Goal: Task Accomplishment & Management: Manage account settings

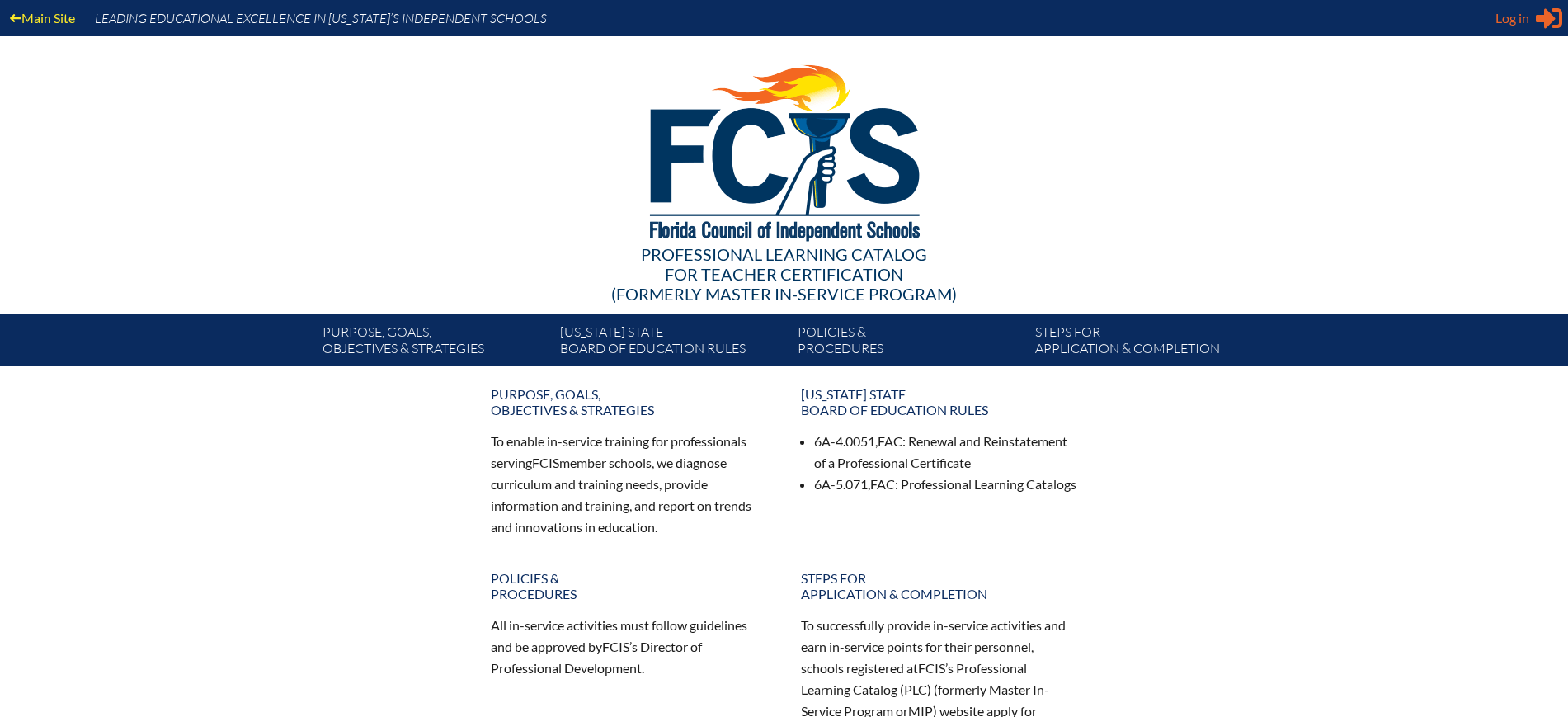
type input "kdanger@fcis.org"
click at [1510, 19] on span "Log in" at bounding box center [1512, 18] width 34 height 20
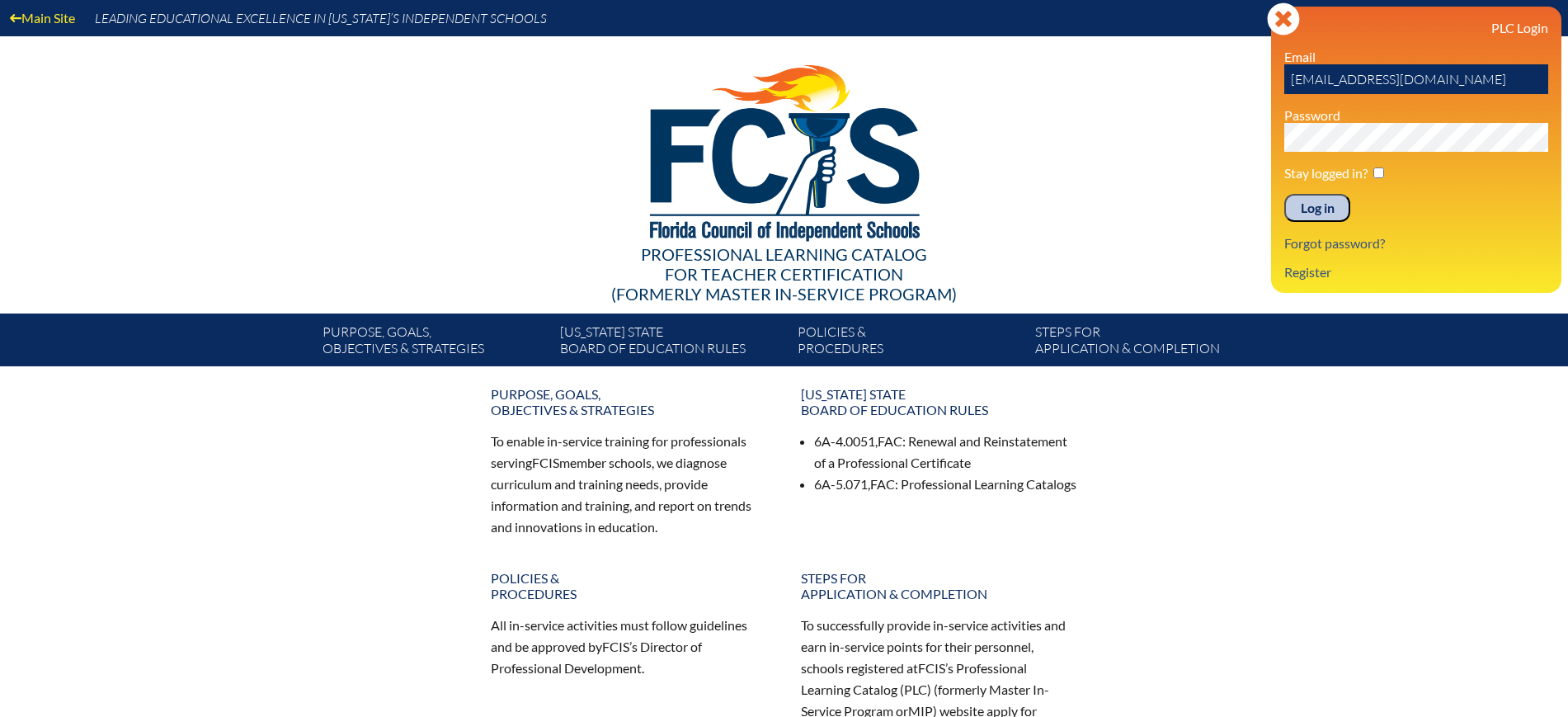
click at [1324, 203] on input "Log in" at bounding box center [1317, 208] width 66 height 28
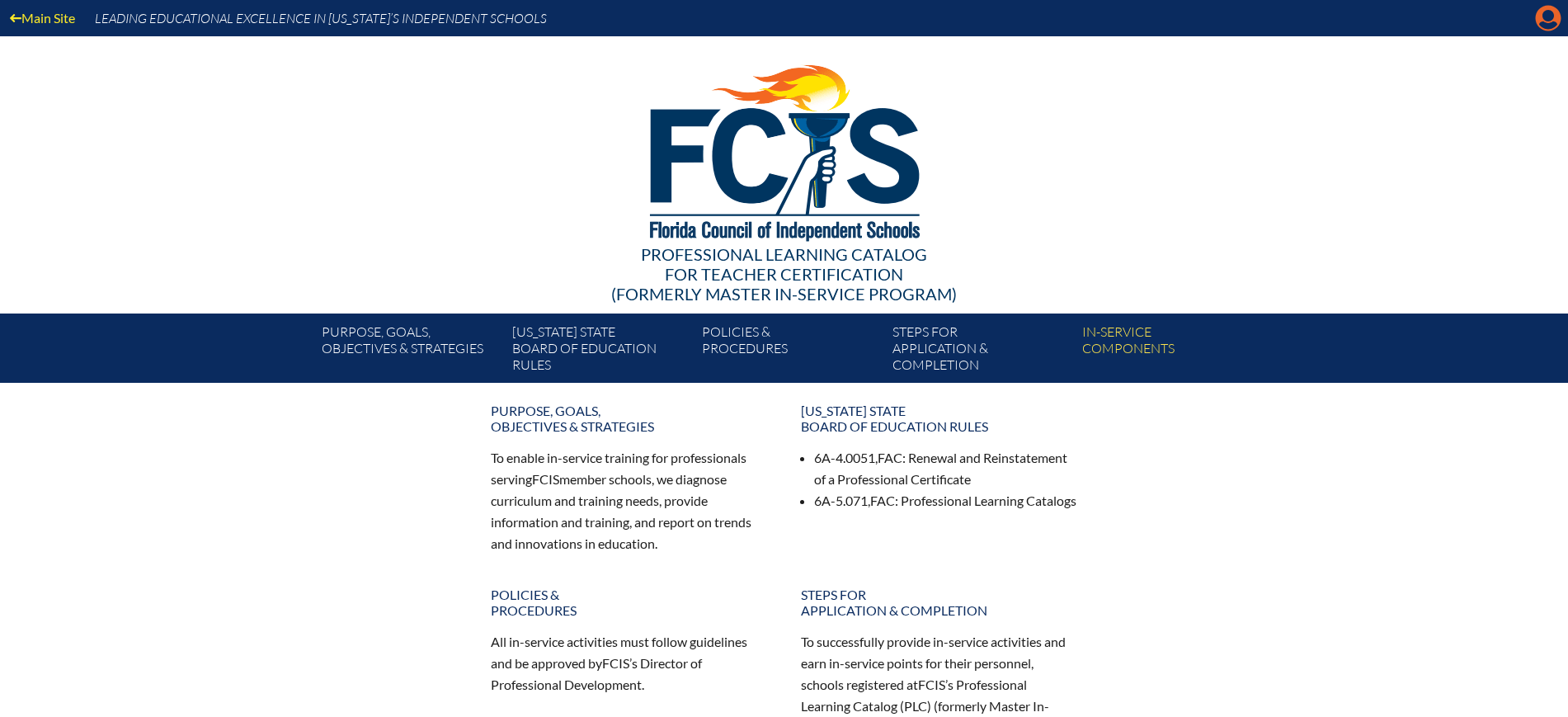
click at [1544, 19] on icon "Manage Account" at bounding box center [1547, 18] width 27 height 27
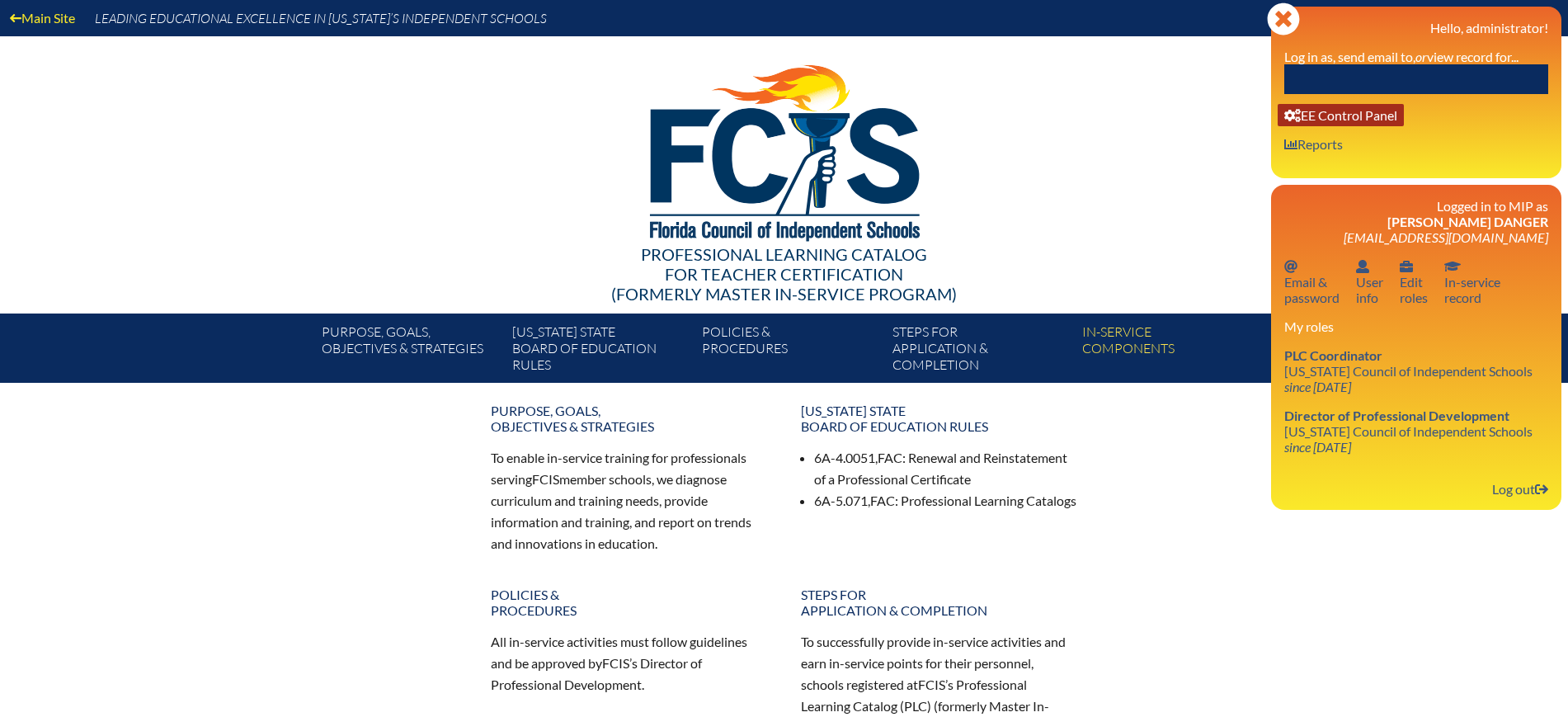
click at [1349, 116] on link "User info EE Control Panel" at bounding box center [1341, 115] width 127 height 23
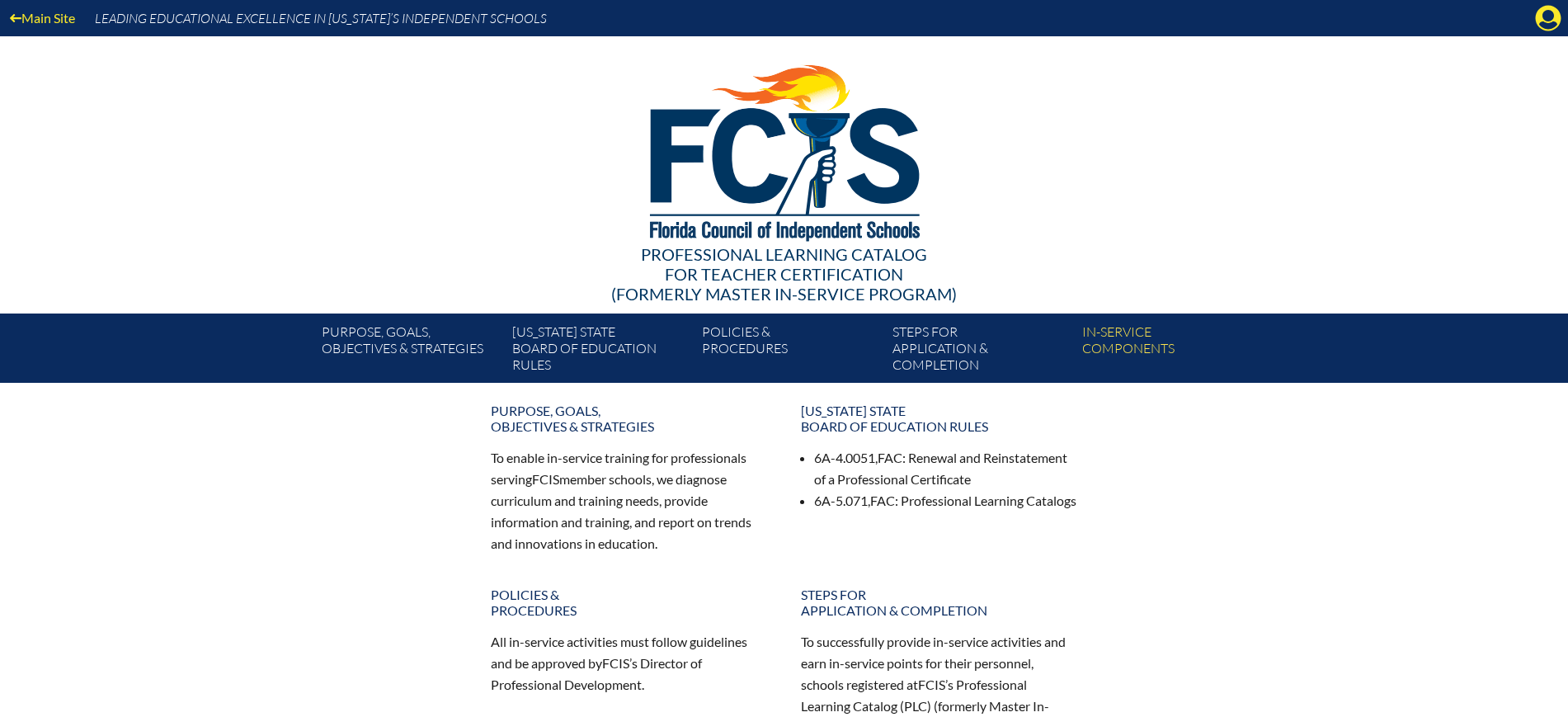
click at [1559, 16] on icon at bounding box center [1548, 19] width 26 height 26
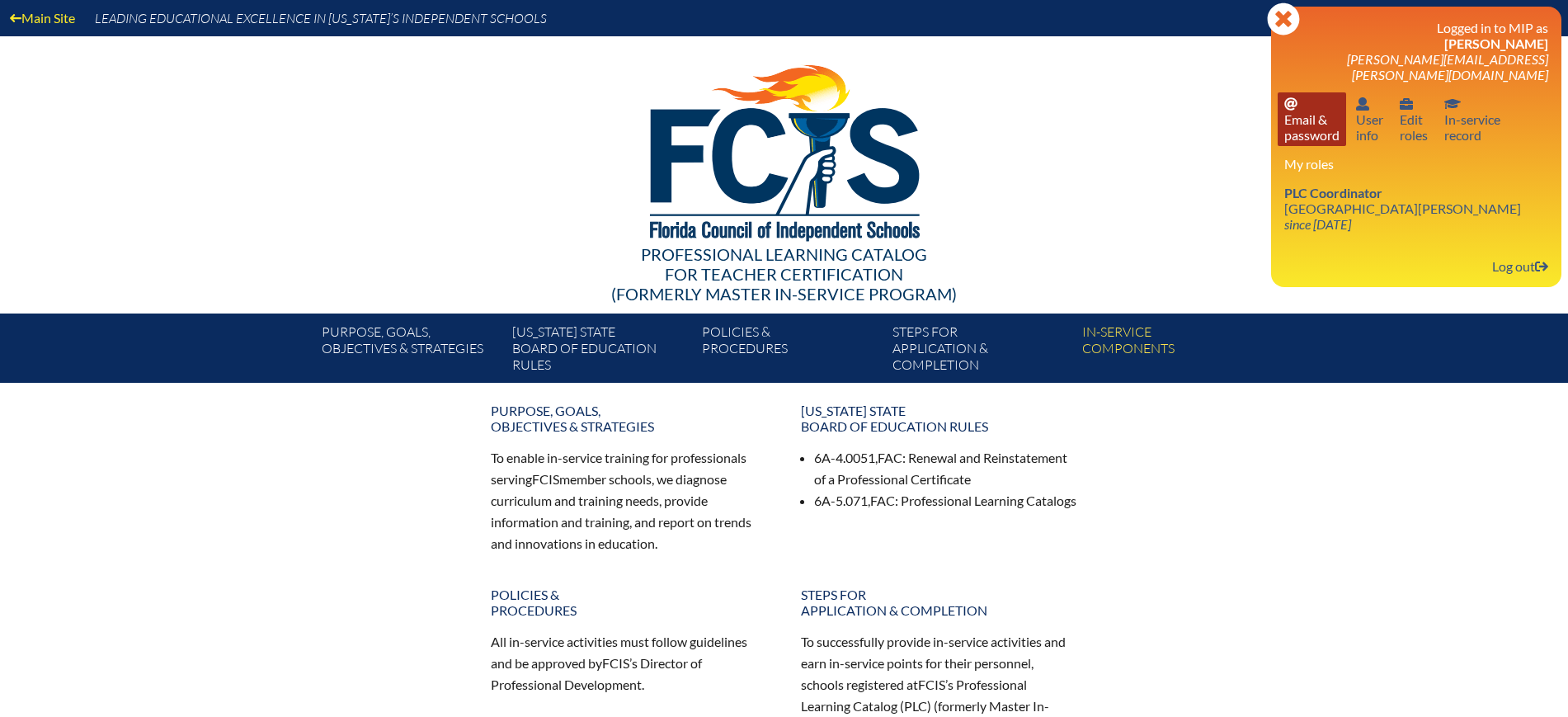
click at [1307, 122] on link "Email password Email & password" at bounding box center [1311, 119] width 68 height 53
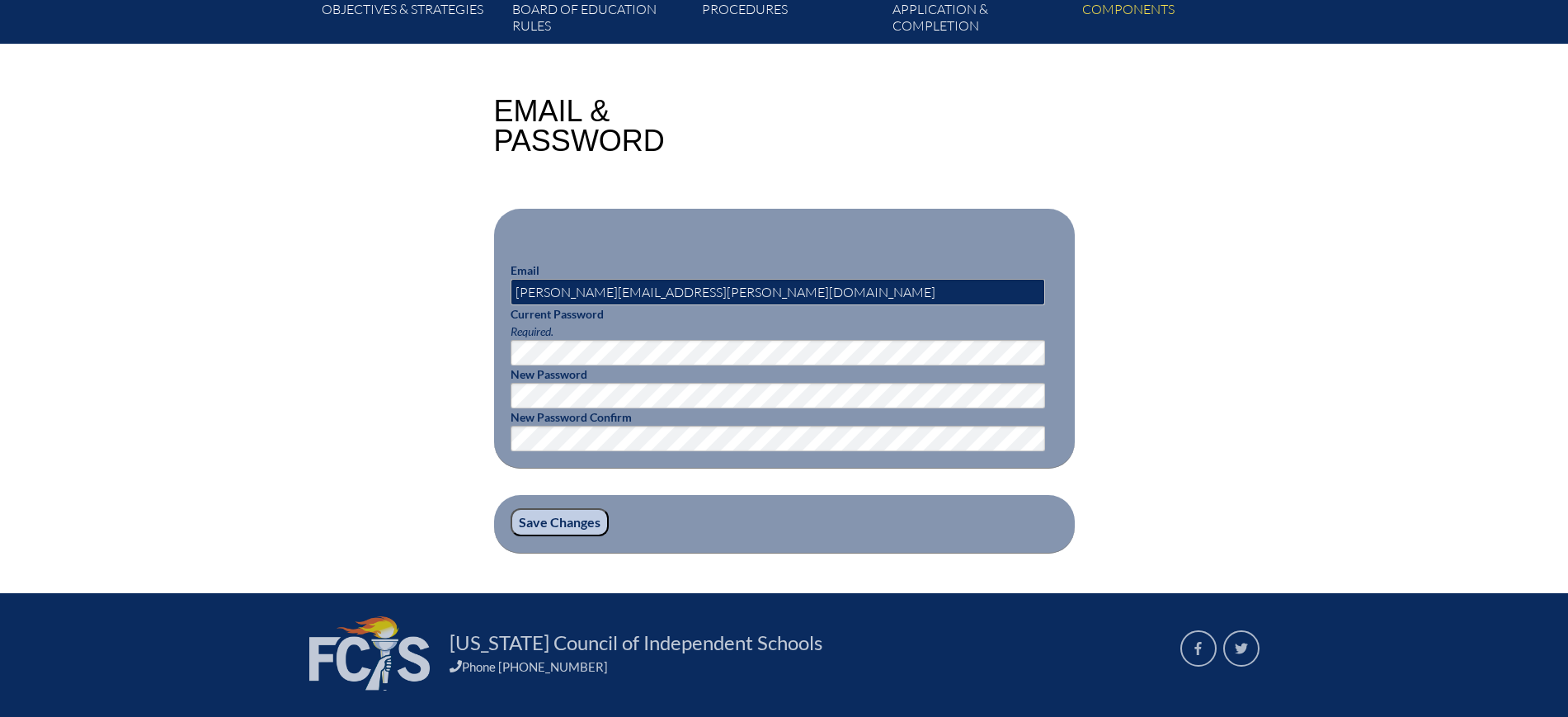
scroll to position [412, 0]
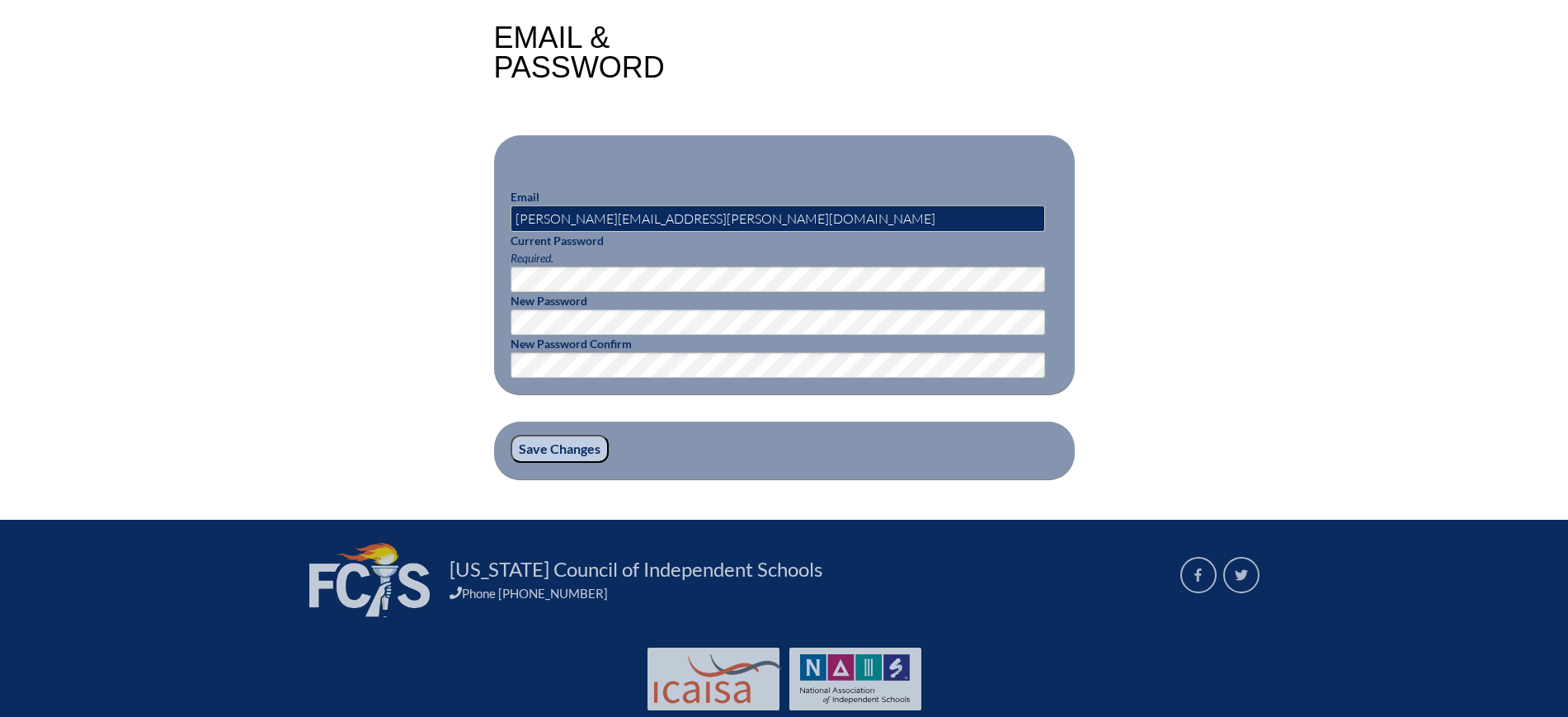
click at [1243, 257] on div "Email & Password Email [PERSON_NAME][EMAIL_ADDRESS][PERSON_NAME][DOMAIN_NAME] C…" at bounding box center [784, 251] width 927 height 457
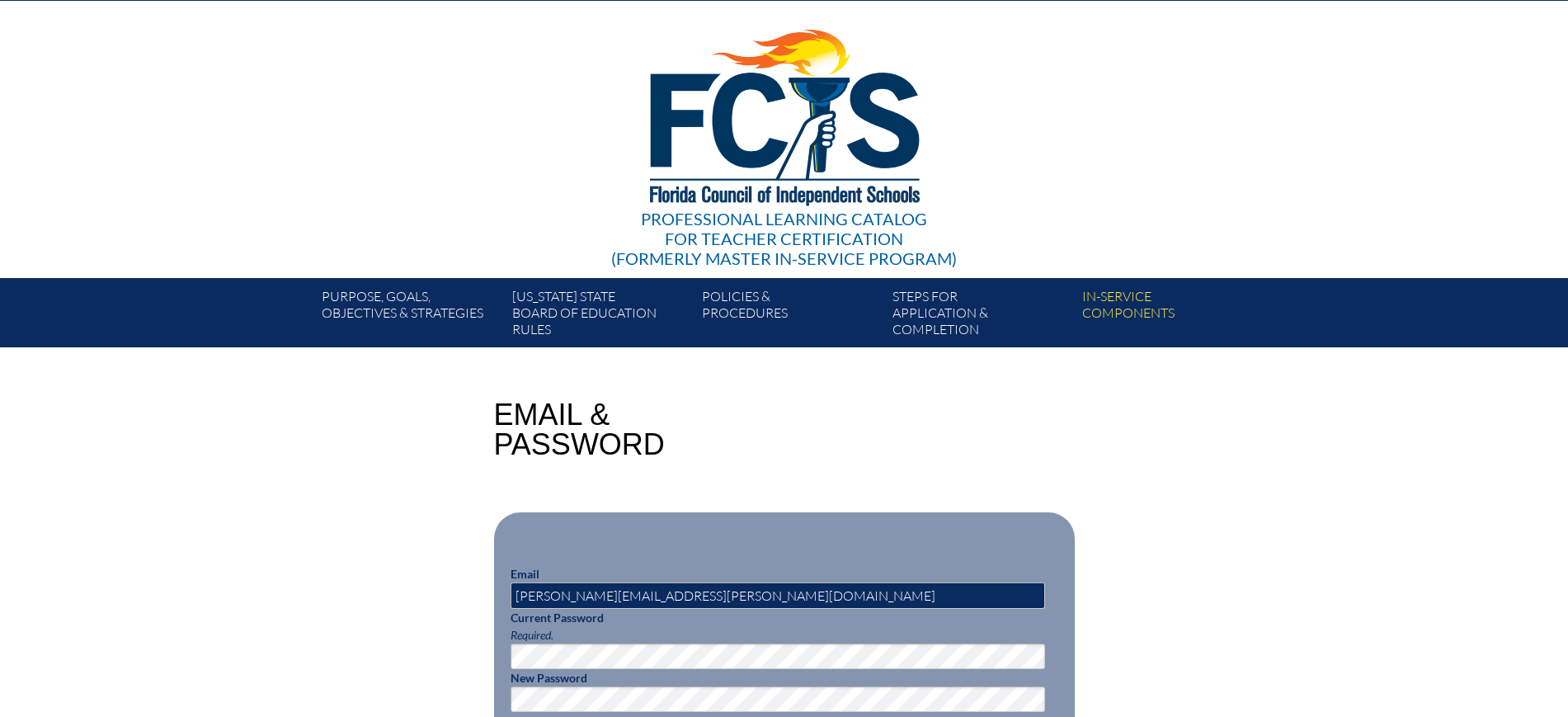
scroll to position [0, 0]
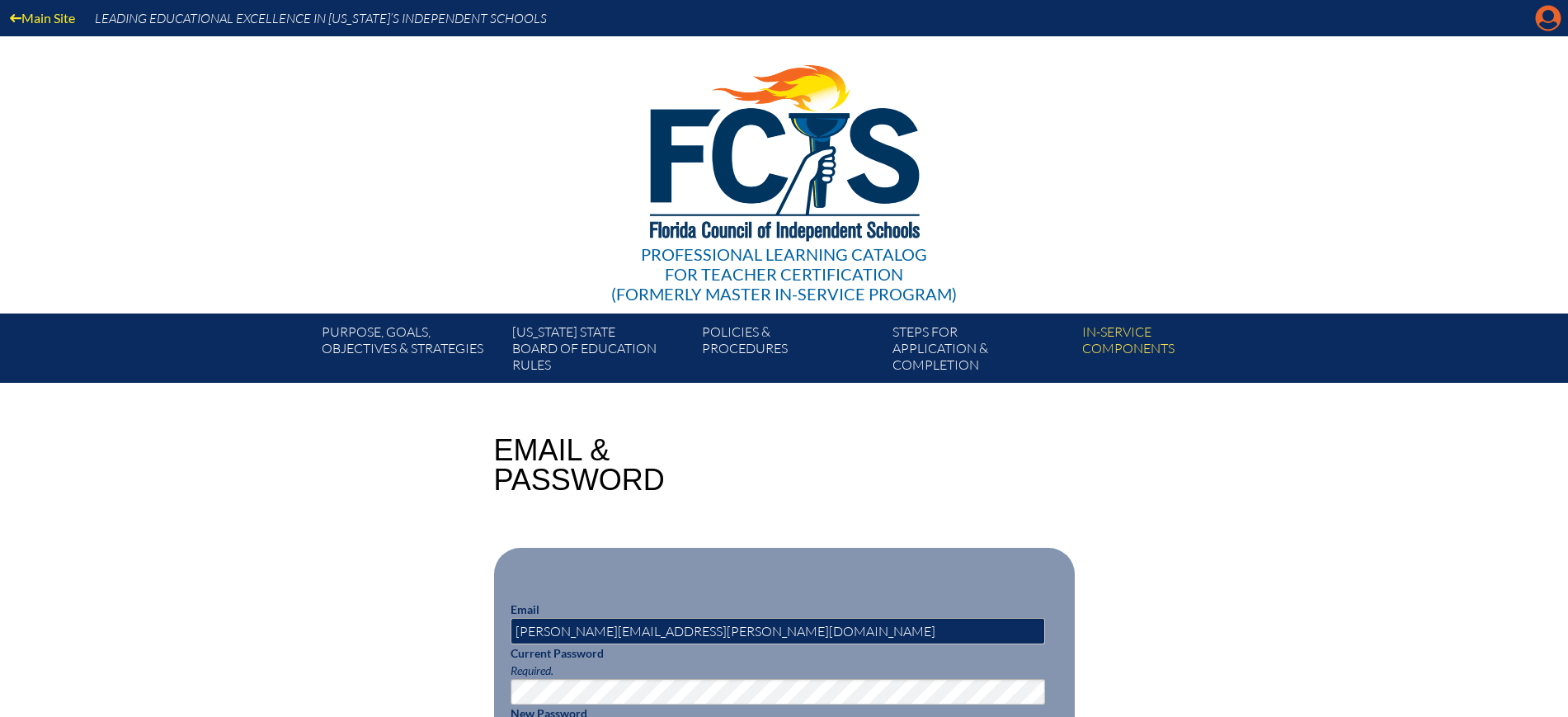
click at [1549, 15] on icon "Manage account" at bounding box center [1547, 18] width 27 height 27
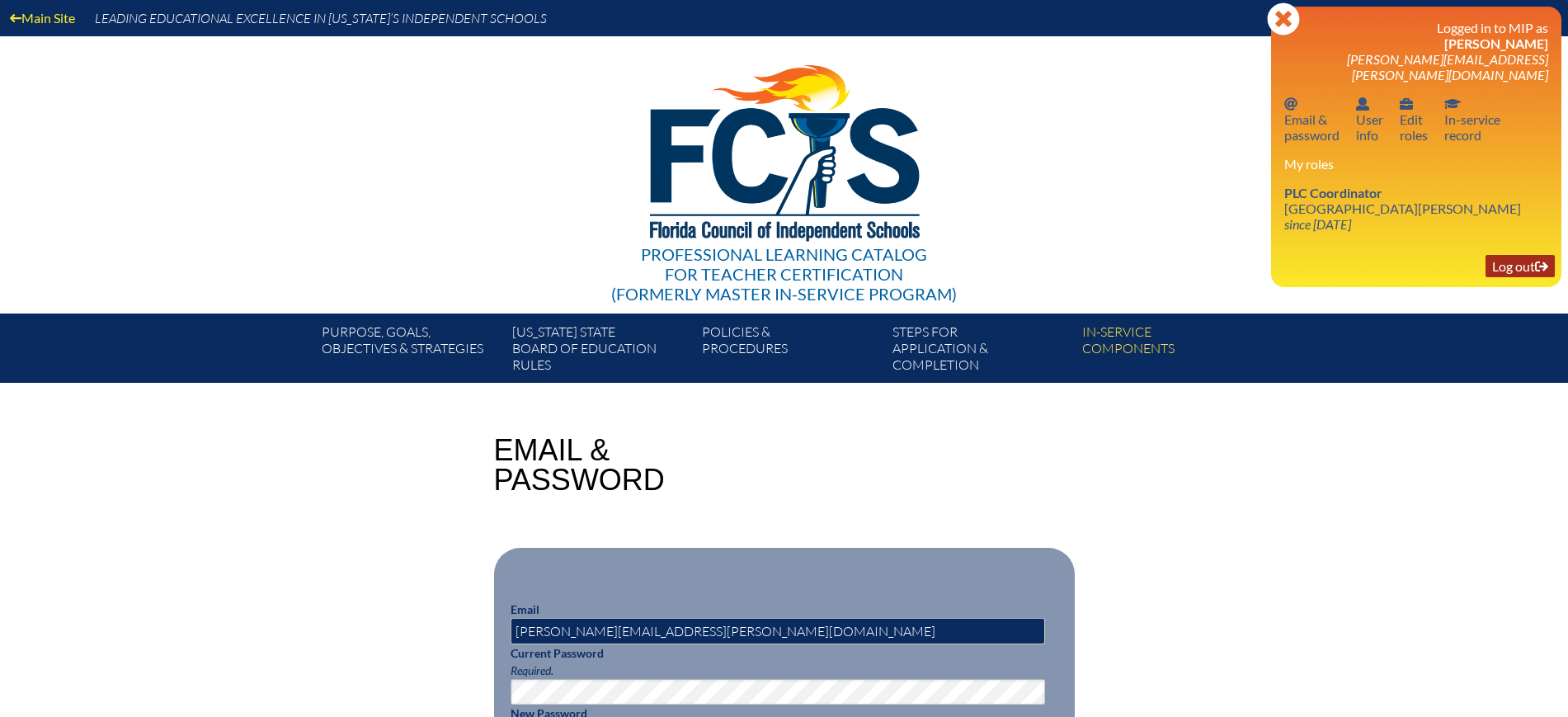
click at [1515, 255] on link "Log out Log out" at bounding box center [1520, 266] width 69 height 23
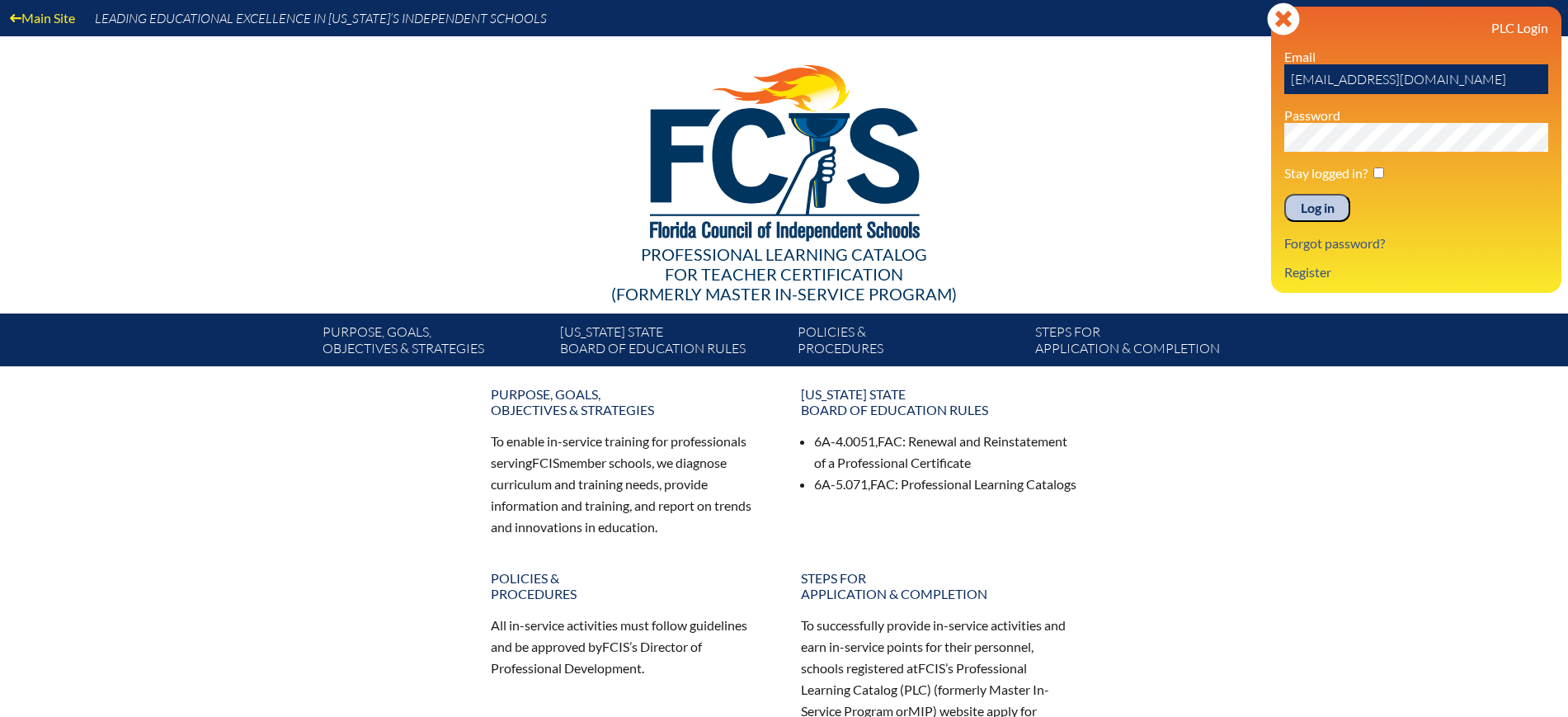
click at [1311, 212] on input "Log in" at bounding box center [1317, 208] width 66 height 28
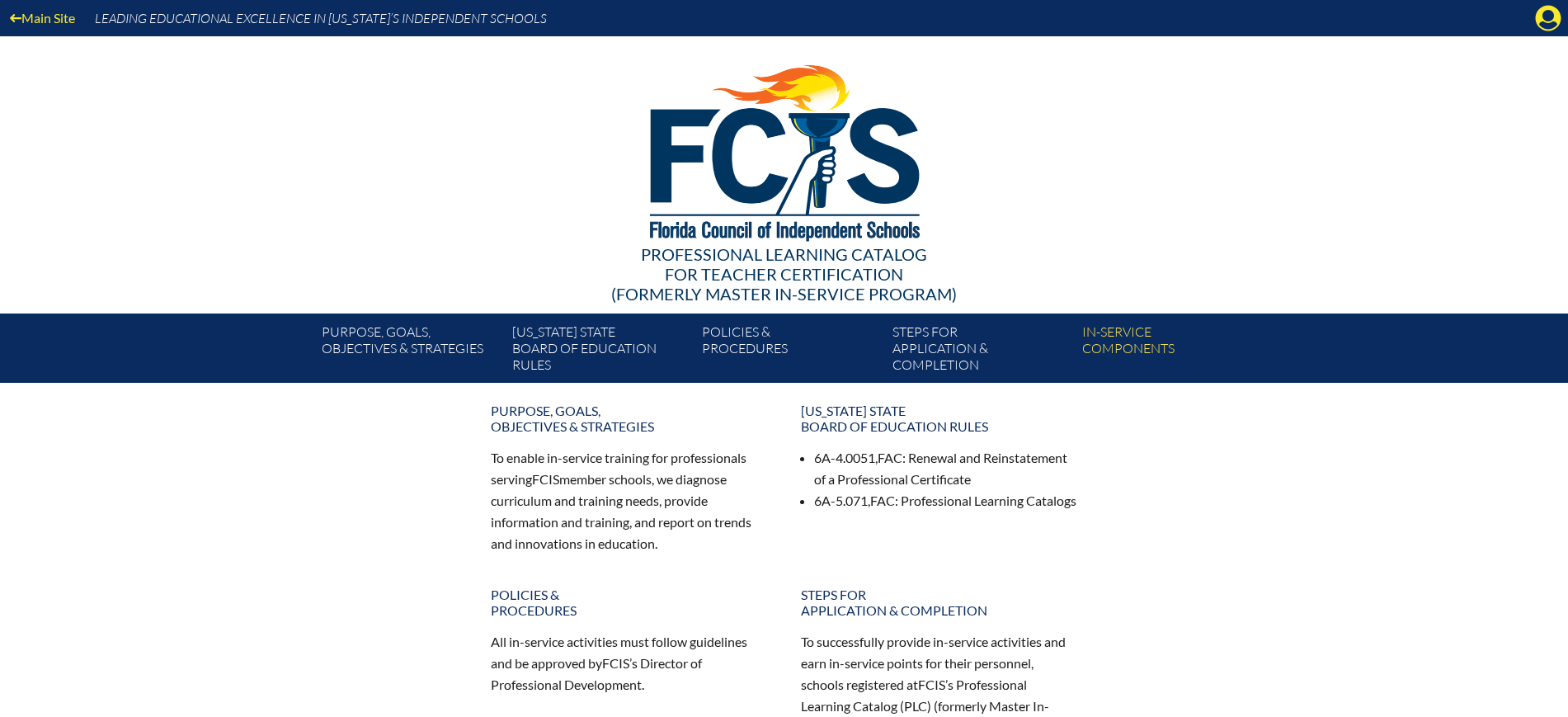
click at [1540, 14] on icon at bounding box center [1548, 19] width 26 height 26
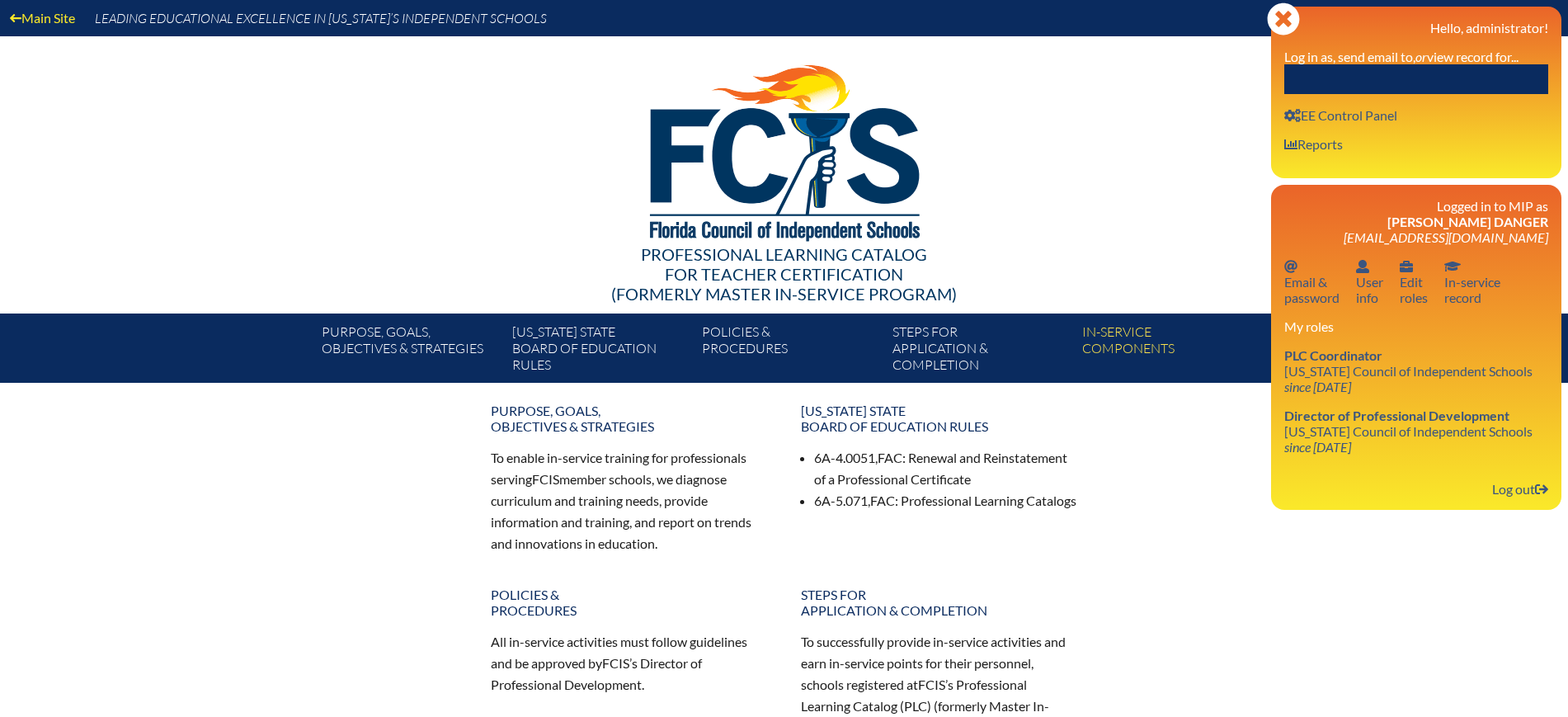
drag, startPoint x: 1439, startPoint y: 103, endPoint x: 1436, endPoint y: 88, distance: 15.3
click at [1439, 103] on div "Close Manage Account Hello, administrator! Log in as, send email to, or view re…" at bounding box center [1416, 93] width 291 height 172
click at [1435, 82] on input "text" at bounding box center [1416, 79] width 264 height 30
paste input "Celine Hsu"
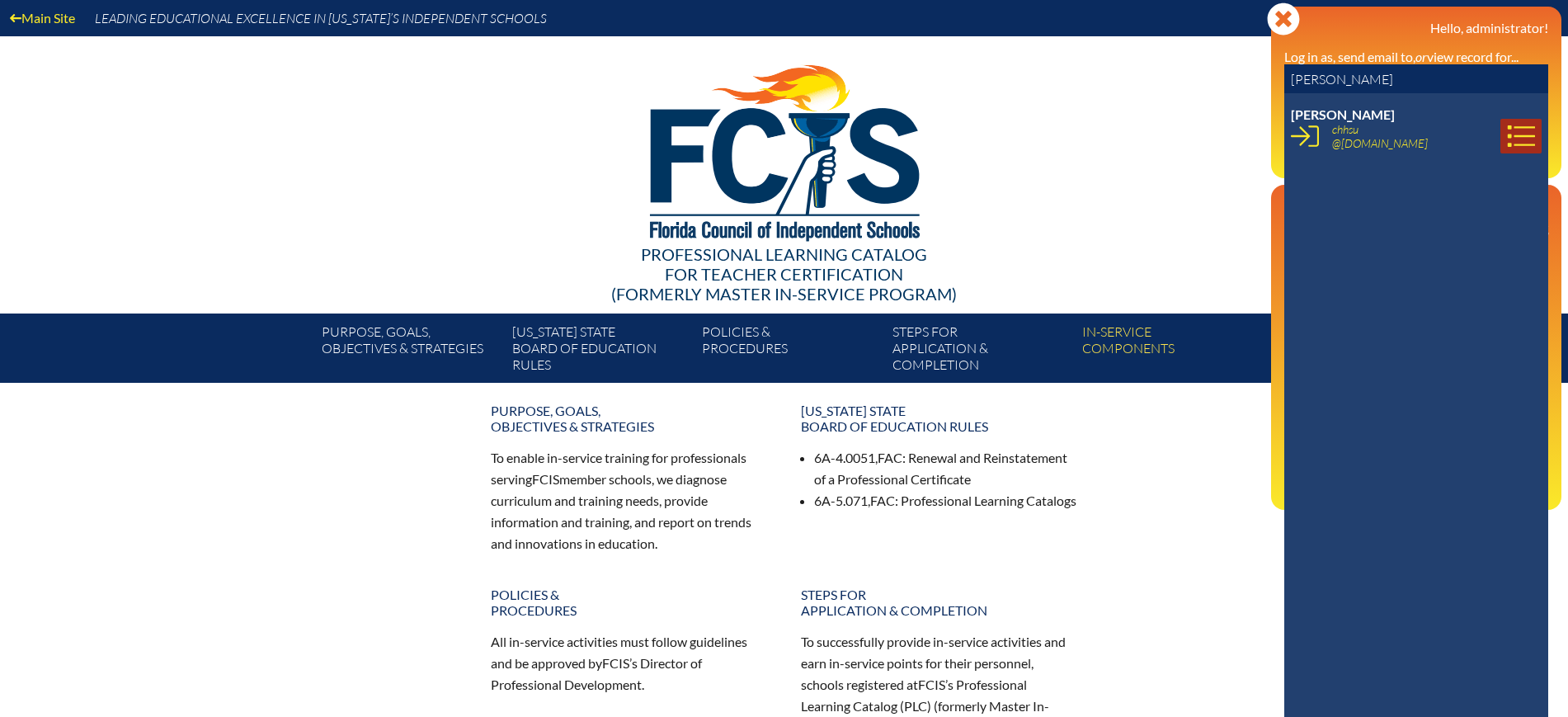
type input "Celine Hsu"
click at [1509, 133] on icon at bounding box center [1521, 135] width 28 height 28
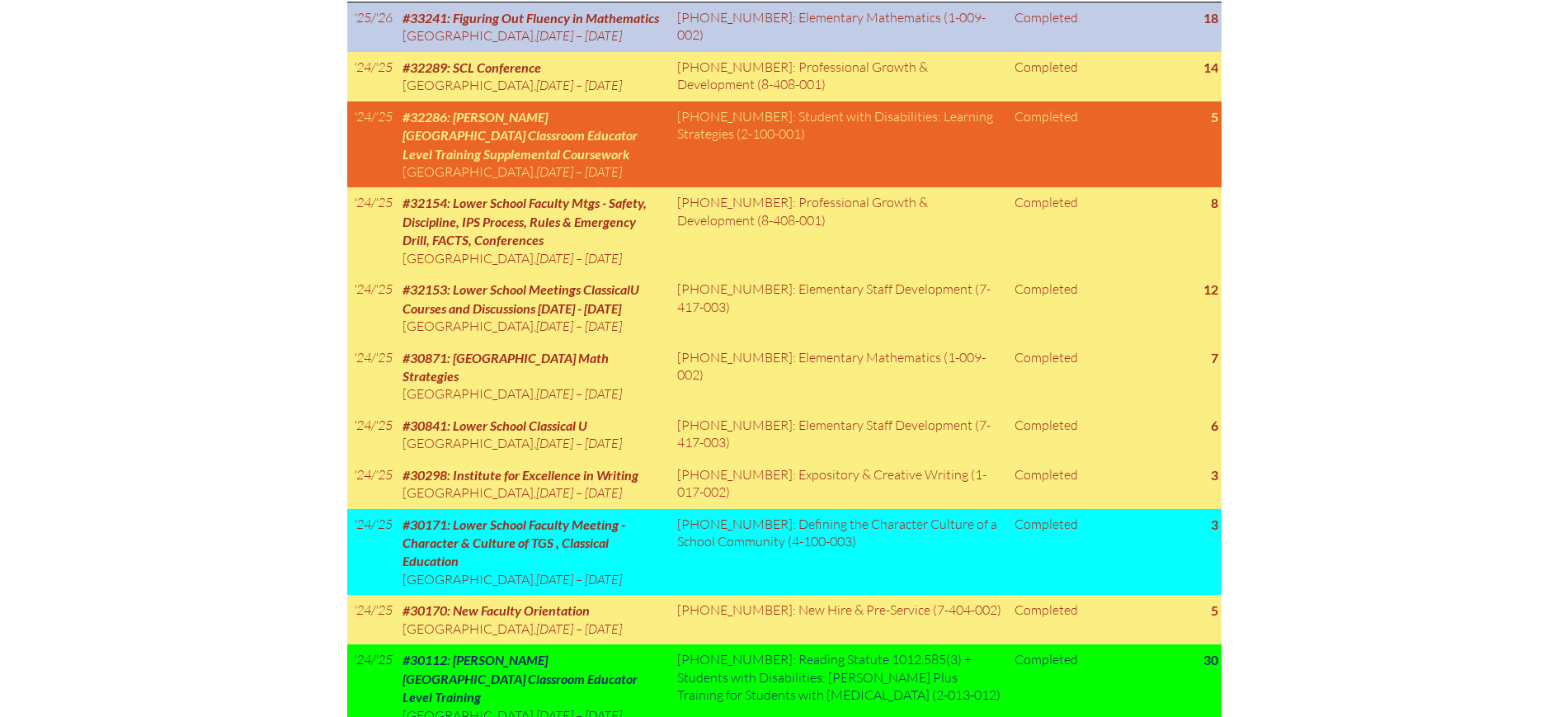
scroll to position [1023, 0]
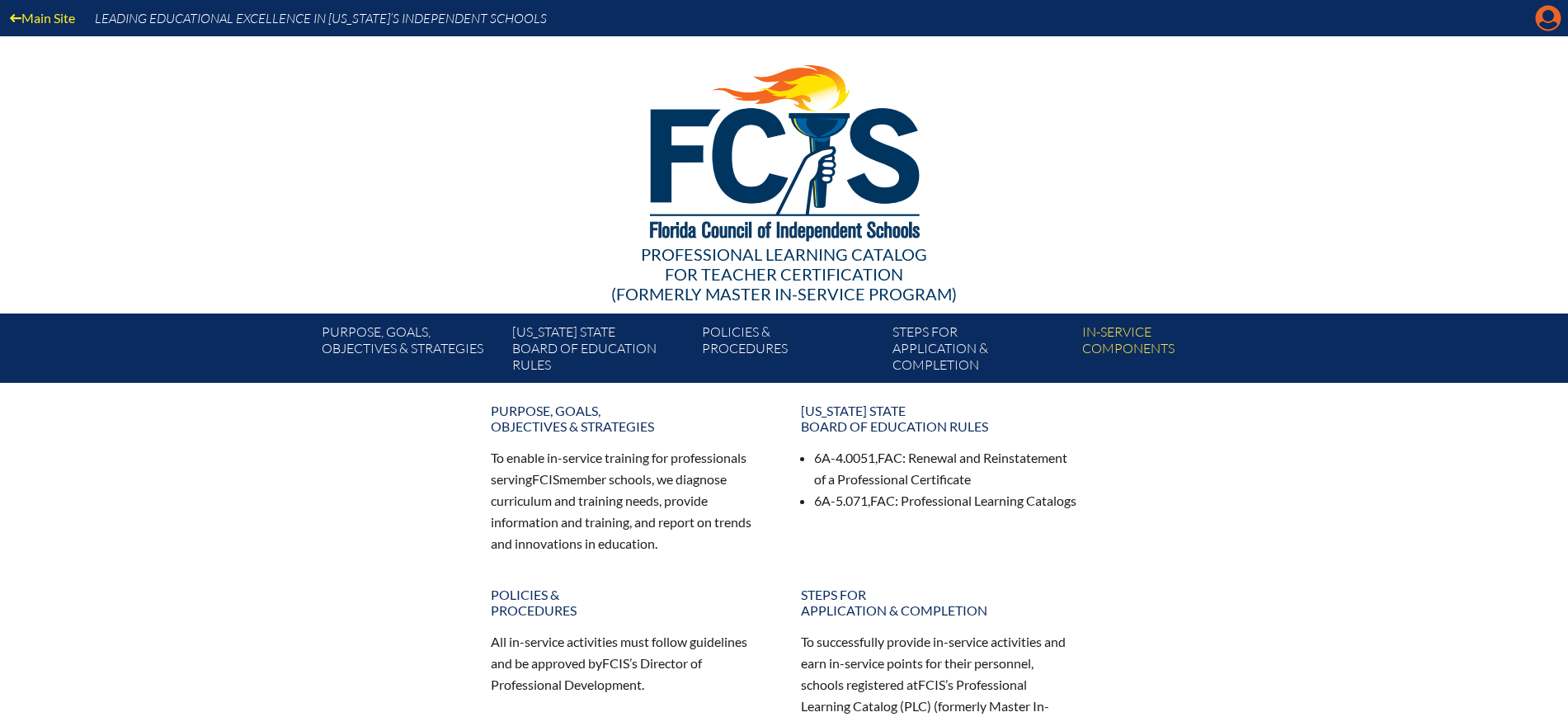
click at [1548, 28] on icon "Manage Account" at bounding box center [1547, 18] width 27 height 27
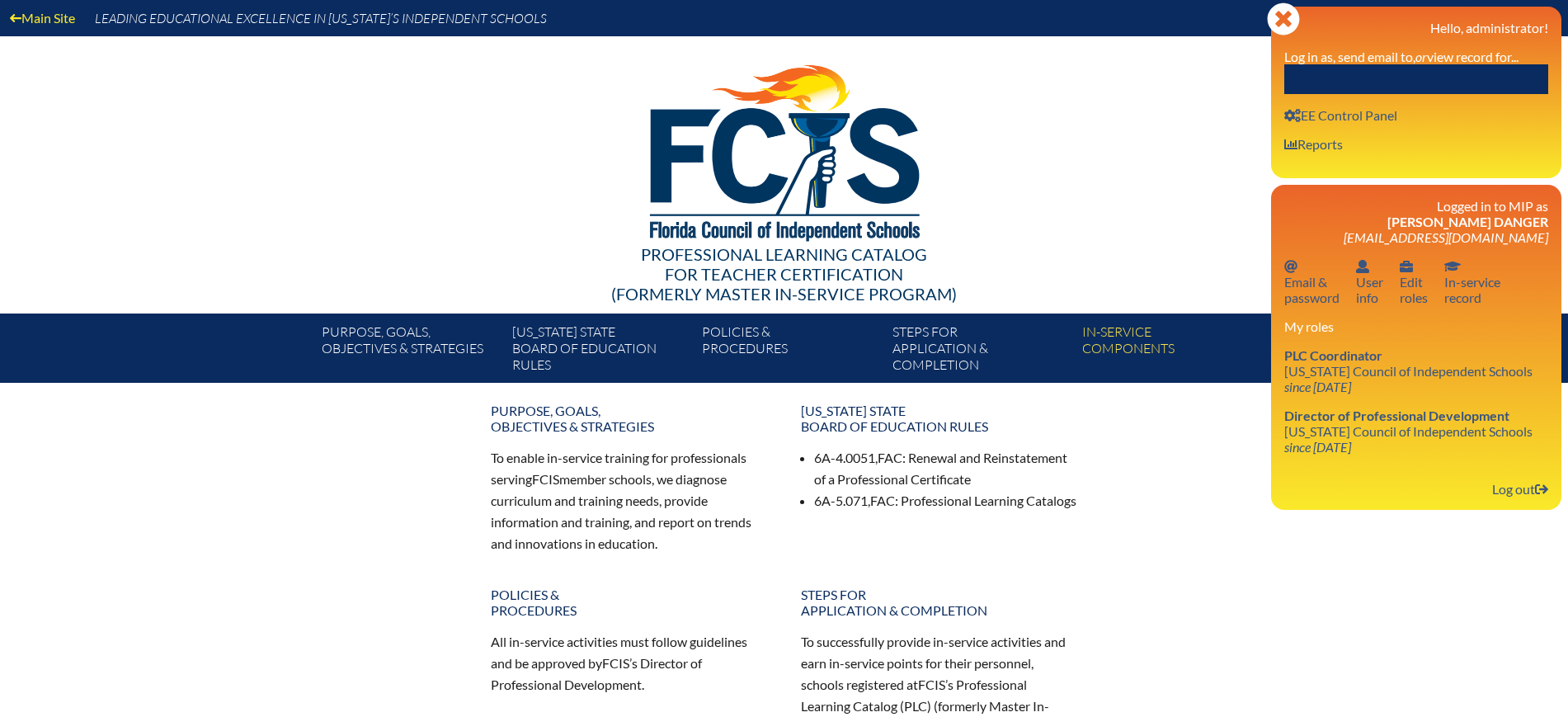
click at [1422, 72] on input "text" at bounding box center [1416, 79] width 264 height 30
paste input "[PERSON_NAME]"
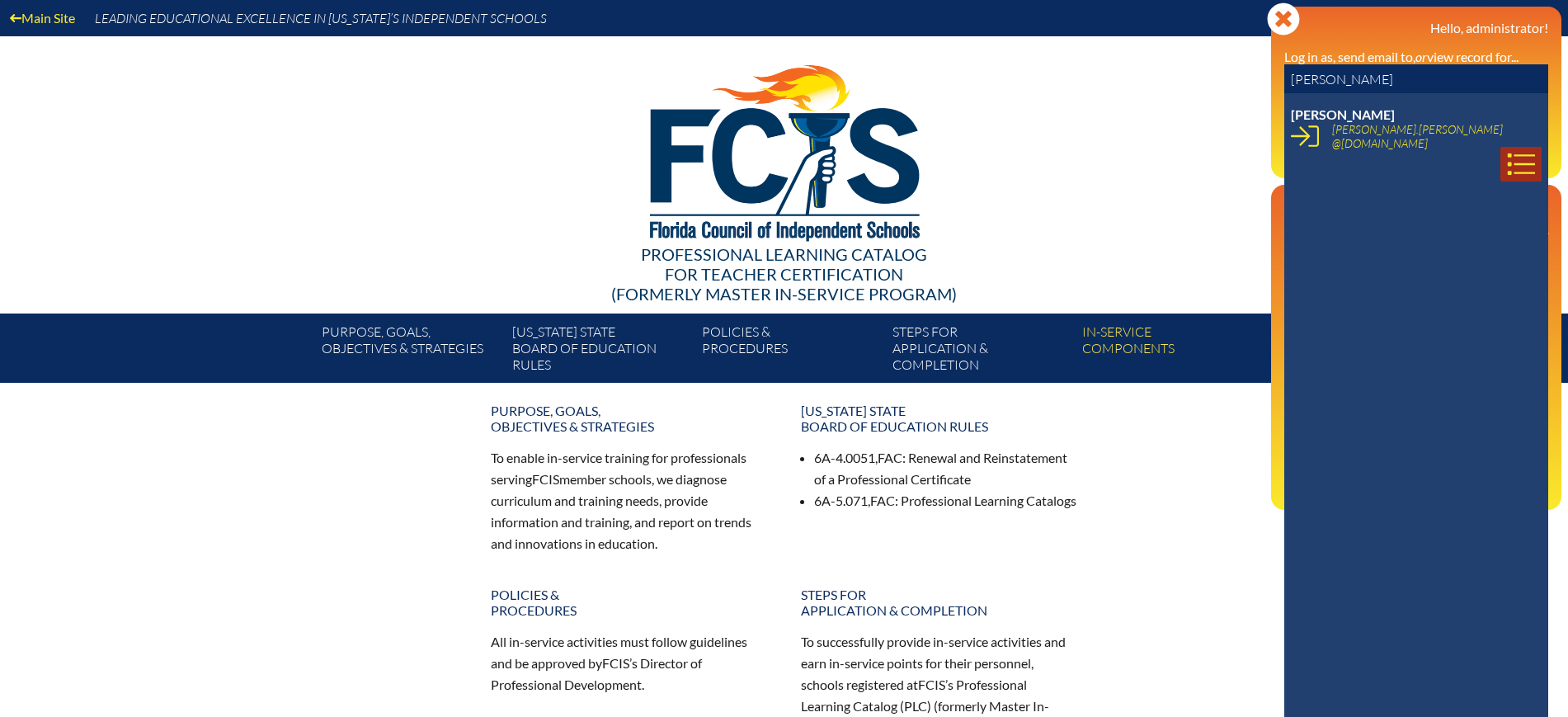
type input "[PERSON_NAME]"
click at [1507, 150] on icon at bounding box center [1521, 164] width 28 height 28
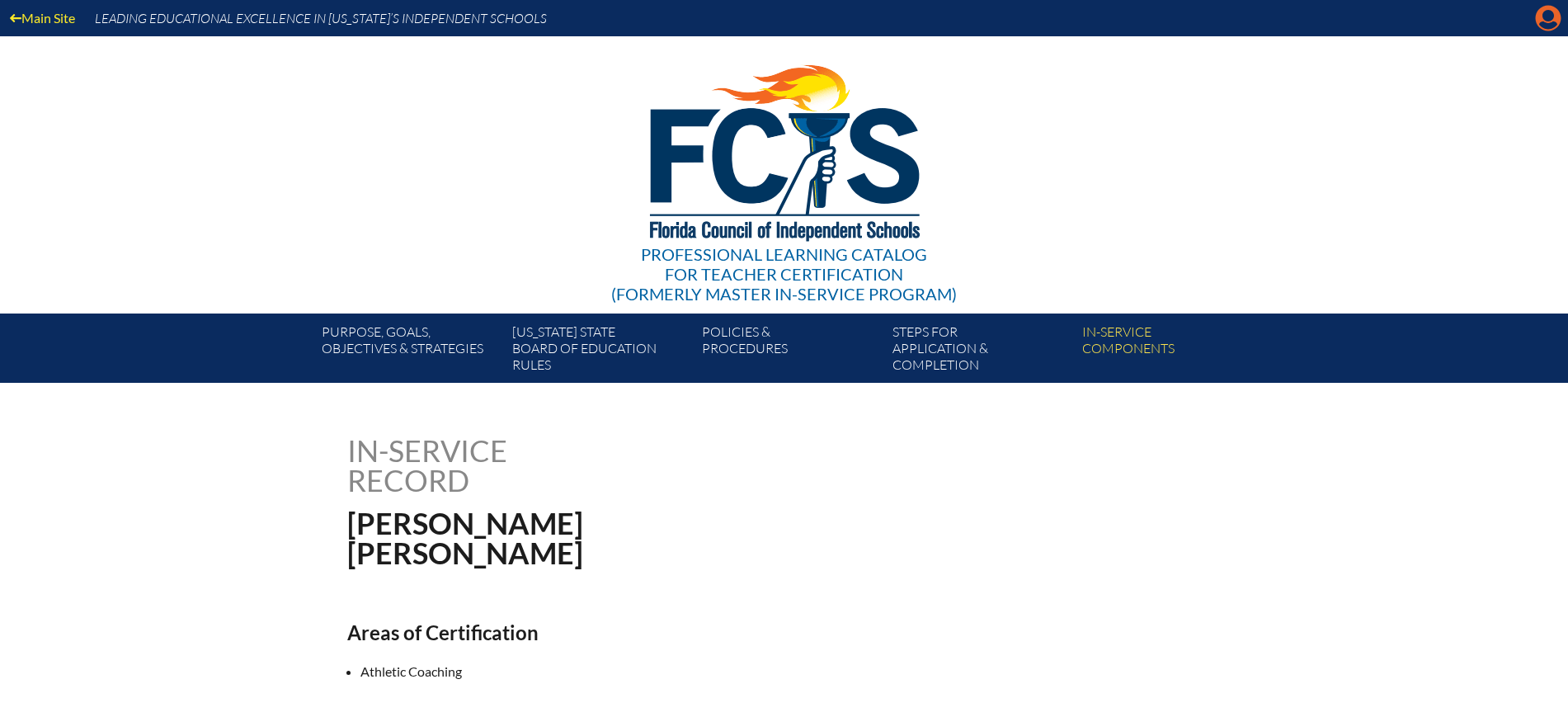
click at [1550, 13] on icon "Manage Account" at bounding box center [1547, 18] width 27 height 27
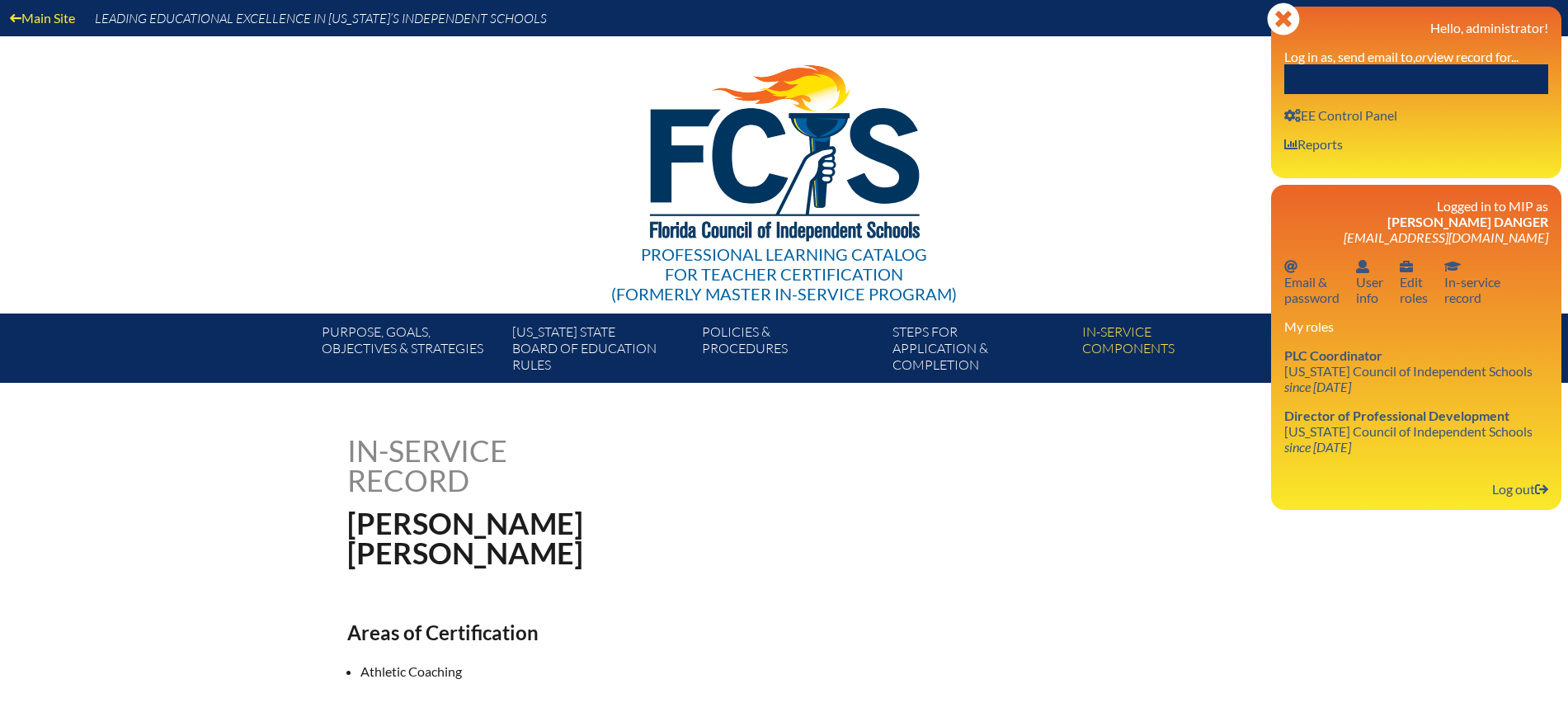
click at [1460, 75] on input "text" at bounding box center [1416, 79] width 264 height 30
paste input "[PERSON_NAME]"
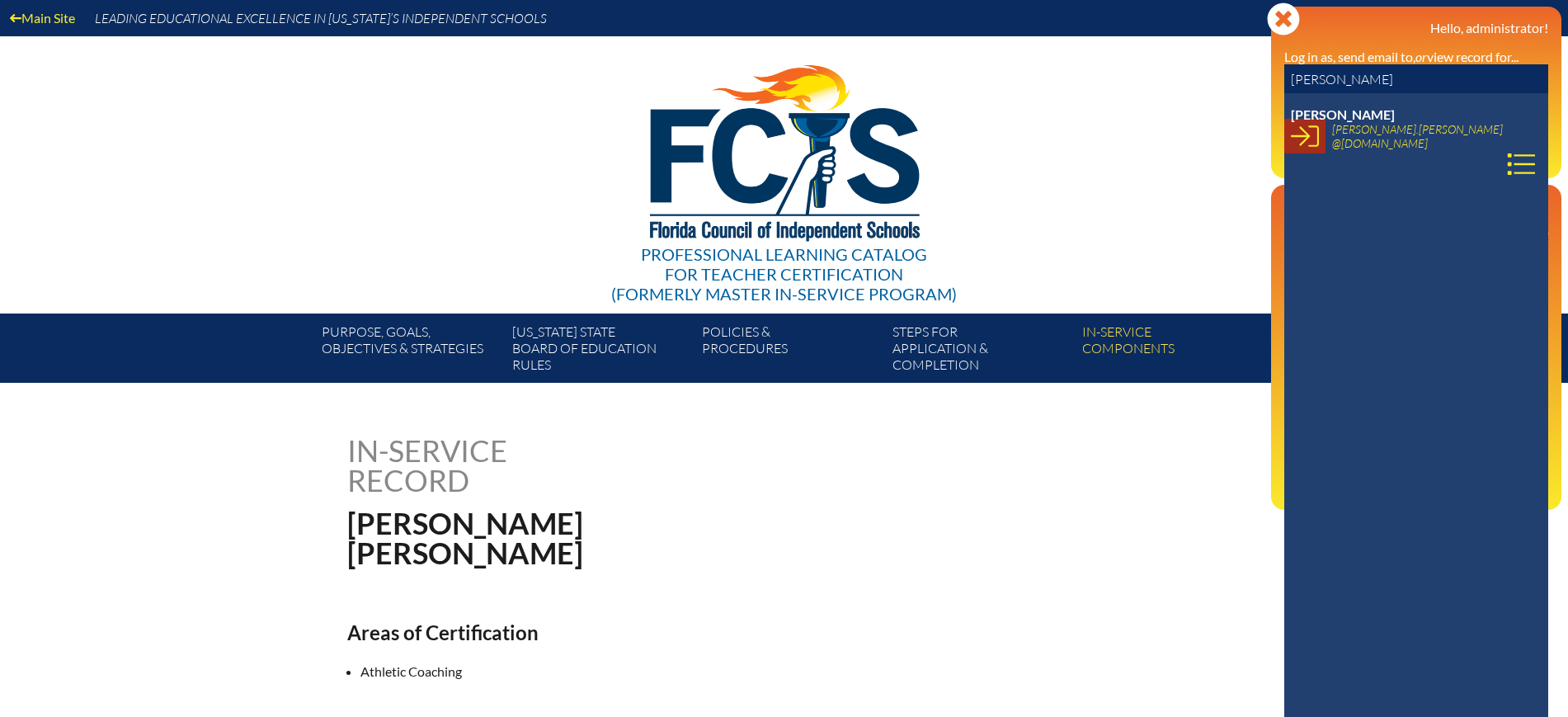
type input "[PERSON_NAME]"
click at [1303, 136] on icon at bounding box center [1304, 136] width 28 height 22
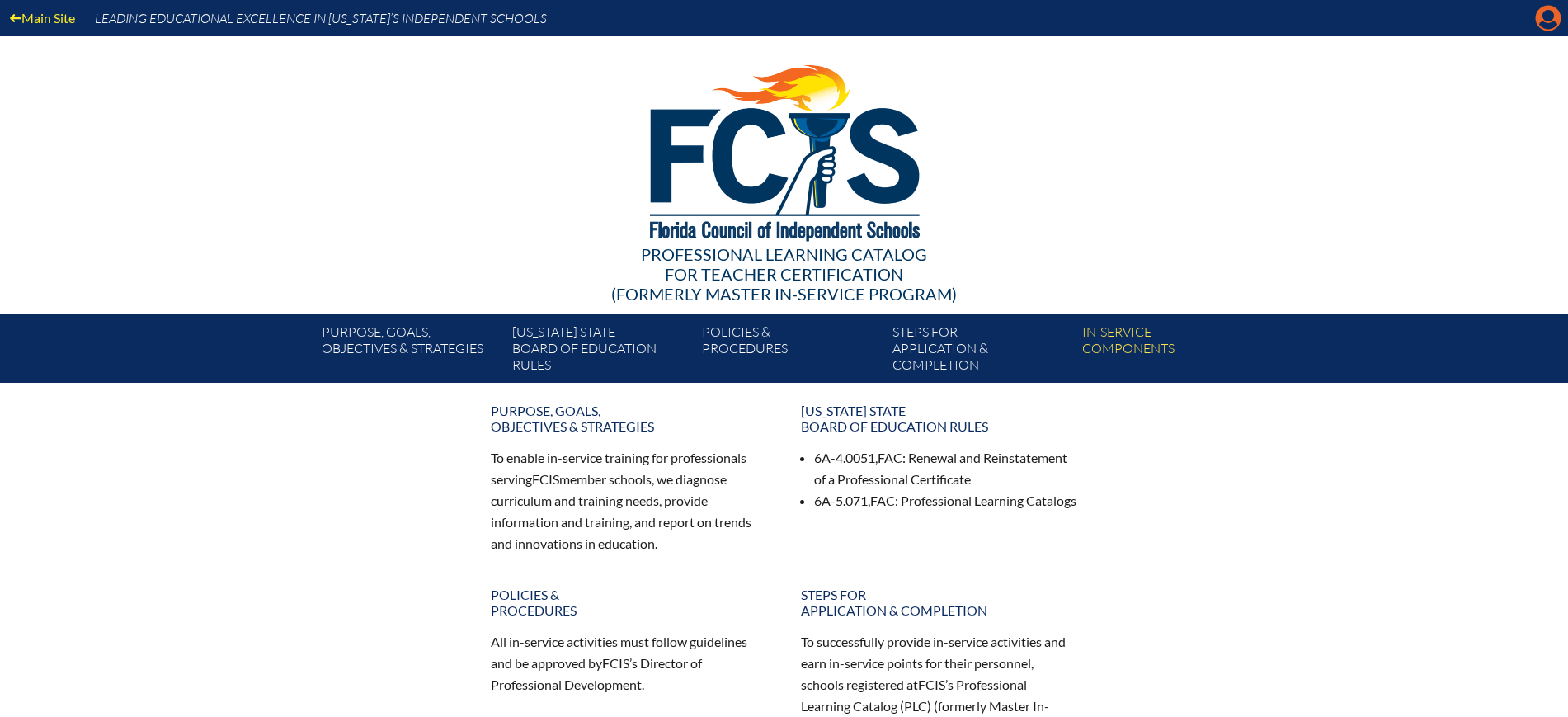
click at [1550, 27] on icon "Manage account" at bounding box center [1547, 18] width 27 height 27
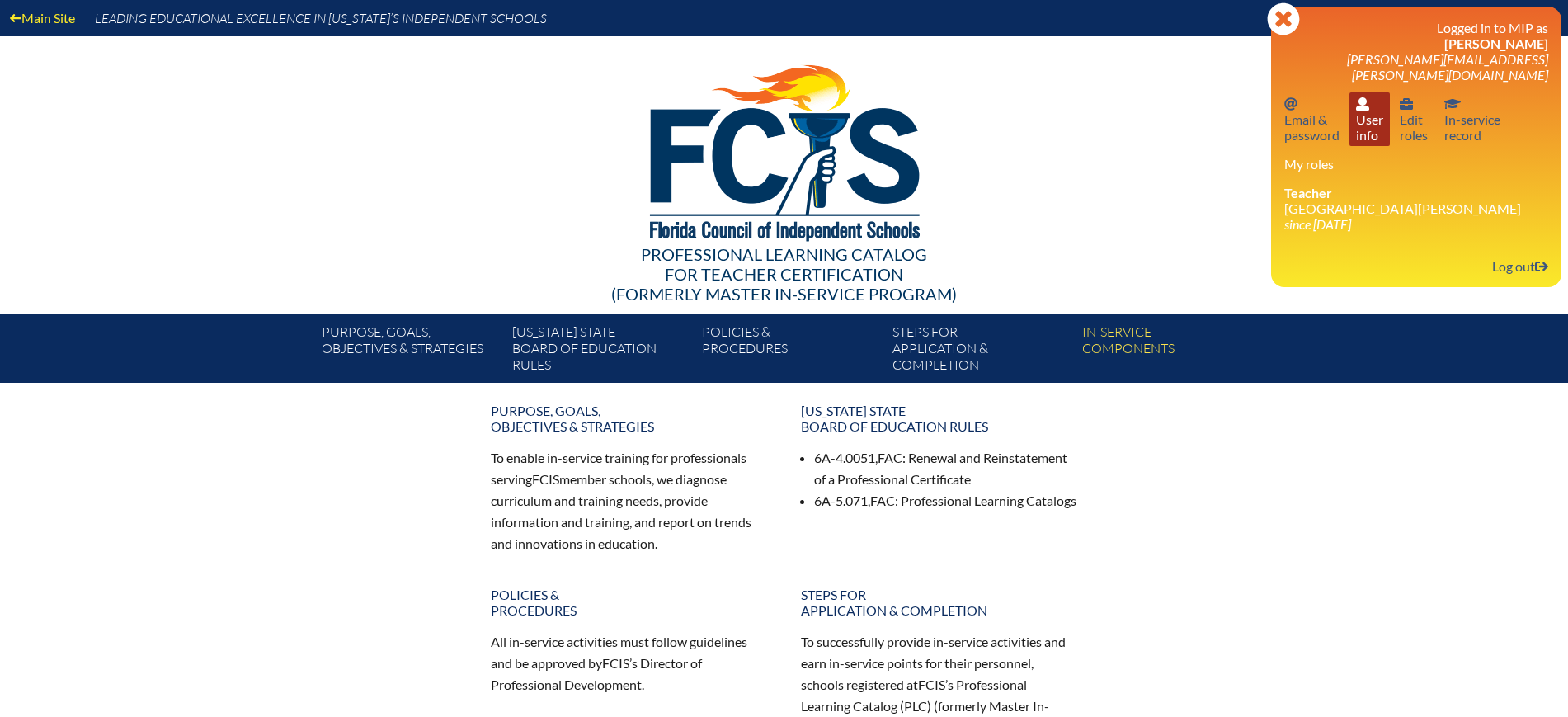
click at [1367, 119] on link "User info User info" at bounding box center [1369, 119] width 41 height 53
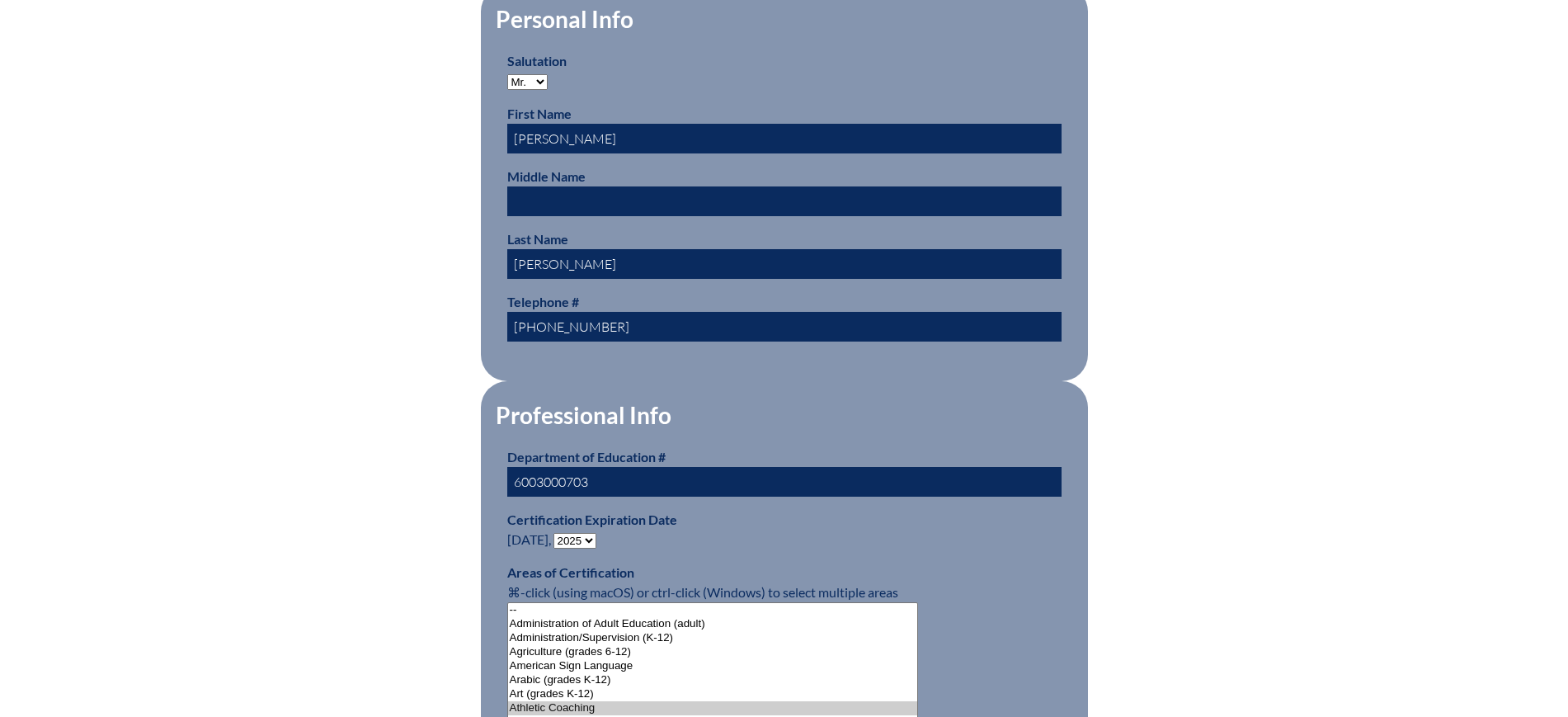
scroll to position [825, 0]
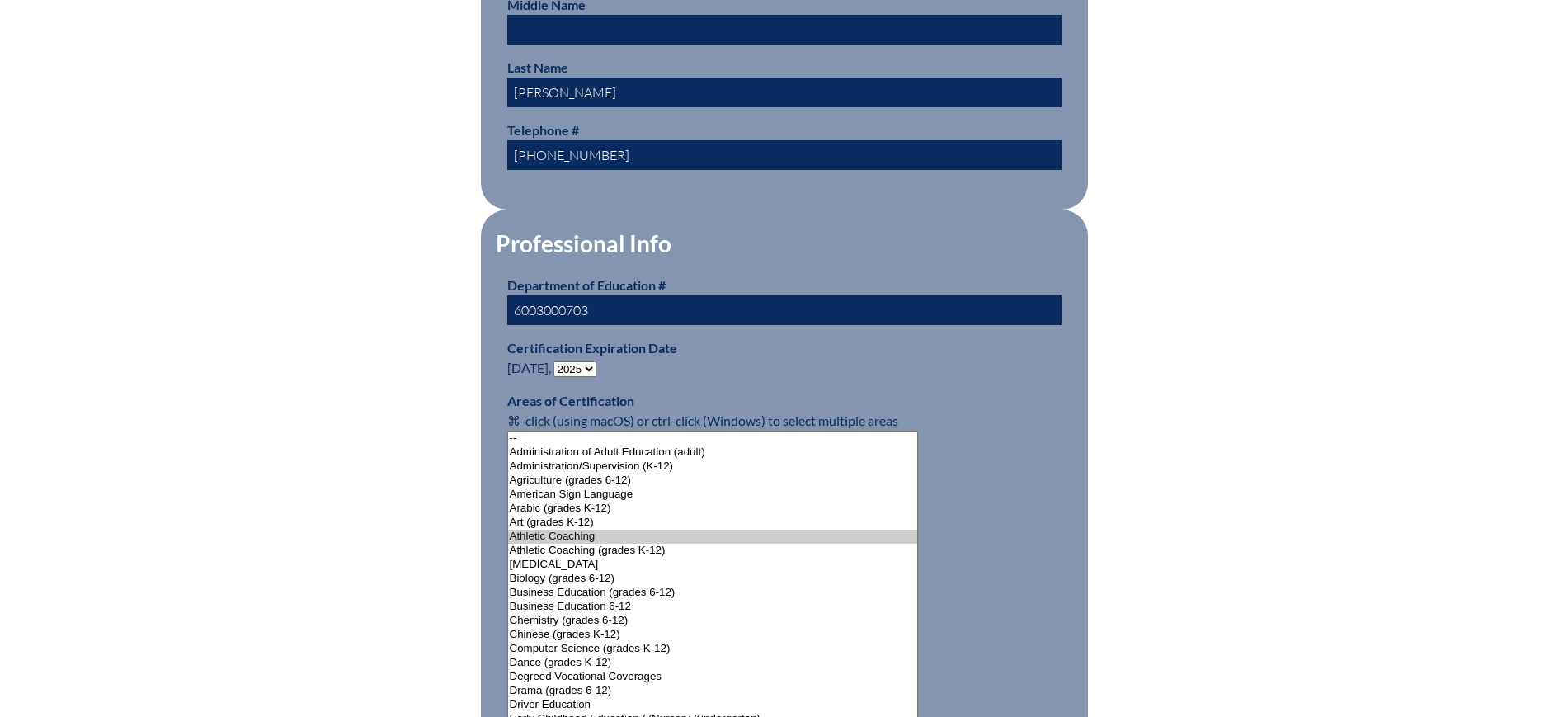
click at [590, 361] on select "- 2031 2030 2029 2028 2027 2026 2025 2024 2023 2022 2021 2020 2019 2018 2017 20…" at bounding box center [574, 369] width 43 height 16
select select "2030"
click at [557, 361] on select "- 2031 2030 2029 2028 2027 2026 2025 2024 2023 2022 2021 2020 2019 2018 2017 20…" at bounding box center [574, 369] width 43 height 16
click at [344, 222] on div "User Info Please enter your name as it appears on your Department of Education …" at bounding box center [784, 708] width 927 height 2196
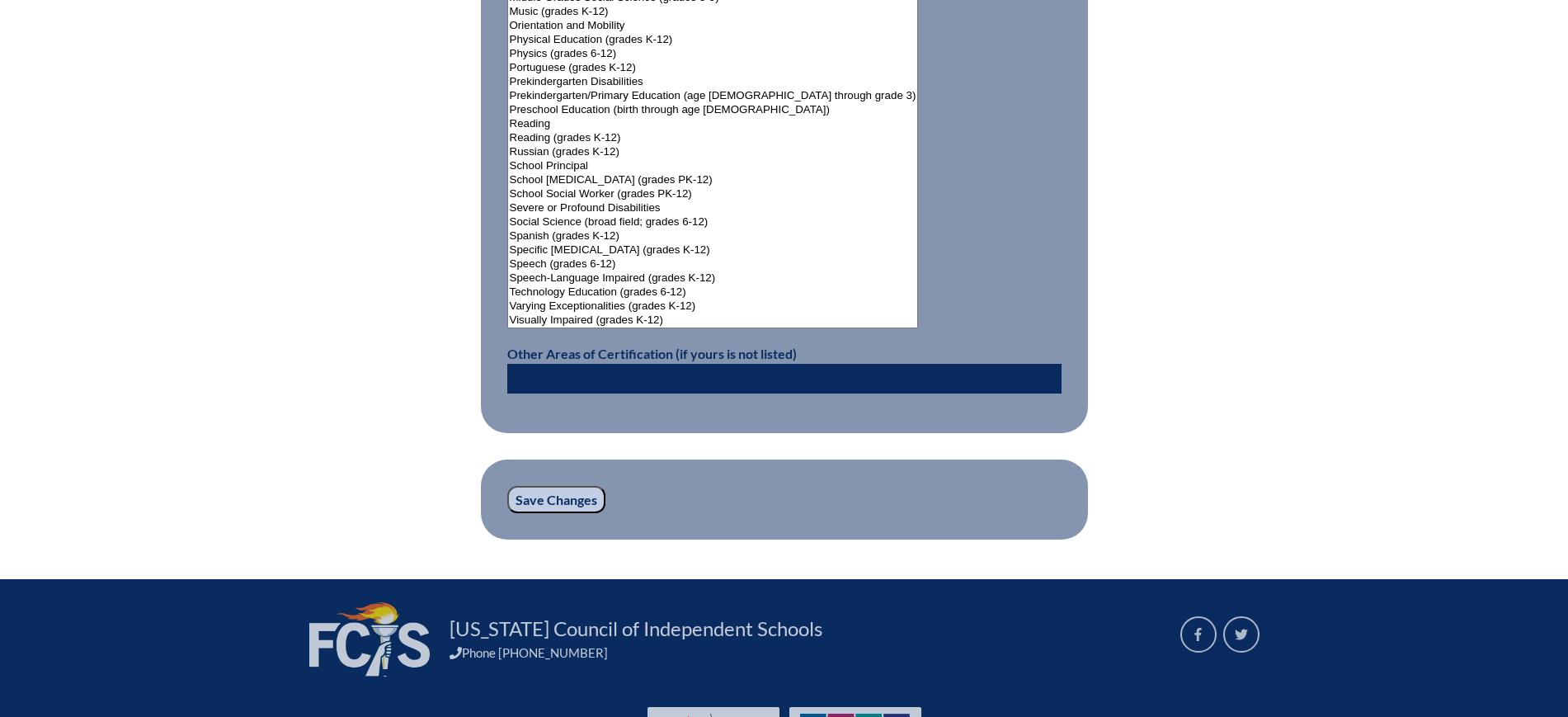
scroll to position [2187, 0]
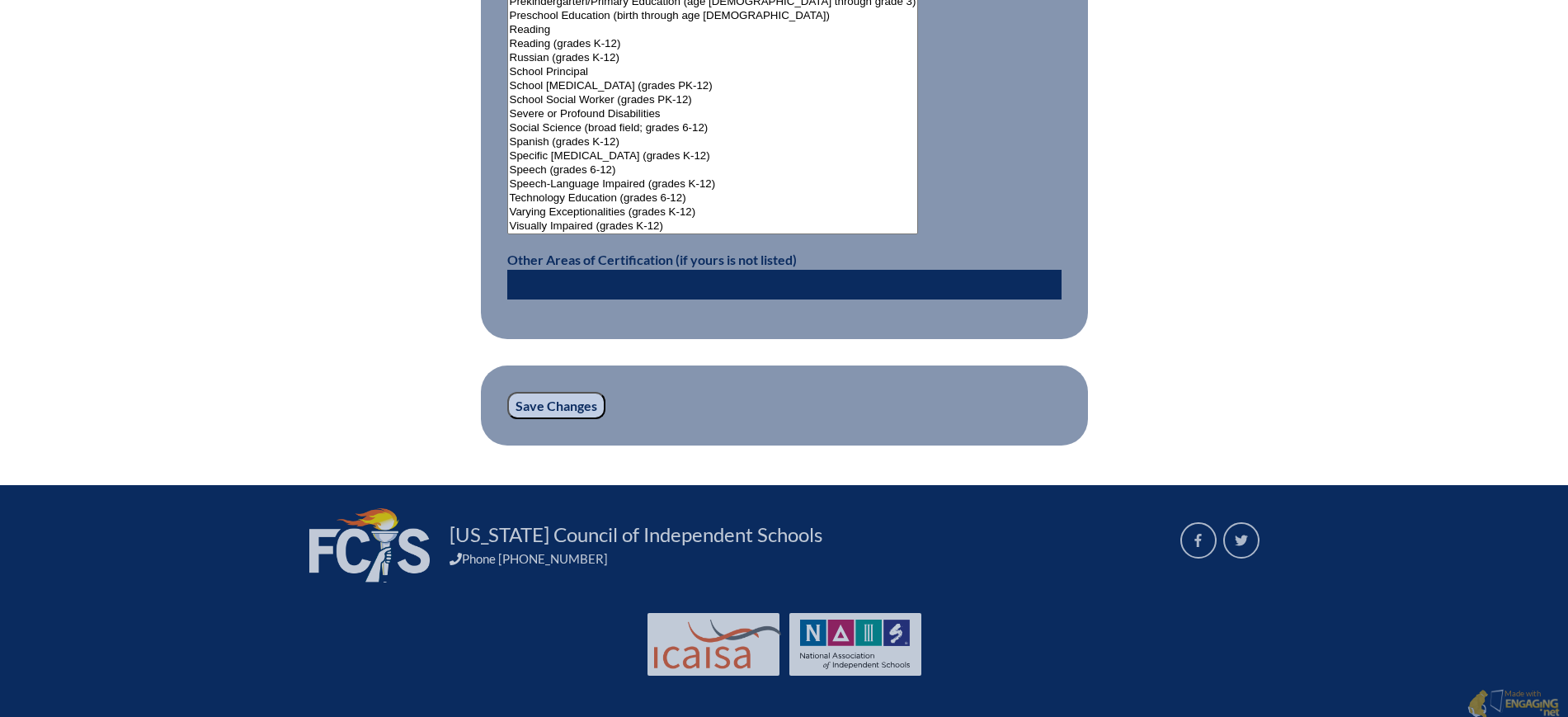
click at [548, 398] on input "Save Changes" at bounding box center [556, 405] width 98 height 28
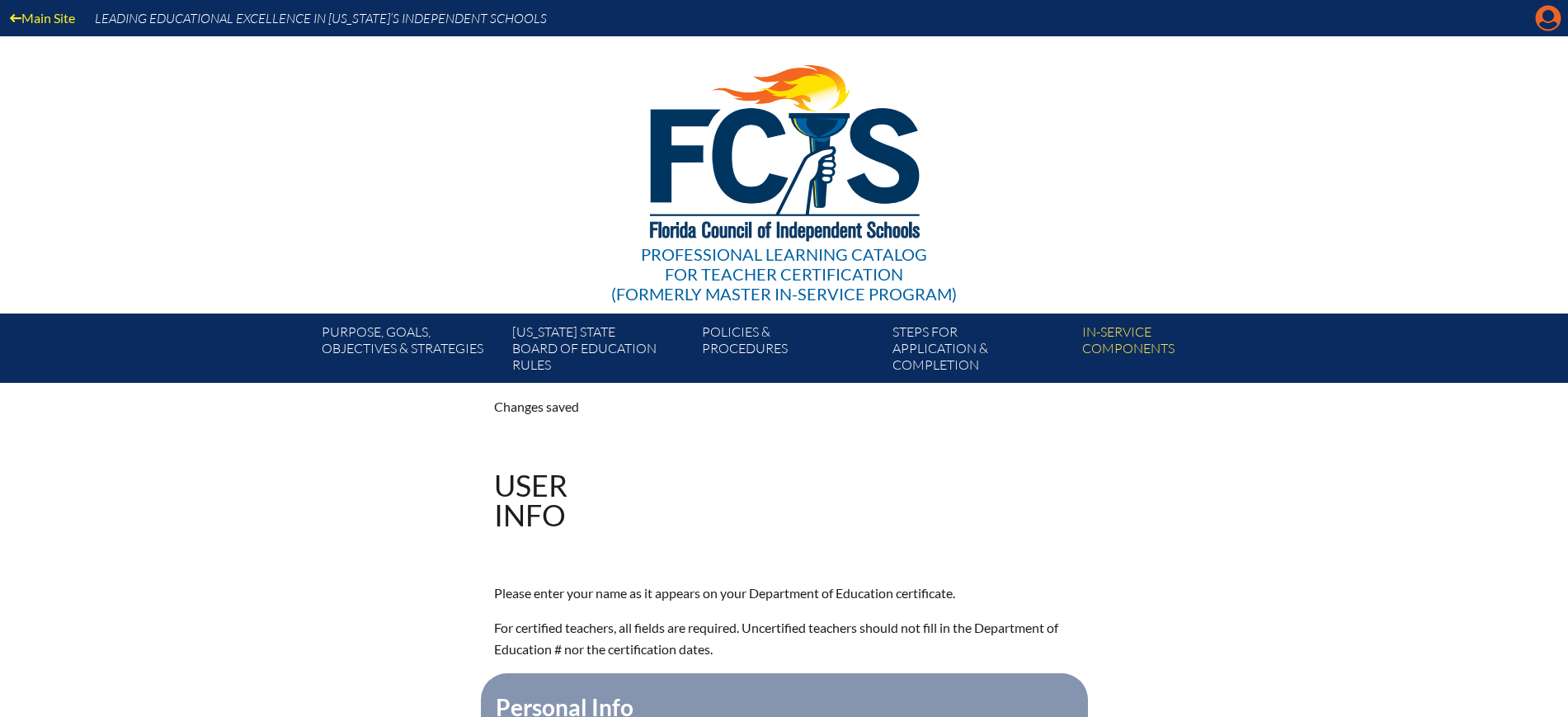
click at [1533, 13] on div "Main Site Leading Educational Excellence in Florida’s Independent Schools" at bounding box center [784, 18] width 1568 height 37
click at [1553, 15] on icon "Manage account" at bounding box center [1547, 18] width 27 height 27
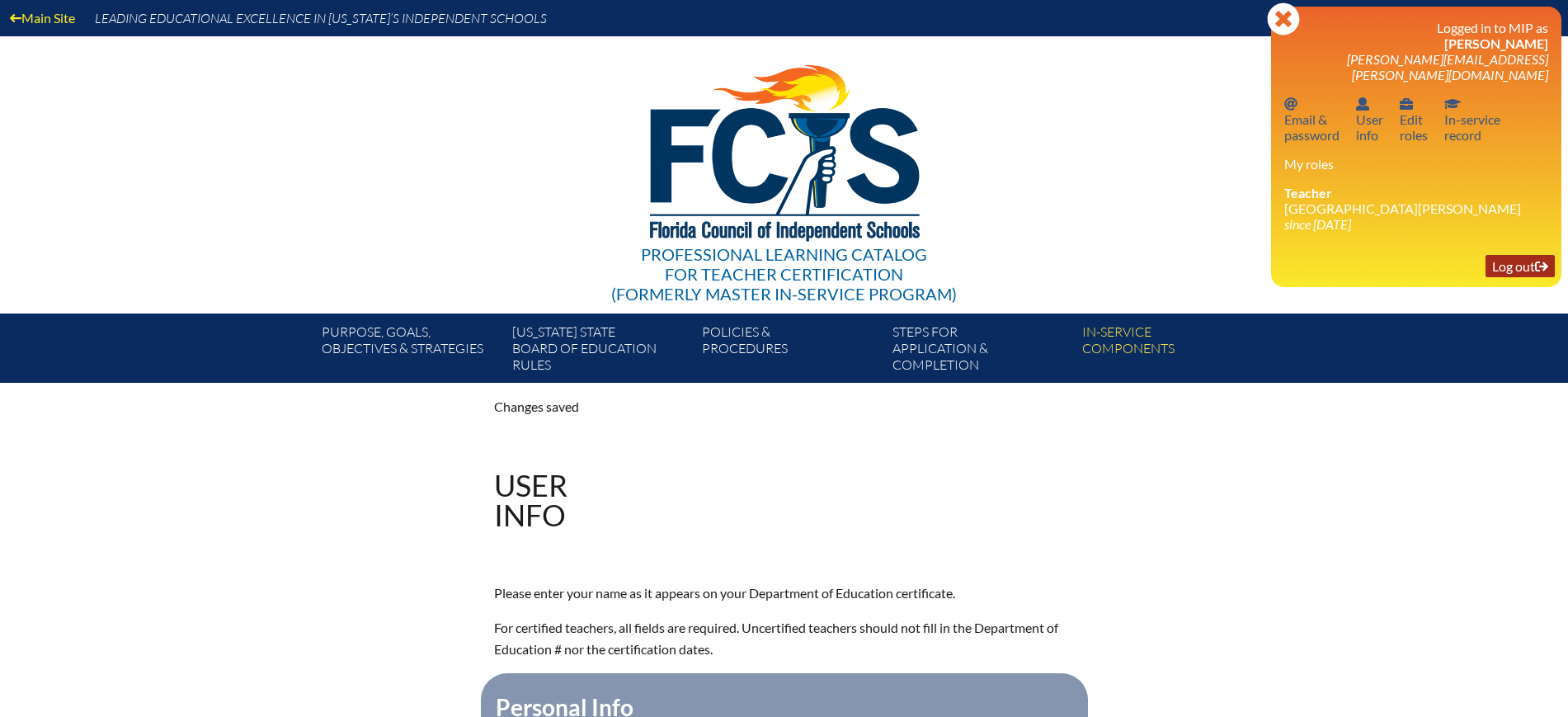
click at [1523, 255] on link "Log out Log out" at bounding box center [1520, 266] width 69 height 23
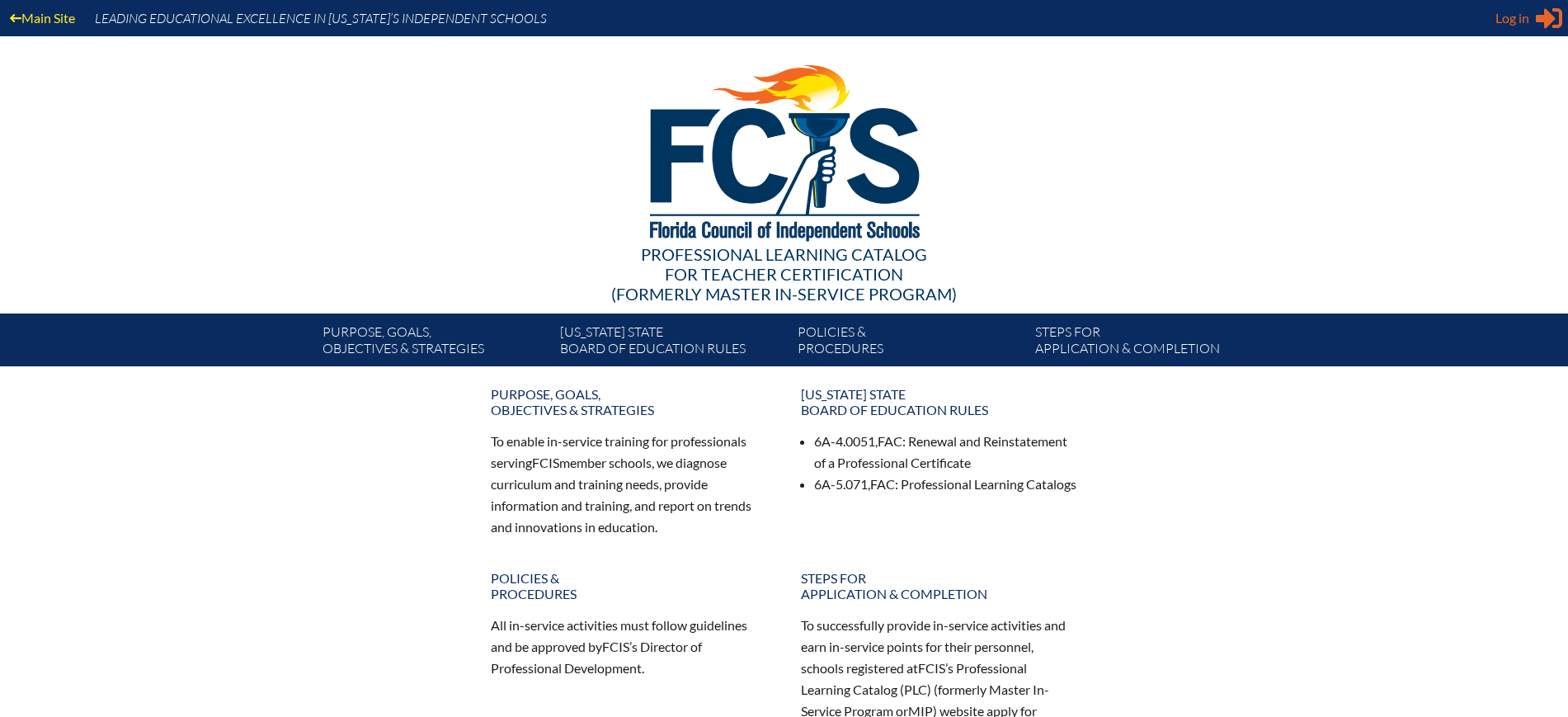
type input "kdanger@fcis.org"
click at [1500, 18] on span "Log in" at bounding box center [1512, 18] width 34 height 20
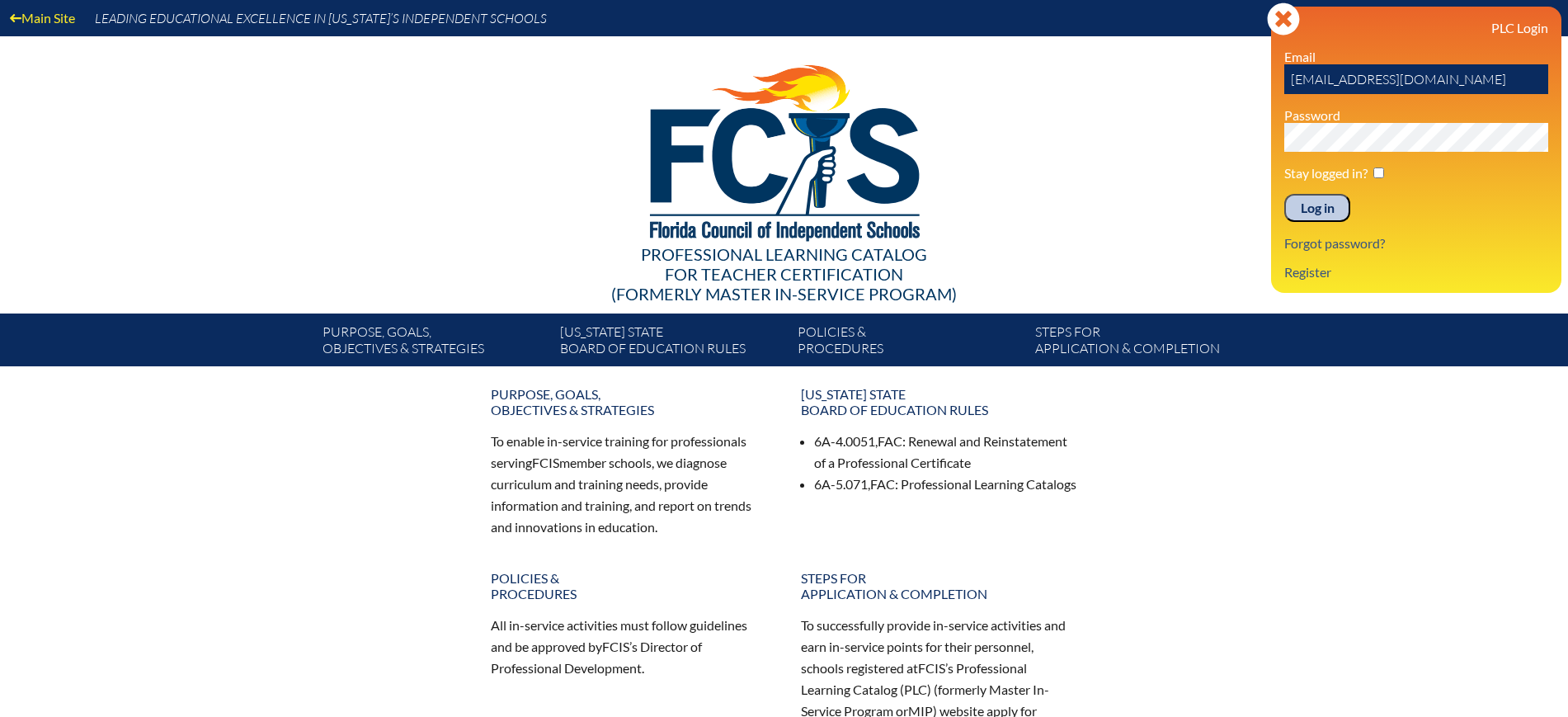
click at [1328, 214] on input "Log in" at bounding box center [1317, 208] width 66 height 28
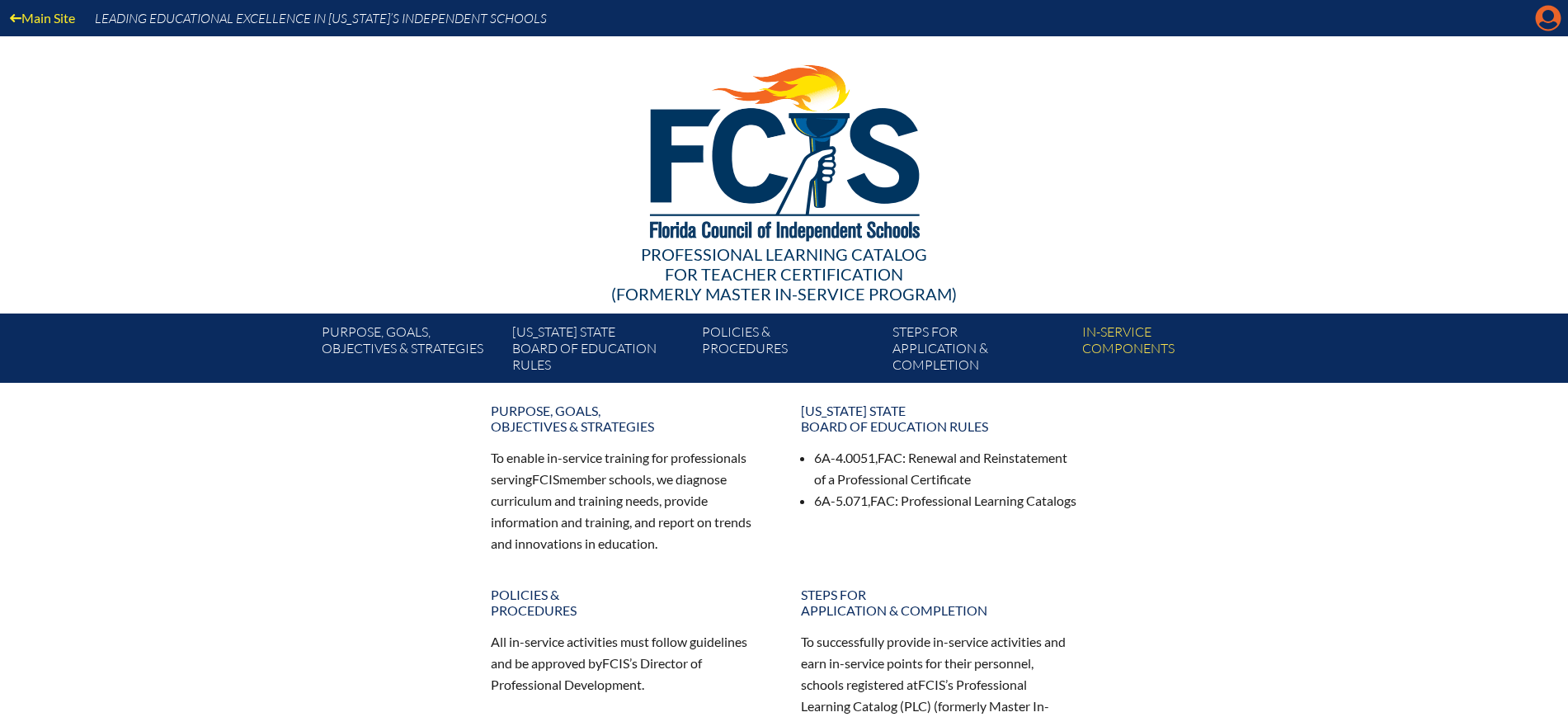
click at [1554, 19] on icon at bounding box center [1548, 19] width 26 height 26
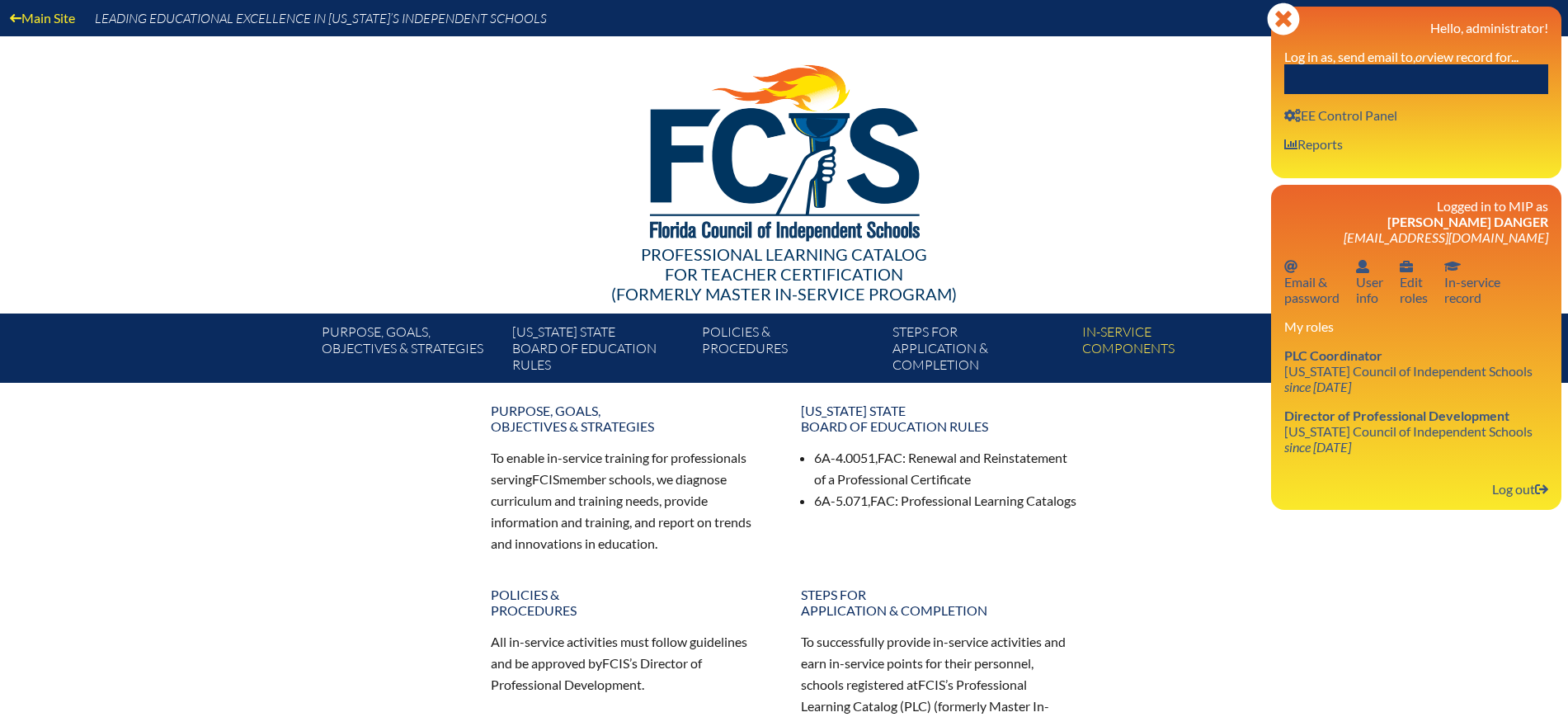
click at [1517, 72] on input "text" at bounding box center [1416, 79] width 264 height 30
paste input "[PERSON_NAME]"
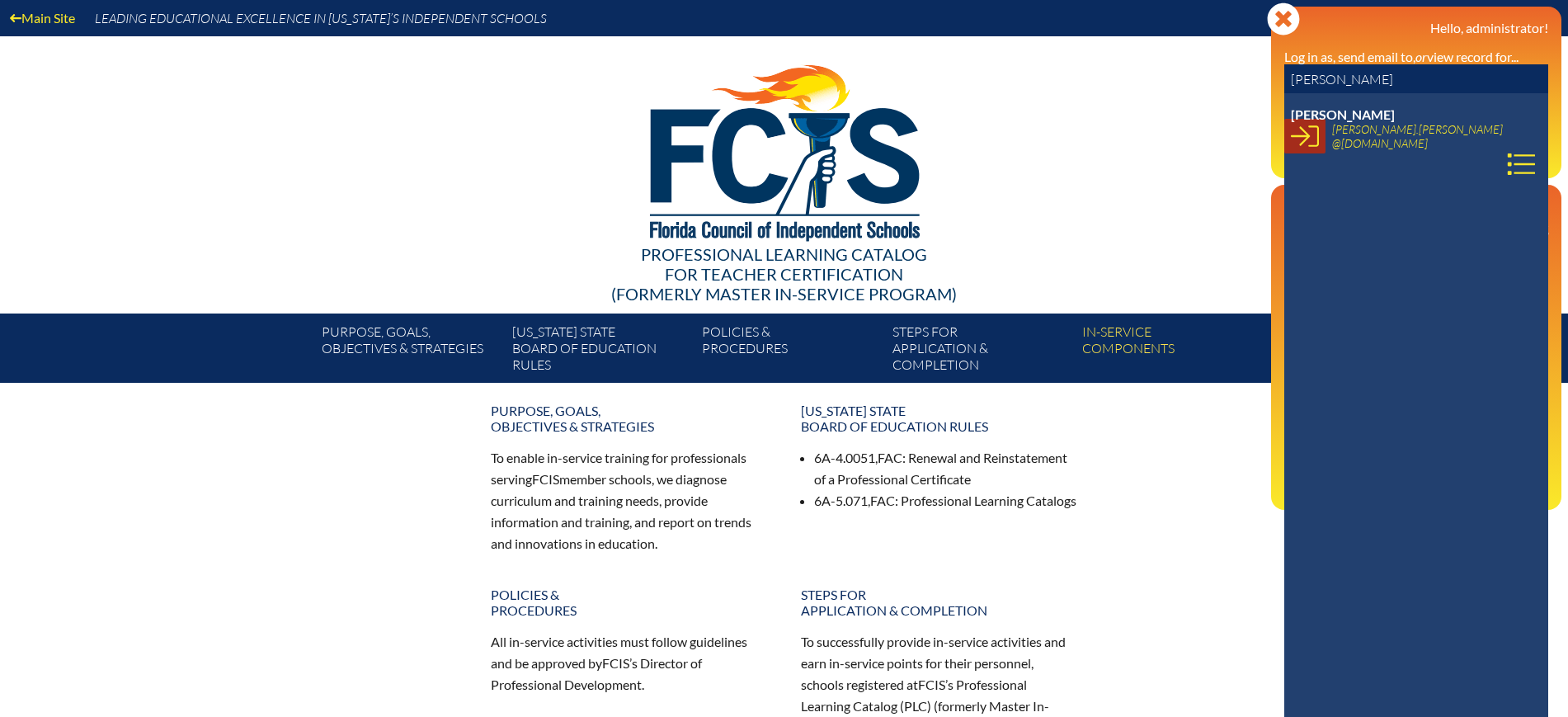
type input "[PERSON_NAME]"
click at [1314, 134] on icon at bounding box center [1304, 135] width 28 height 28
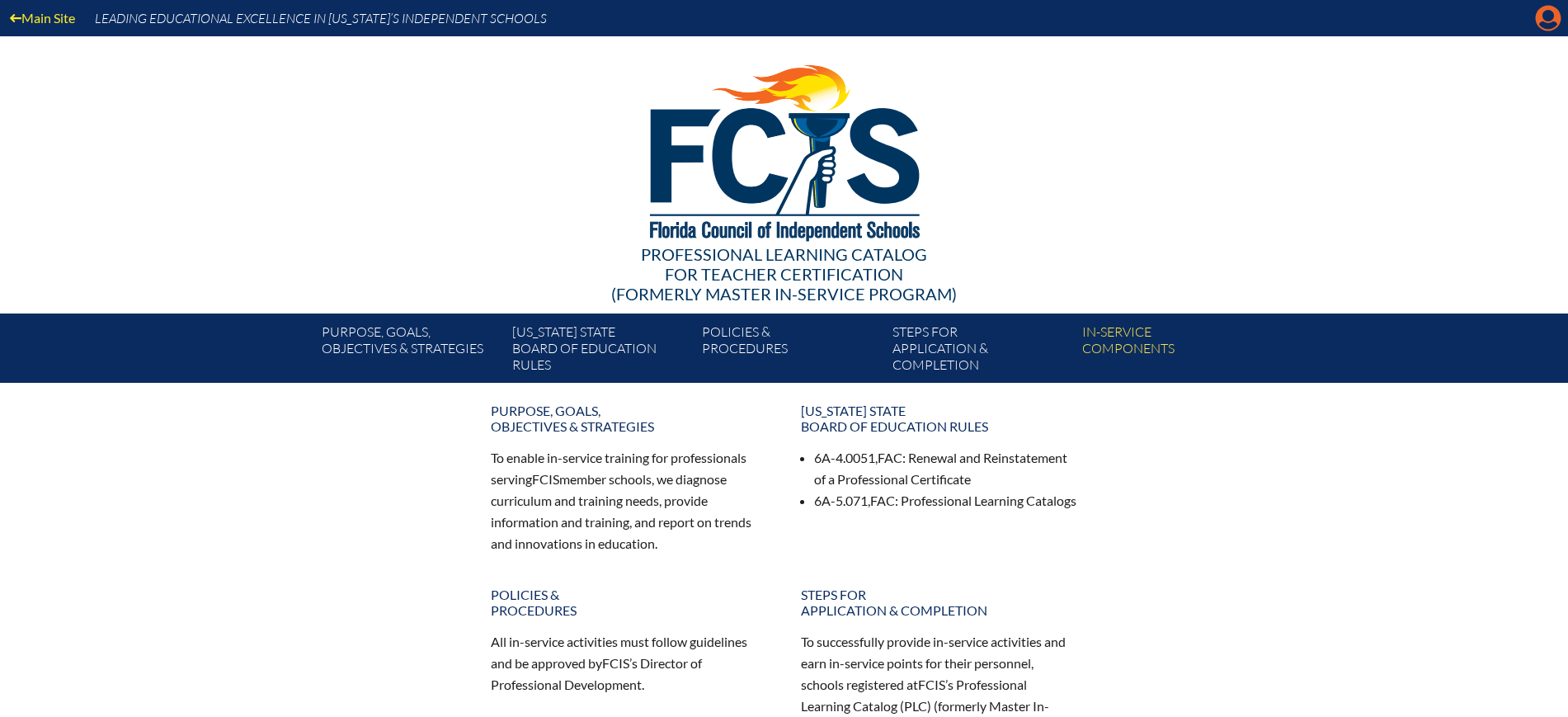
click at [1548, 8] on icon at bounding box center [1548, 19] width 26 height 26
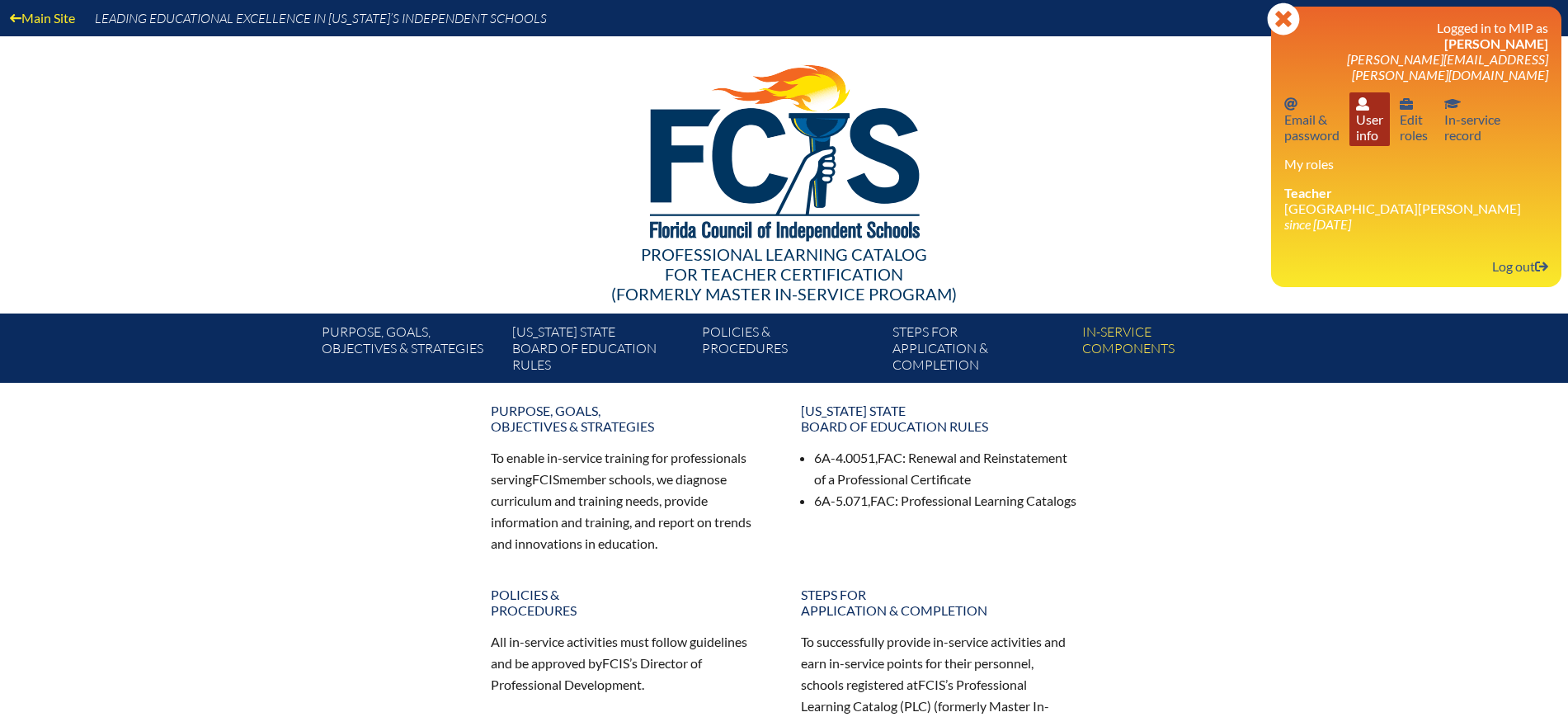
click at [1376, 117] on link "User info User info" at bounding box center [1369, 119] width 41 height 53
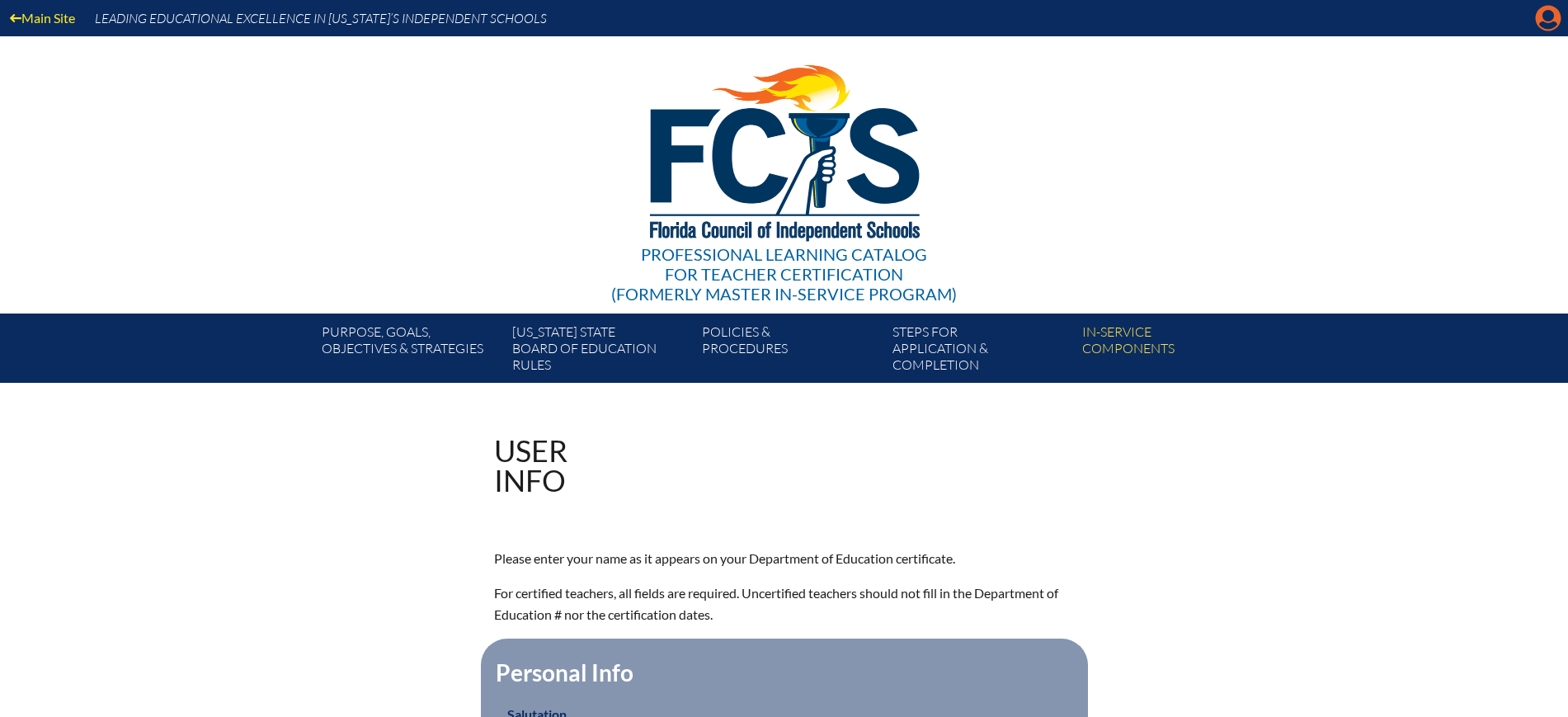
click at [1539, 17] on icon at bounding box center [1548, 19] width 26 height 26
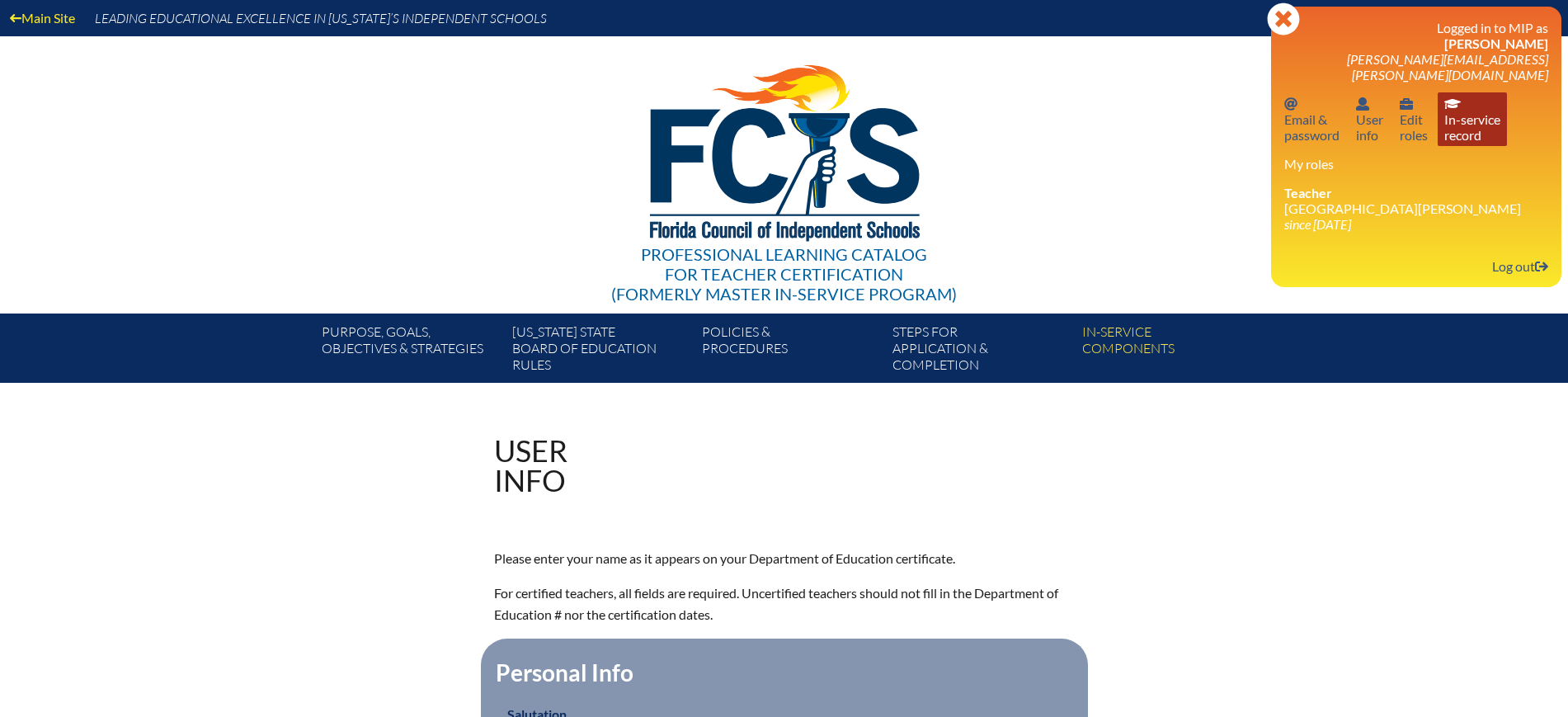
click at [1490, 118] on link "In-service record In-service record" at bounding box center [1472, 119] width 69 height 53
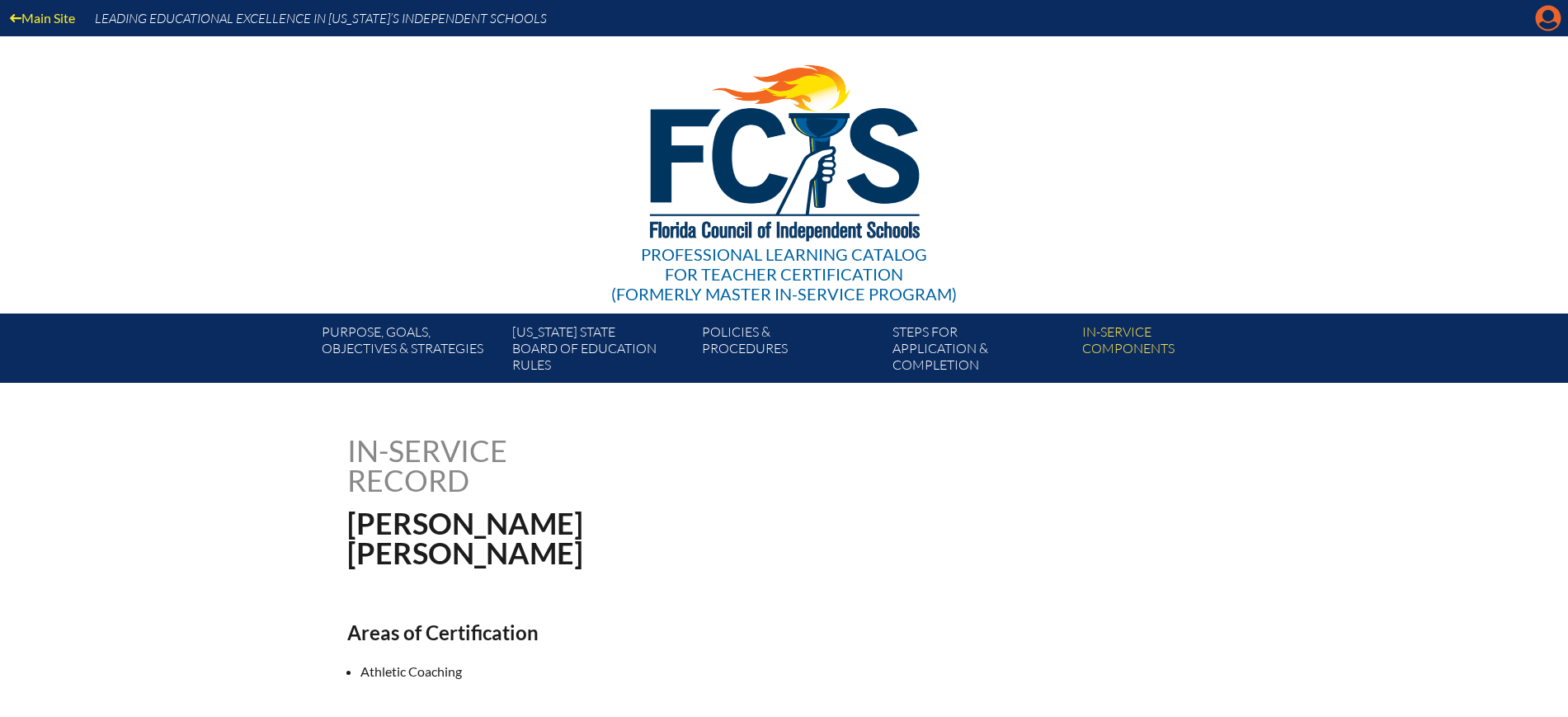
click at [1544, 21] on icon at bounding box center [1548, 19] width 26 height 26
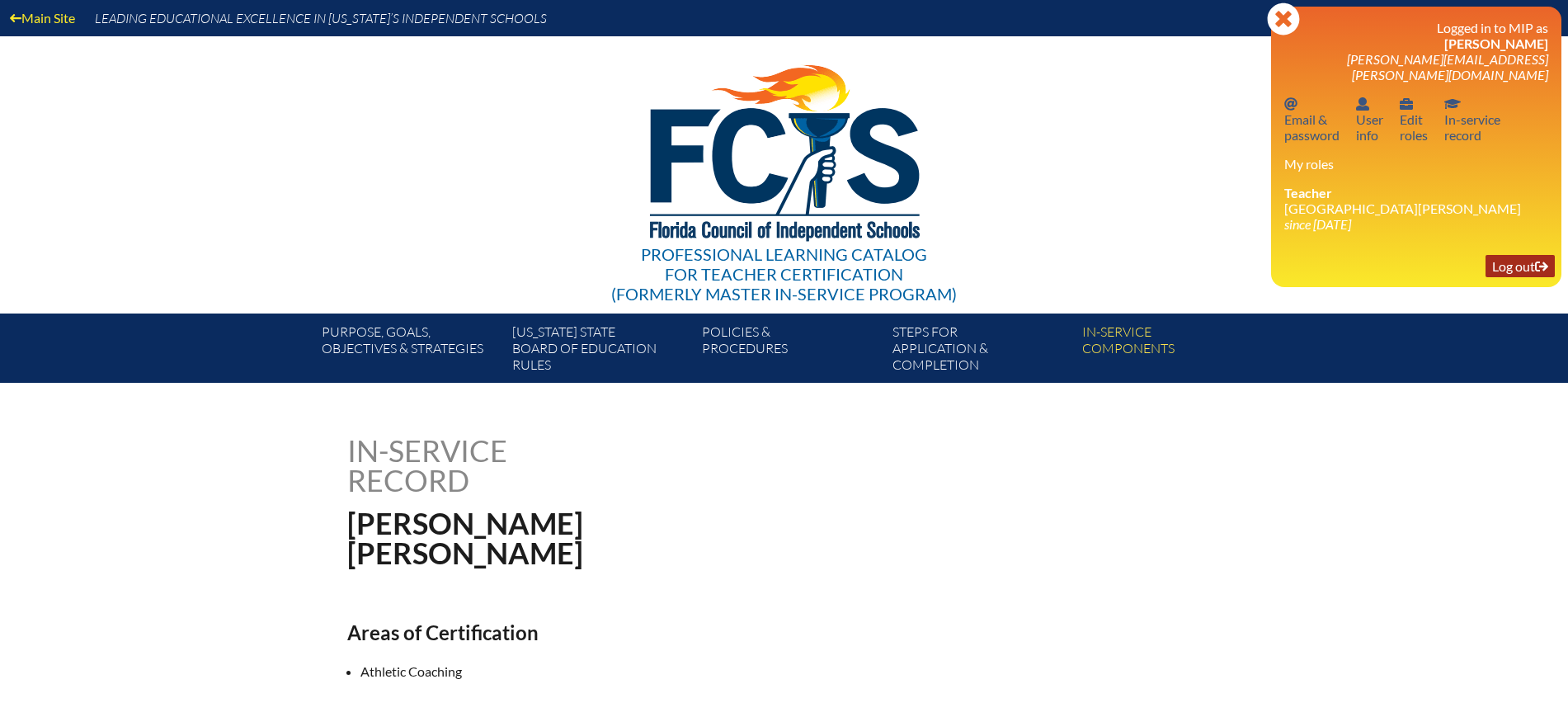
click at [1532, 255] on link "Log out Log out" at bounding box center [1520, 266] width 69 height 23
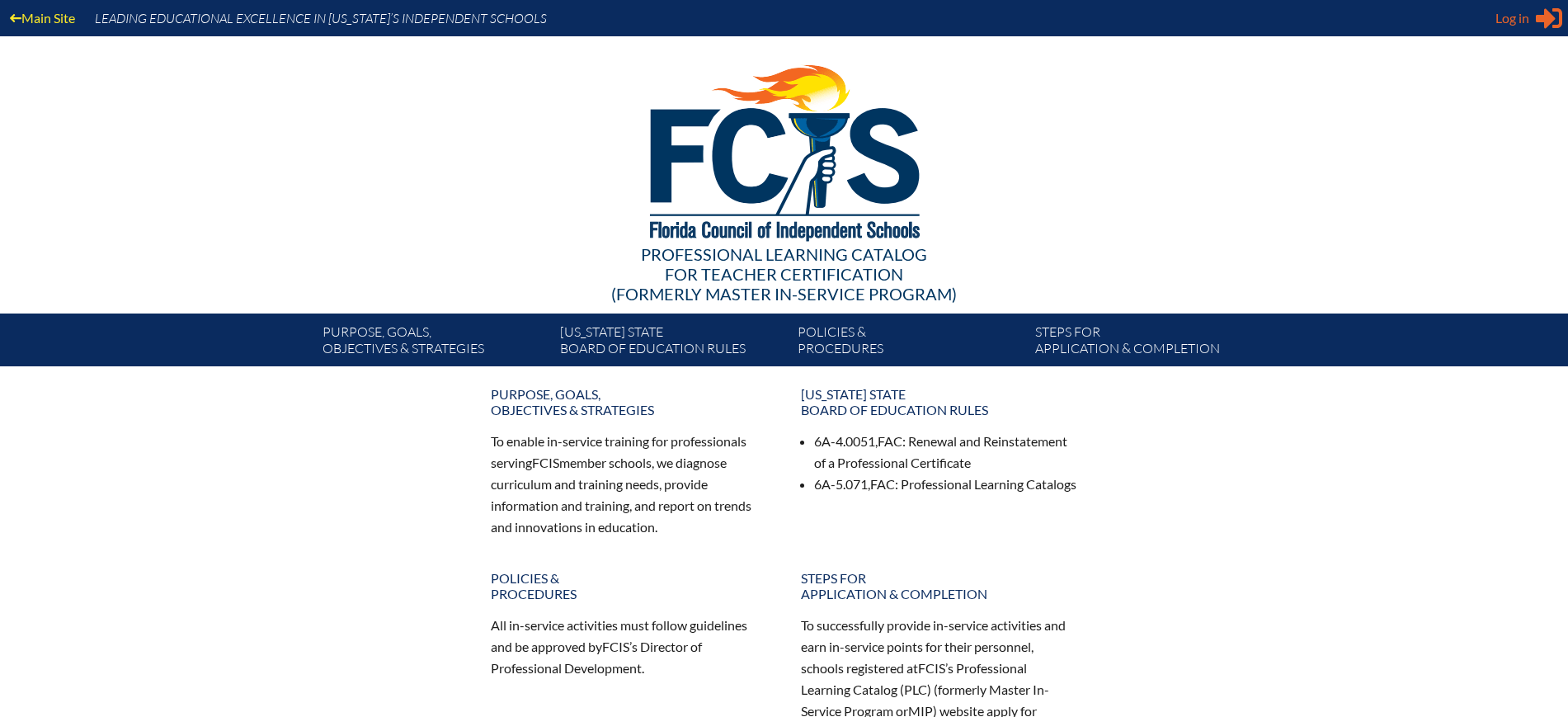
type input "kdanger@fcis.org"
click at [1513, 26] on span "Log in" at bounding box center [1512, 18] width 34 height 20
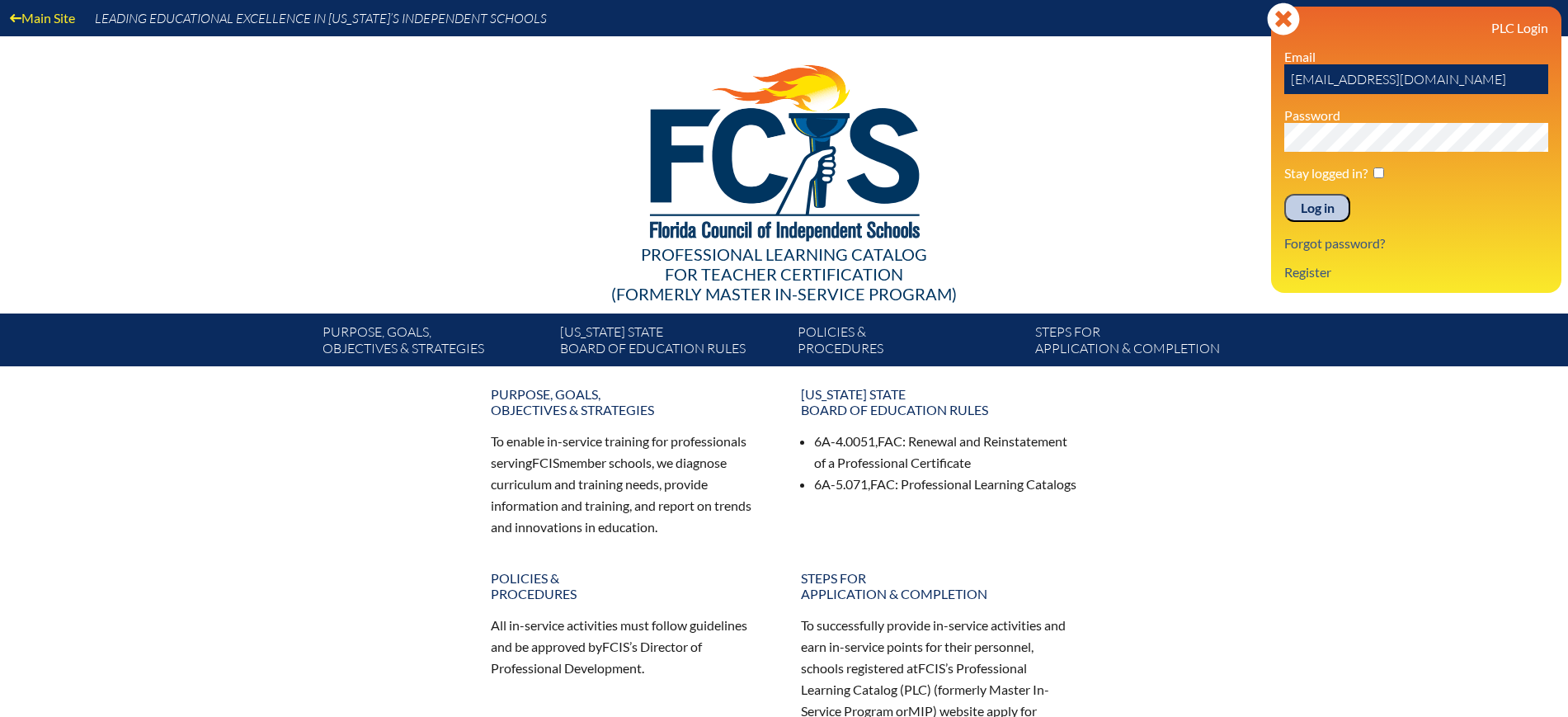
click at [1336, 205] on input "Log in" at bounding box center [1317, 208] width 66 height 28
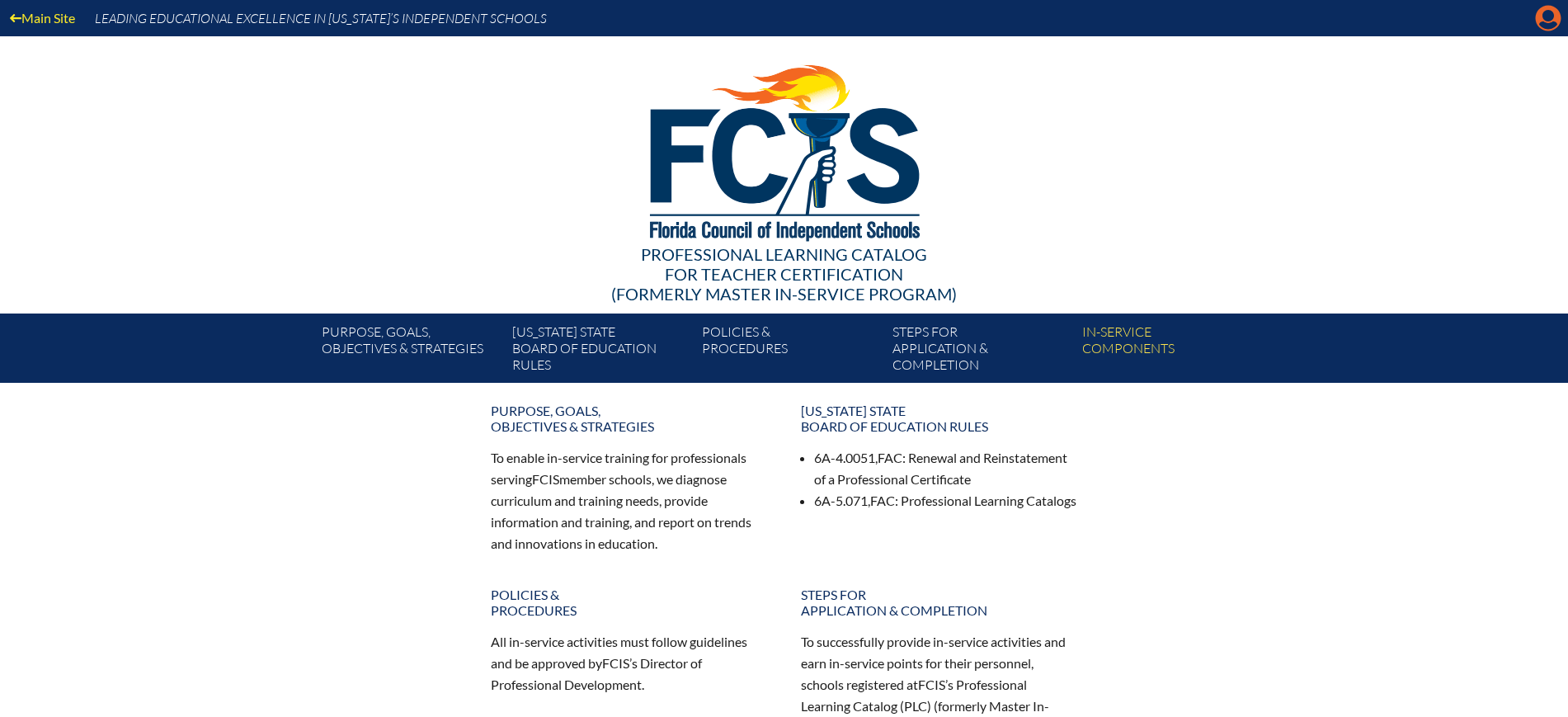
click at [1537, 18] on icon at bounding box center [1548, 19] width 26 height 26
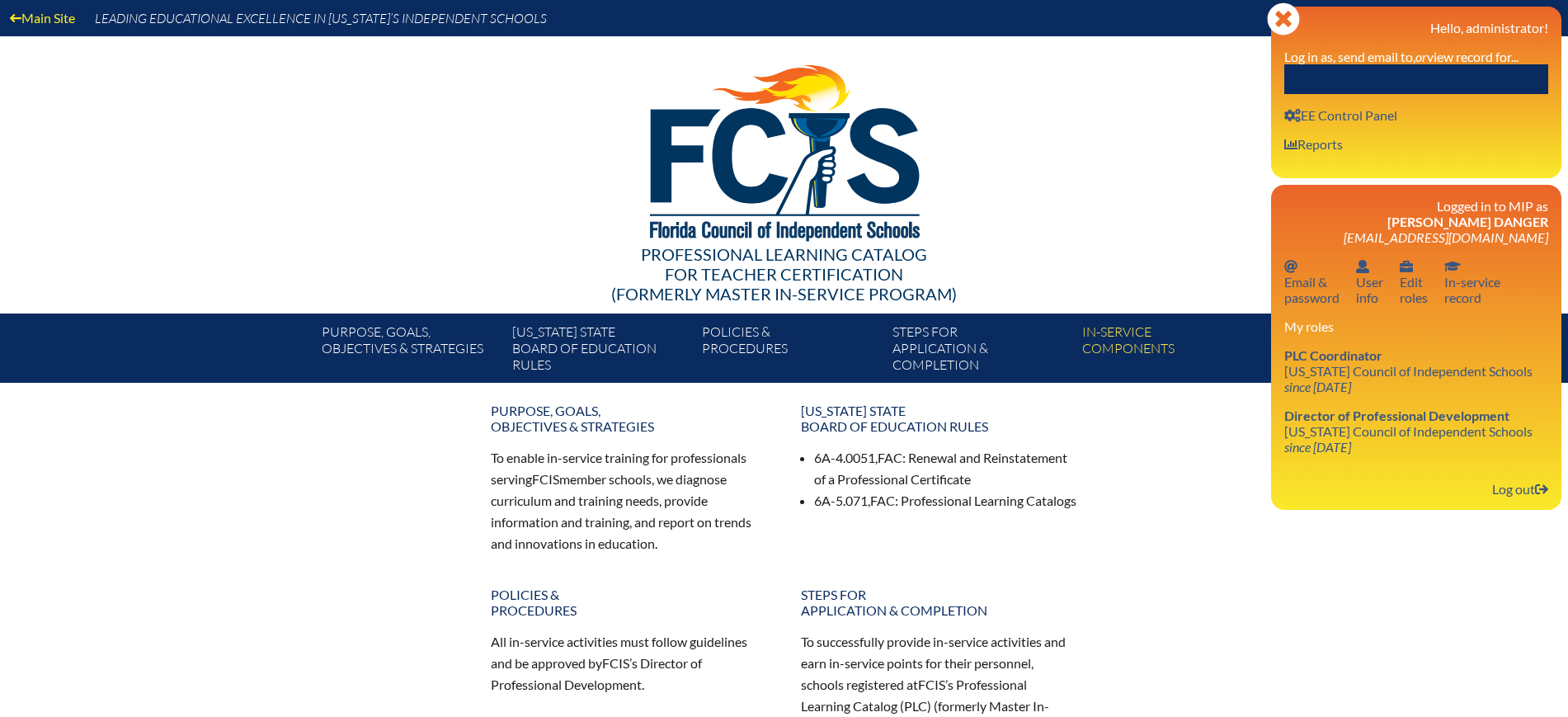
click at [1465, 77] on input "text" at bounding box center [1416, 79] width 264 height 30
paste input "[PERSON_NAME]"
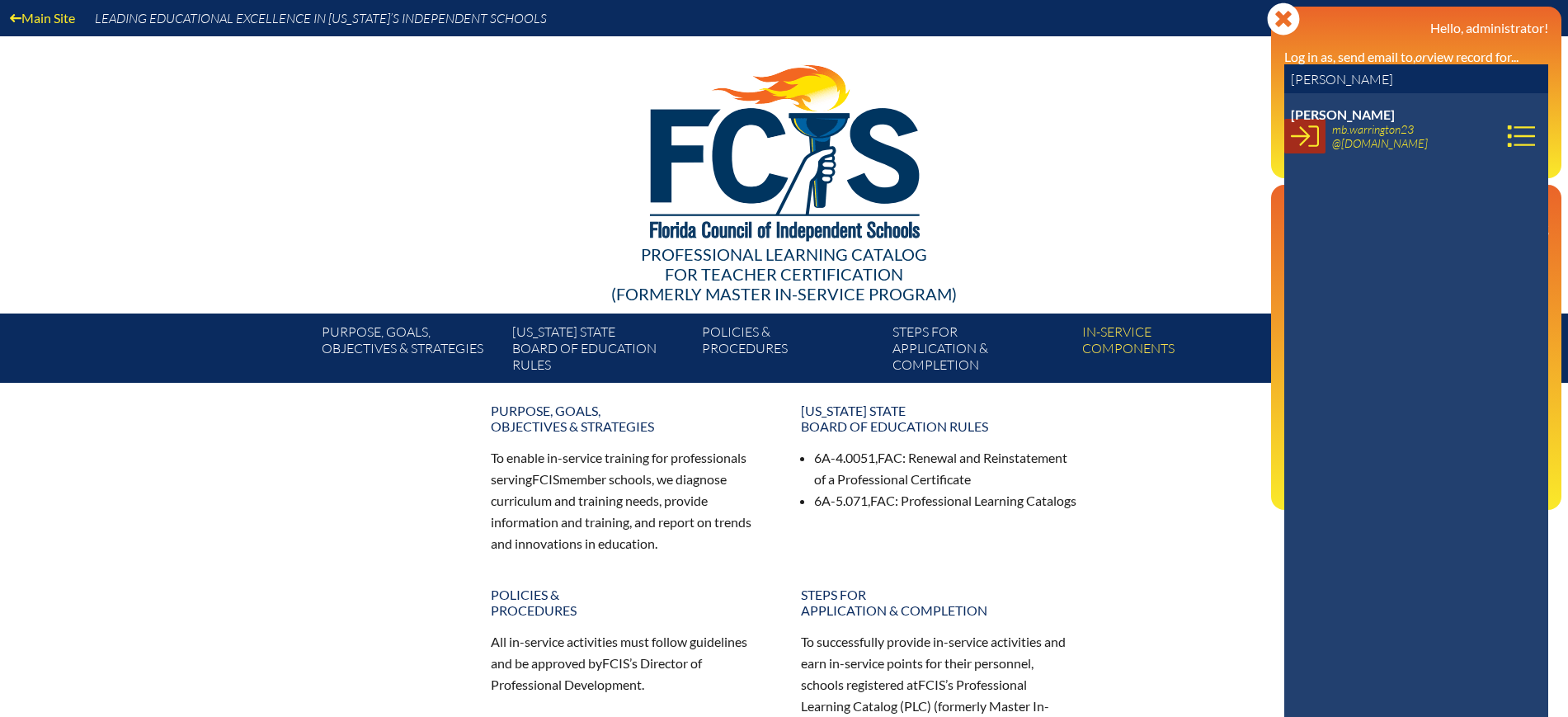
type input "[PERSON_NAME]"
click at [1318, 143] on icon at bounding box center [1304, 136] width 28 height 22
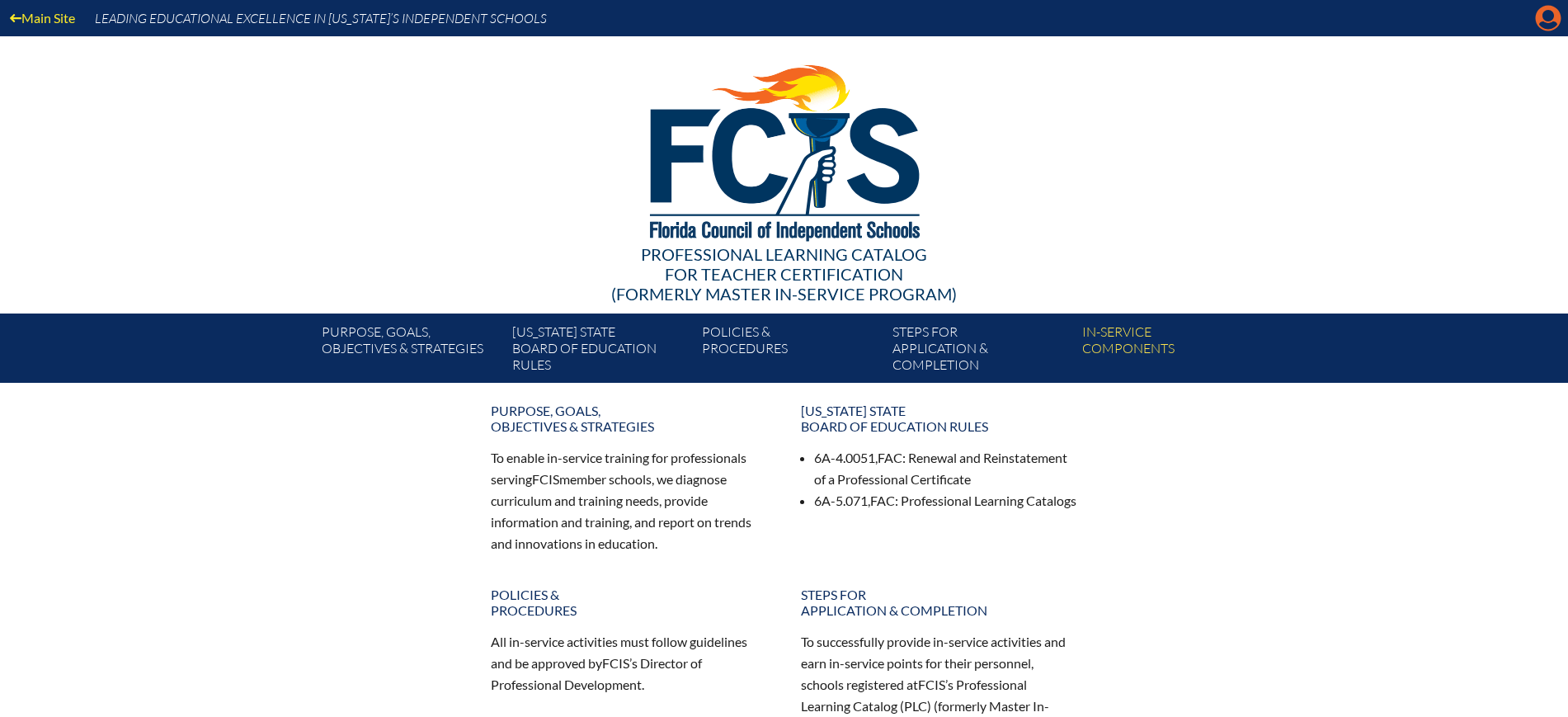
click at [1544, 19] on icon "Manage account" at bounding box center [1547, 18] width 27 height 27
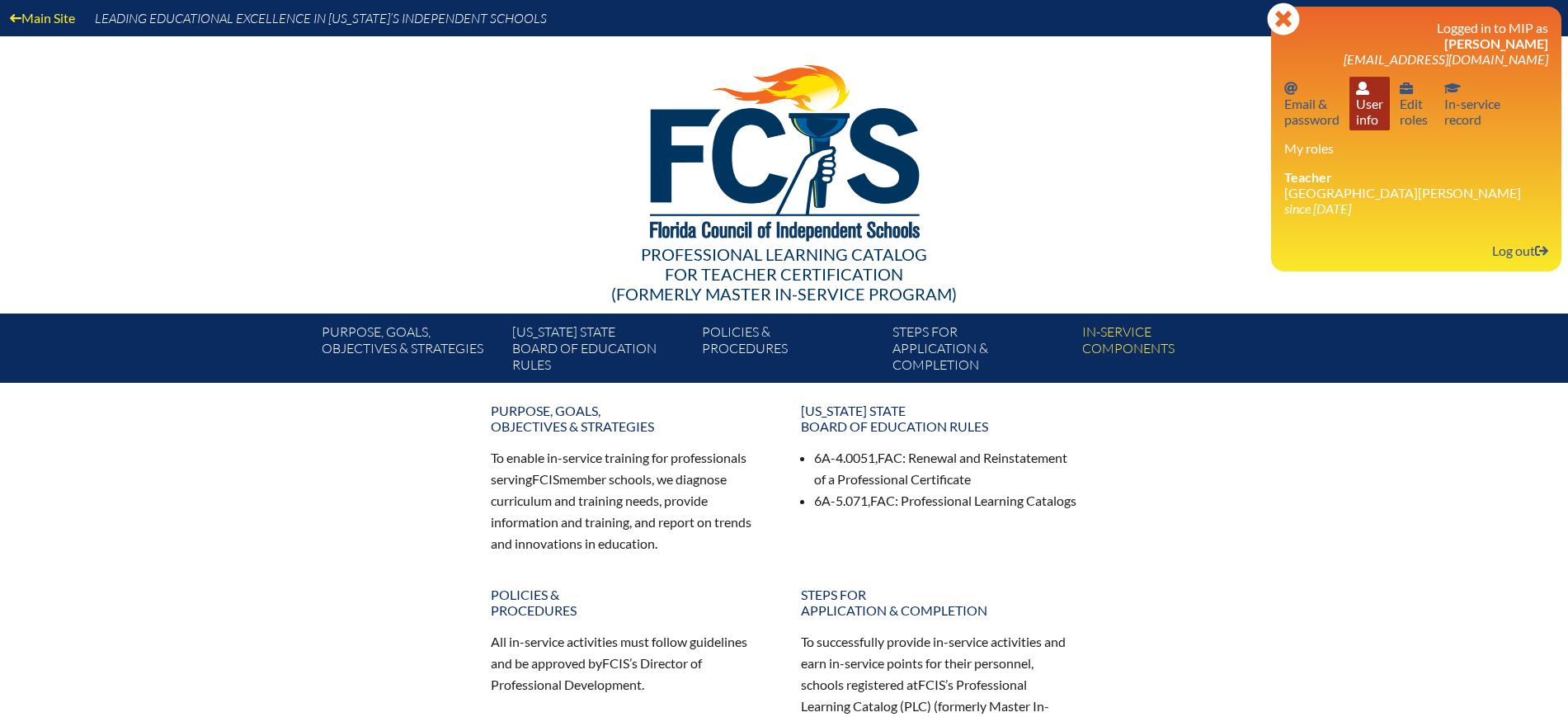
click at [1375, 116] on link "User info User info" at bounding box center [1369, 104] width 41 height 53
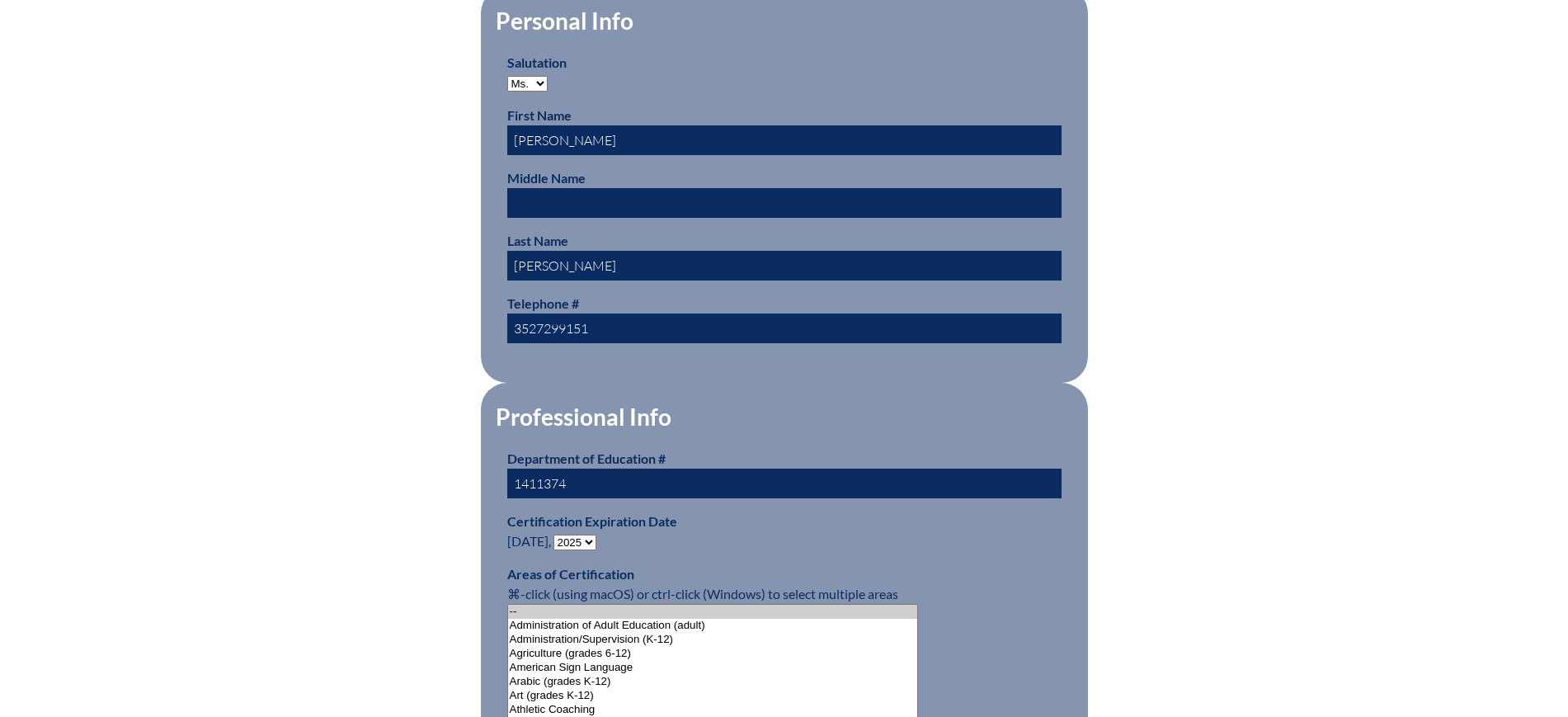
scroll to position [928, 0]
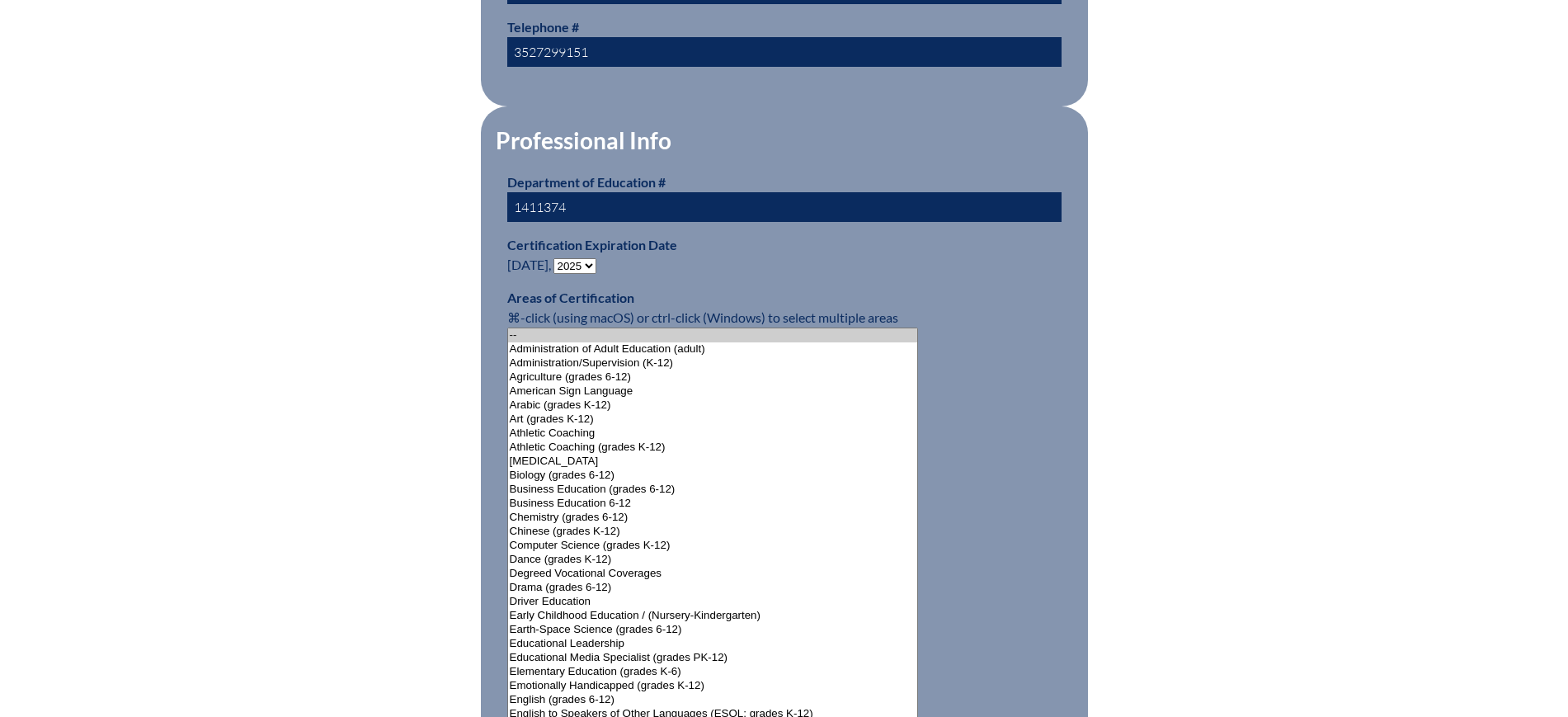
click at [594, 258] on select "- 2031 2030 2029 2028 2027 2026 2025 2024 2023 2022 2021 2020 2019 2018 2017 20…" at bounding box center [574, 266] width 43 height 16
select select "2030"
click at [557, 258] on select "- 2031 2030 2029 2028 2027 2026 2025 2024 2023 2022 2021 2020 2019 2018 2017 20…" at bounding box center [574, 266] width 43 height 16
click at [330, 339] on div "User Info Please enter your name as it appears on your Department of Education …" at bounding box center [784, 605] width 927 height 2196
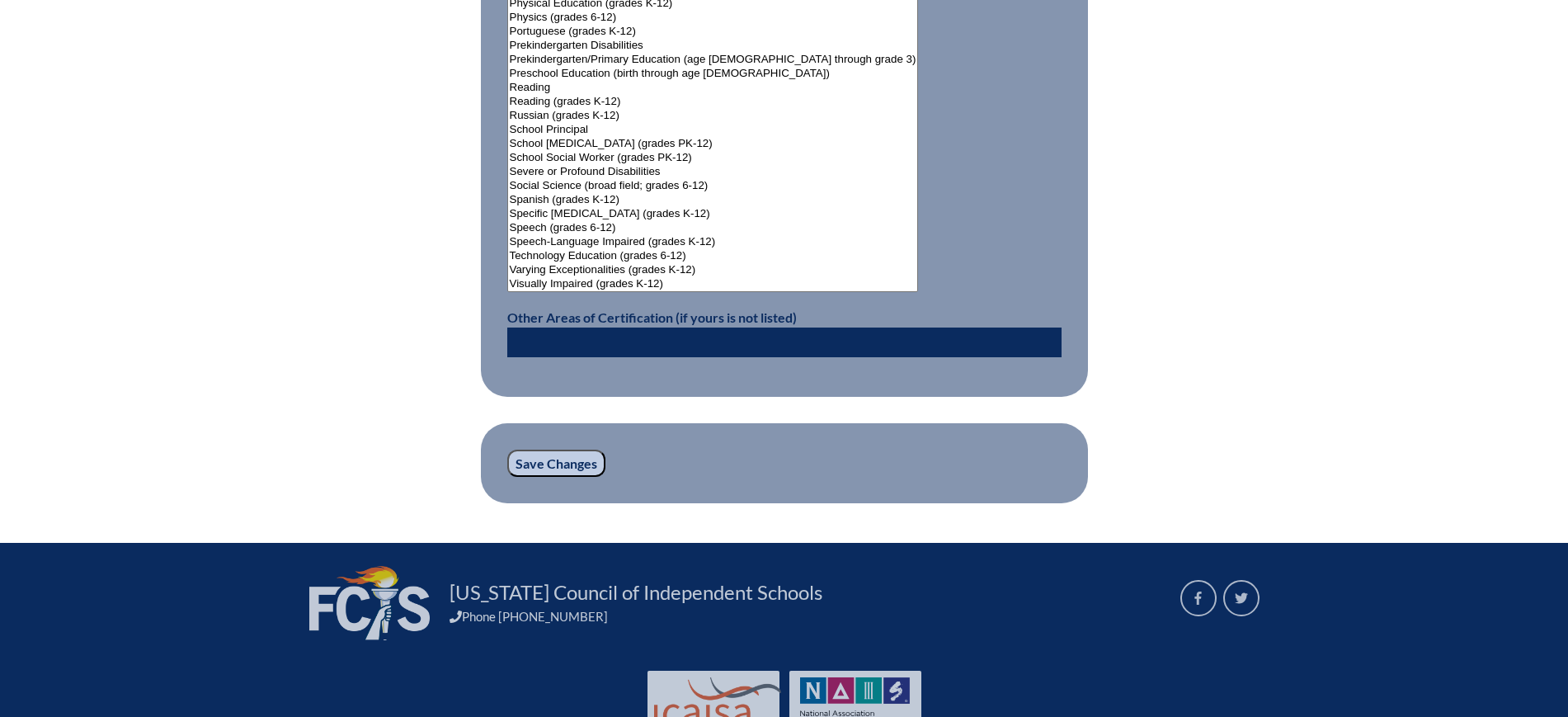
scroll to position [2187, 0]
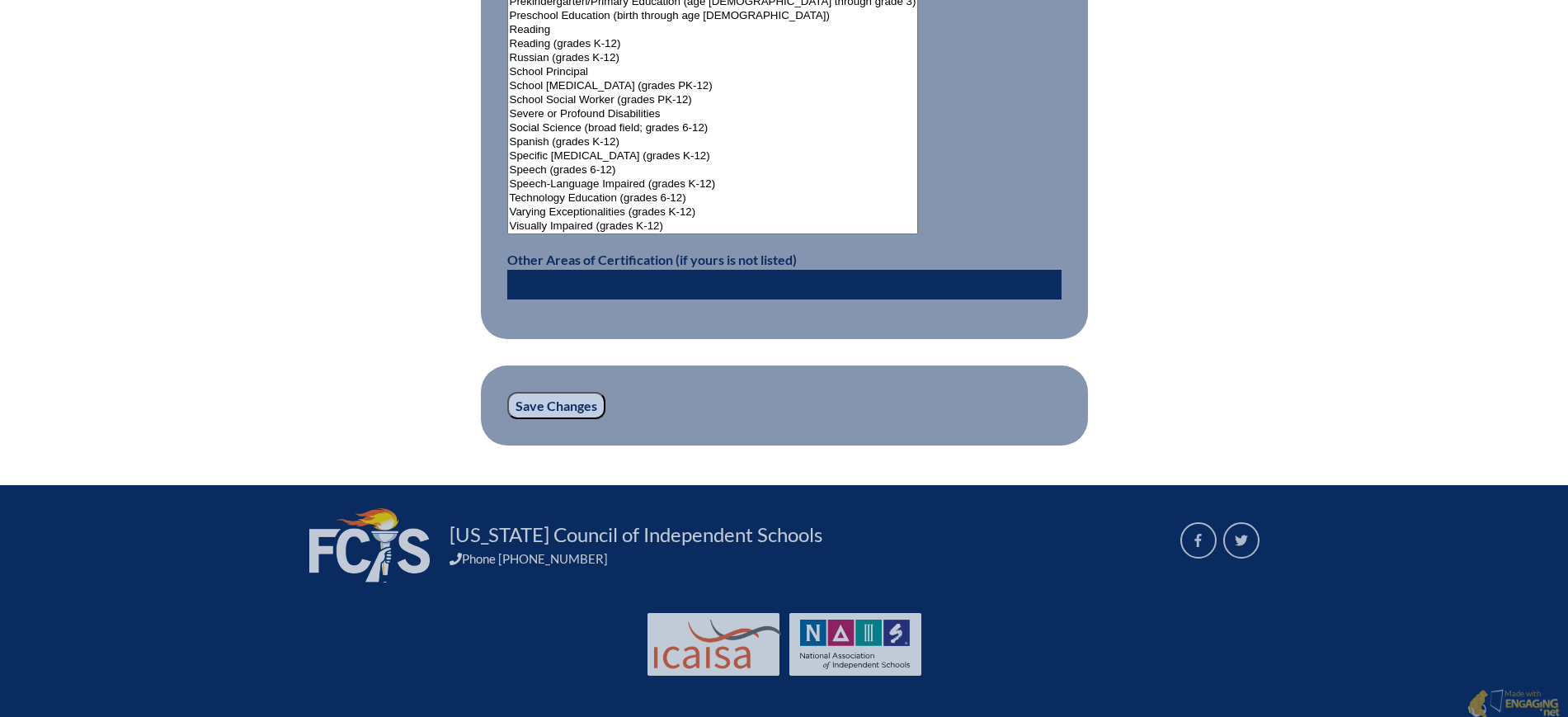
click at [557, 402] on input "Save Changes" at bounding box center [556, 405] width 98 height 28
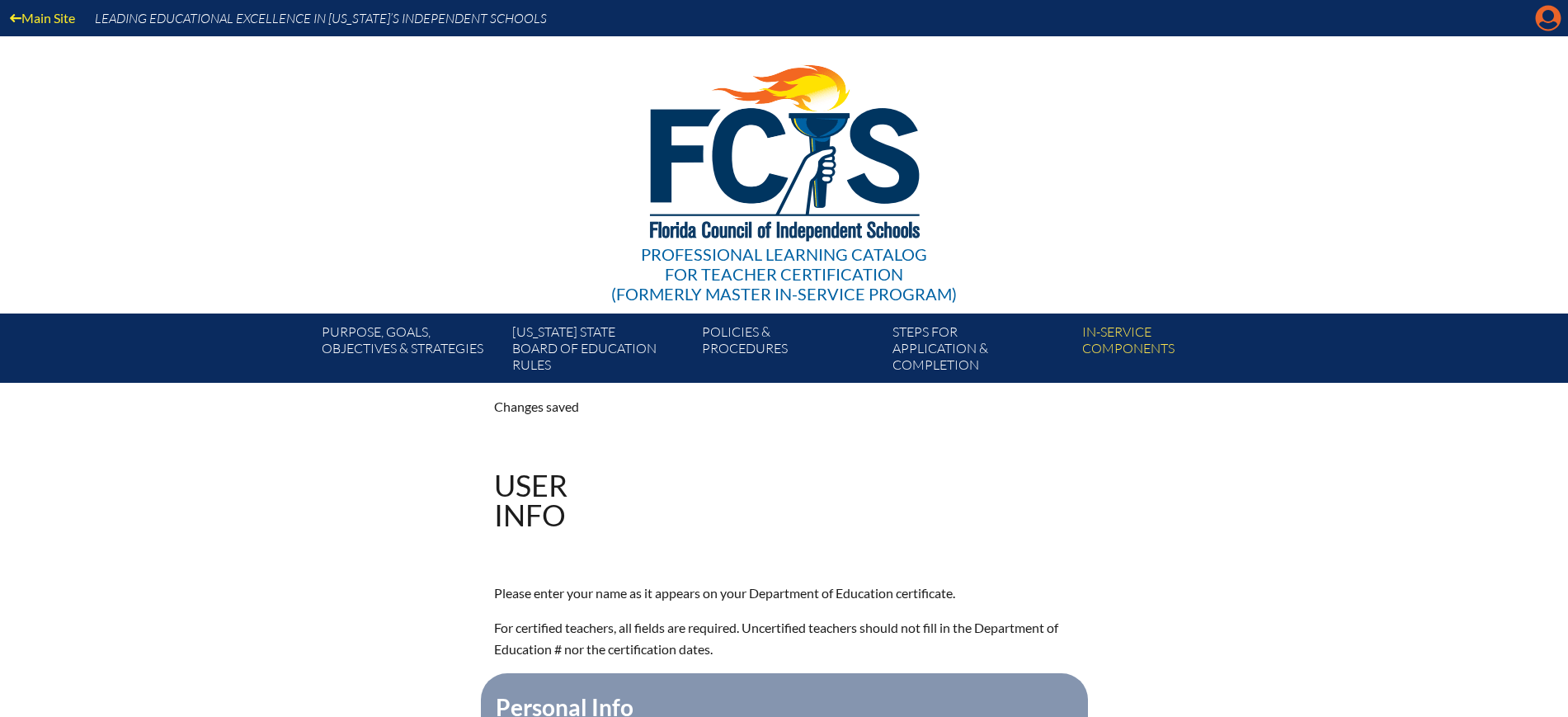
click at [1538, 13] on icon at bounding box center [1548, 19] width 26 height 26
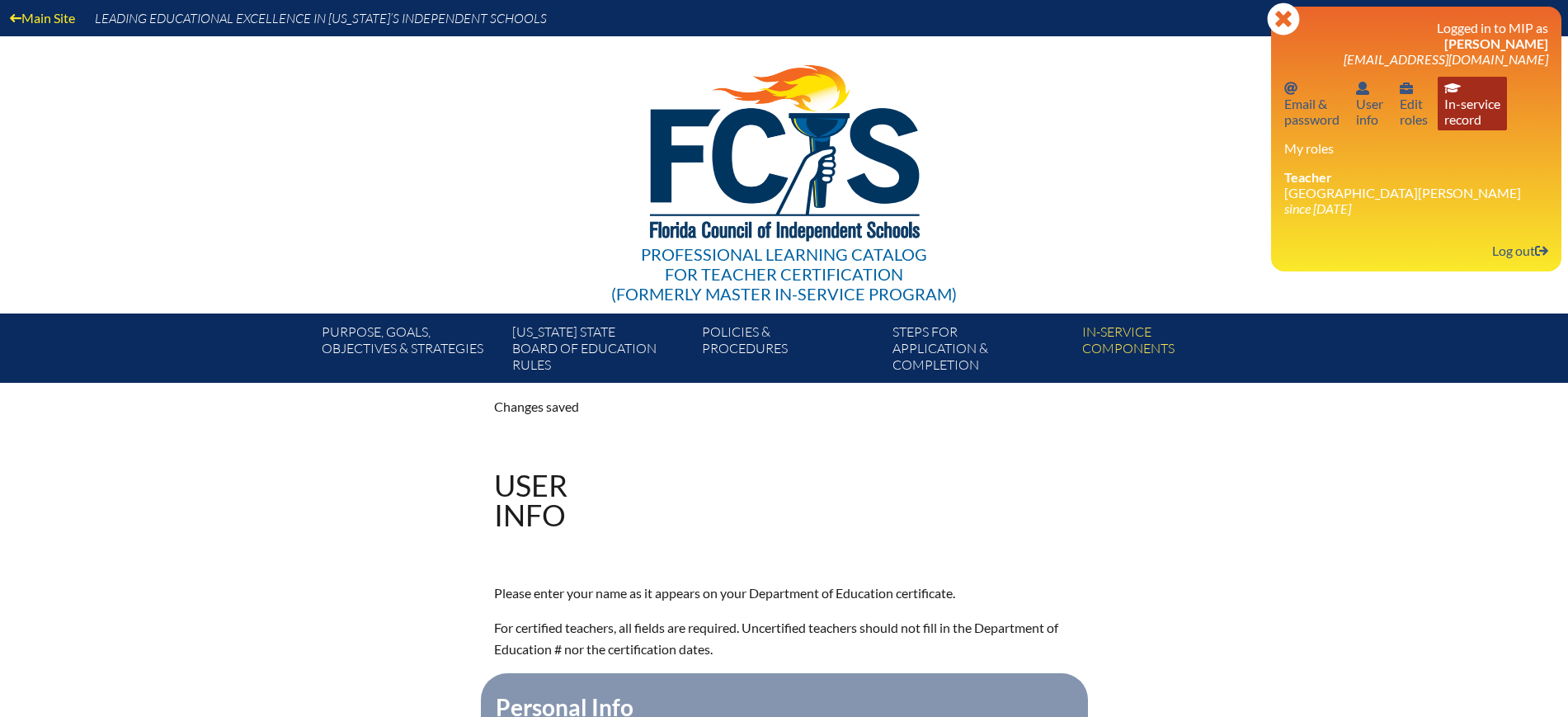
click at [1494, 124] on link "In-service record In-service record" at bounding box center [1472, 104] width 69 height 53
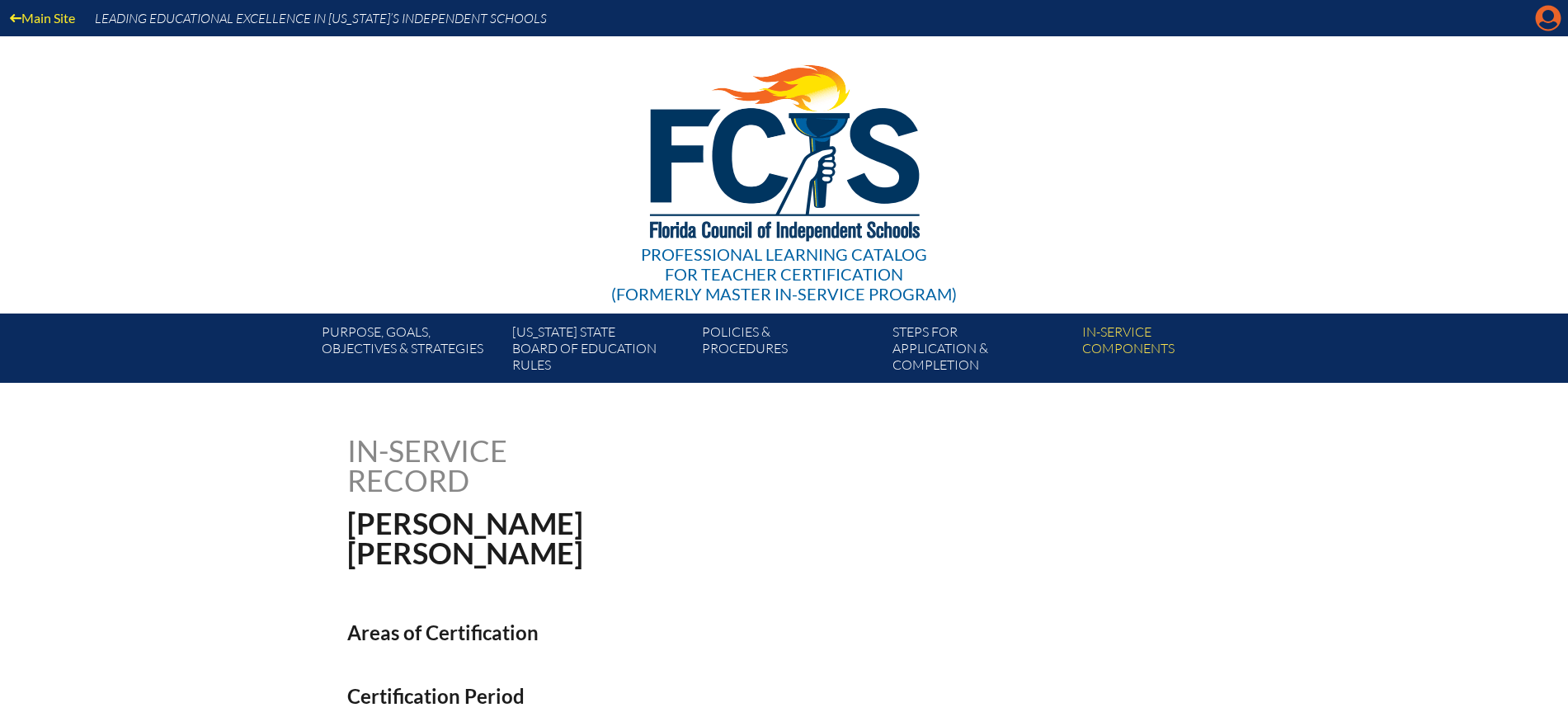
click at [1557, 18] on icon at bounding box center [1548, 19] width 26 height 26
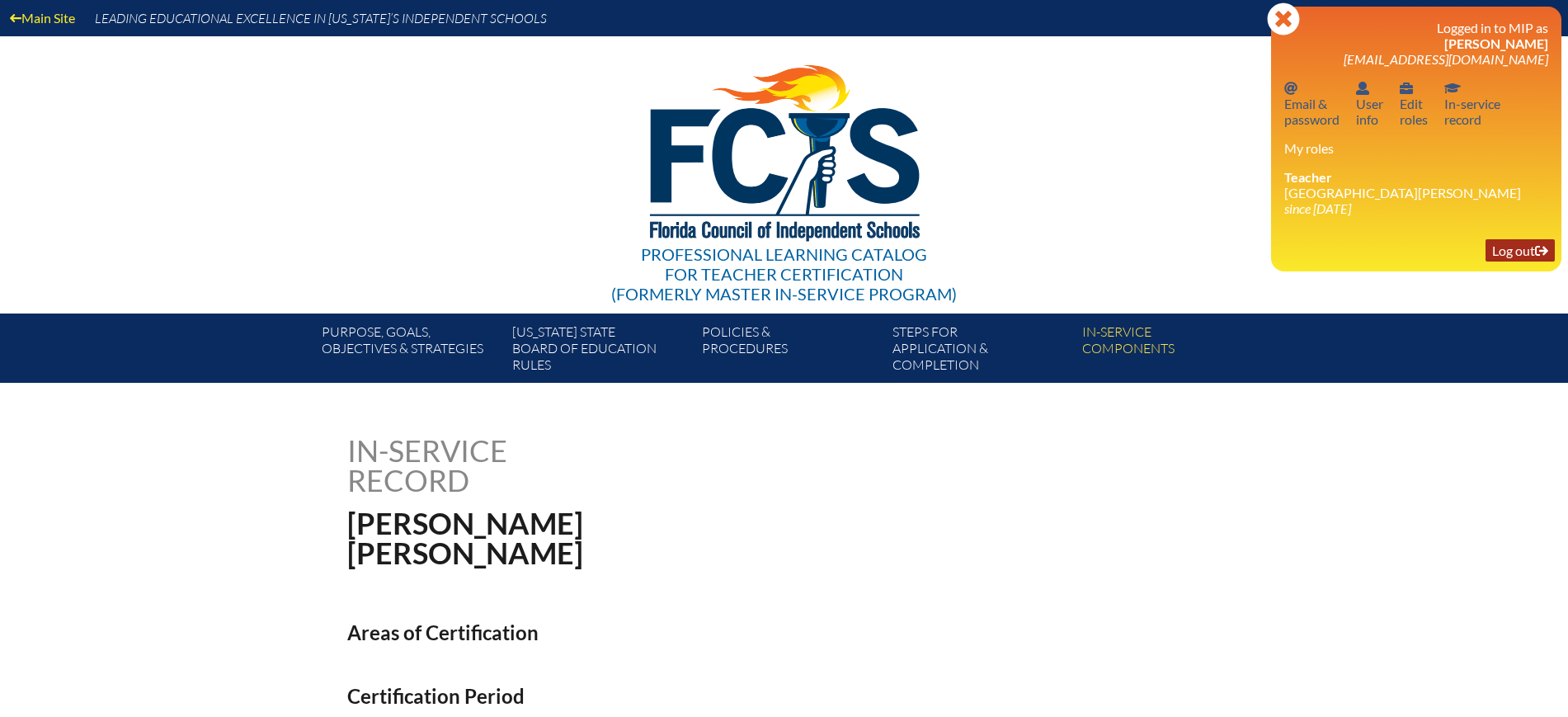
click at [1510, 242] on link "Log out Log out" at bounding box center [1520, 250] width 69 height 23
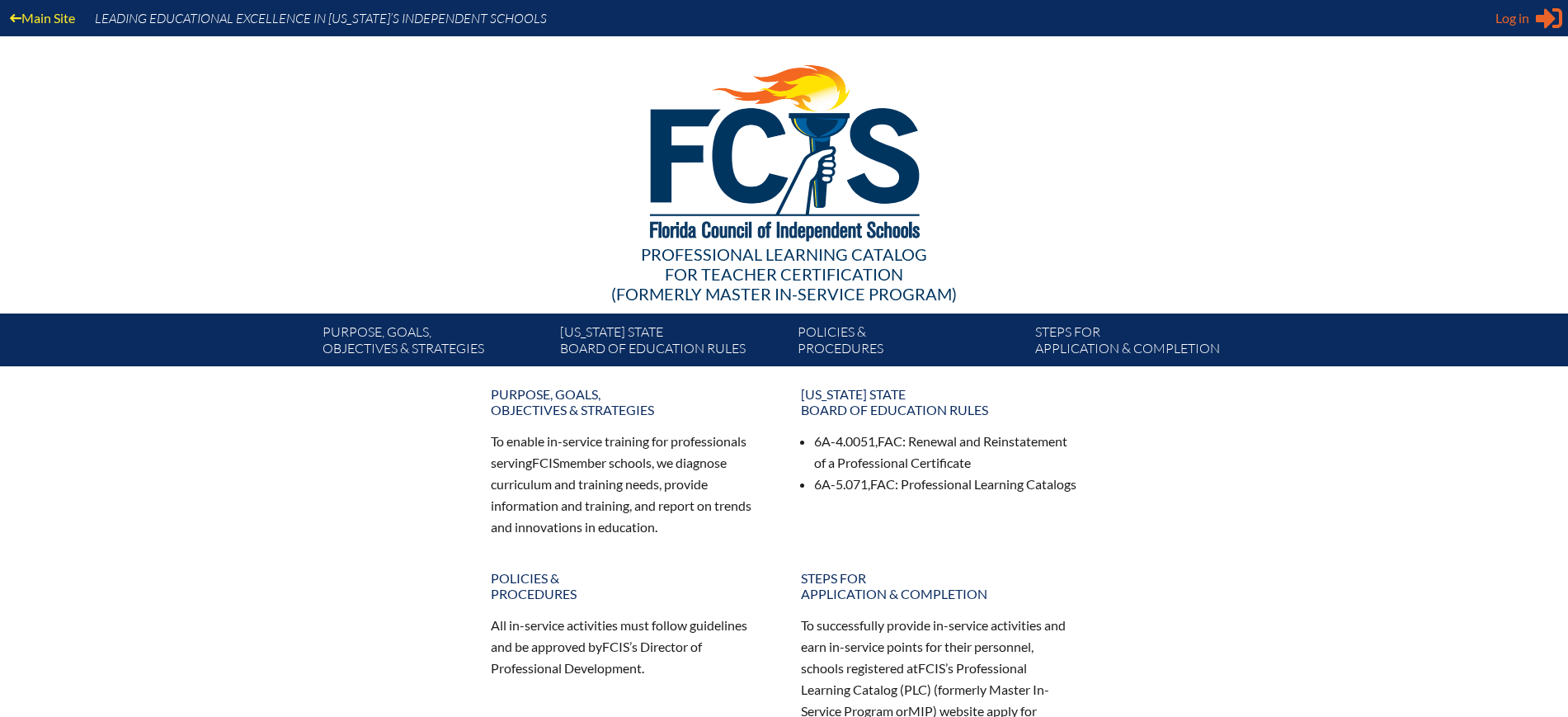
type input "[EMAIL_ADDRESS][DOMAIN_NAME]"
click at [1522, 23] on span "Log in" at bounding box center [1512, 18] width 34 height 20
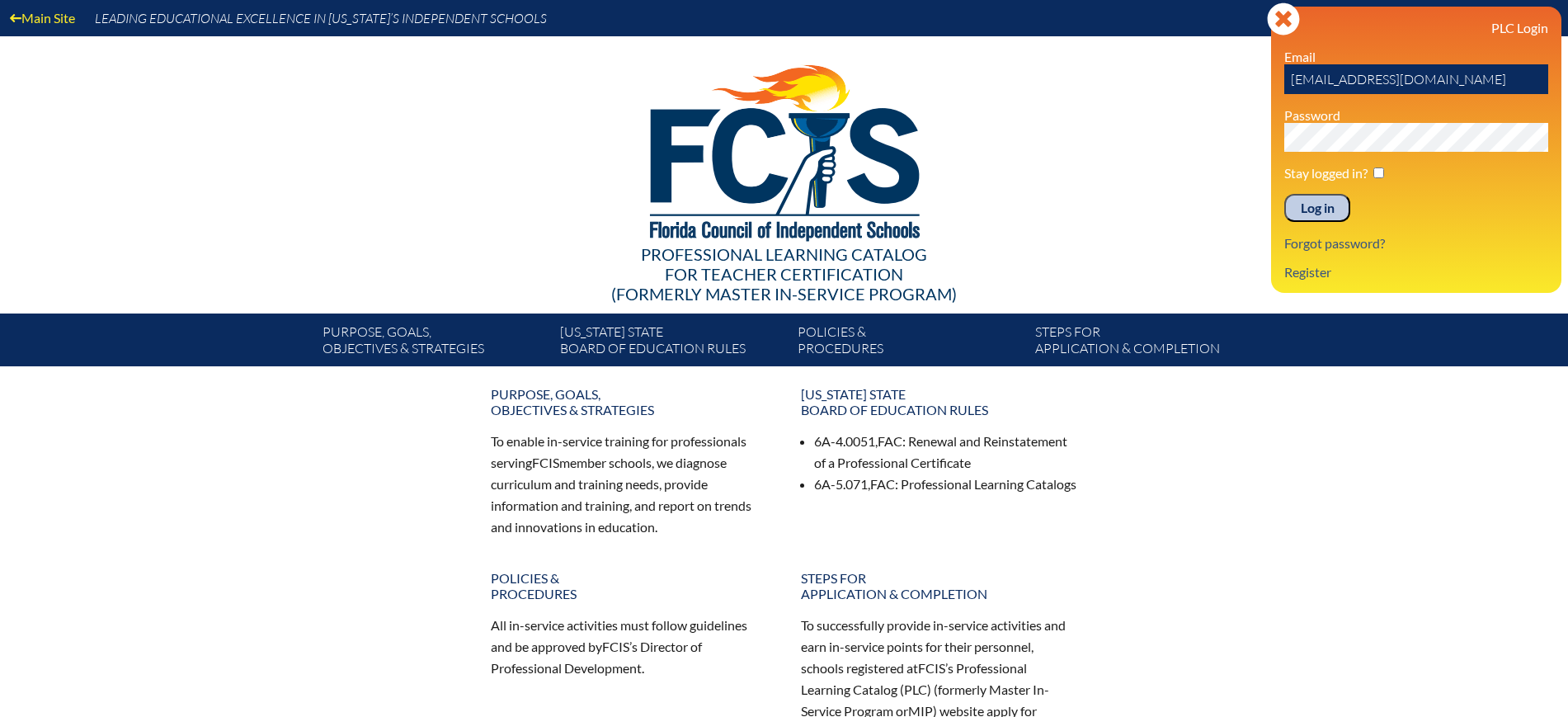
click at [1321, 202] on input "Log in" at bounding box center [1317, 208] width 66 height 28
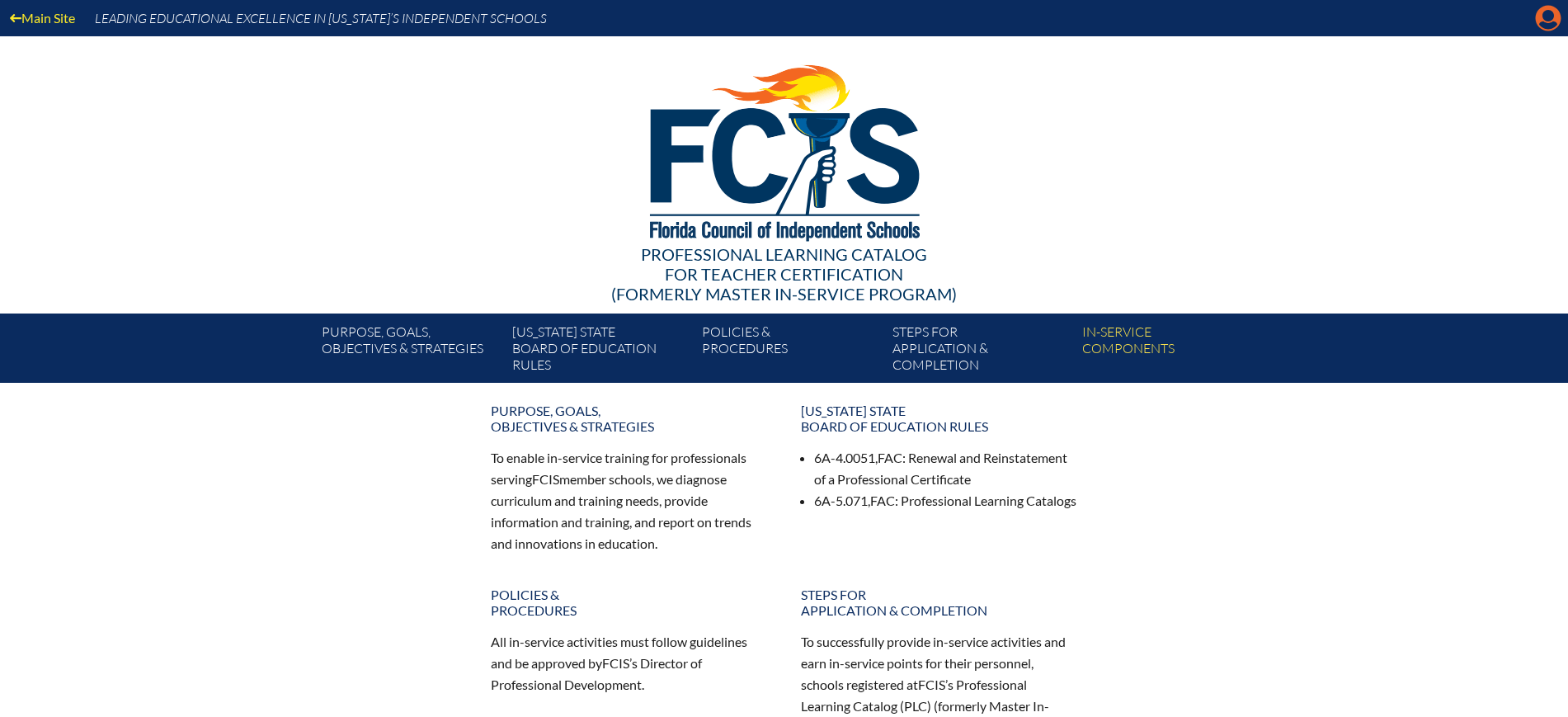
click at [1546, 16] on icon "Manage Account" at bounding box center [1547, 18] width 27 height 27
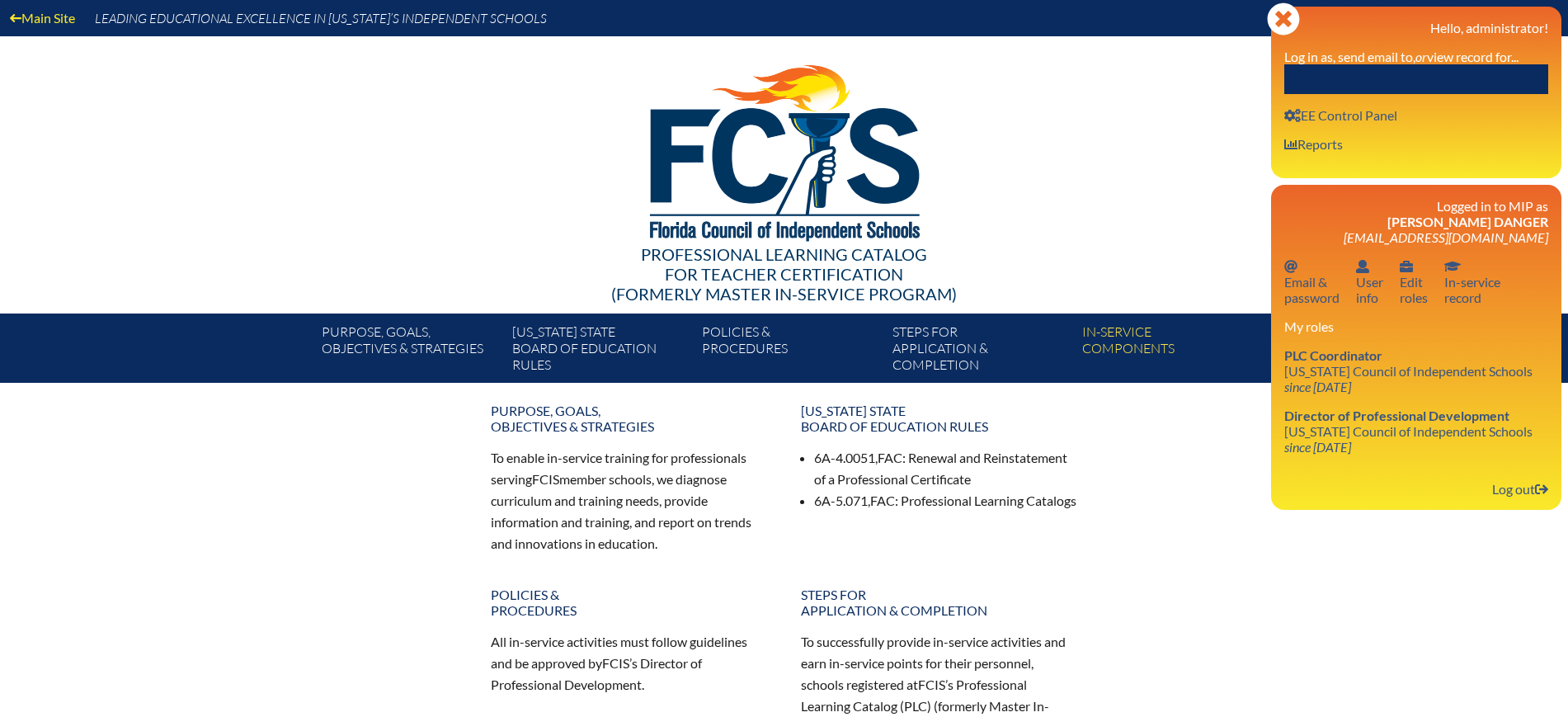
click at [1481, 82] on input "text" at bounding box center [1416, 79] width 264 height 30
paste input "[PERSON_NAME]"
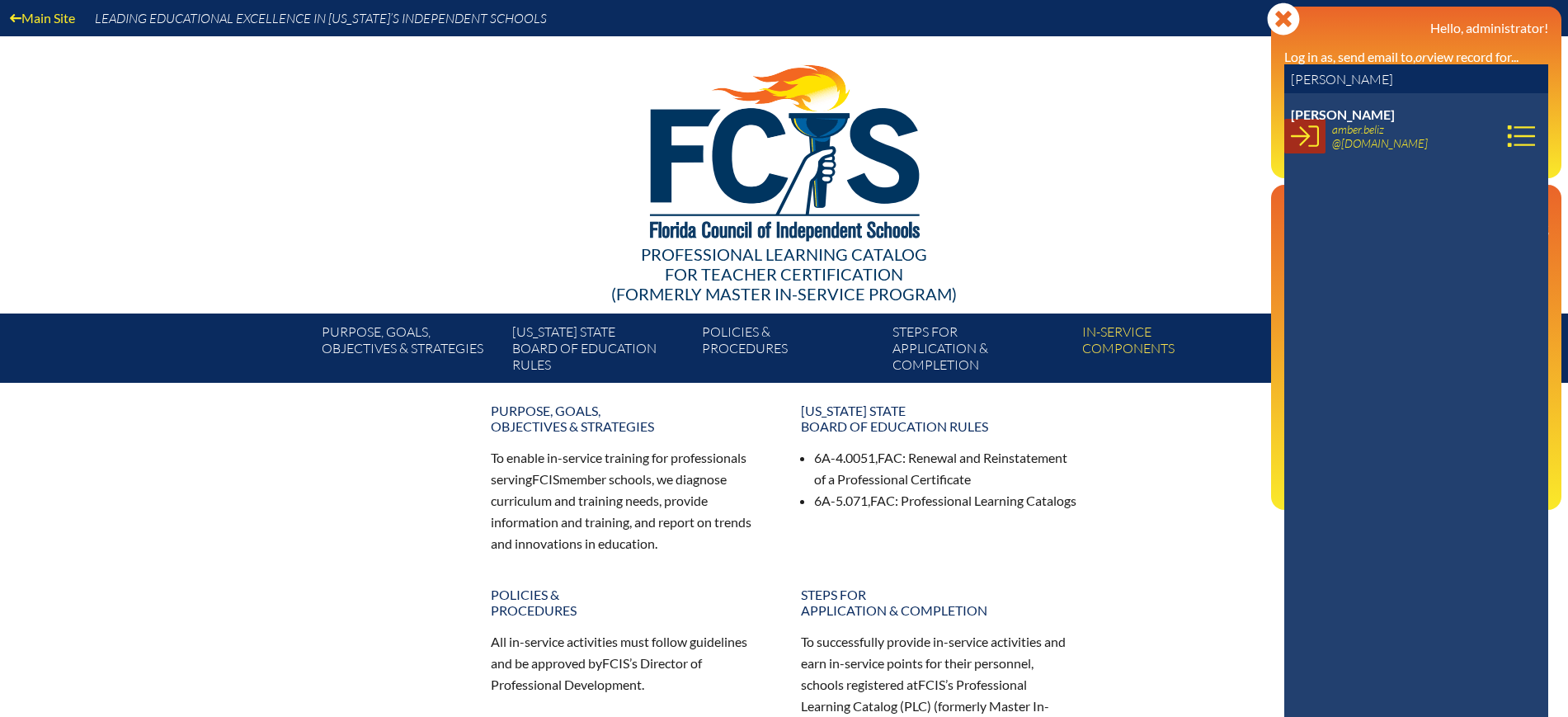
type input "[PERSON_NAME]"
click at [1311, 141] on icon at bounding box center [1304, 135] width 28 height 28
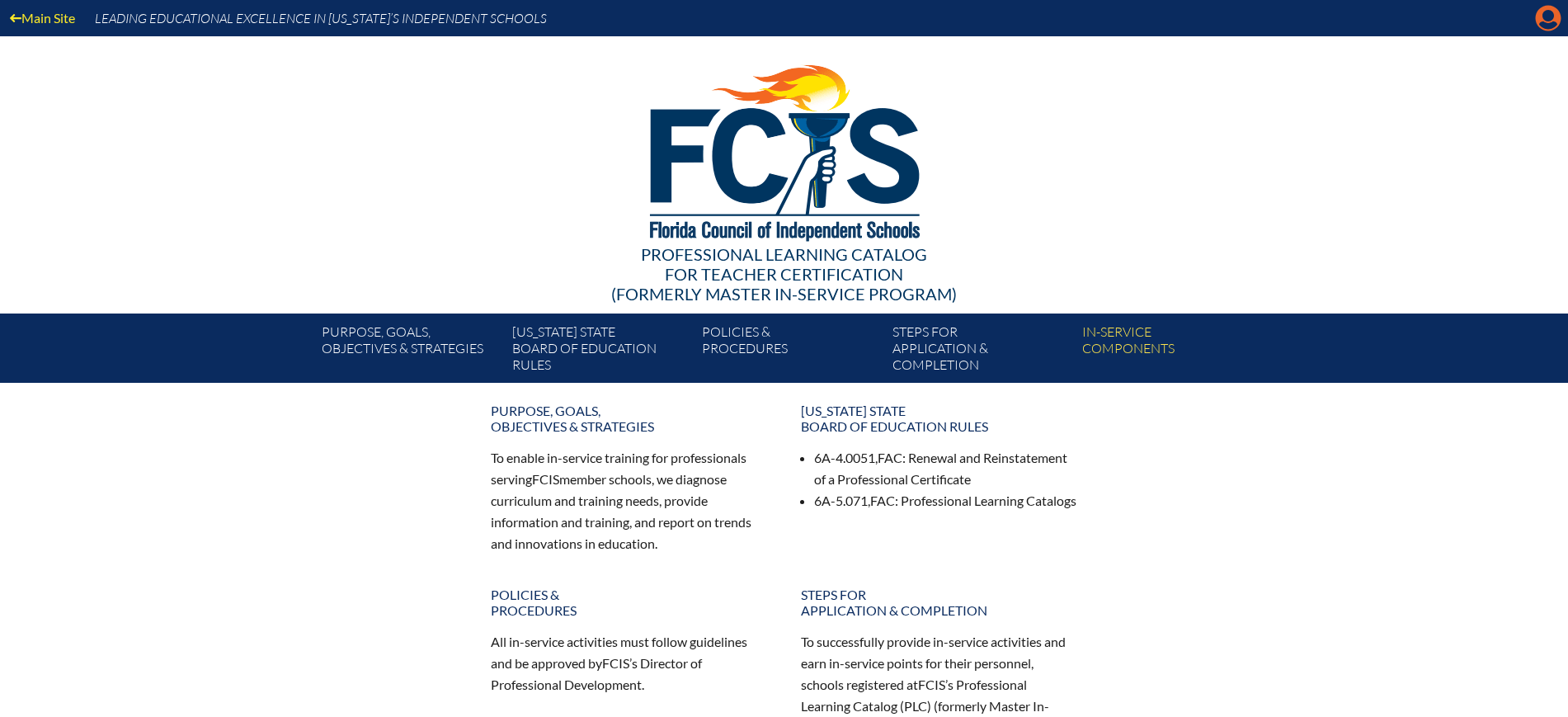
click at [1551, 20] on icon at bounding box center [1548, 19] width 26 height 26
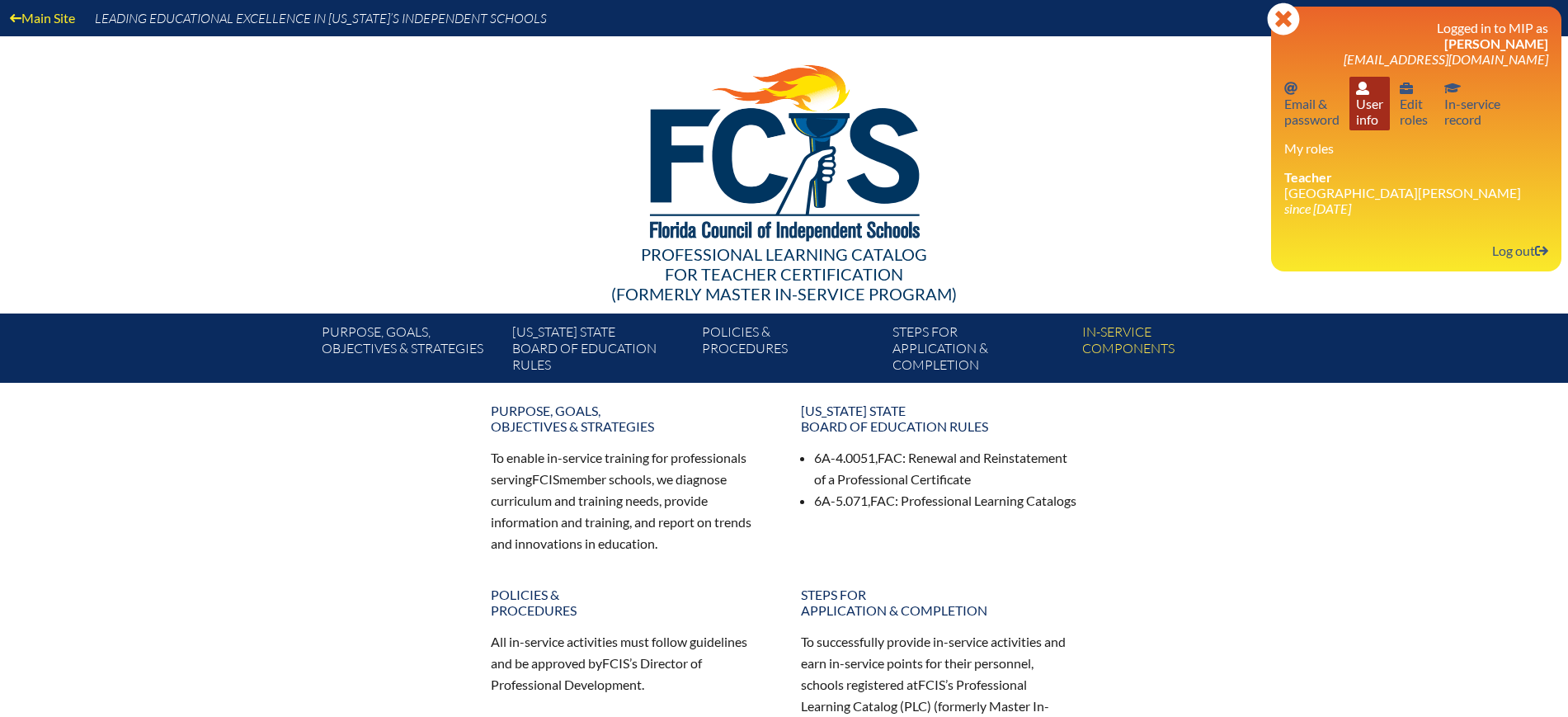
click at [1378, 120] on link "User info User info" at bounding box center [1369, 104] width 41 height 53
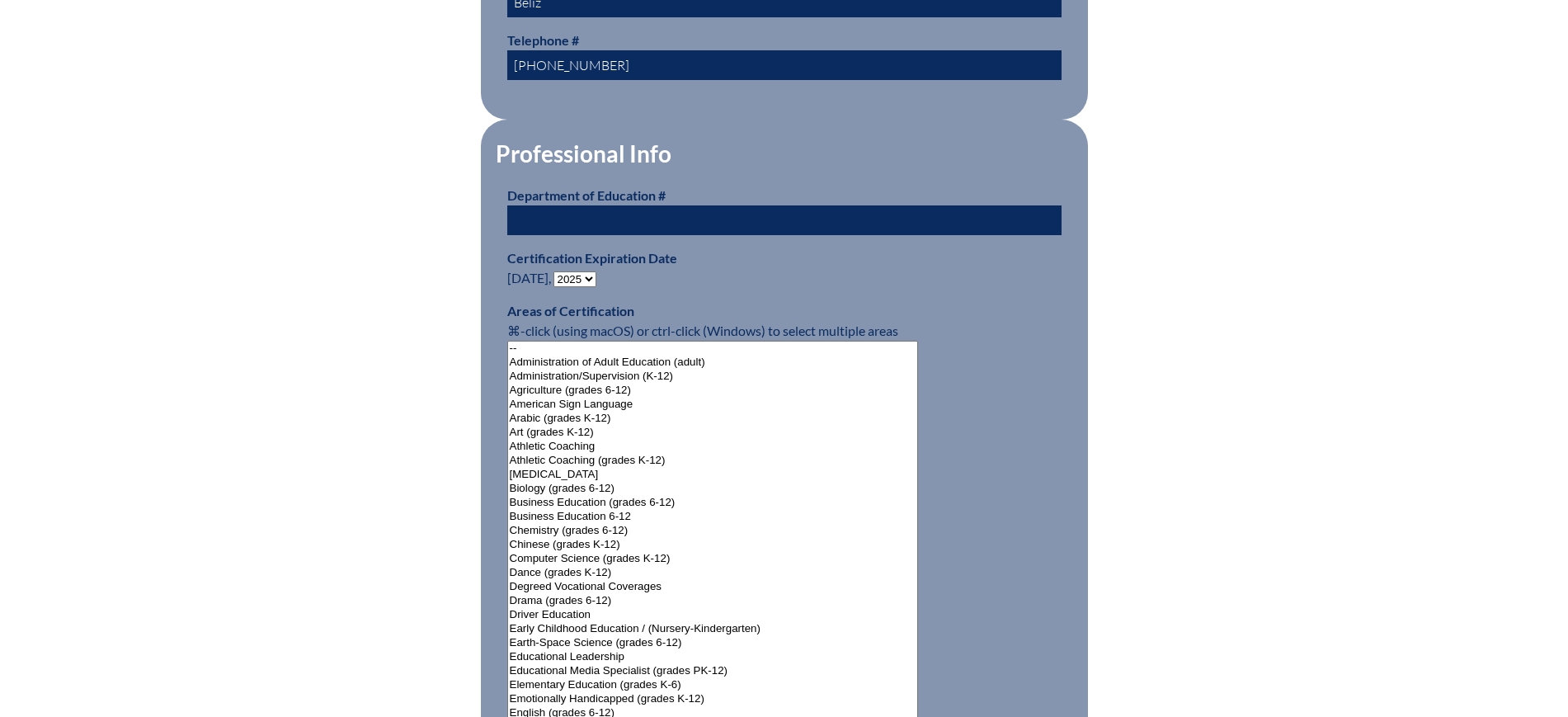
scroll to position [928, 0]
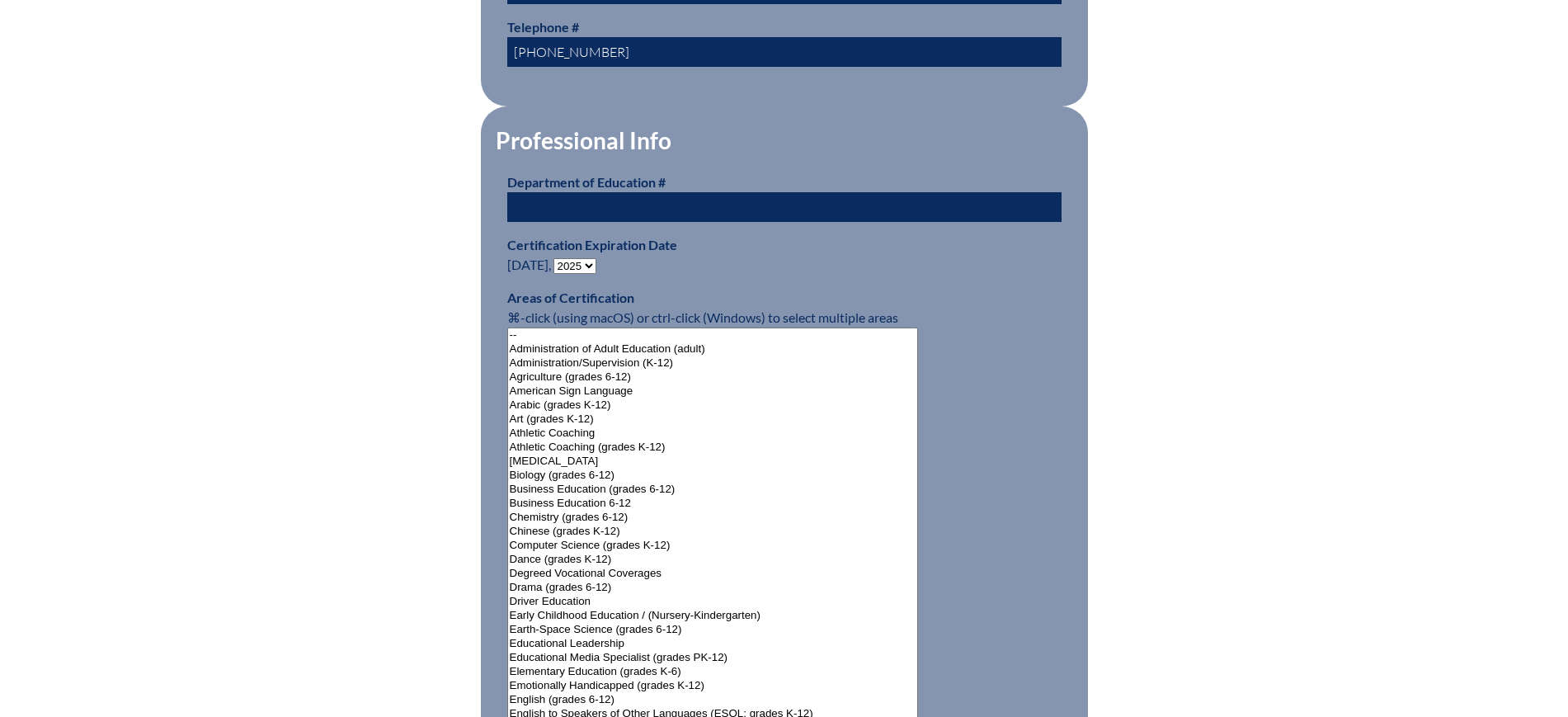
click at [593, 258] on select "- 2031 2030 2029 2028 2027 2026 2025 2024 2023 2022 2021 2020 2019 2018 2017 20…" at bounding box center [574, 266] width 43 height 16
select select "2030"
click at [557, 258] on select "- 2031 2030 2029 2028 2027 2026 2025 2024 2023 2022 2021 2020 2019 2018 2017 20…" at bounding box center [574, 266] width 43 height 16
click at [389, 359] on div "User Info Please enter your name as it appears on your Department of Education …" at bounding box center [784, 605] width 927 height 2196
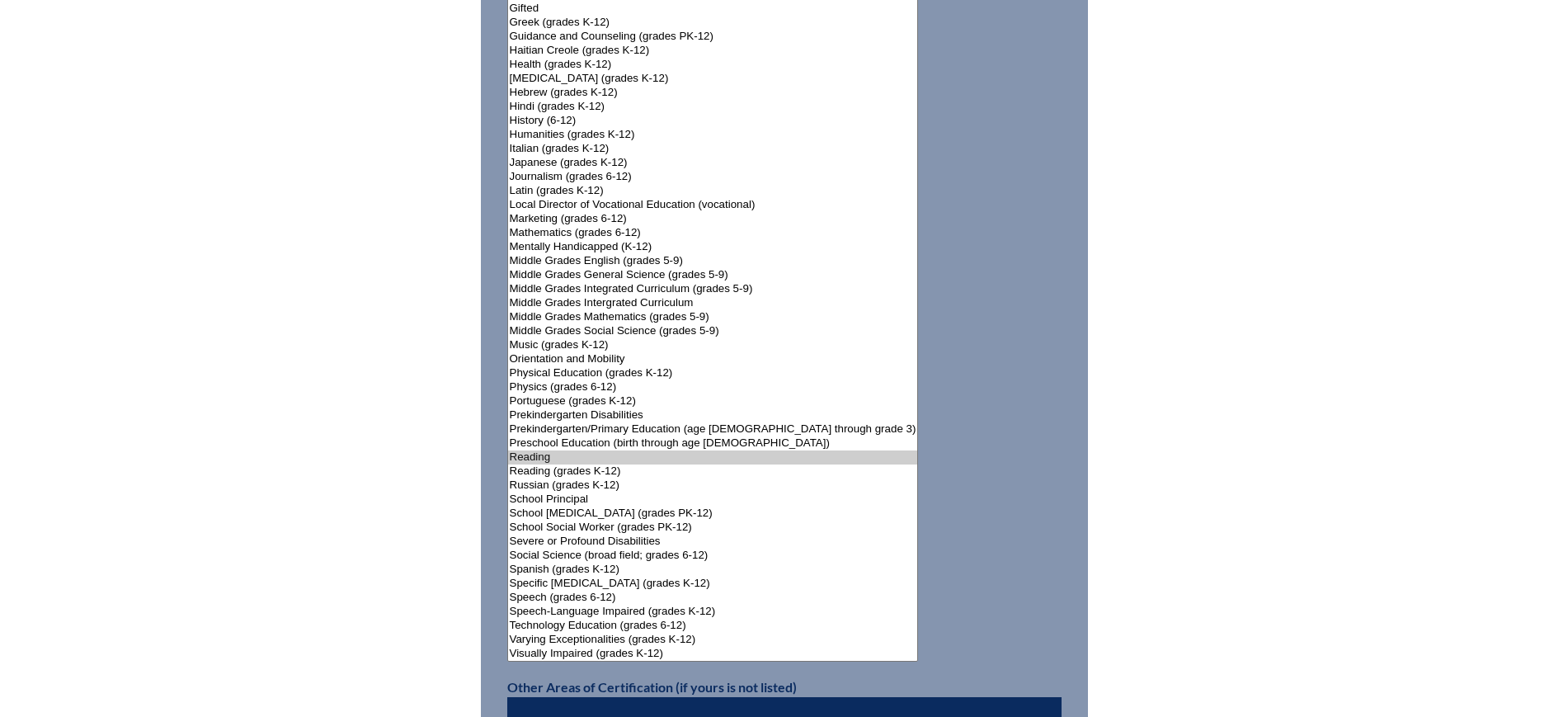
scroll to position [2187, 0]
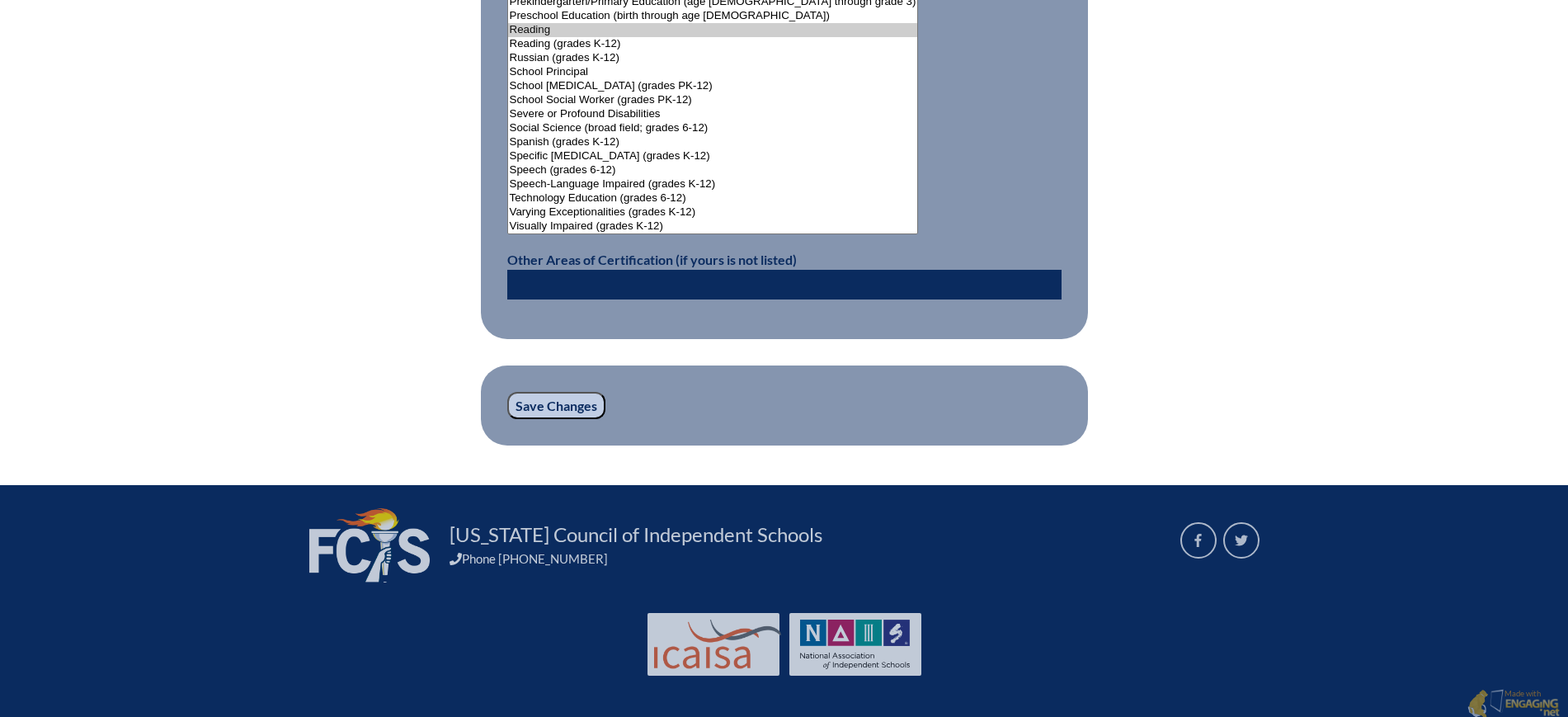
click at [532, 393] on input "Save Changes" at bounding box center [556, 405] width 98 height 28
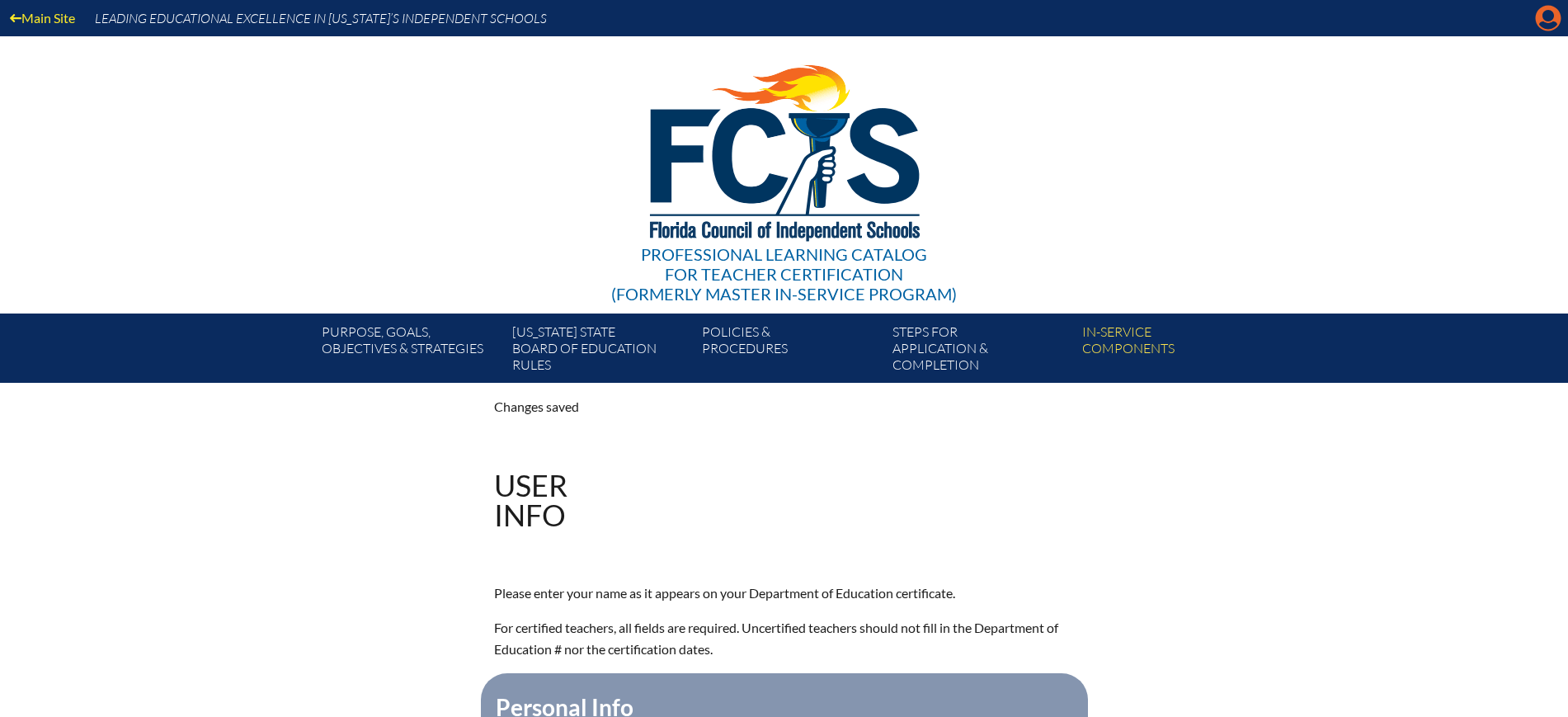
click at [1553, 16] on icon "Manage account" at bounding box center [1547, 18] width 27 height 27
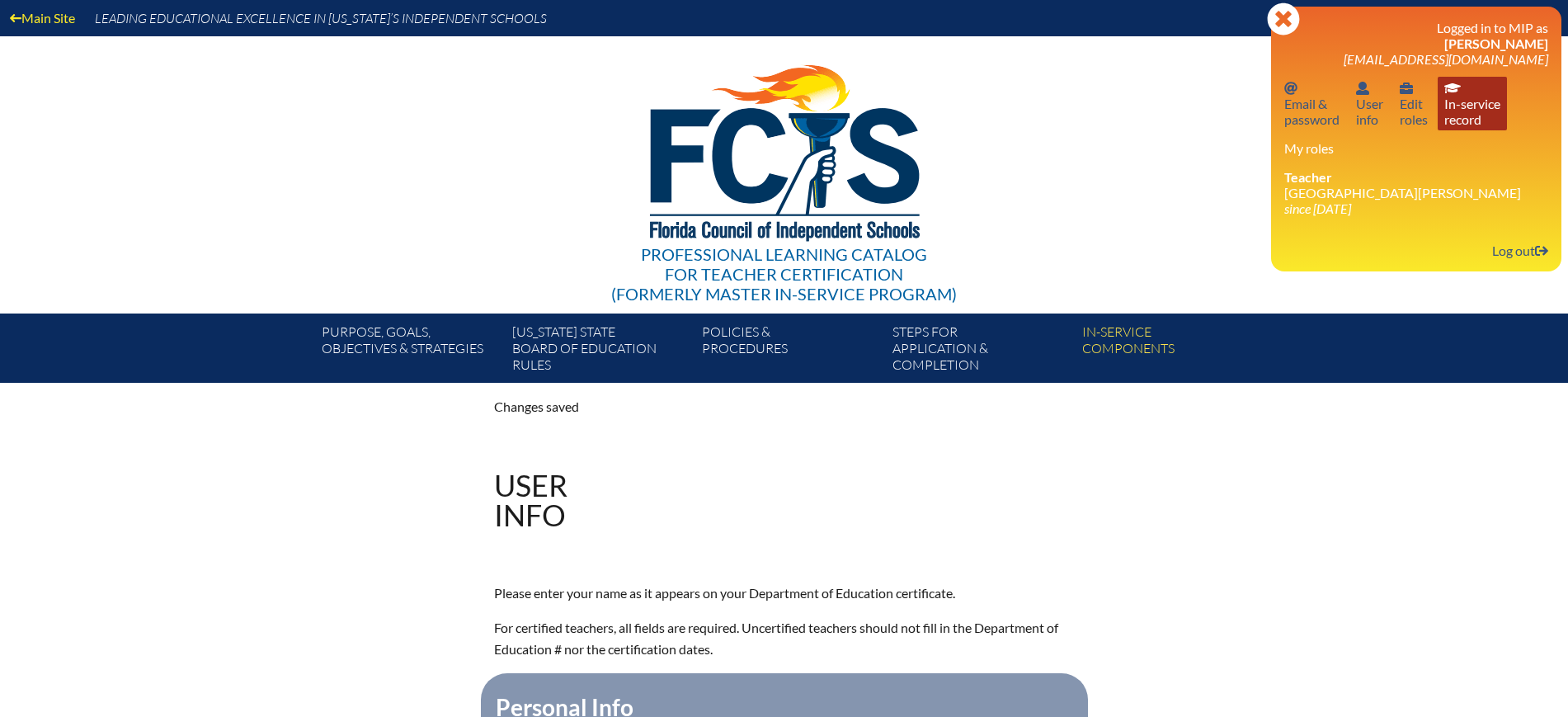
click at [1470, 122] on link "In-service record In-service record" at bounding box center [1472, 104] width 69 height 53
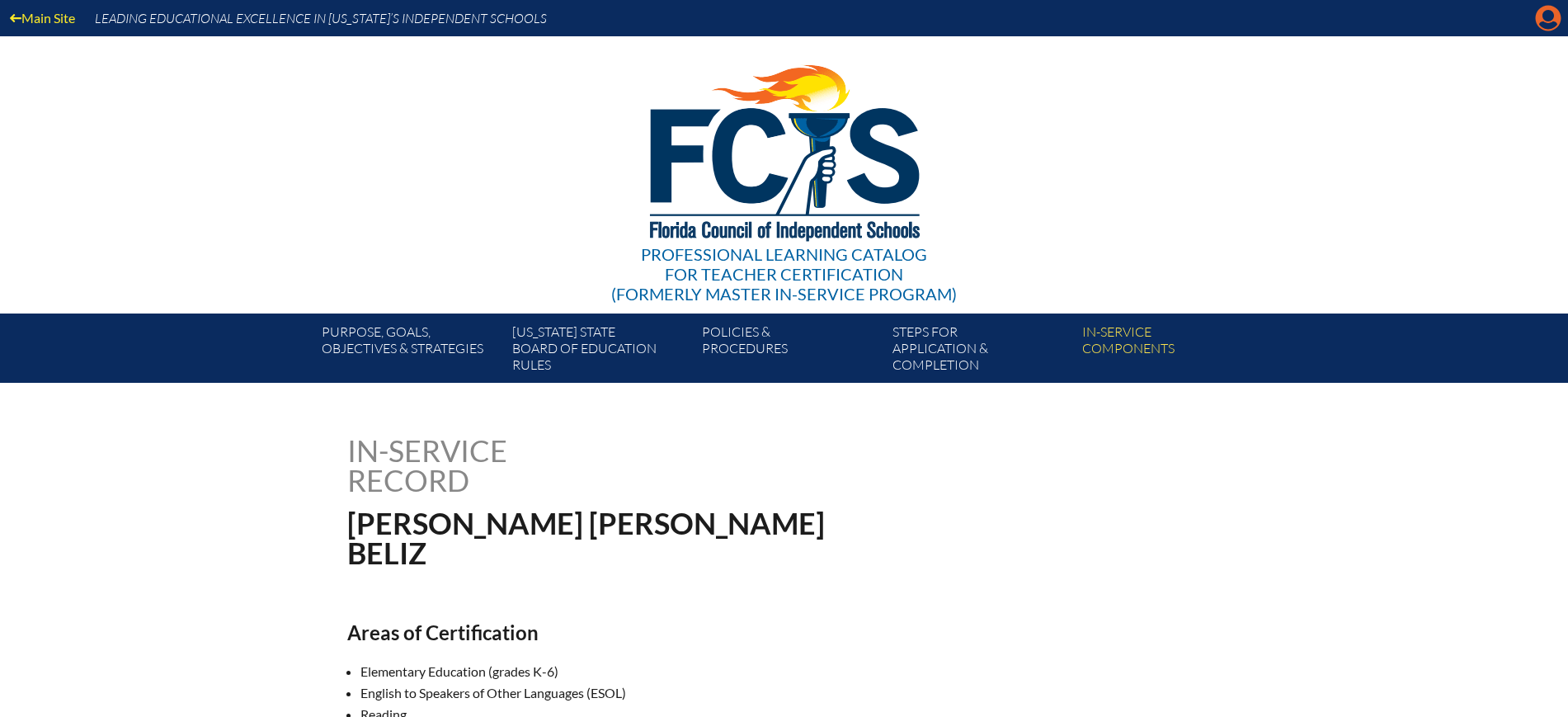
click at [1555, 21] on icon at bounding box center [1548, 19] width 26 height 26
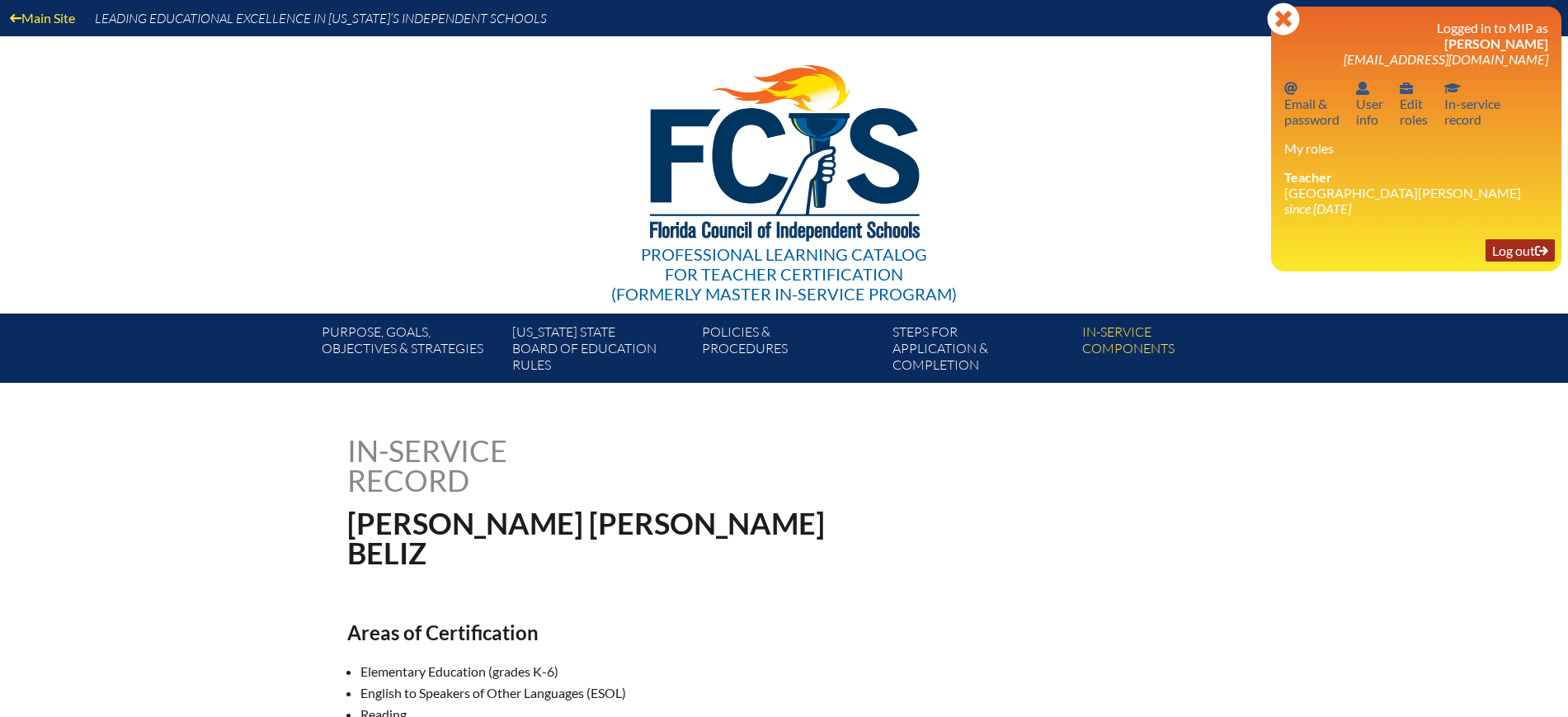
click at [1518, 248] on link "Log out Log out" at bounding box center [1520, 250] width 69 height 23
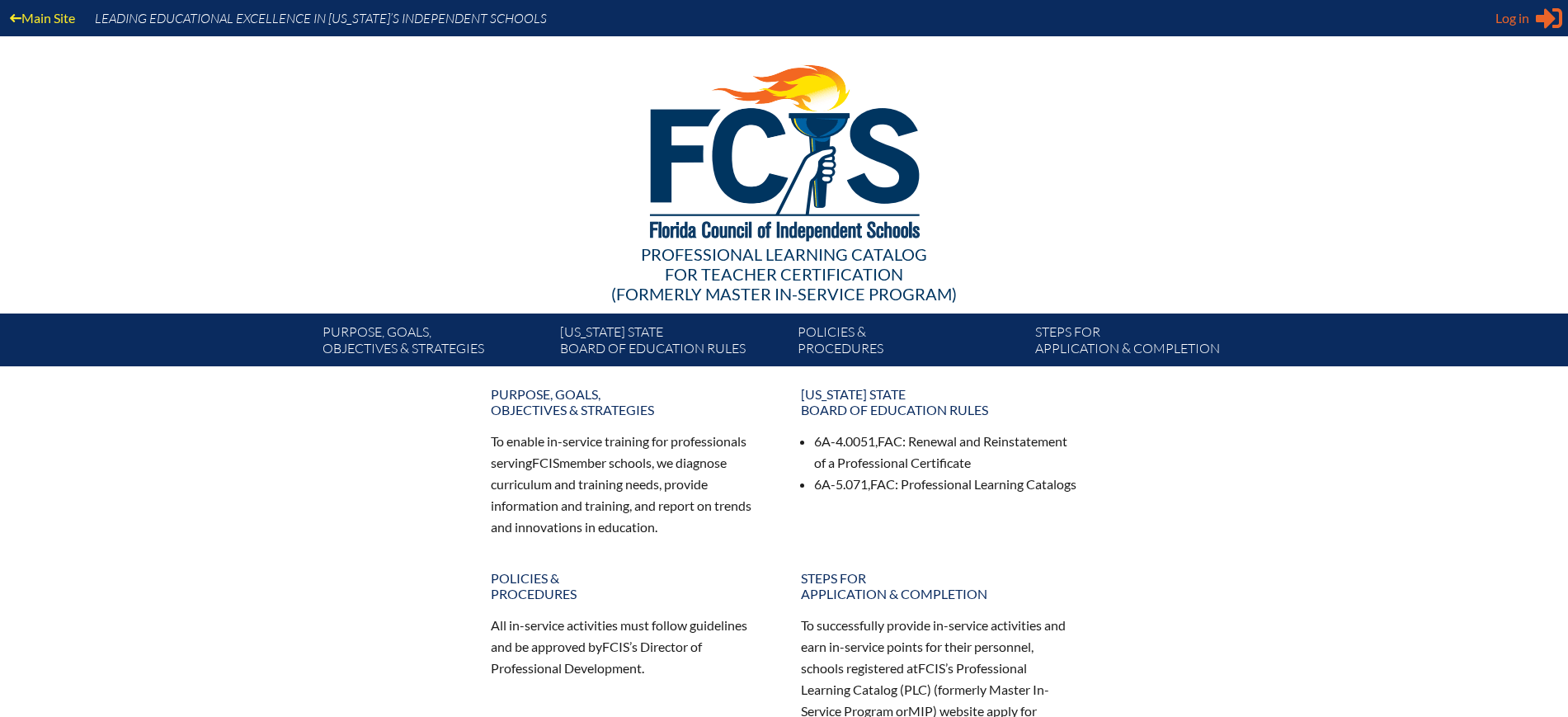
type input "[EMAIL_ADDRESS][DOMAIN_NAME]"
click at [1513, 23] on span "Log in" at bounding box center [1512, 18] width 34 height 20
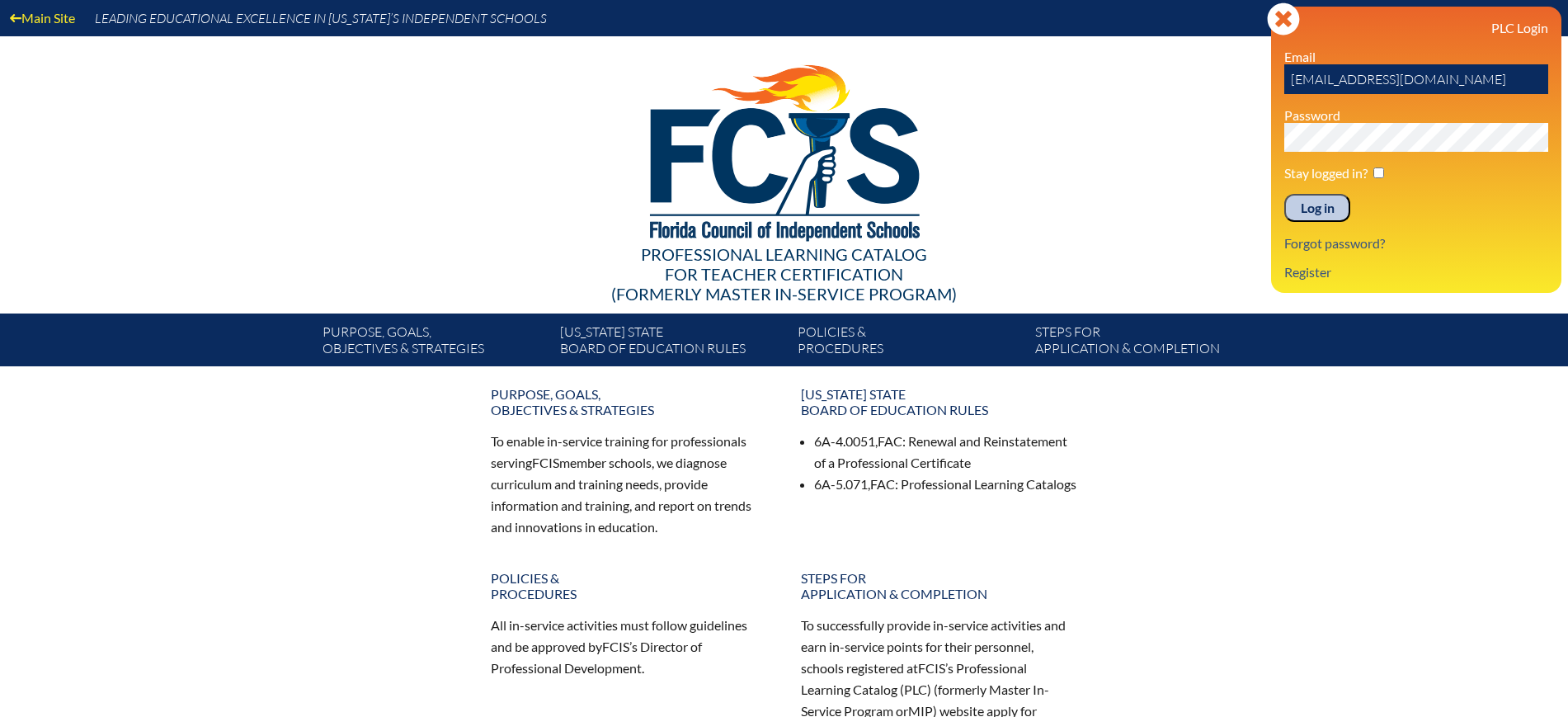
click at [1319, 211] on input "Log in" at bounding box center [1317, 208] width 66 height 28
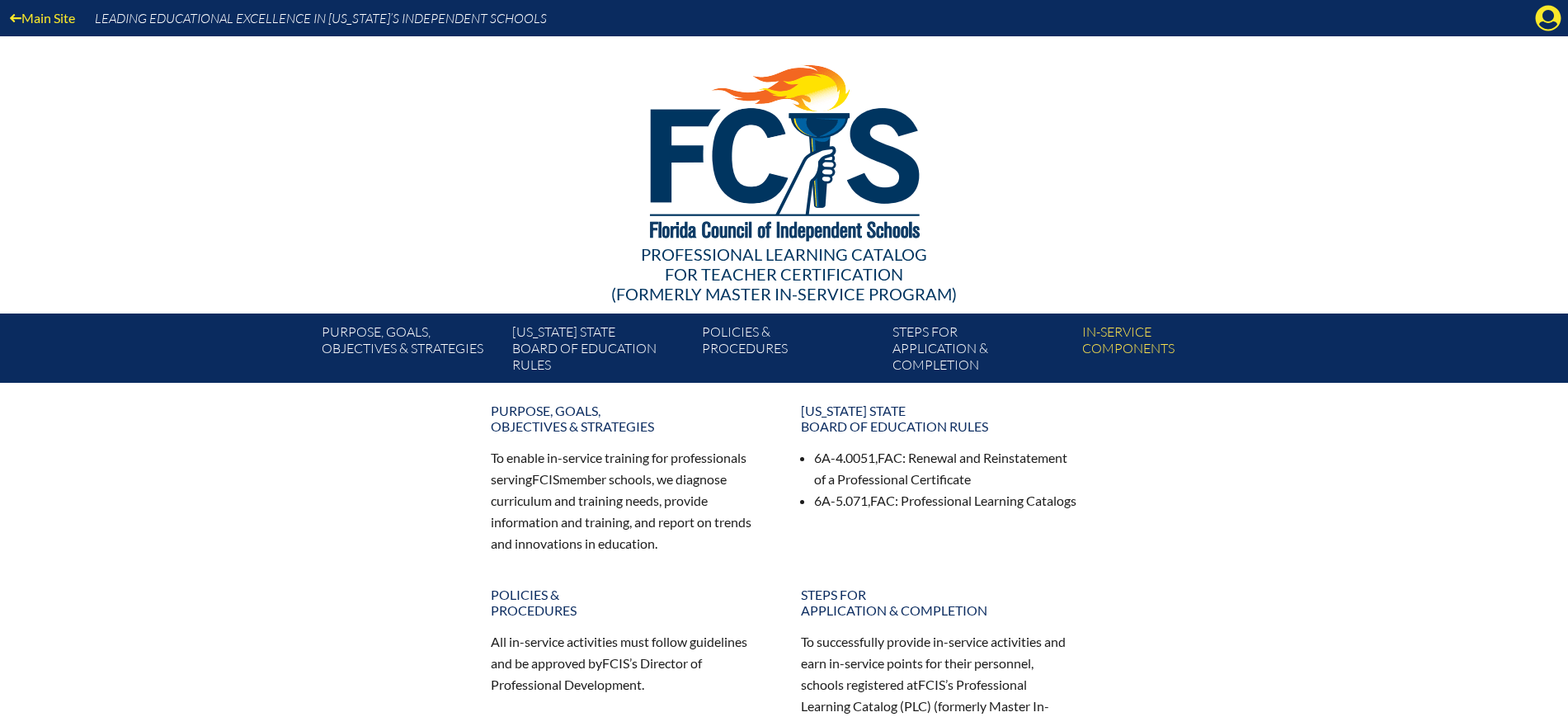
click at [1548, 28] on icon "Manage Account" at bounding box center [1547, 18] width 27 height 27
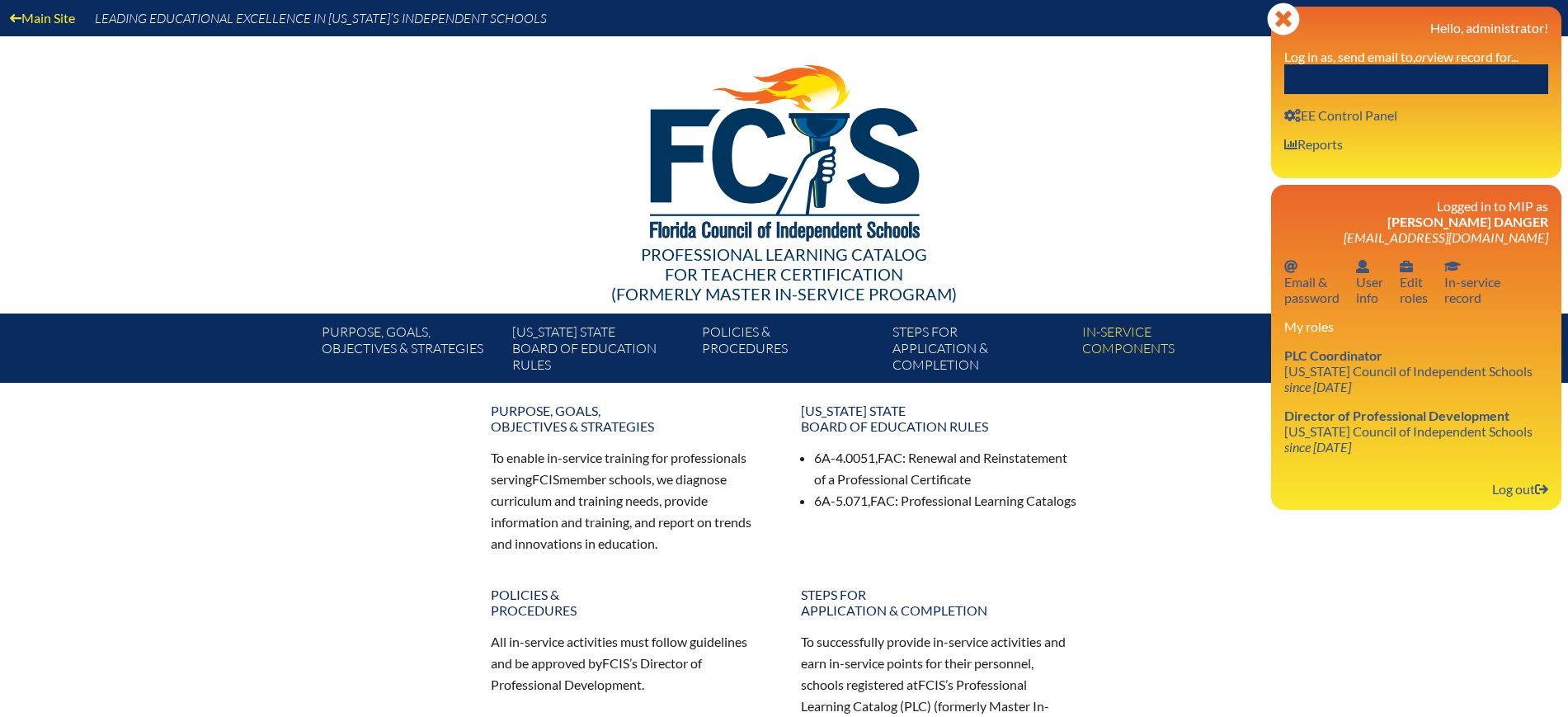
click at [1492, 75] on input "text" at bounding box center [1416, 79] width 264 height 30
paste input "Spring Savage Guyton"
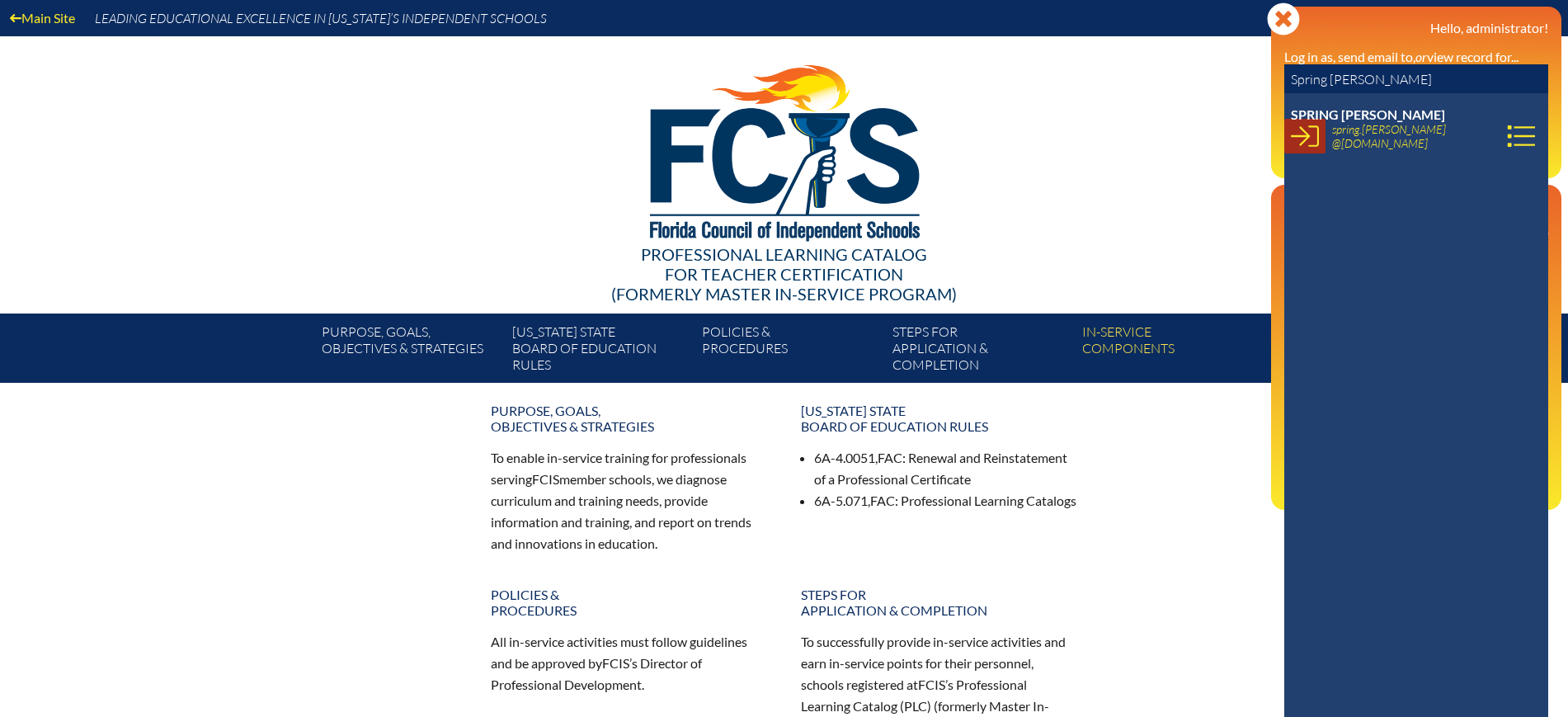
type input "Spring Savage Guyton"
click at [1314, 141] on icon at bounding box center [1304, 135] width 28 height 28
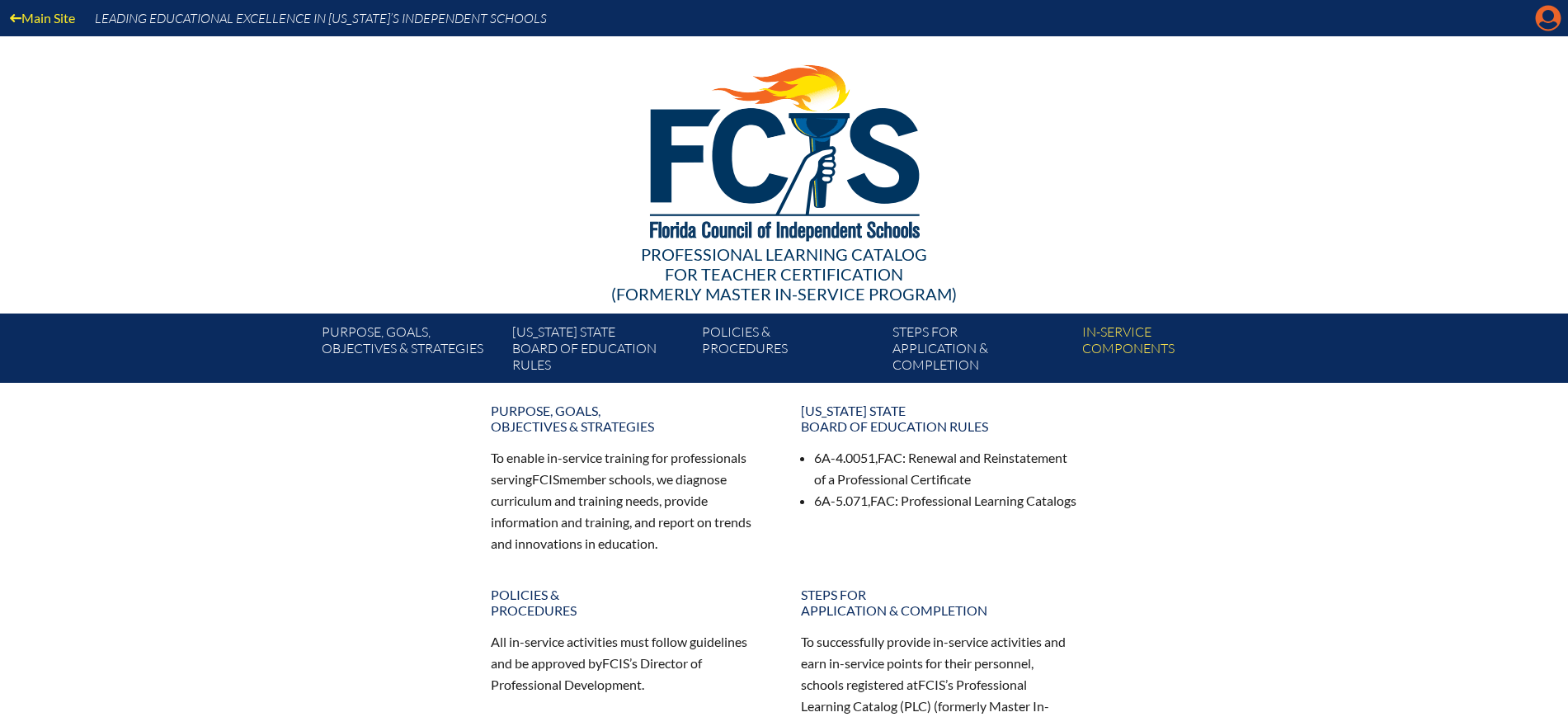
click at [1544, 23] on icon "Manage account" at bounding box center [1547, 18] width 27 height 27
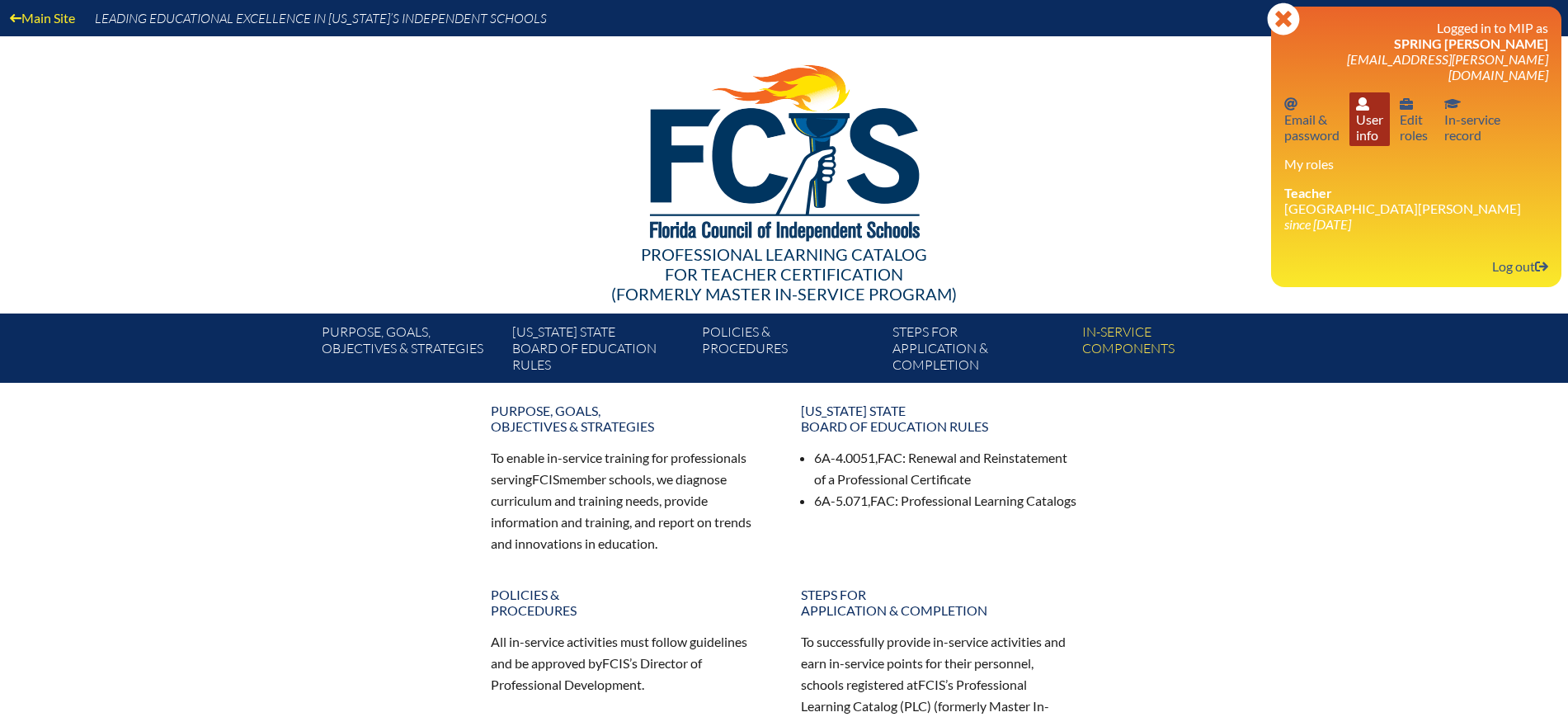
click at [1372, 116] on link "User info User info" at bounding box center [1369, 119] width 41 height 53
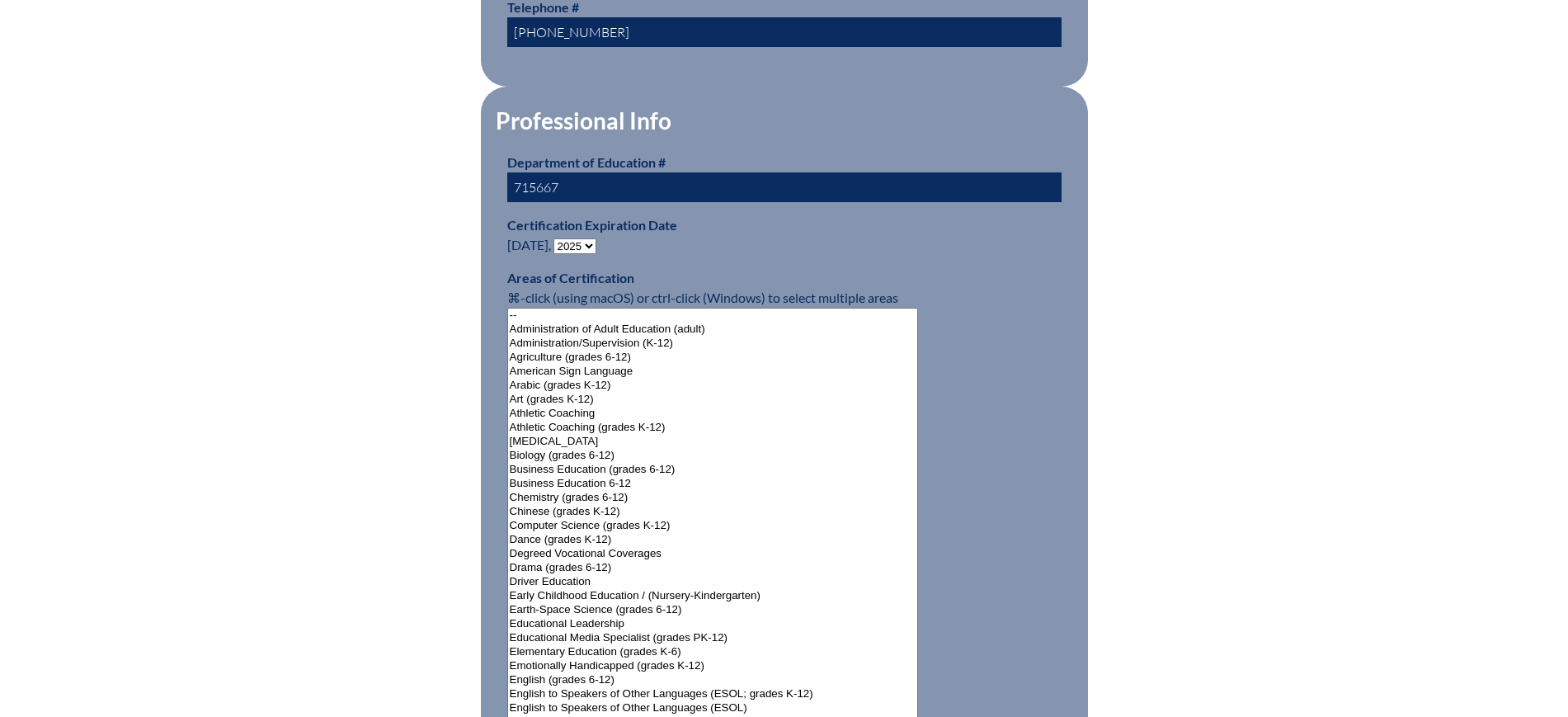
scroll to position [1031, 0]
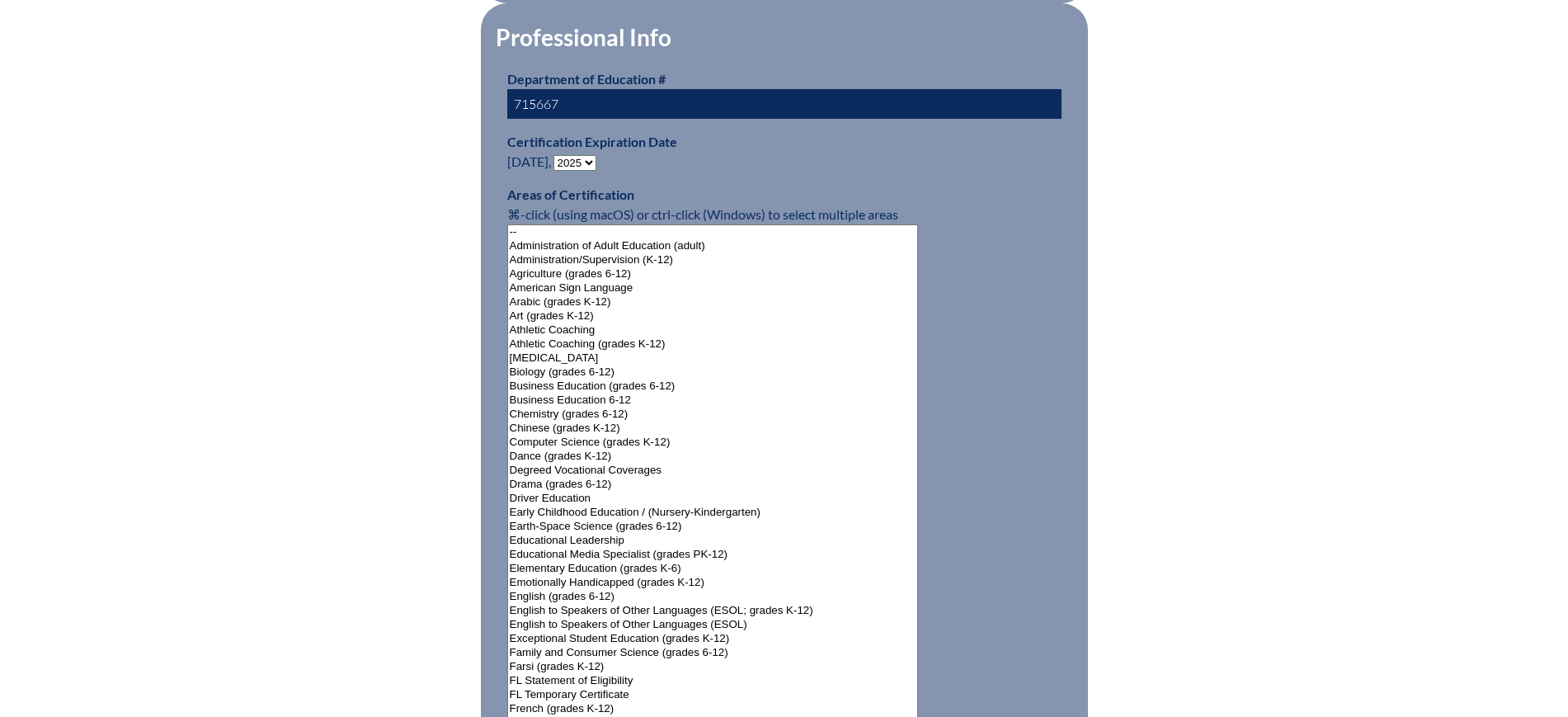
click at [590, 156] on select "- 2031 2030 2029 2028 2027 2026 2025 2024 2023 2022 2021 2020 2019 2018 2017 20…" at bounding box center [574, 163] width 43 height 16
select select "2030"
click at [557, 155] on select "- 2031 2030 2029 2028 2027 2026 2025 2024 2023 2022 2021 2020 2019 2018 2017 20…" at bounding box center [574, 163] width 43 height 16
click at [332, 270] on div "User Info Please enter your name as it appears on your Department of Education …" at bounding box center [784, 502] width 927 height 2196
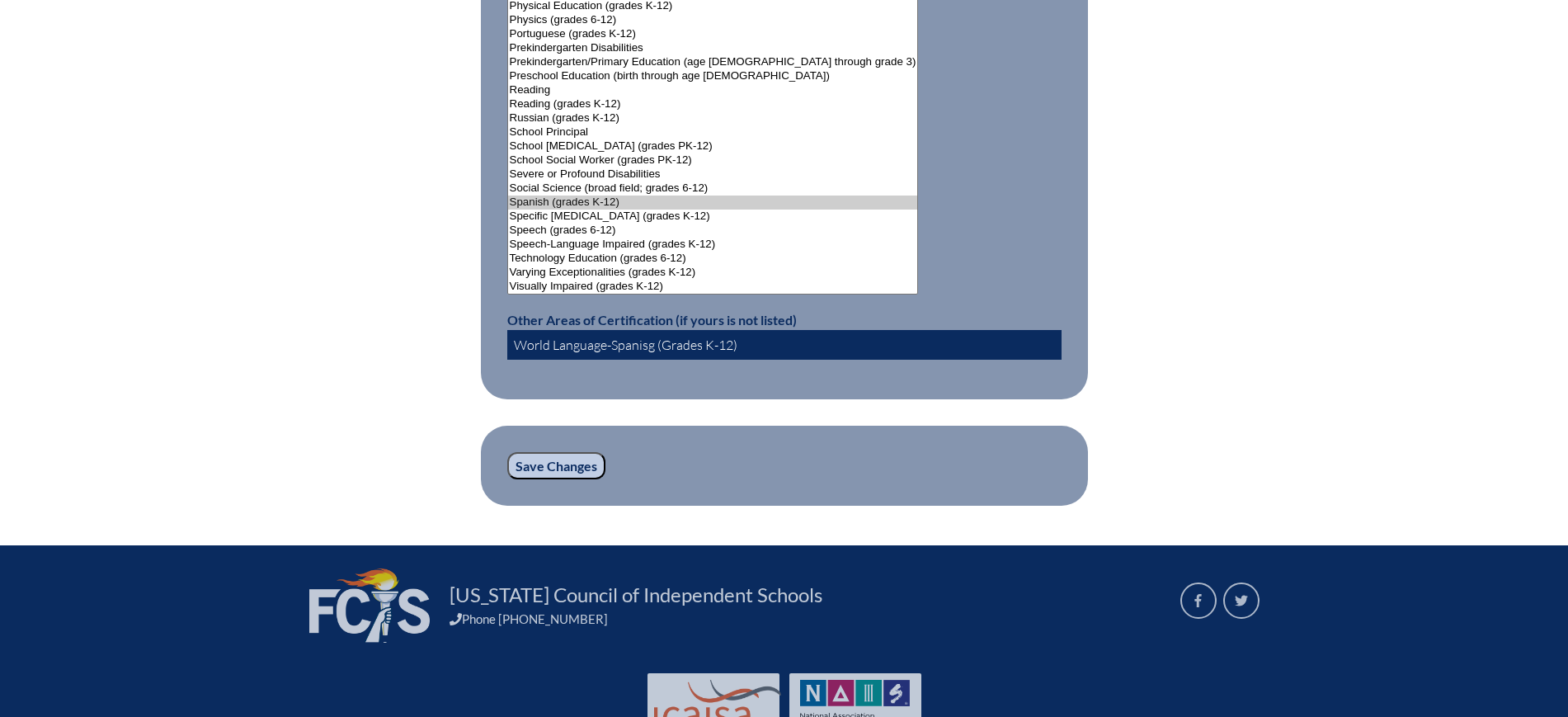
scroll to position [2187, 0]
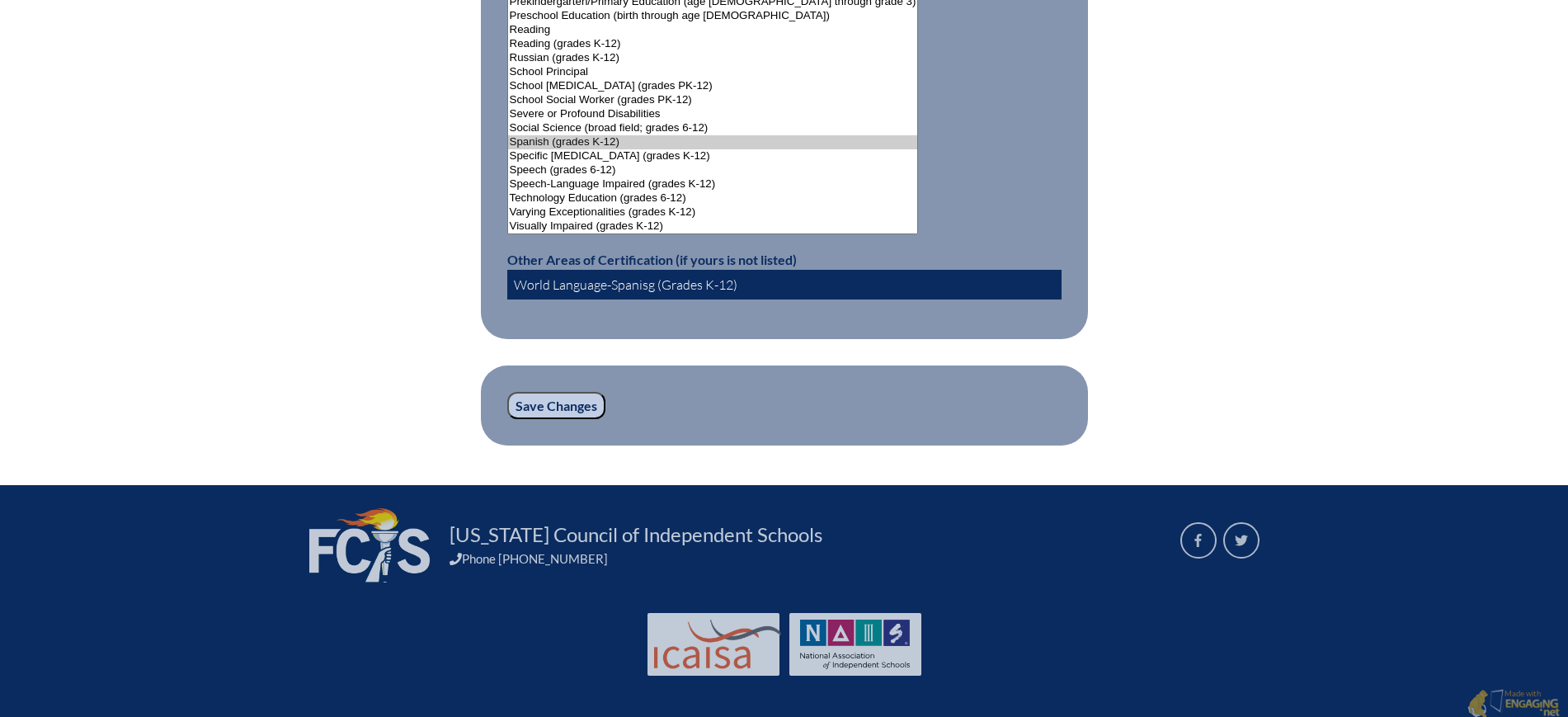
click at [570, 393] on input "Save Changes" at bounding box center [556, 405] width 98 height 28
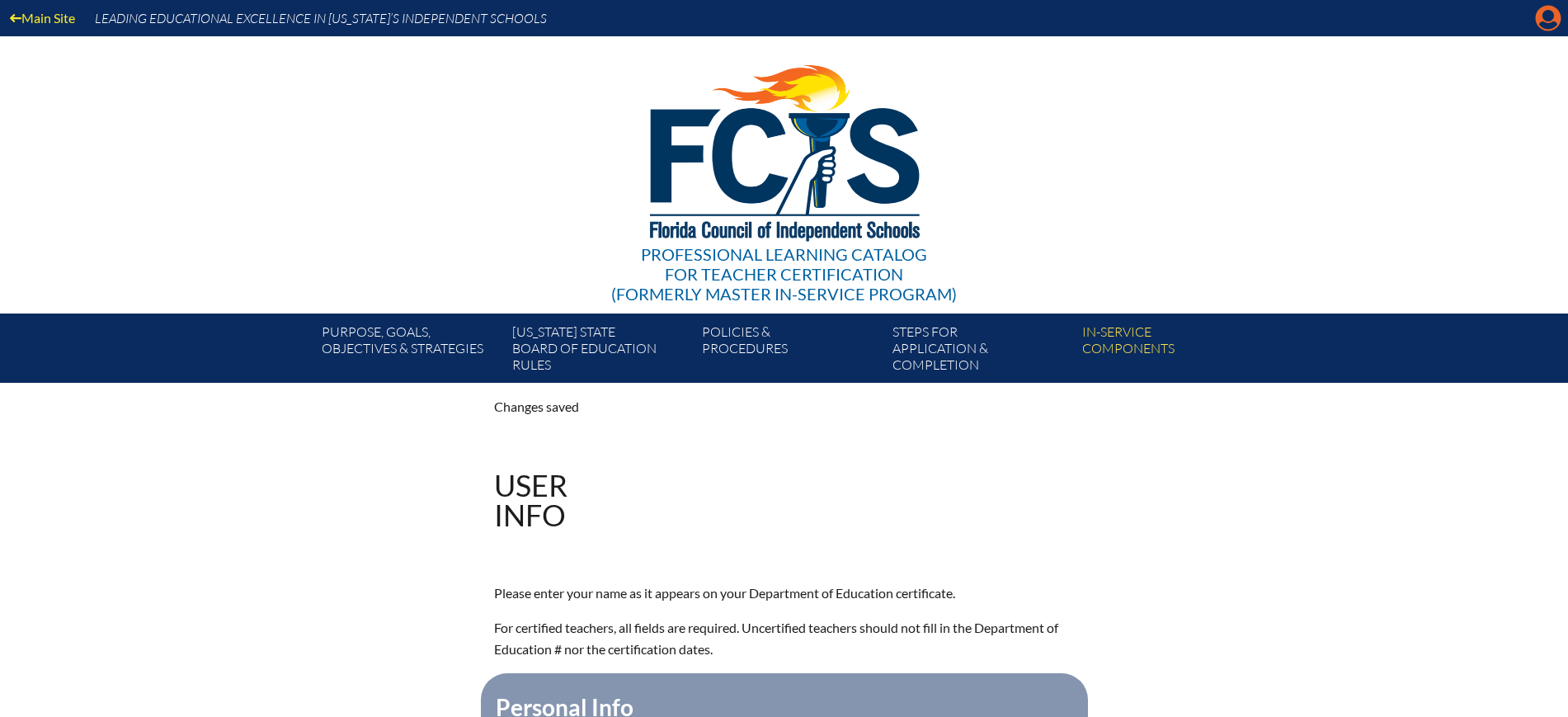
click at [1549, 24] on icon "Manage account" at bounding box center [1547, 18] width 27 height 27
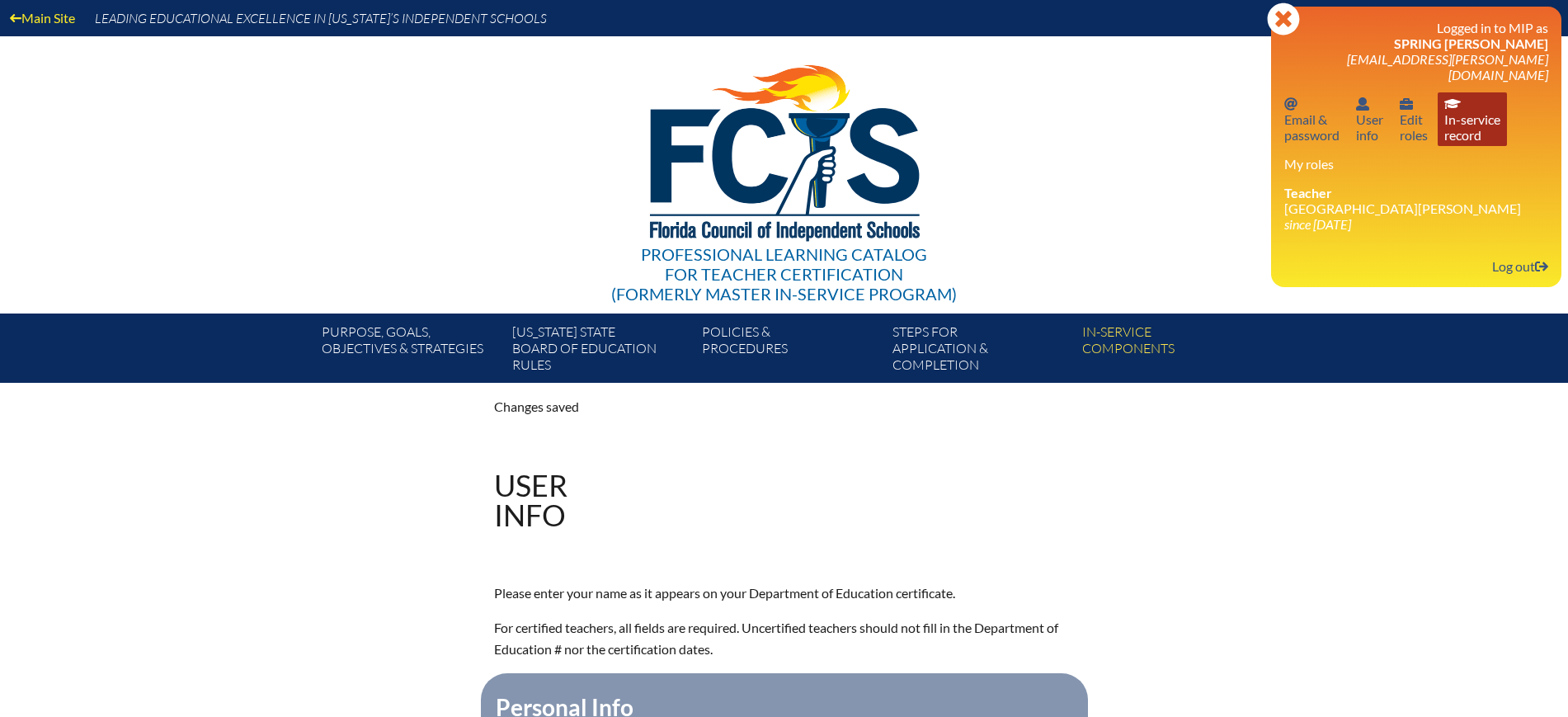
click at [1482, 118] on link "In-service record In-service record" at bounding box center [1472, 119] width 69 height 53
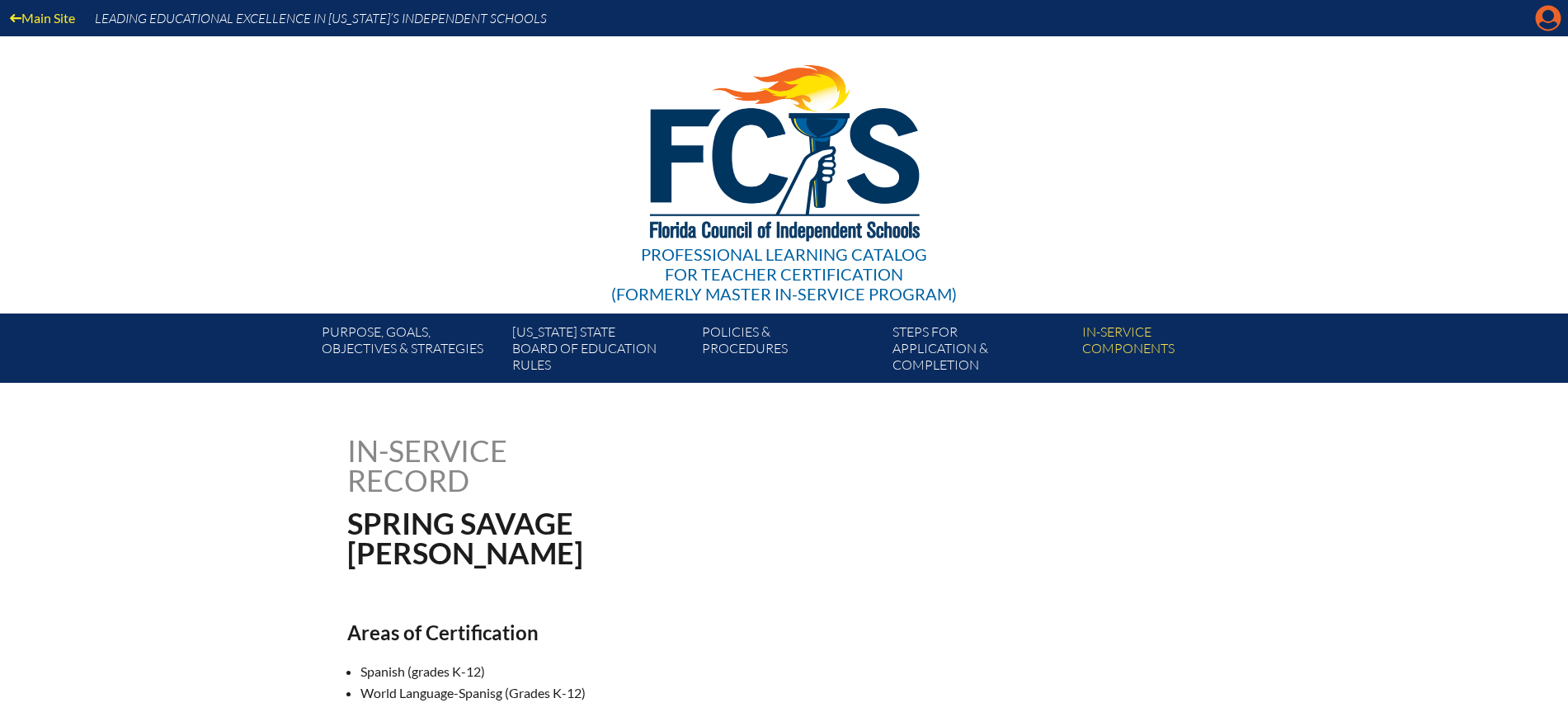
click at [1549, 18] on icon "Manage account" at bounding box center [1547, 18] width 27 height 27
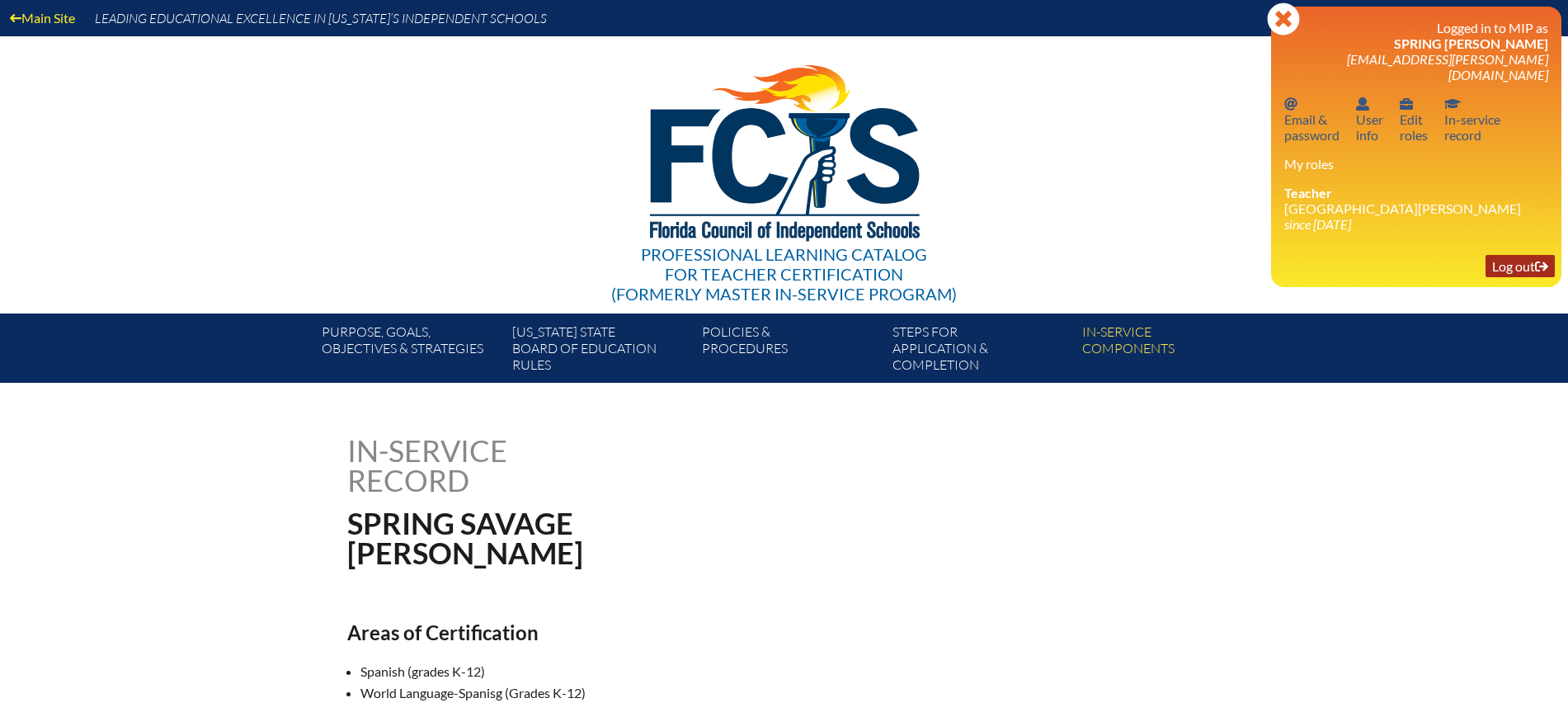
click at [1512, 255] on link "Log out Log out" at bounding box center [1520, 266] width 69 height 23
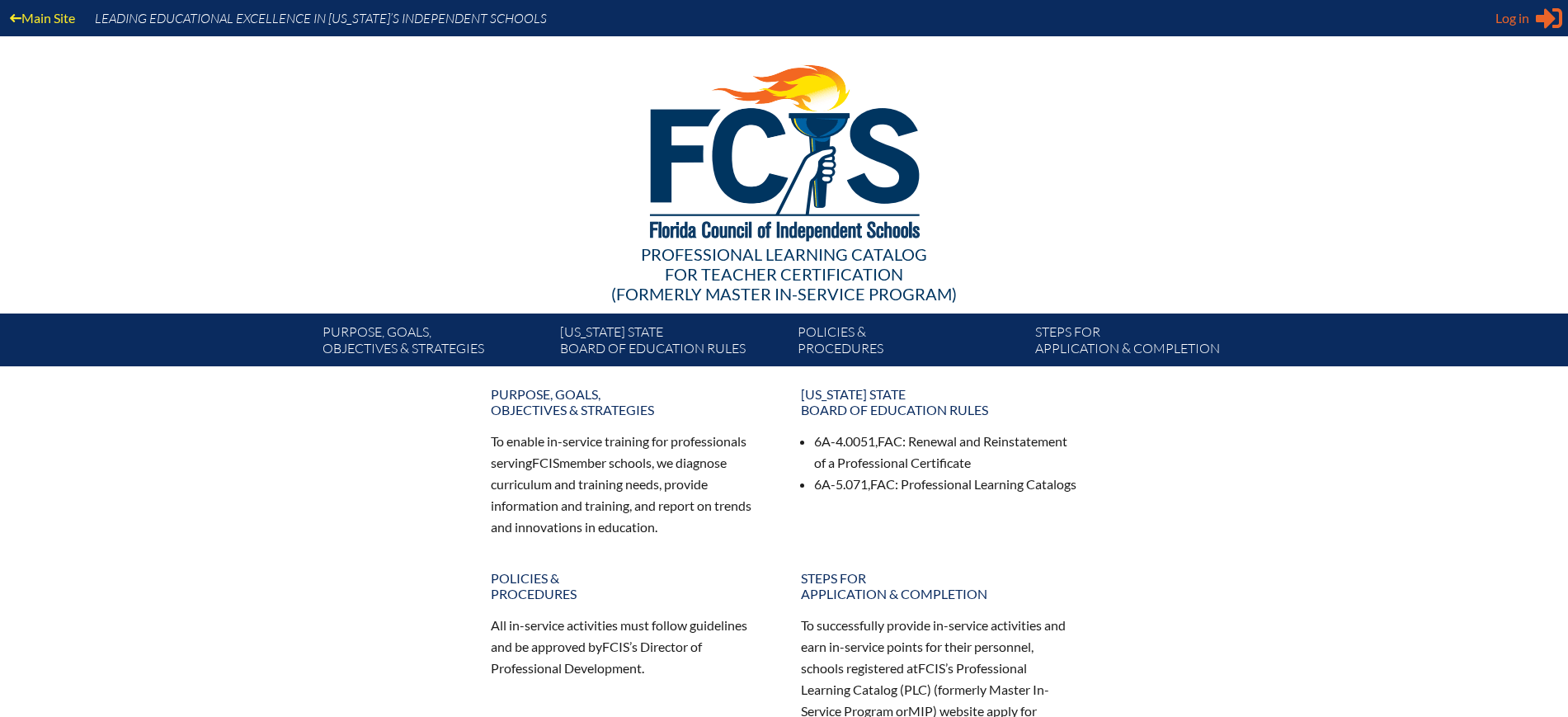
type input "[EMAIL_ADDRESS][DOMAIN_NAME]"
click at [1504, 18] on span "Log in" at bounding box center [1512, 18] width 34 height 20
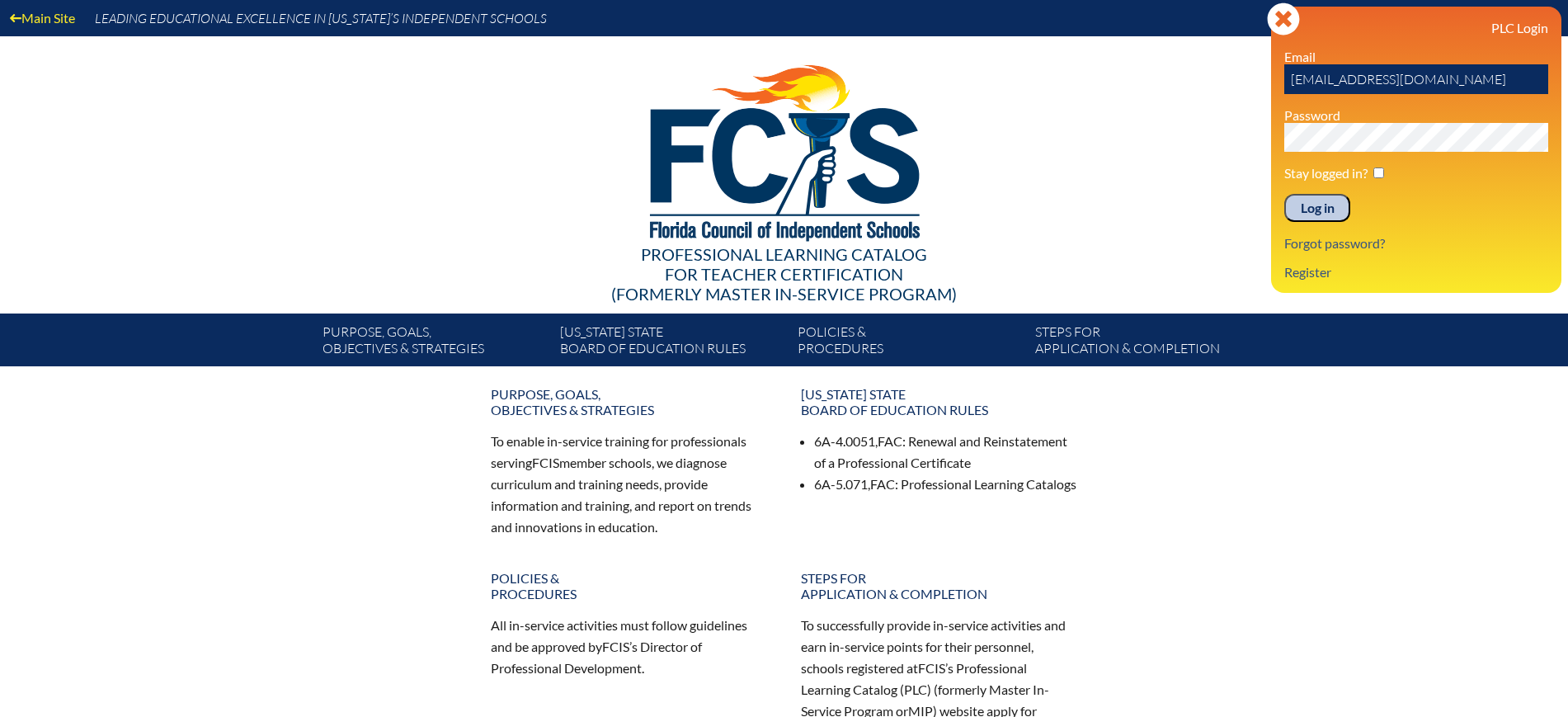
click at [1327, 210] on input "Log in" at bounding box center [1317, 208] width 66 height 28
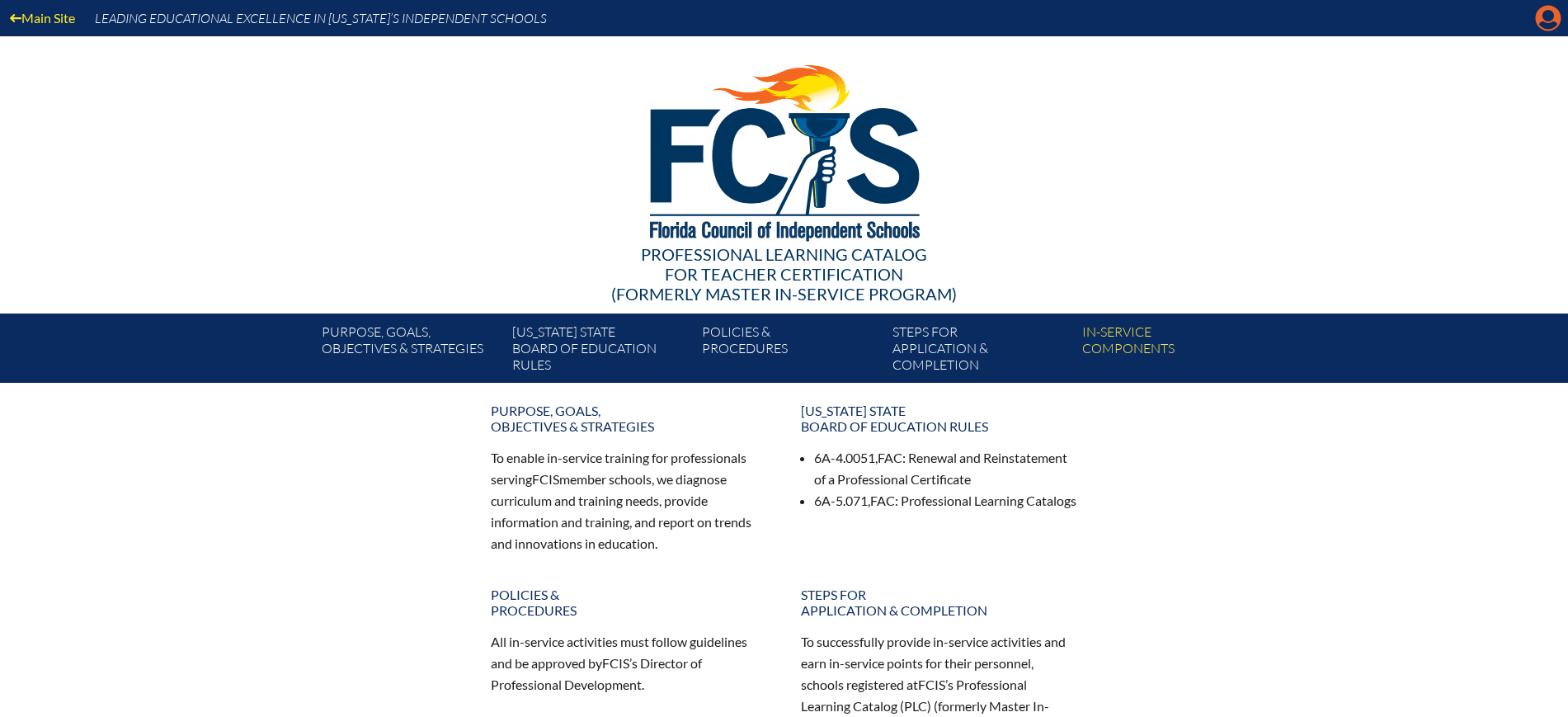
click at [1542, 17] on icon at bounding box center [1548, 19] width 26 height 26
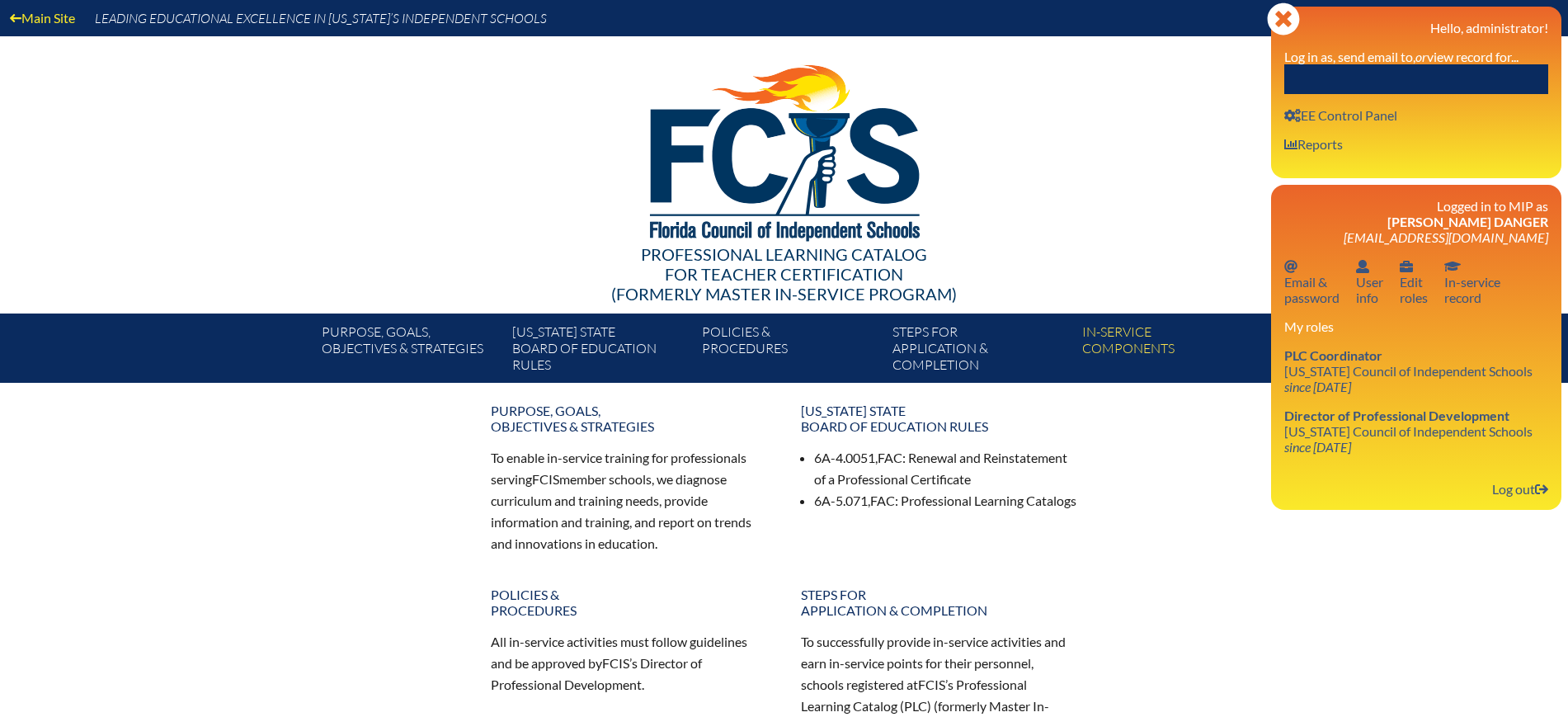
click at [1459, 74] on input "text" at bounding box center [1416, 79] width 264 height 30
type input "v"
paste input "Steven Hayes"
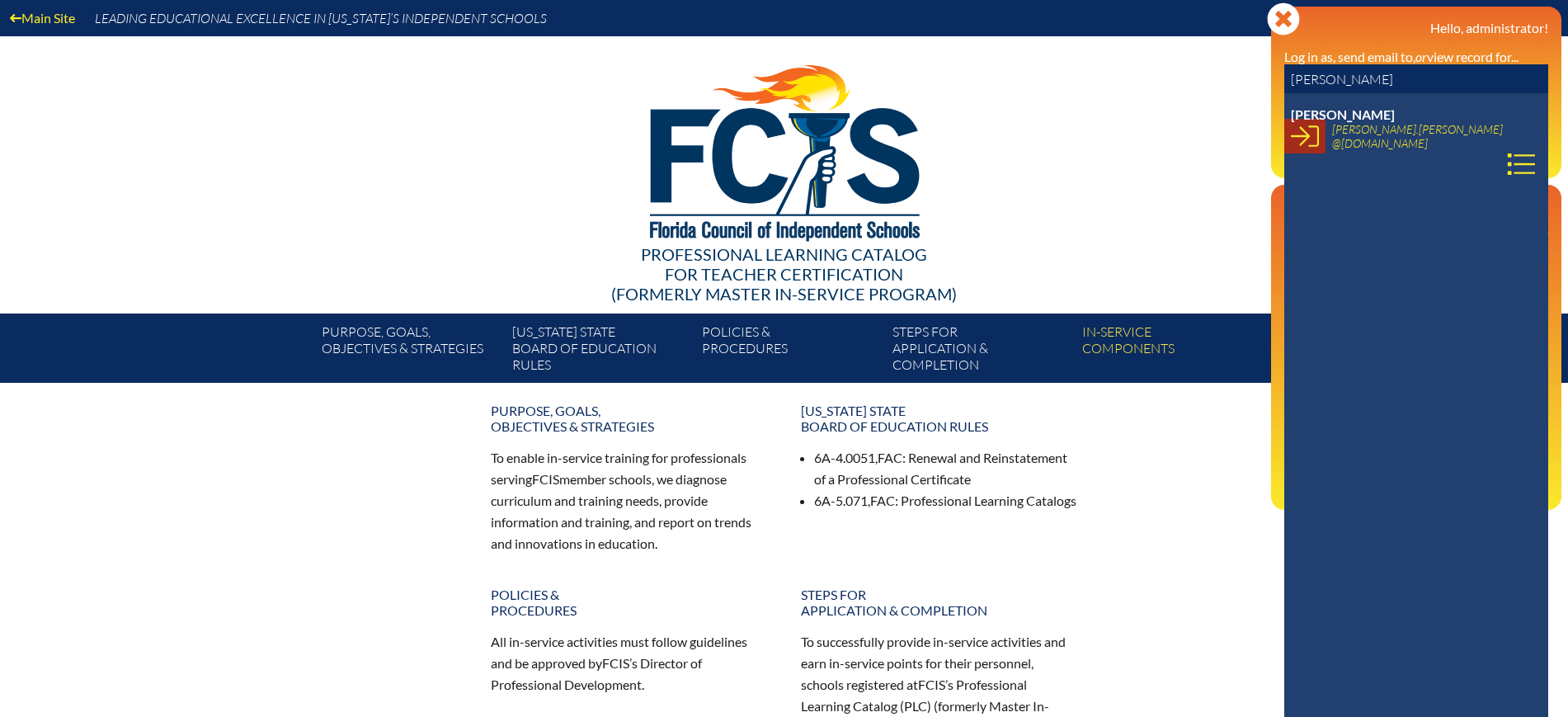
type input "Steven Hayes"
click at [1307, 139] on icon at bounding box center [1304, 135] width 28 height 28
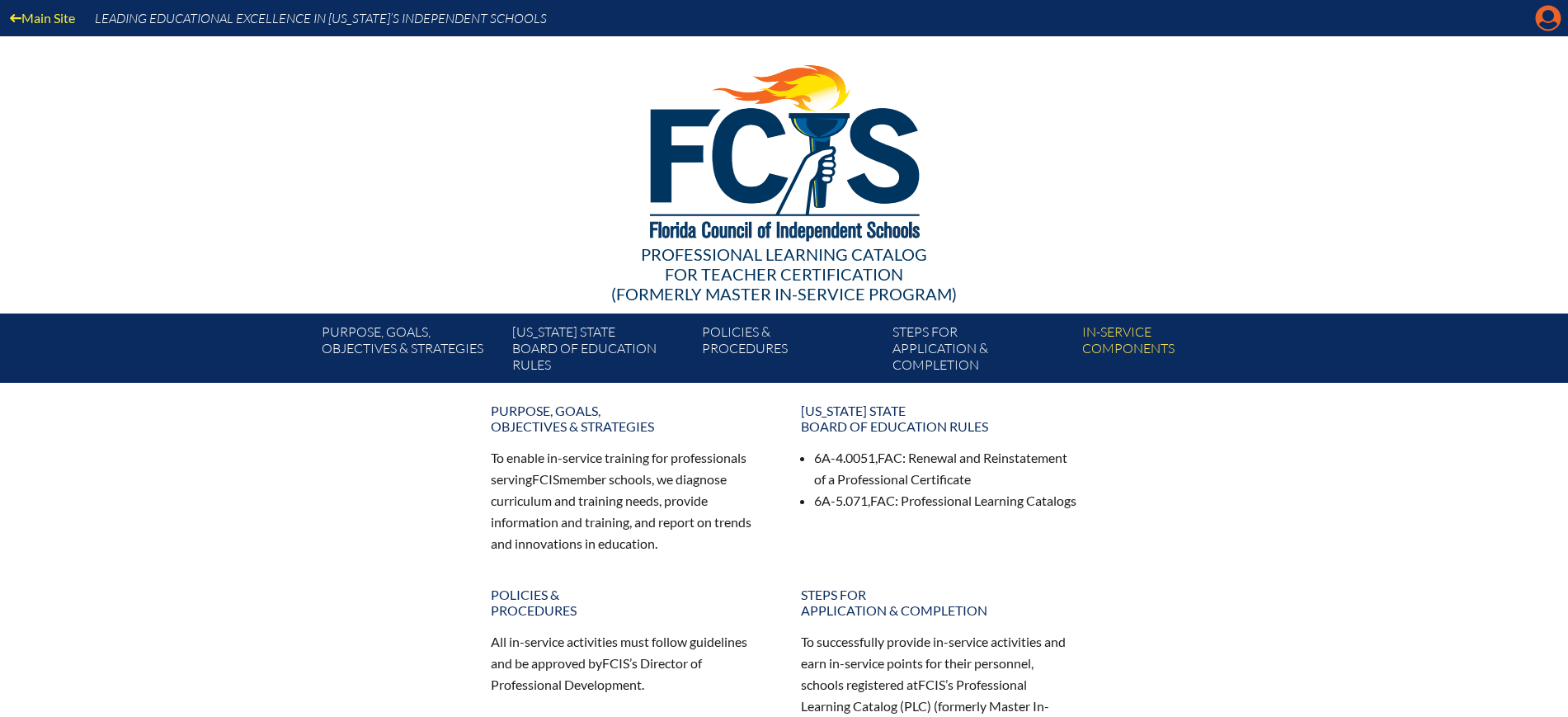
click at [1549, 21] on icon at bounding box center [1548, 19] width 26 height 26
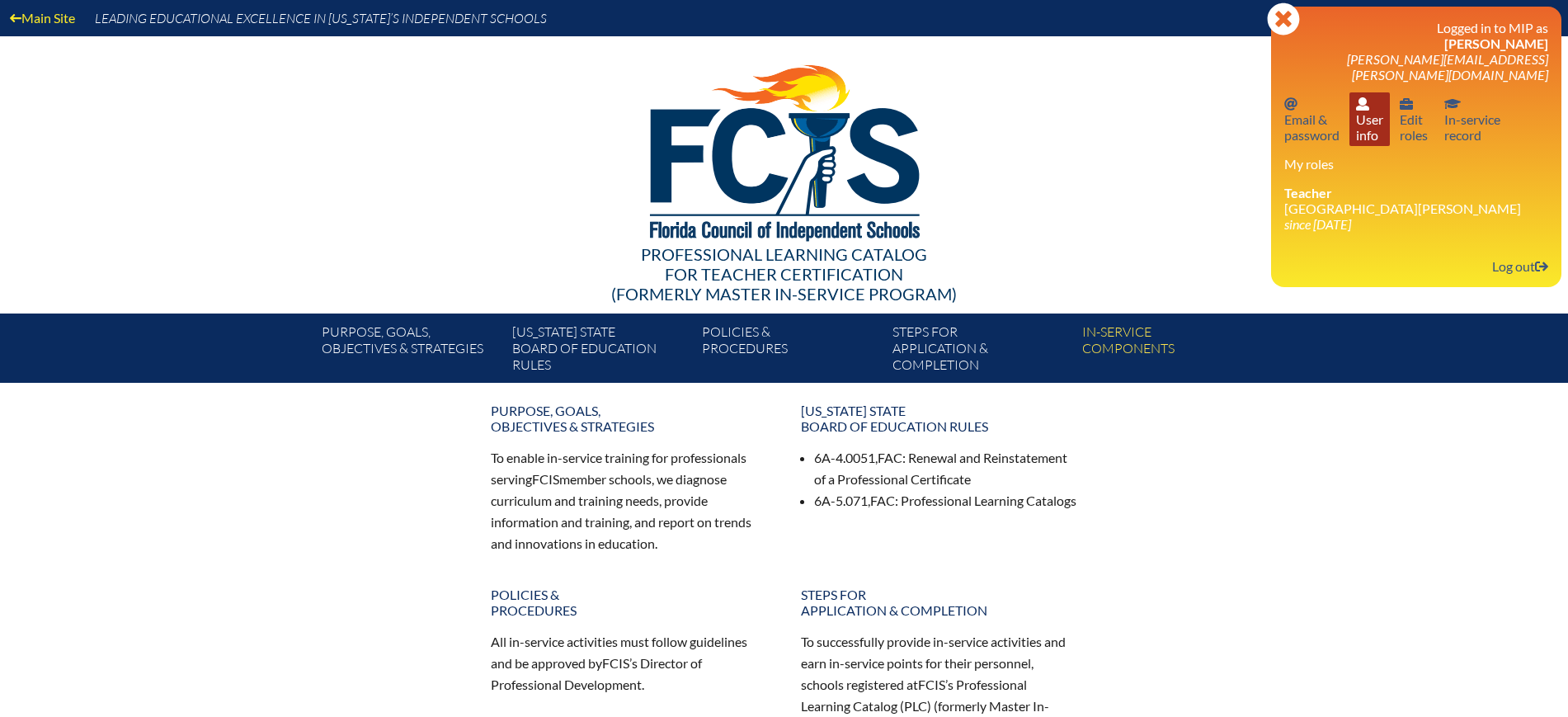
click at [1361, 116] on link "User info User info" at bounding box center [1369, 119] width 41 height 53
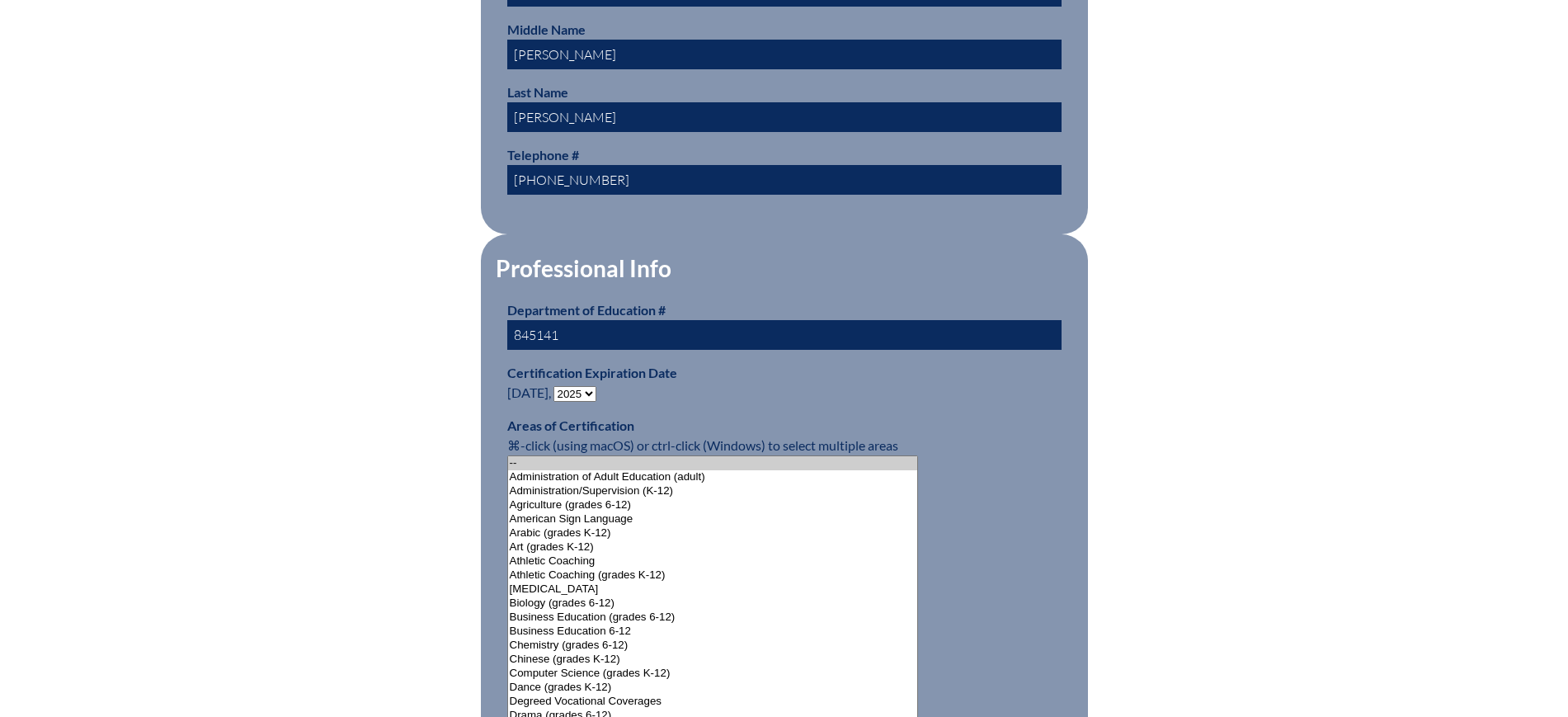
scroll to position [928, 0]
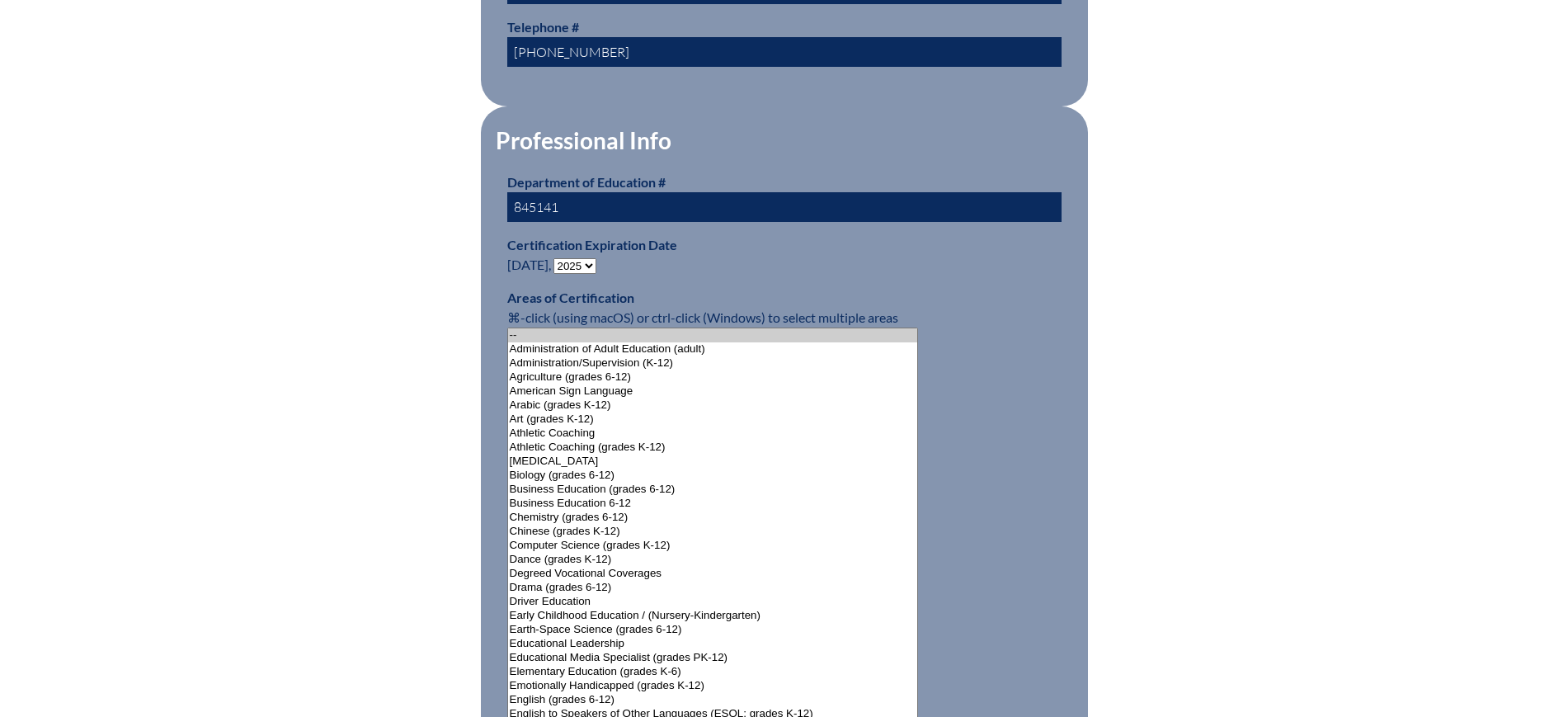
click at [584, 263] on select "- 2031 2030 2029 2028 2027 2026 2025 2024 2023 2022 2021 2020 2019 2018 2017 20…" at bounding box center [574, 266] width 43 height 16
select select "2030"
click at [557, 258] on select "- 2031 2030 2029 2028 2027 2026 2025 2024 2023 2022 2021 2020 2019 2018 2017 20…" at bounding box center [574, 266] width 43 height 16
click at [415, 339] on div "User Info Please enter your name as it appears on your Department of Education …" at bounding box center [784, 605] width 927 height 2196
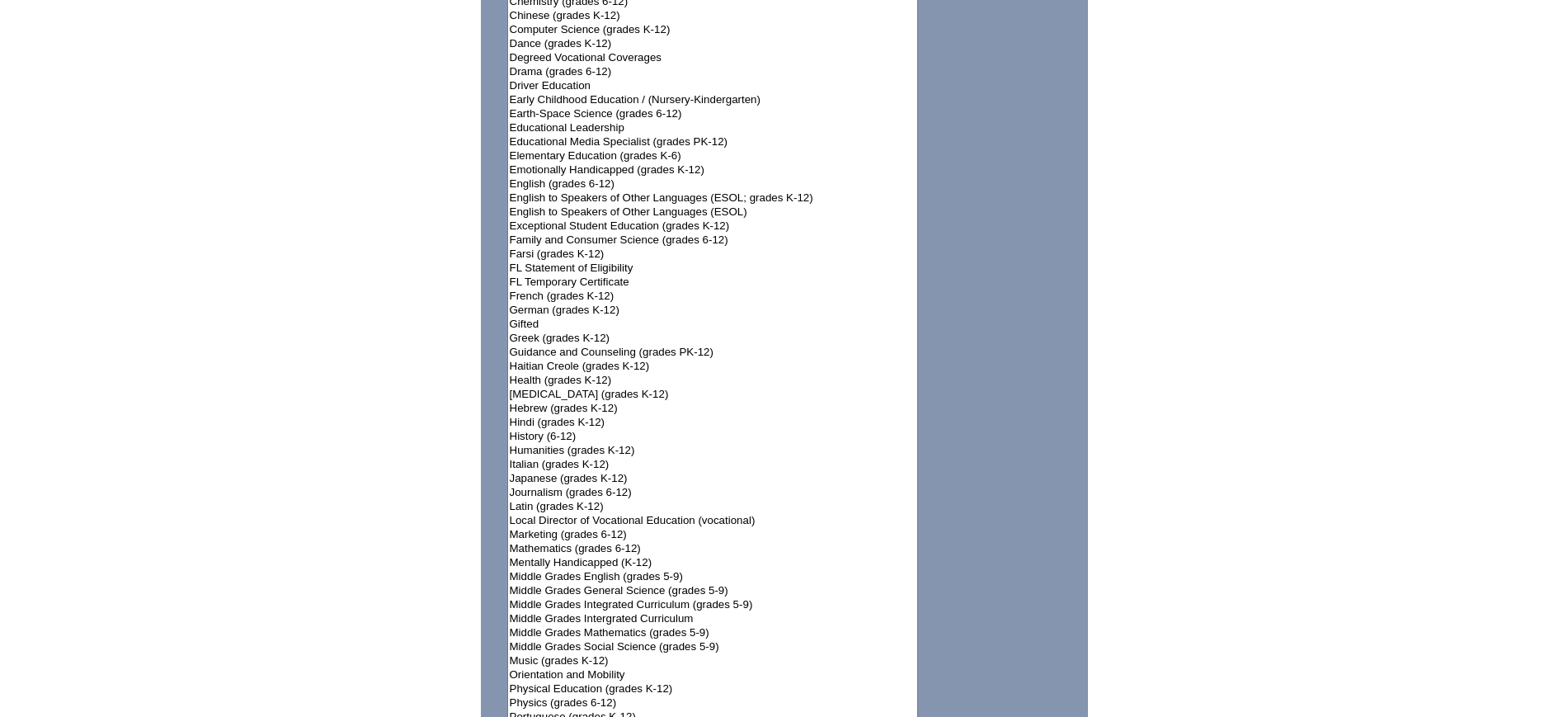
scroll to position [1959, 0]
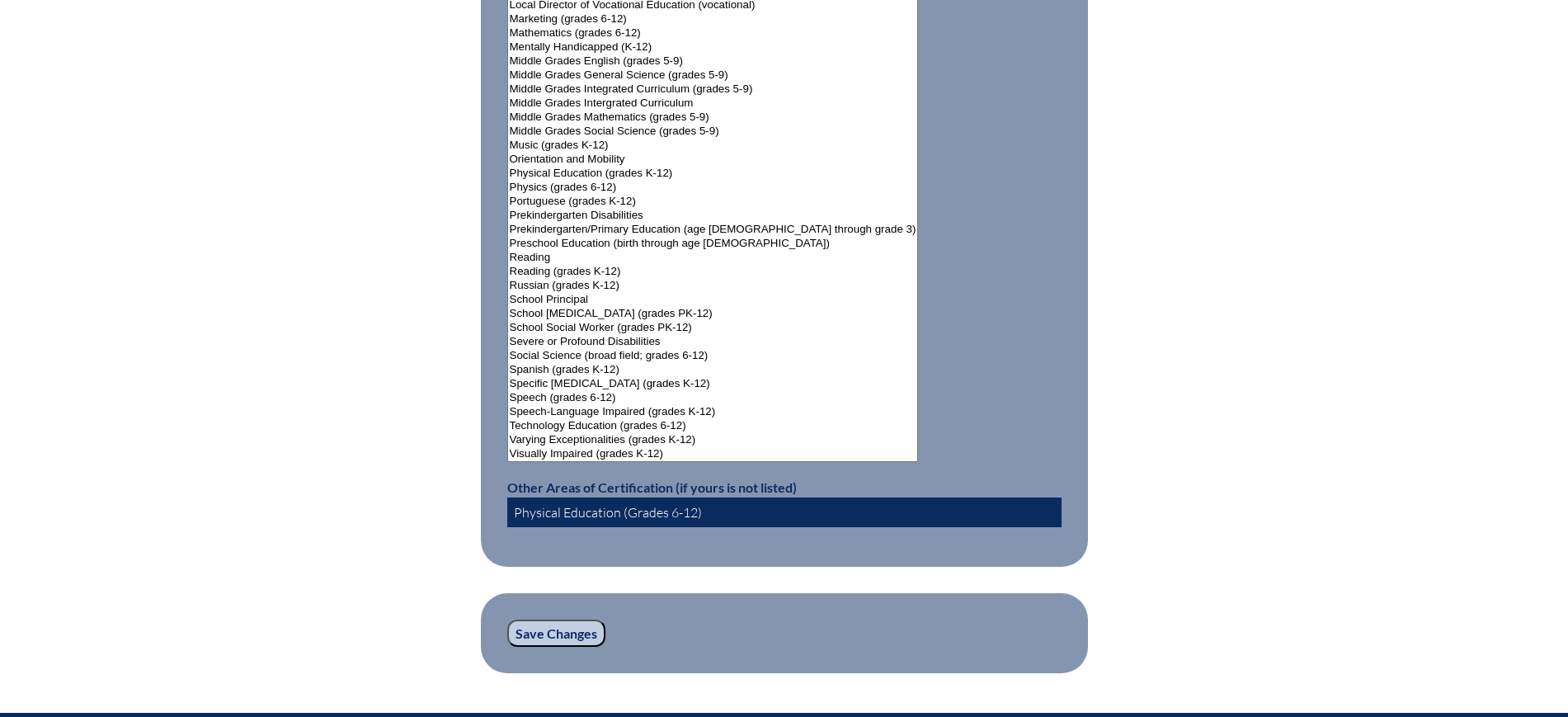
click at [586, 622] on input "Save Changes" at bounding box center [556, 633] width 98 height 28
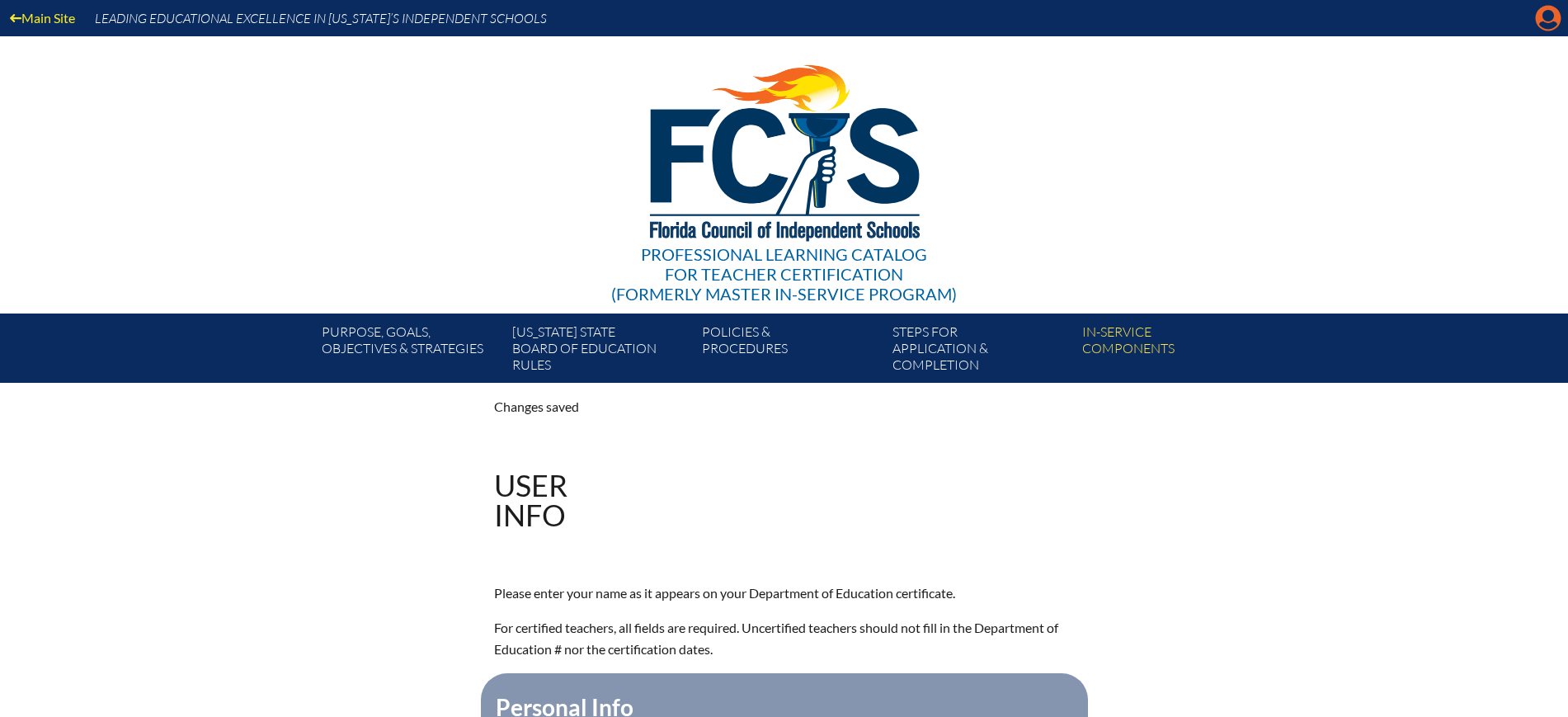
click at [1537, 18] on icon at bounding box center [1548, 19] width 26 height 26
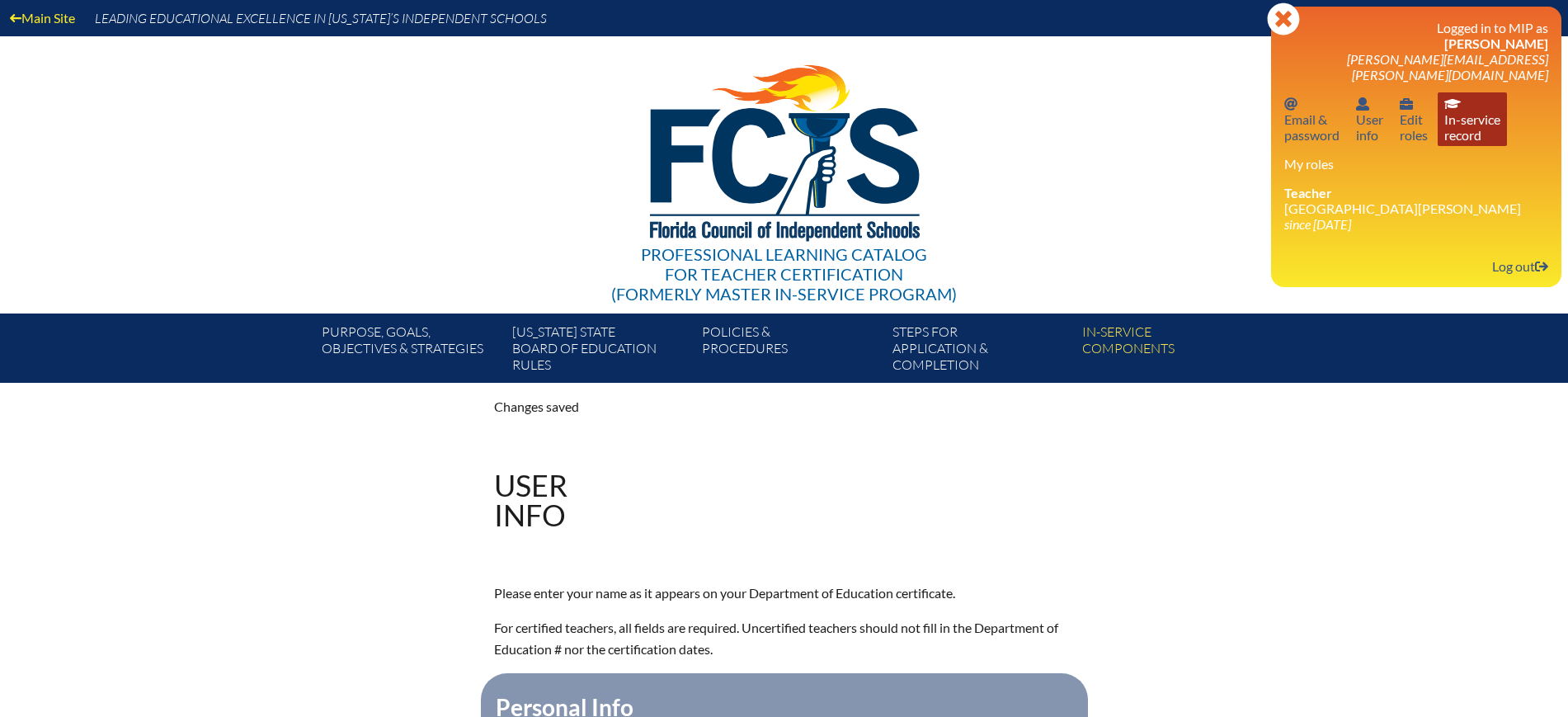
click at [1484, 96] on link "In-service record In-service record" at bounding box center [1472, 119] width 69 height 53
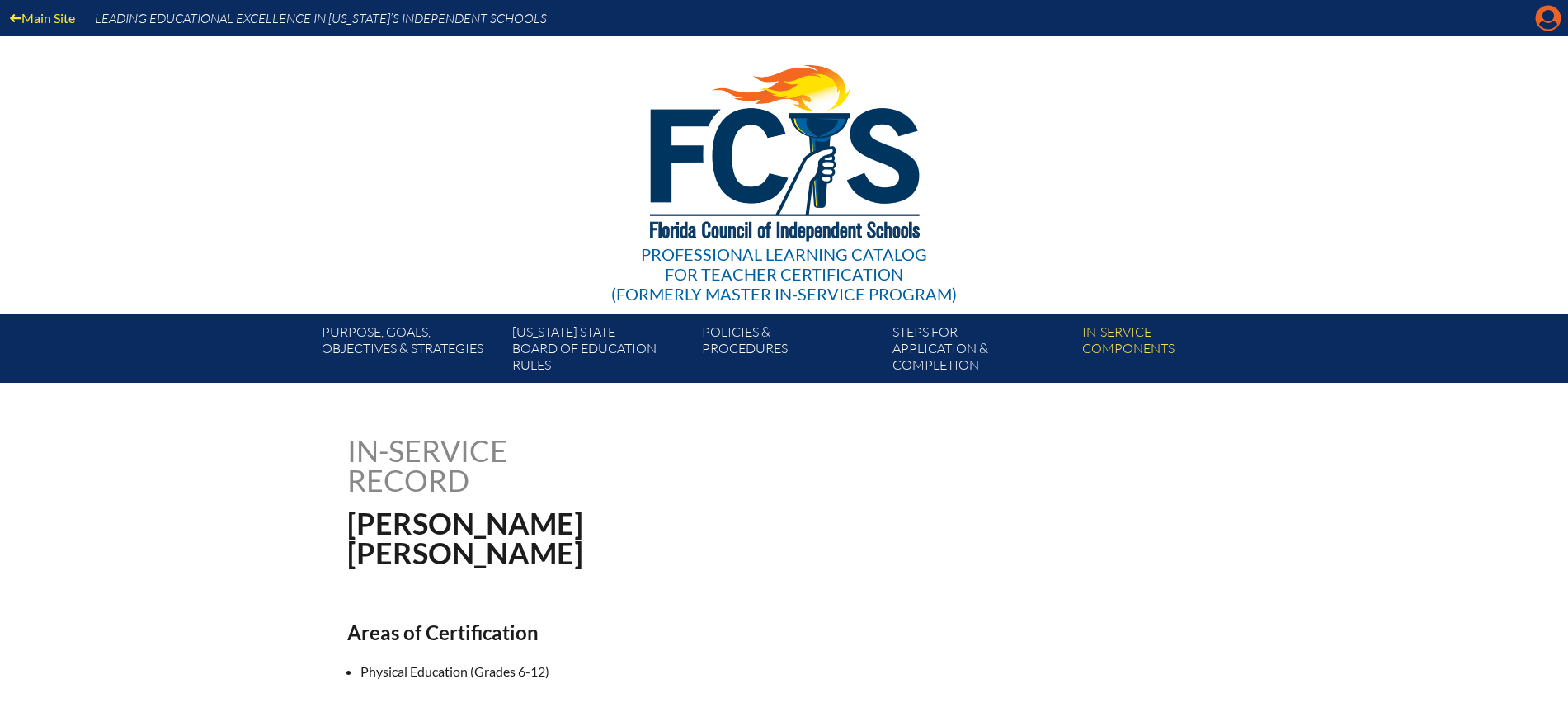
click at [1552, 18] on icon "Manage account" at bounding box center [1547, 18] width 27 height 27
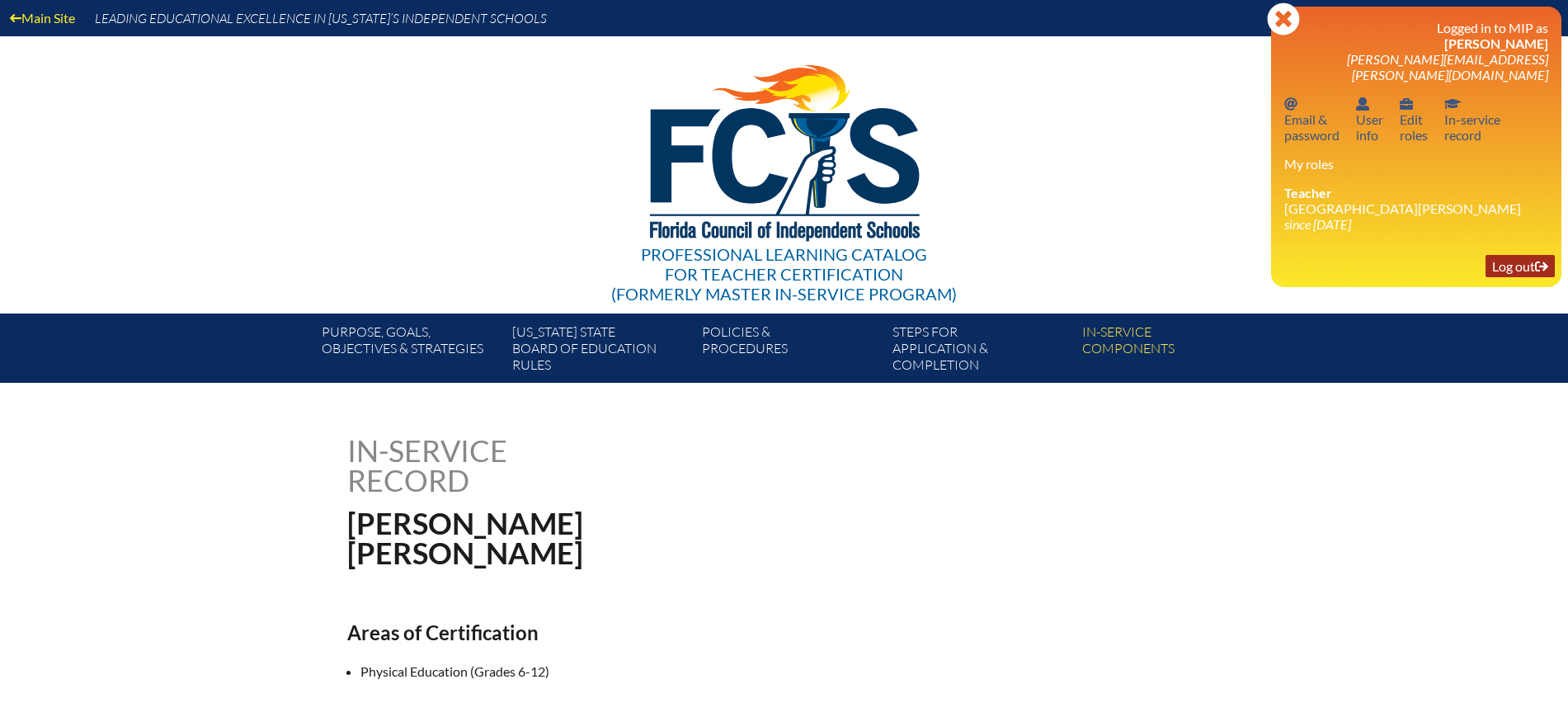
click at [1518, 255] on link "Log out Log out" at bounding box center [1520, 266] width 69 height 23
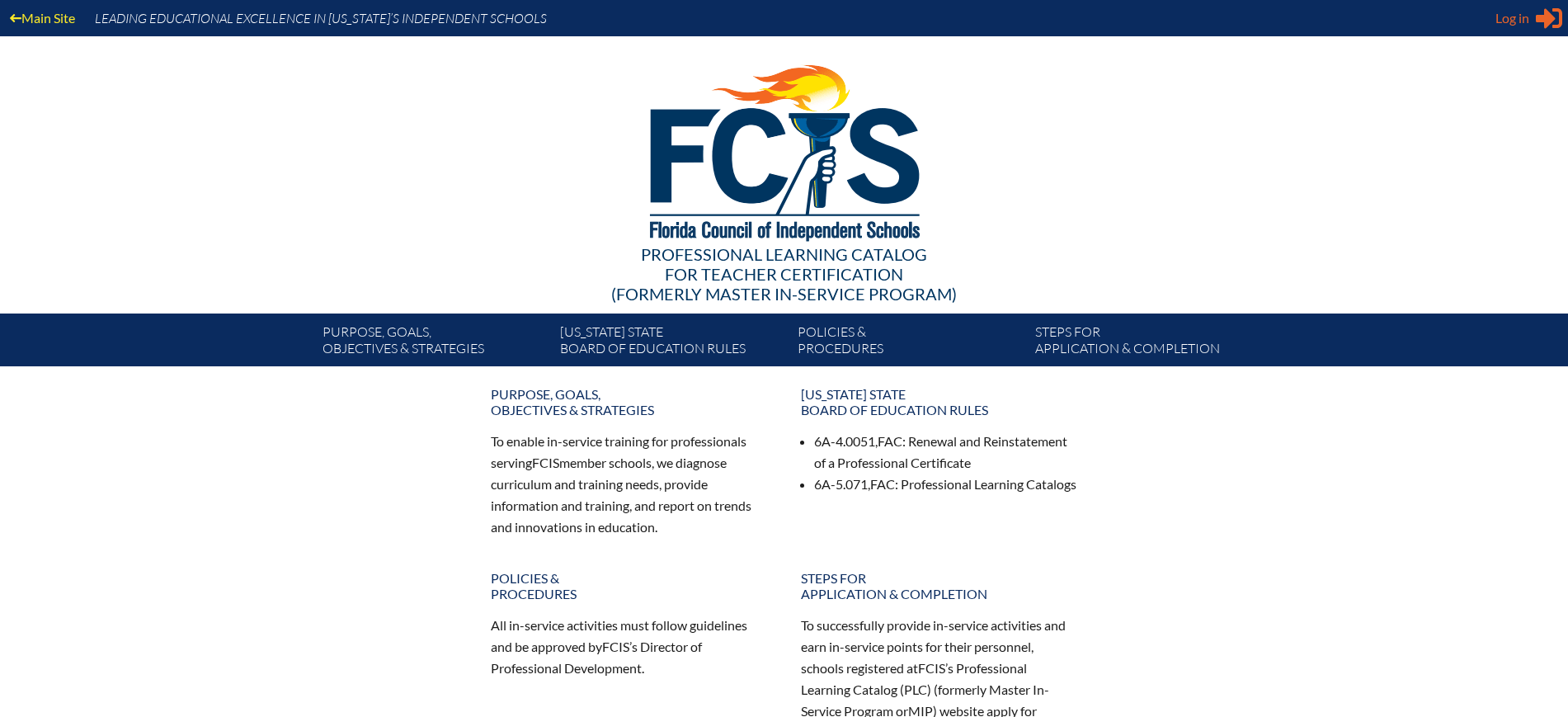
type input "[EMAIL_ADDRESS][DOMAIN_NAME]"
click at [1526, 11] on span "Log in" at bounding box center [1512, 18] width 34 height 20
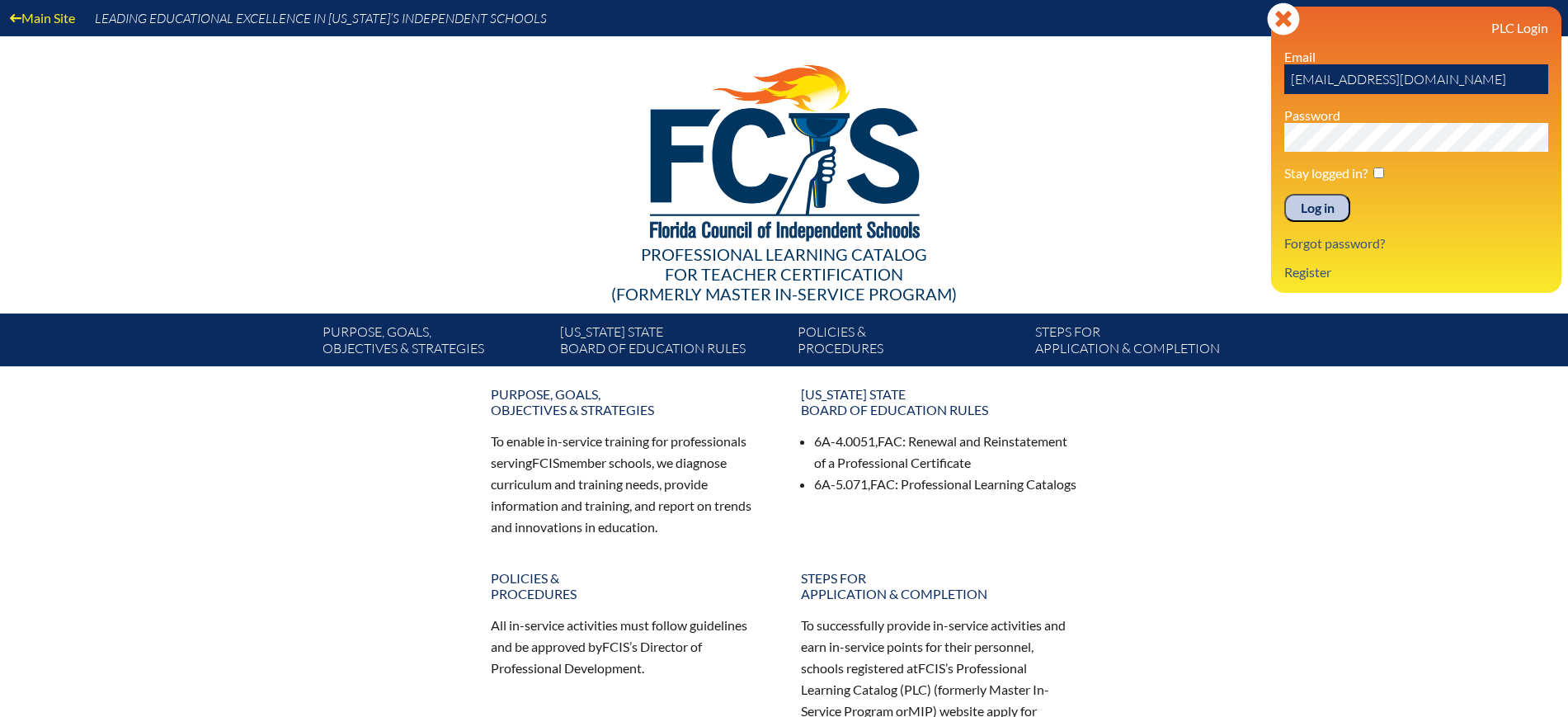
click at [1325, 211] on input "Log in" at bounding box center [1317, 208] width 66 height 28
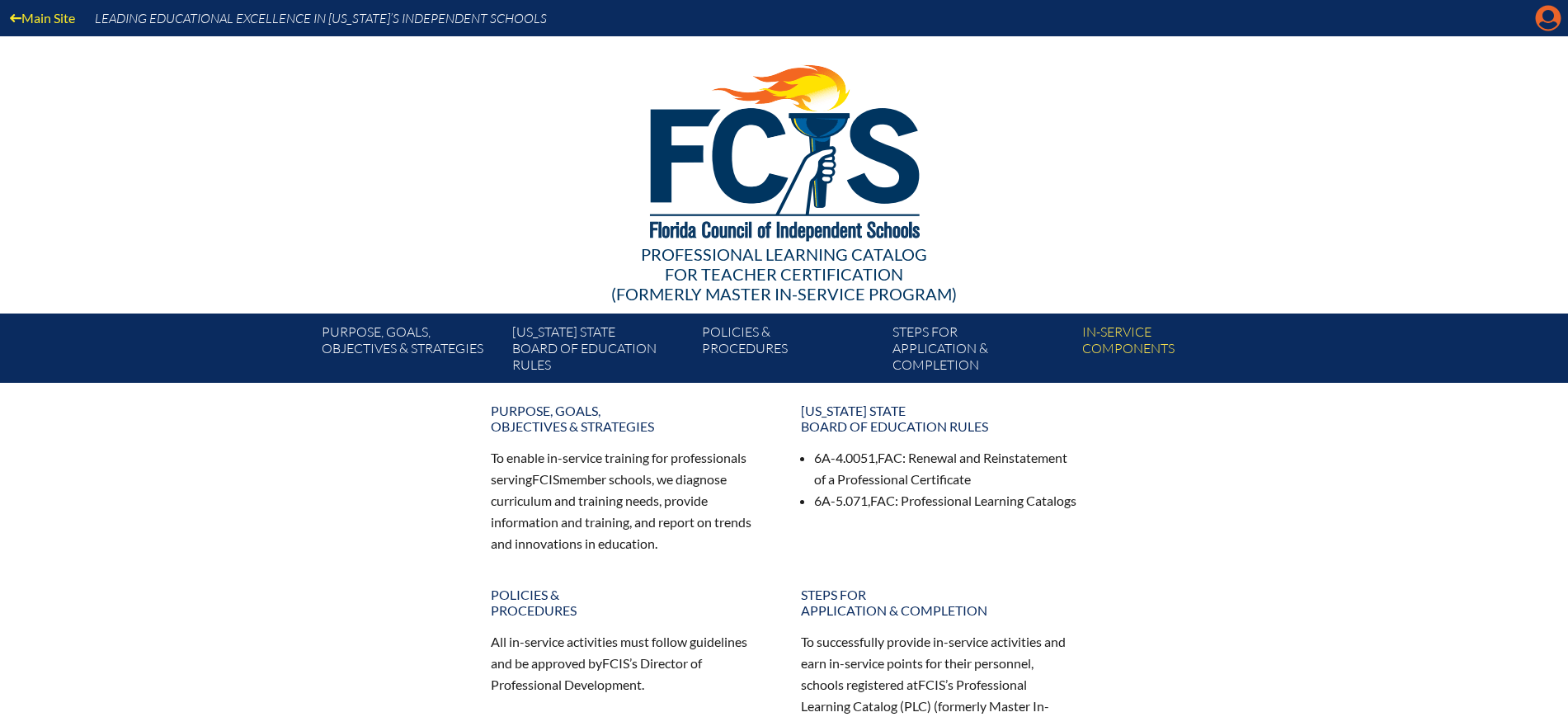
click at [1543, 21] on icon at bounding box center [1548, 19] width 26 height 26
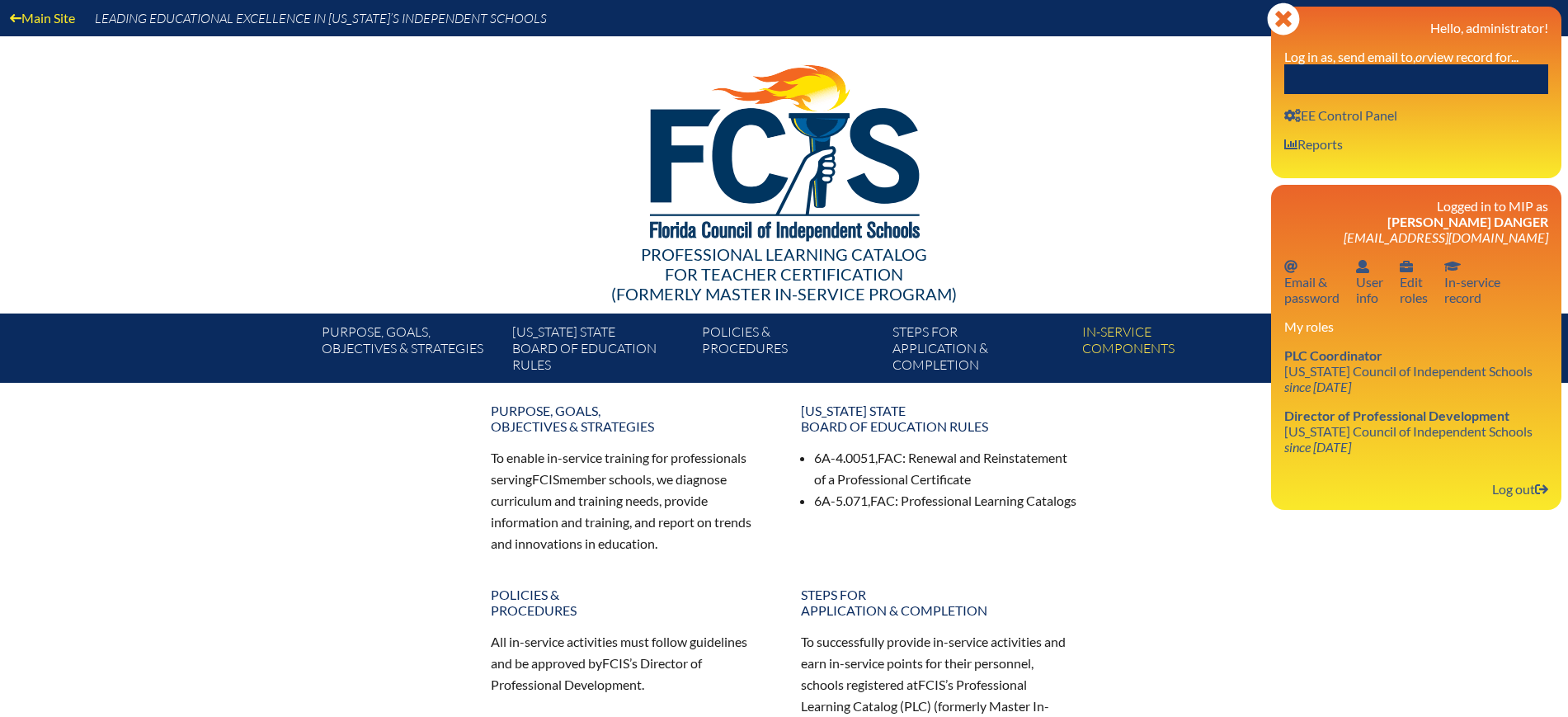
click at [1441, 78] on input "text" at bounding box center [1416, 79] width 264 height 30
paste input "[PERSON_NAME]"
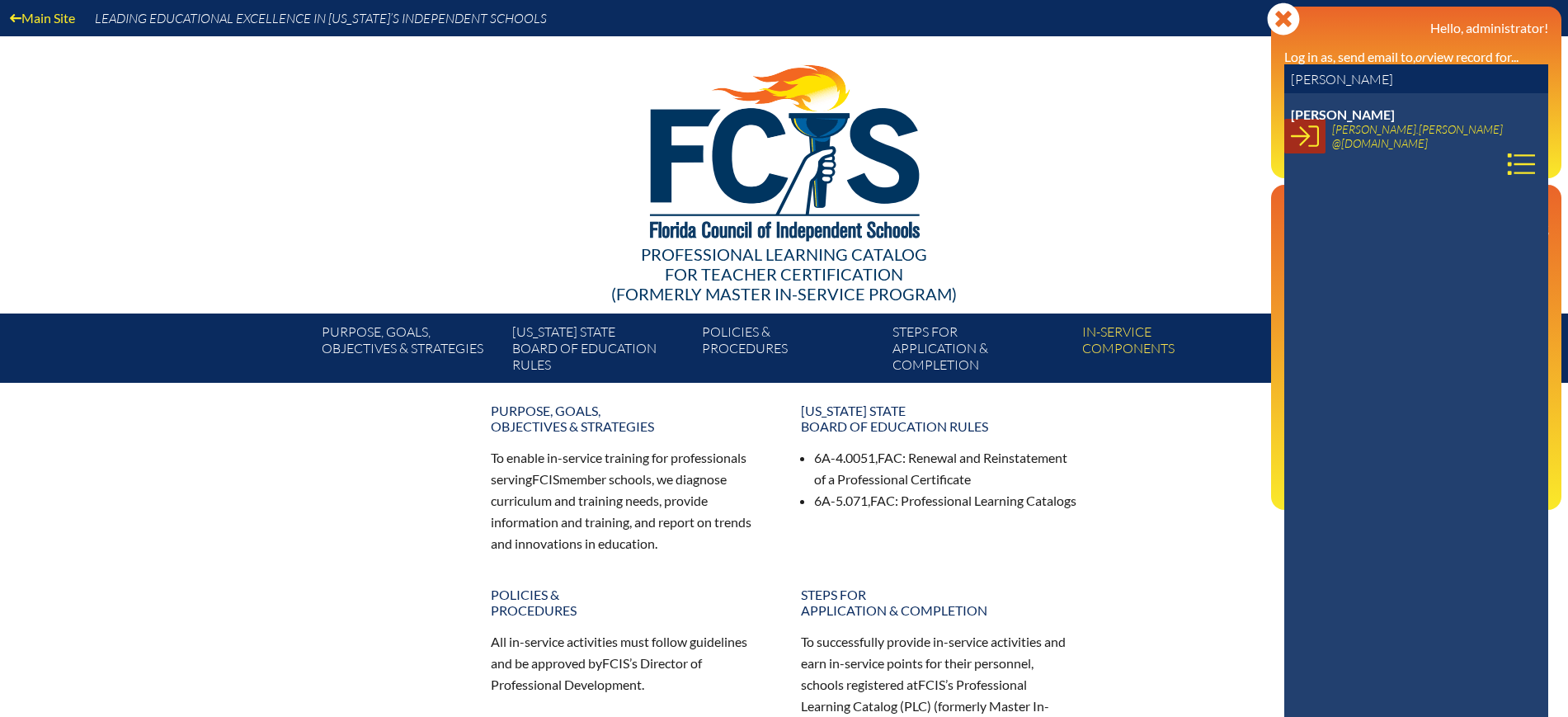
type input "[PERSON_NAME]"
click at [1306, 136] on icon at bounding box center [1304, 136] width 28 height 22
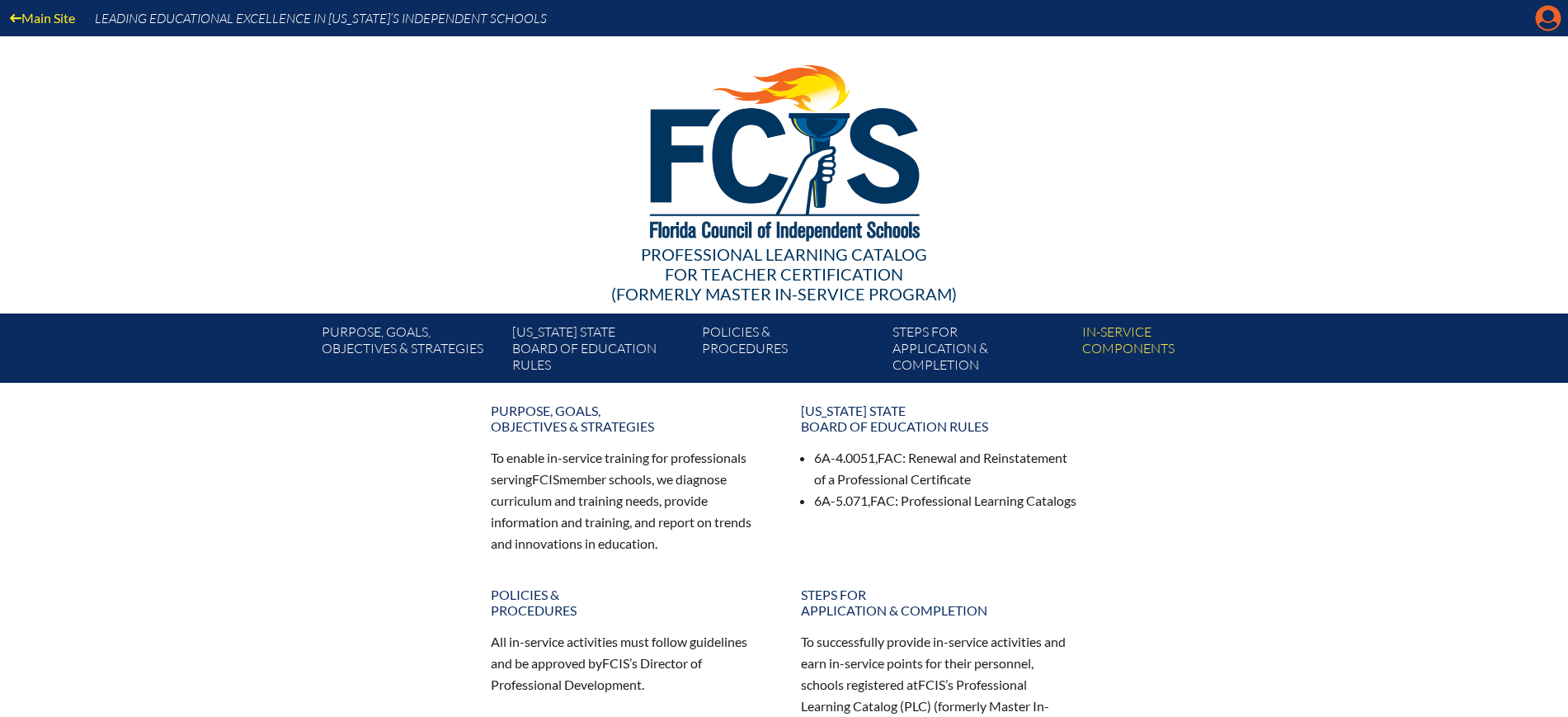
click at [1552, 19] on icon "Manage account" at bounding box center [1547, 18] width 27 height 27
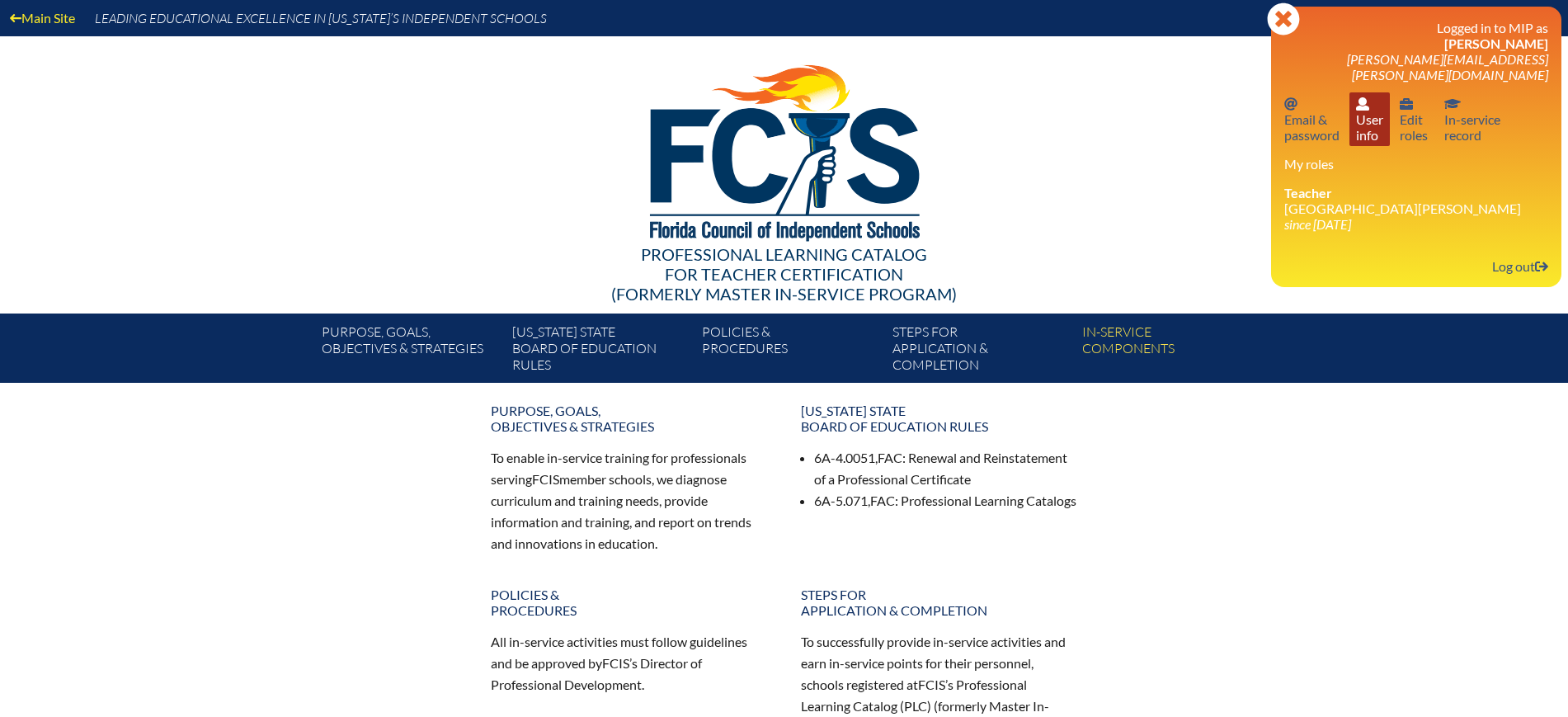
click at [1386, 97] on link "User info User info" at bounding box center [1369, 119] width 41 height 53
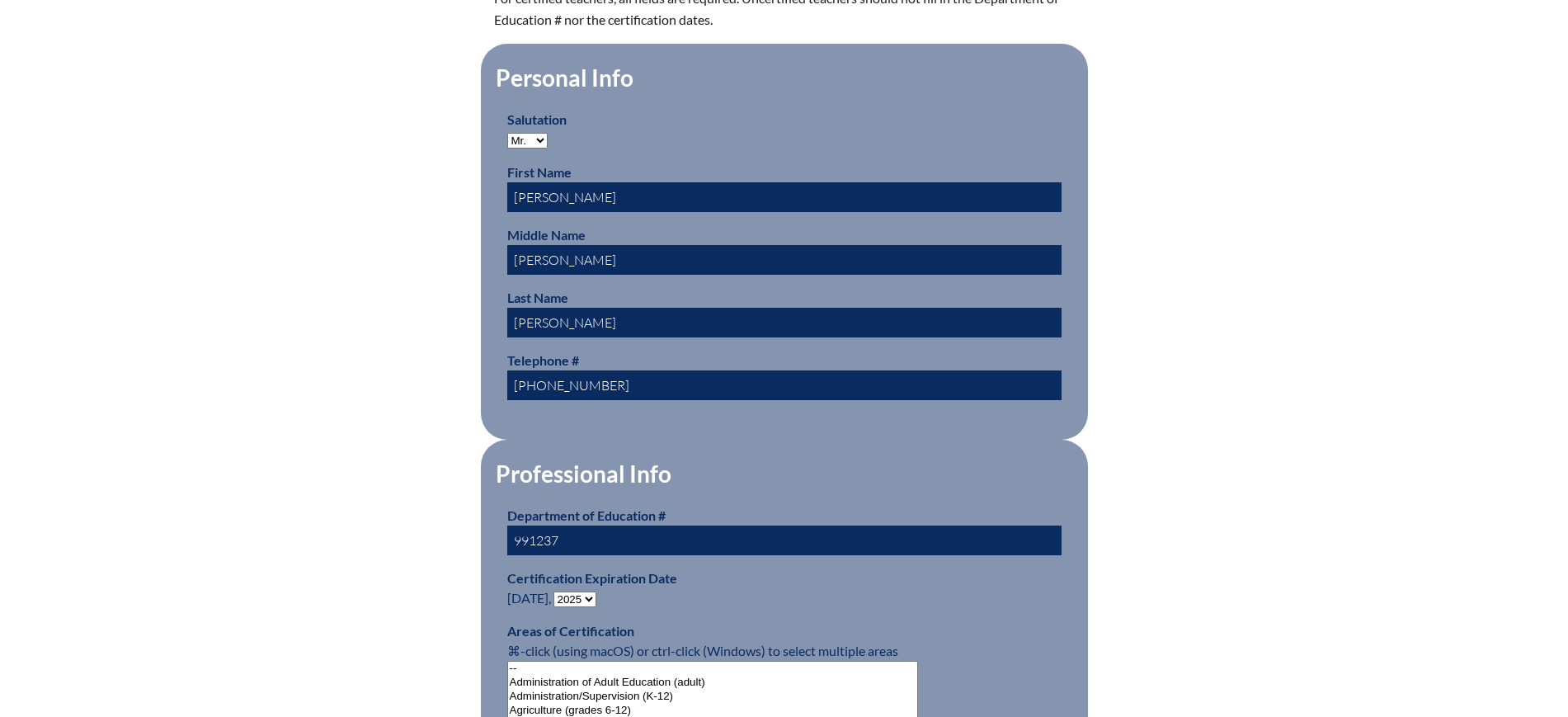
scroll to position [722, 0]
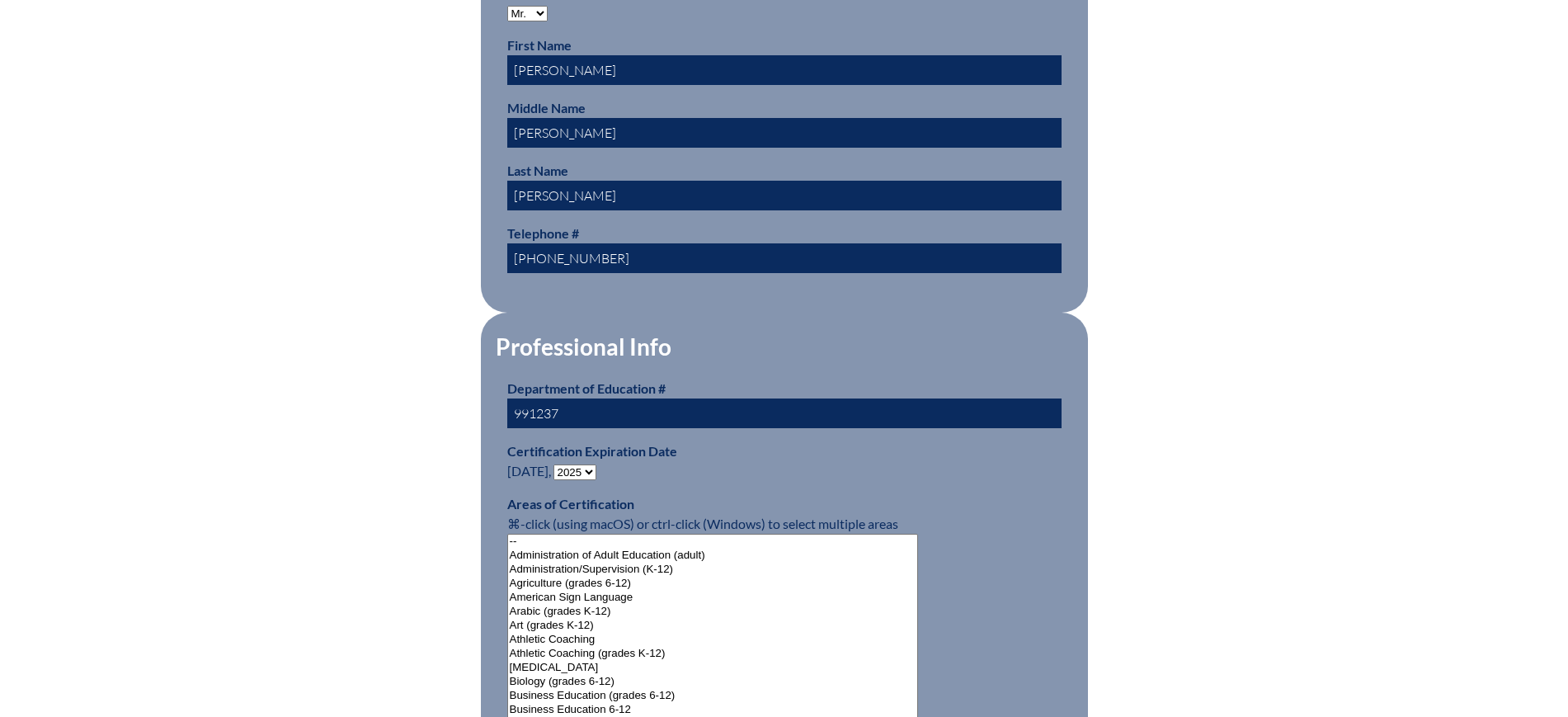
click at [587, 465] on select "- 2031 2030 2029 2028 2027 2026 2025 2024 2023 2022 2021 2020 2019 2018 2017 20…" at bounding box center [574, 473] width 43 height 16
select select "2030"
click at [557, 465] on select "- 2031 2030 2029 2028 2027 2026 2025 2024 2023 2022 2021 2020 2019 2018 2017 20…" at bounding box center [574, 473] width 43 height 16
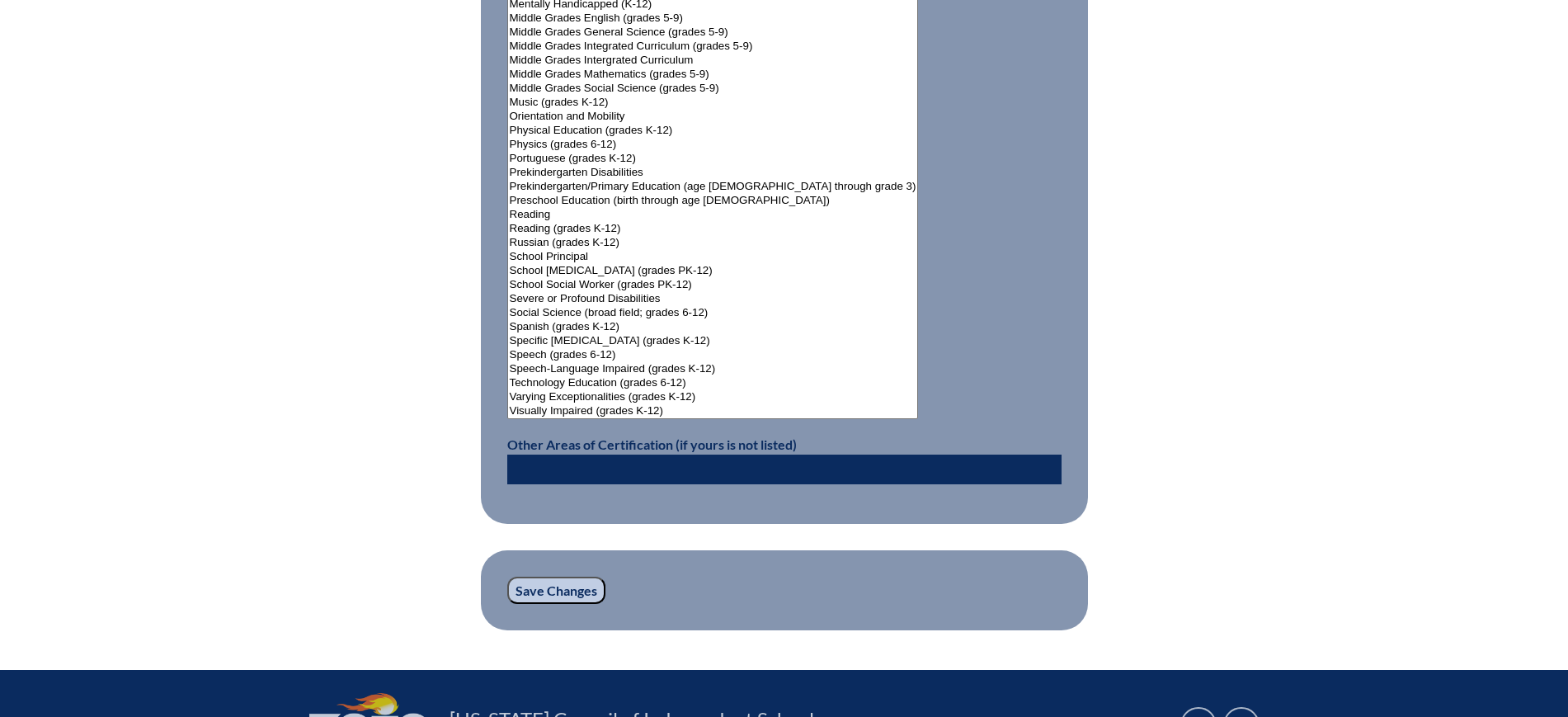
scroll to position [2166, 0]
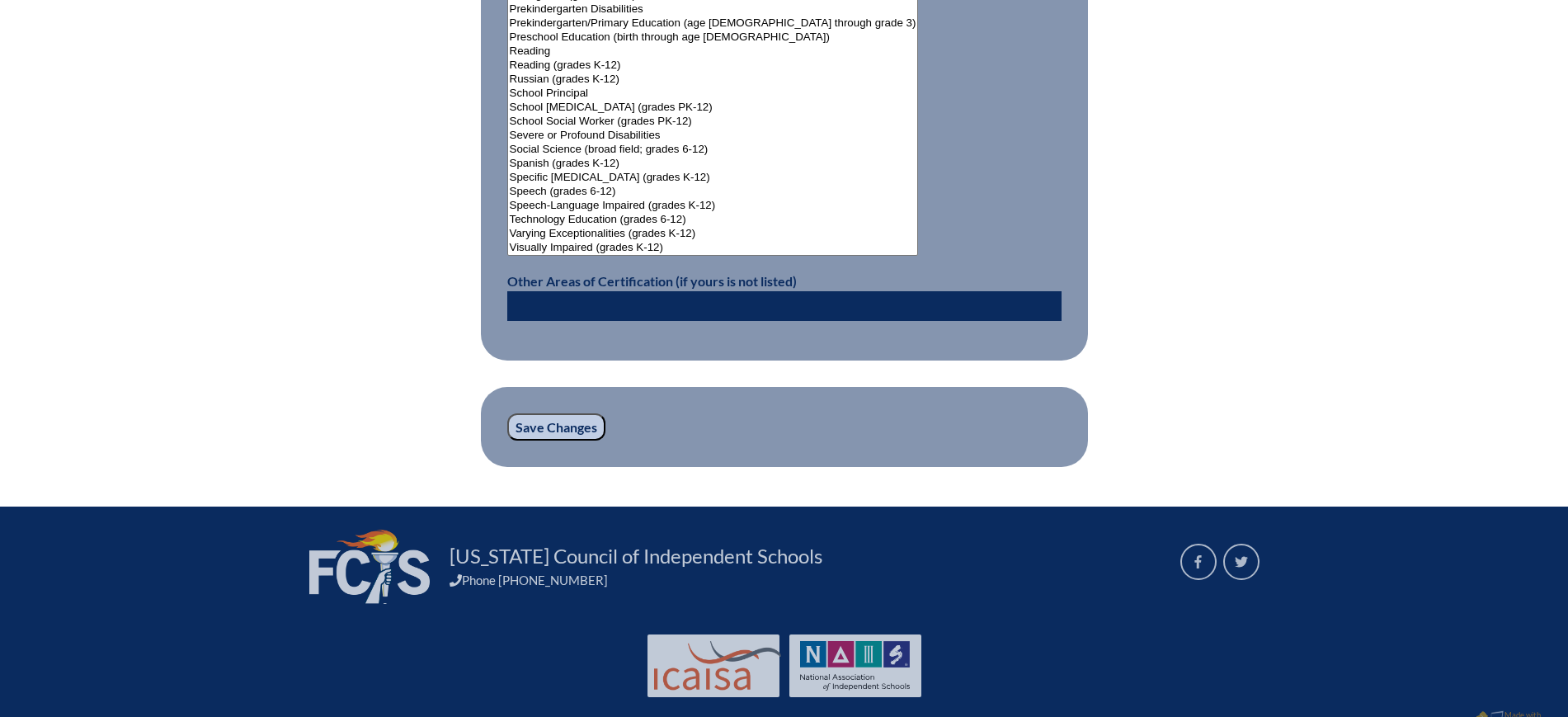
click at [570, 415] on input "Save Changes" at bounding box center [556, 427] width 98 height 28
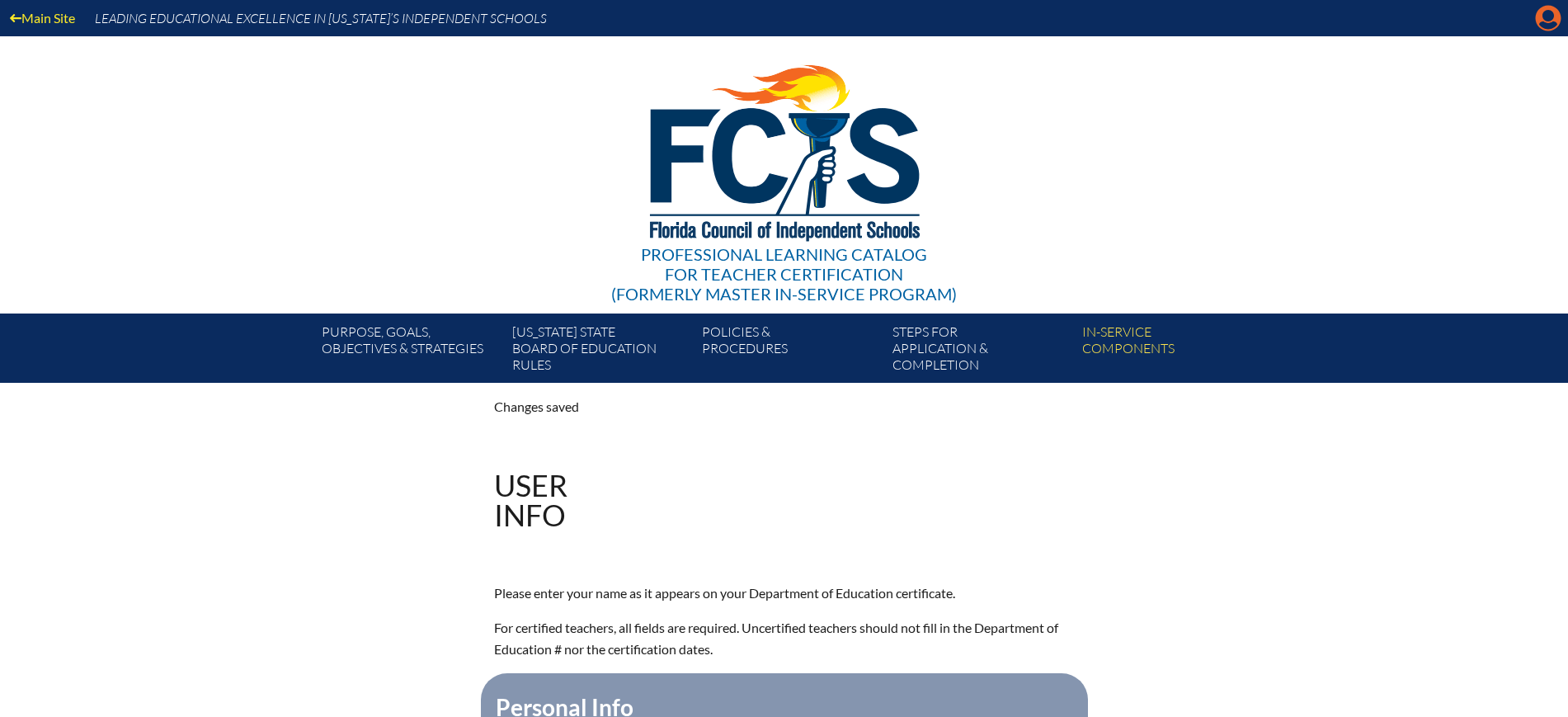
click at [1544, 23] on icon "Manage account" at bounding box center [1547, 18] width 27 height 27
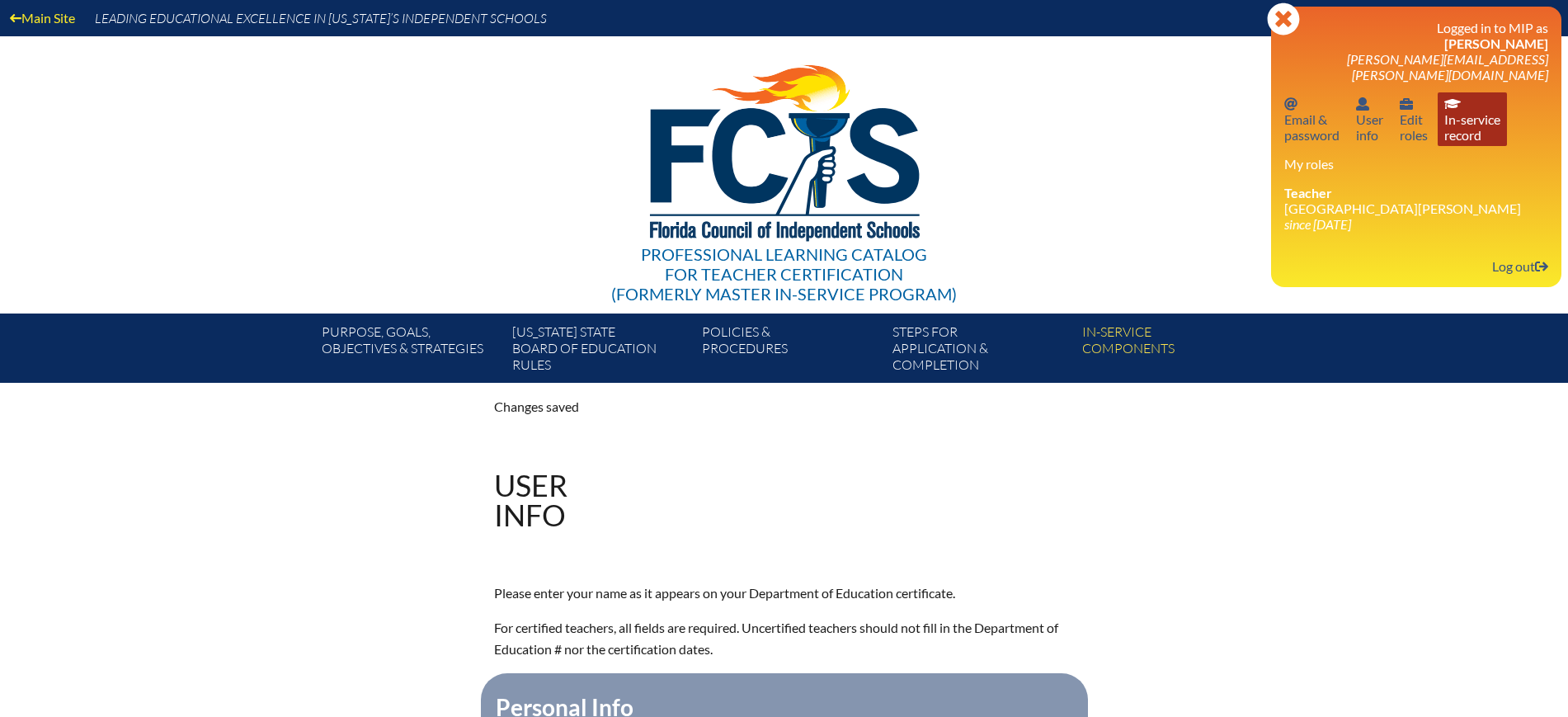
click at [1479, 117] on link "In-service record In-service record" at bounding box center [1472, 119] width 69 height 53
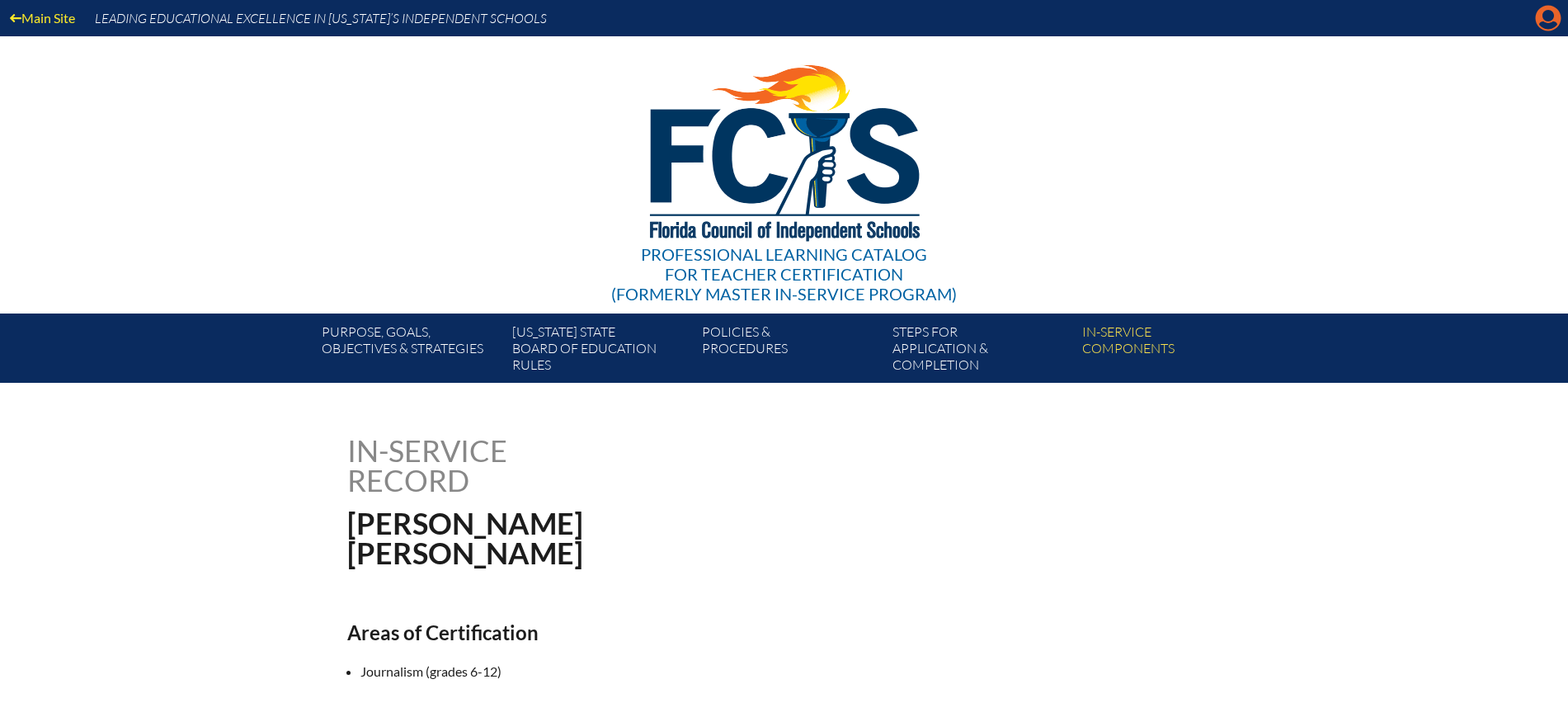
click at [1556, 9] on icon at bounding box center [1548, 19] width 26 height 26
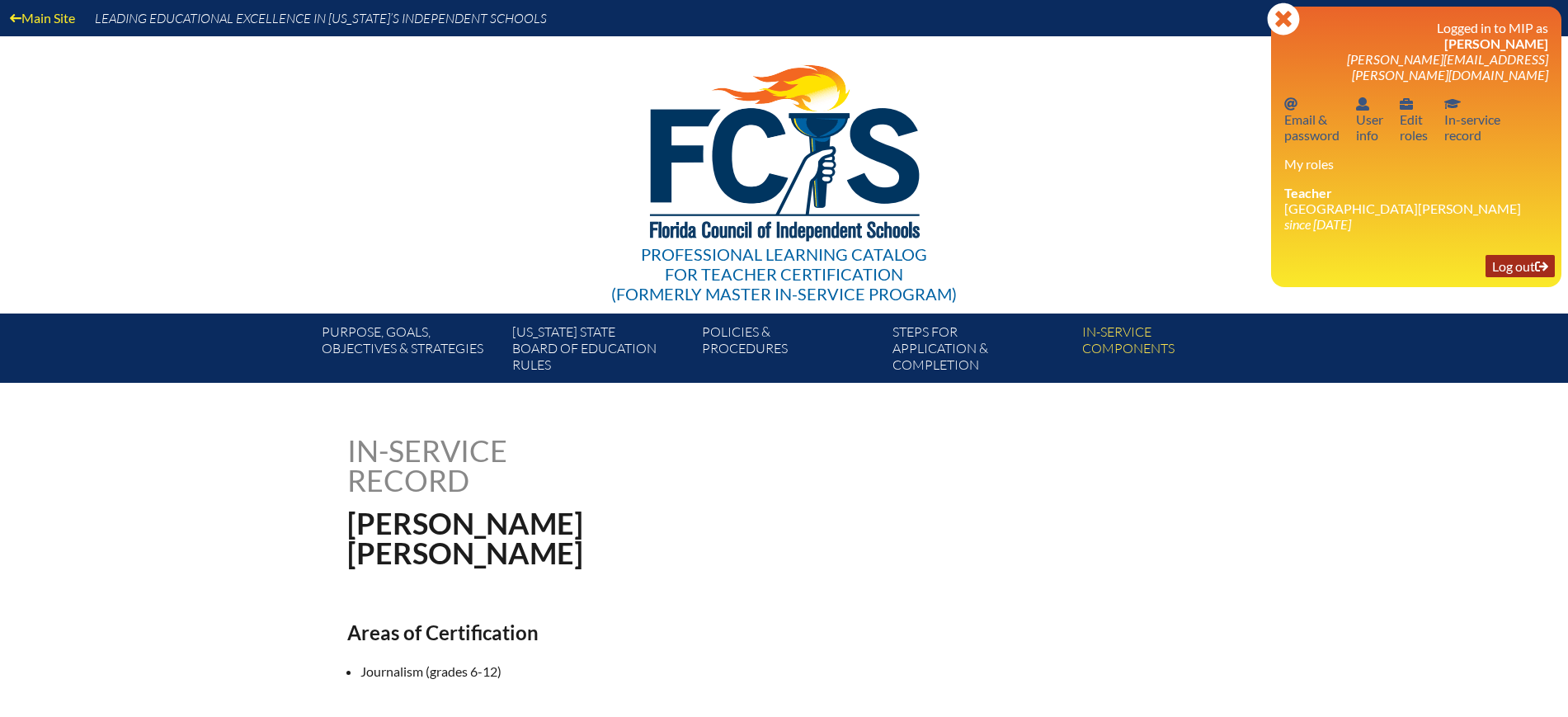
click at [1516, 255] on link "Log out Log out" at bounding box center [1520, 266] width 69 height 23
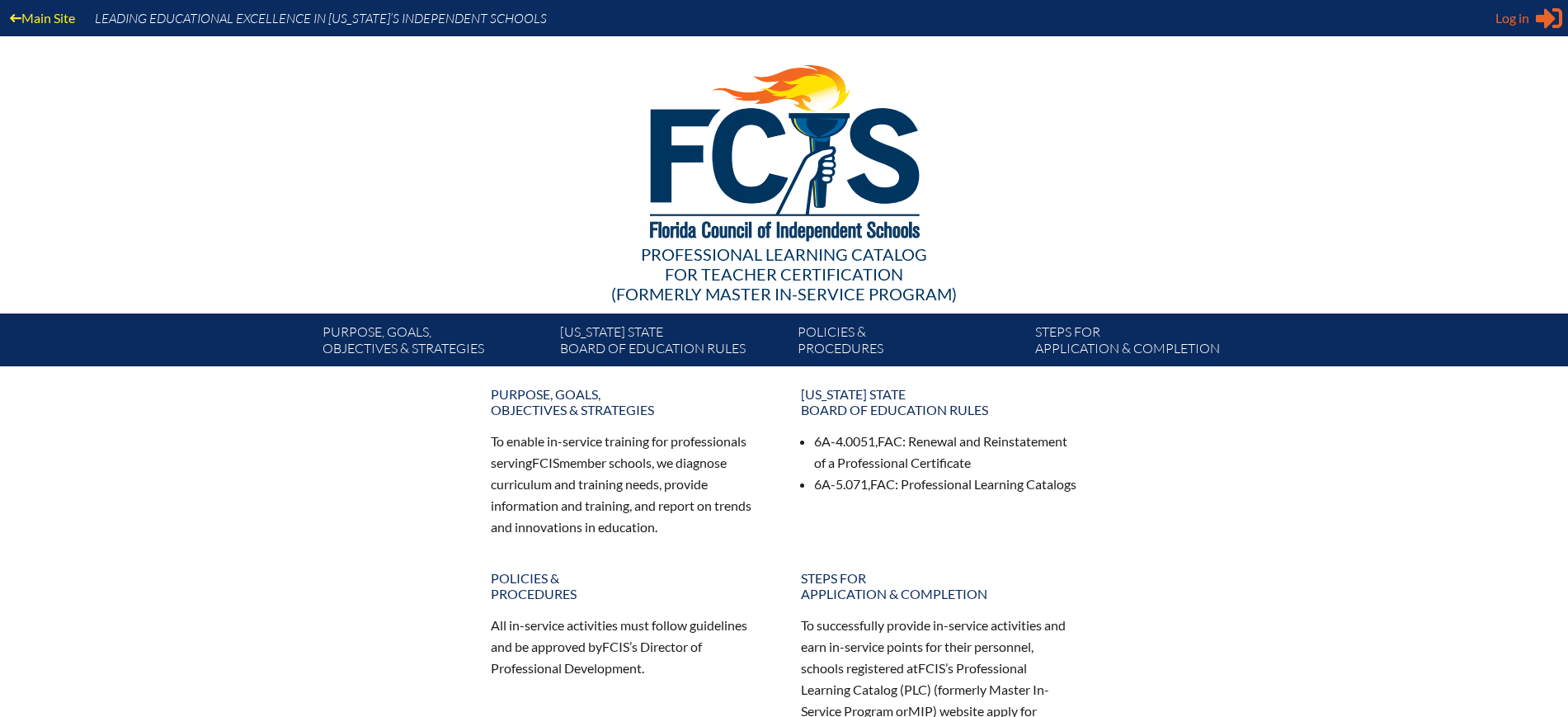
type input "kdanger@fcis.org"
click at [1506, 22] on span "Log in" at bounding box center [1512, 18] width 34 height 20
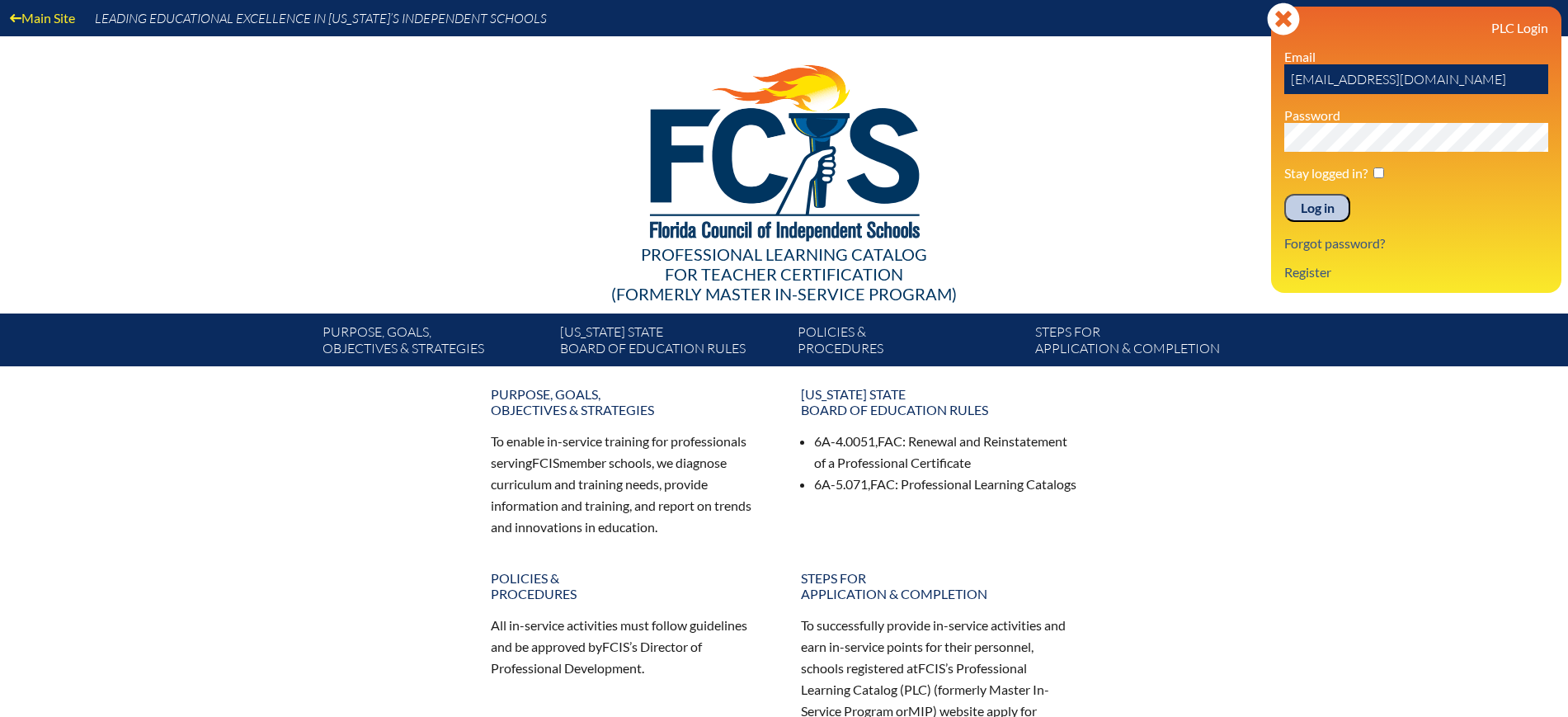
click at [1316, 201] on input "Log in" at bounding box center [1317, 208] width 66 height 28
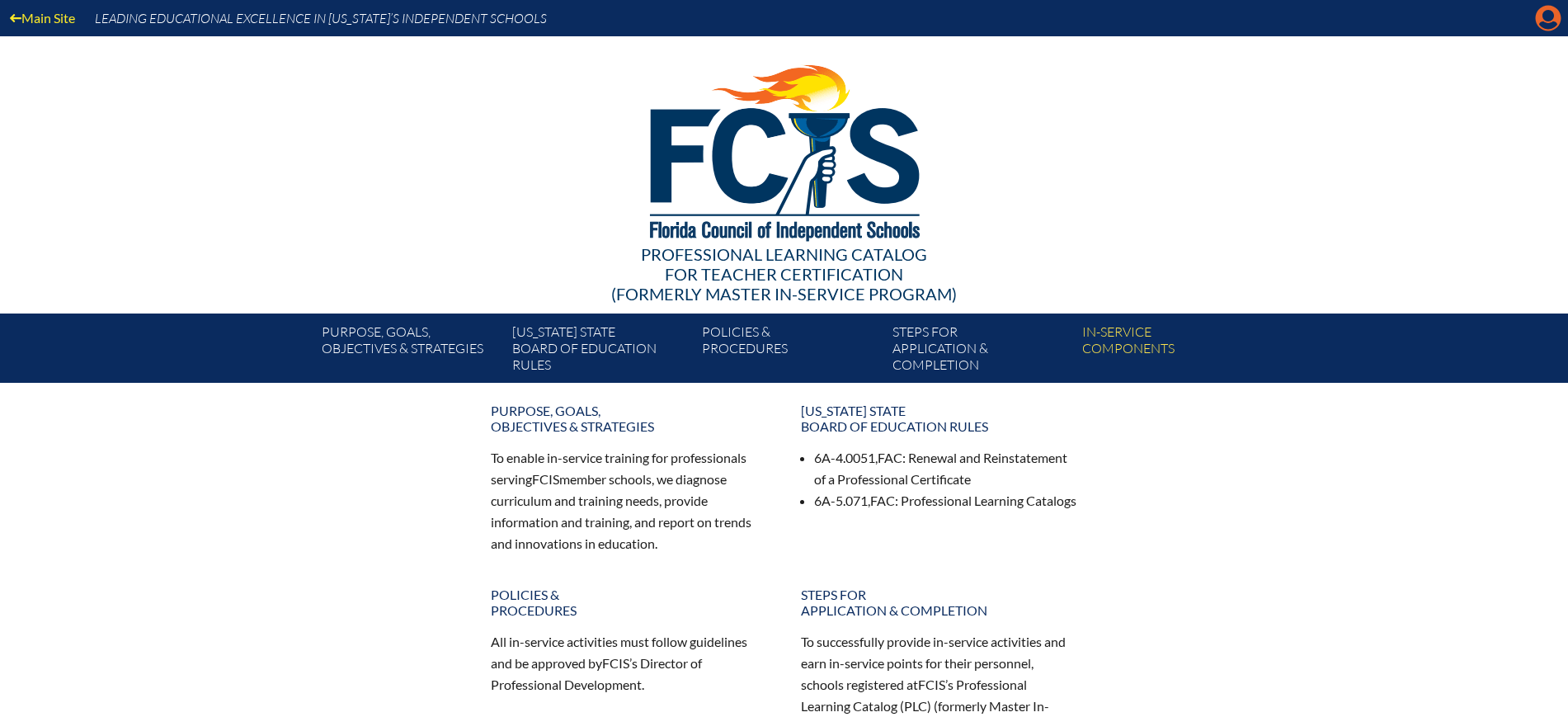
click at [1547, 17] on icon "Manage Account" at bounding box center [1547, 18] width 27 height 27
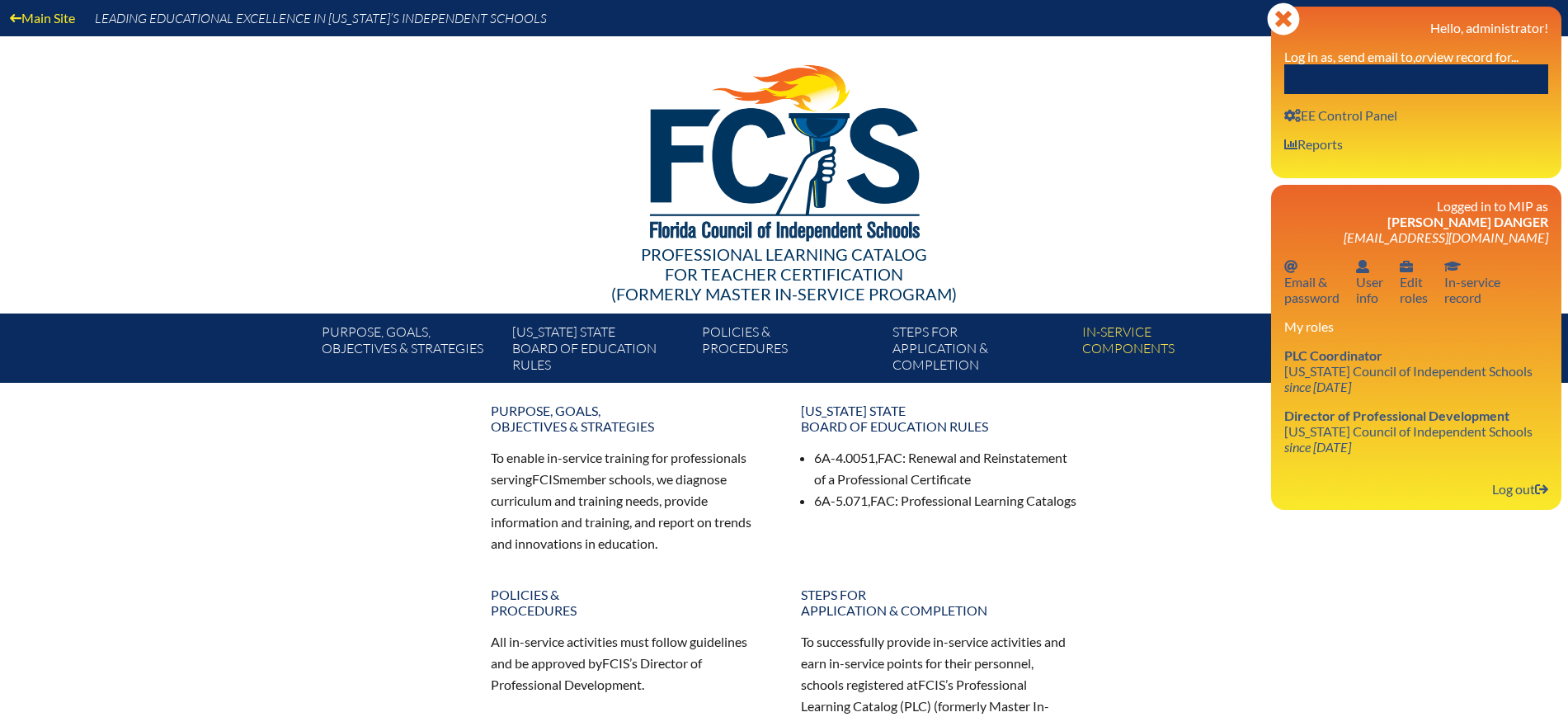
click at [1449, 78] on input "text" at bounding box center [1416, 79] width 264 height 30
paste input "[PERSON_NAME]"
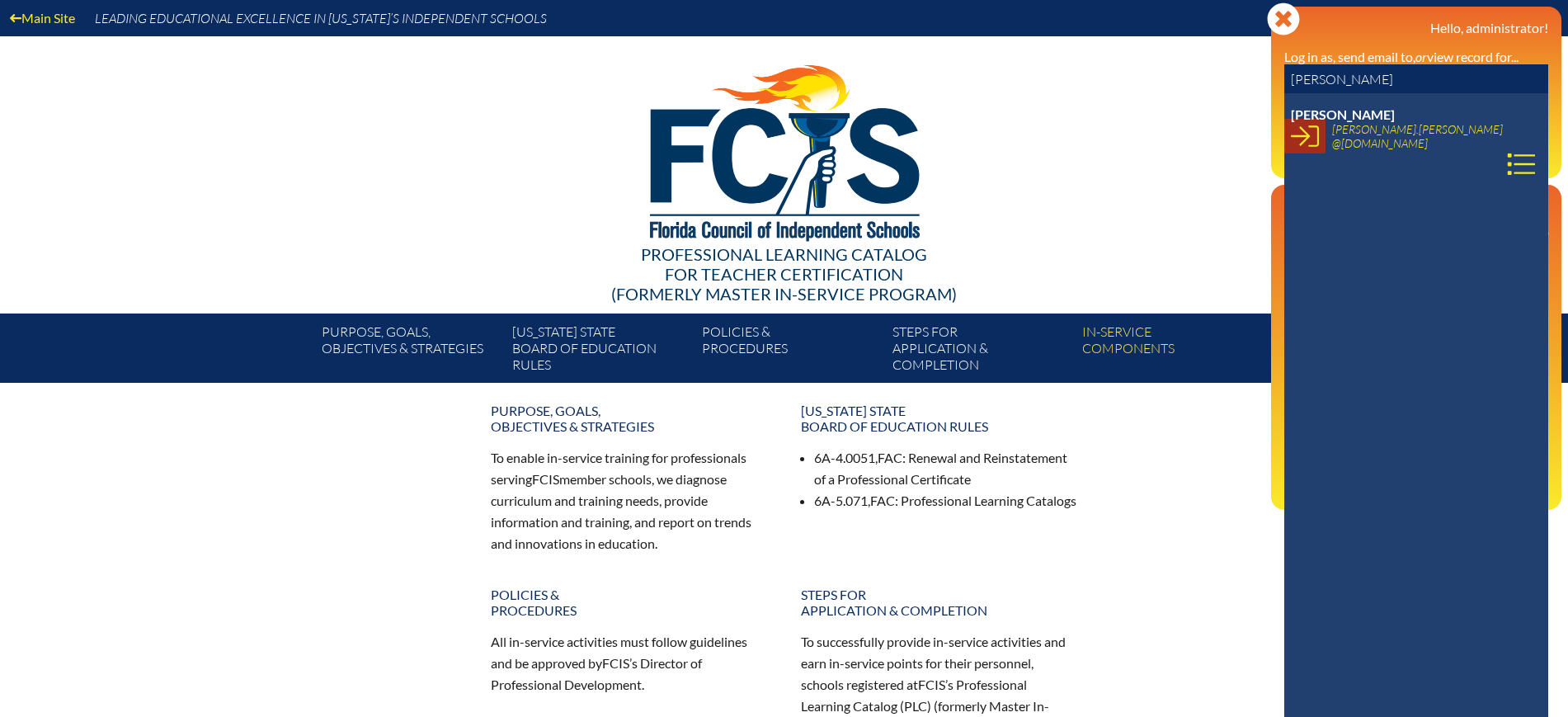
type input "[PERSON_NAME]"
click at [1320, 135] on link at bounding box center [1305, 135] width 42 height 35
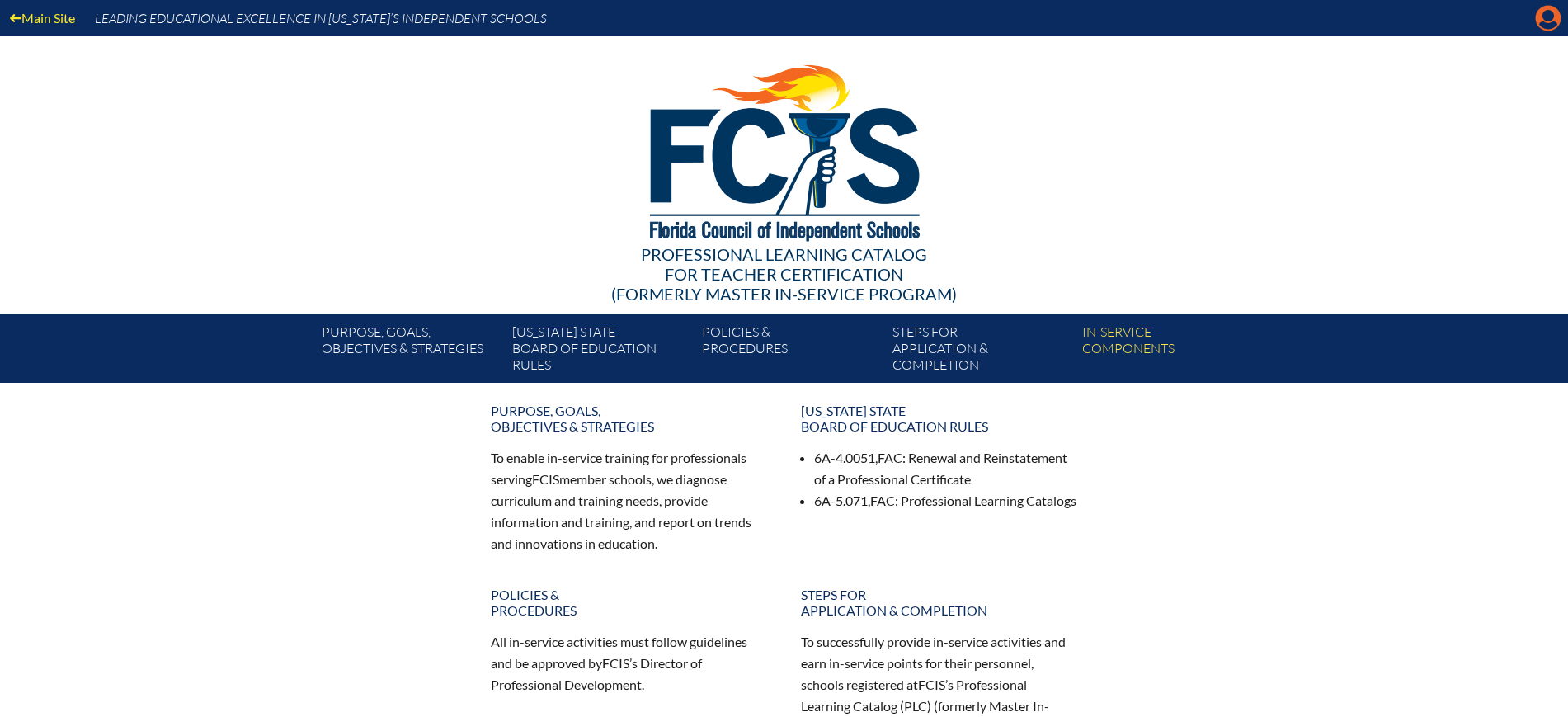
click at [1553, 23] on icon "Manage account" at bounding box center [1547, 18] width 27 height 27
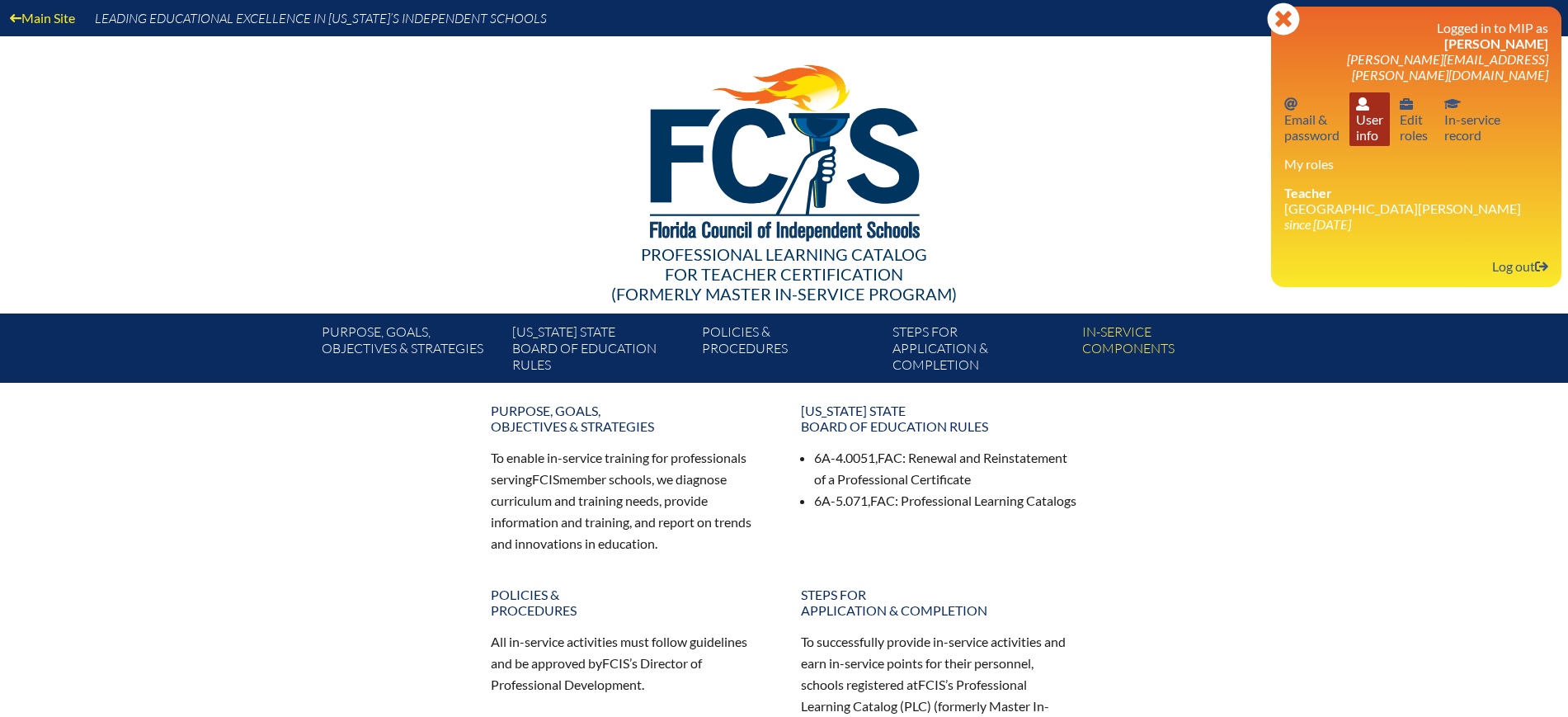
click at [1364, 107] on link "User info User info" at bounding box center [1369, 119] width 41 height 53
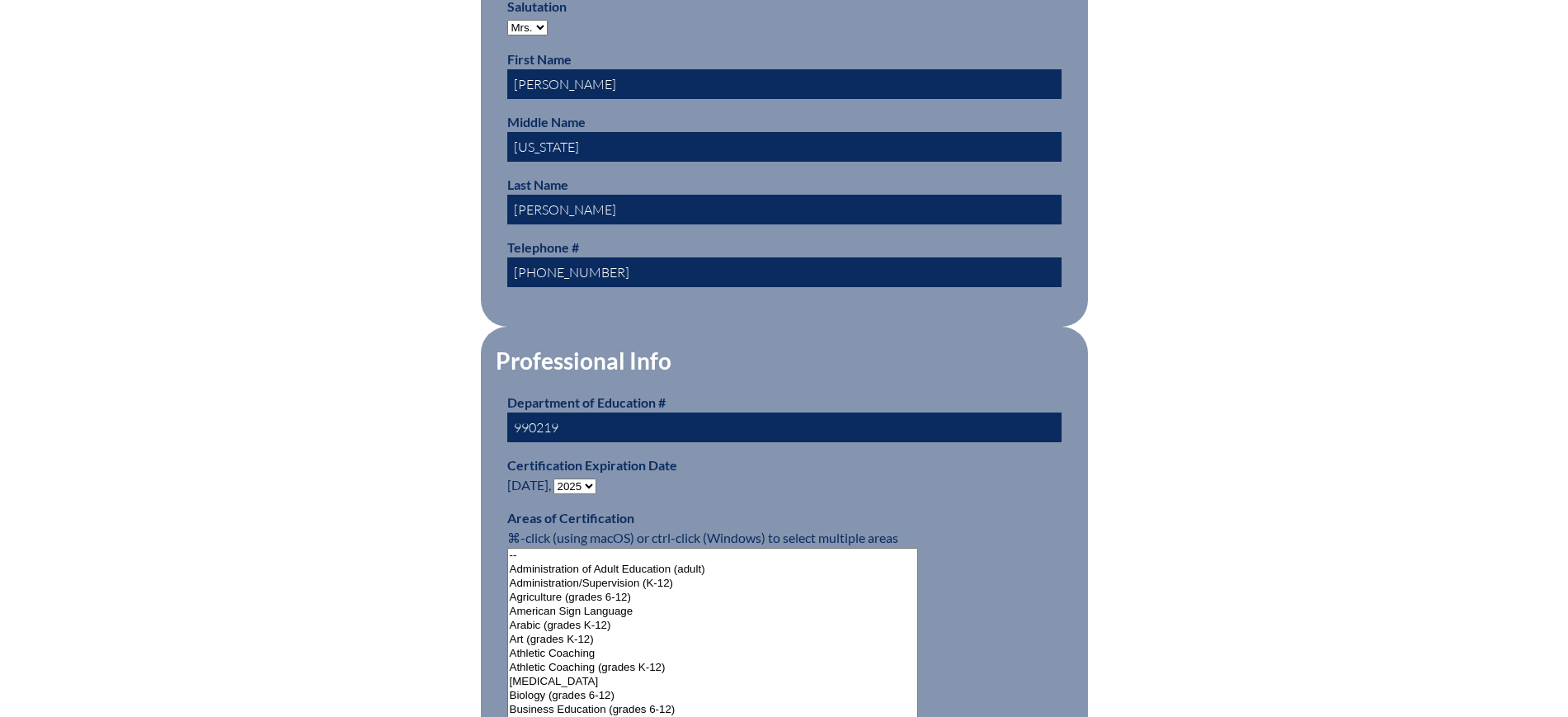
scroll to position [928, 0]
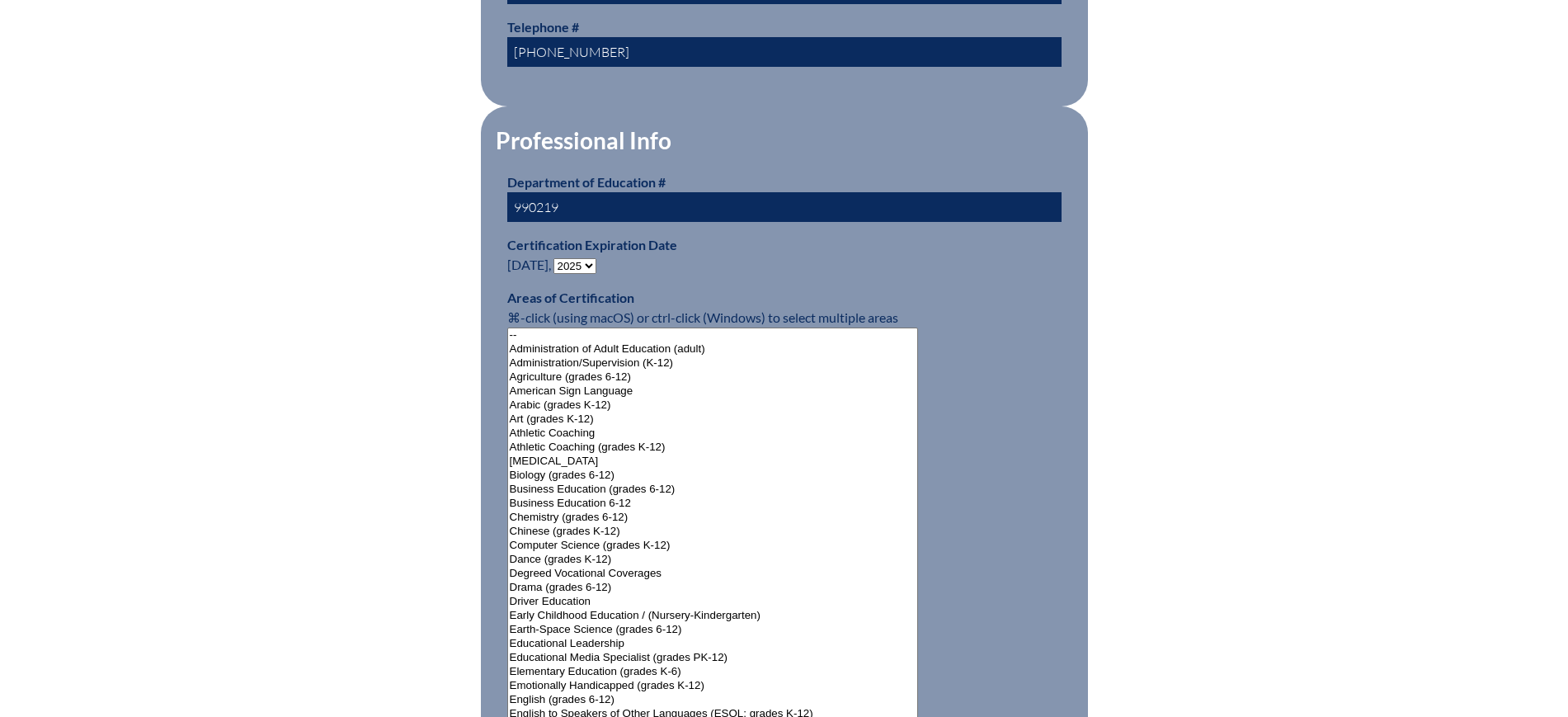
click at [590, 261] on select "- 2031 2030 2029 2028 2027 2026 2025 2024 2023 2022 2021 2020 2019 2018 2017 20…" at bounding box center [574, 266] width 43 height 16
select select "2030"
click at [557, 258] on select "- 2031 2030 2029 2028 2027 2026 2025 2024 2023 2022 2021 2020 2019 2018 2017 20…" at bounding box center [574, 266] width 43 height 16
click at [304, 277] on div "User Info Please enter your name as it appears on your Department of Education …" at bounding box center [784, 605] width 1568 height 2196
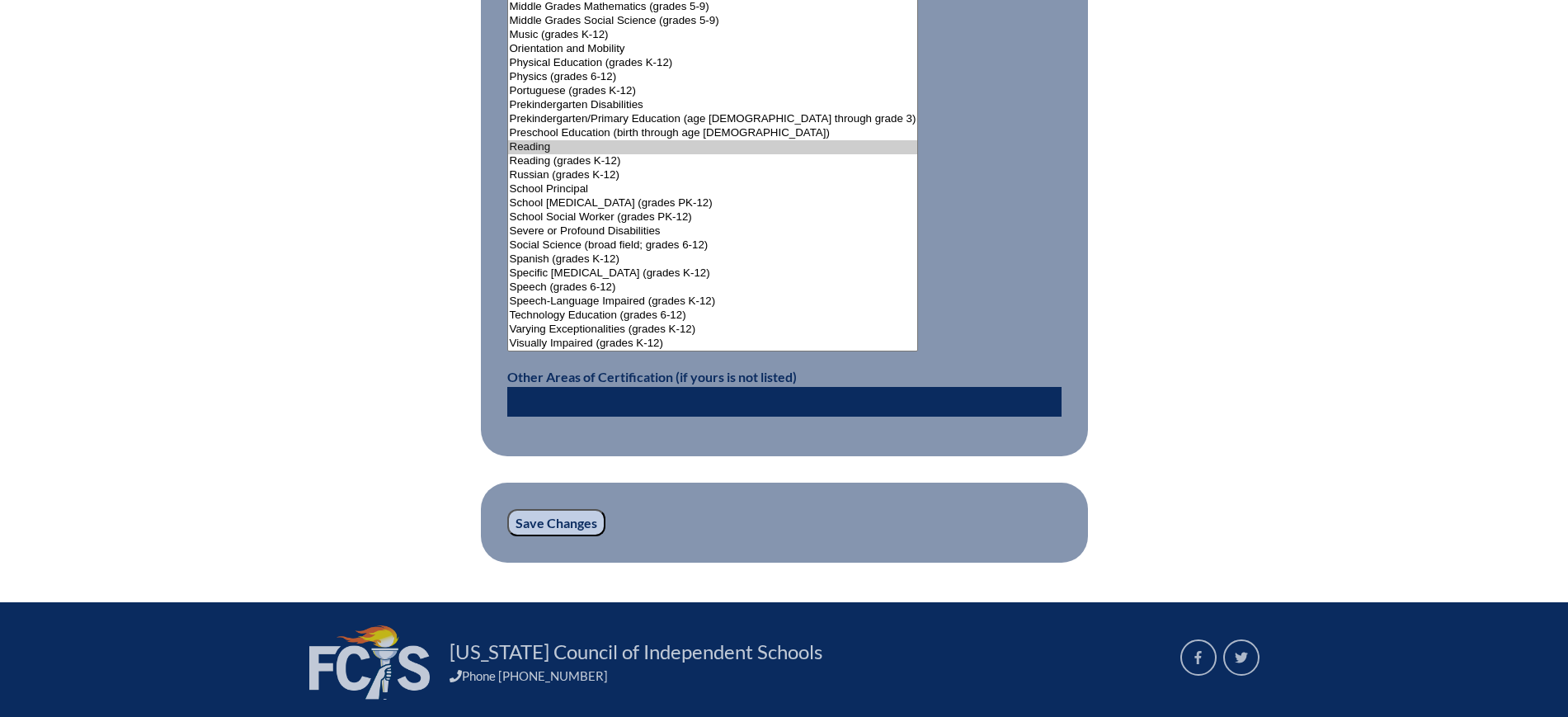
scroll to position [2187, 0]
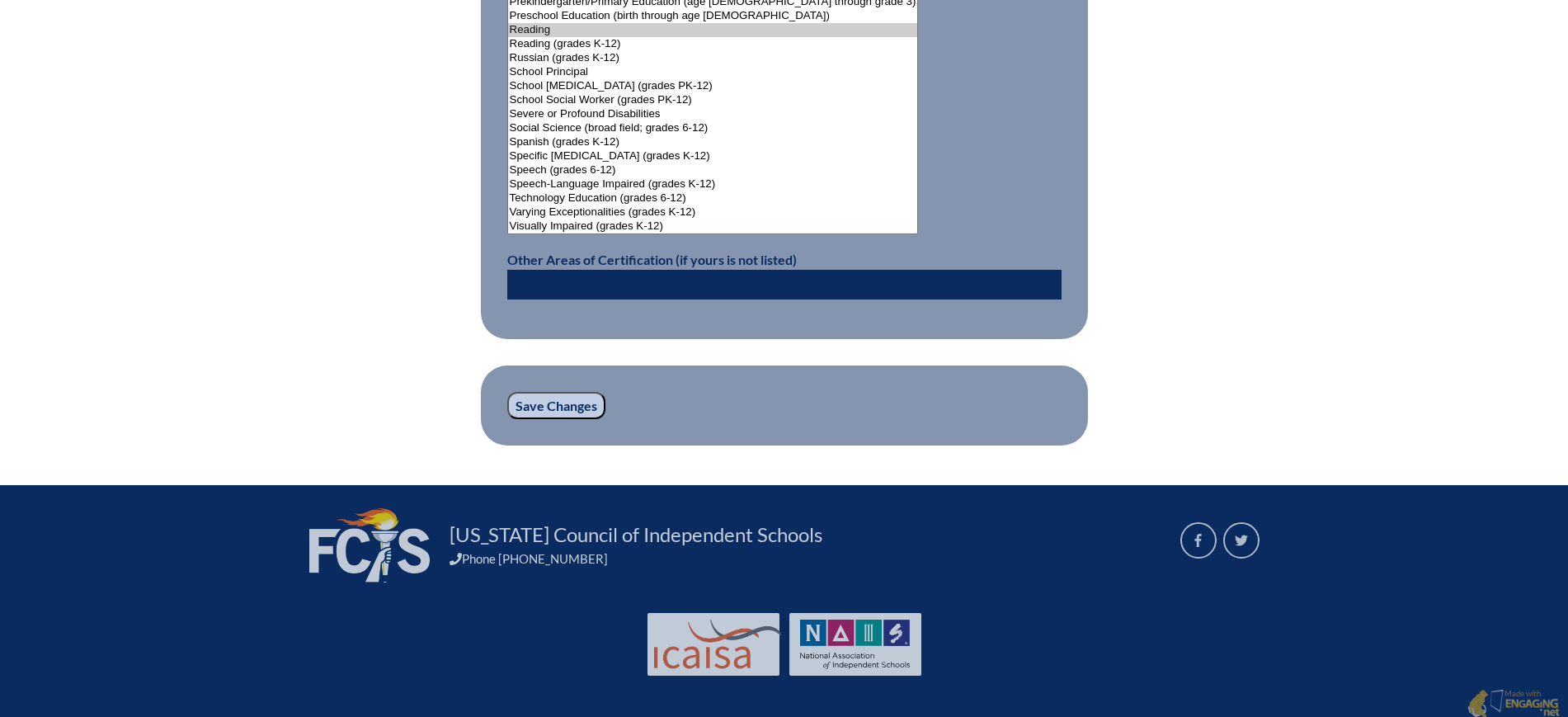
click at [577, 392] on input "Save Changes" at bounding box center [556, 405] width 98 height 28
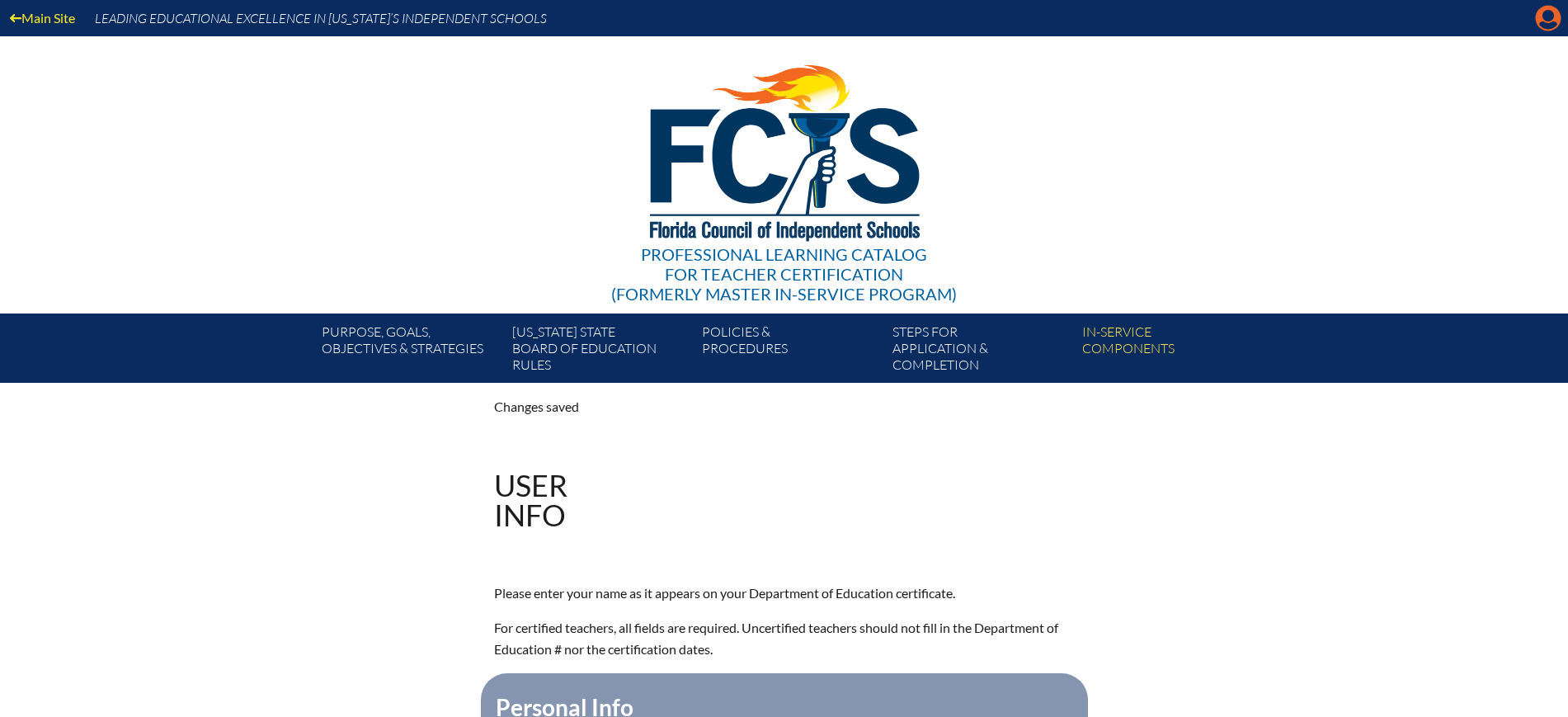
click at [1544, 29] on icon at bounding box center [1548, 19] width 26 height 26
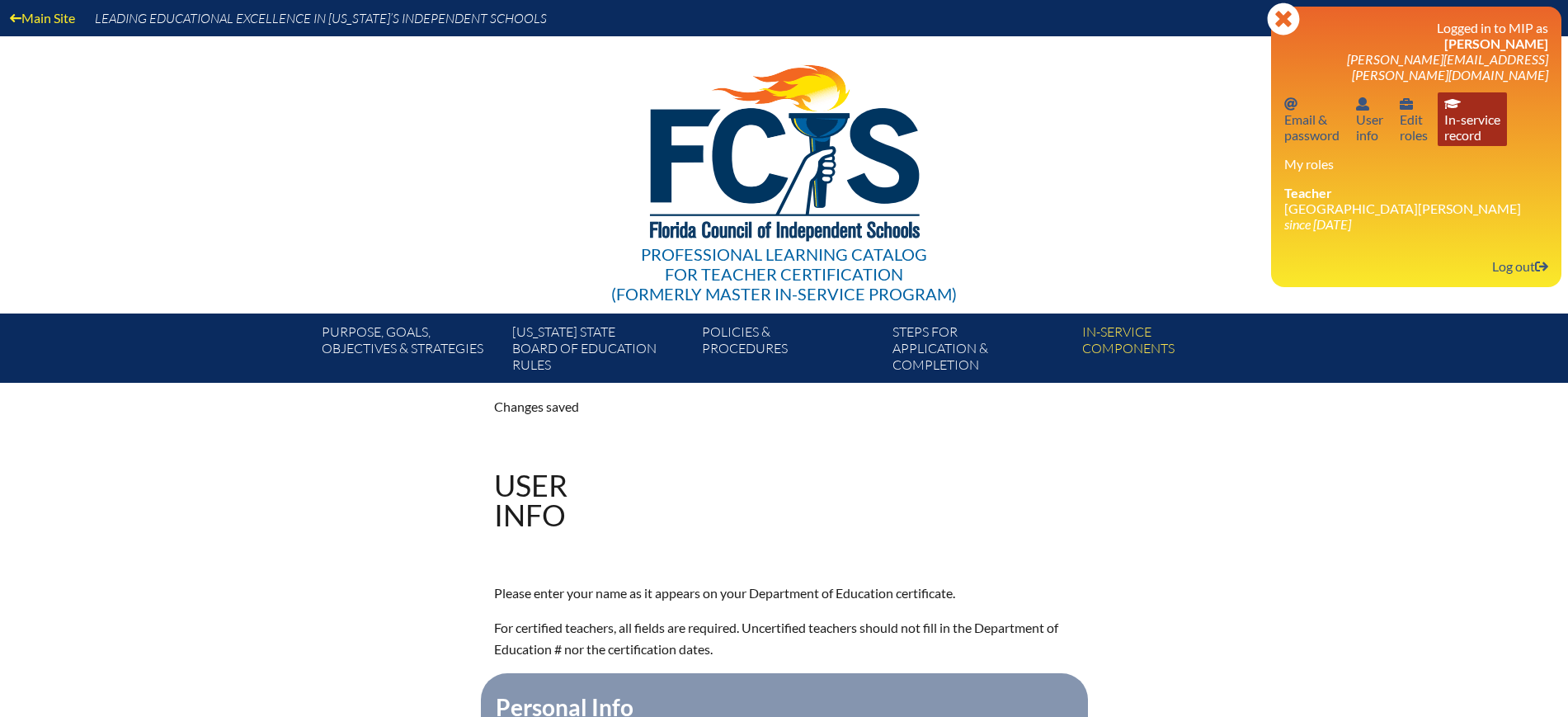
click at [1472, 107] on link "In-service record In-service record" at bounding box center [1472, 119] width 69 height 53
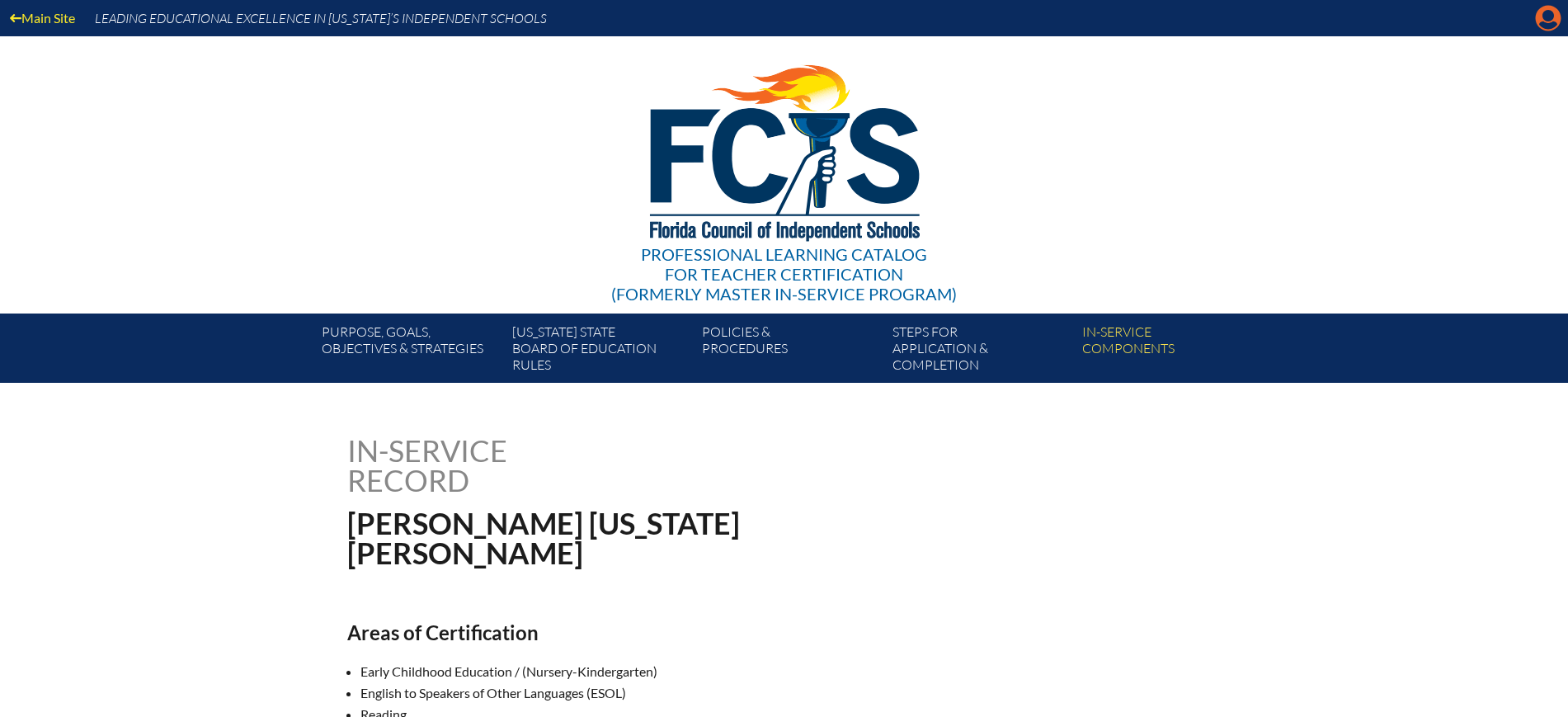
click at [1551, 20] on icon at bounding box center [1548, 19] width 26 height 26
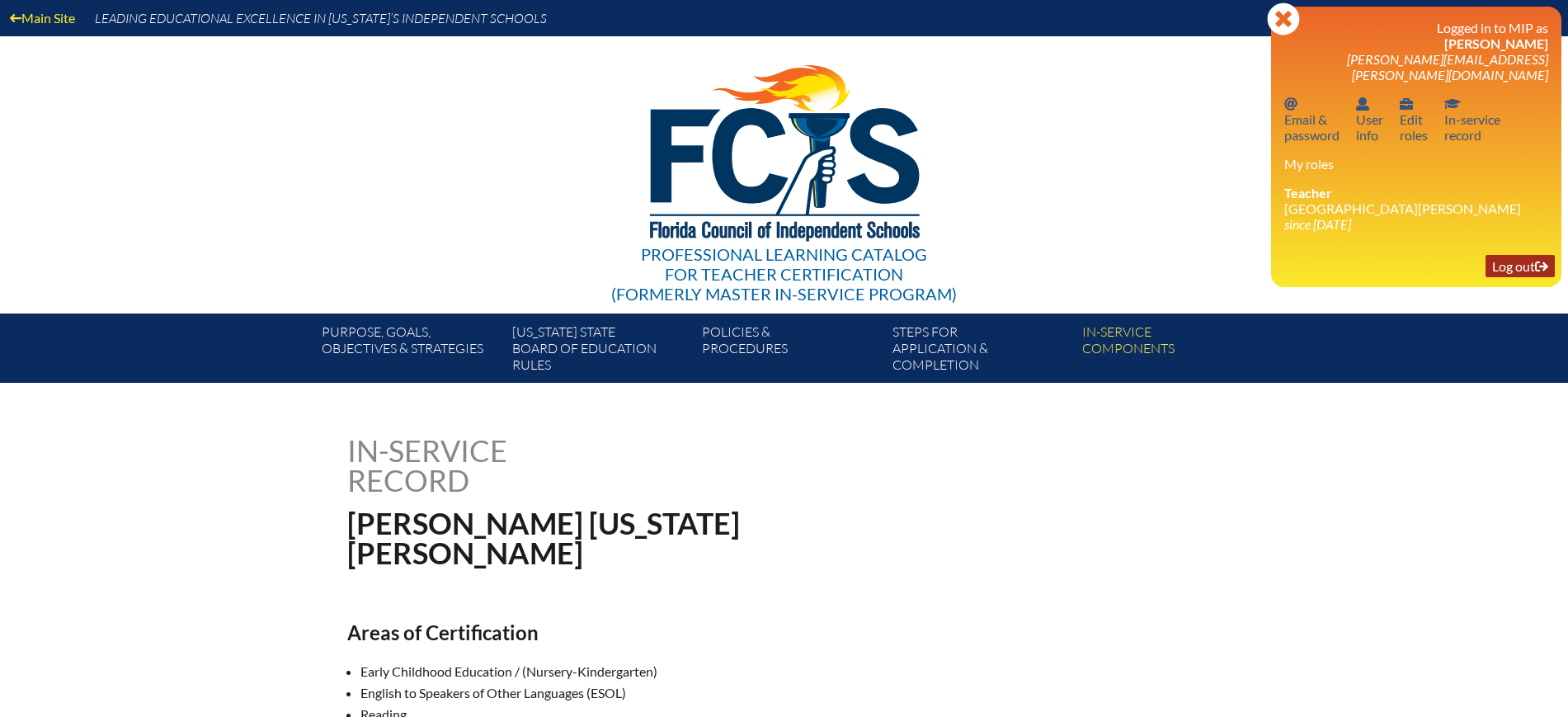
click at [1497, 255] on link "Log out Log out" at bounding box center [1520, 266] width 69 height 23
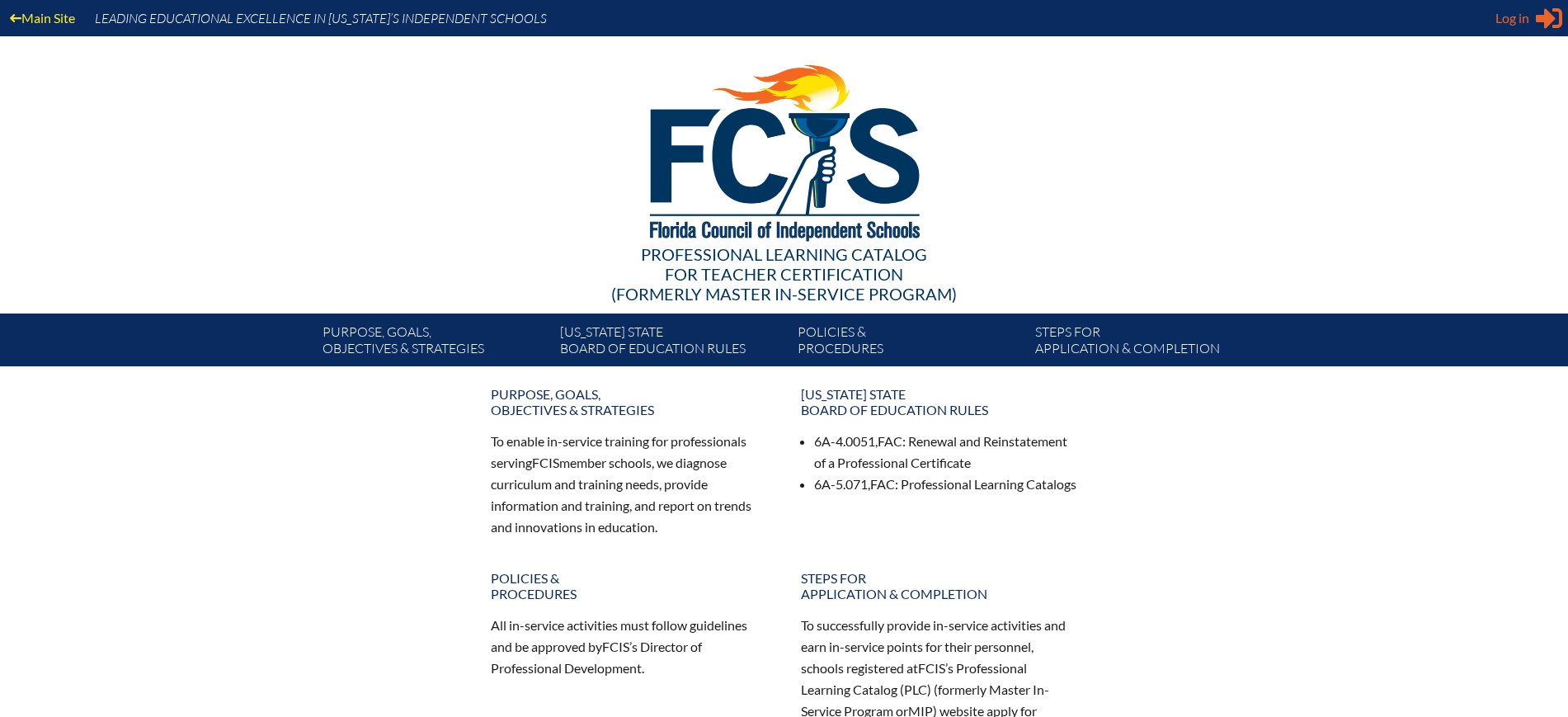
type input "[EMAIL_ADDRESS][DOMAIN_NAME]"
click at [1524, 19] on span "Log in" at bounding box center [1512, 18] width 34 height 20
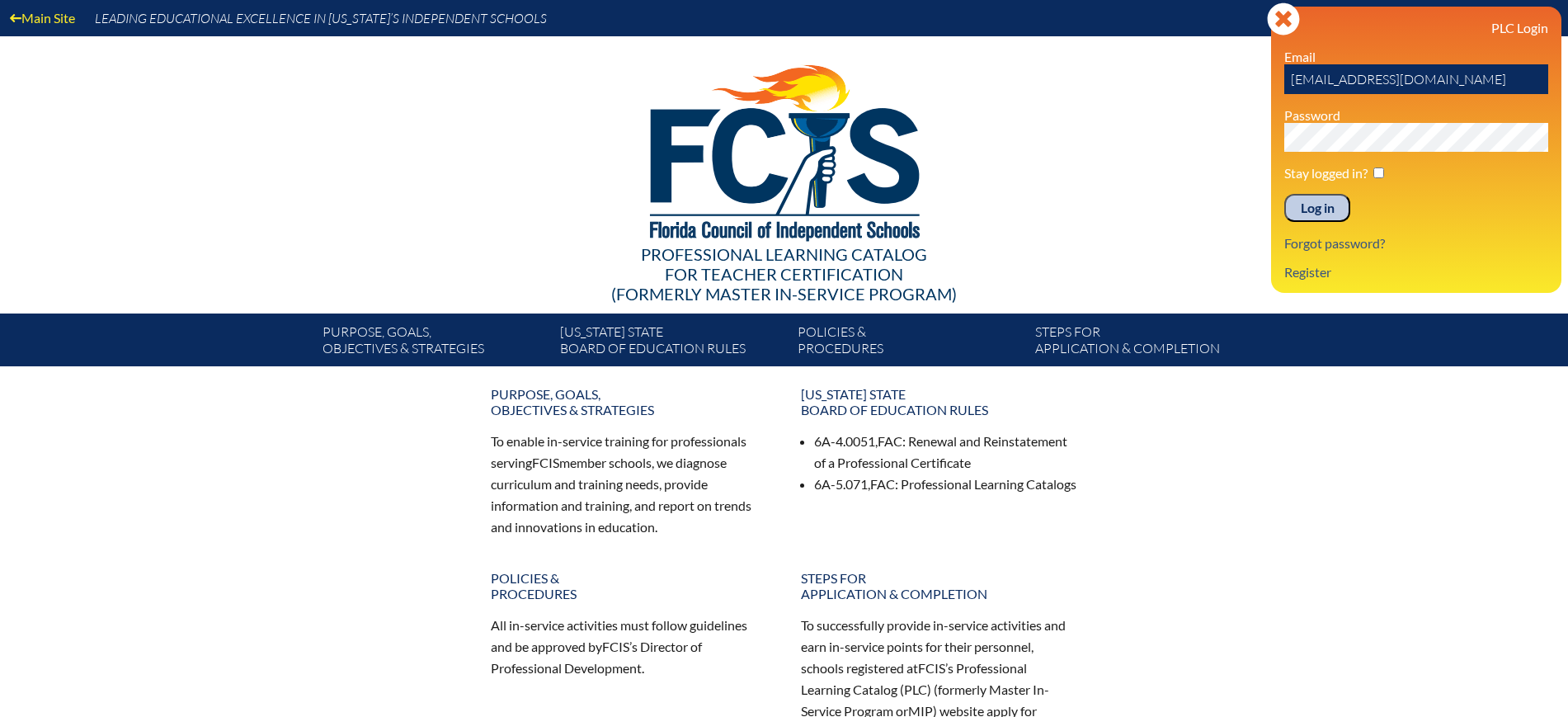
click at [1308, 205] on input "Log in" at bounding box center [1317, 208] width 66 height 28
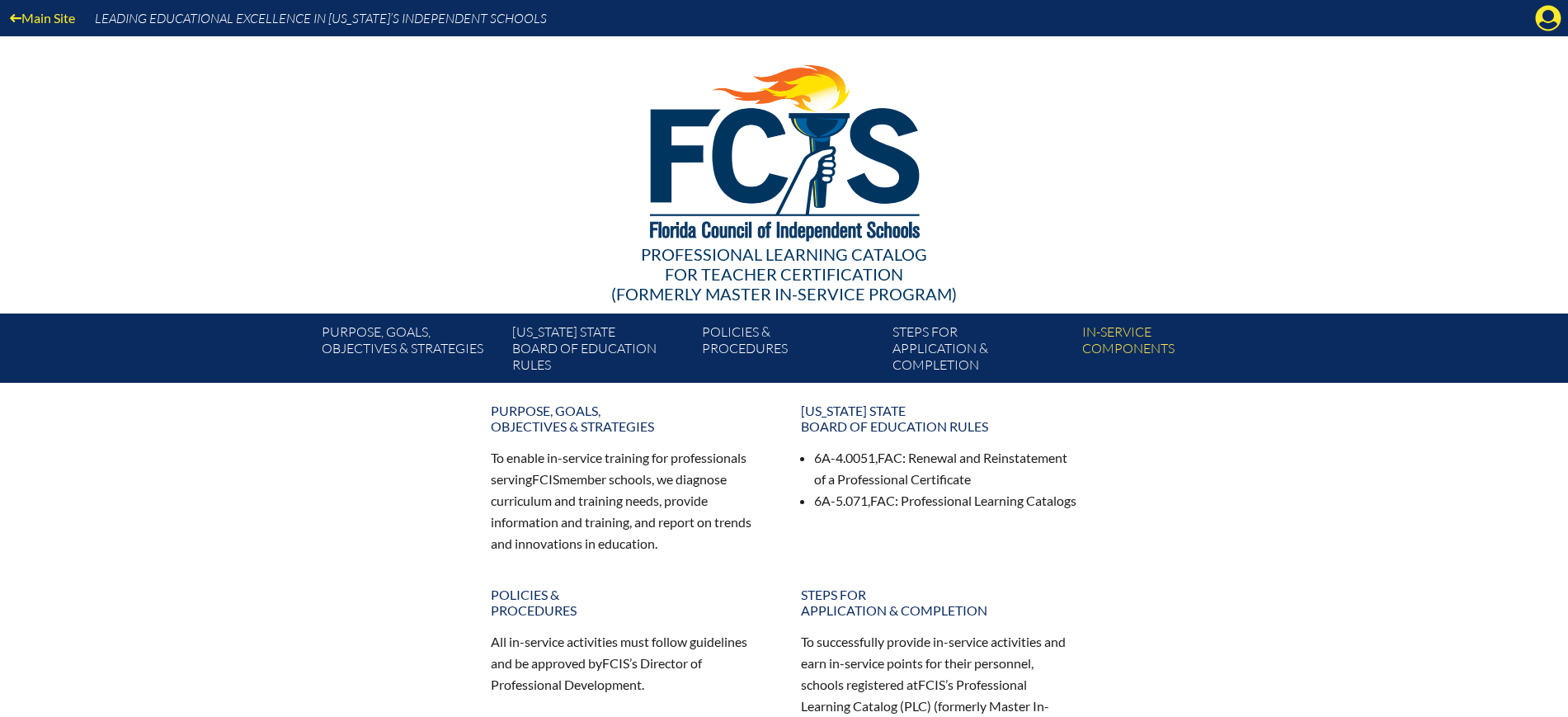
click at [1551, 20] on icon at bounding box center [1548, 19] width 26 height 26
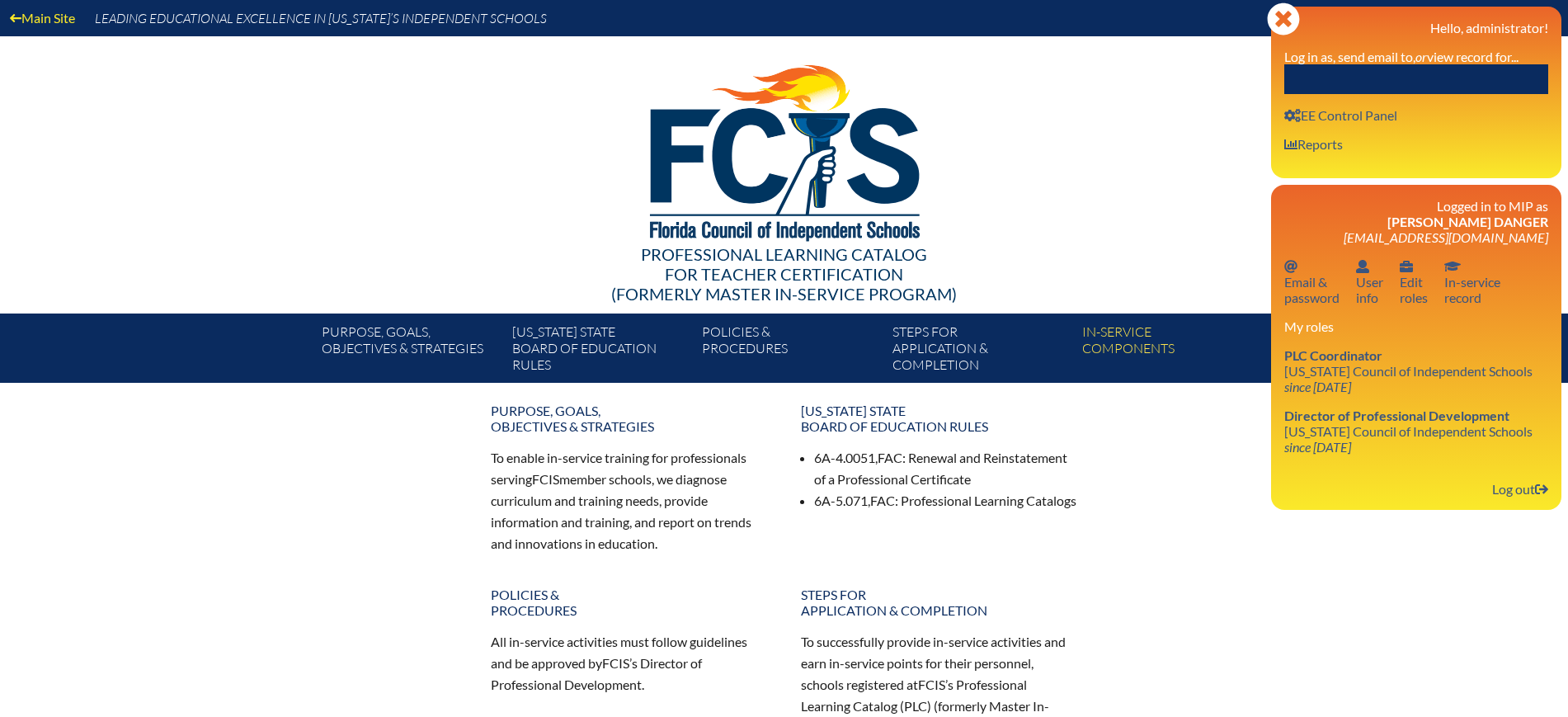
click at [1448, 87] on input "text" at bounding box center [1416, 79] width 264 height 30
paste input "Frances Louise Martinez"
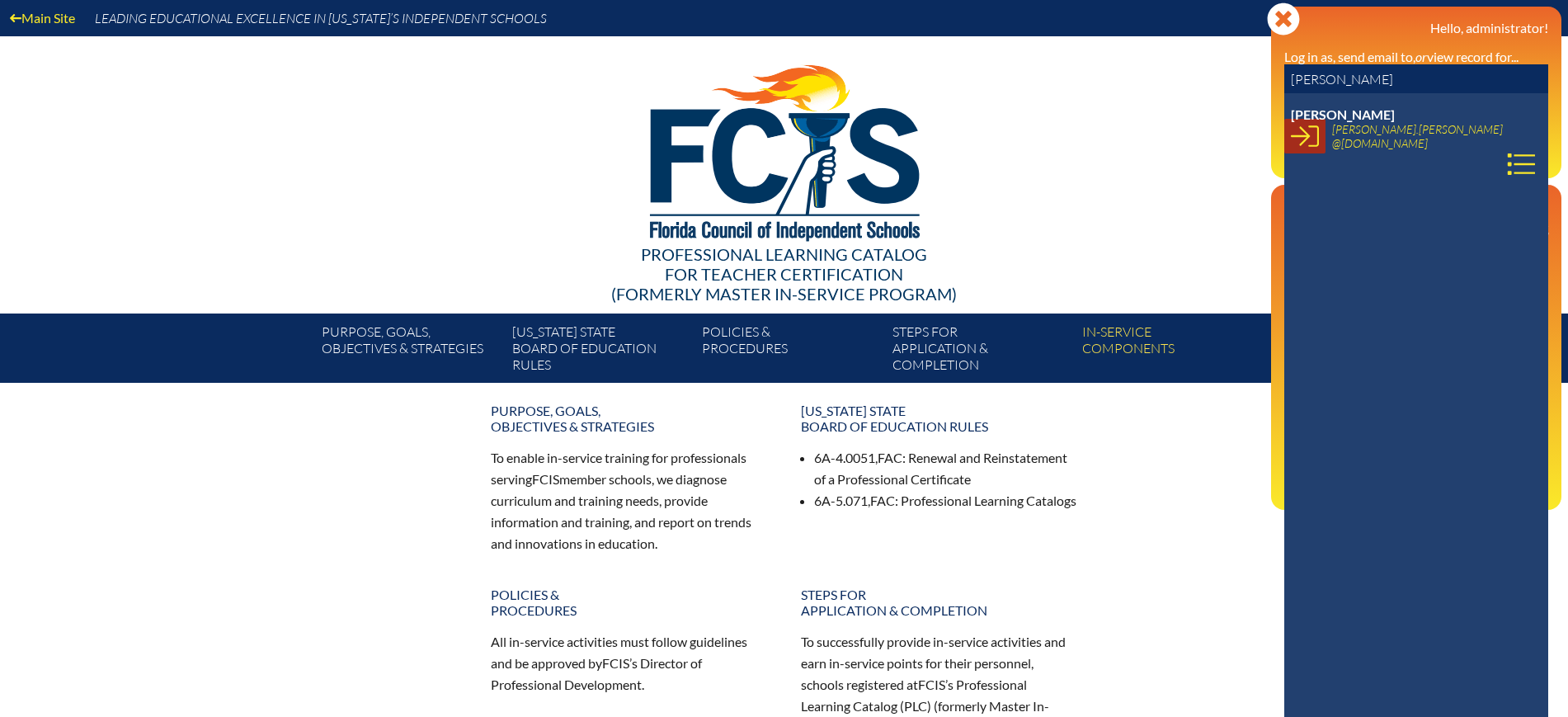
type input "Frances Louise Martinez"
click at [1313, 137] on icon at bounding box center [1304, 135] width 28 height 28
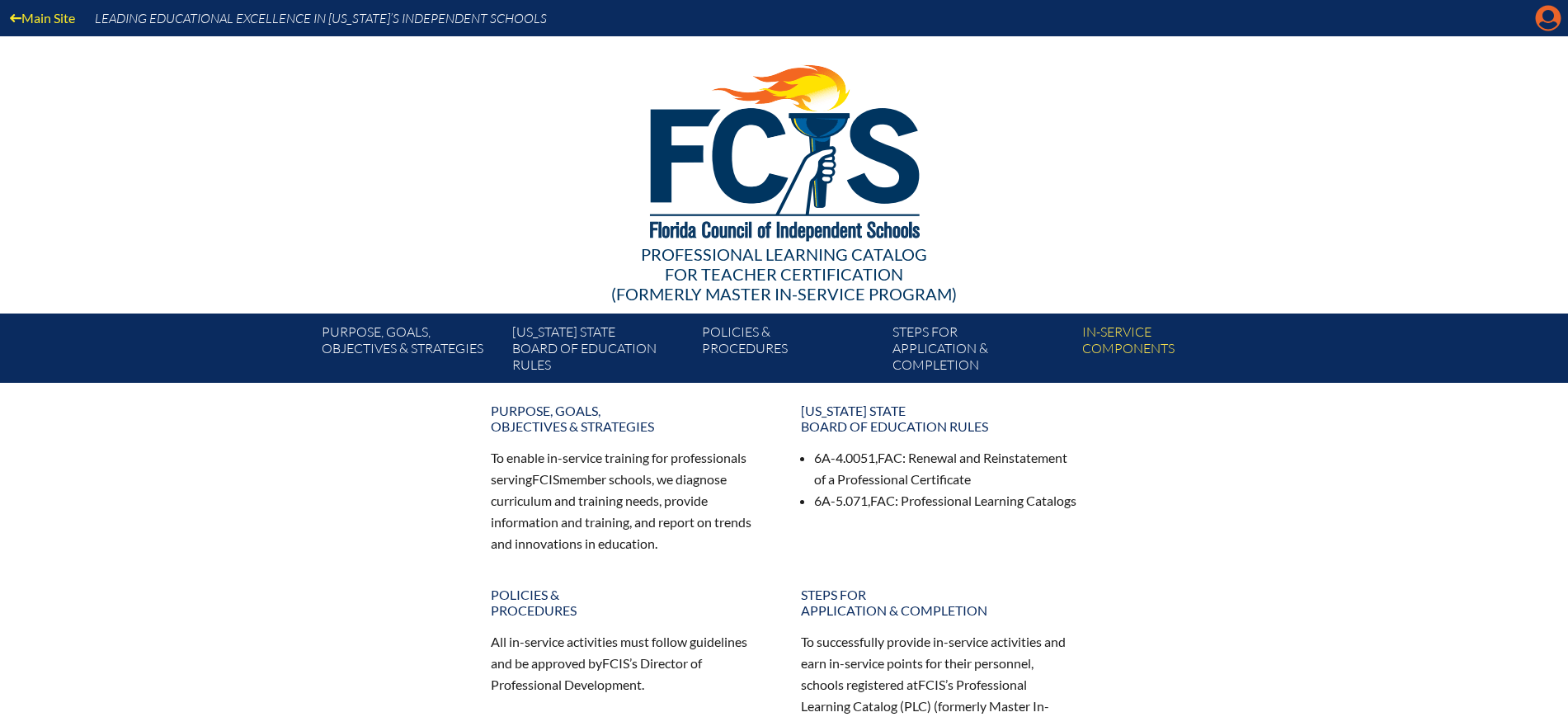
click at [1546, 13] on icon "Manage account" at bounding box center [1547, 18] width 27 height 27
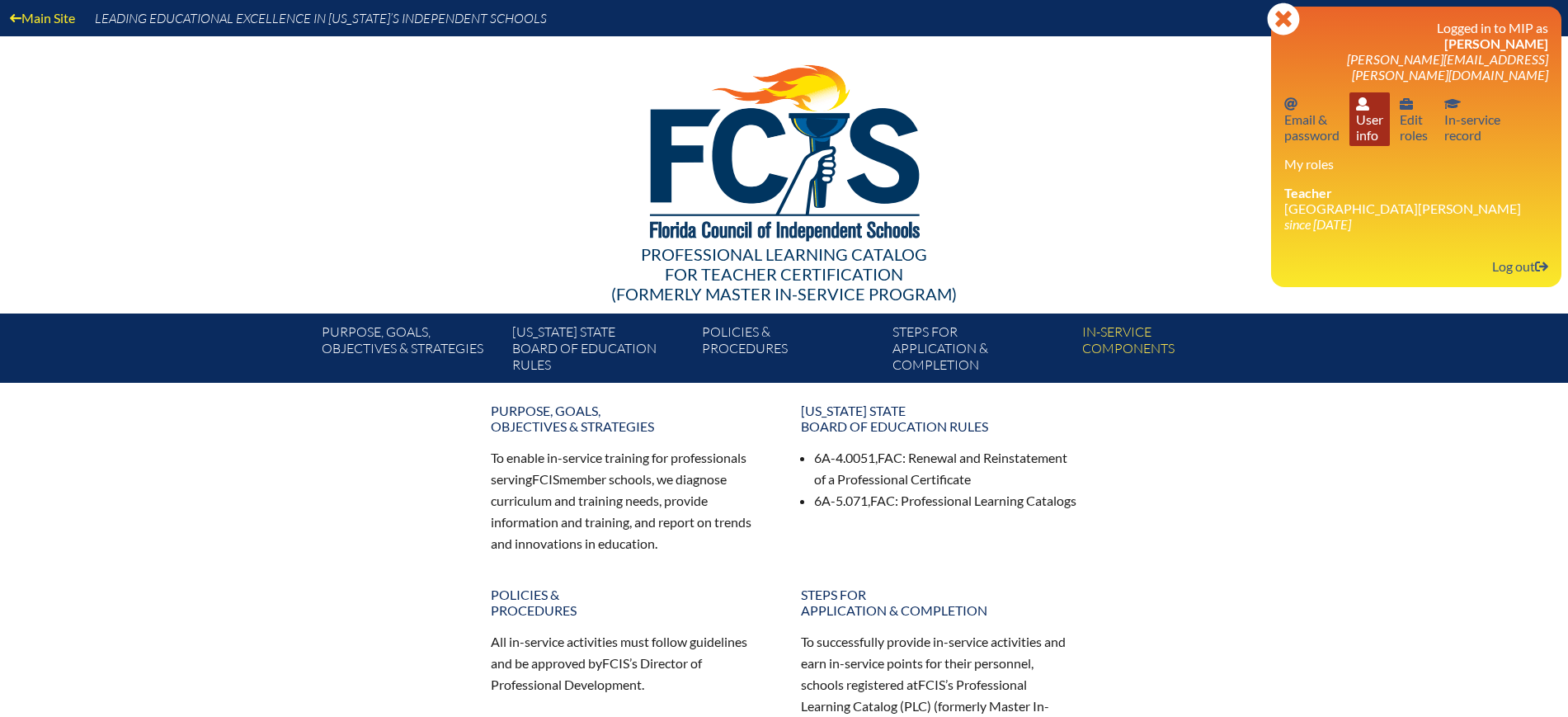
click at [1366, 119] on link "User info User info" at bounding box center [1369, 119] width 41 height 53
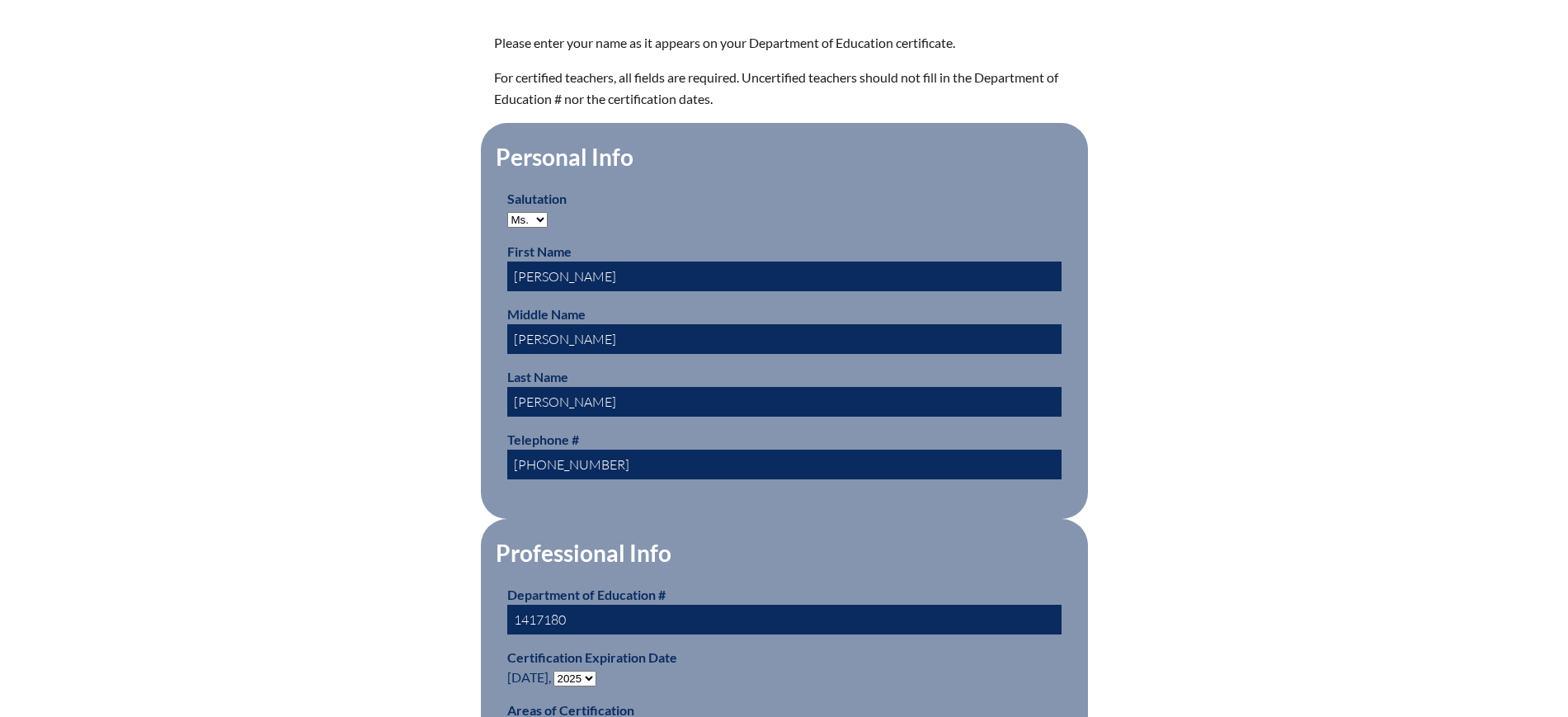
scroll to position [928, 0]
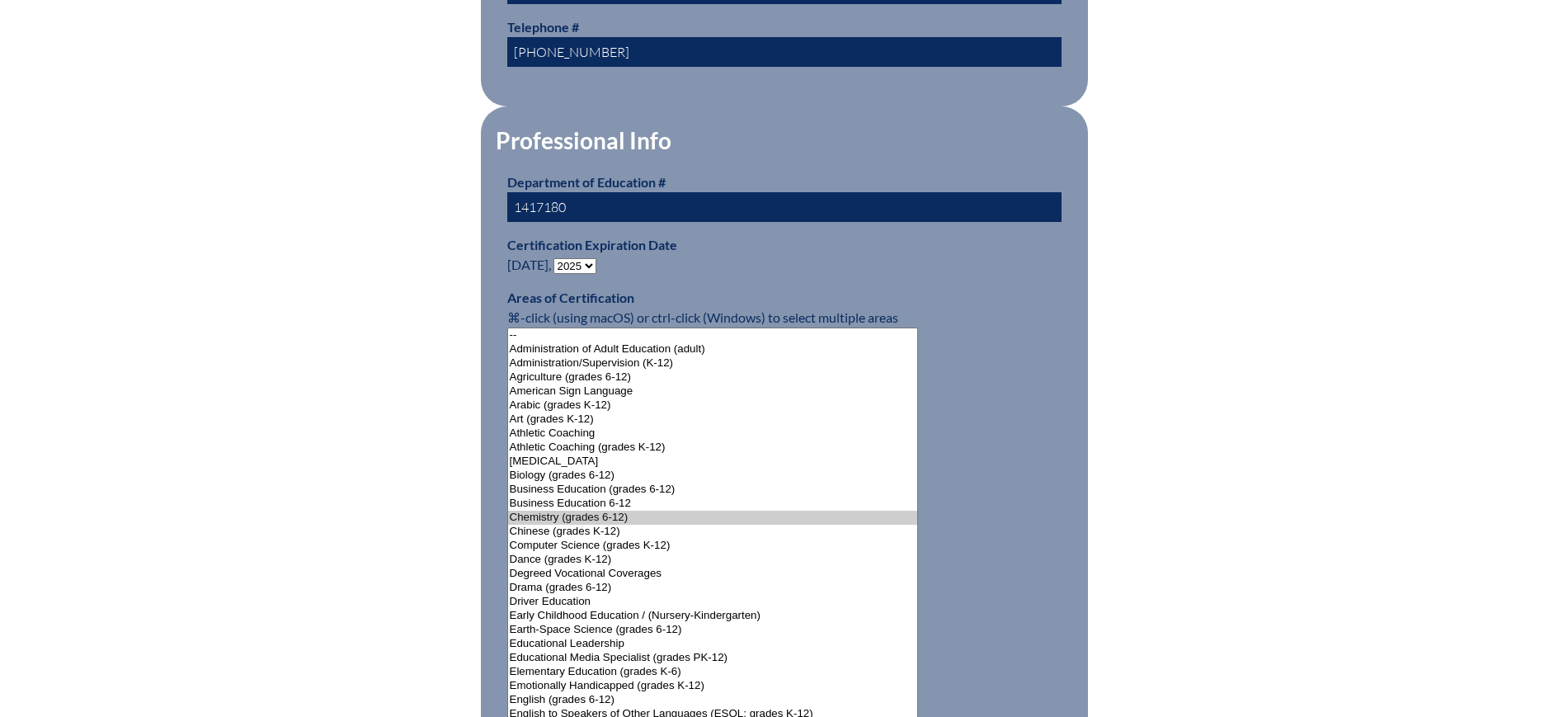
click at [594, 261] on select "- 2031 2030 2029 2028 2027 2026 2025 2024 2023 2022 2021 2020 2019 2018 2017 20…" at bounding box center [574, 266] width 43 height 16
select select "2030"
click at [557, 258] on select "- 2031 2030 2029 2028 2027 2026 2025 2024 2023 2022 2021 2020 2019 2018 2017 20…" at bounding box center [574, 266] width 43 height 16
click at [351, 319] on div "User Info Please enter your name as it appears on your Department of Education …" at bounding box center [784, 605] width 927 height 2196
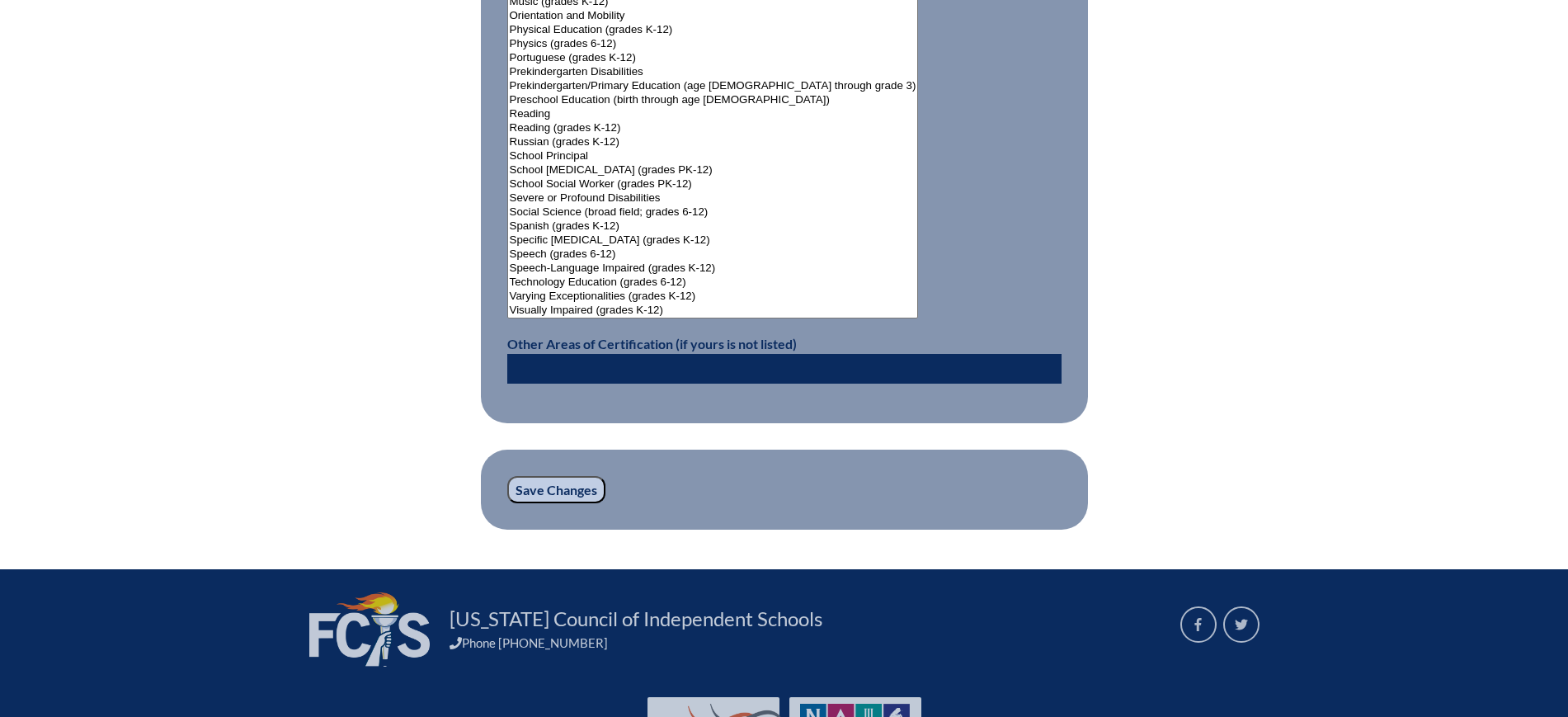
scroll to position [2187, 0]
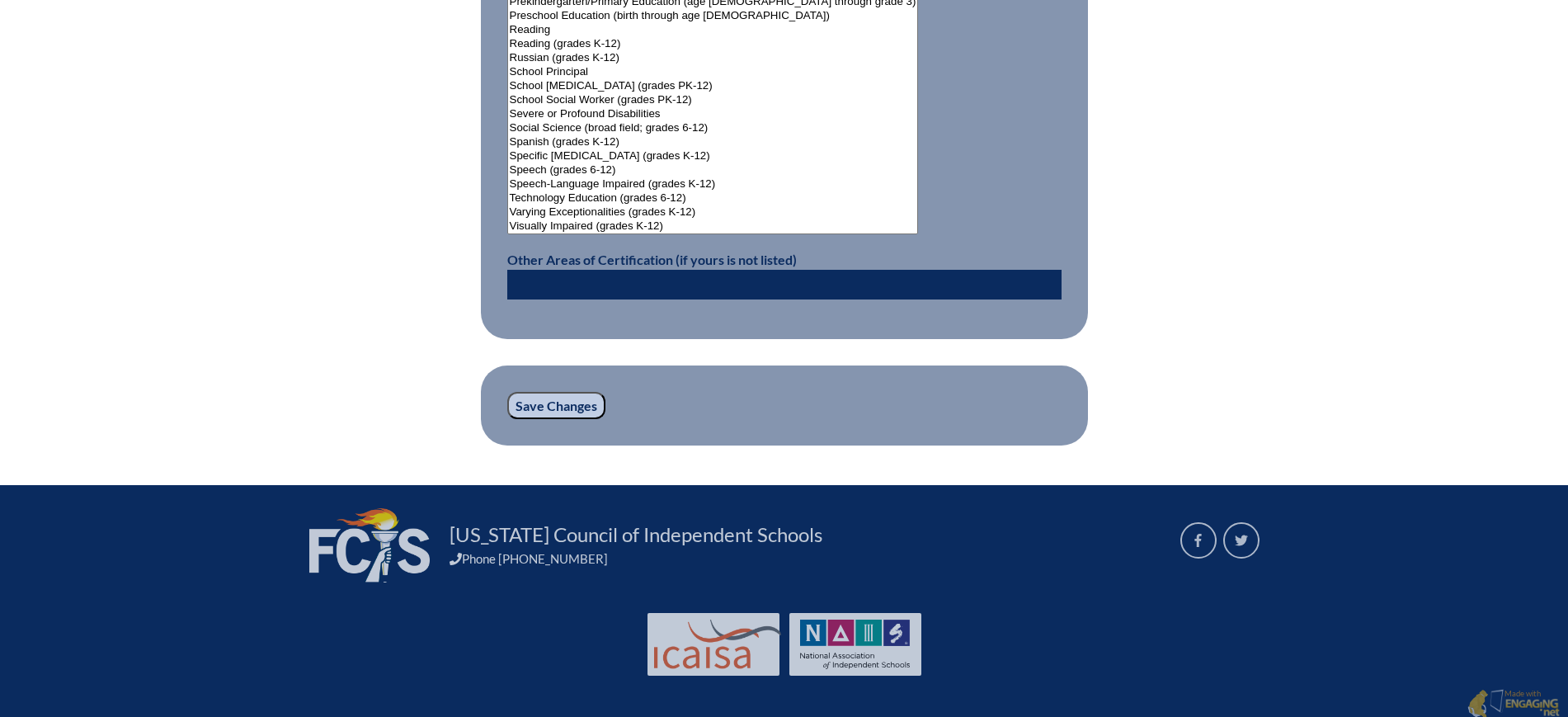
click at [557, 401] on input "Save Changes" at bounding box center [556, 405] width 98 height 28
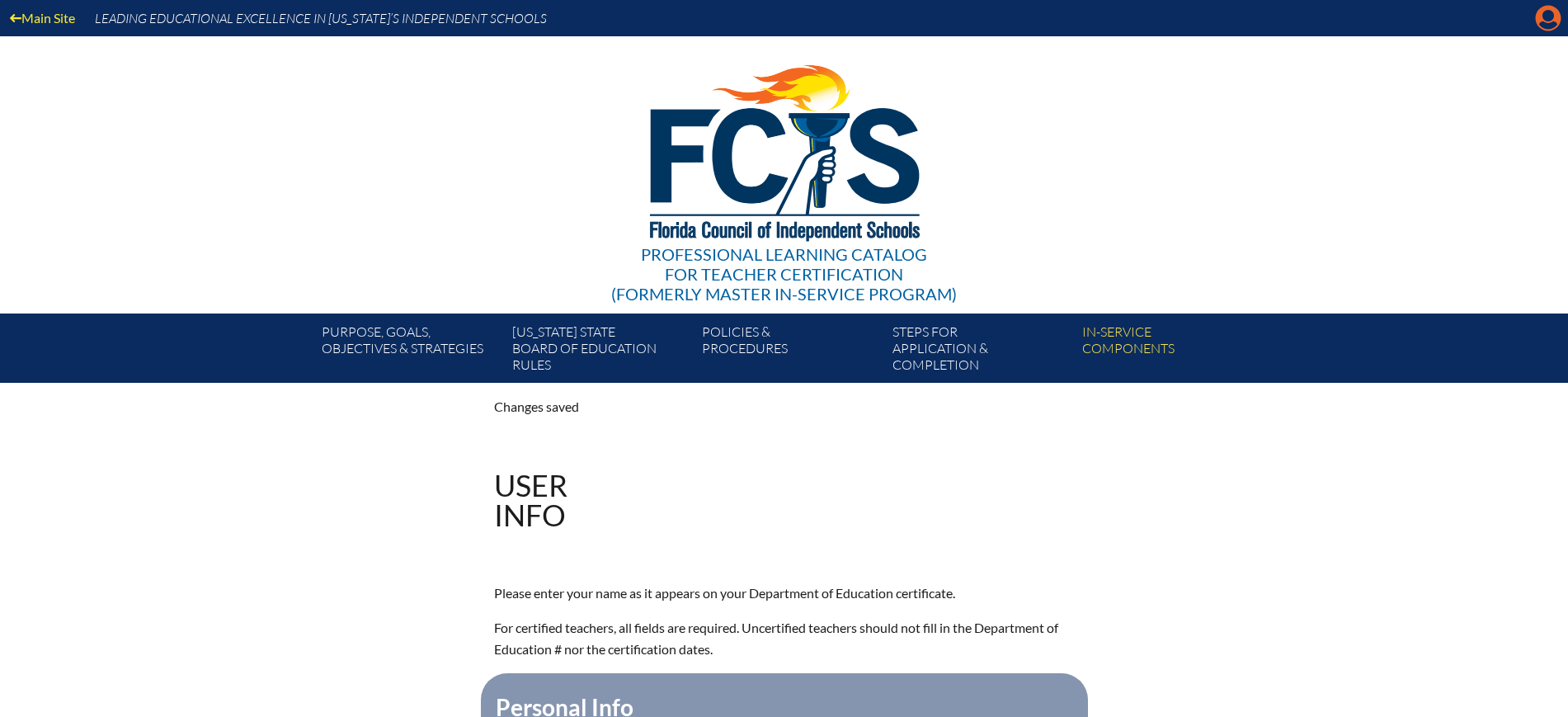
click at [1549, 20] on icon "Manage account" at bounding box center [1547, 18] width 27 height 27
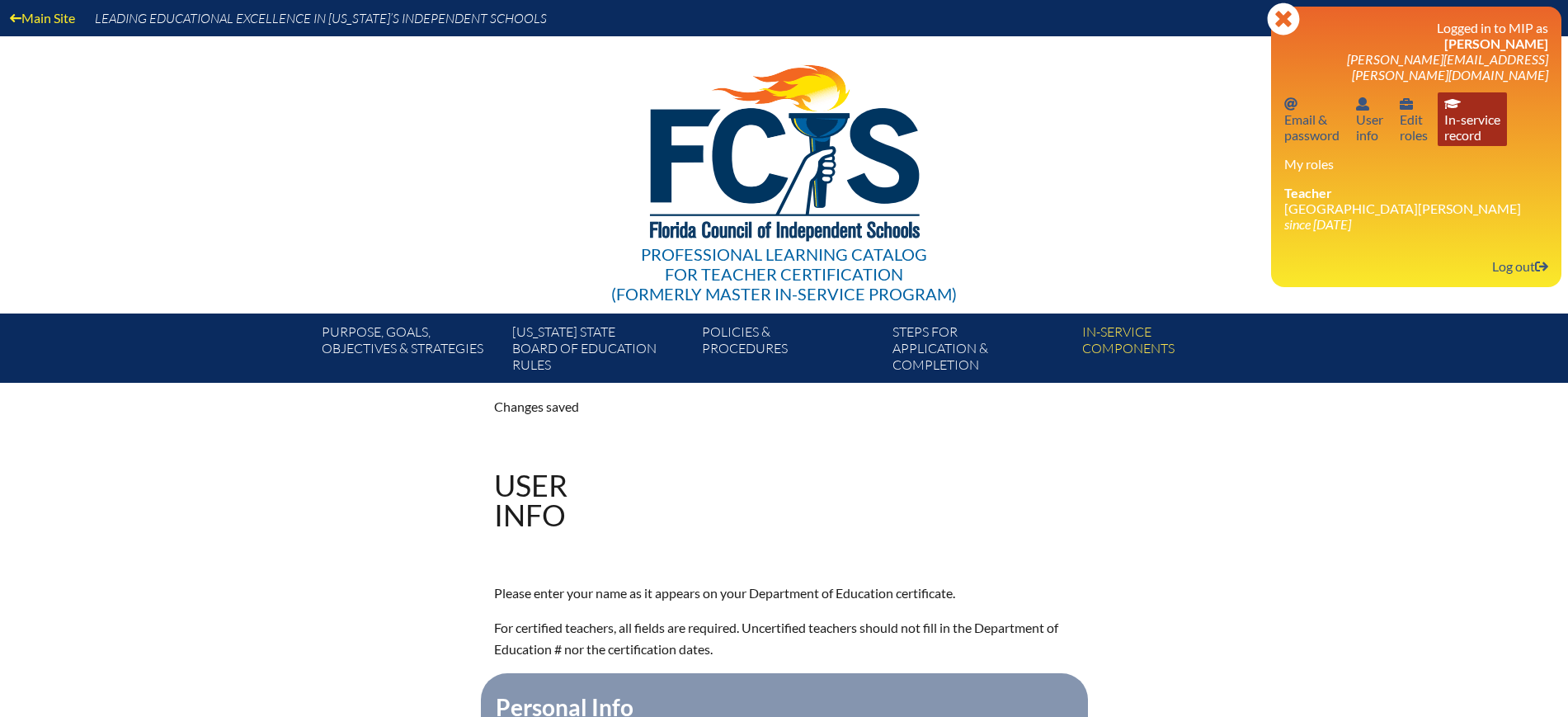
click at [1478, 112] on link "In-service record In-service record" at bounding box center [1472, 119] width 69 height 53
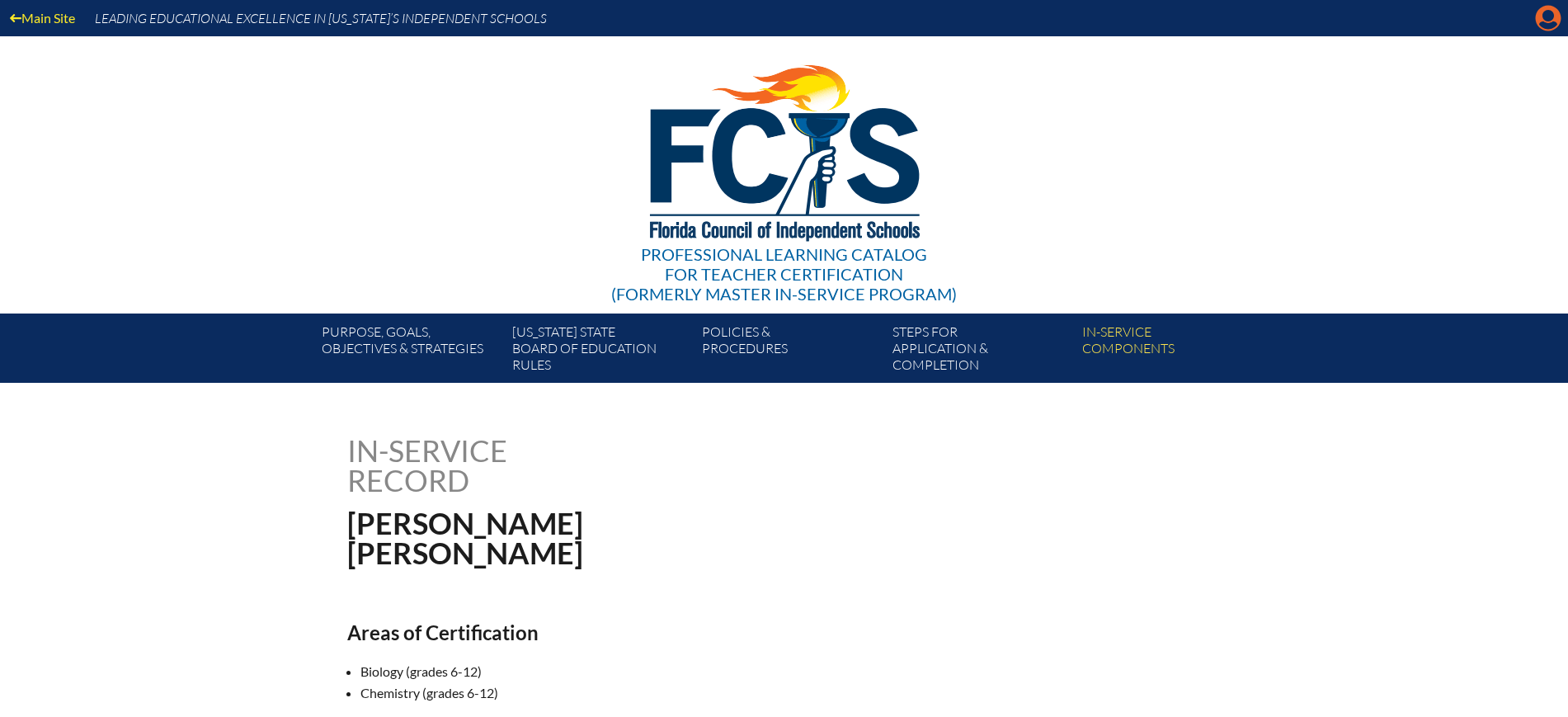
click at [1549, 25] on icon "Manage account" at bounding box center [1547, 18] width 27 height 27
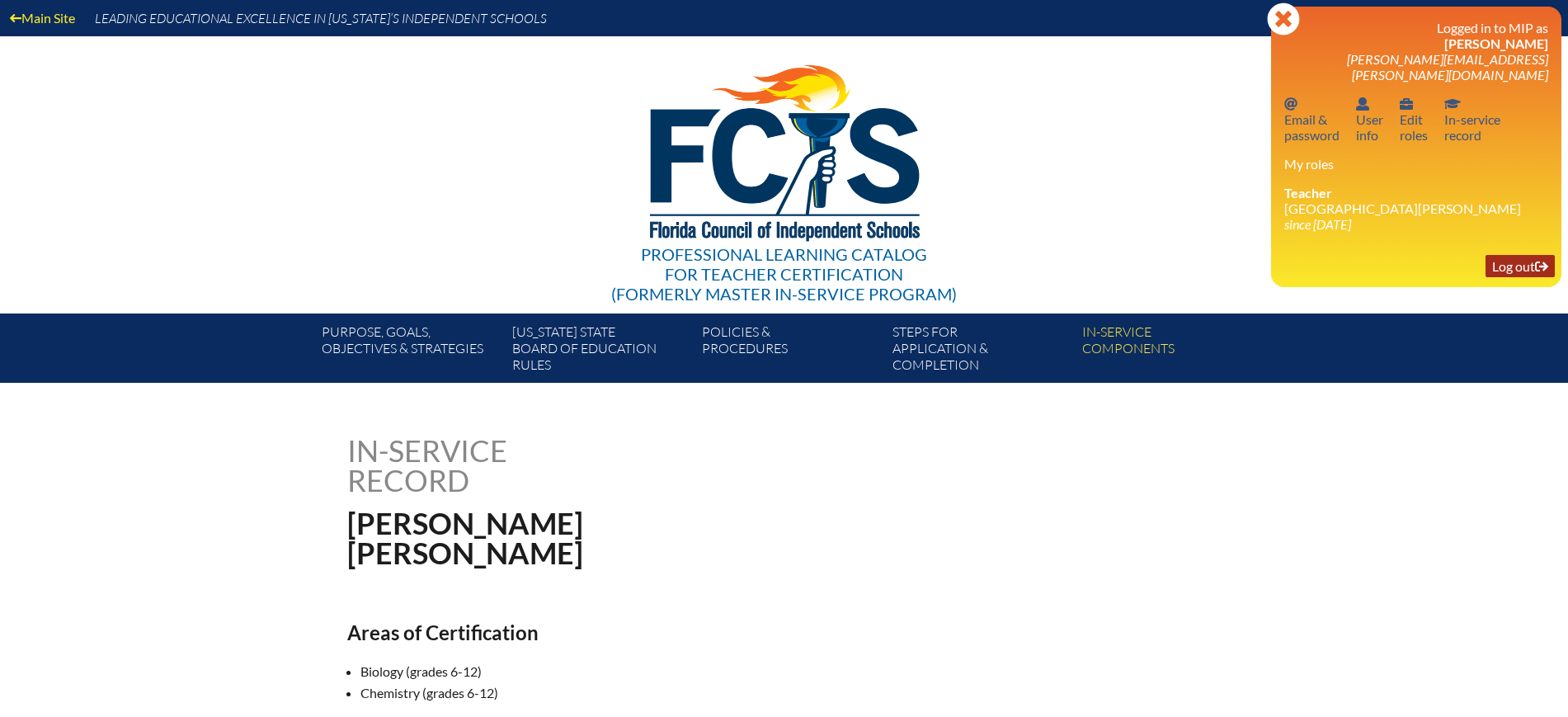
click at [1502, 255] on link "Log out Log out" at bounding box center [1520, 266] width 69 height 23
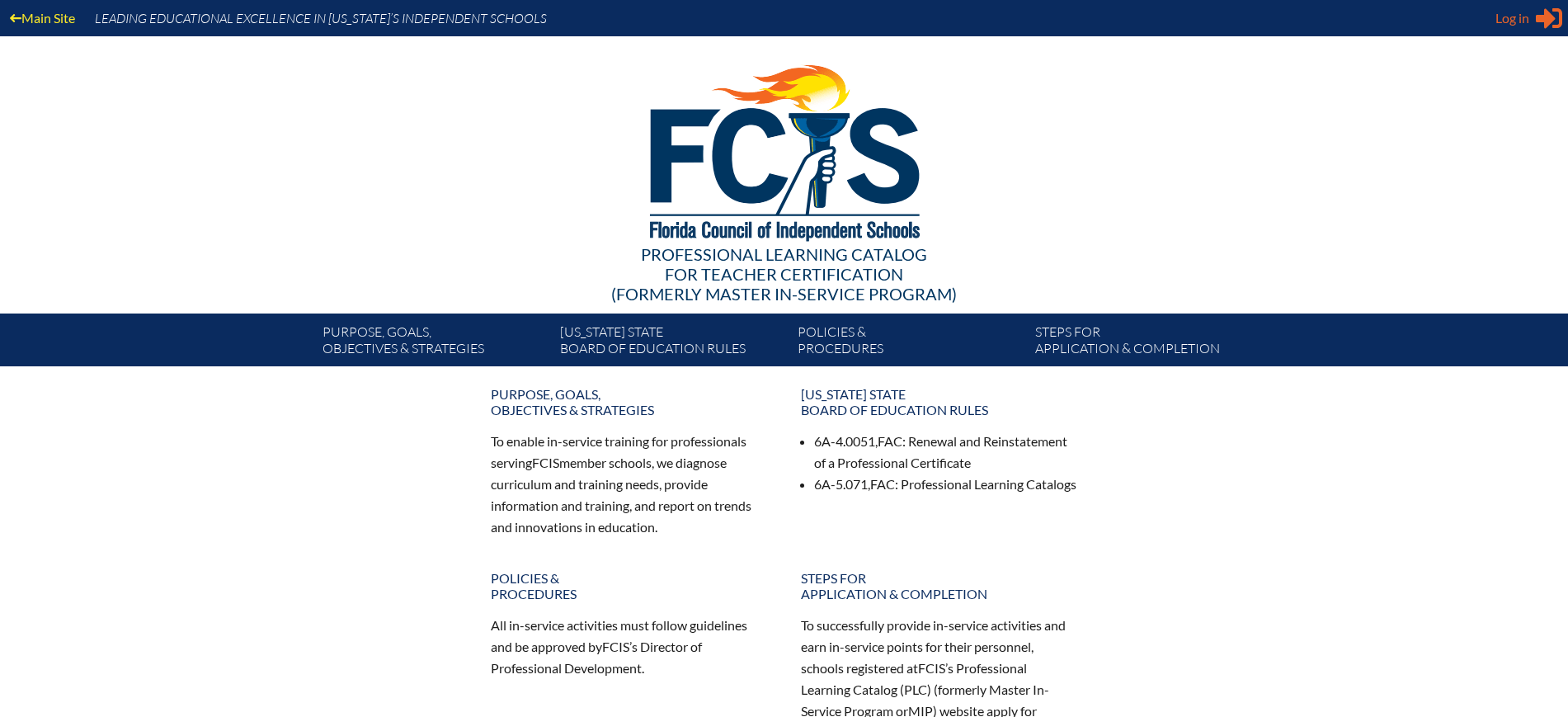
type input "[EMAIL_ADDRESS][DOMAIN_NAME]"
click at [1516, 21] on span "Log in" at bounding box center [1512, 18] width 34 height 20
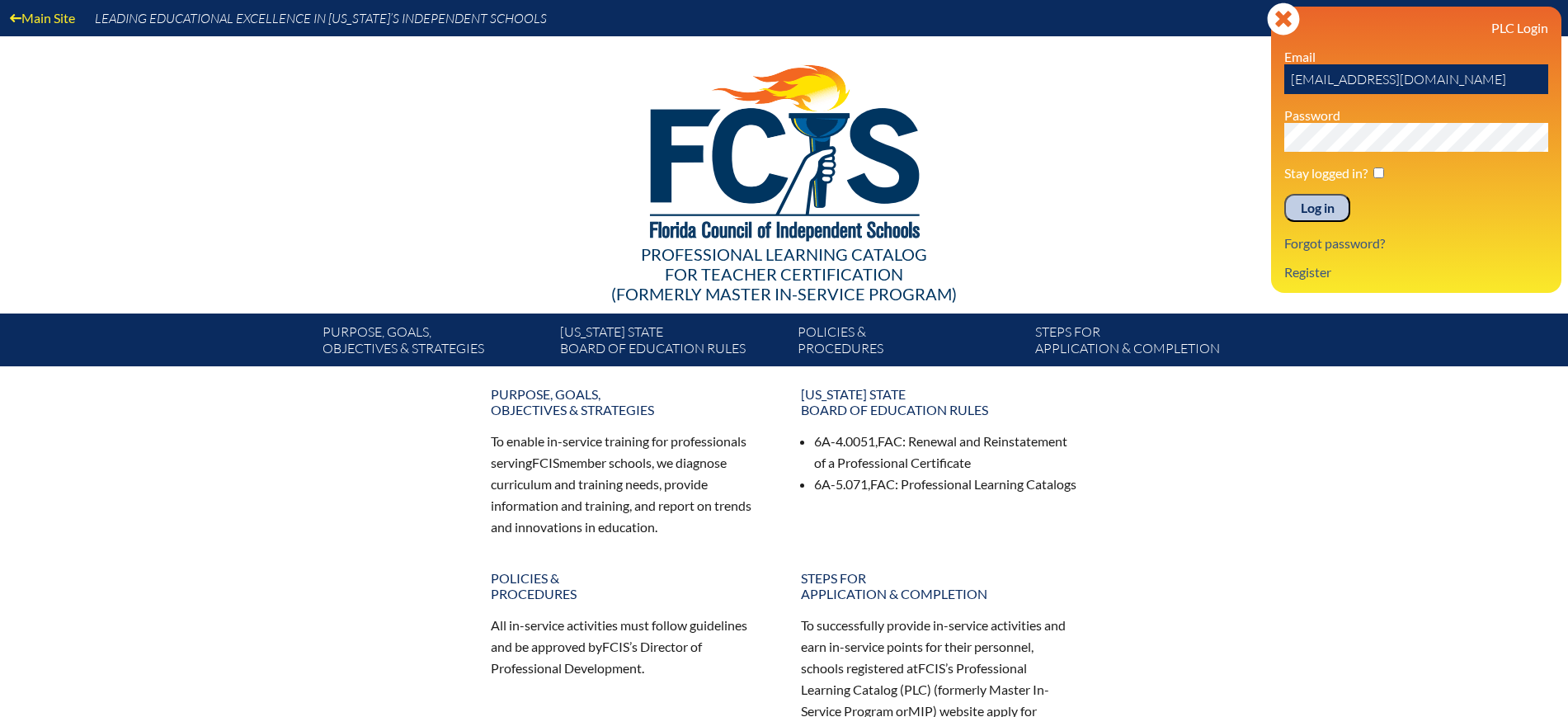
click at [1310, 205] on input "Log in" at bounding box center [1317, 208] width 66 height 28
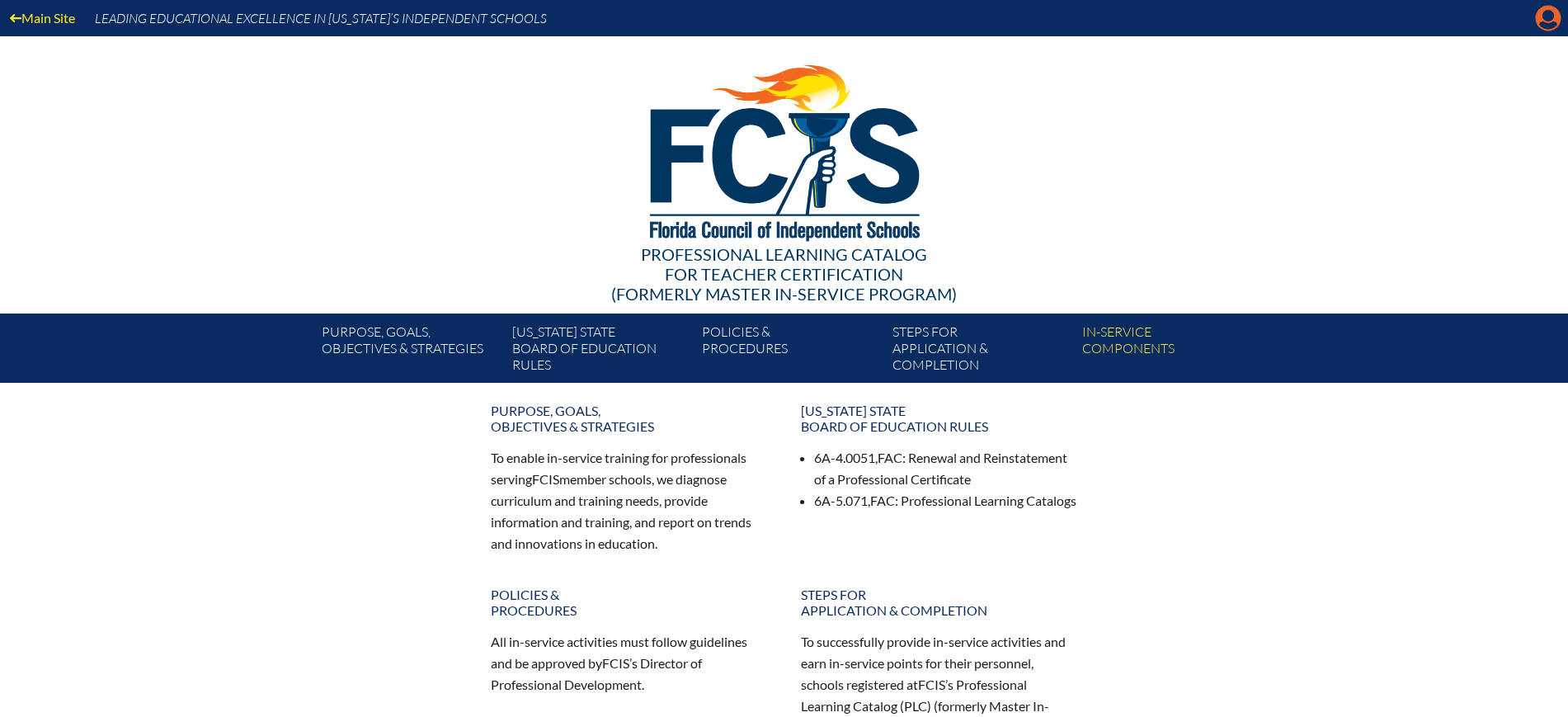
click at [1552, 12] on icon "Manage Account" at bounding box center [1547, 18] width 27 height 27
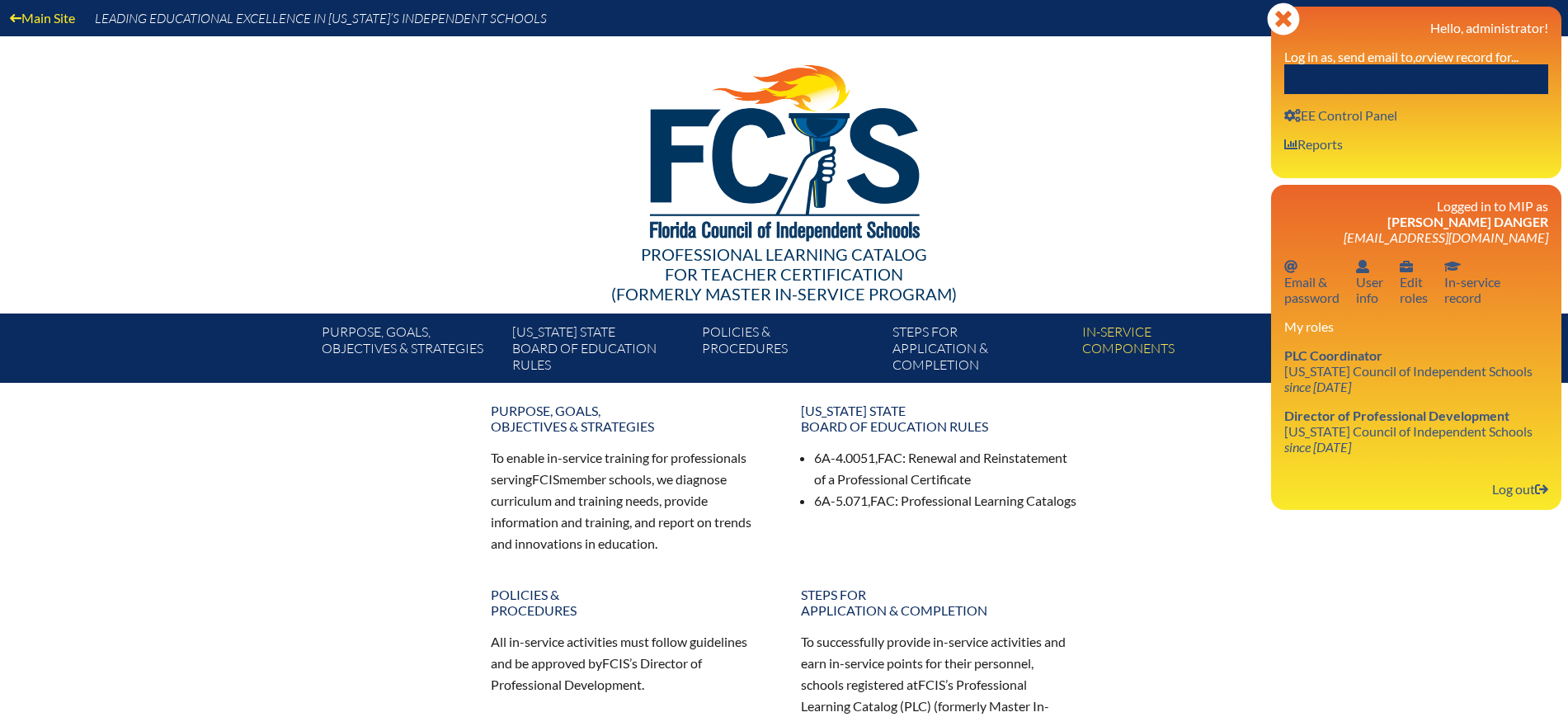
click at [1439, 79] on input "text" at bounding box center [1416, 79] width 264 height 30
paste input "Clayton Scott McDaniel"
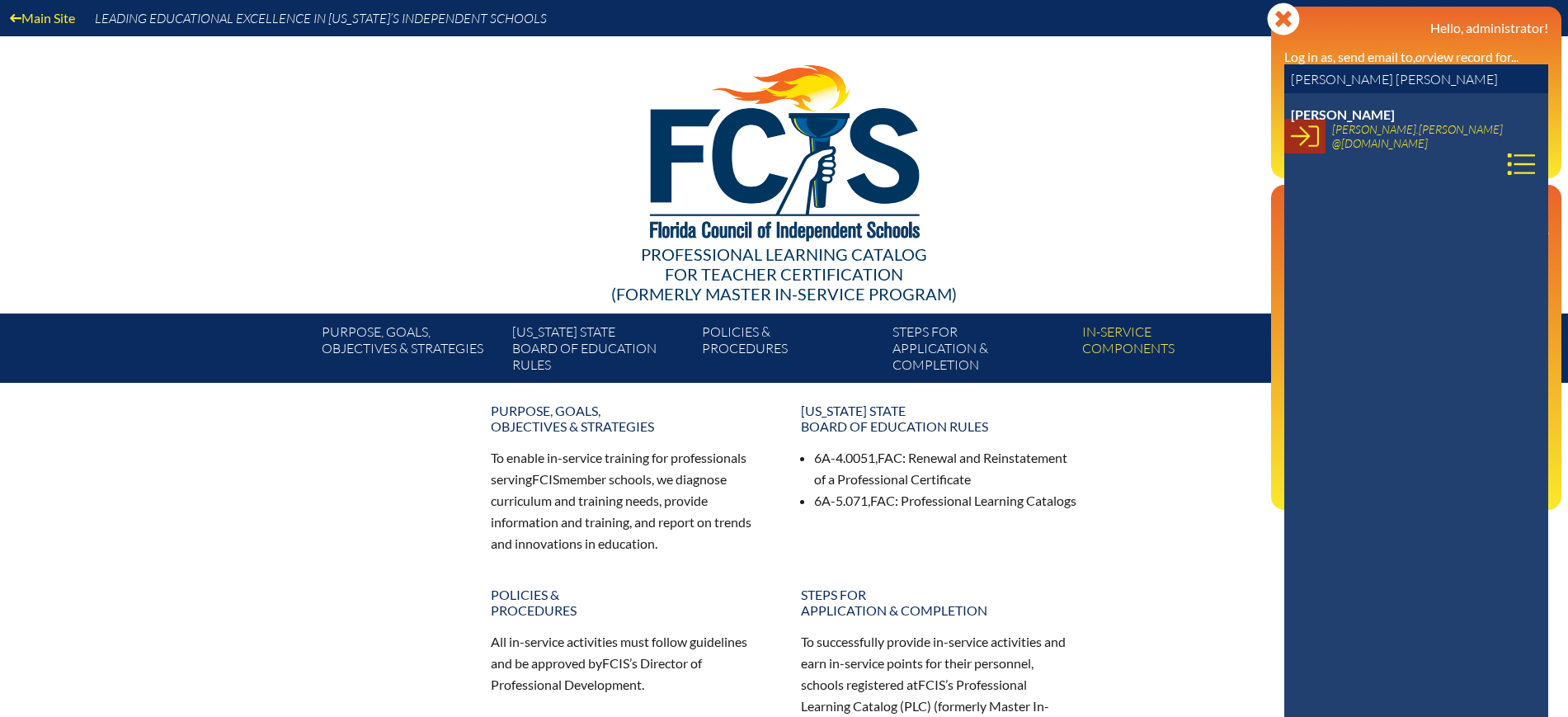
type input "Clayton Scott McDaniel"
click at [1320, 125] on link at bounding box center [1305, 135] width 42 height 35
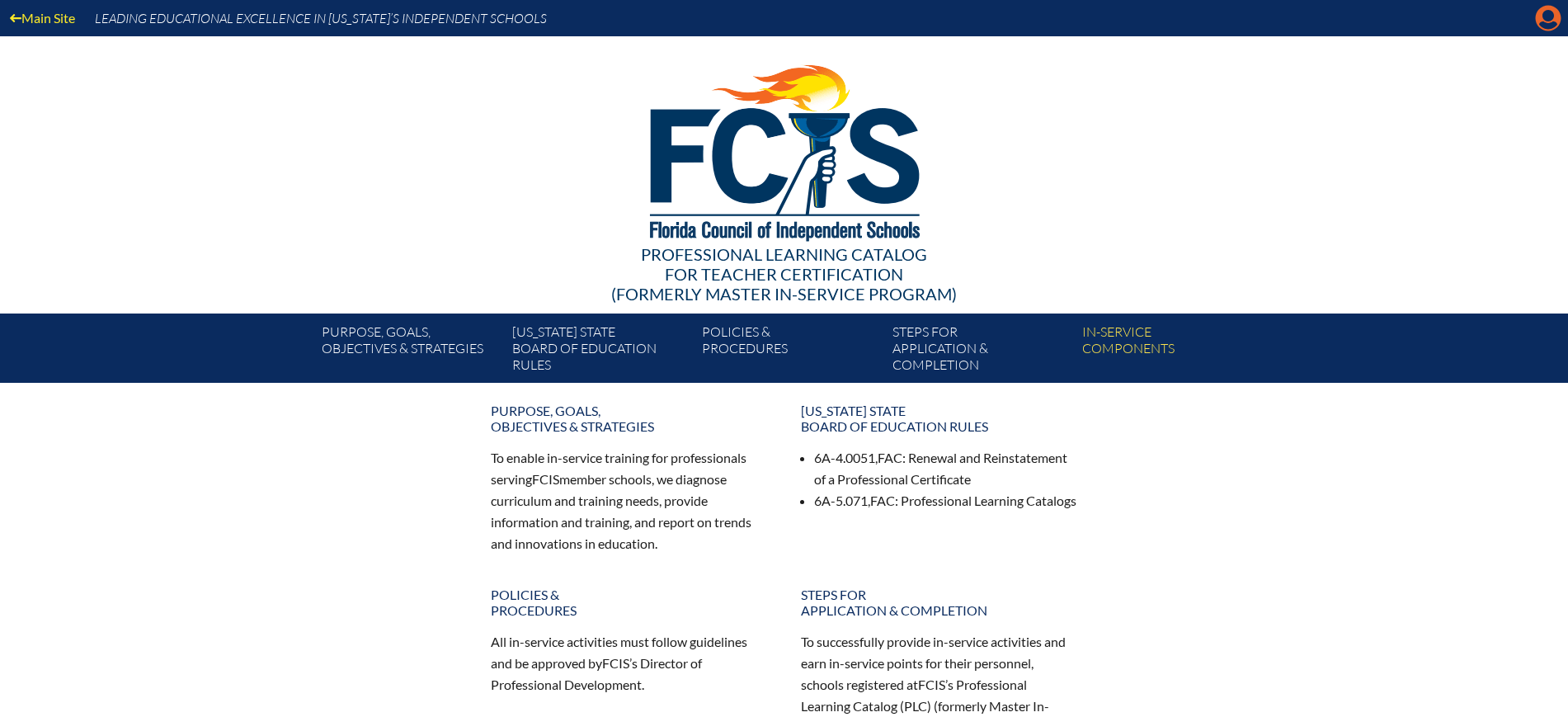
click at [1546, 15] on icon "Manage account" at bounding box center [1547, 18] width 27 height 27
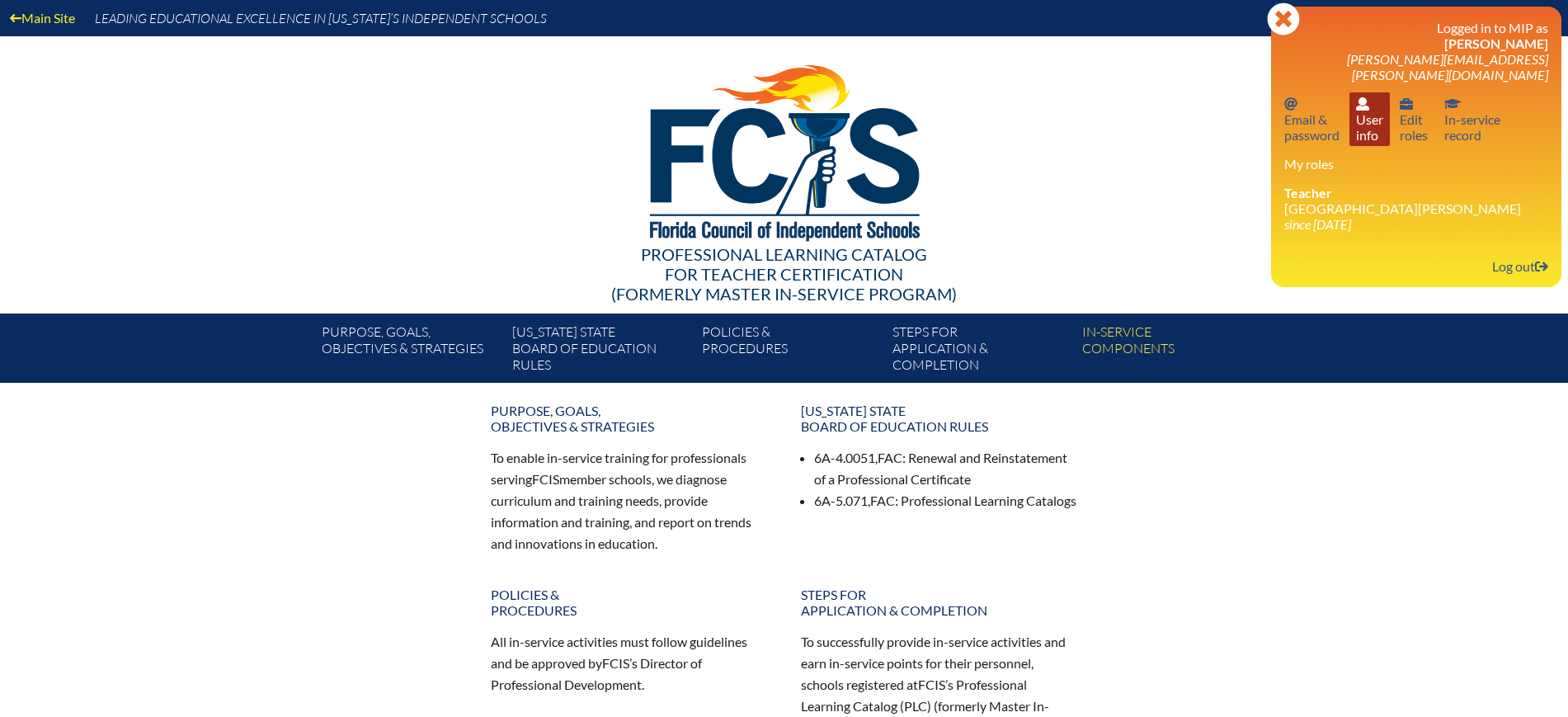
click at [1367, 110] on link "User info User info" at bounding box center [1369, 119] width 41 height 53
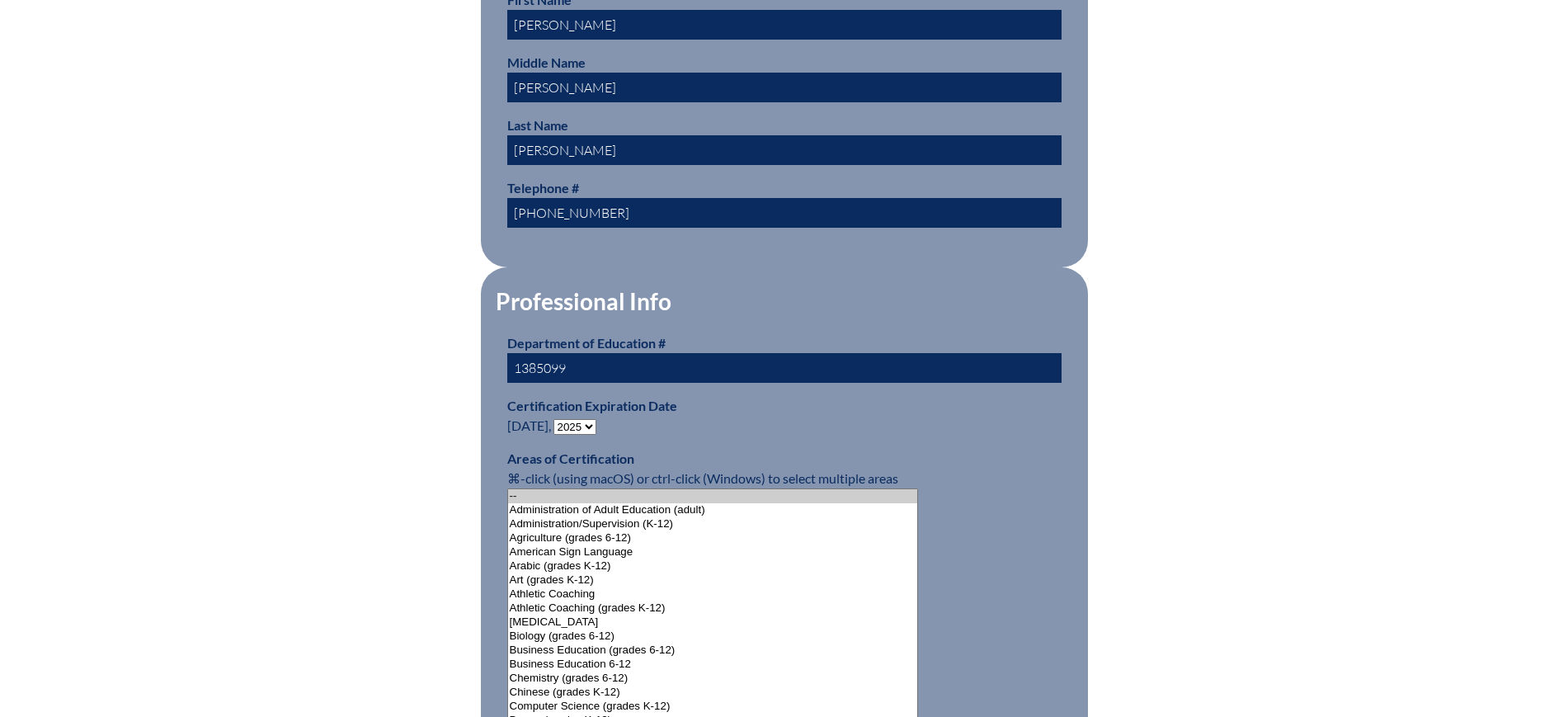
scroll to position [928, 0]
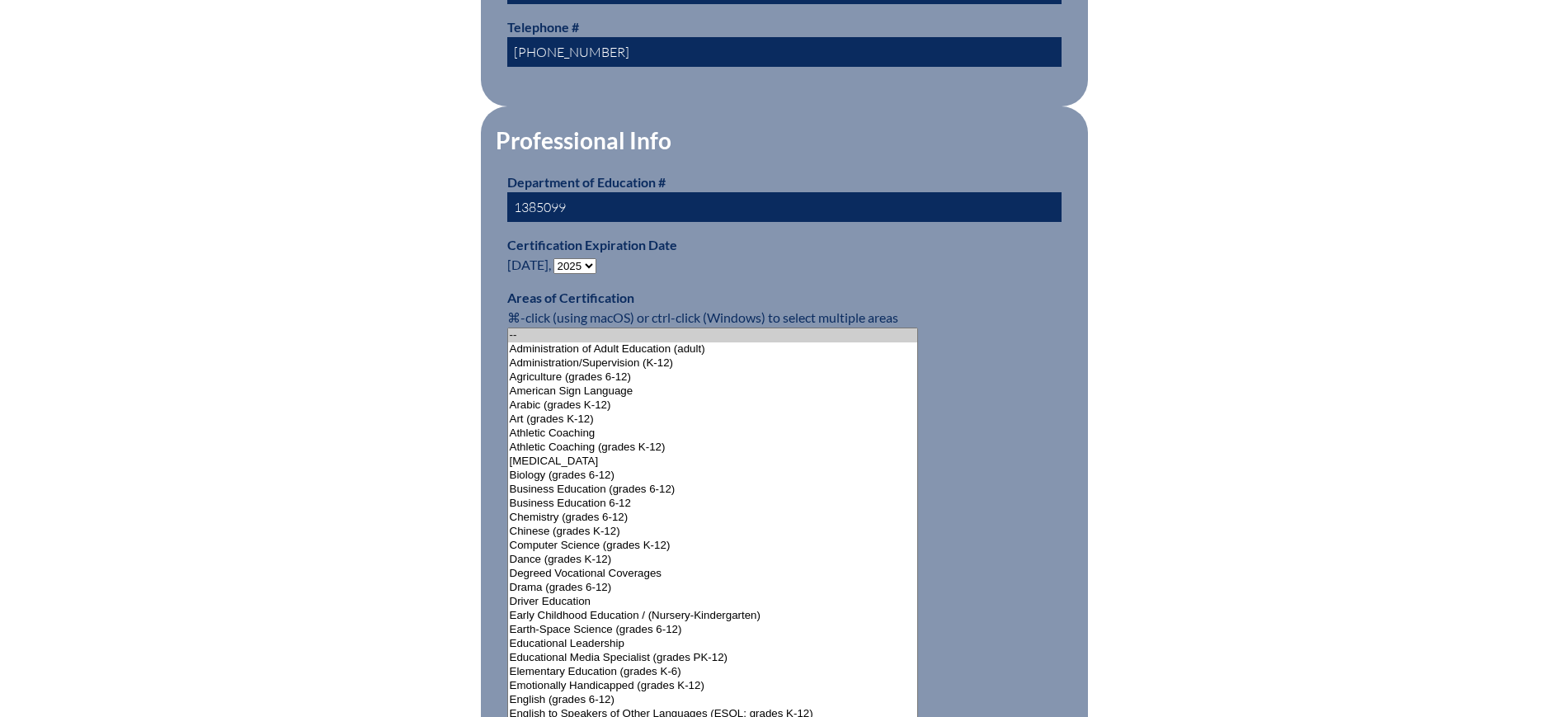
click at [579, 258] on select "- 2031 2030 2029 2028 2027 2026 2025 2024 2023 2022 2021 2020 2019 2018 2017 20…" at bounding box center [574, 266] width 43 height 16
select select "2030"
click at [557, 258] on select "- 2031 2030 2029 2028 2027 2026 2025 2024 2023 2022 2021 2020 2019 2018 2017 20…" at bounding box center [574, 266] width 43 height 16
click at [324, 329] on div "User Info Please enter your name as it appears on your Department of Education …" at bounding box center [784, 605] width 927 height 2196
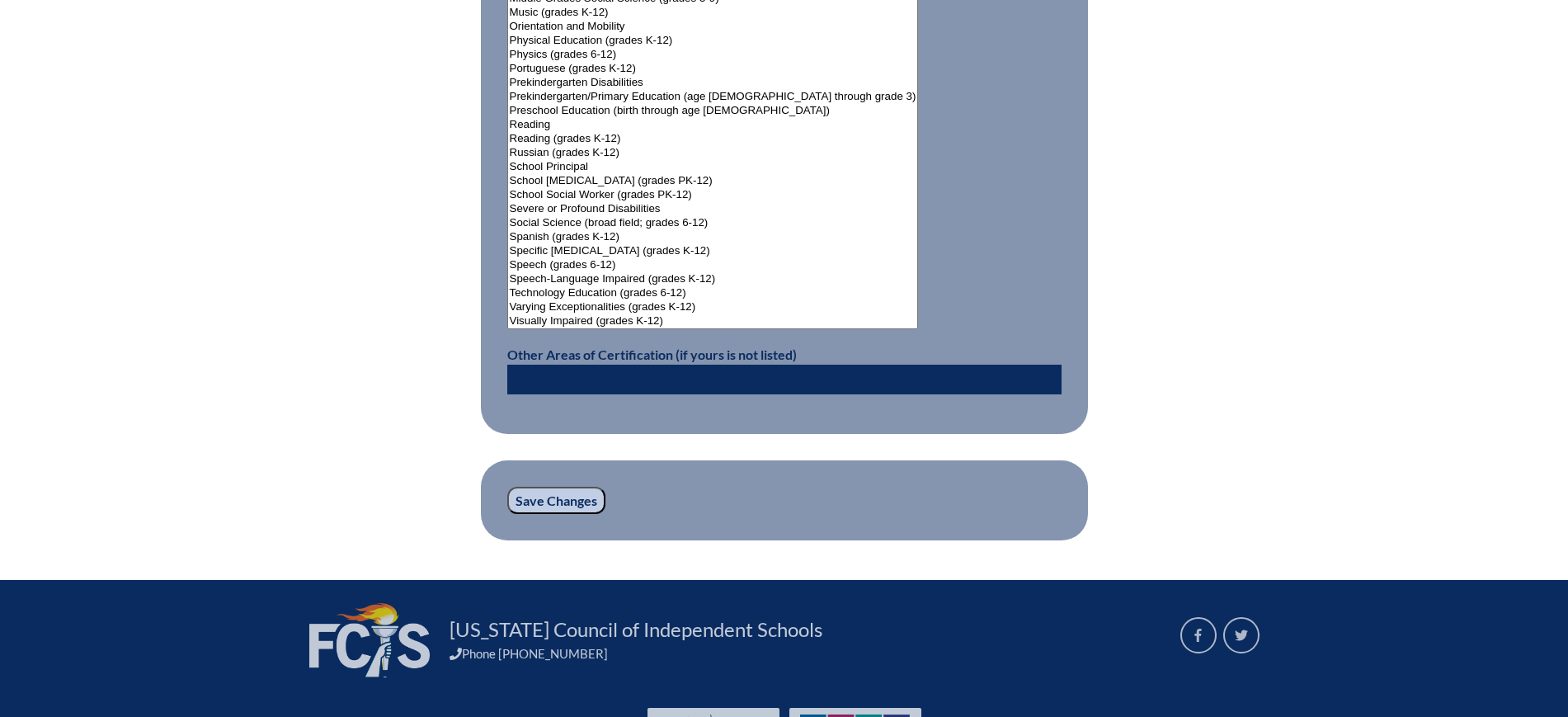
scroll to position [2187, 0]
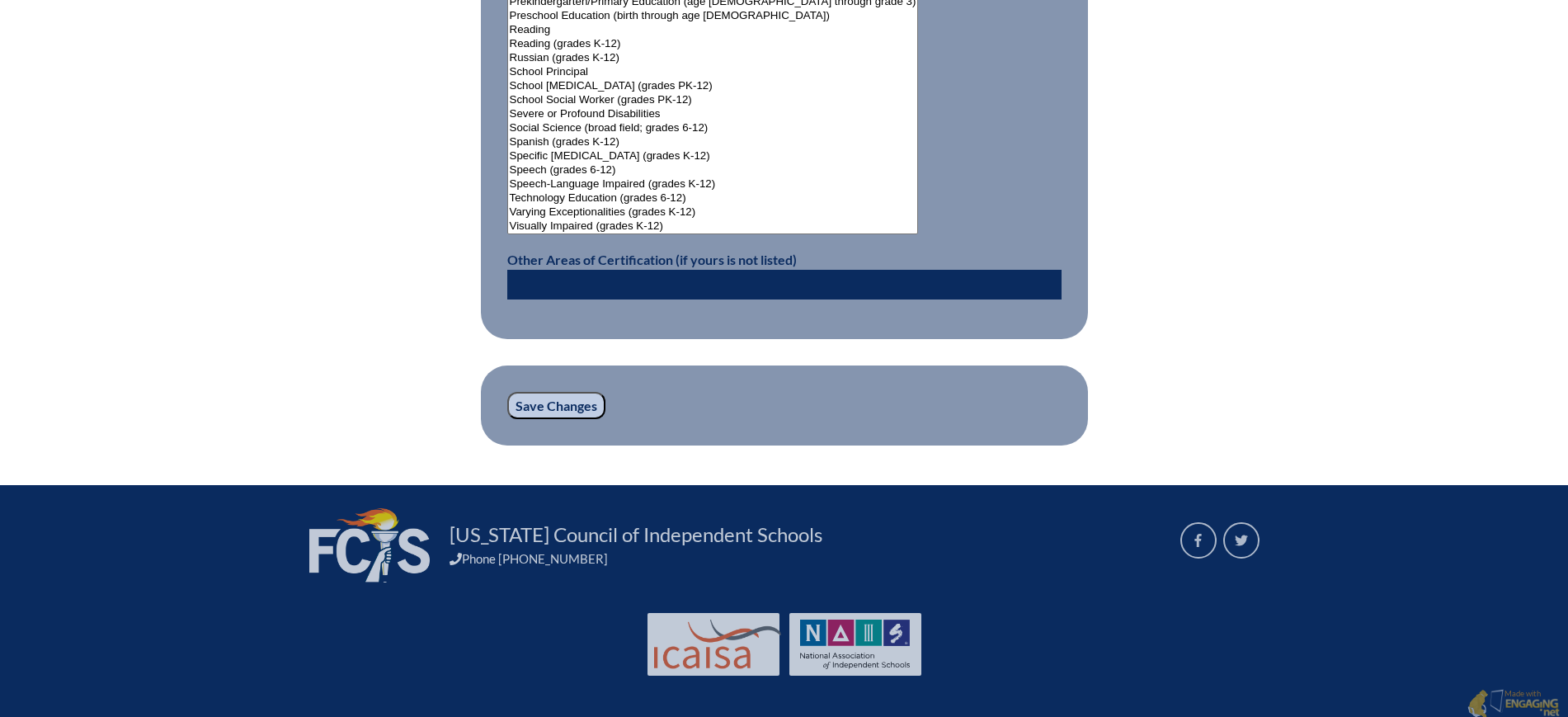
click at [543, 399] on input "Save Changes" at bounding box center [556, 405] width 98 height 28
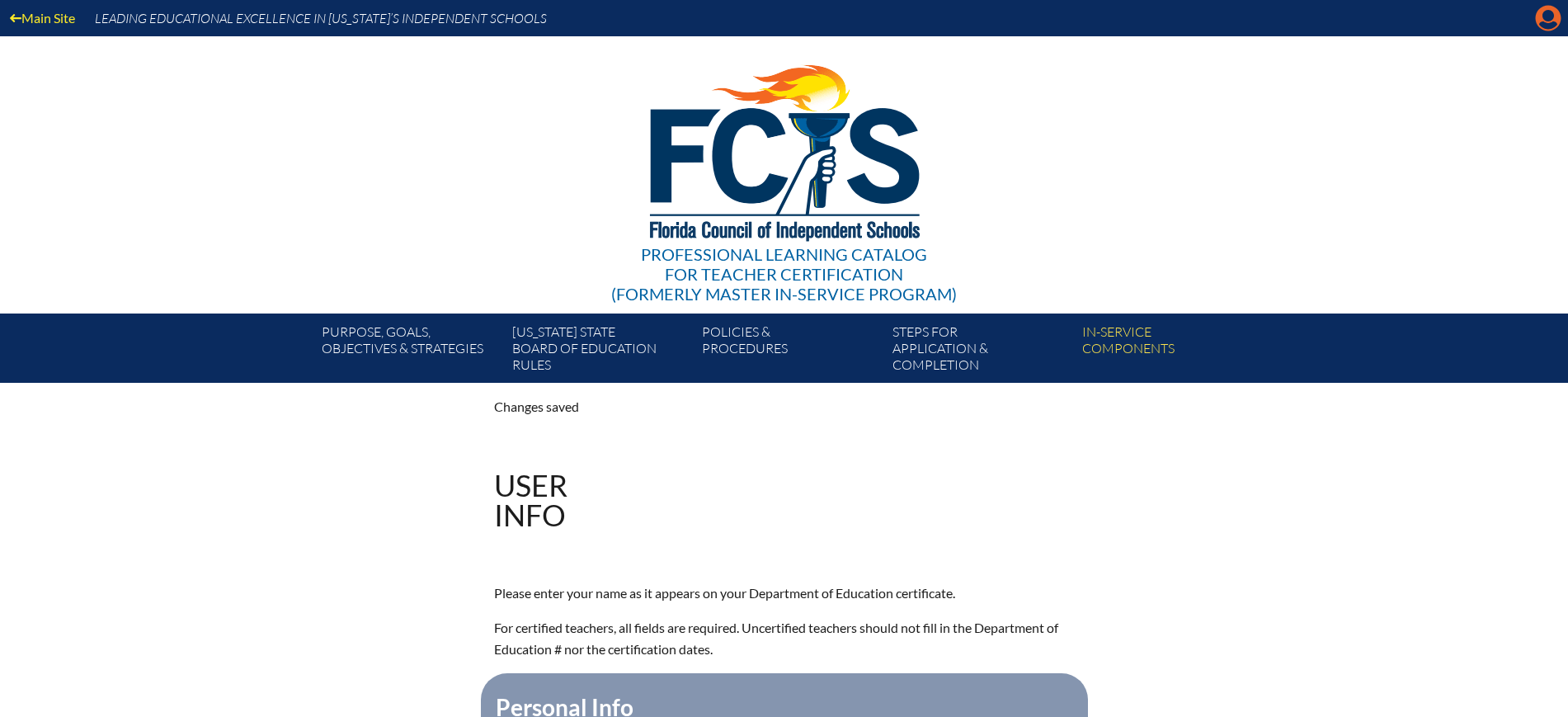
click at [1539, 18] on icon at bounding box center [1548, 19] width 26 height 26
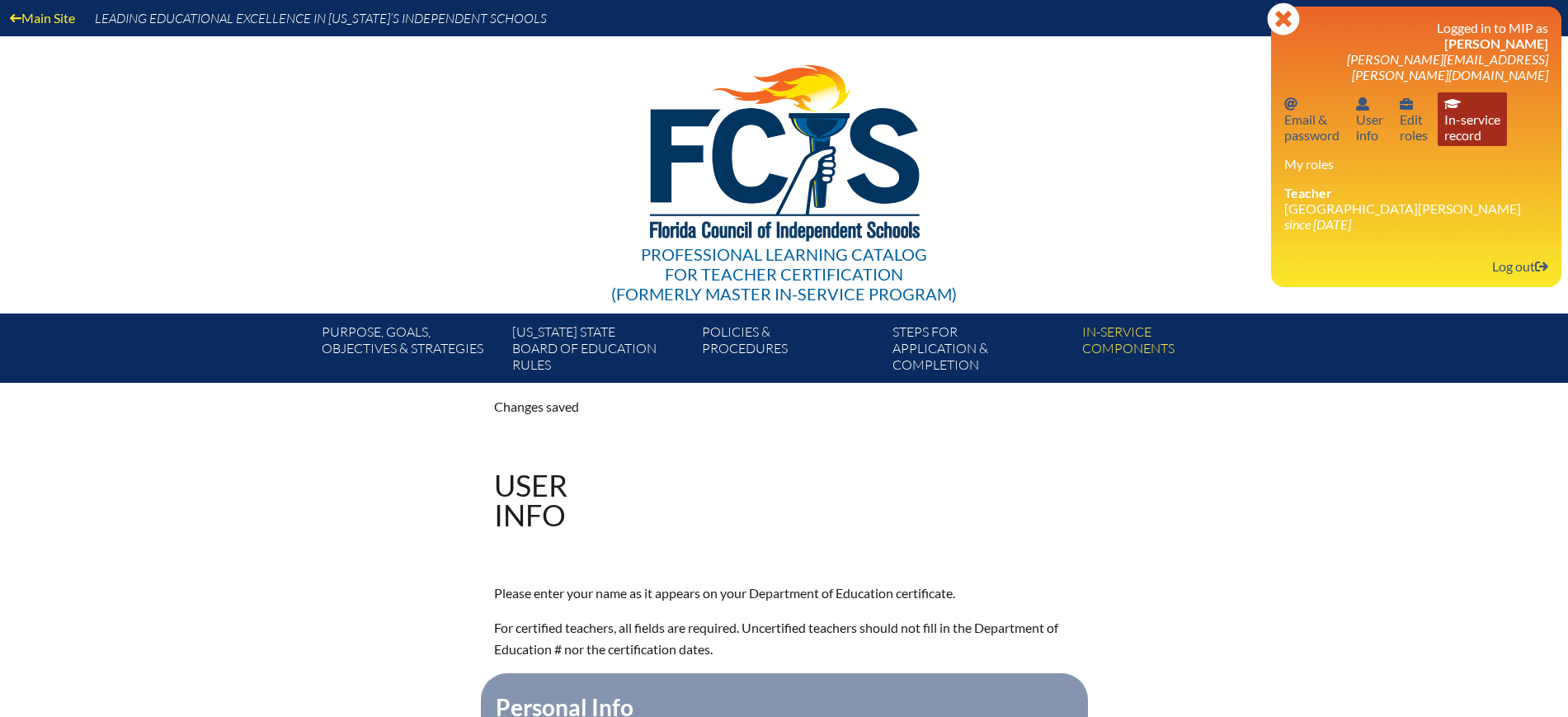
click at [1483, 104] on link "In-service record In-service record" at bounding box center [1472, 119] width 69 height 53
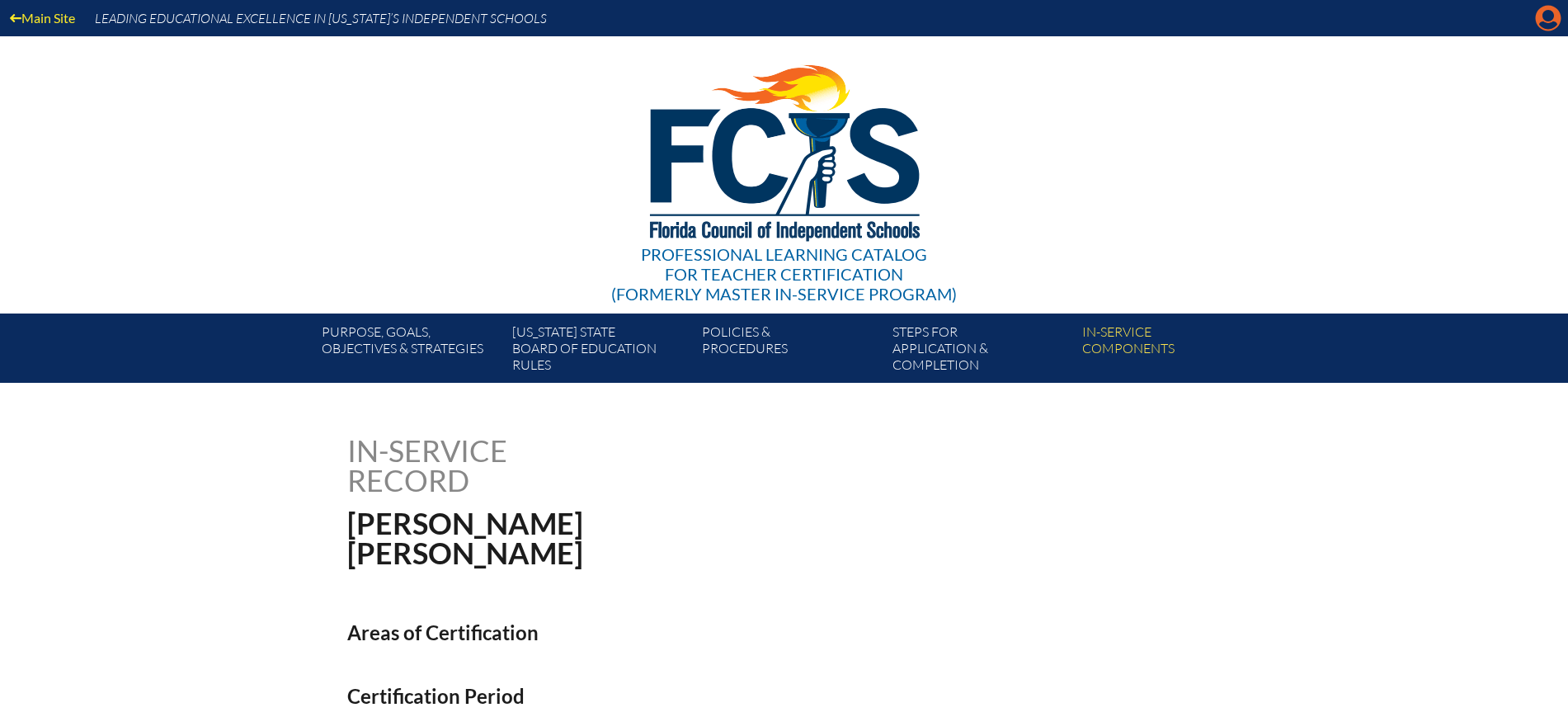
click at [1557, 10] on icon at bounding box center [1548, 19] width 26 height 26
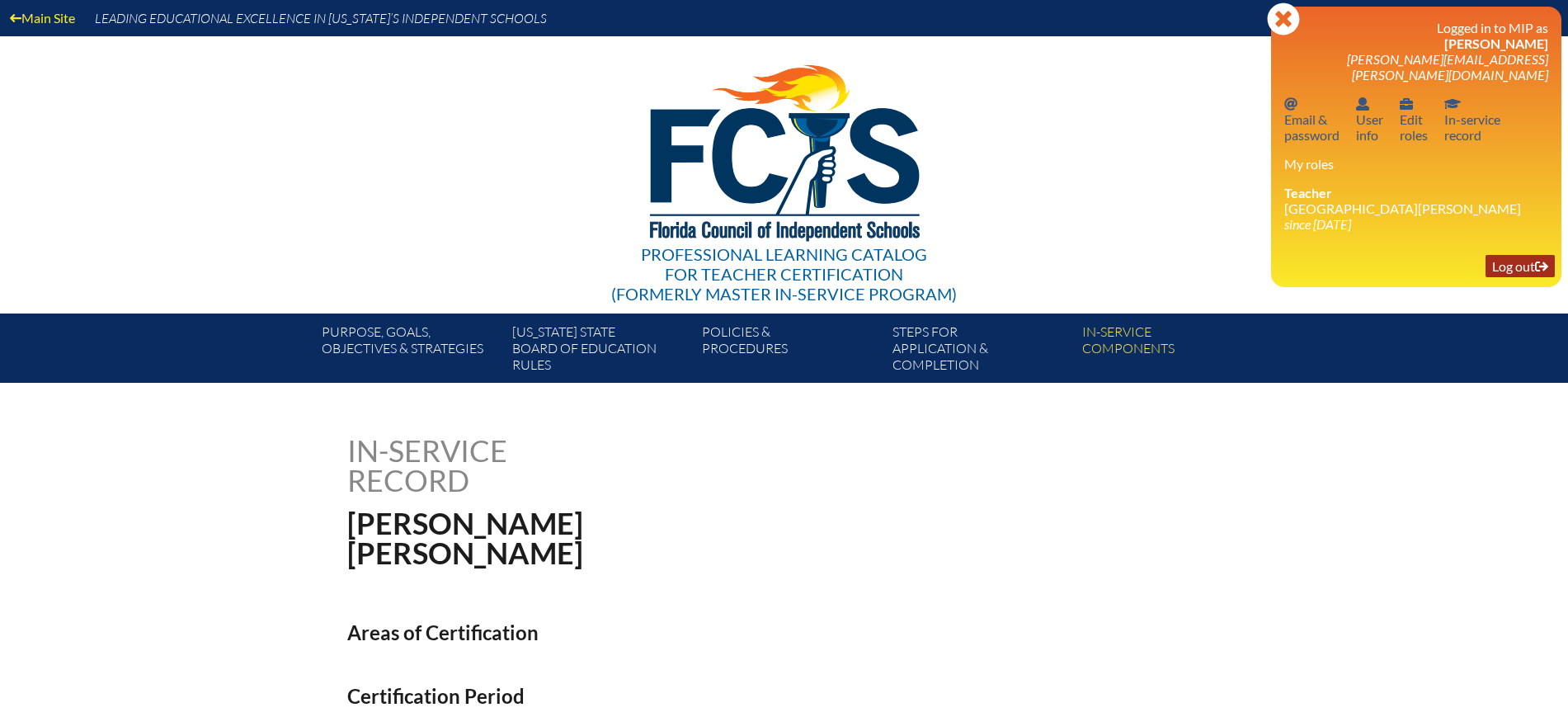
click at [1515, 255] on link "Log out Log out" at bounding box center [1520, 266] width 69 height 23
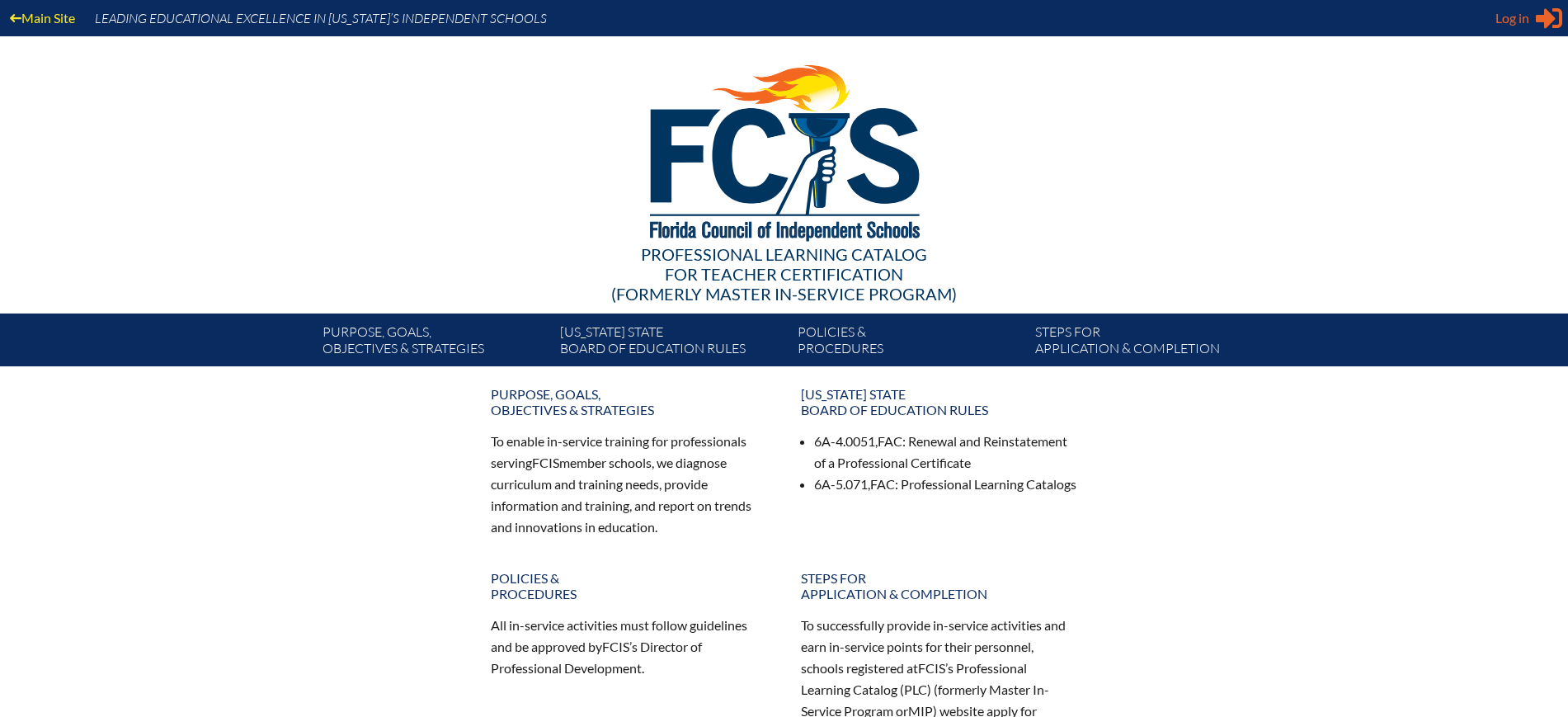
type input "[EMAIL_ADDRESS][DOMAIN_NAME]"
click at [1519, 17] on span "Log in" at bounding box center [1512, 18] width 34 height 20
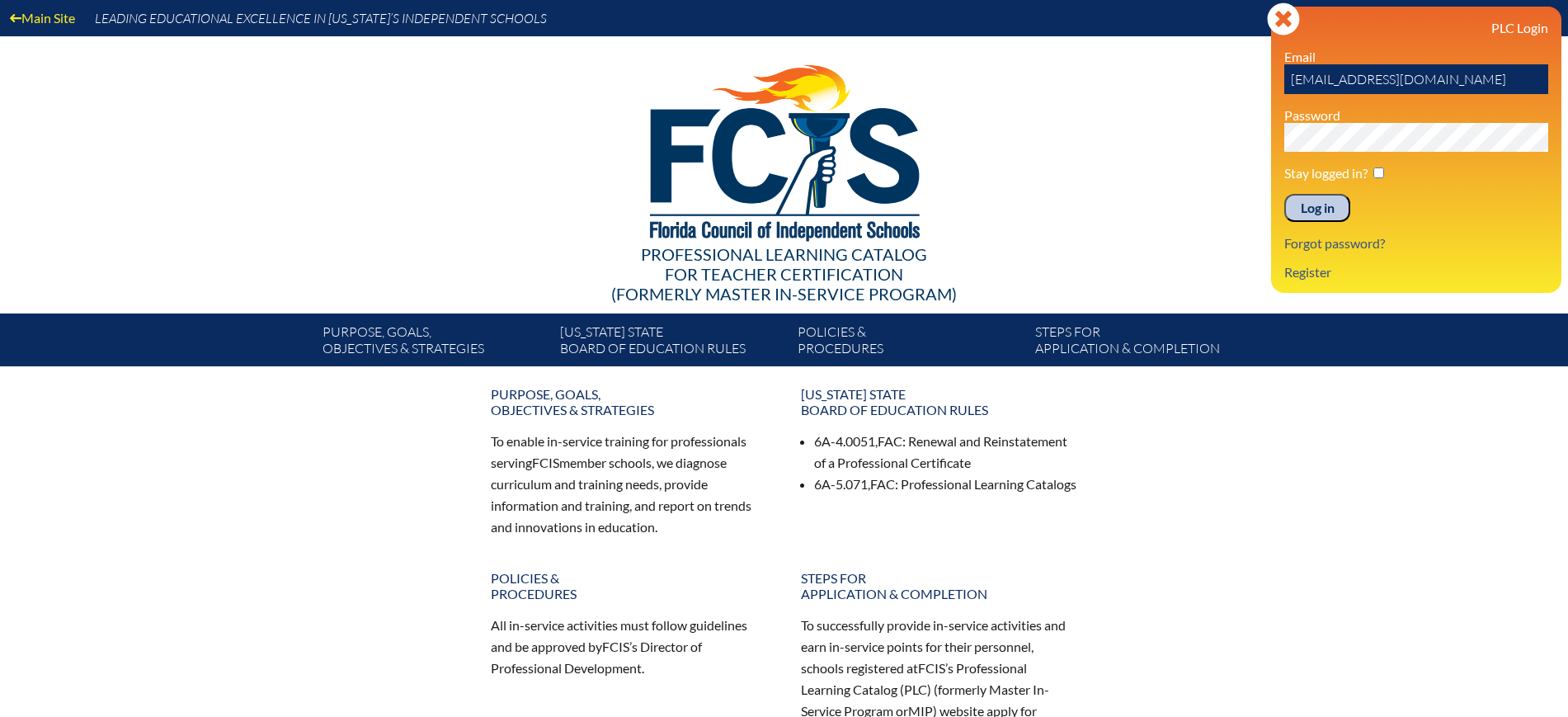
click at [1318, 197] on input "Log in" at bounding box center [1317, 208] width 66 height 28
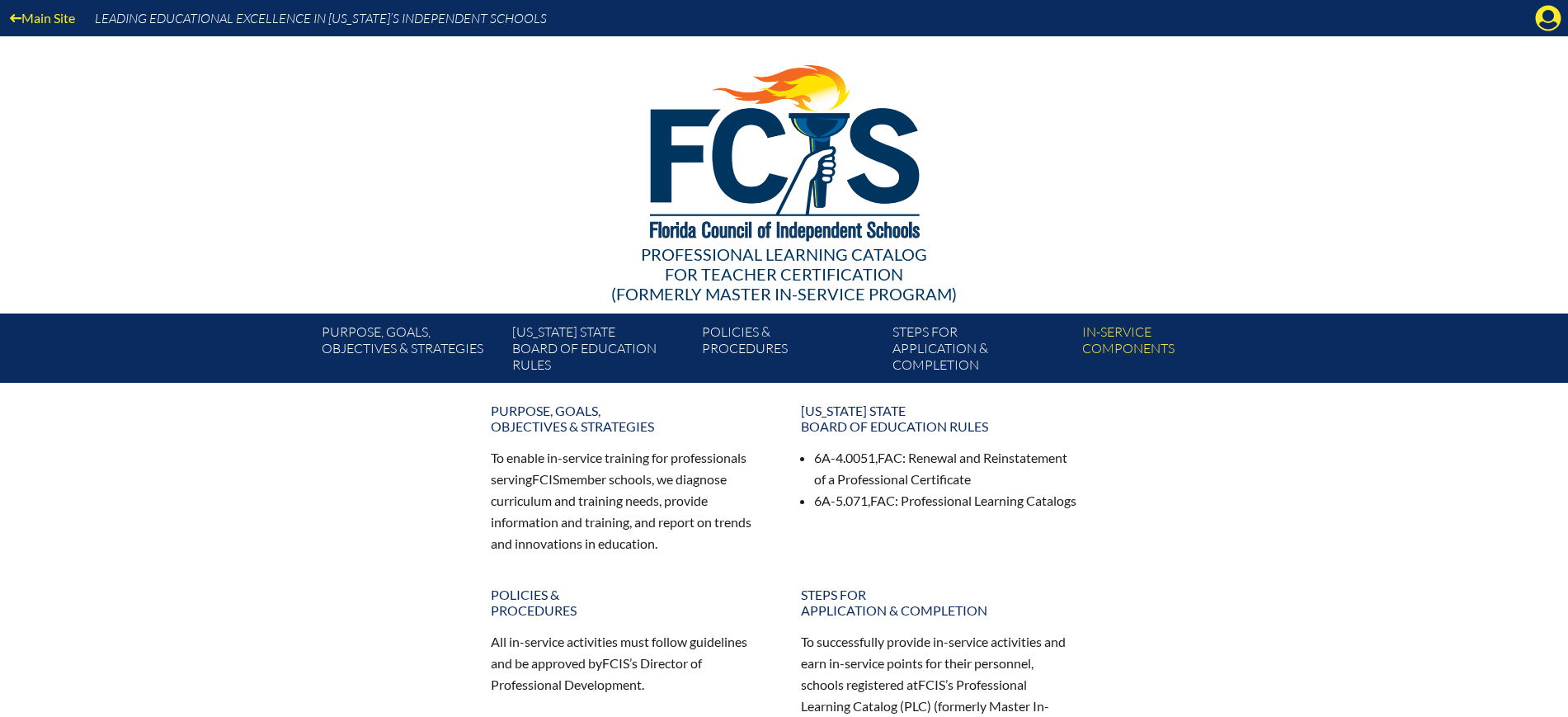
click at [1552, 18] on icon "Manage Account" at bounding box center [1547, 18] width 27 height 27
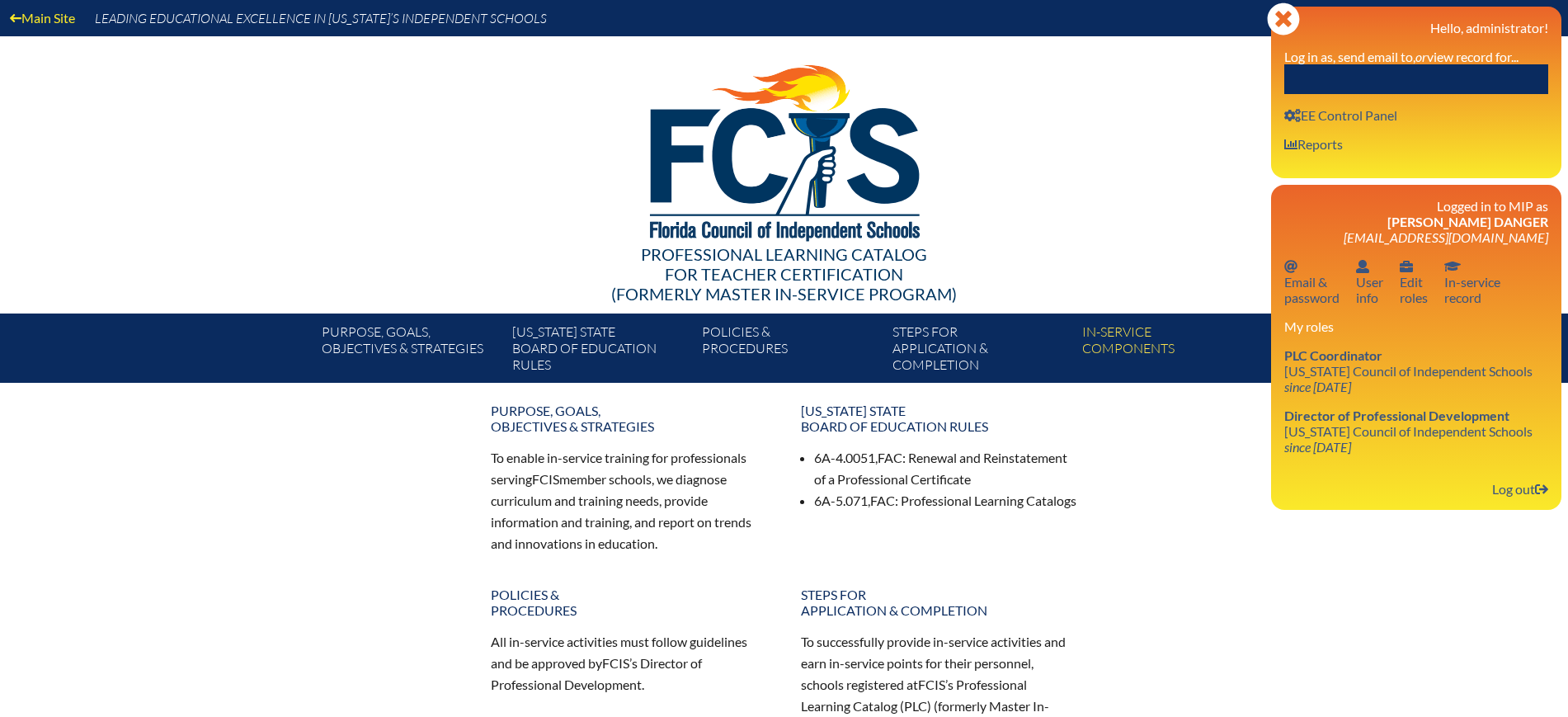
click at [1470, 74] on input "text" at bounding box center [1416, 79] width 264 height 30
paste input "[PERSON_NAME]"
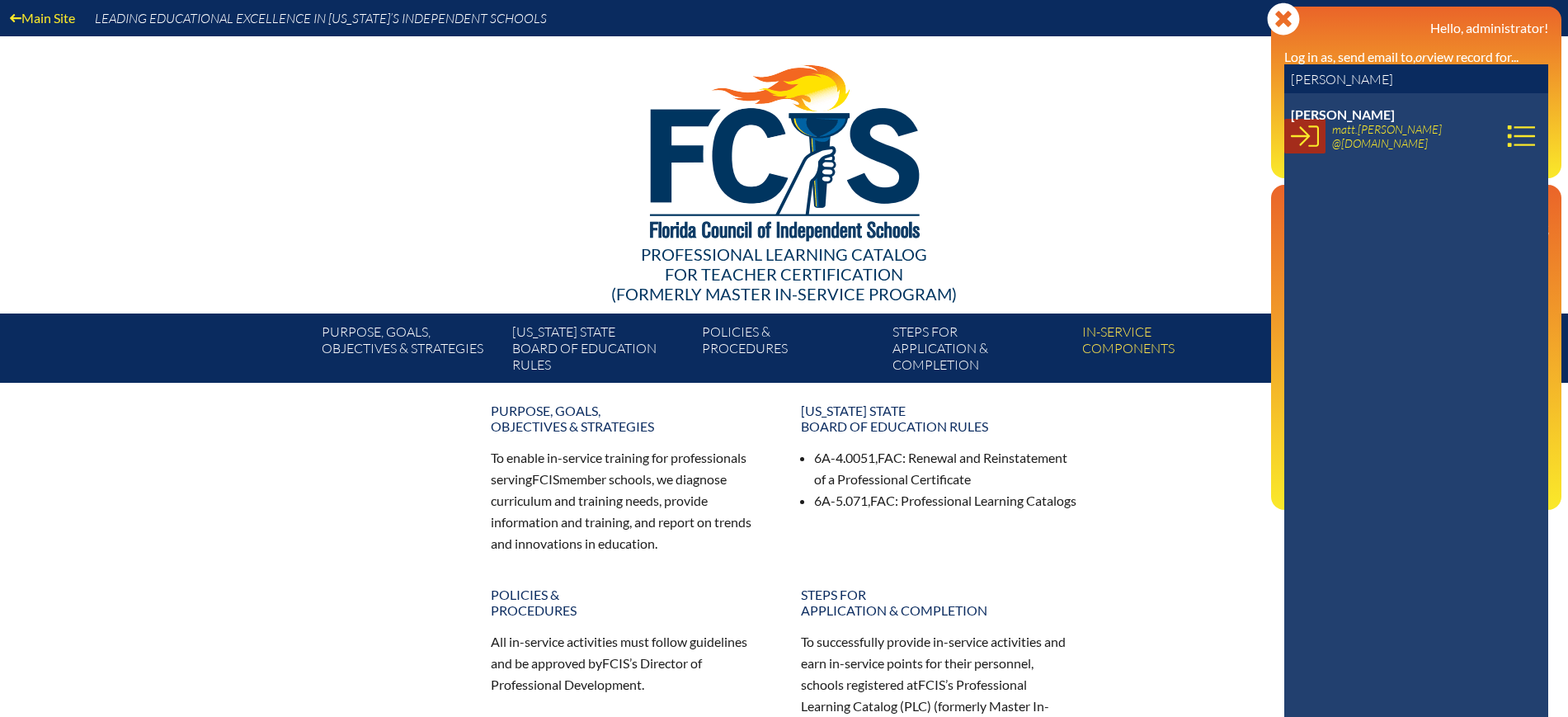
type input "Matt McGonigal"
click at [1296, 132] on icon at bounding box center [1304, 135] width 28 height 28
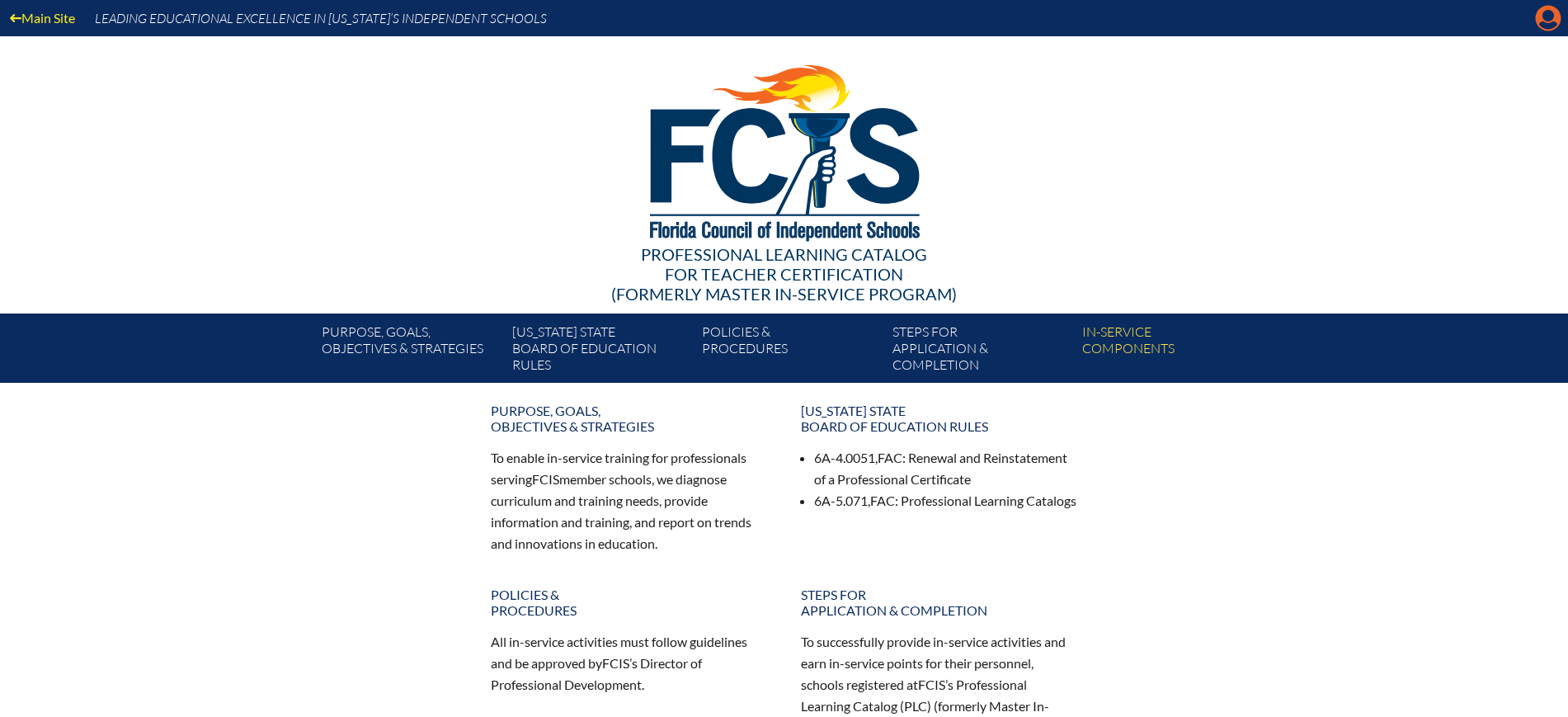
click at [1539, 15] on icon at bounding box center [1548, 19] width 26 height 26
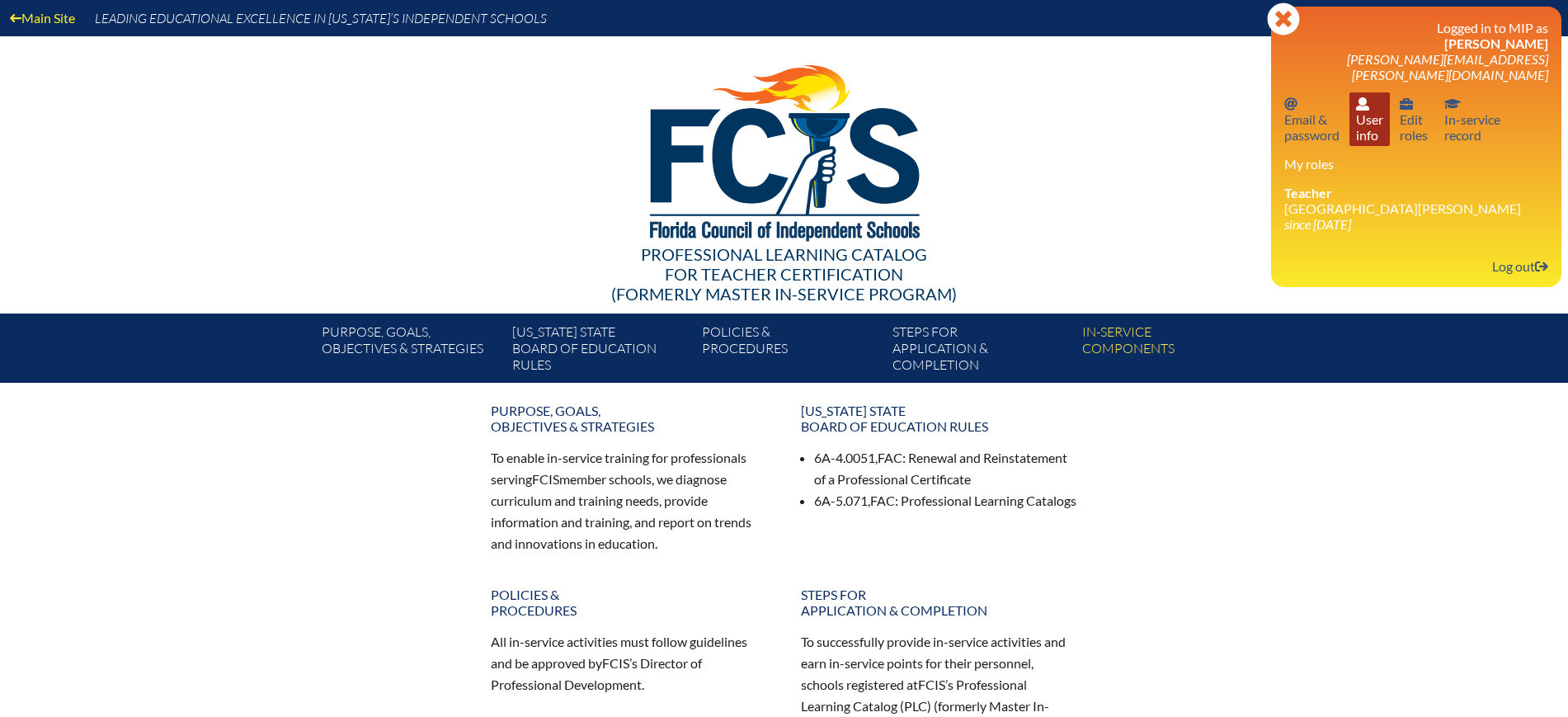
click at [1363, 110] on link "User info User info" at bounding box center [1369, 119] width 41 height 53
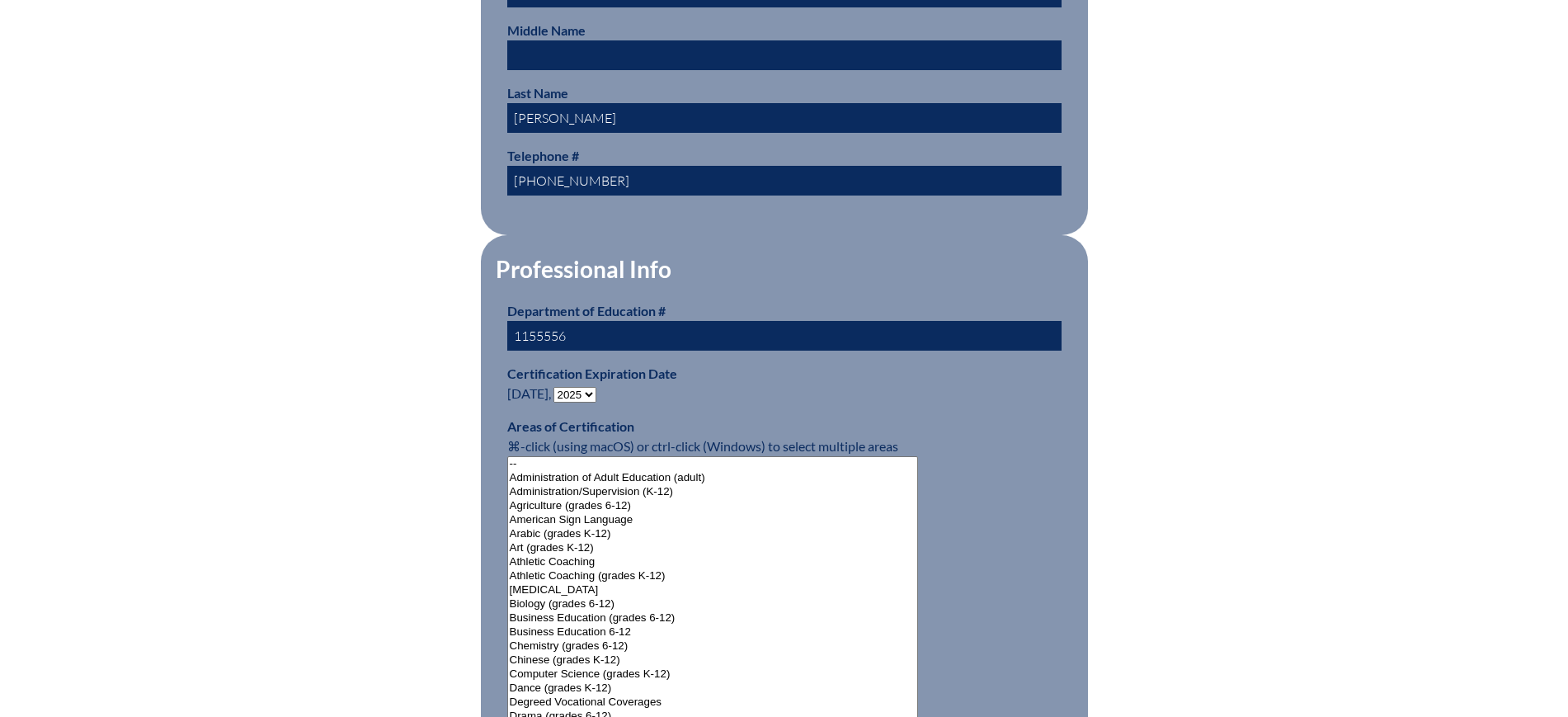
scroll to position [928, 0]
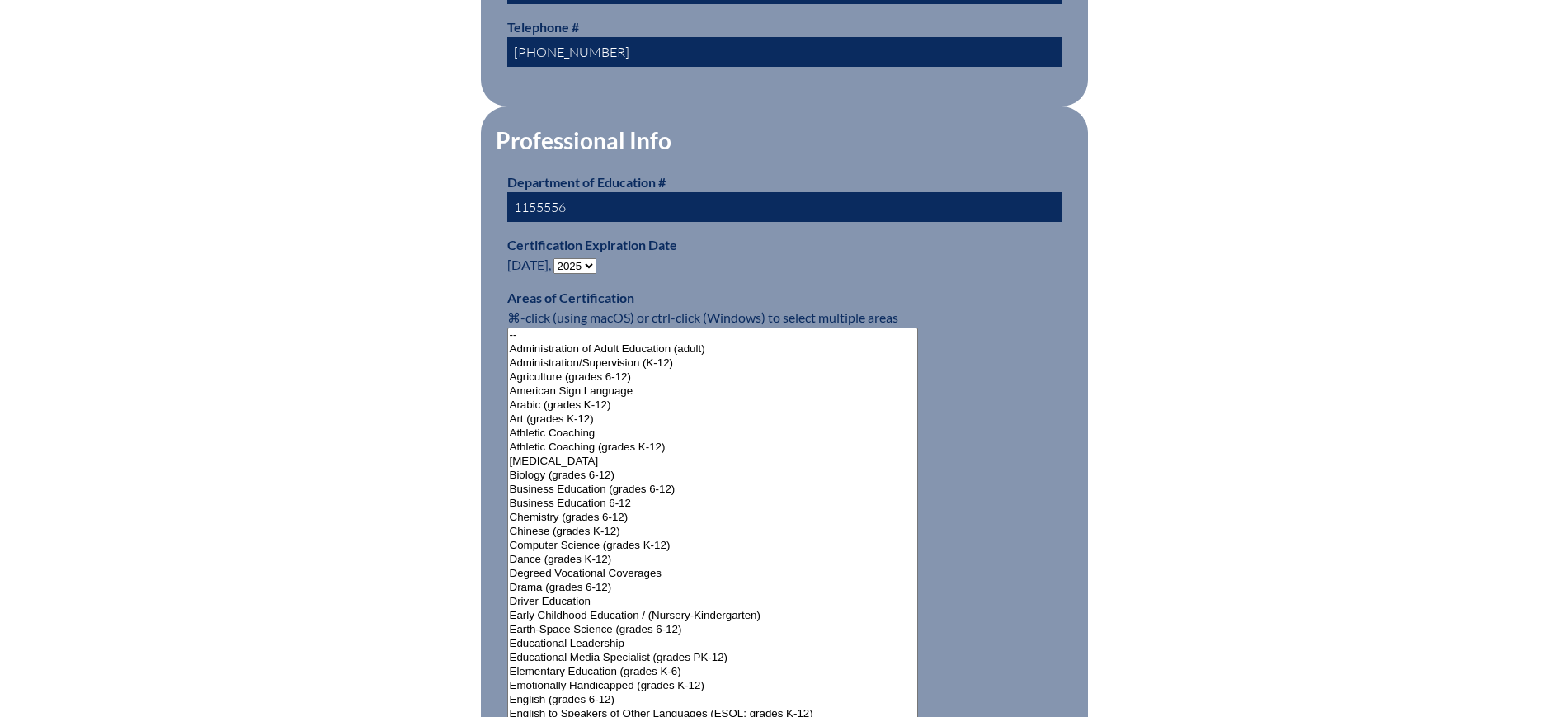
click at [596, 258] on select "- 2031 2030 2029 2028 2027 2026 2025 2024 2023 2022 2021 2020 2019 2018 2017 20…" at bounding box center [574, 266] width 43 height 16
select select "2030"
click at [557, 258] on select "- 2031 2030 2029 2028 2027 2026 2025 2024 2023 2022 2021 2020 2019 2018 2017 20…" at bounding box center [574, 266] width 43 height 16
click at [304, 314] on div "User Info Please enter your name as it appears on your Department of Education …" at bounding box center [784, 605] width 1568 height 2196
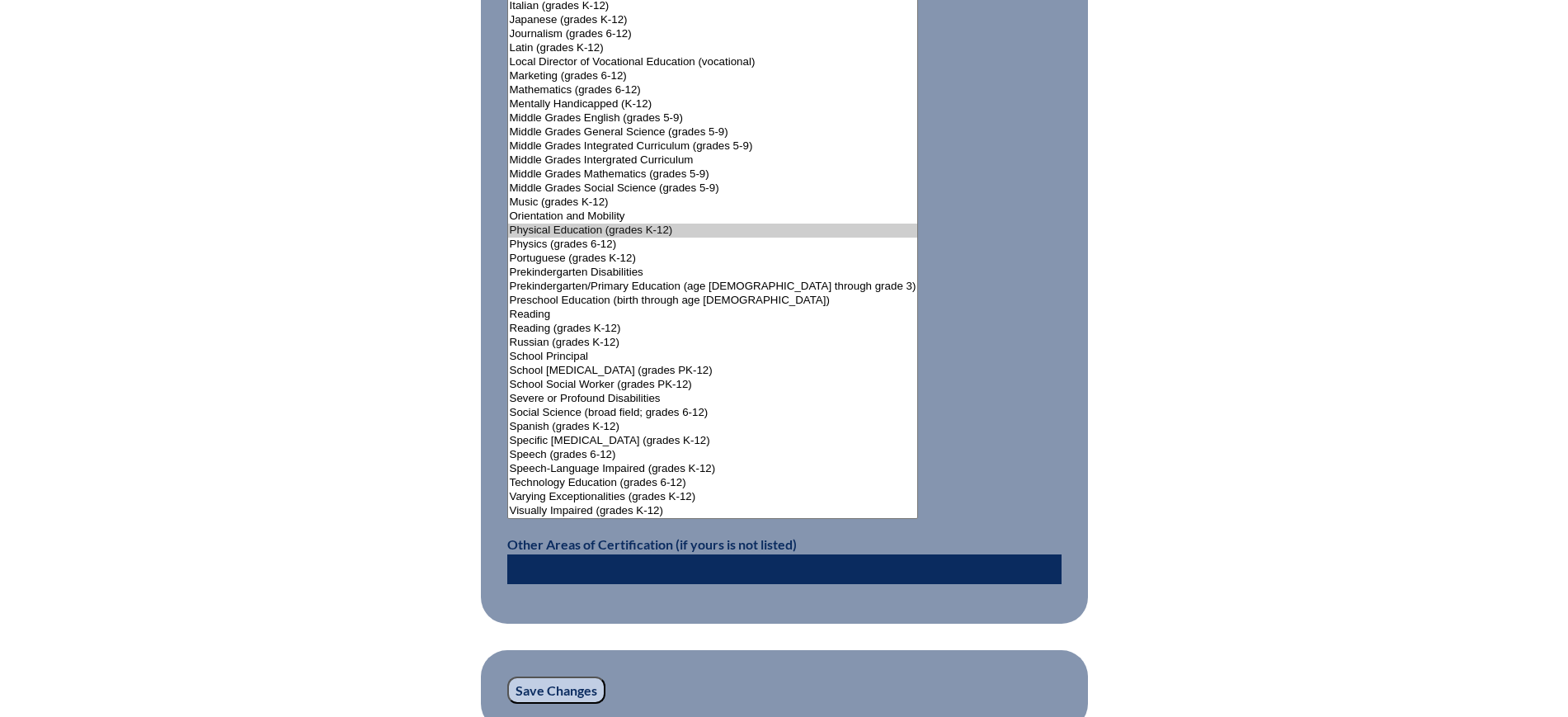
scroll to position [2062, 0]
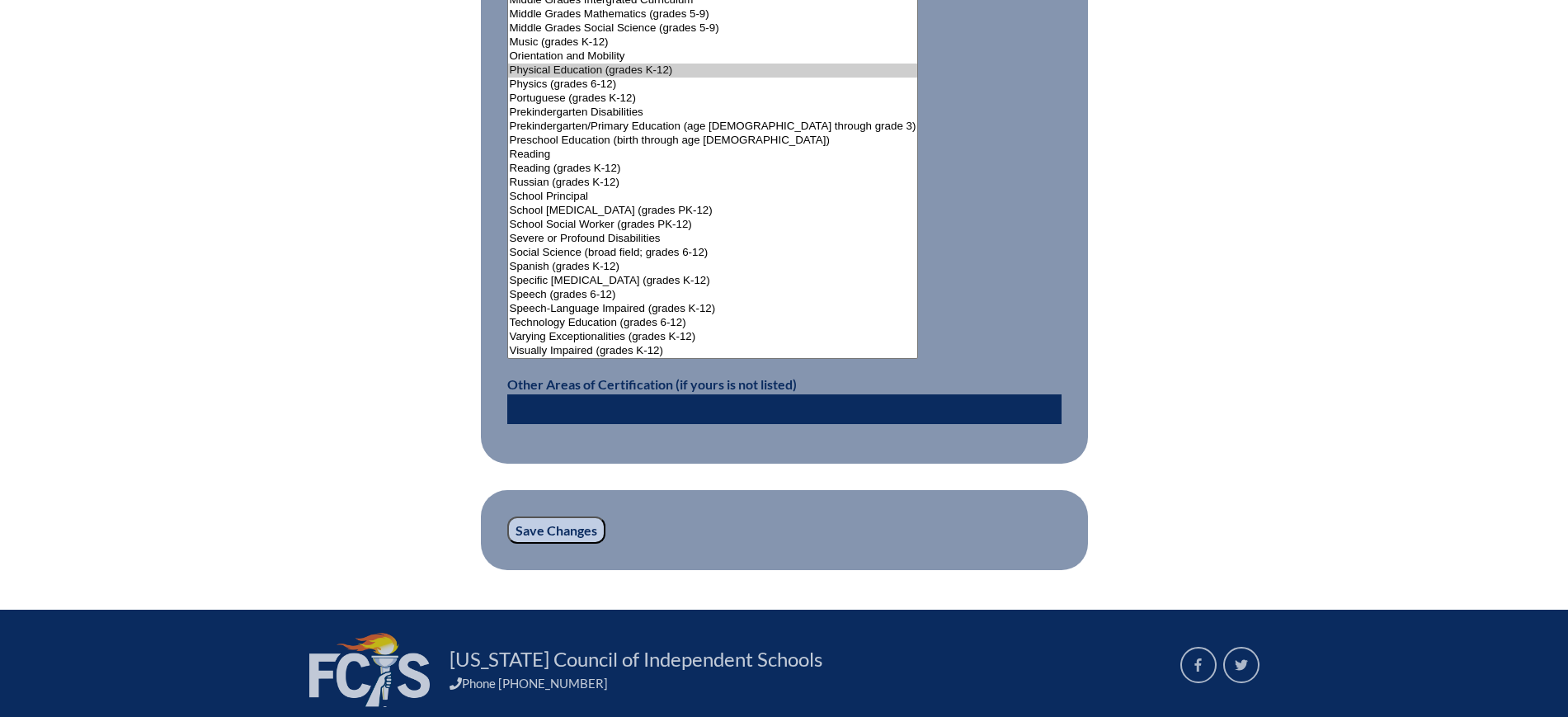
drag, startPoint x: 569, startPoint y: 518, endPoint x: 588, endPoint y: 459, distance: 62.0
click at [570, 516] on input "Save Changes" at bounding box center [556, 530] width 98 height 28
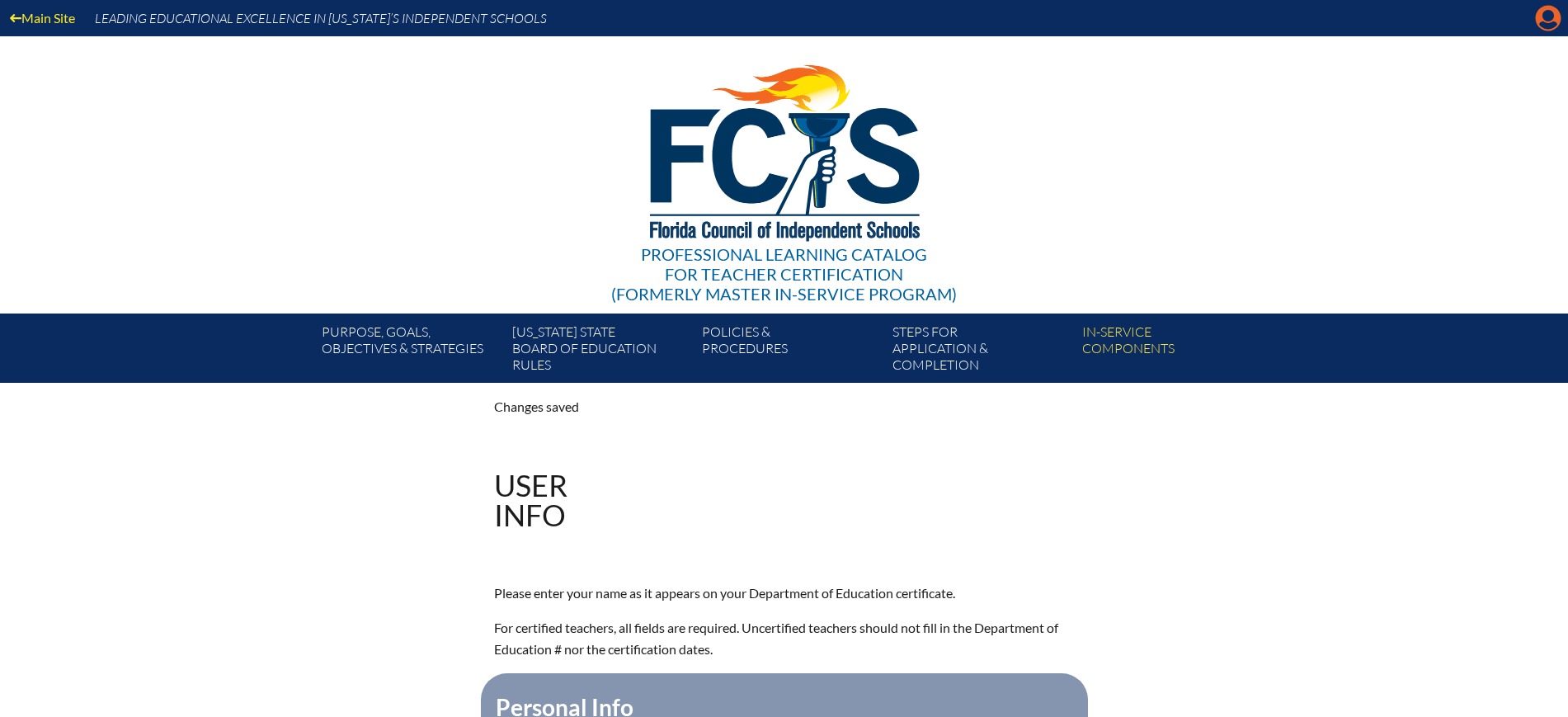
click at [1543, 18] on icon "Manage account" at bounding box center [1547, 18] width 27 height 27
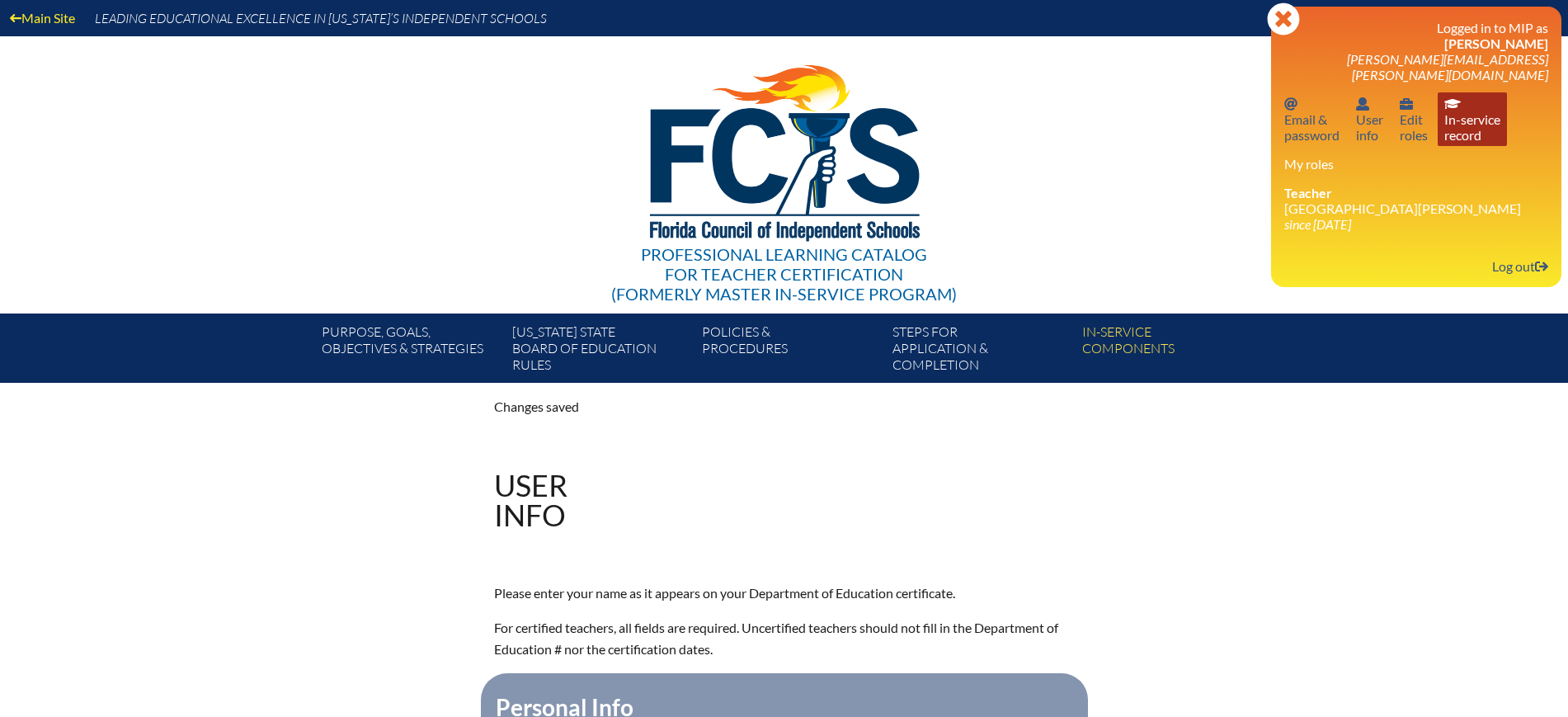
click at [1501, 109] on link "In-service record In-service record" at bounding box center [1472, 119] width 69 height 53
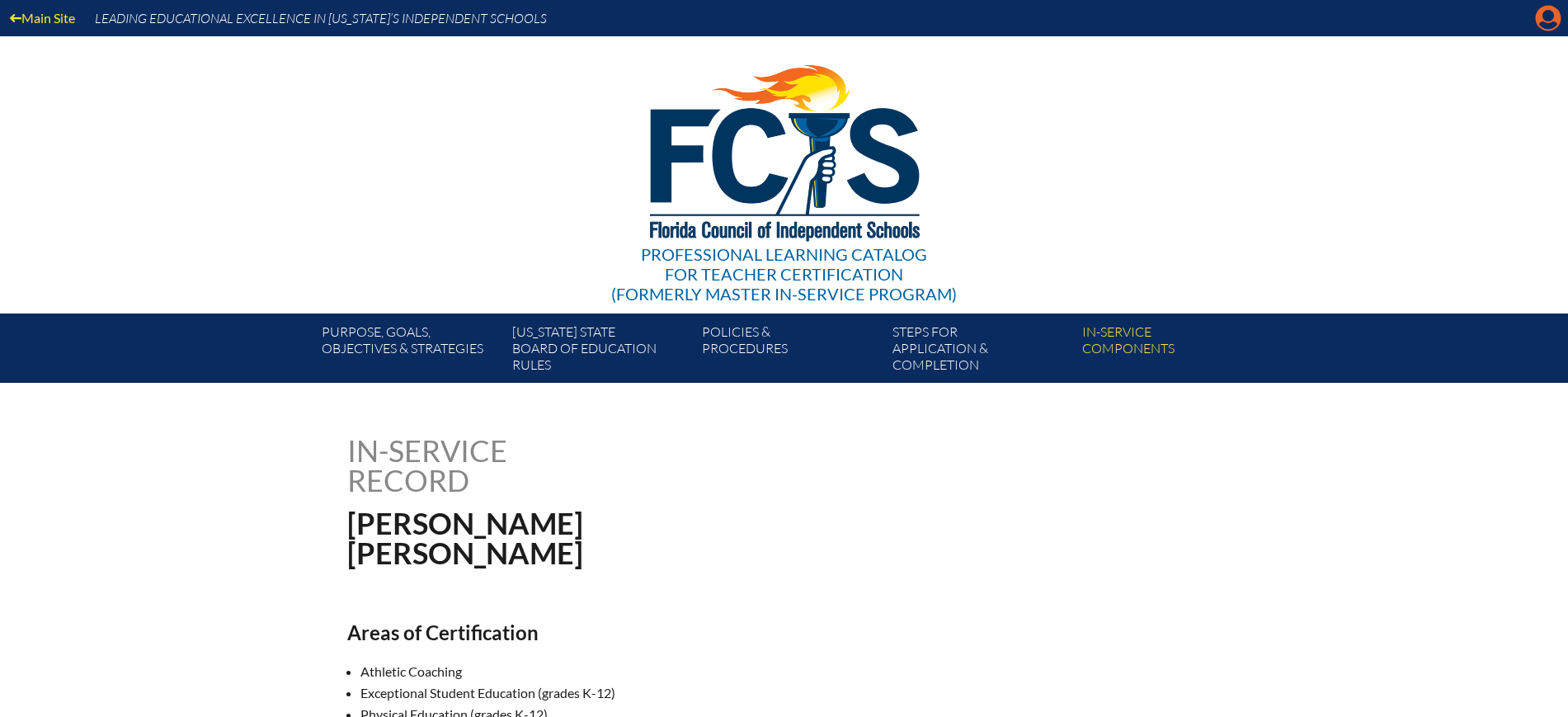
click at [1534, 13] on icon "Manage account" at bounding box center [1547, 18] width 27 height 27
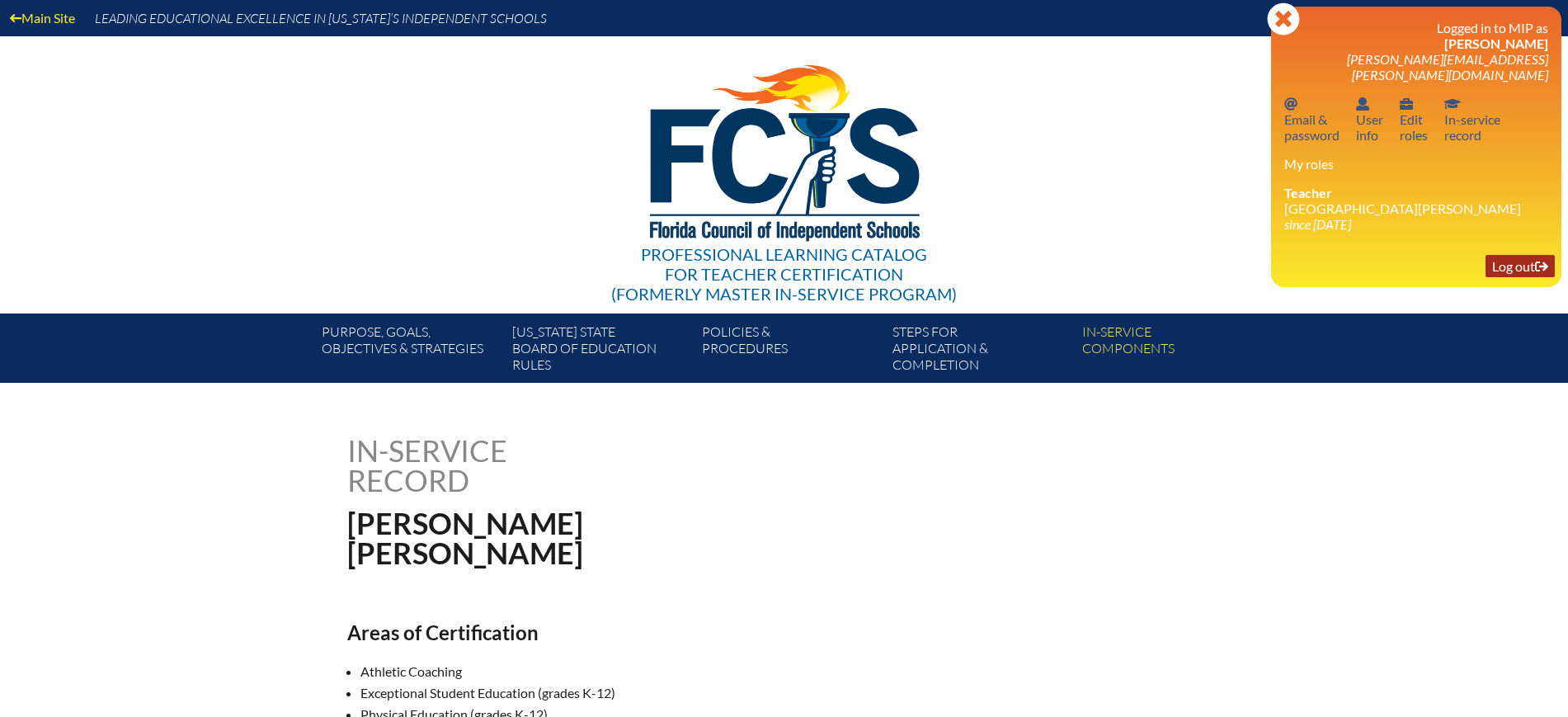
click at [1488, 255] on link "Log out Log out" at bounding box center [1520, 266] width 69 height 23
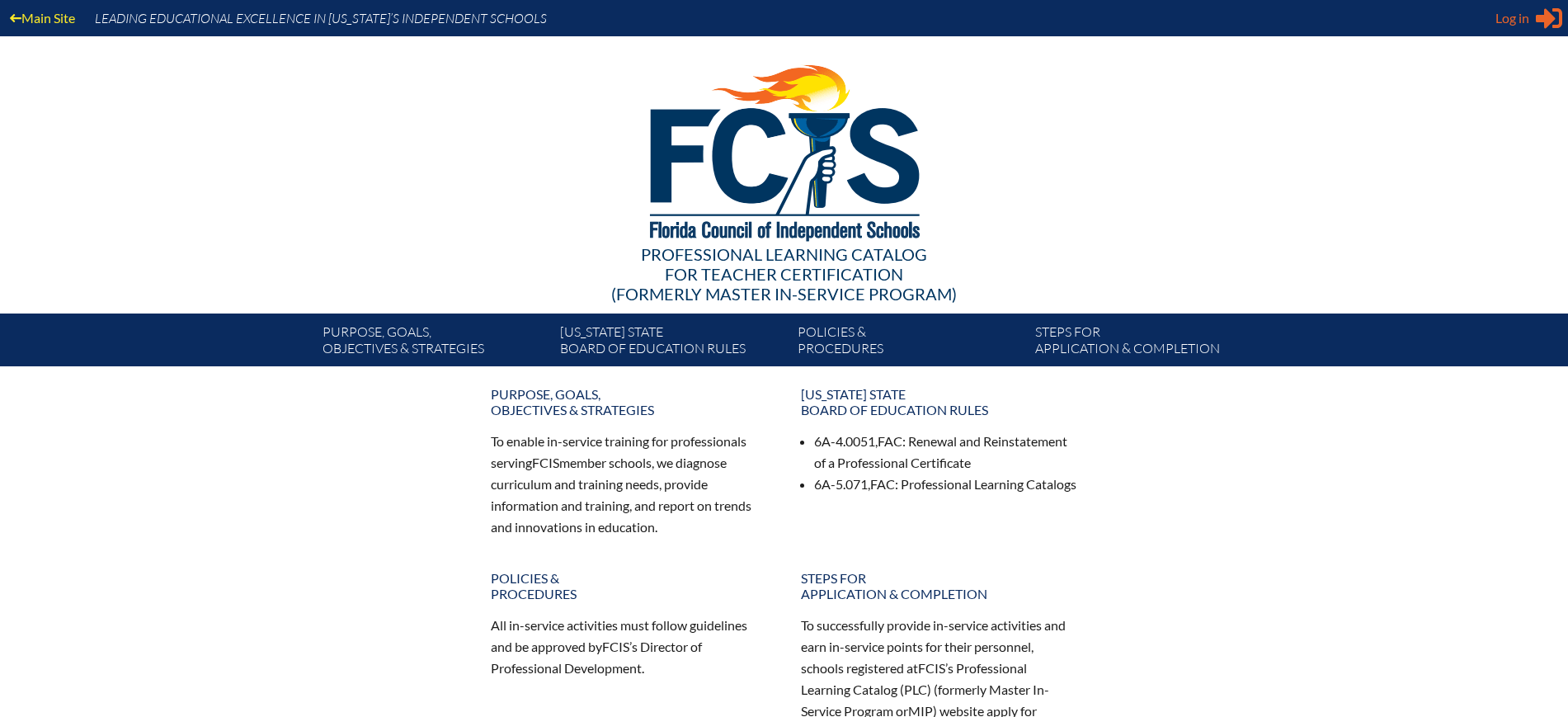
type input "[EMAIL_ADDRESS][DOMAIN_NAME]"
click at [1510, 13] on span "Log in" at bounding box center [1512, 18] width 34 height 20
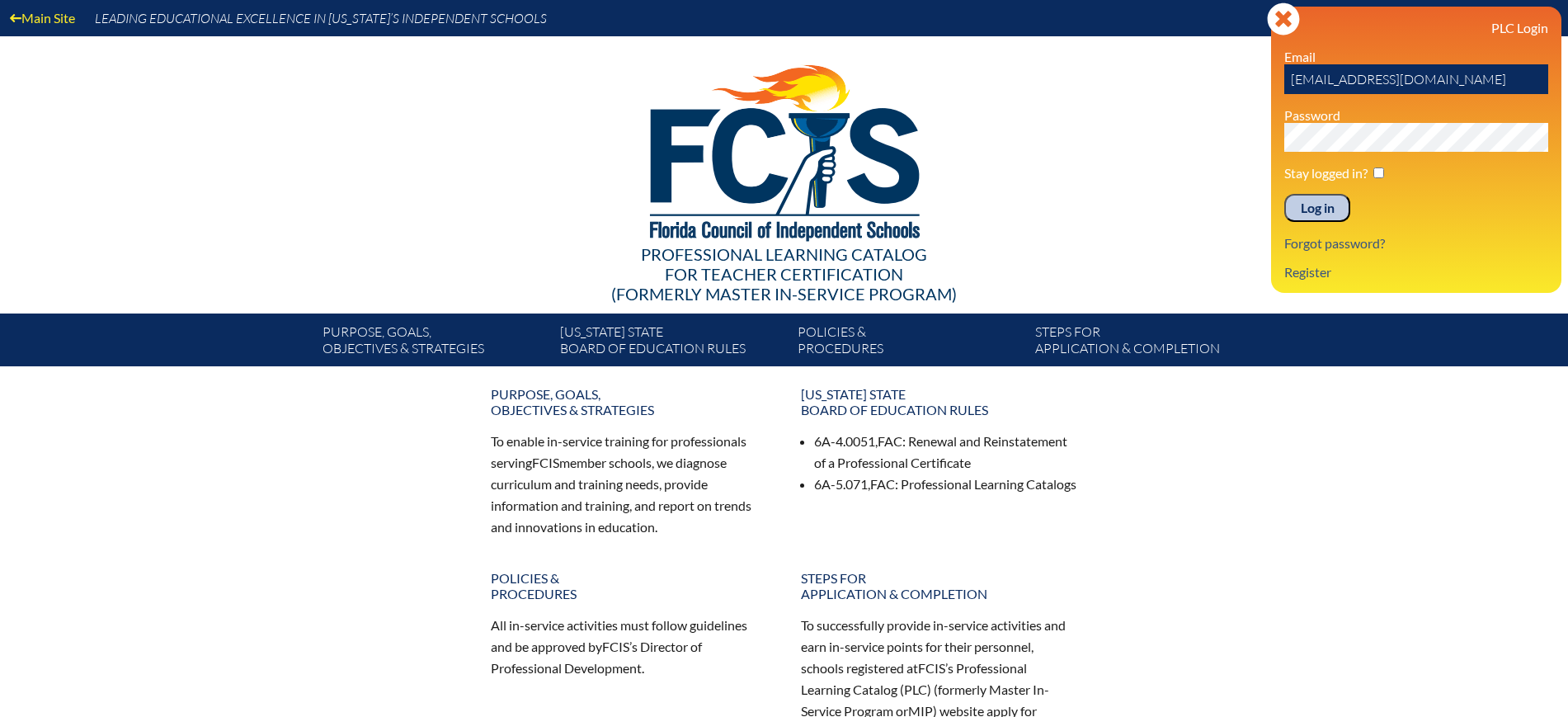
click at [1323, 204] on input "Log in" at bounding box center [1317, 208] width 66 height 28
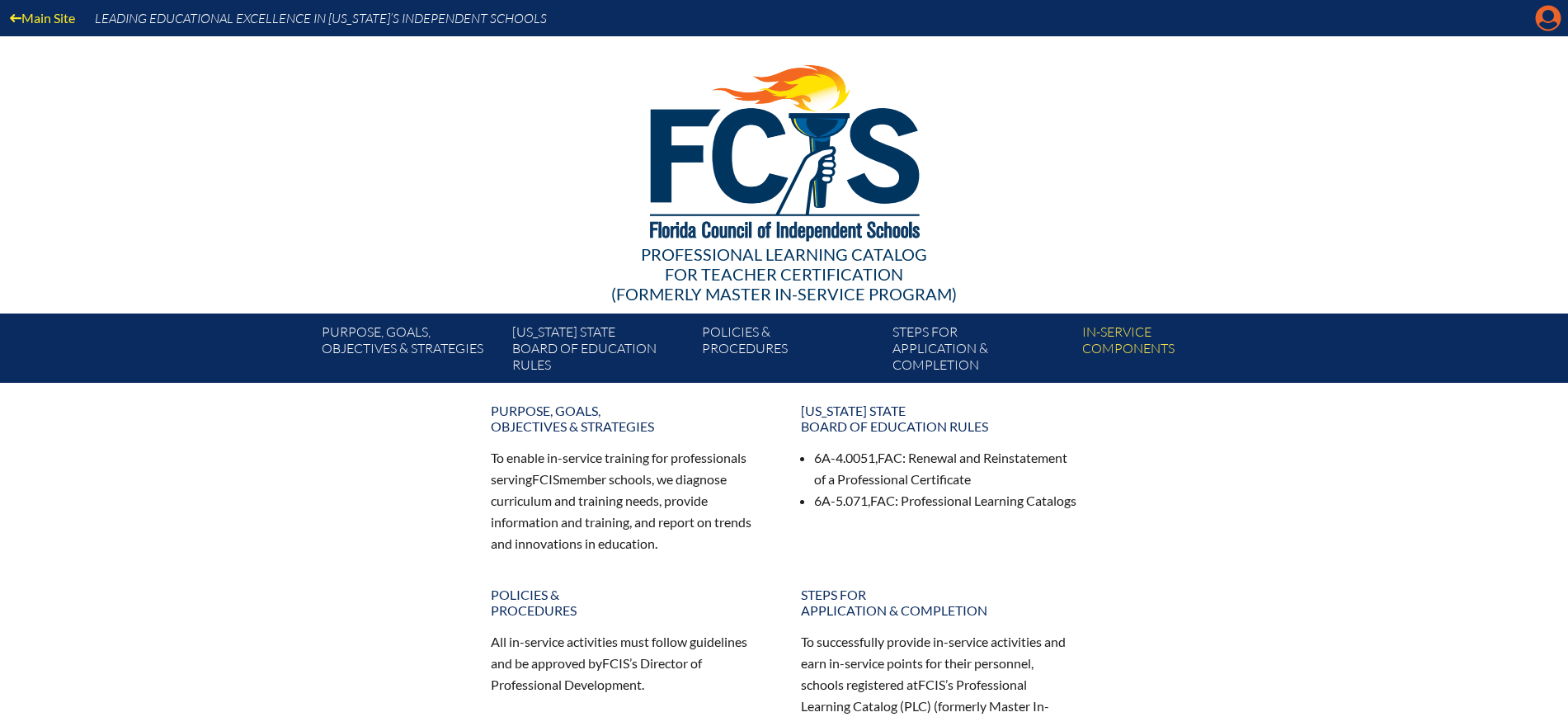
click at [1553, 18] on icon at bounding box center [1548, 19] width 26 height 26
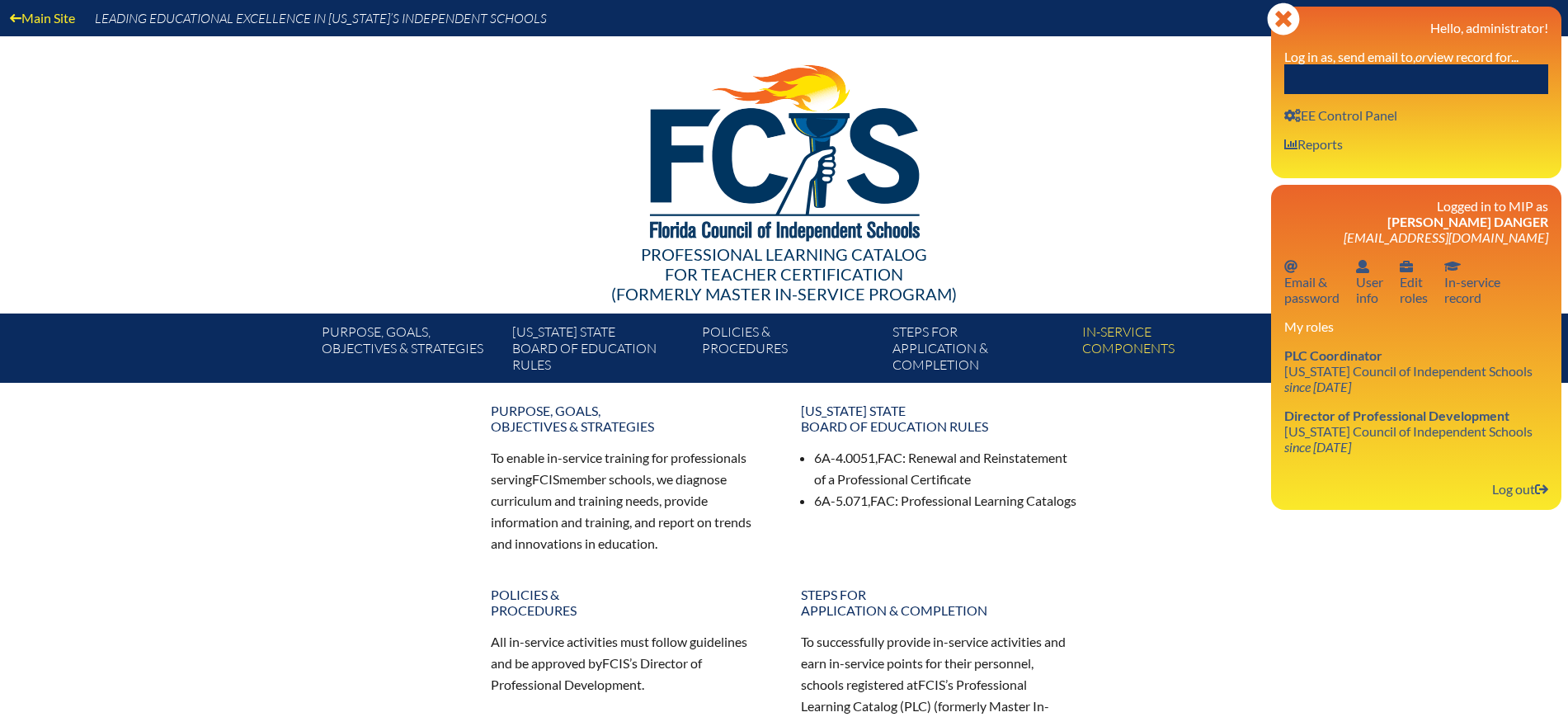
click at [1475, 67] on input "text" at bounding box center [1416, 79] width 264 height 30
paste input "[PERSON_NAME]"
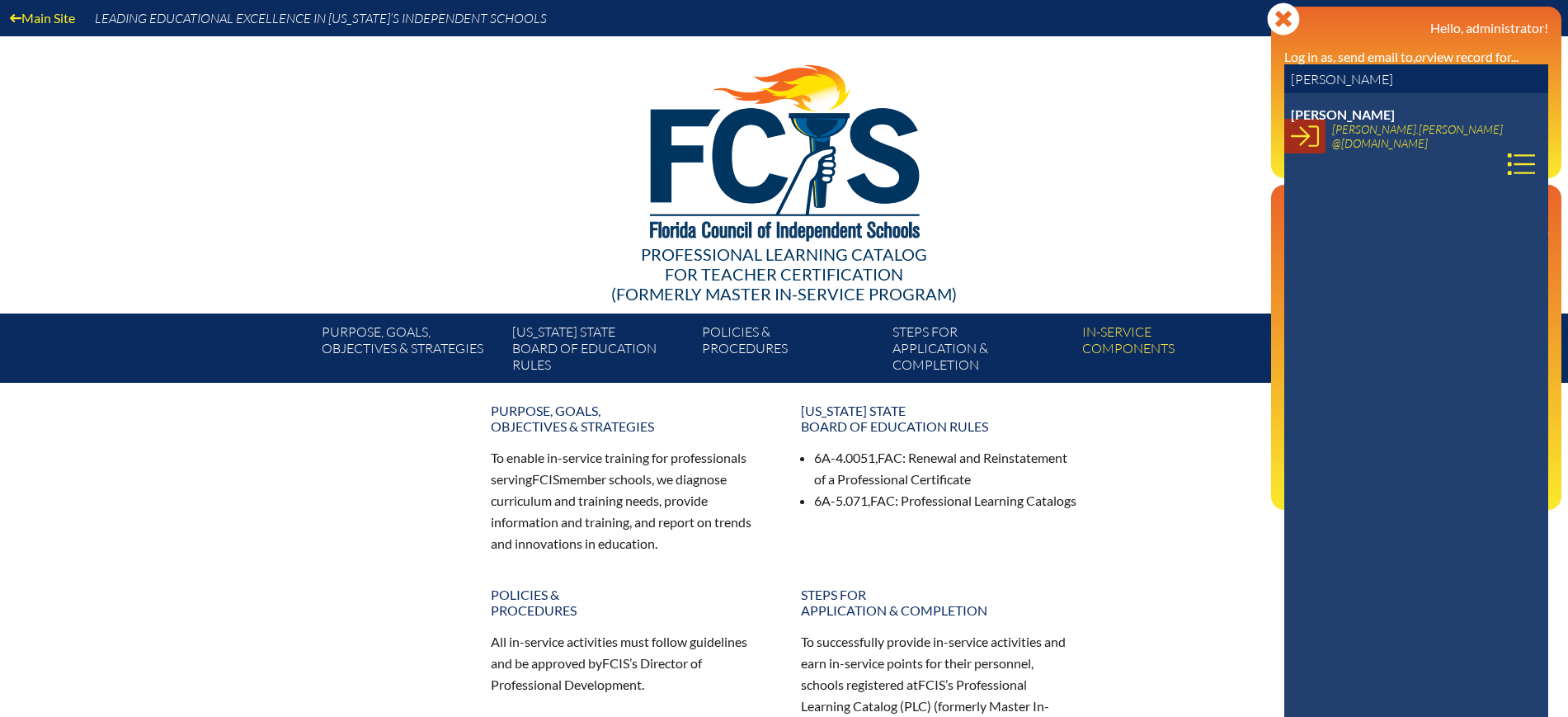
type input "[PERSON_NAME]"
click at [1294, 138] on icon at bounding box center [1304, 135] width 28 height 28
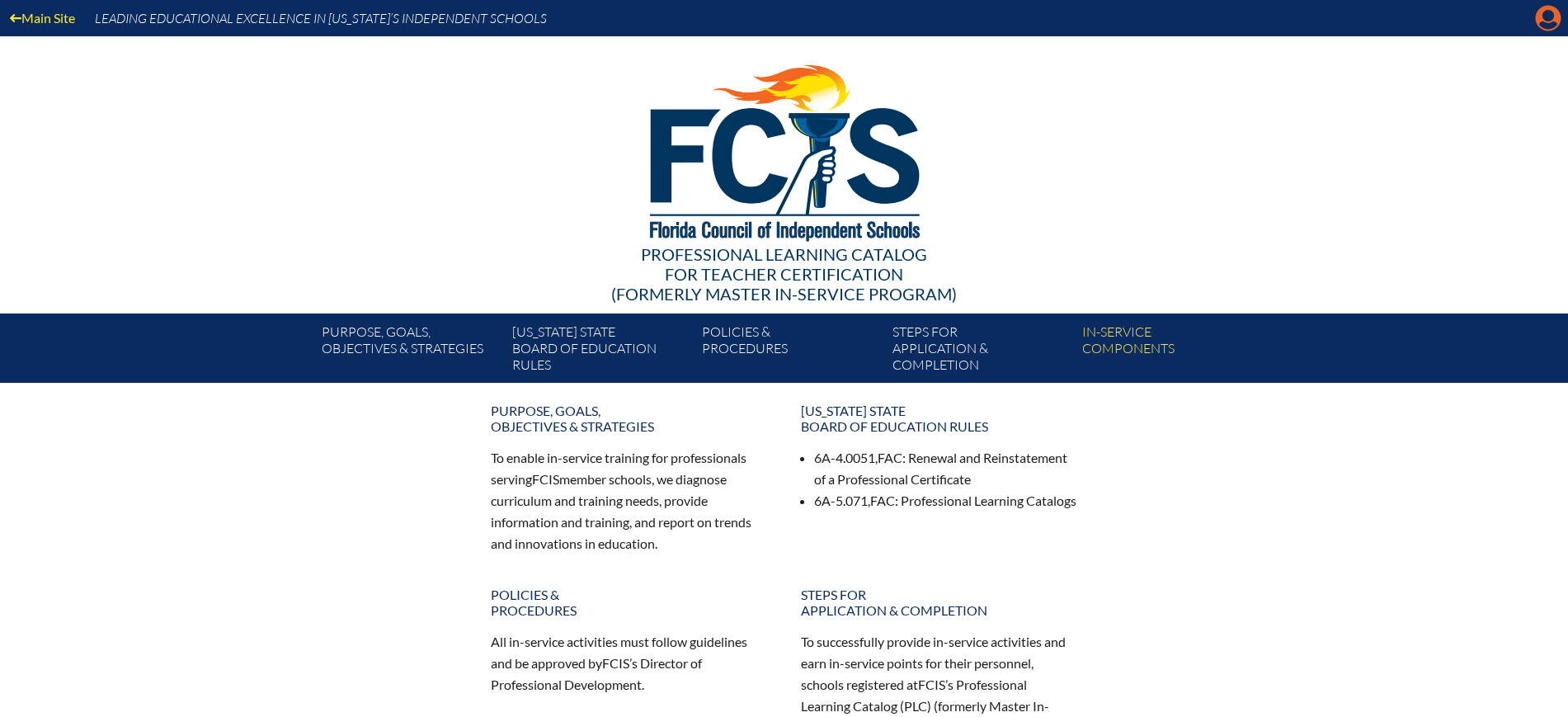
click at [1559, 20] on icon at bounding box center [1548, 19] width 26 height 26
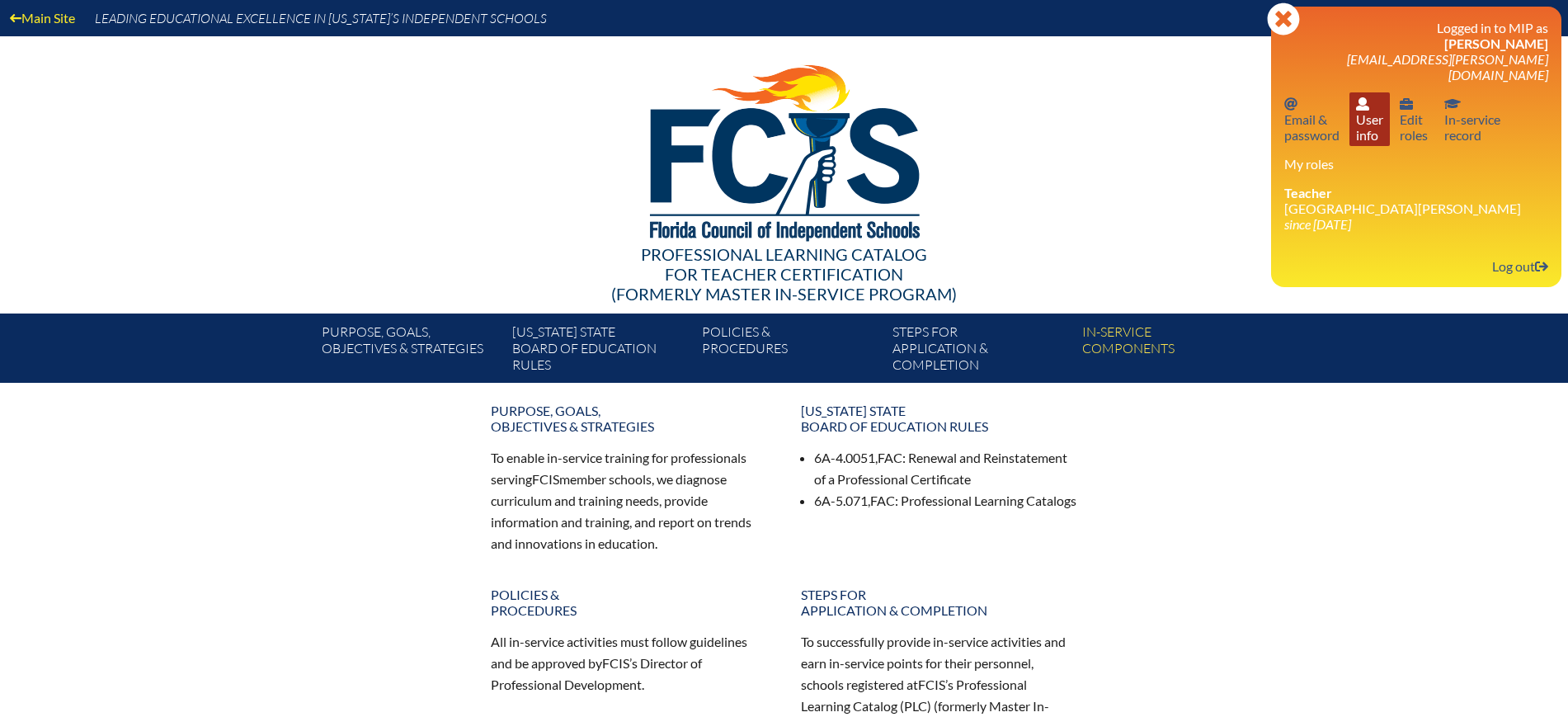
click at [1373, 110] on link "User info User info" at bounding box center [1369, 119] width 41 height 53
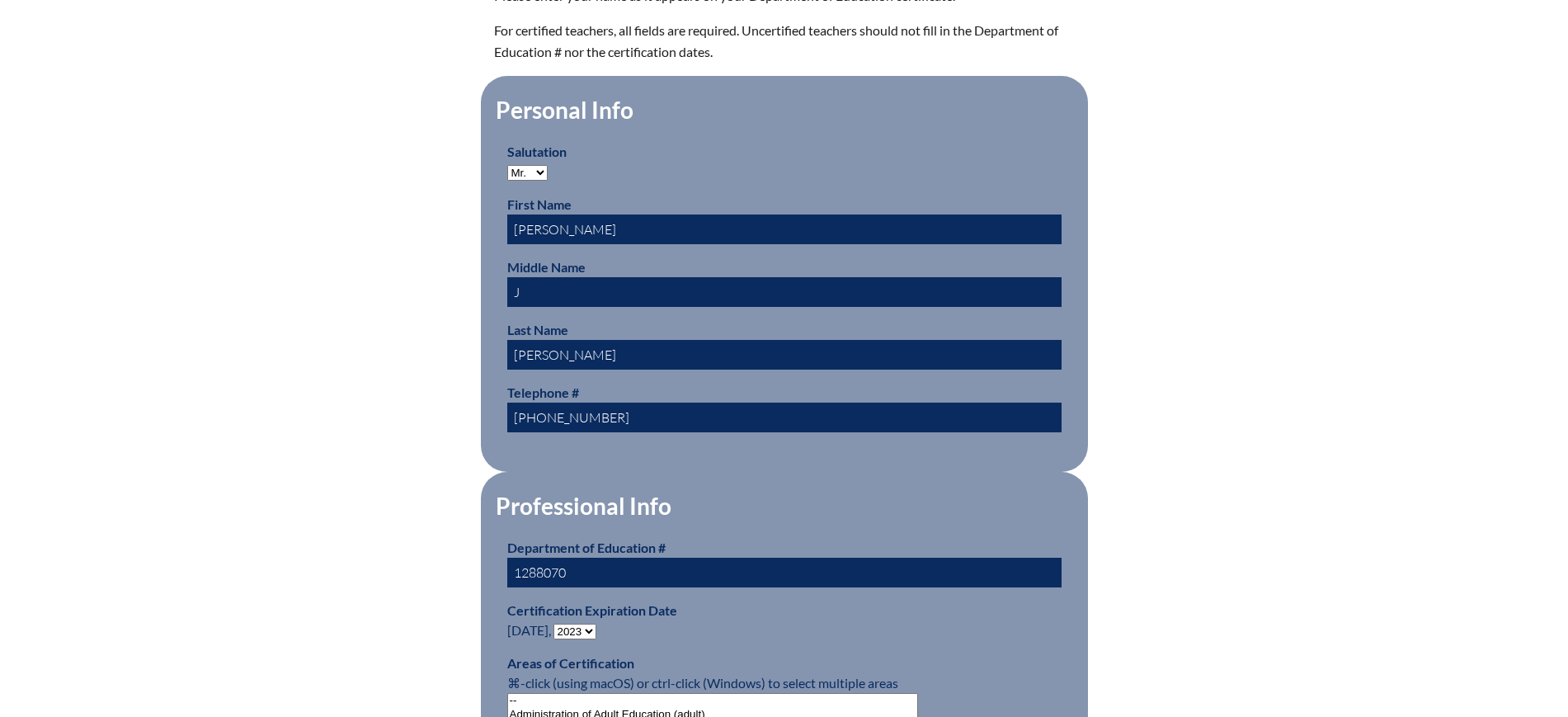
scroll to position [515, 0]
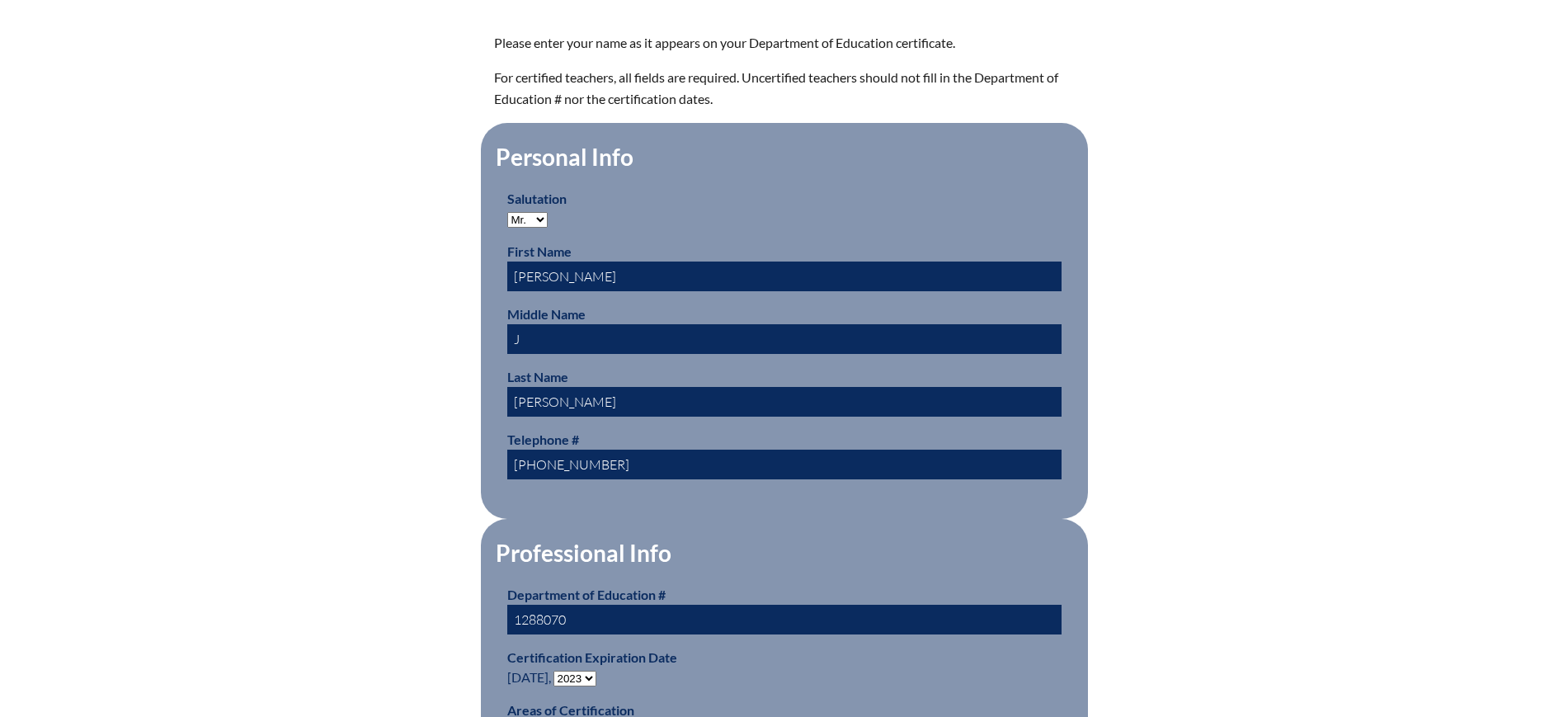
drag, startPoint x: 585, startPoint y: 611, endPoint x: 501, endPoint y: 604, distance: 84.3
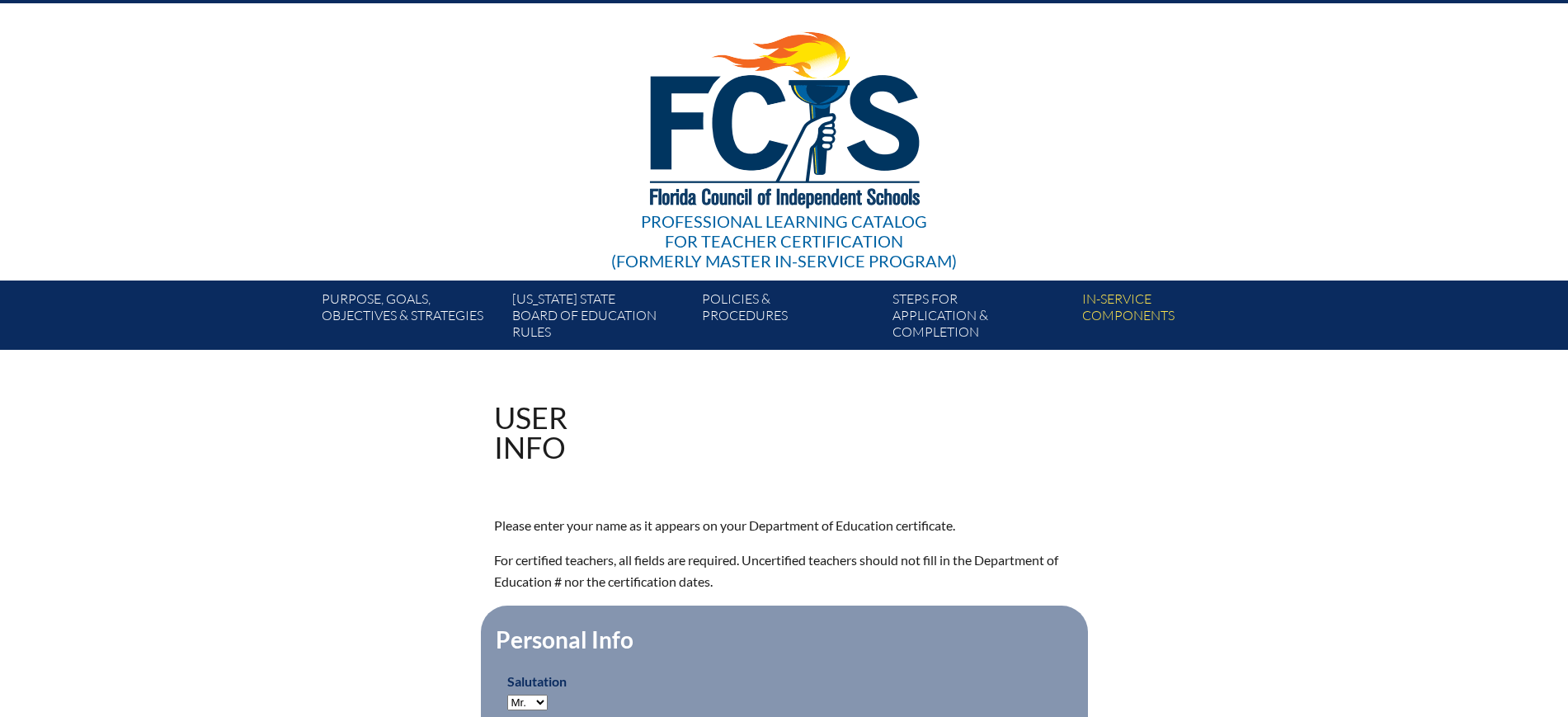
scroll to position [0, 0]
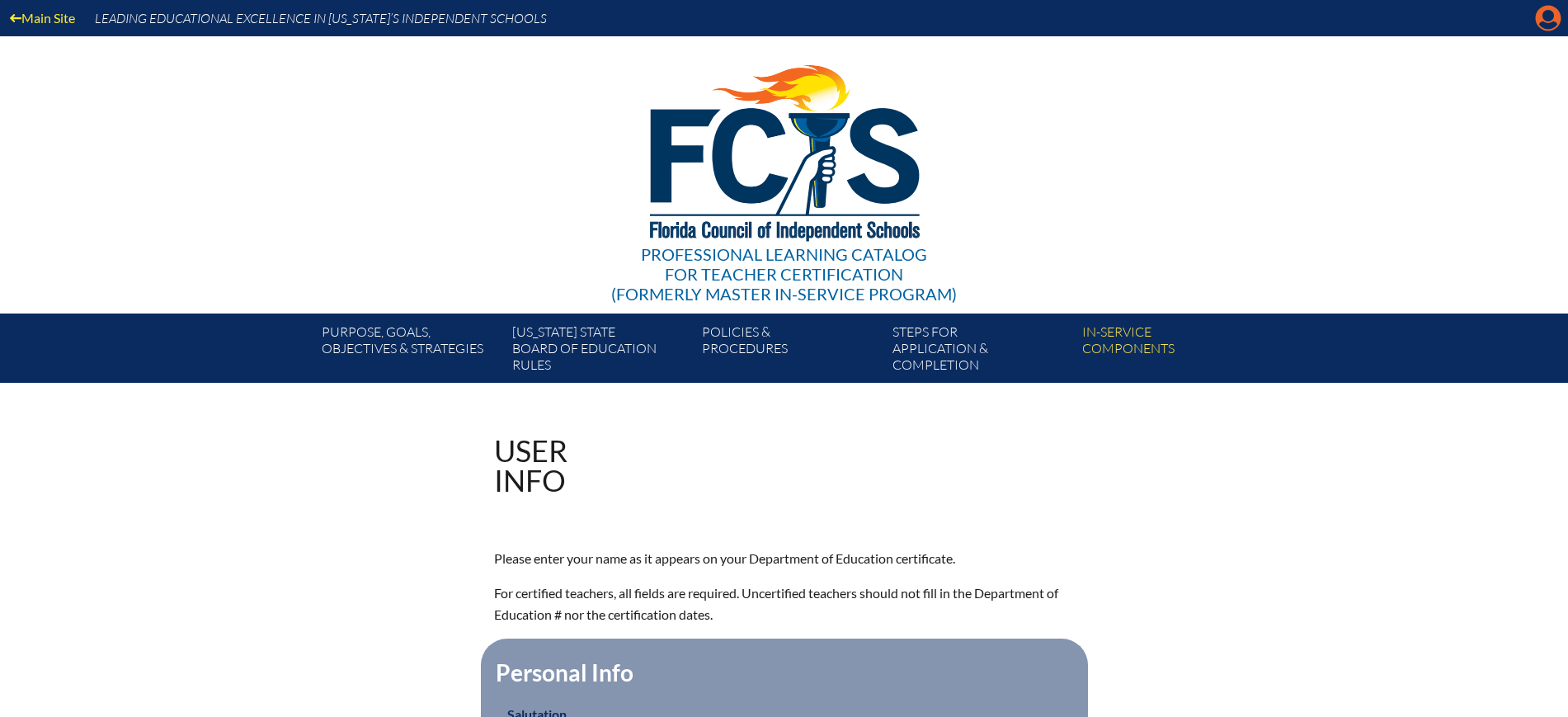
click at [1539, 14] on icon at bounding box center [1548, 19] width 26 height 26
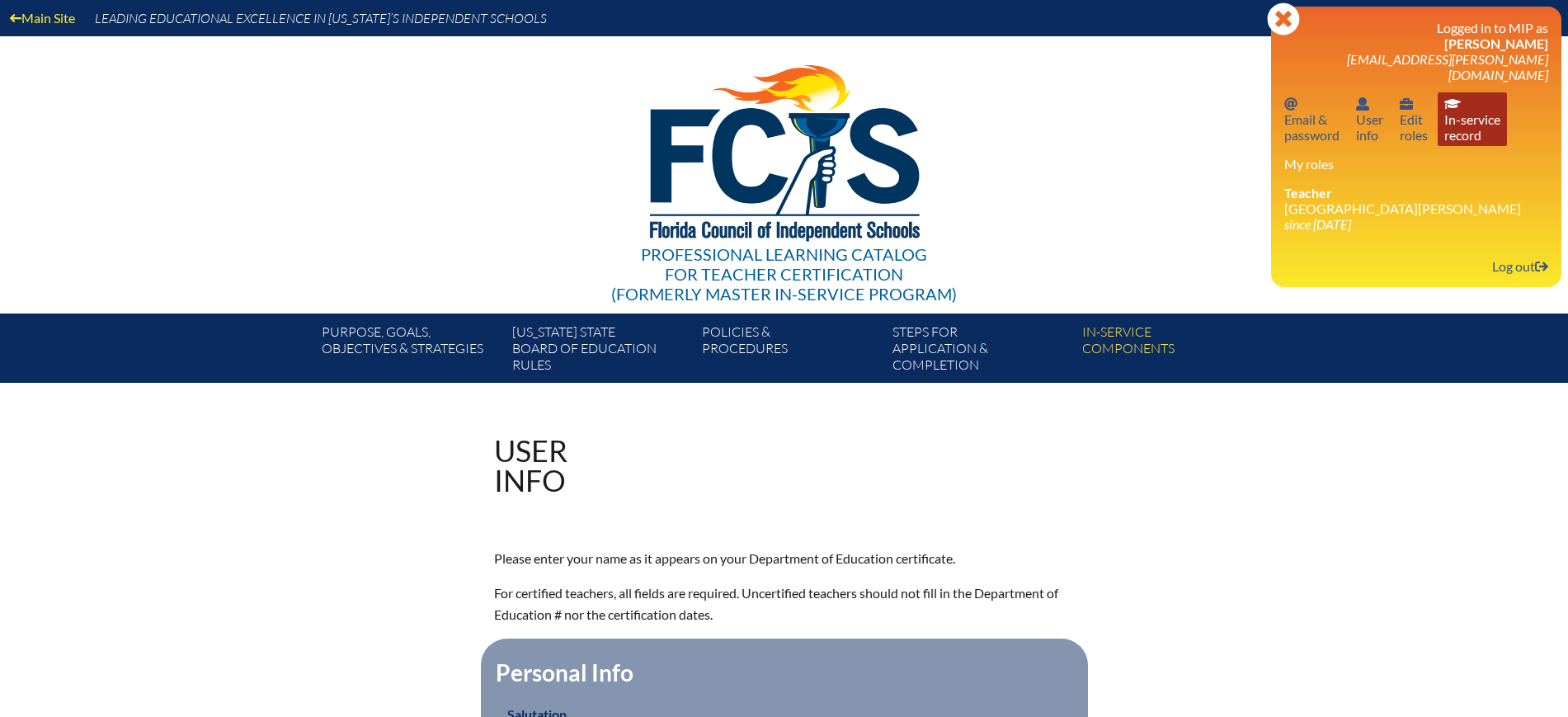
click at [1485, 116] on link "In-service record In-service record" at bounding box center [1472, 119] width 69 height 53
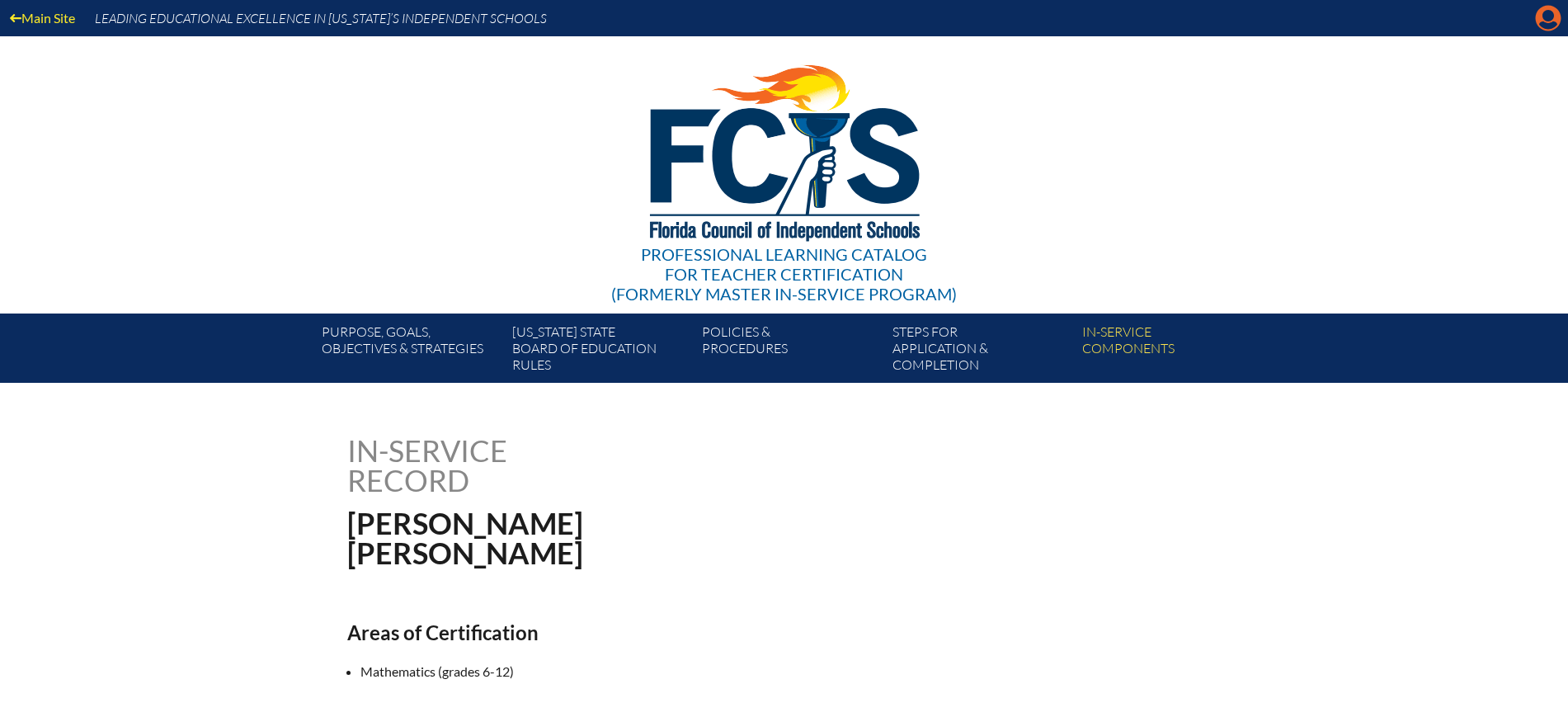
click at [1536, 10] on icon "Manage account" at bounding box center [1547, 18] width 27 height 27
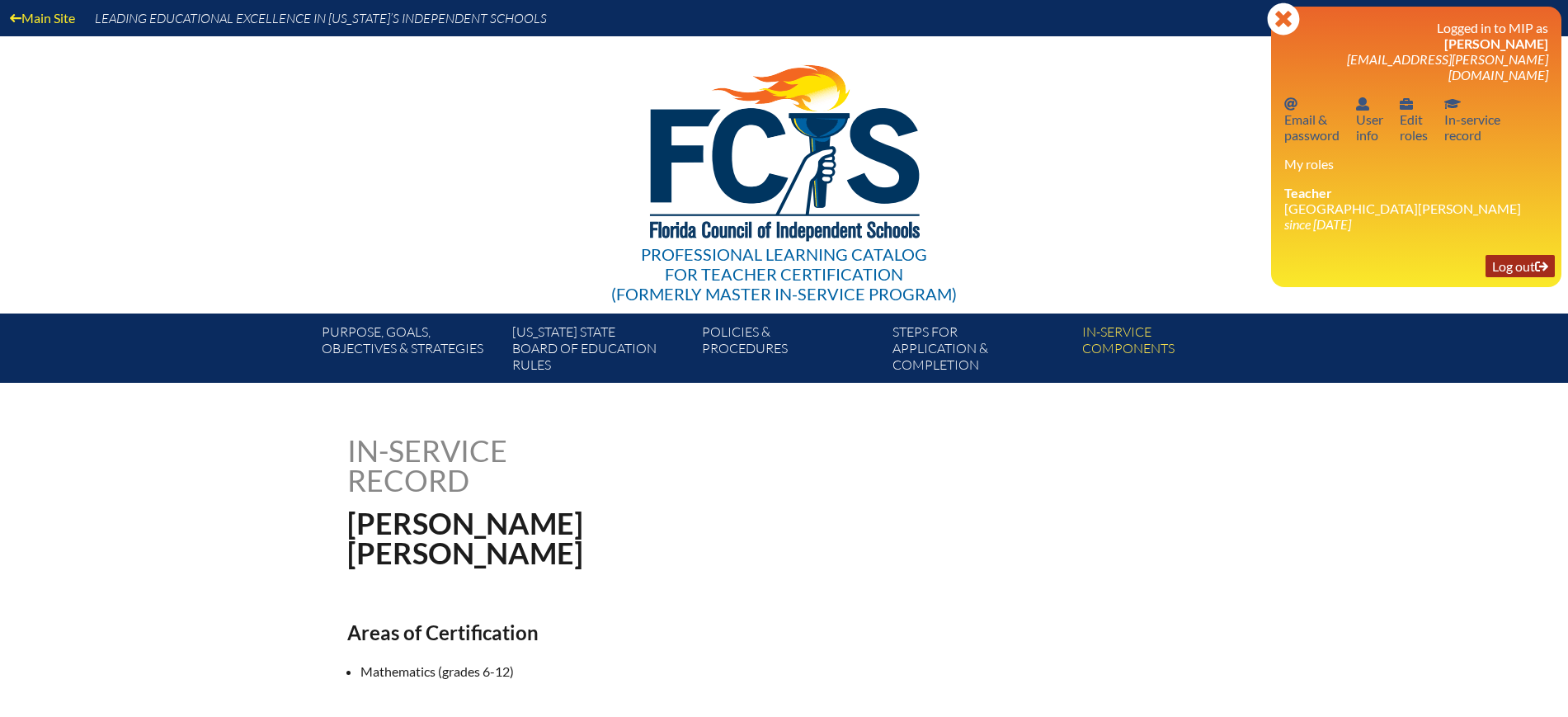
click at [1499, 255] on link "Log out Log out" at bounding box center [1520, 266] width 69 height 23
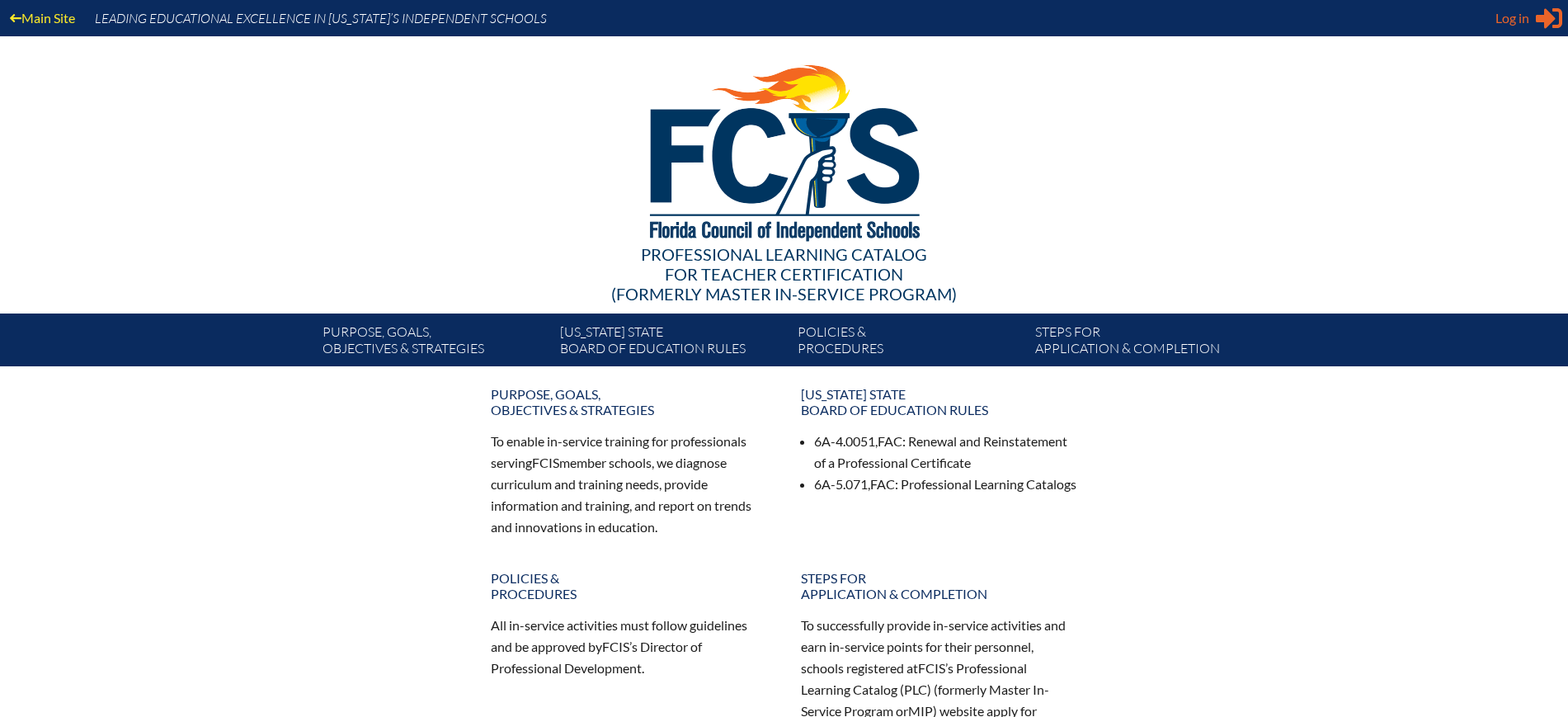
type input "[EMAIL_ADDRESS][DOMAIN_NAME]"
click at [1520, 19] on span "Log in" at bounding box center [1512, 18] width 34 height 20
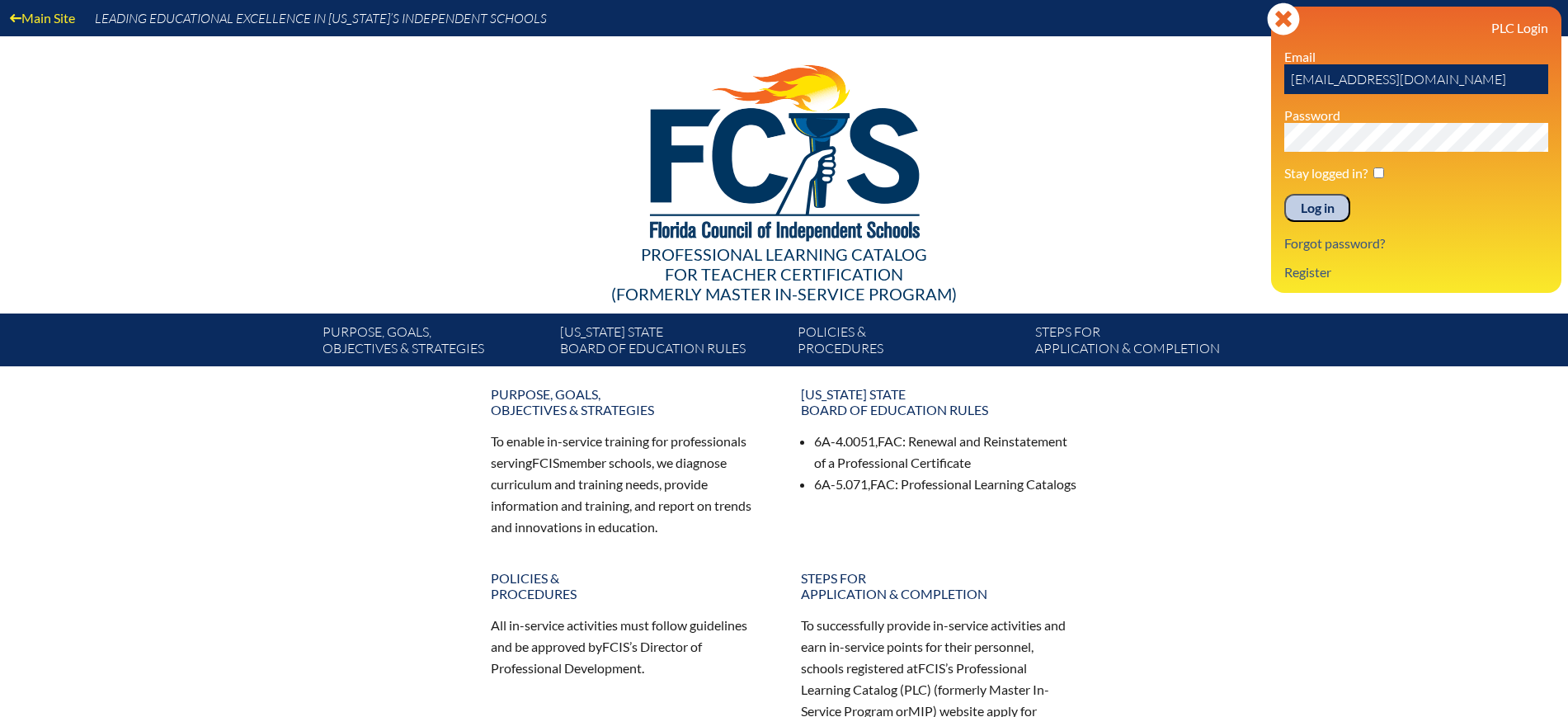
click at [1313, 200] on input "Log in" at bounding box center [1317, 208] width 66 height 28
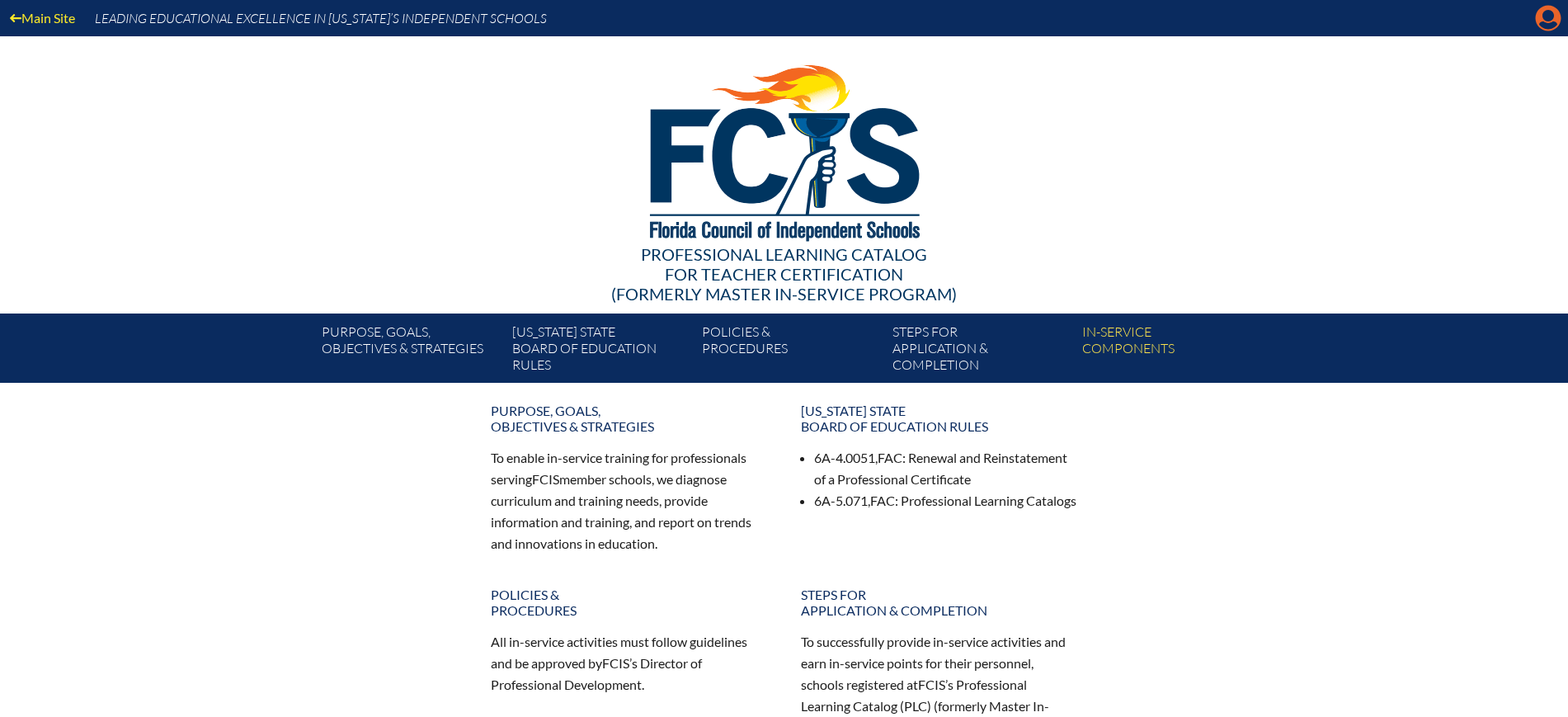
click at [1547, 14] on icon "Manage Account" at bounding box center [1547, 18] width 27 height 27
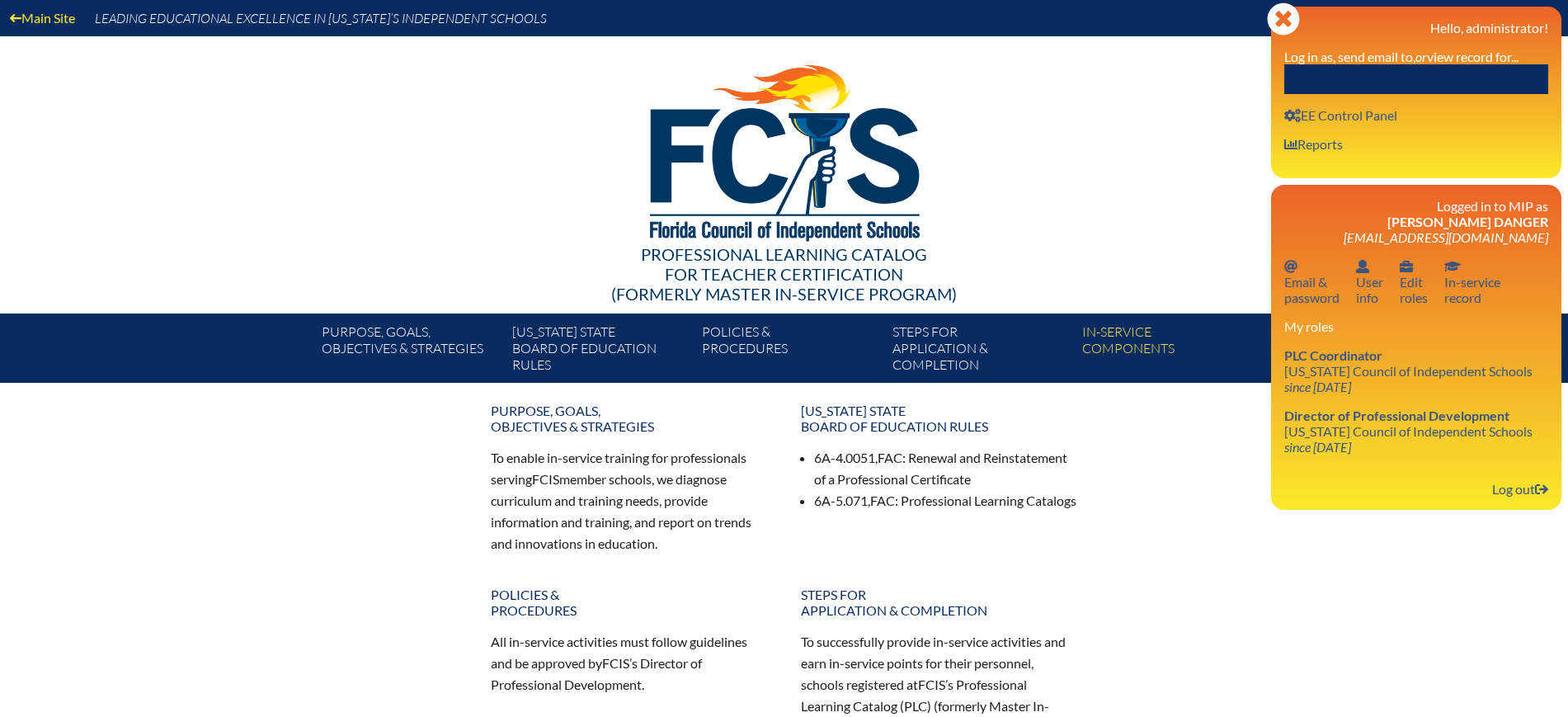
click at [1470, 82] on input "text" at bounding box center [1416, 79] width 264 height 30
paste input "[PERSON_NAME]"
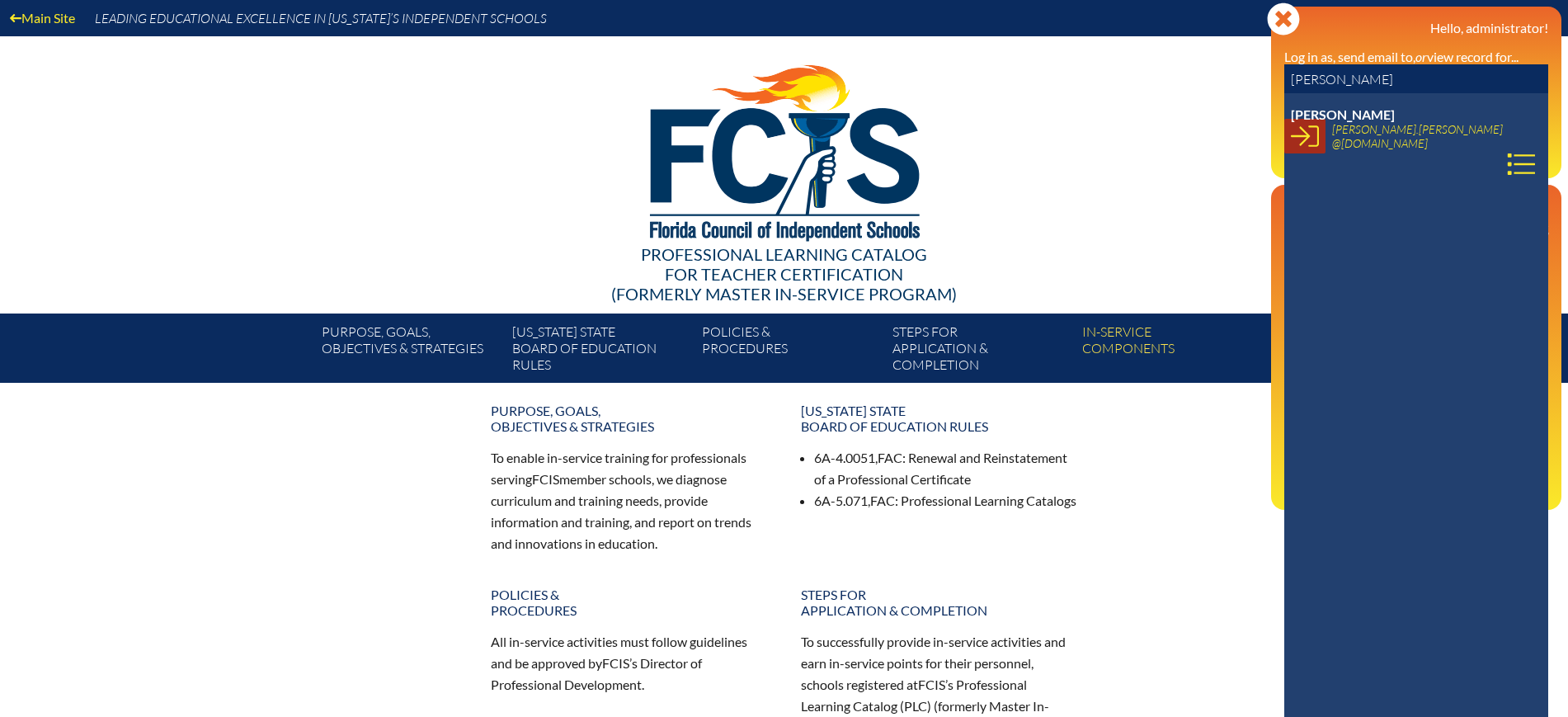
type input "[PERSON_NAME]"
click at [1322, 135] on link at bounding box center [1305, 135] width 42 height 35
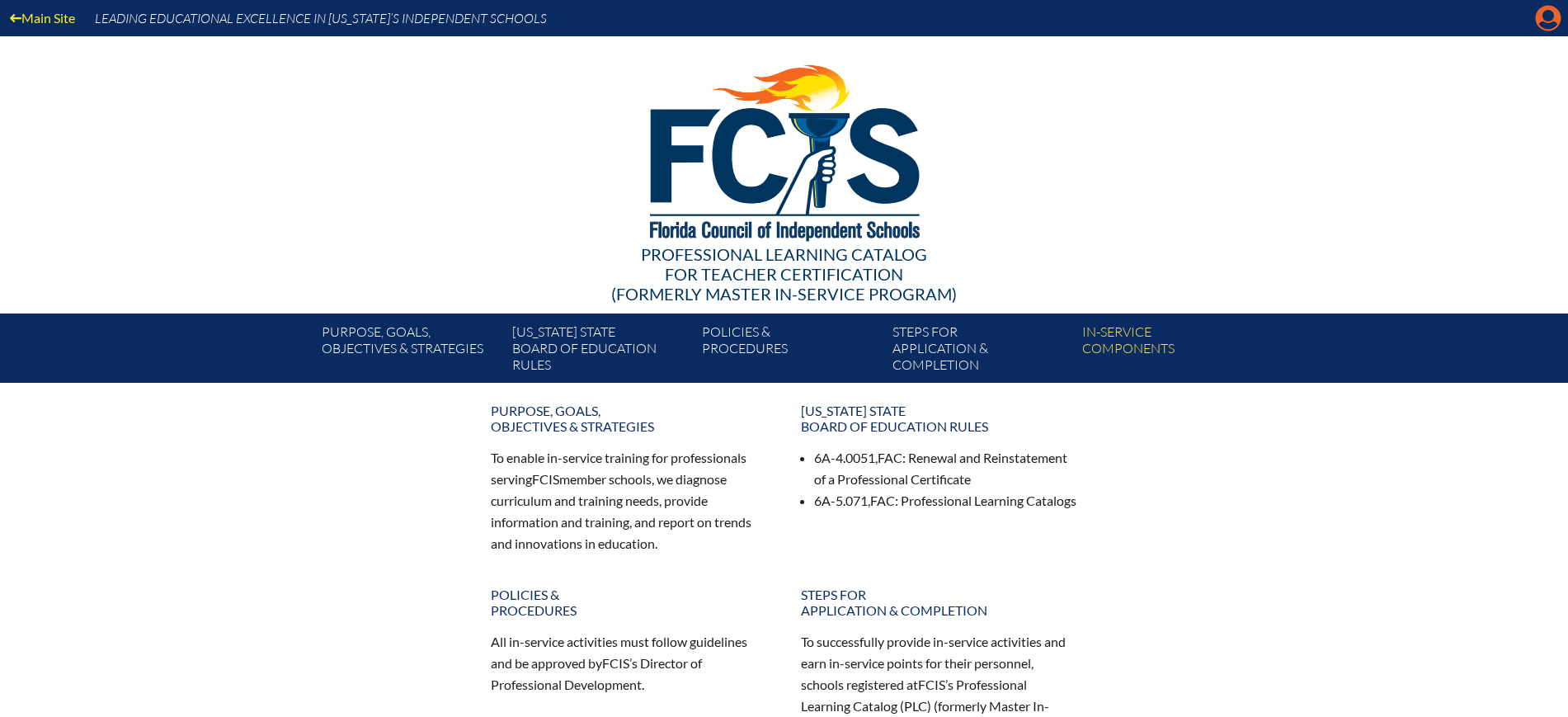
click at [1546, 18] on icon "Manage account" at bounding box center [1547, 18] width 27 height 27
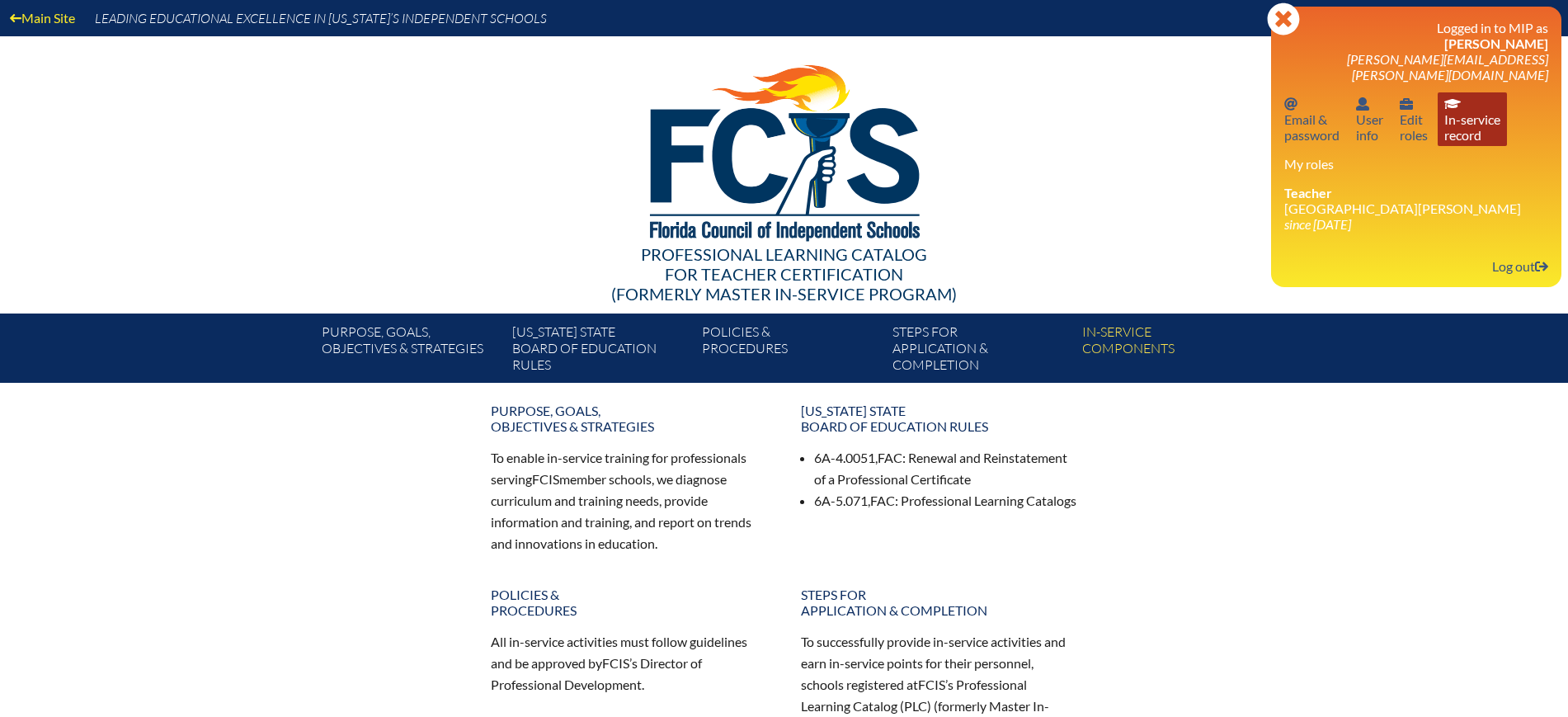
click at [1470, 114] on link "In-service record In-service record" at bounding box center [1472, 119] width 69 height 53
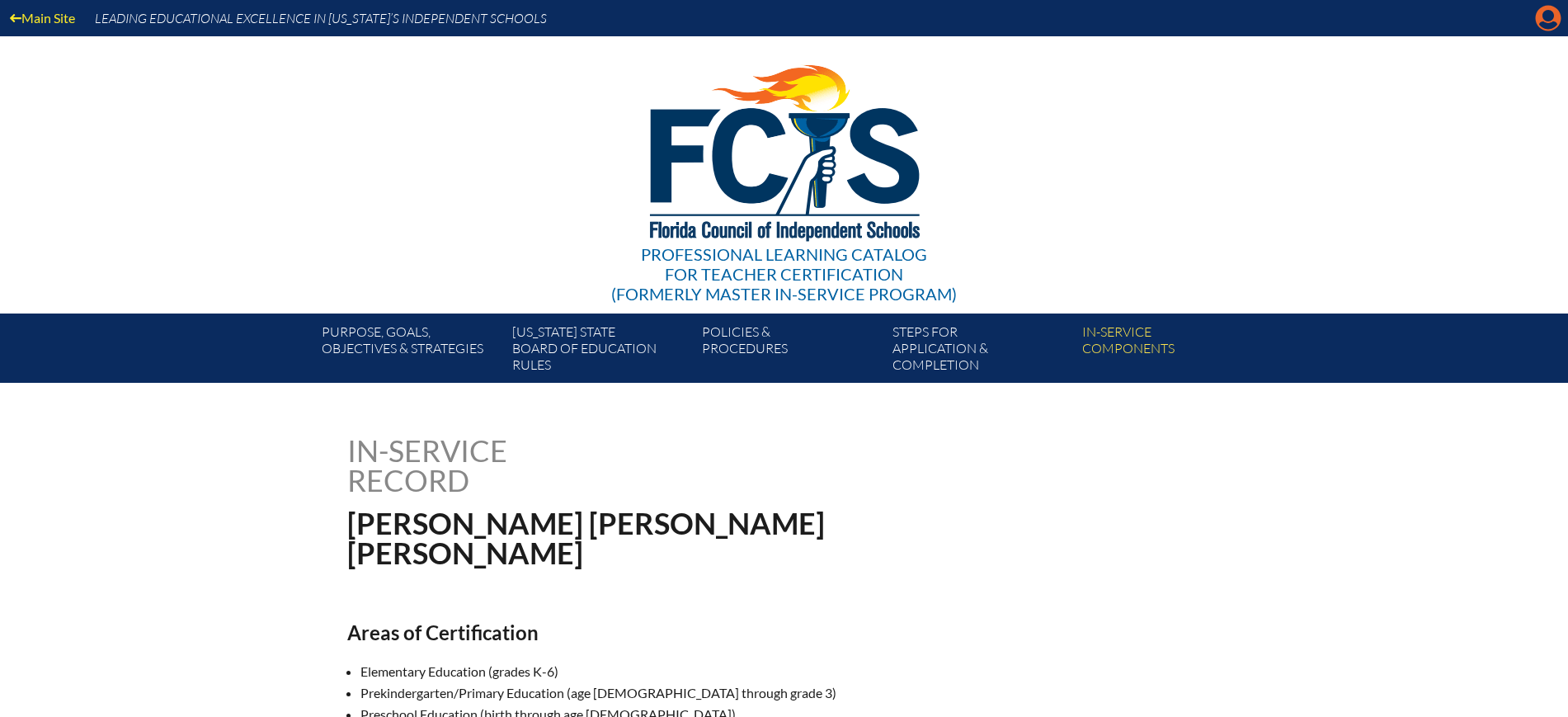
click at [1542, 13] on icon at bounding box center [1548, 19] width 26 height 26
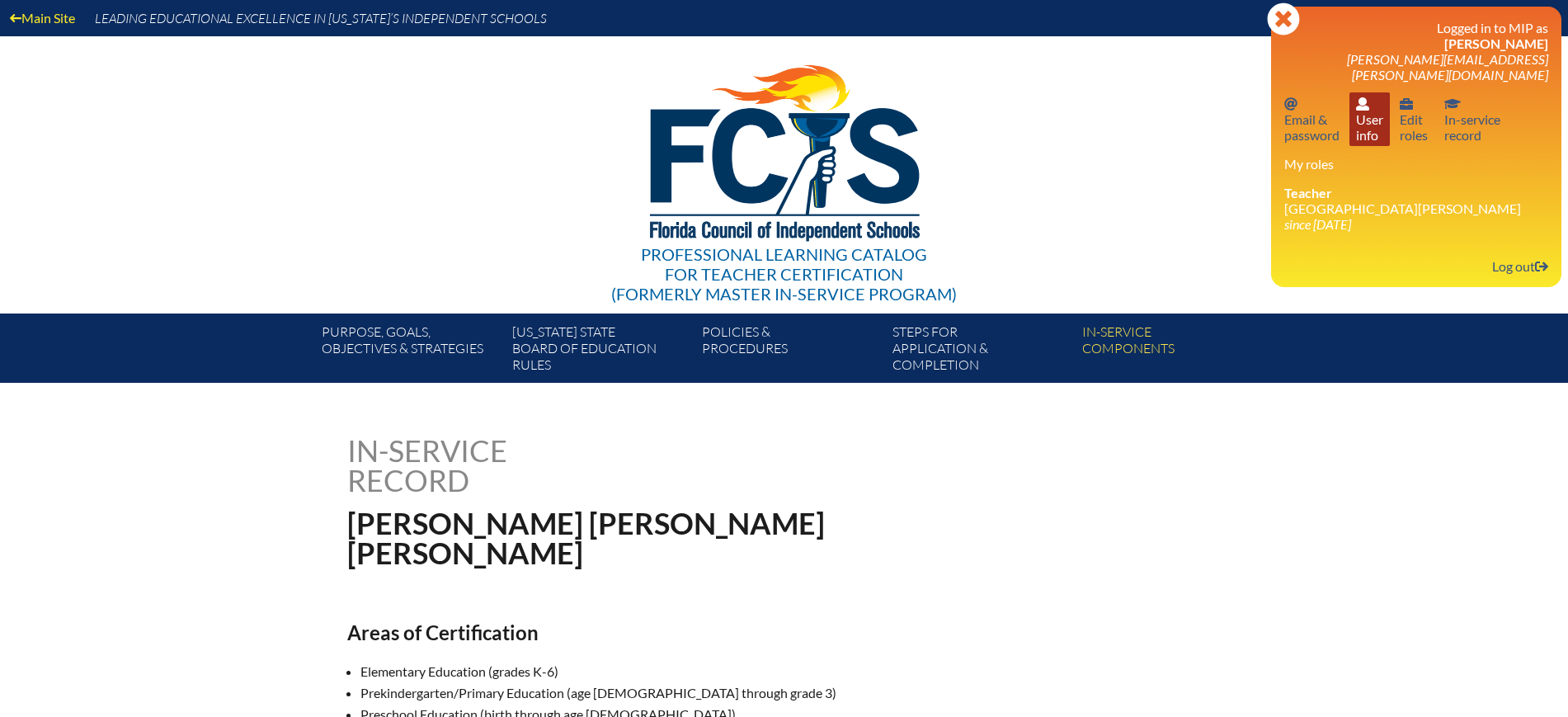
click at [1370, 110] on link "User info User info" at bounding box center [1369, 119] width 41 height 53
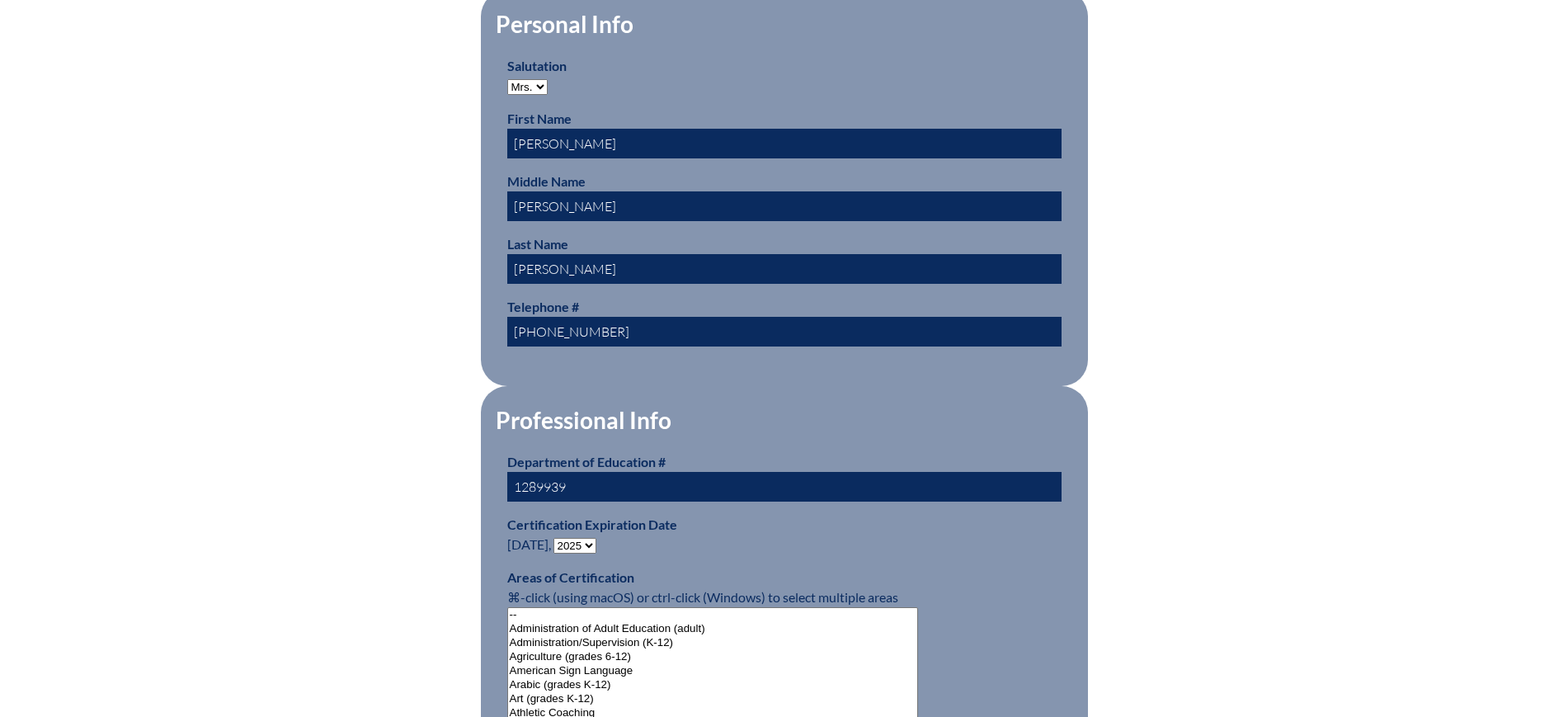
scroll to position [825, 0]
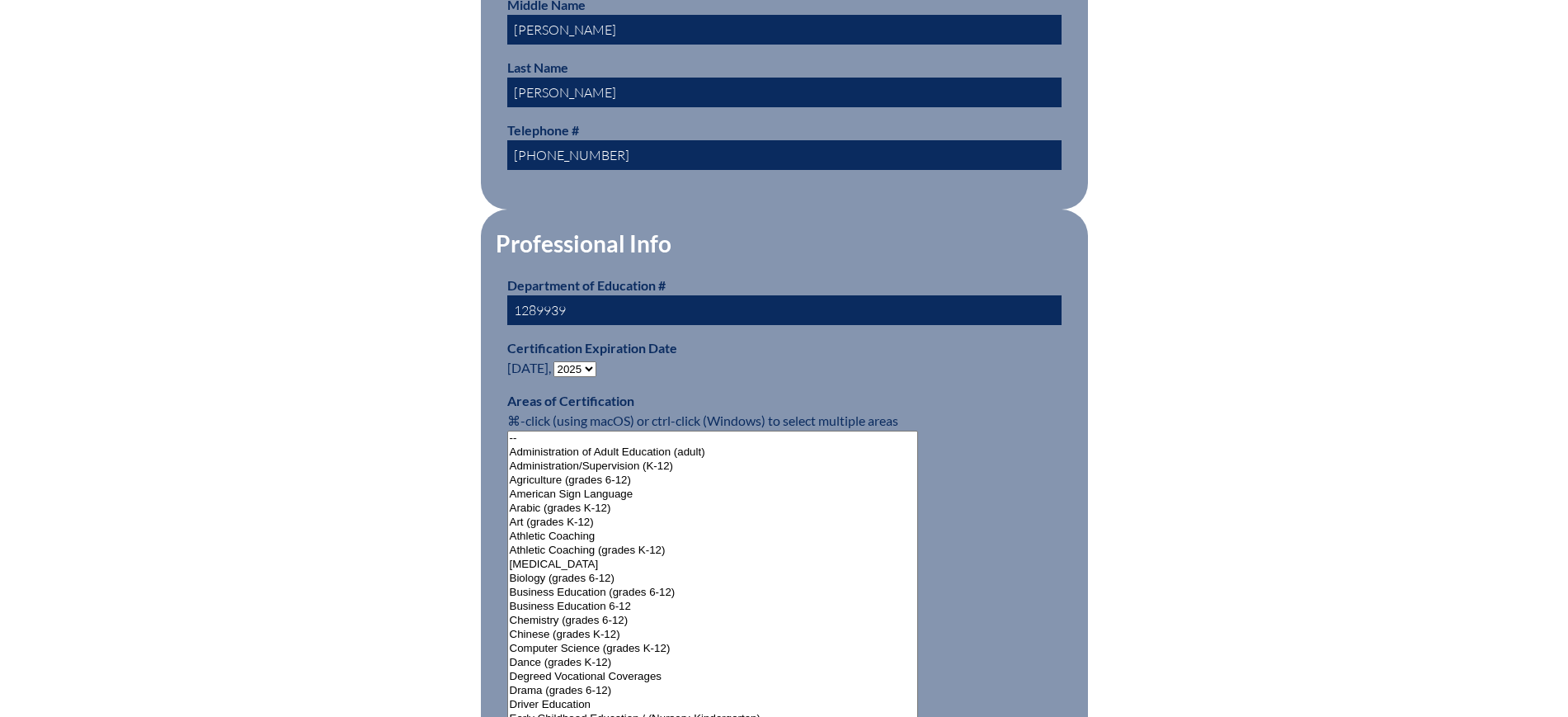
click at [589, 361] on select "- 2031 2030 2029 2028 2027 2026 2025 2024 2023 2022 2021 2020 2019 2018 2017 20…" at bounding box center [574, 369] width 43 height 16
select select "2030"
click at [557, 361] on select "- 2031 2030 2029 2028 2027 2026 2025 2024 2023 2022 2021 2020 2019 2018 2017 20…" at bounding box center [574, 369] width 43 height 16
click at [328, 235] on div "User Info Please enter your name as it appears on your Department of Education …" at bounding box center [784, 708] width 927 height 2196
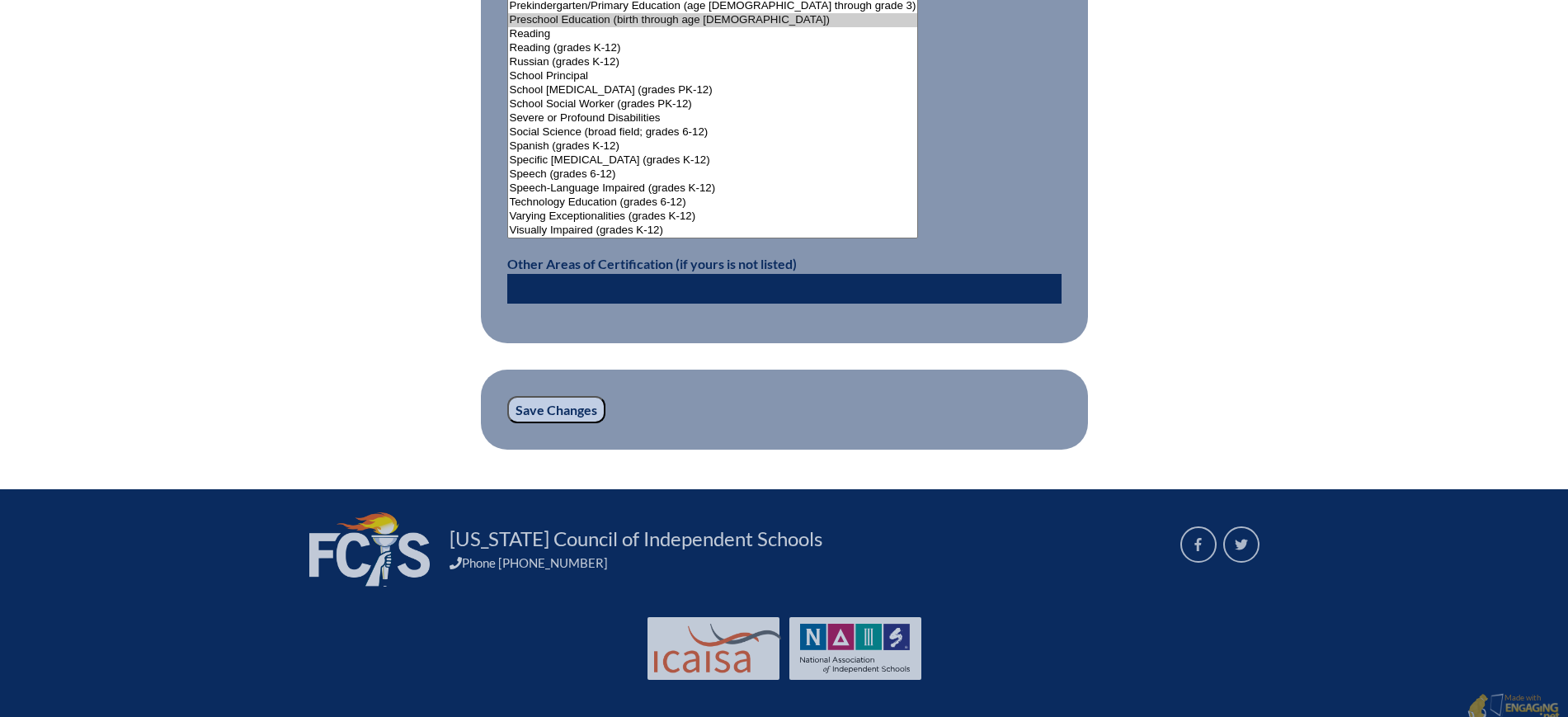
scroll to position [2187, 0]
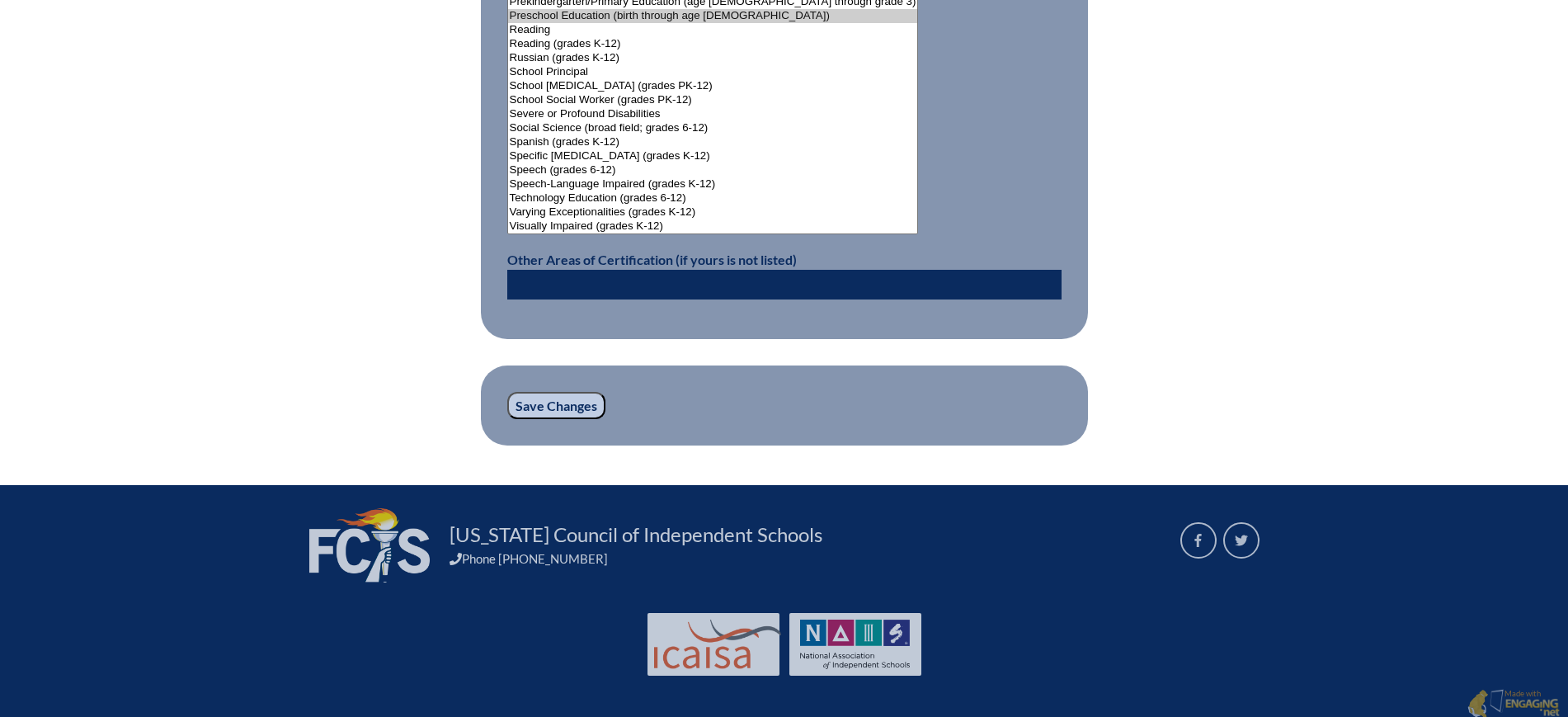
click at [558, 398] on input "Save Changes" at bounding box center [556, 405] width 98 height 28
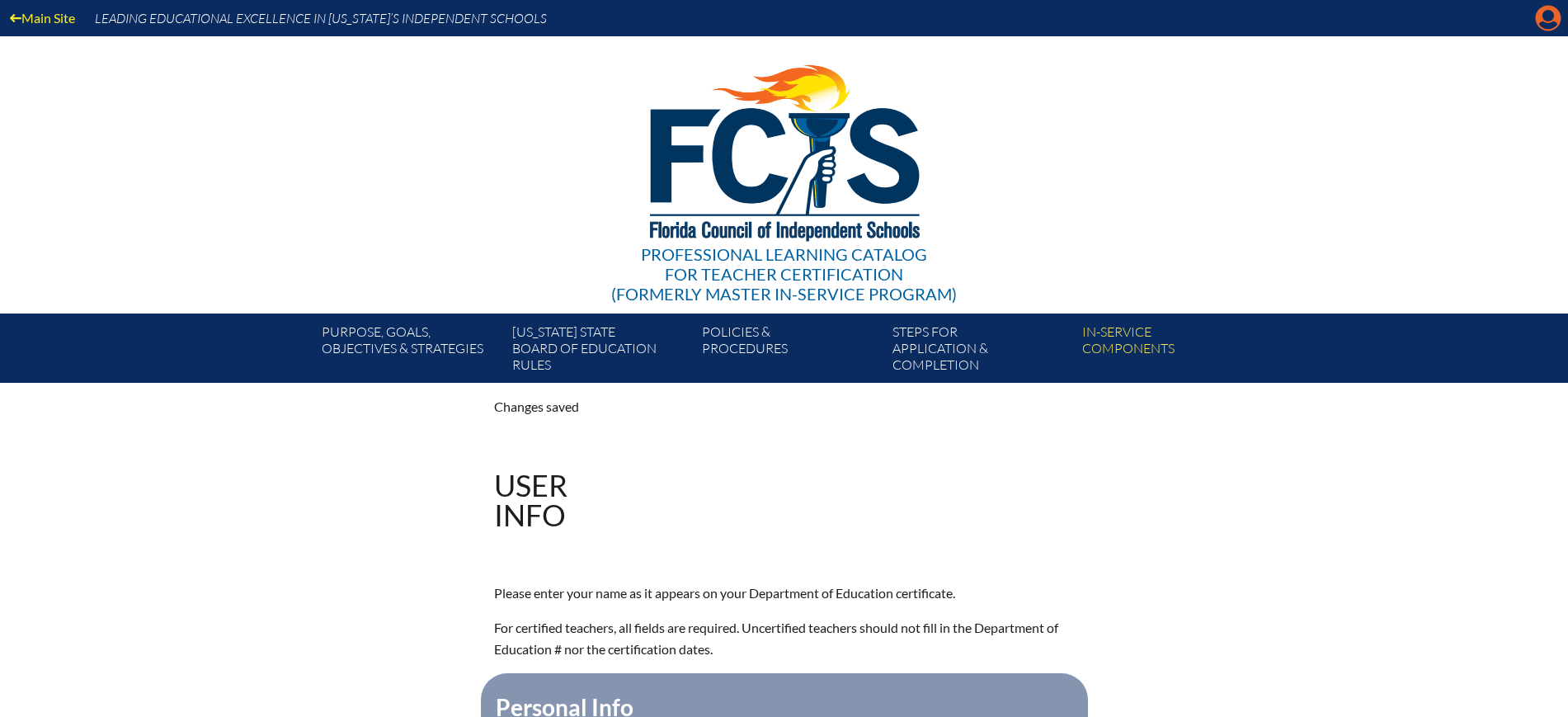
click at [1539, 14] on icon at bounding box center [1548, 19] width 26 height 26
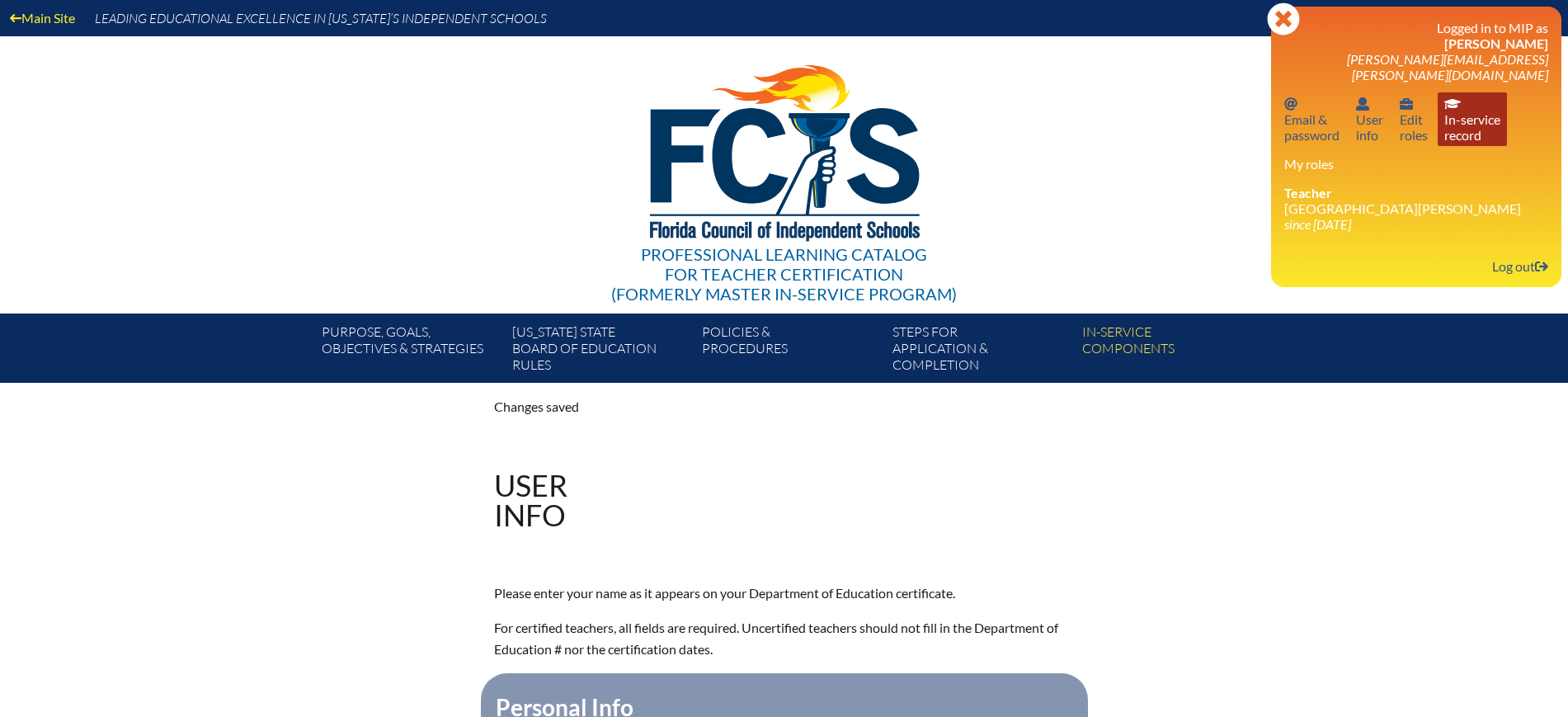
click at [1471, 97] on link "In-service record In-service record" at bounding box center [1472, 119] width 69 height 53
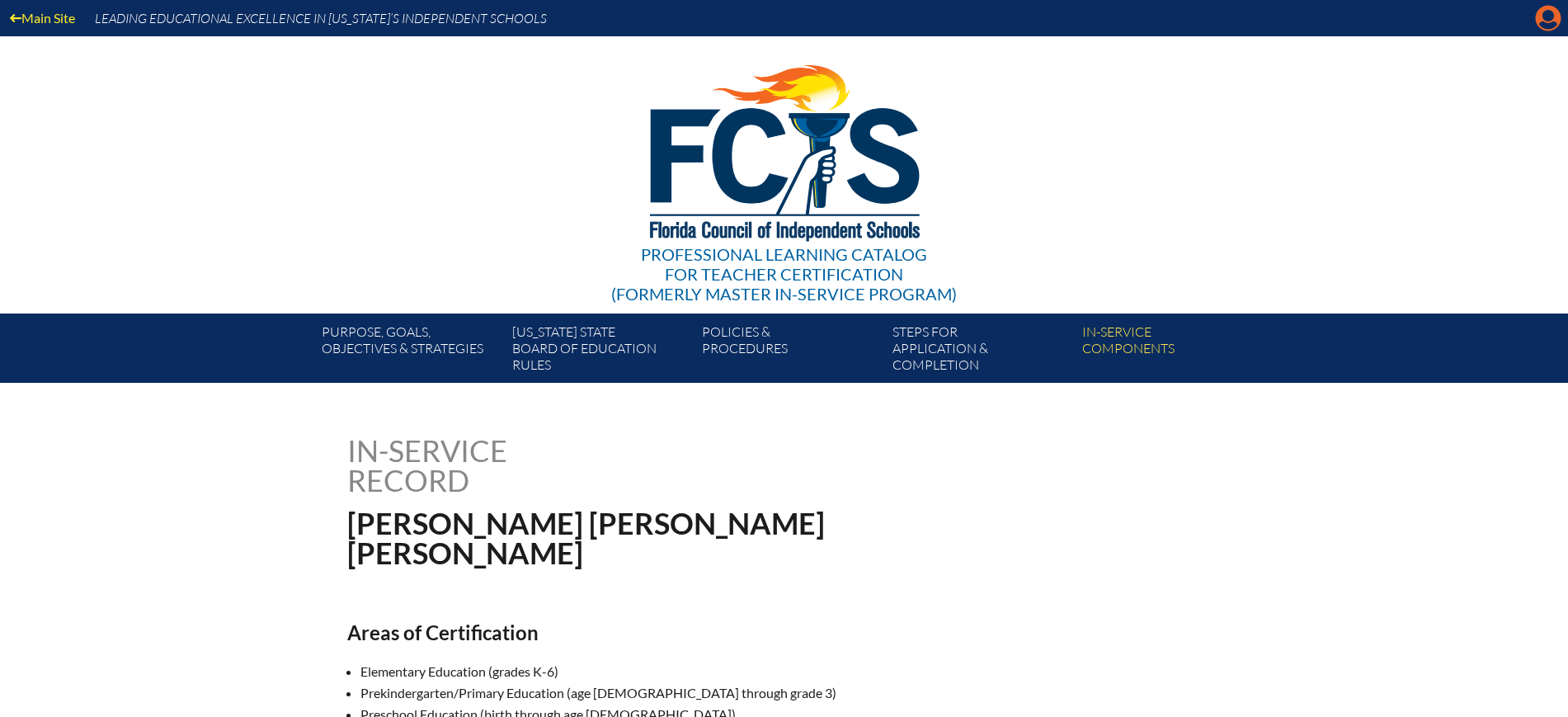
click at [1552, 14] on icon "Manage account" at bounding box center [1547, 18] width 27 height 27
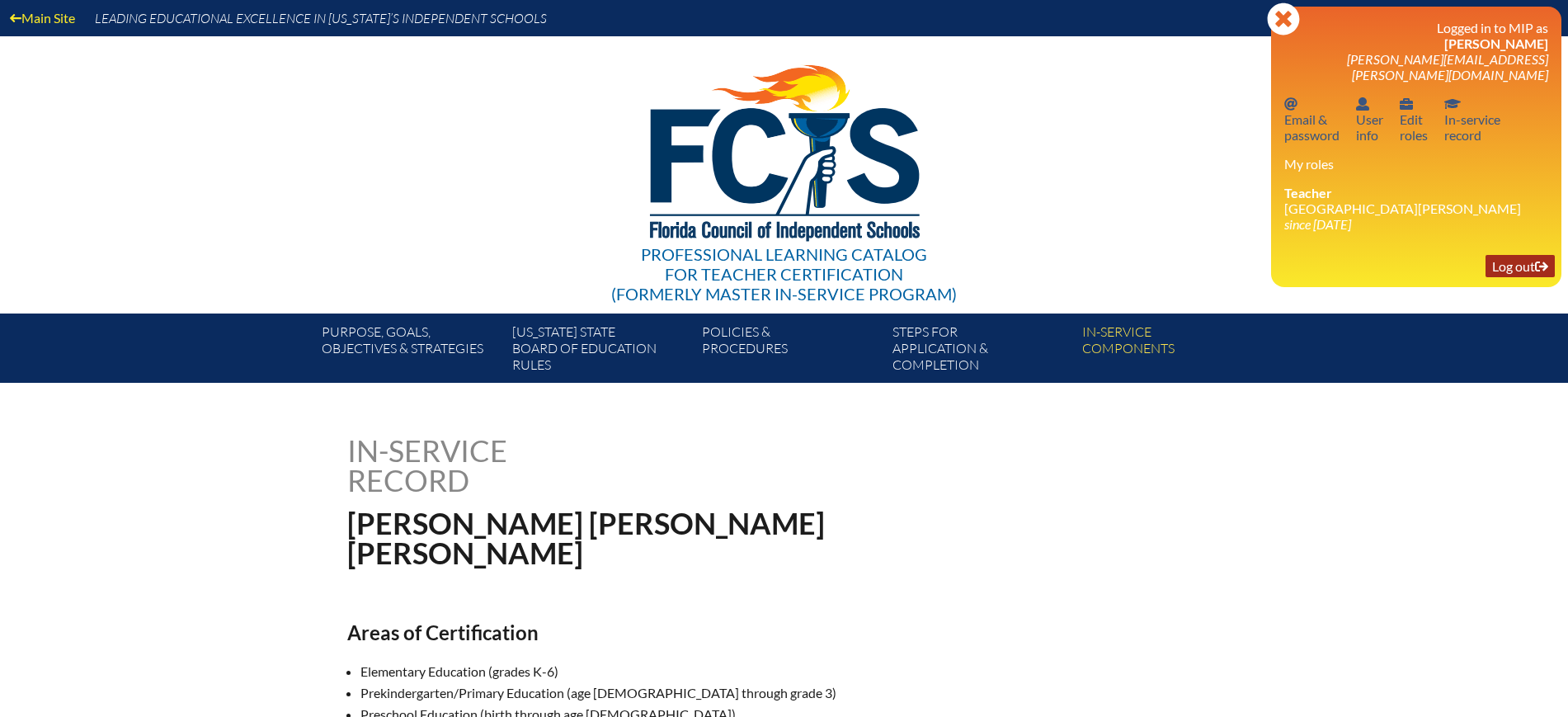
click at [1516, 255] on link "Log out Log out" at bounding box center [1520, 266] width 69 height 23
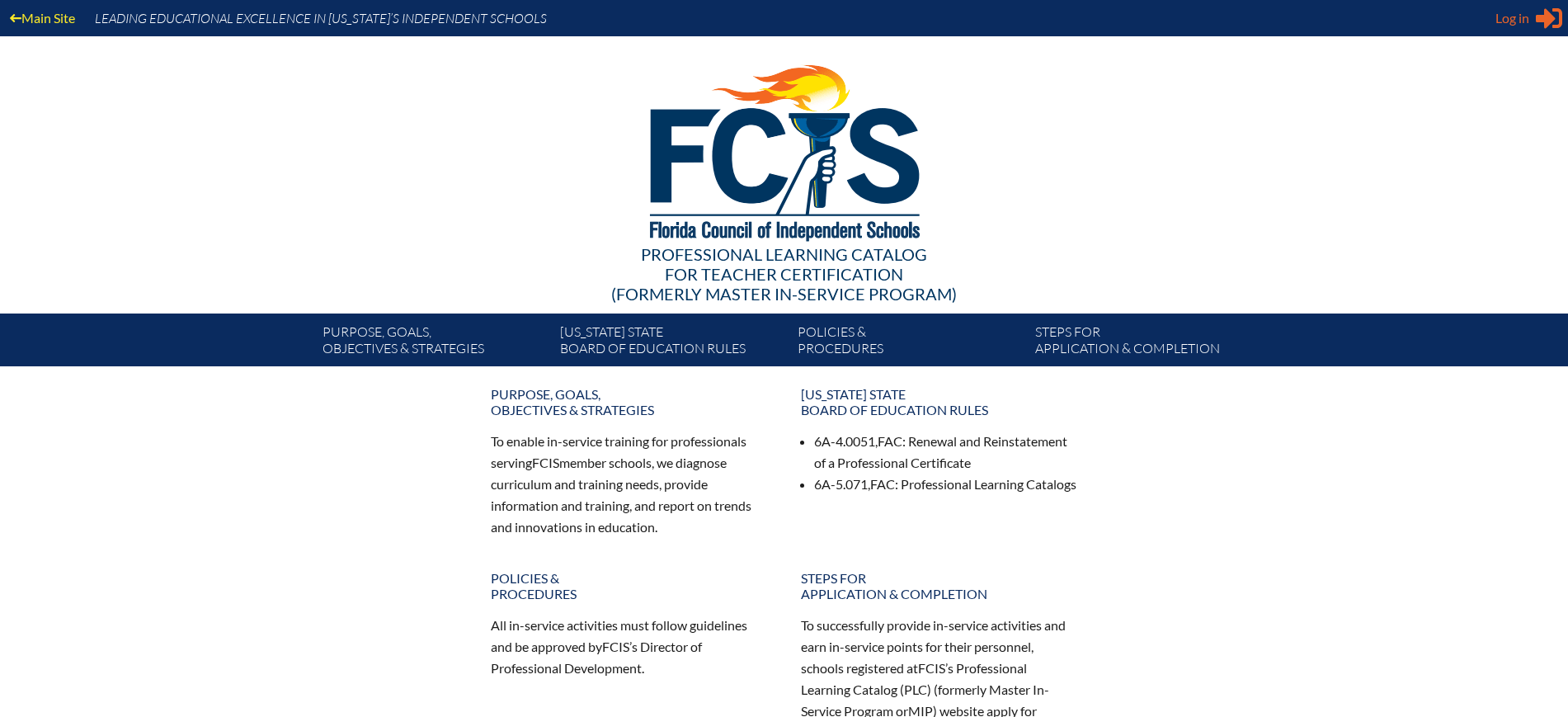
type input "kdanger@fcis.org"
click at [1508, 15] on span "Log in" at bounding box center [1512, 18] width 34 height 20
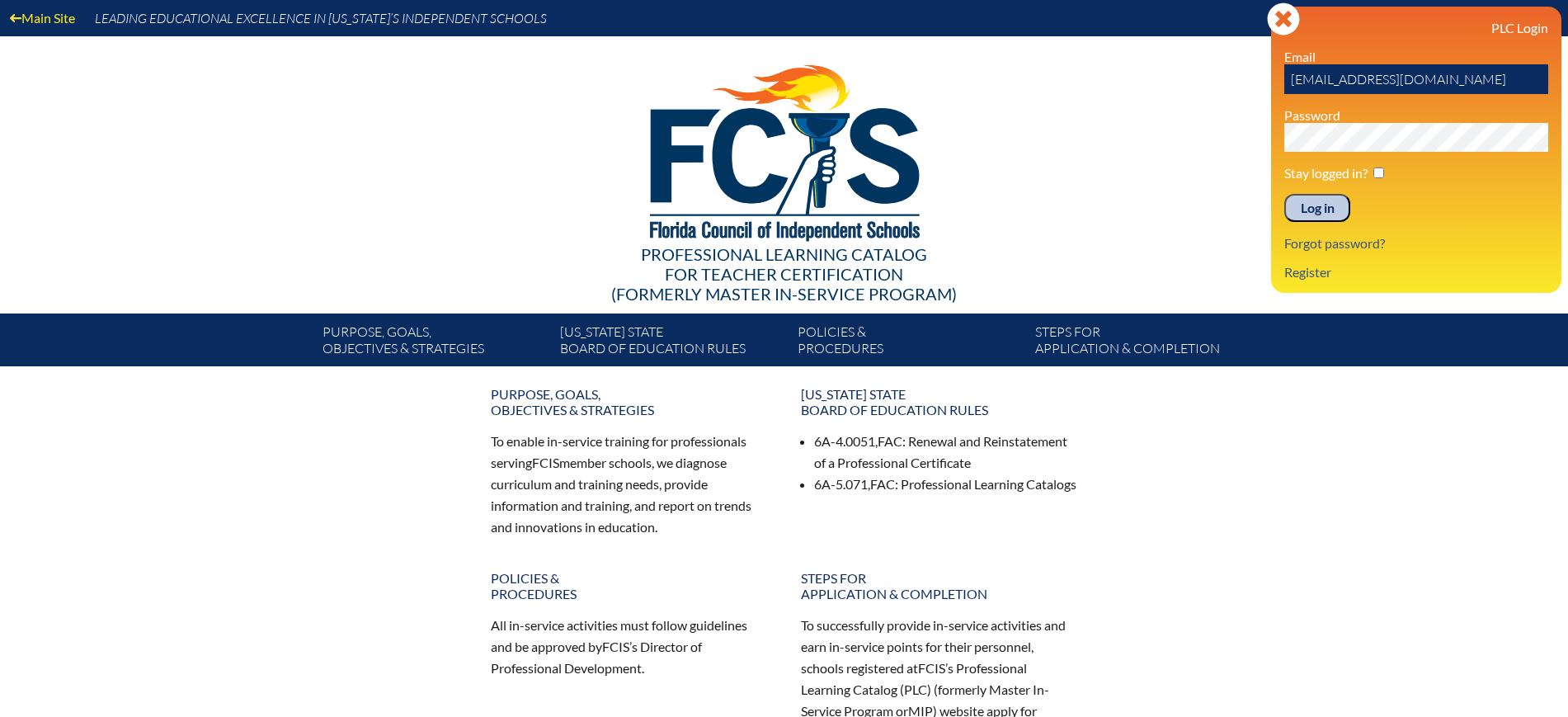
click at [1313, 197] on input "Log in" at bounding box center [1317, 208] width 66 height 28
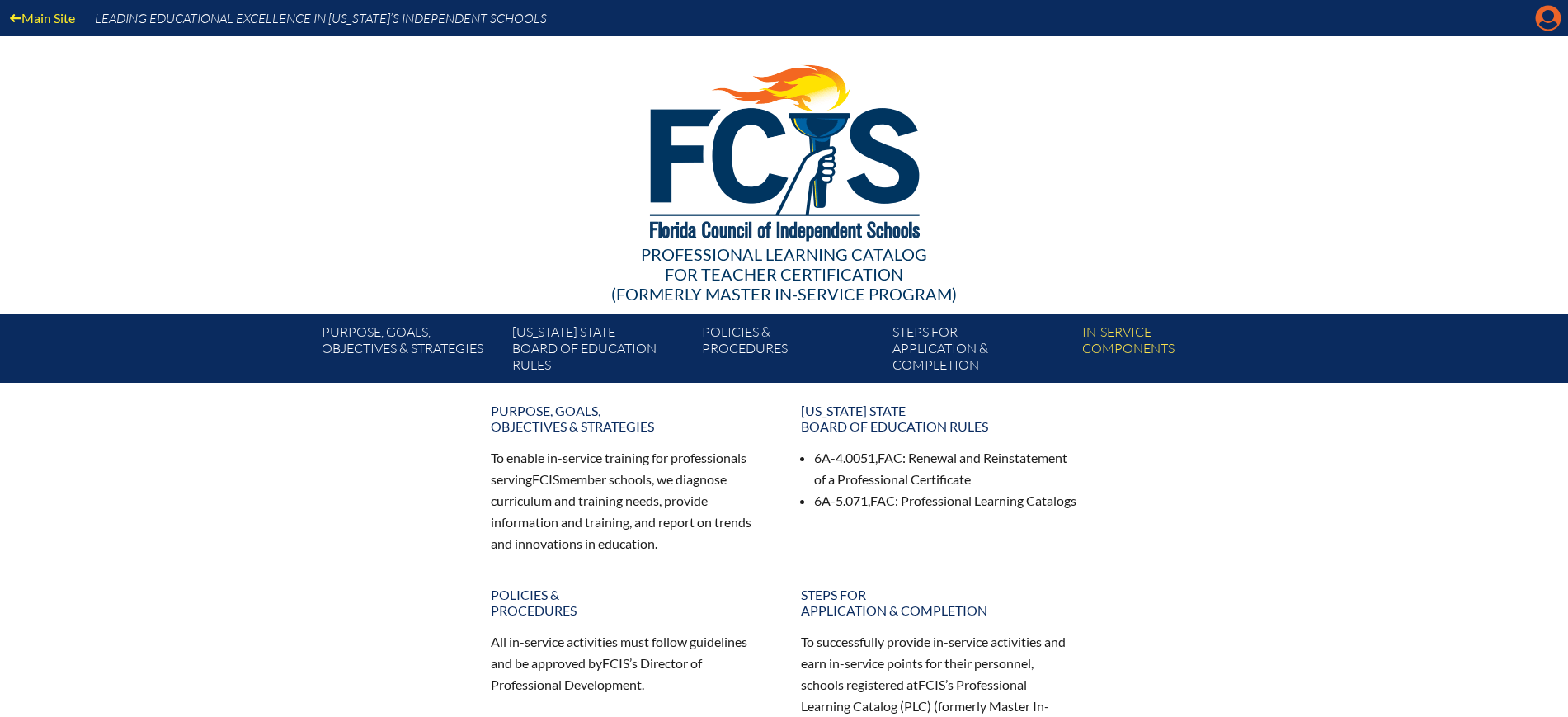
click at [1539, 20] on icon at bounding box center [1548, 19] width 26 height 26
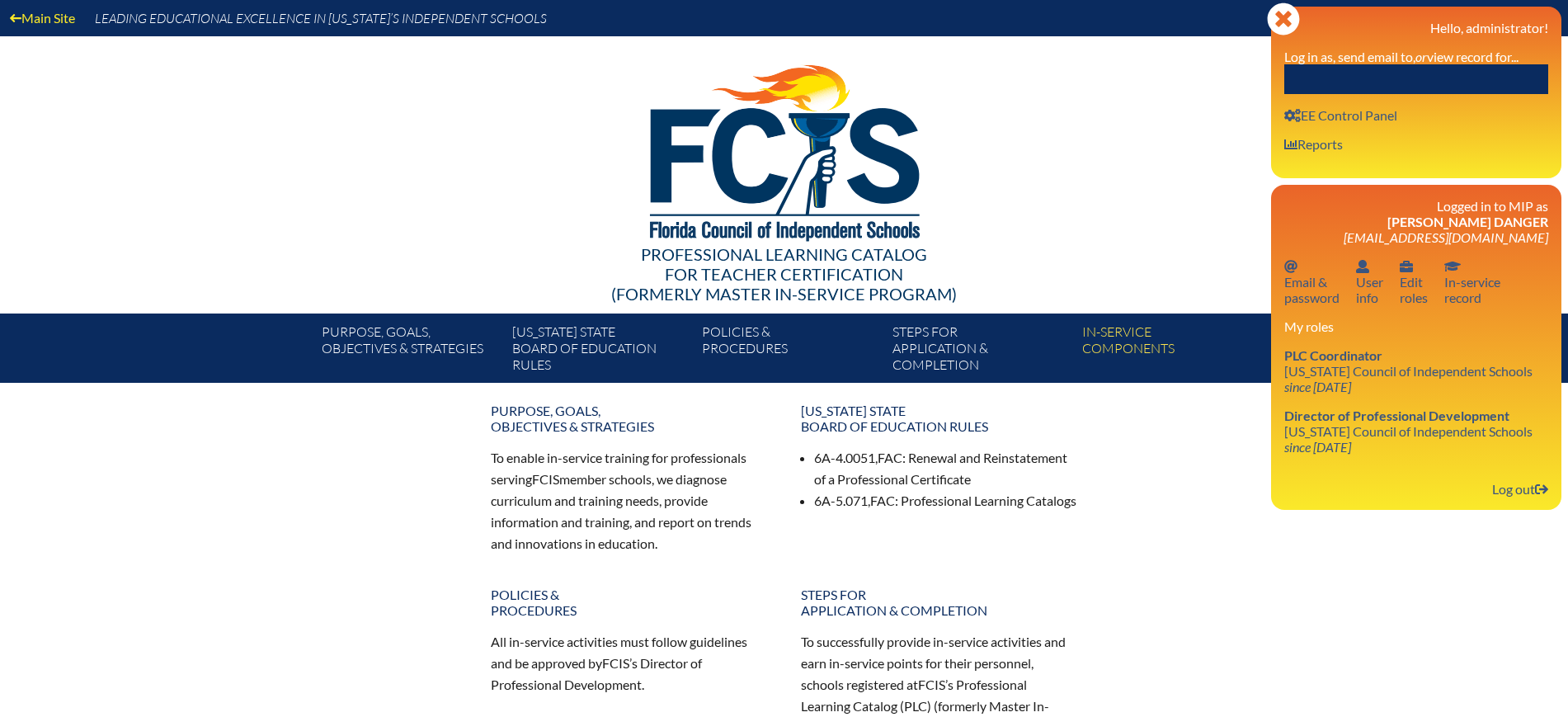
click at [1437, 82] on input "text" at bounding box center [1416, 79] width 264 height 30
paste input "Diane Ross"
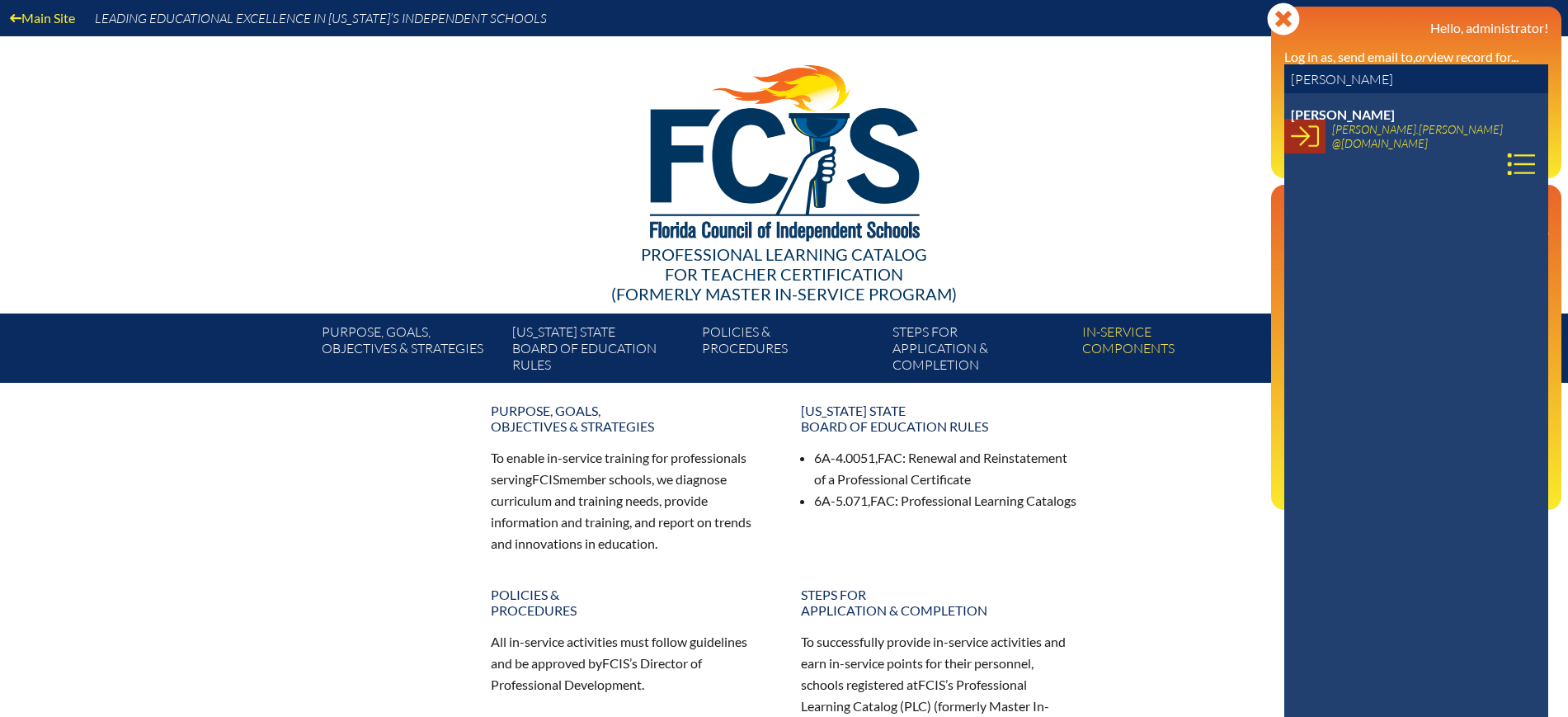
type input "Diane Ross"
click at [1297, 134] on icon at bounding box center [1304, 135] width 28 height 28
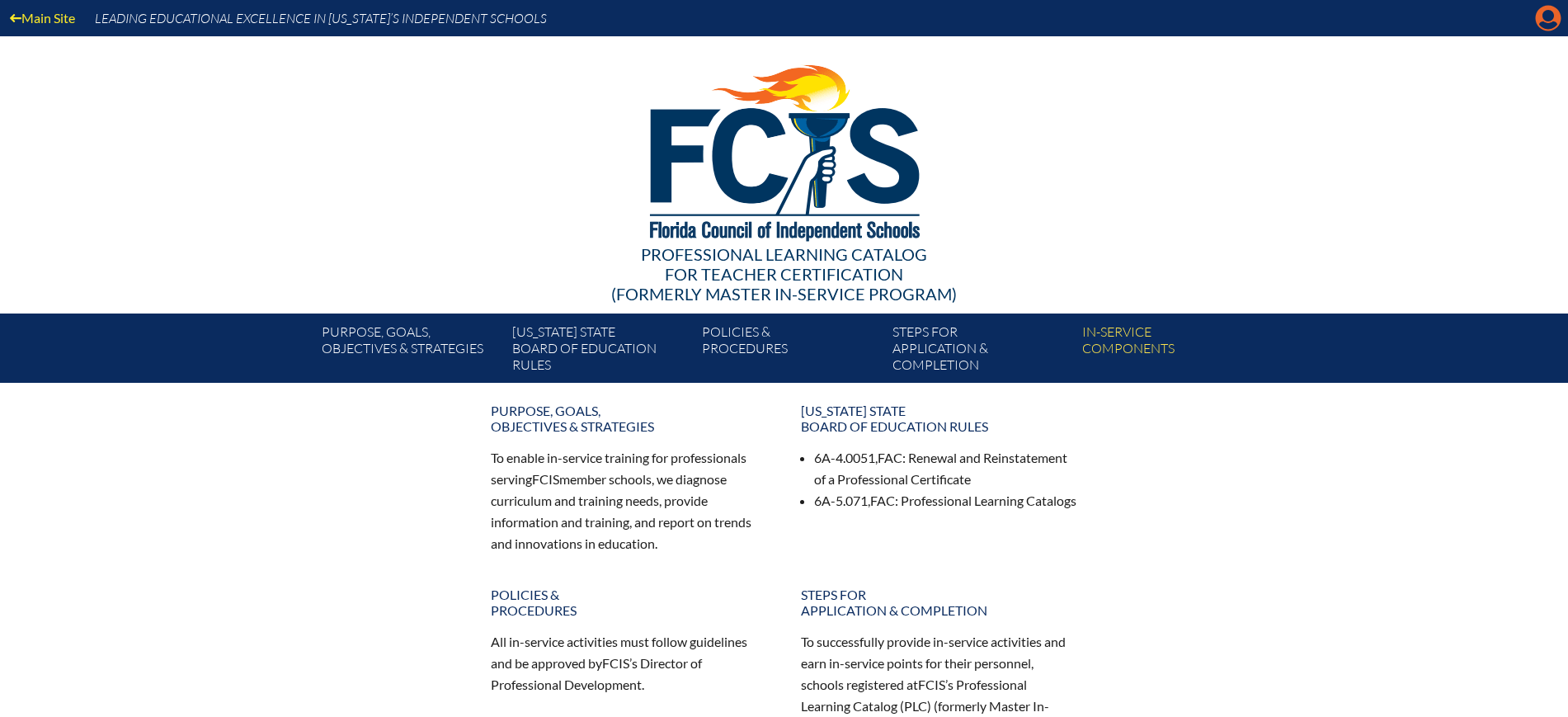
click at [1548, 22] on icon at bounding box center [1548, 19] width 26 height 26
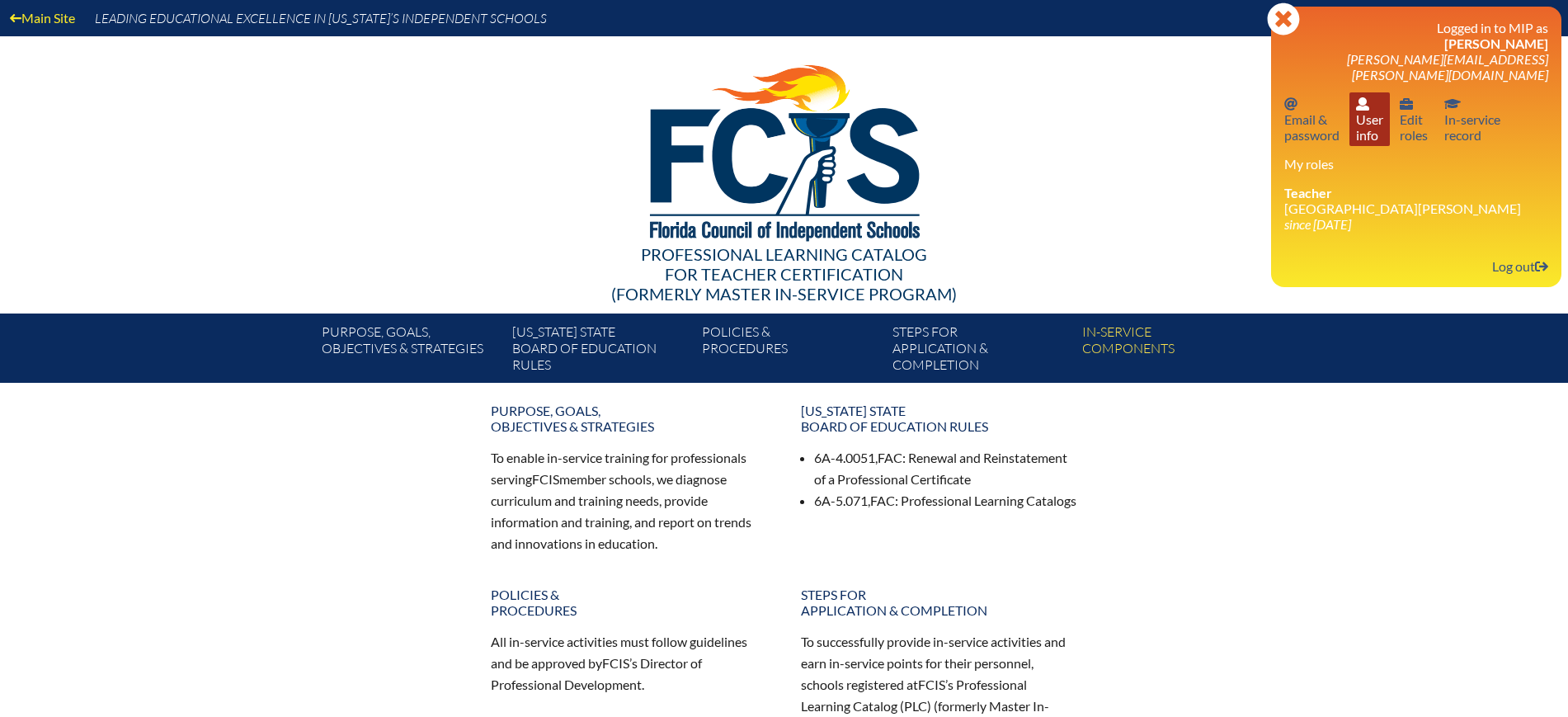
click at [1372, 116] on link "User info User info" at bounding box center [1369, 119] width 41 height 53
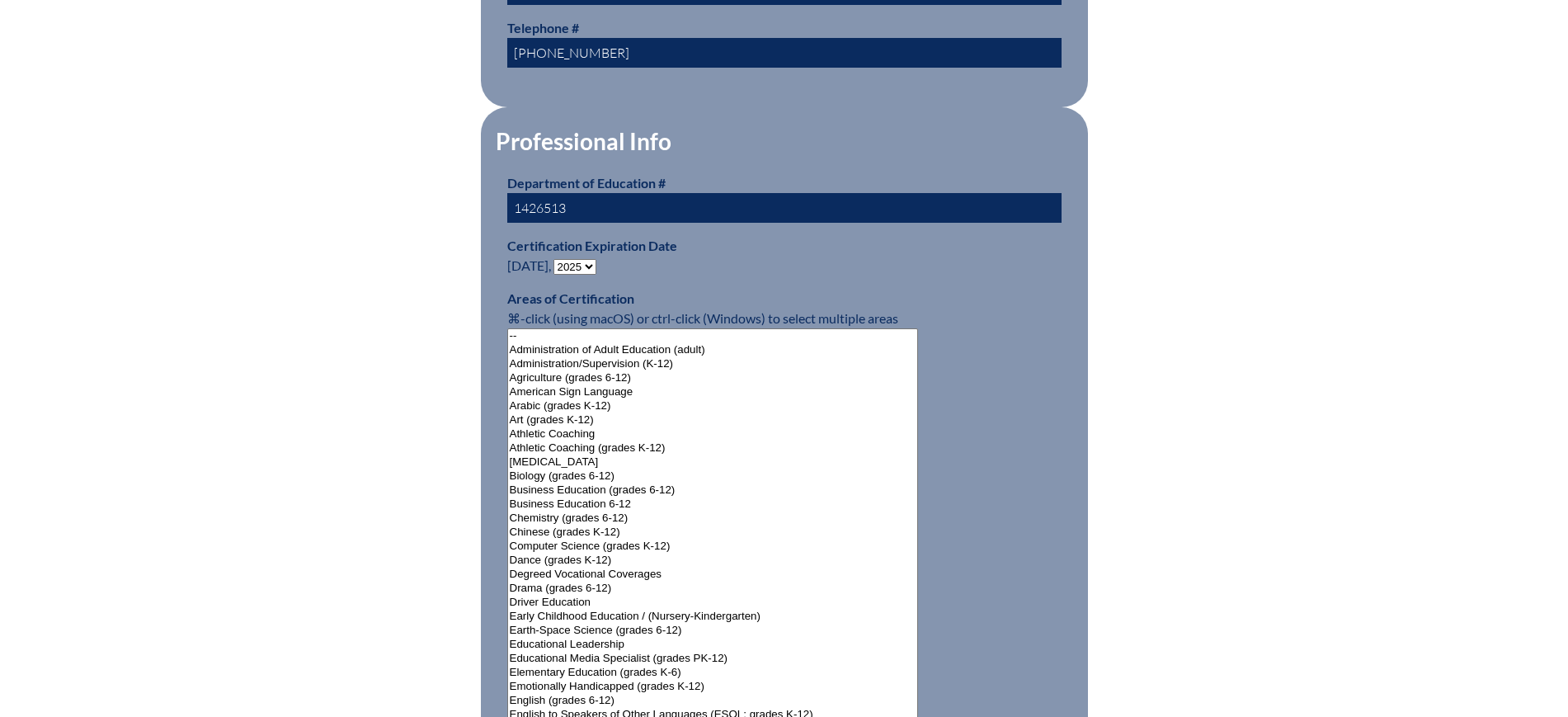
scroll to position [928, 0]
click at [591, 262] on select "- 2031 2030 2029 2028 2027 2026 2025 2024 2023 2022 2021 2020 2019 2018 2017 20…" at bounding box center [574, 266] width 43 height 16
select select "2030"
click at [557, 258] on select "- 2031 2030 2029 2028 2027 2026 2025 2024 2023 2022 2021 2020 2019 2018 2017 20…" at bounding box center [574, 266] width 43 height 16
click at [336, 346] on div "User Info Please enter your name as it appears on your Department of Education …" at bounding box center [784, 605] width 927 height 2196
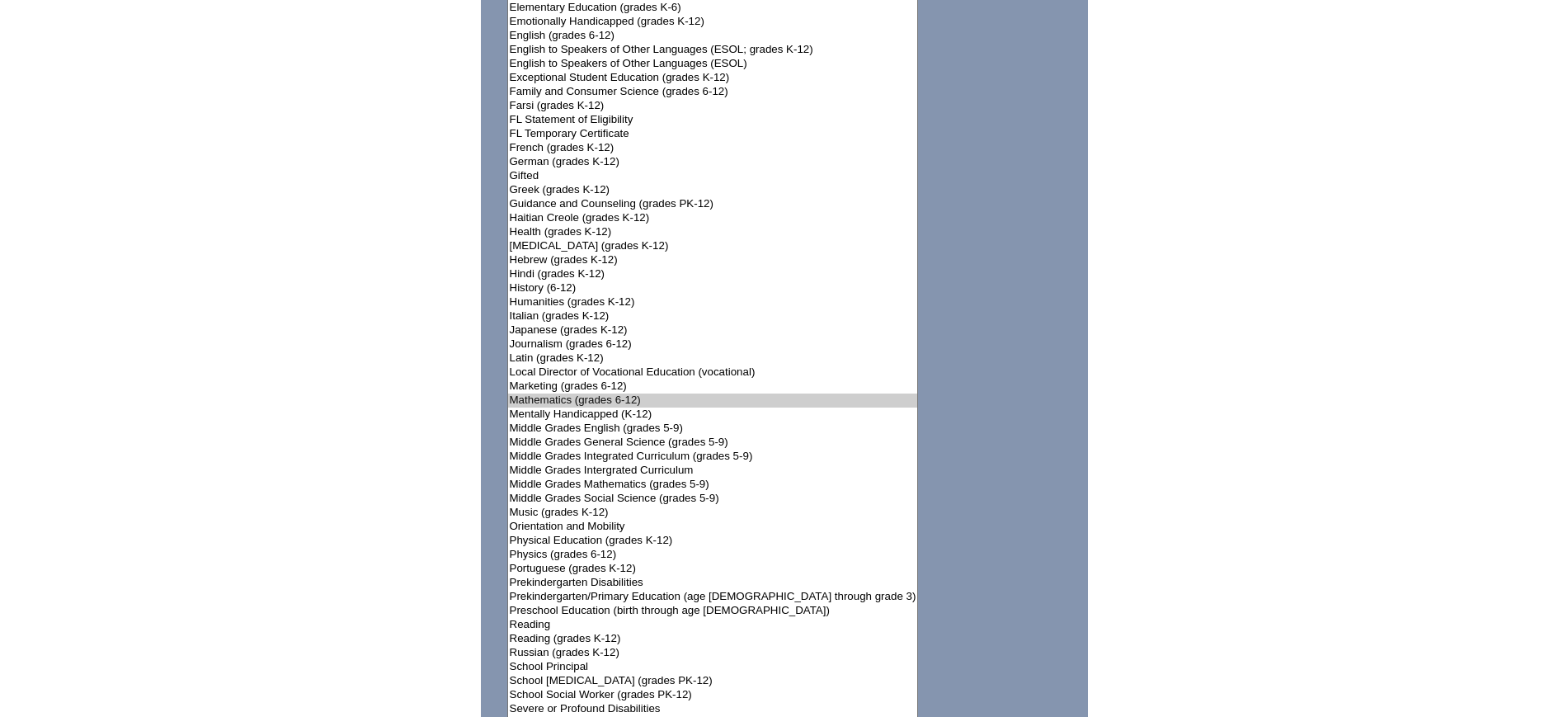
scroll to position [1959, 0]
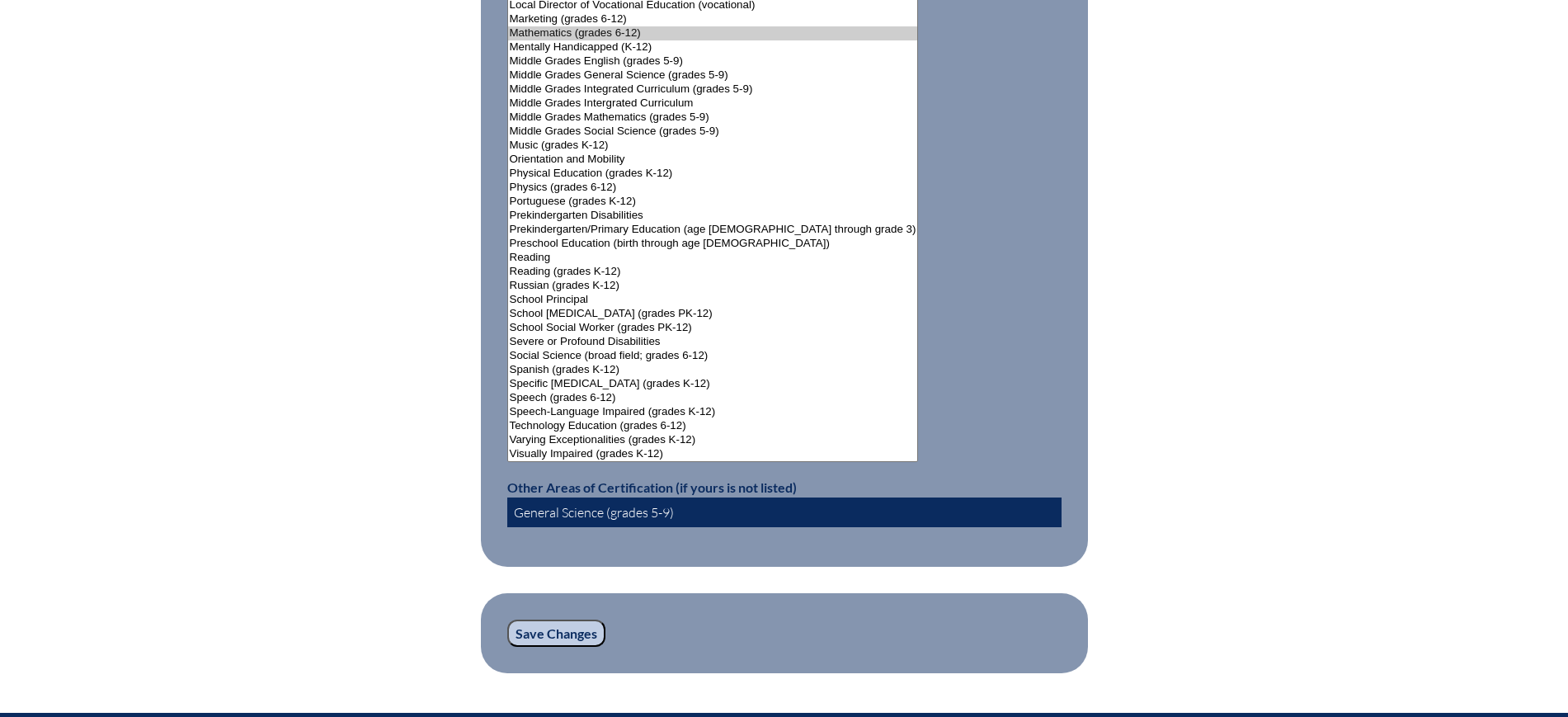
click at [540, 619] on input "Save Changes" at bounding box center [556, 633] width 98 height 28
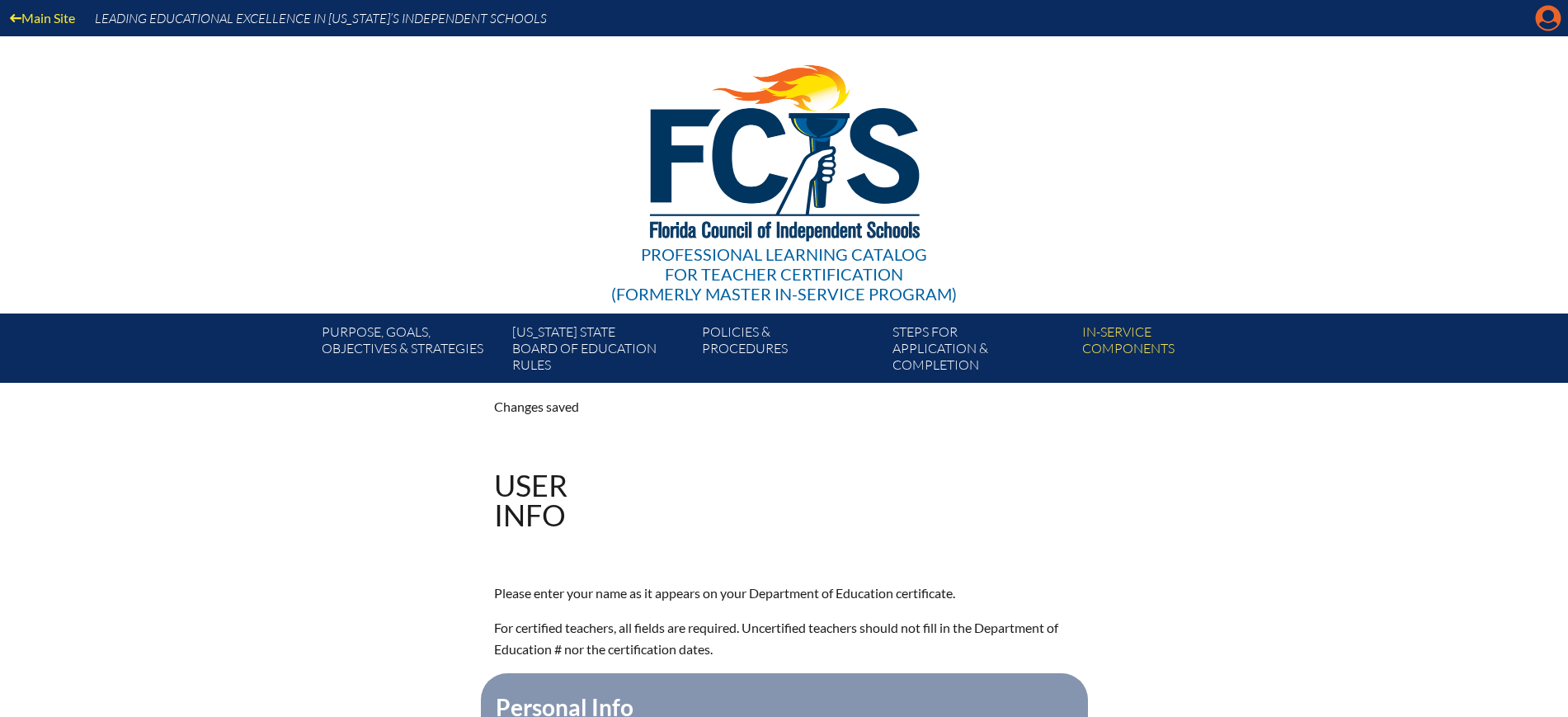
click at [1544, 11] on icon at bounding box center [1548, 19] width 26 height 26
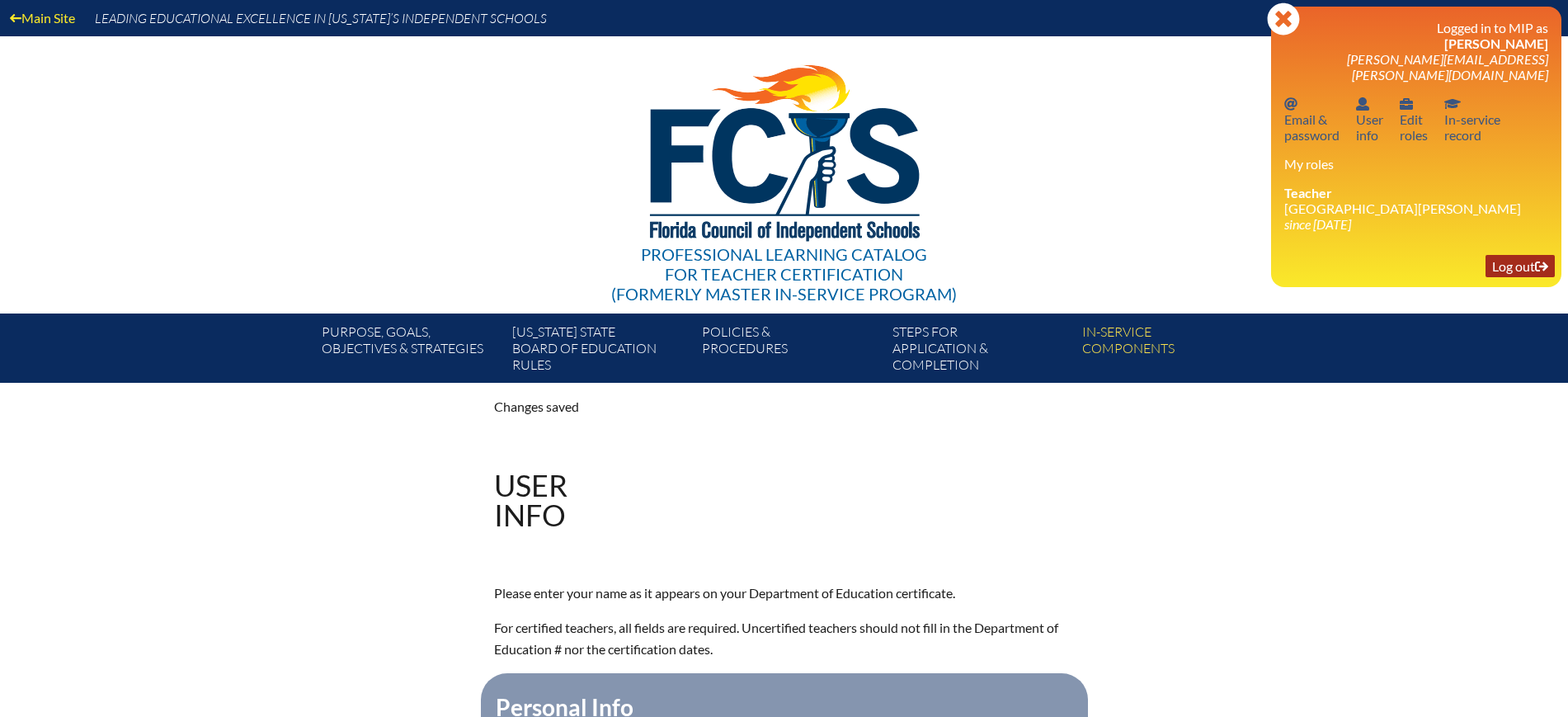
click at [1506, 255] on link "Log out Log out" at bounding box center [1520, 266] width 69 height 23
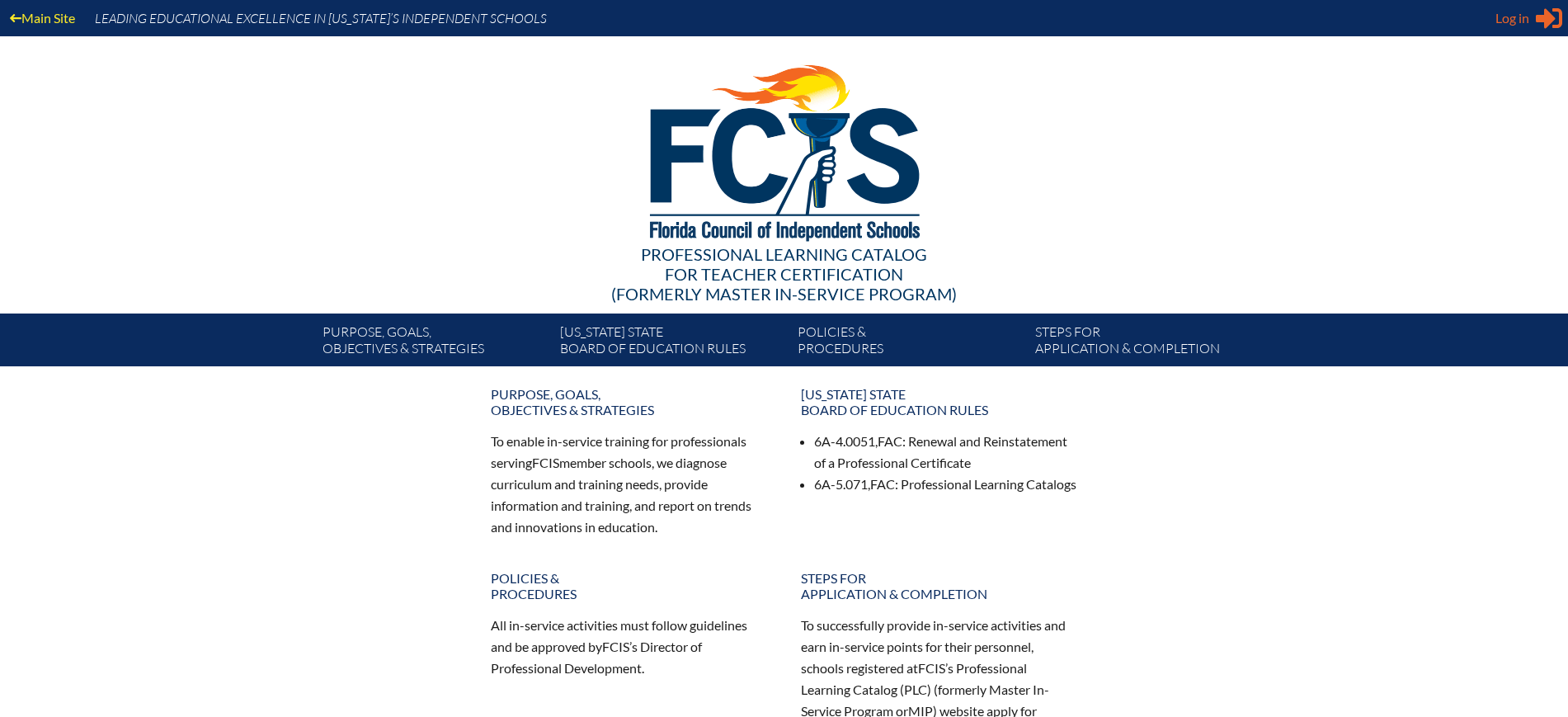
type input "[EMAIL_ADDRESS][DOMAIN_NAME]"
click at [1501, 22] on span "Log in" at bounding box center [1512, 18] width 34 height 20
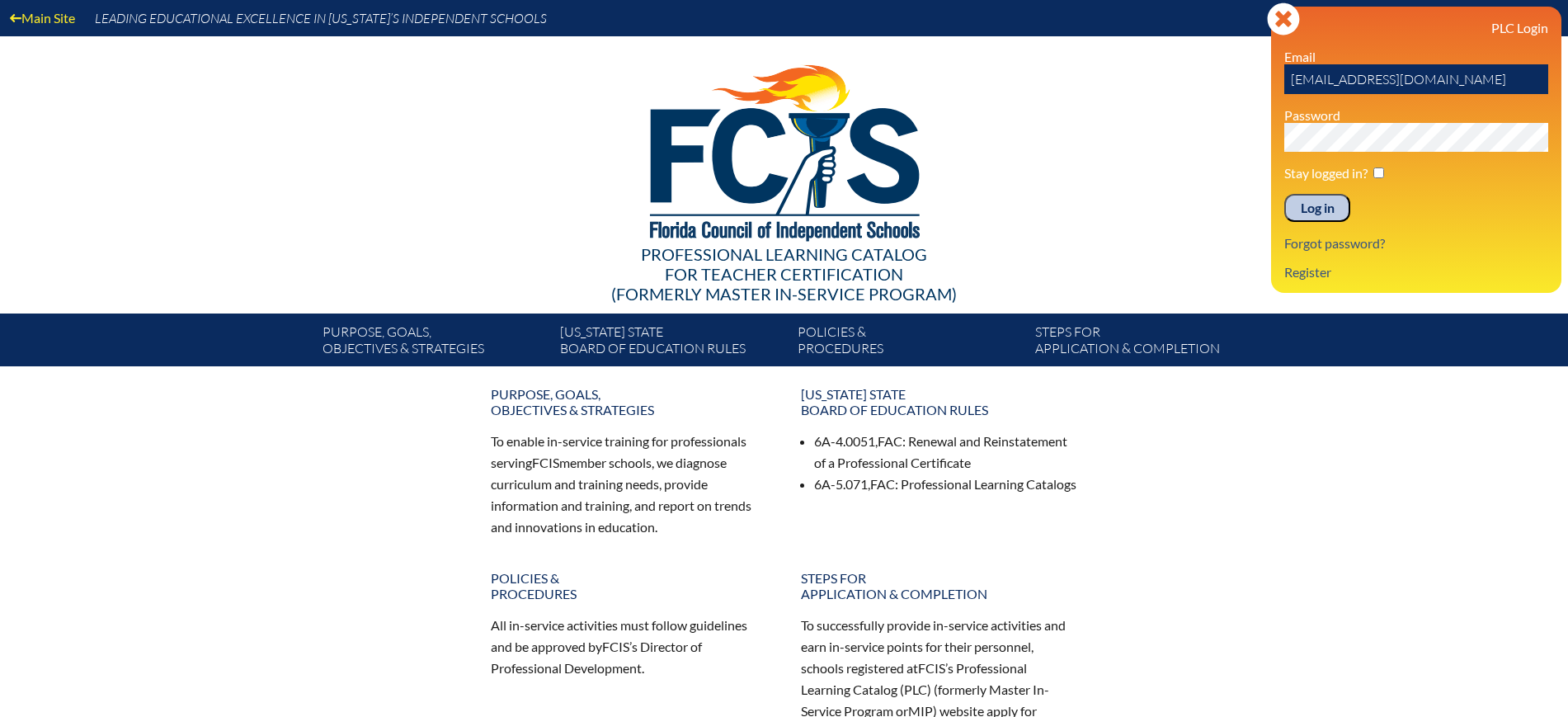
click at [1319, 220] on input "Log in" at bounding box center [1317, 208] width 66 height 28
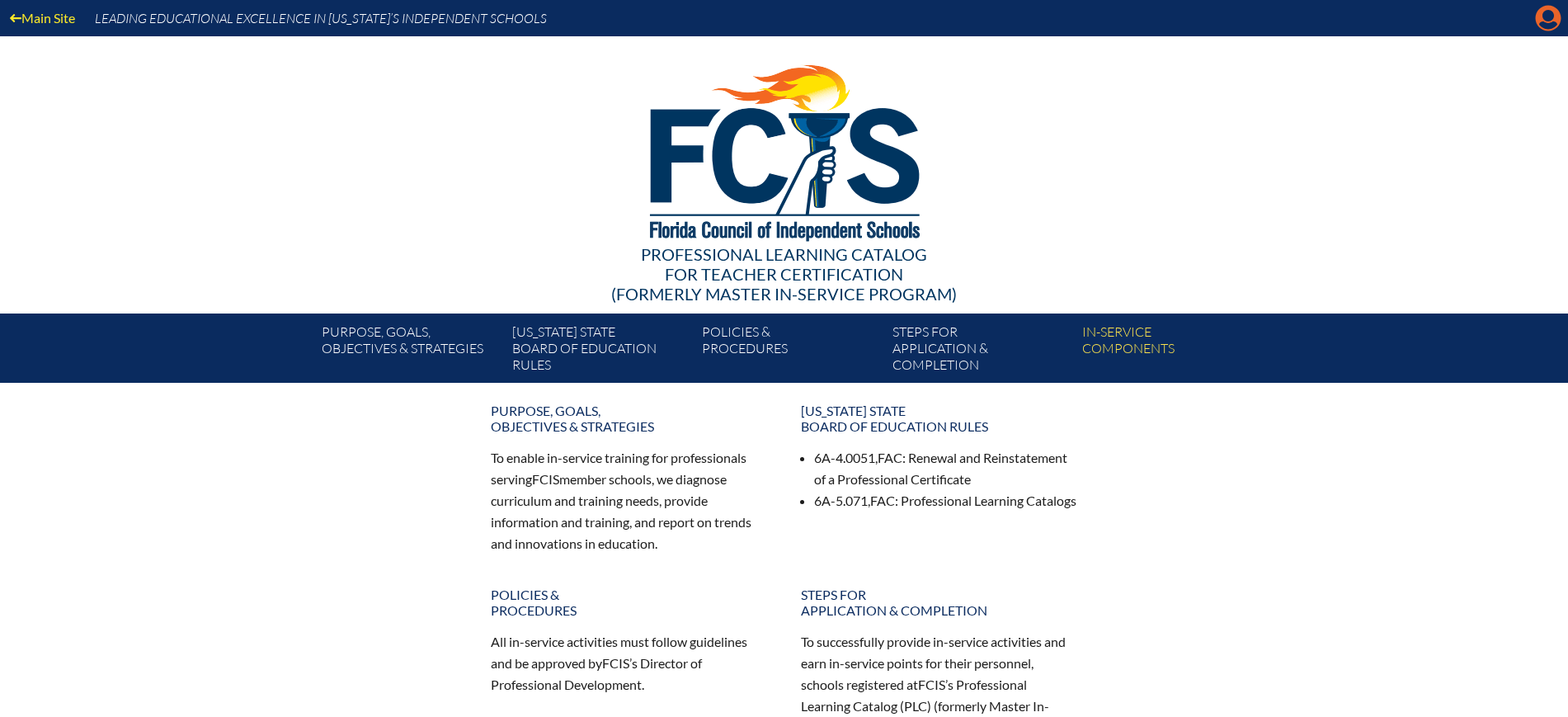
click at [1547, 18] on icon "Manage Account" at bounding box center [1547, 18] width 27 height 27
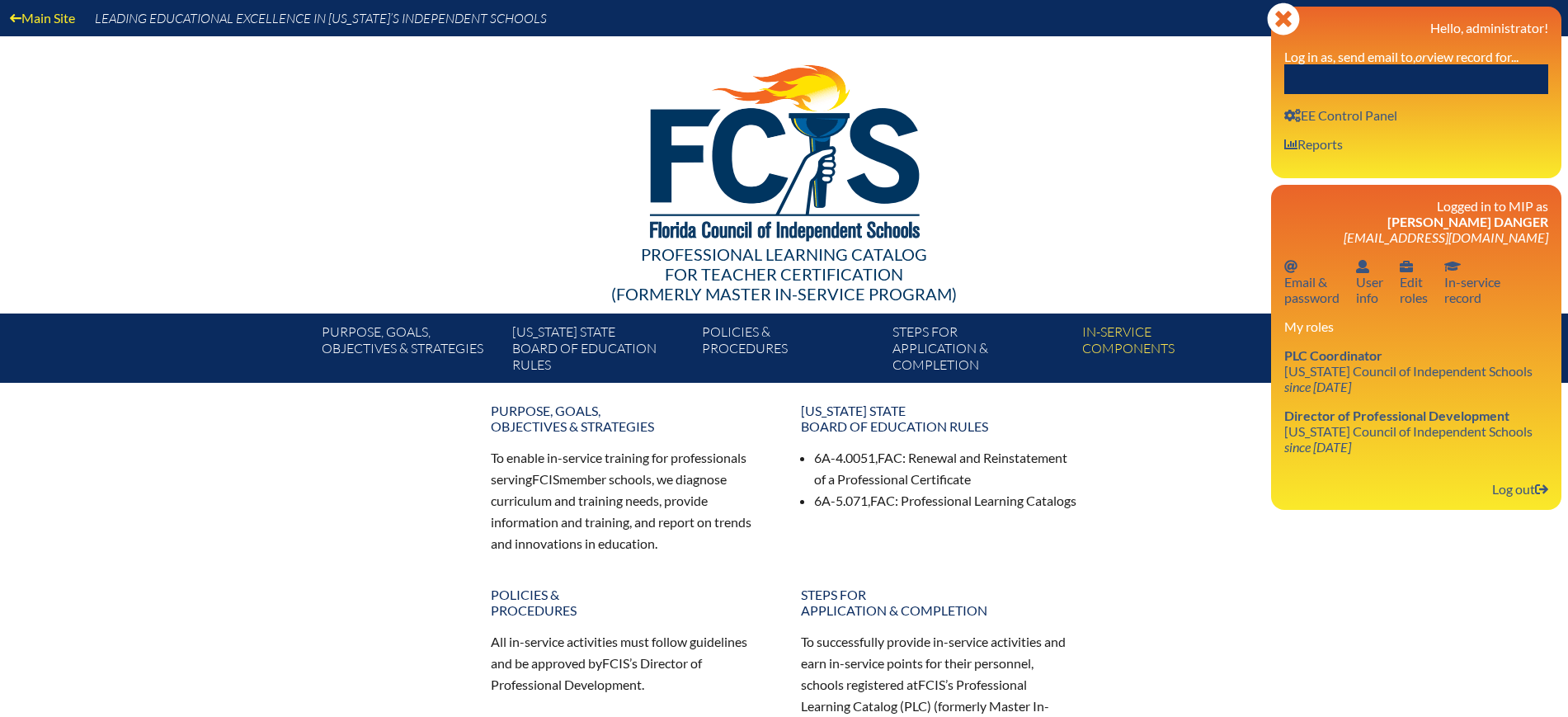
click at [1460, 86] on input "text" at bounding box center [1416, 79] width 264 height 30
paste input "[PERSON_NAME]"
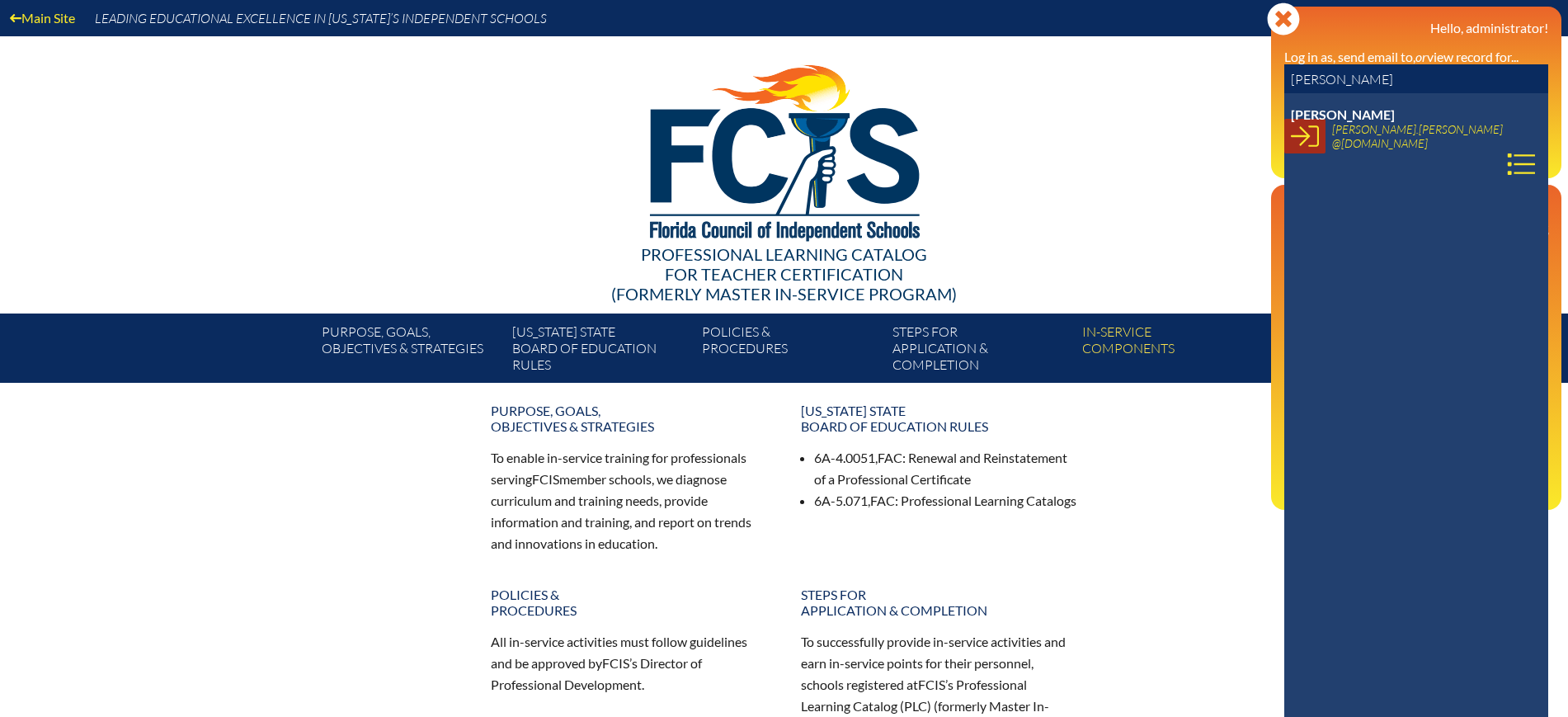
type input "[PERSON_NAME]"
click at [1304, 143] on icon at bounding box center [1304, 135] width 28 height 28
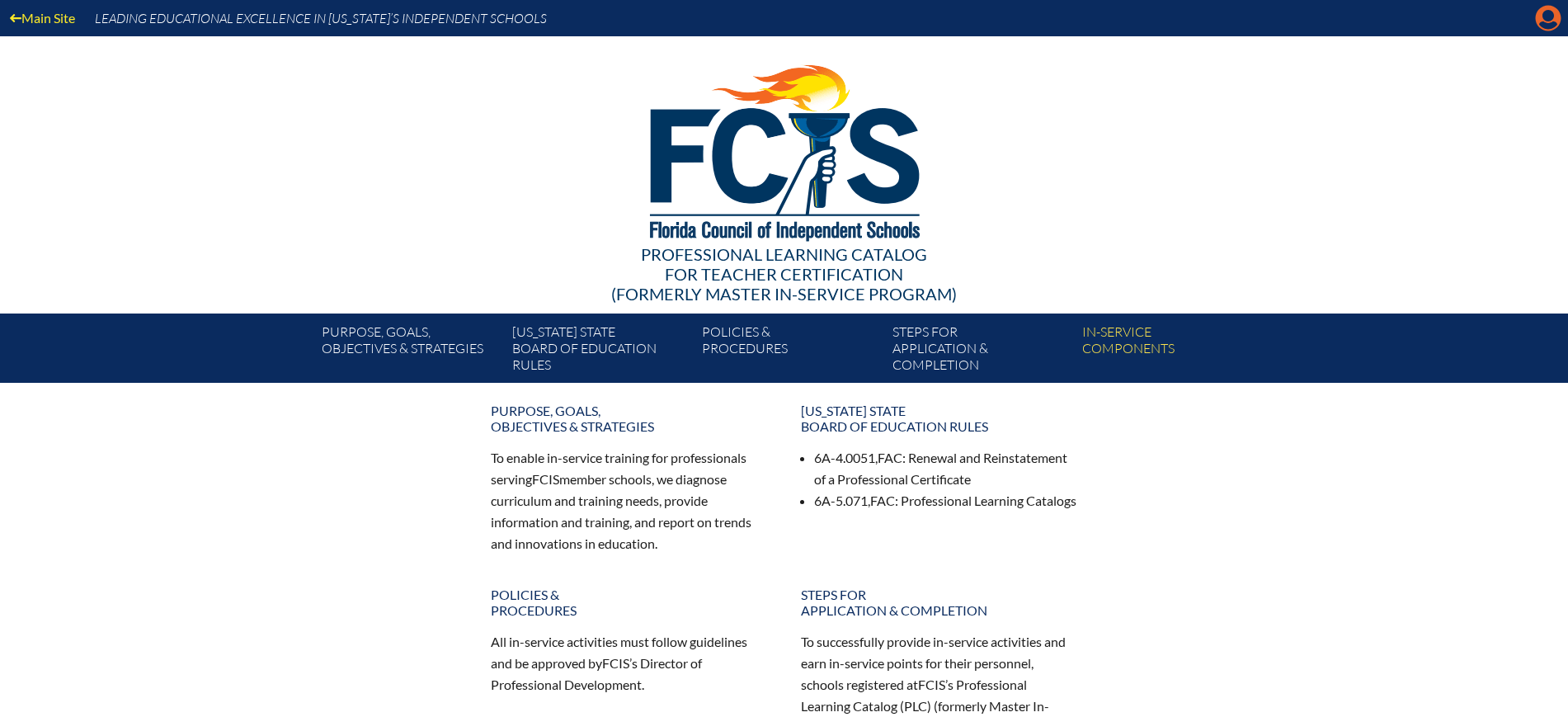
click at [1549, 16] on icon "Manage account" at bounding box center [1547, 18] width 27 height 27
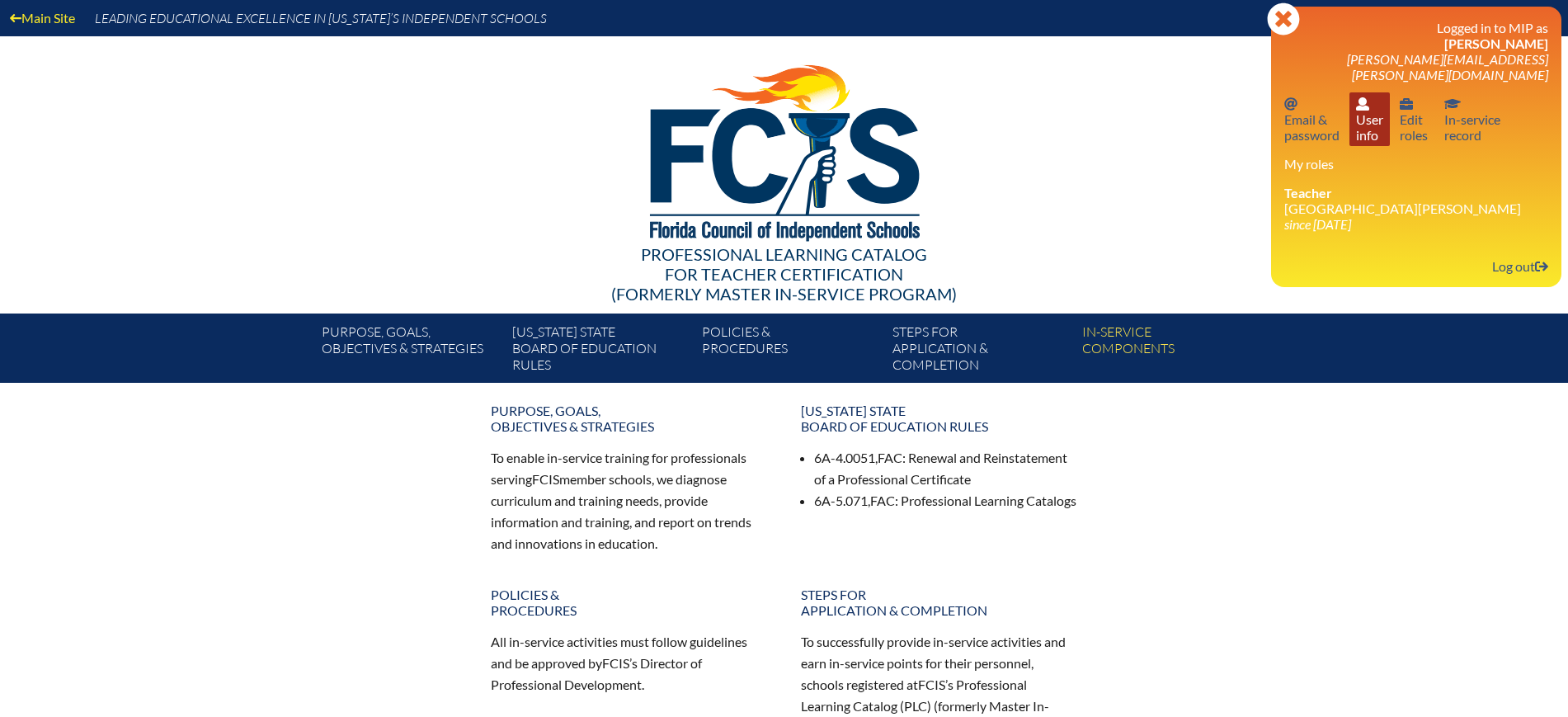
click at [1369, 105] on link "User info User info" at bounding box center [1369, 119] width 41 height 53
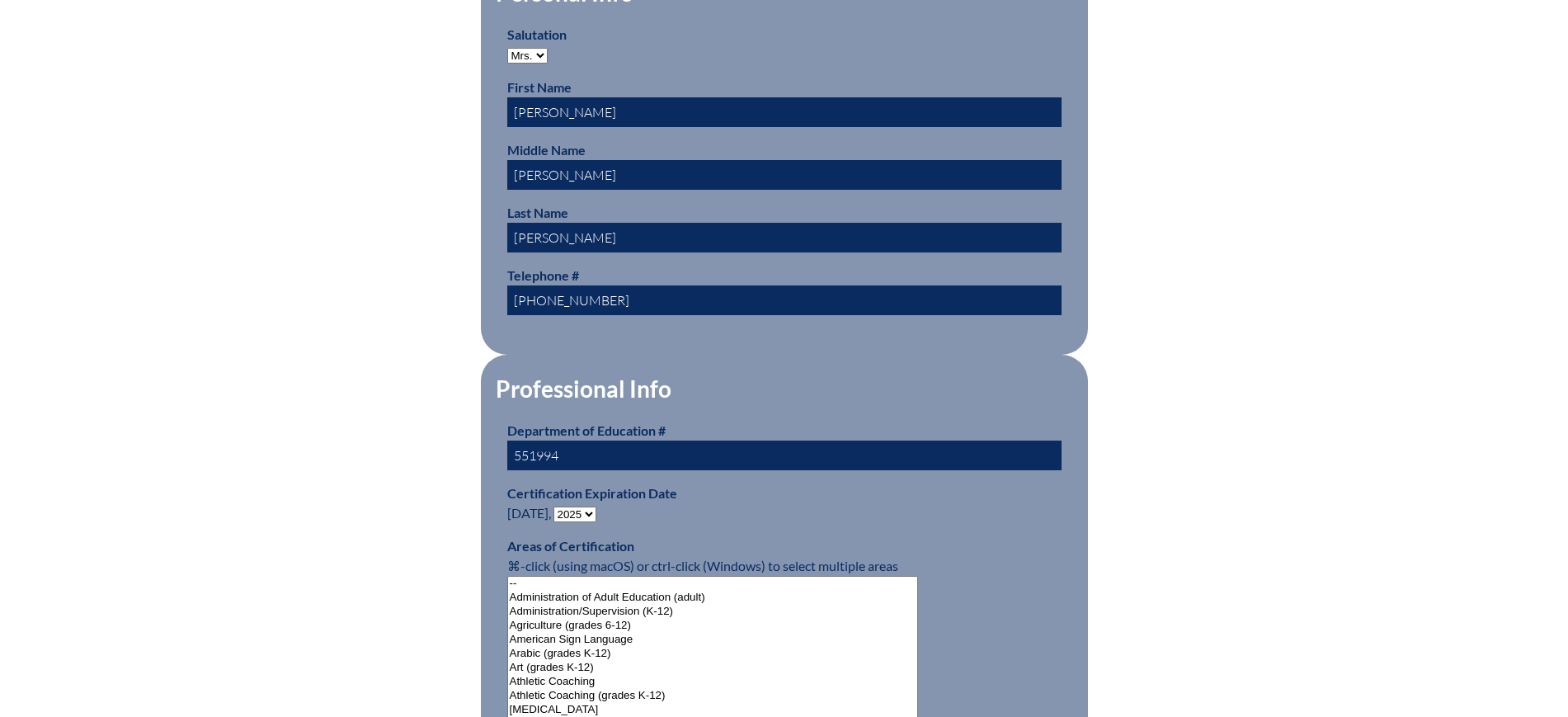
scroll to position [928, 0]
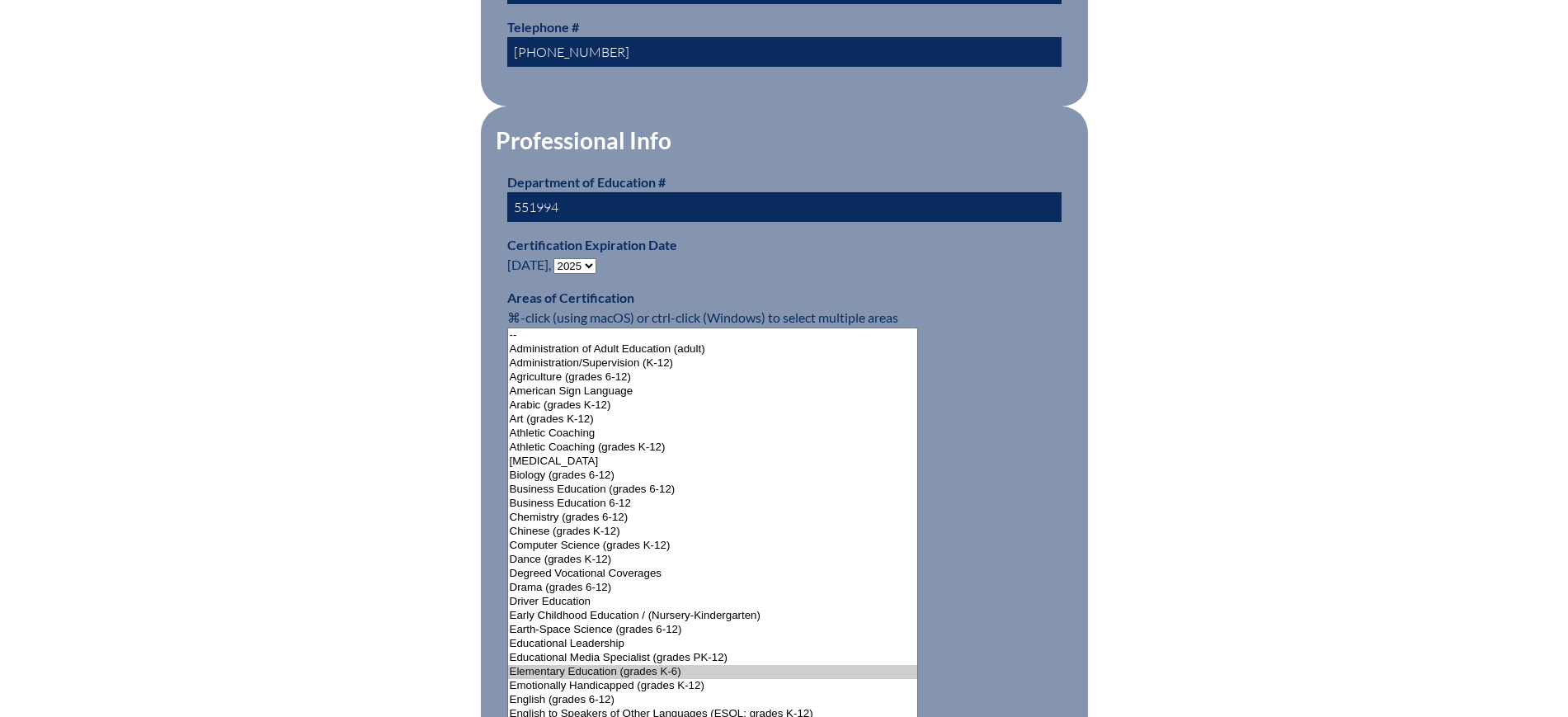
click at [569, 258] on select "- 2031 2030 2029 2028 2027 2026 2025 2024 2023 2022 2021 2020 2019 2018 2017 20…" at bounding box center [574, 266] width 43 height 16
select select "2030"
click at [557, 258] on select "- 2031 2030 2029 2028 2027 2026 2025 2024 2023 2022 2021 2020 2019 2018 2017 20…" at bounding box center [574, 266] width 43 height 16
click at [357, 328] on div "User Info Please enter your name as it appears on your Department of Education …" at bounding box center [784, 605] width 927 height 2196
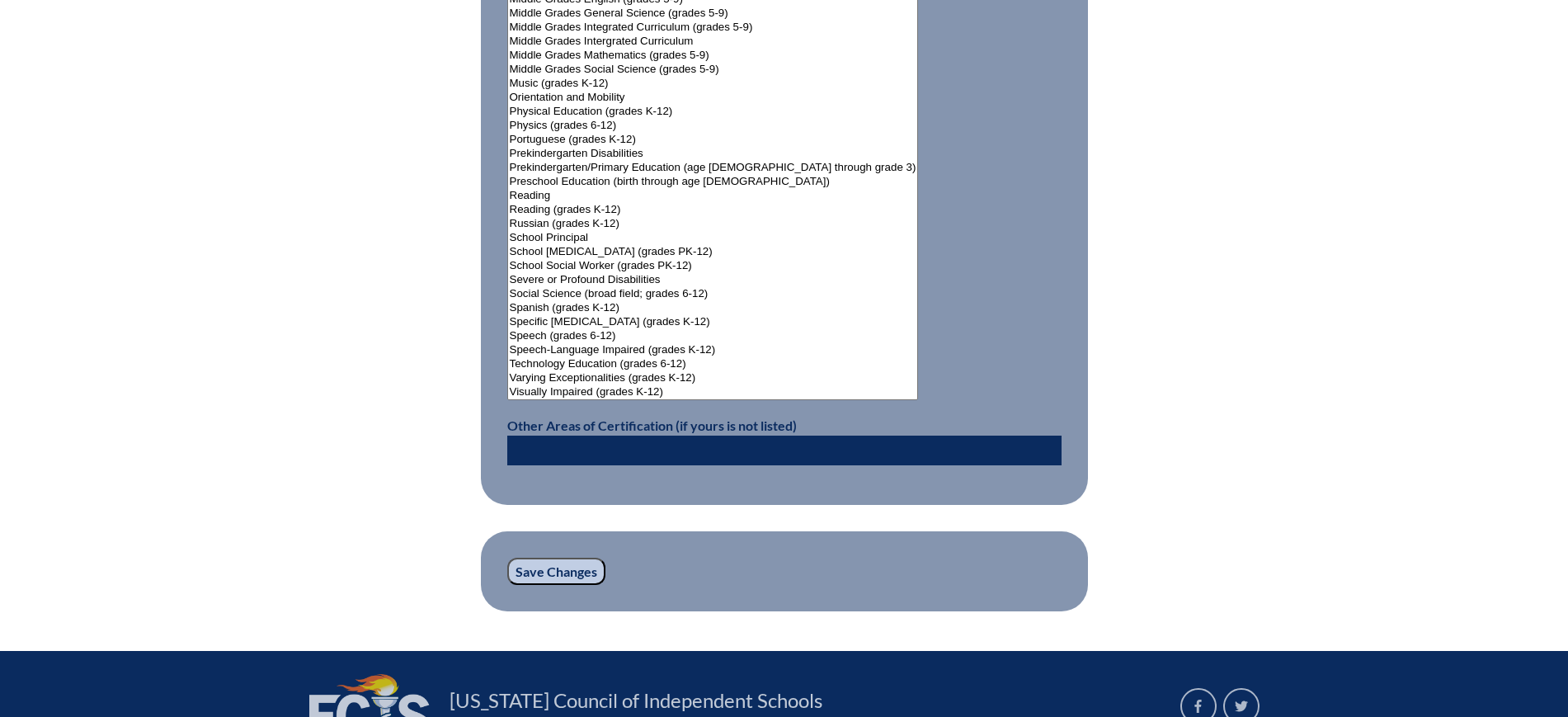
scroll to position [2166, 0]
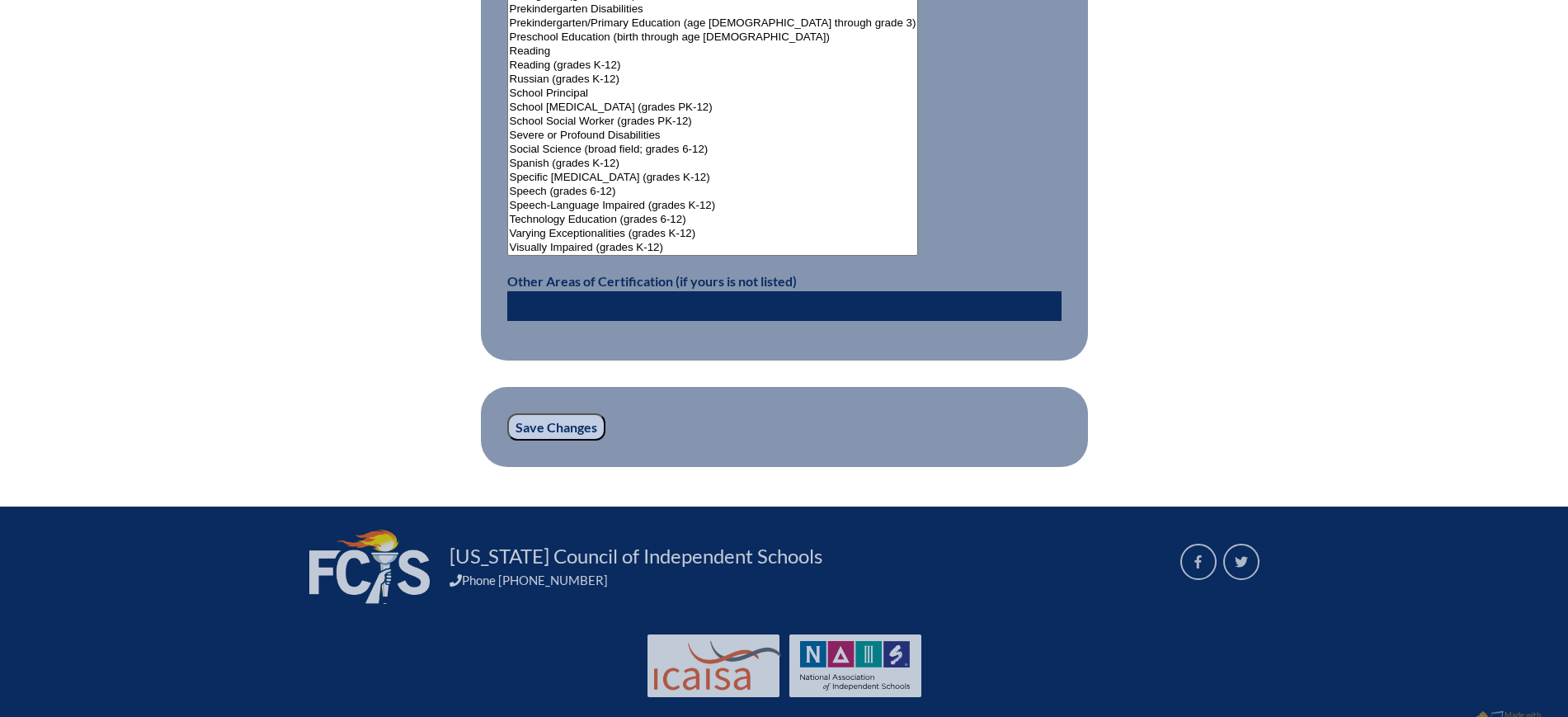
click at [562, 419] on input "Save Changes" at bounding box center [556, 427] width 98 height 28
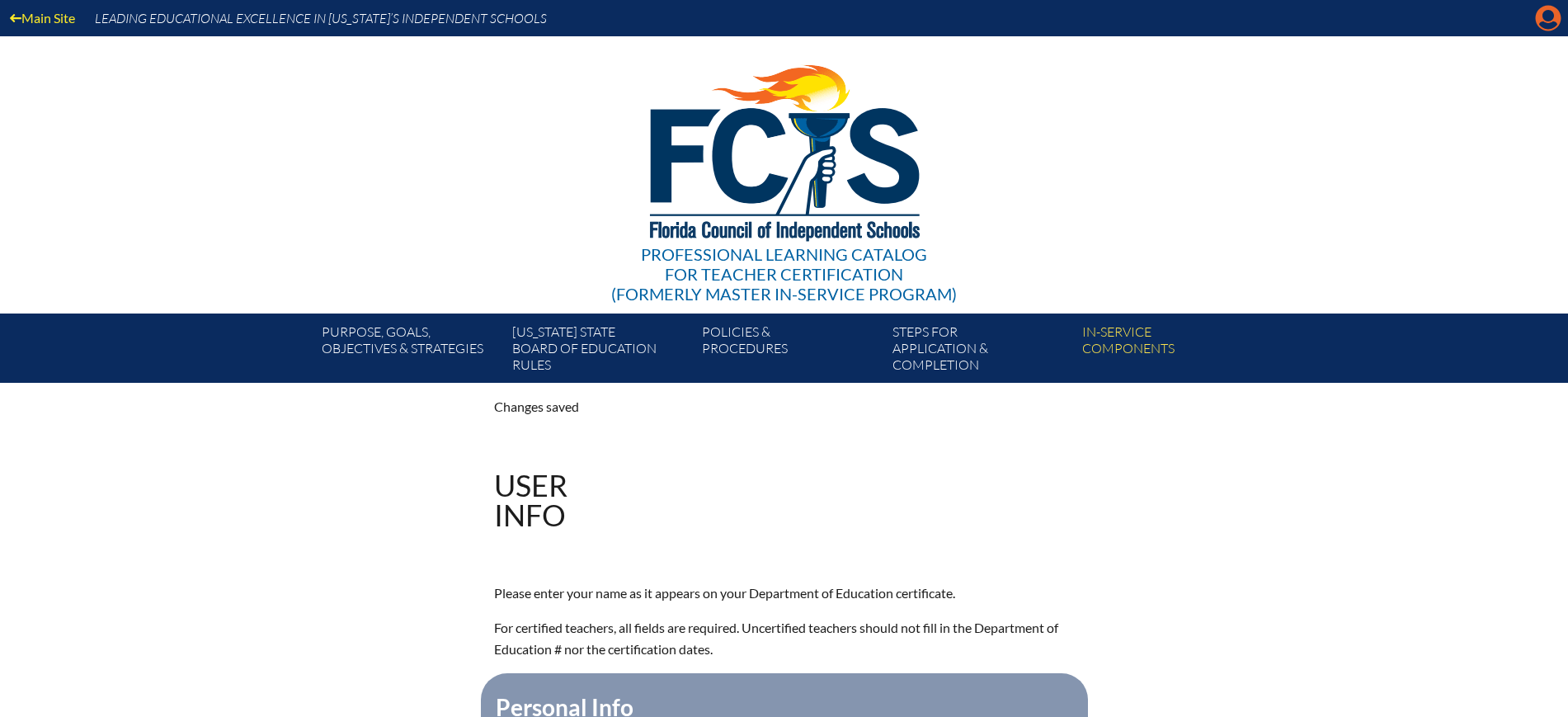
click at [1546, 13] on icon "Manage account" at bounding box center [1547, 18] width 27 height 27
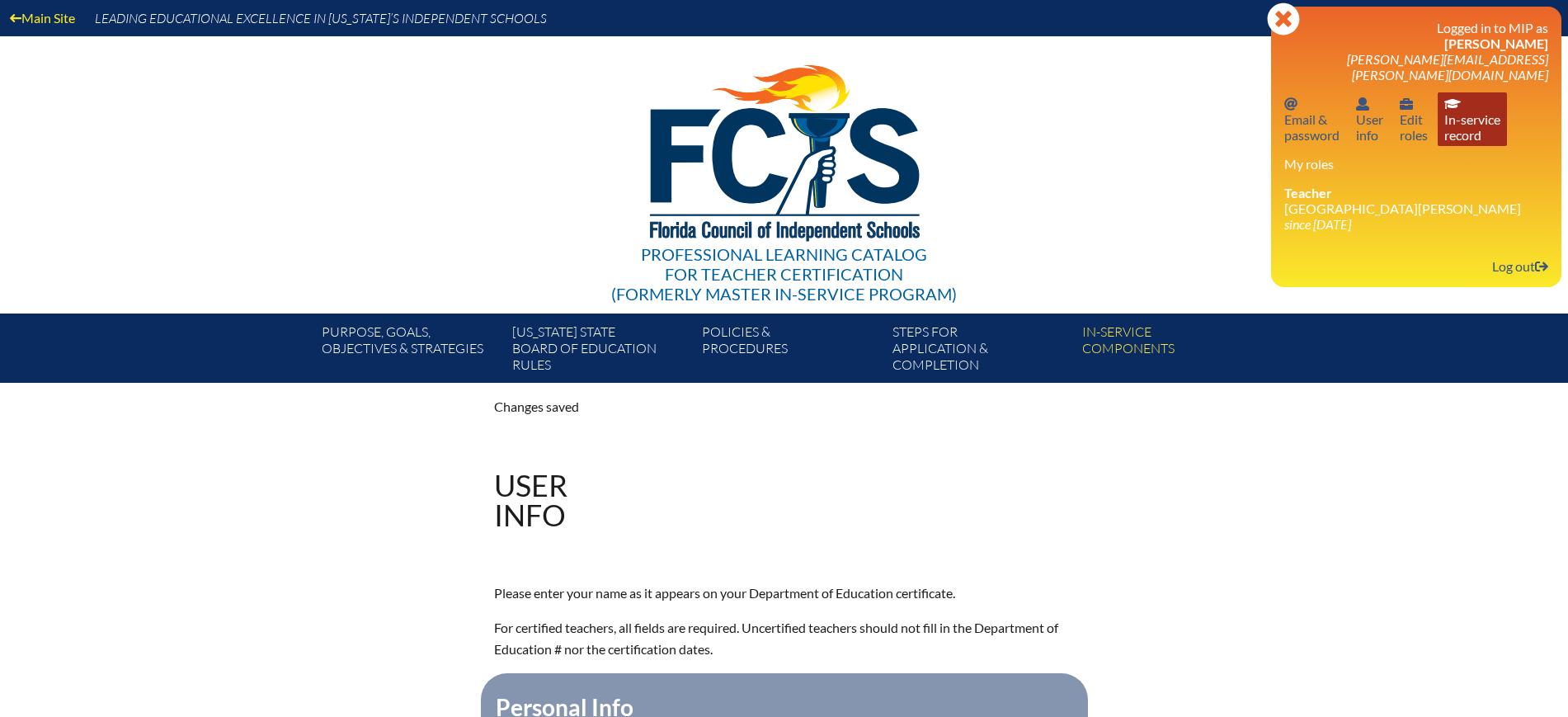
click at [1478, 117] on link "In-service record In-service record" at bounding box center [1472, 119] width 69 height 53
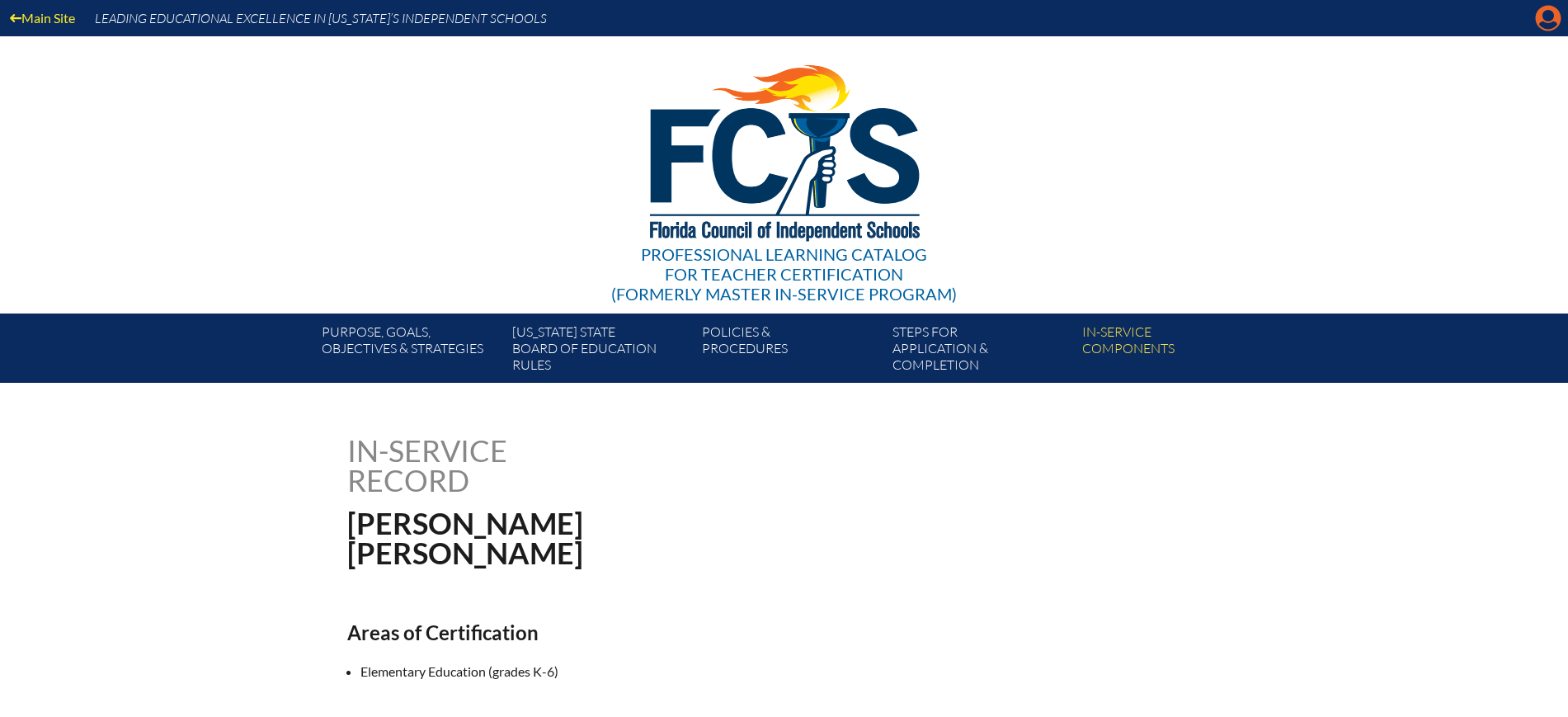
click at [1544, 17] on icon "Manage account" at bounding box center [1547, 18] width 27 height 27
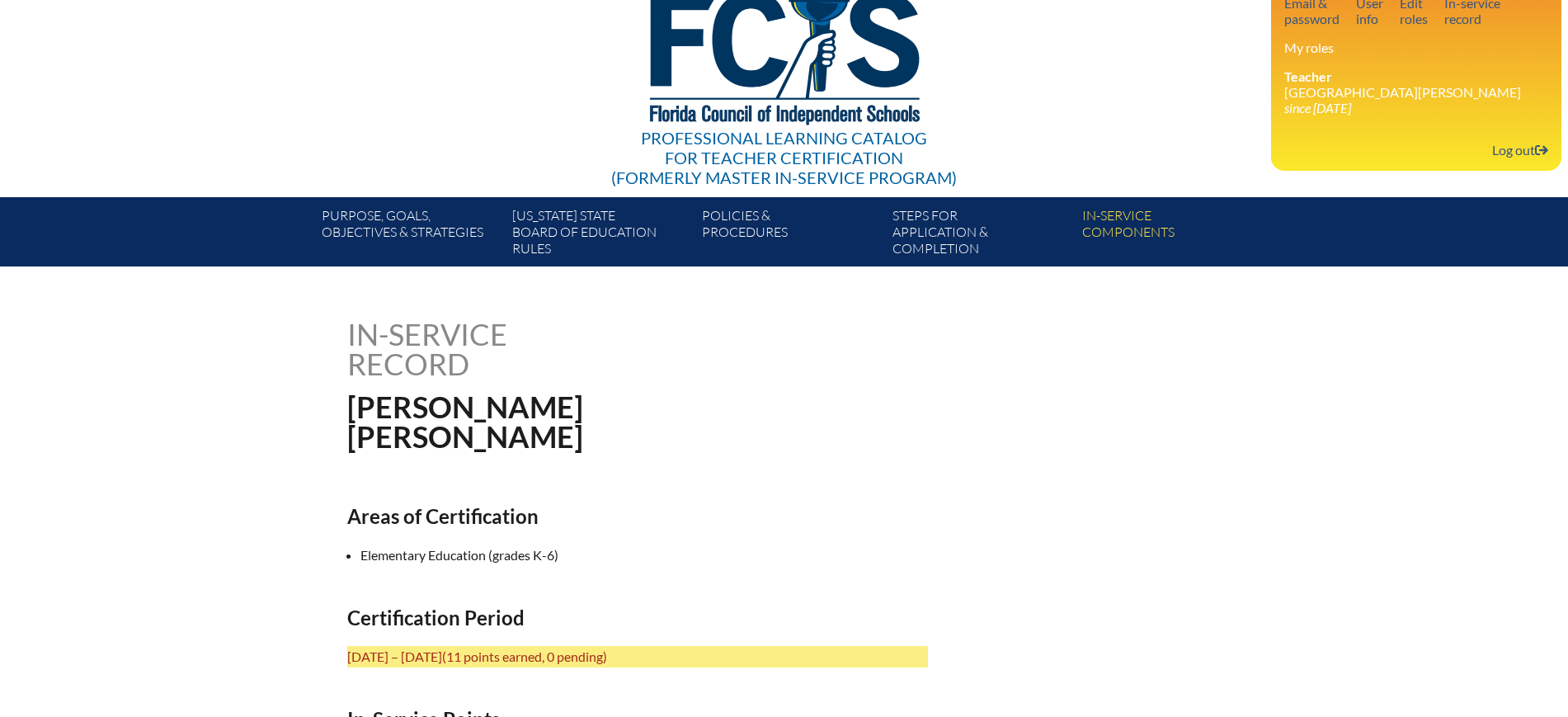
scroll to position [103, 0]
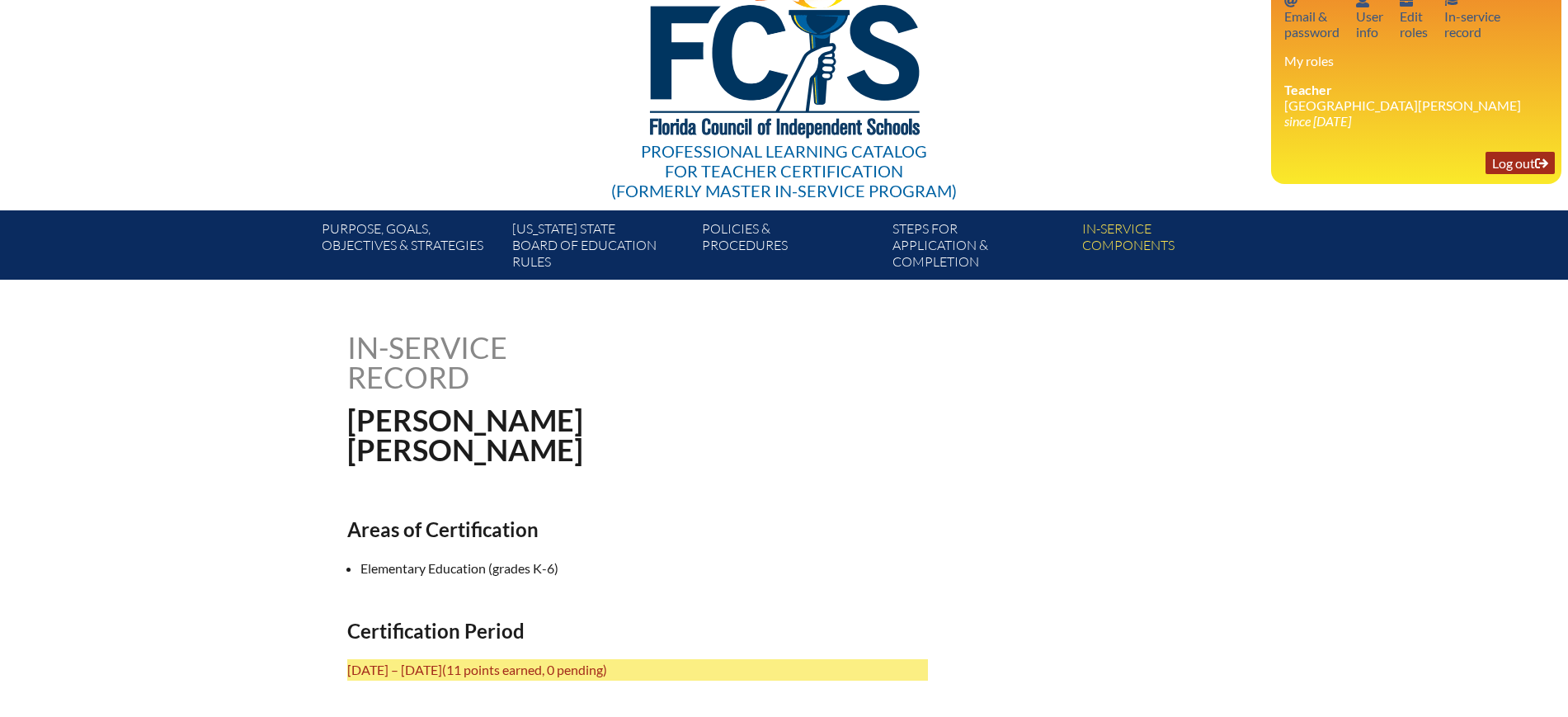
click at [1530, 151] on link "Log out Log out" at bounding box center [1520, 162] width 69 height 23
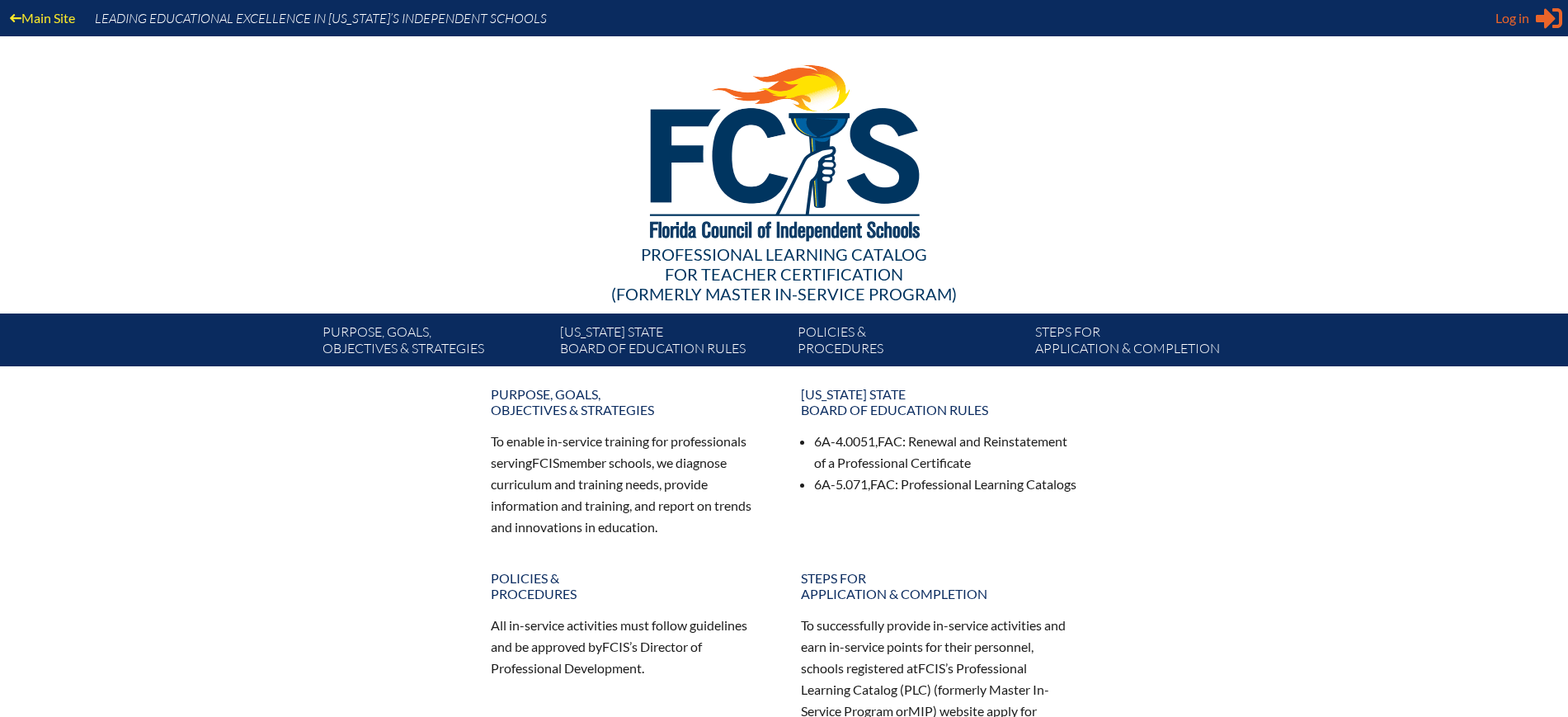
type input "[EMAIL_ADDRESS][DOMAIN_NAME]"
click at [1497, 16] on span "Log in" at bounding box center [1512, 18] width 34 height 20
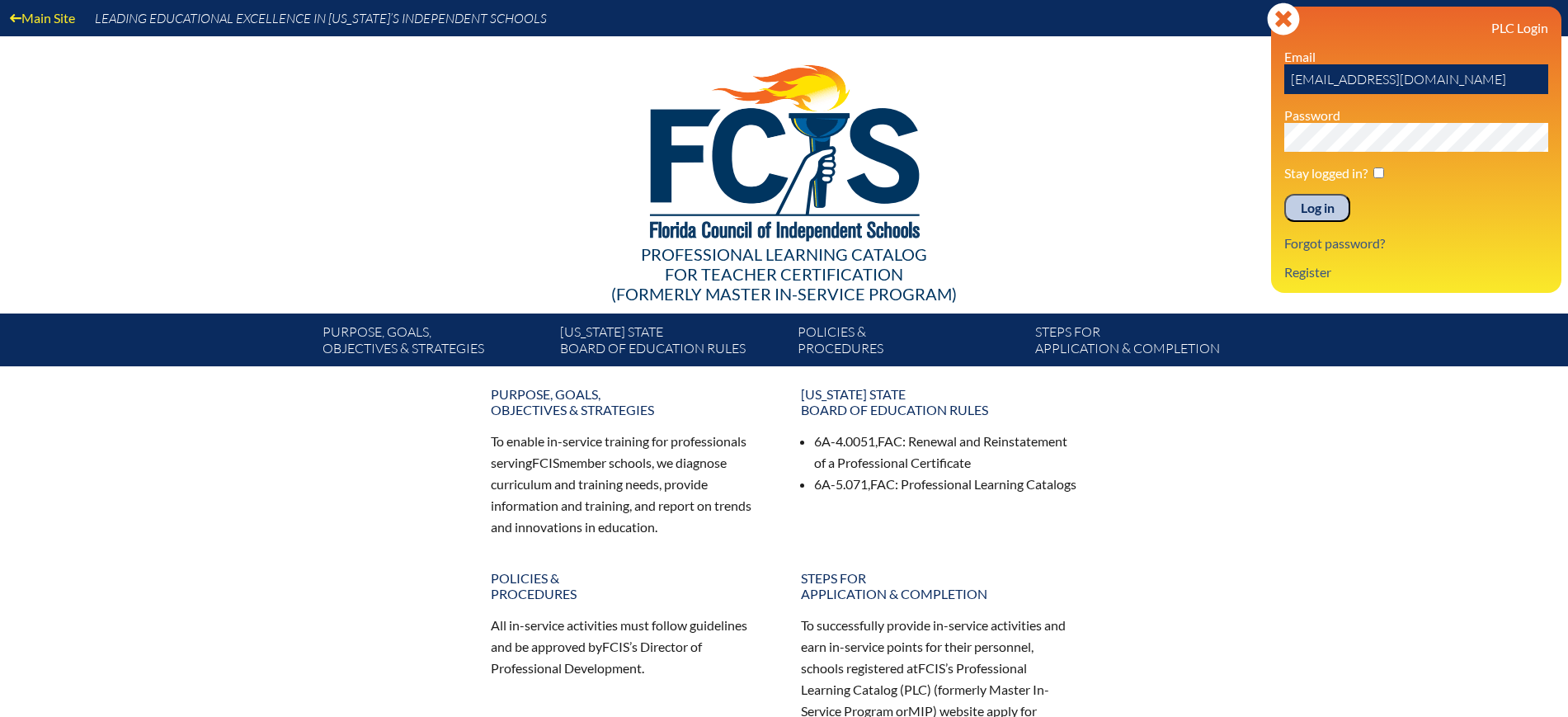
click at [1333, 194] on input "Log in" at bounding box center [1317, 208] width 66 height 28
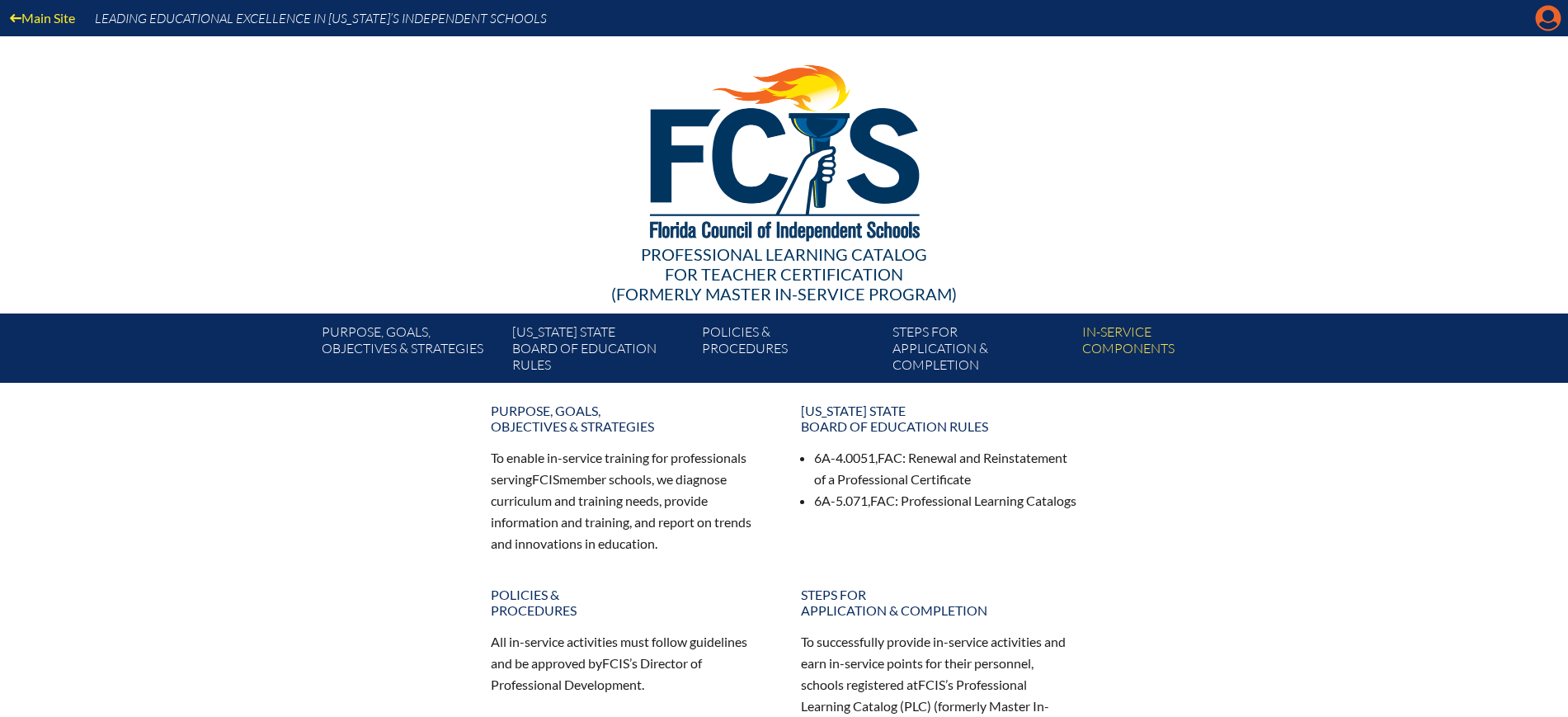
click at [1539, 18] on icon at bounding box center [1548, 19] width 26 height 26
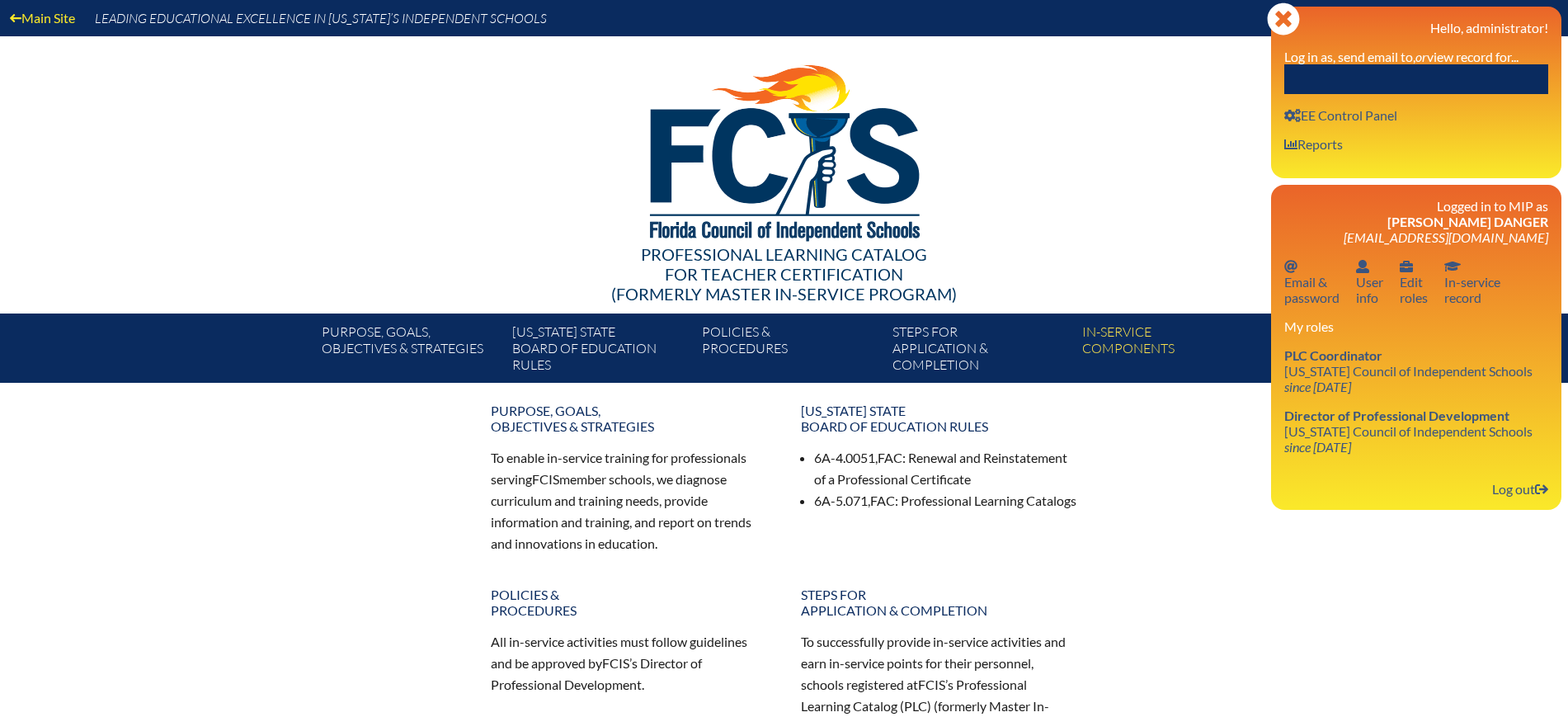
click at [1454, 77] on input "text" at bounding box center [1416, 79] width 264 height 30
paste input "Melanie Steil"
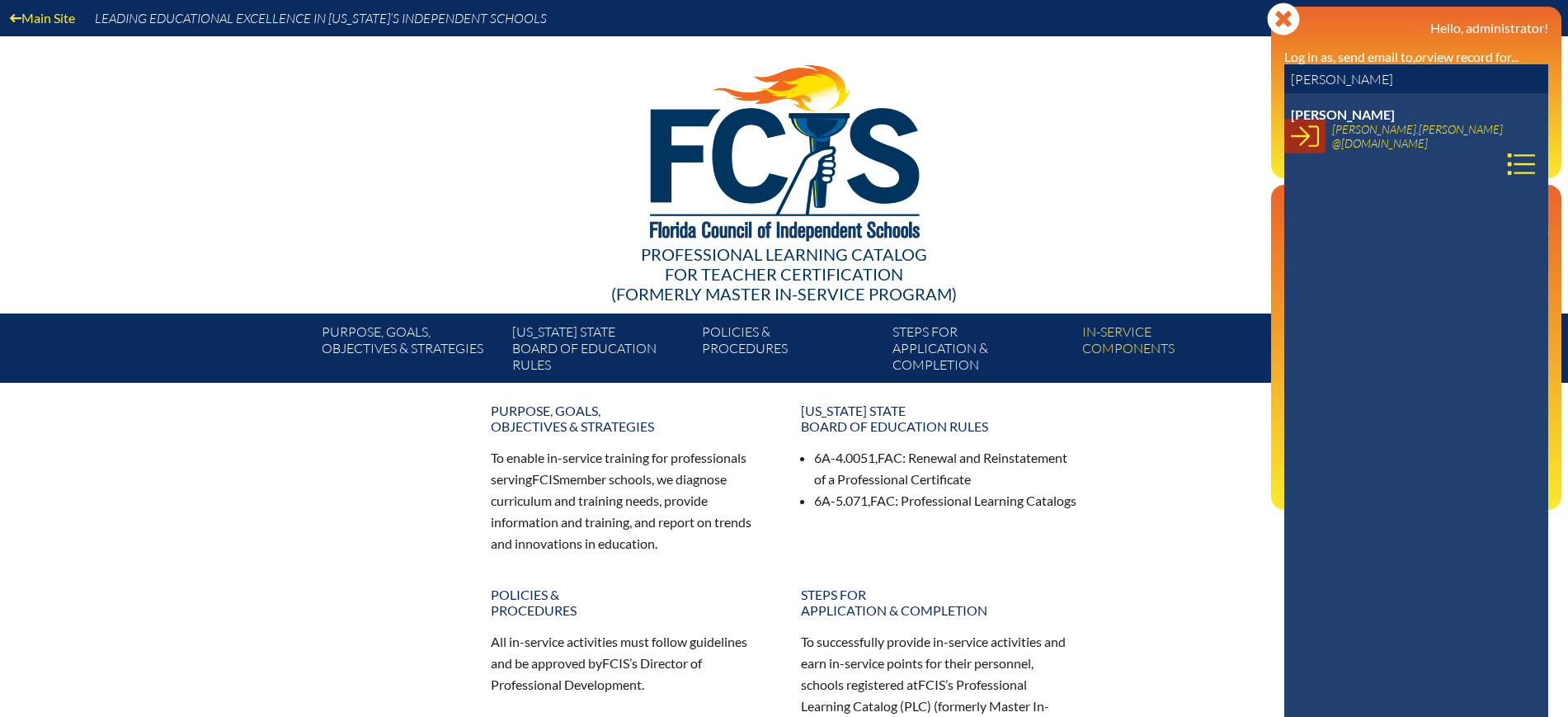
type input "Melanie Steil"
click at [1310, 138] on icon at bounding box center [1304, 135] width 28 height 28
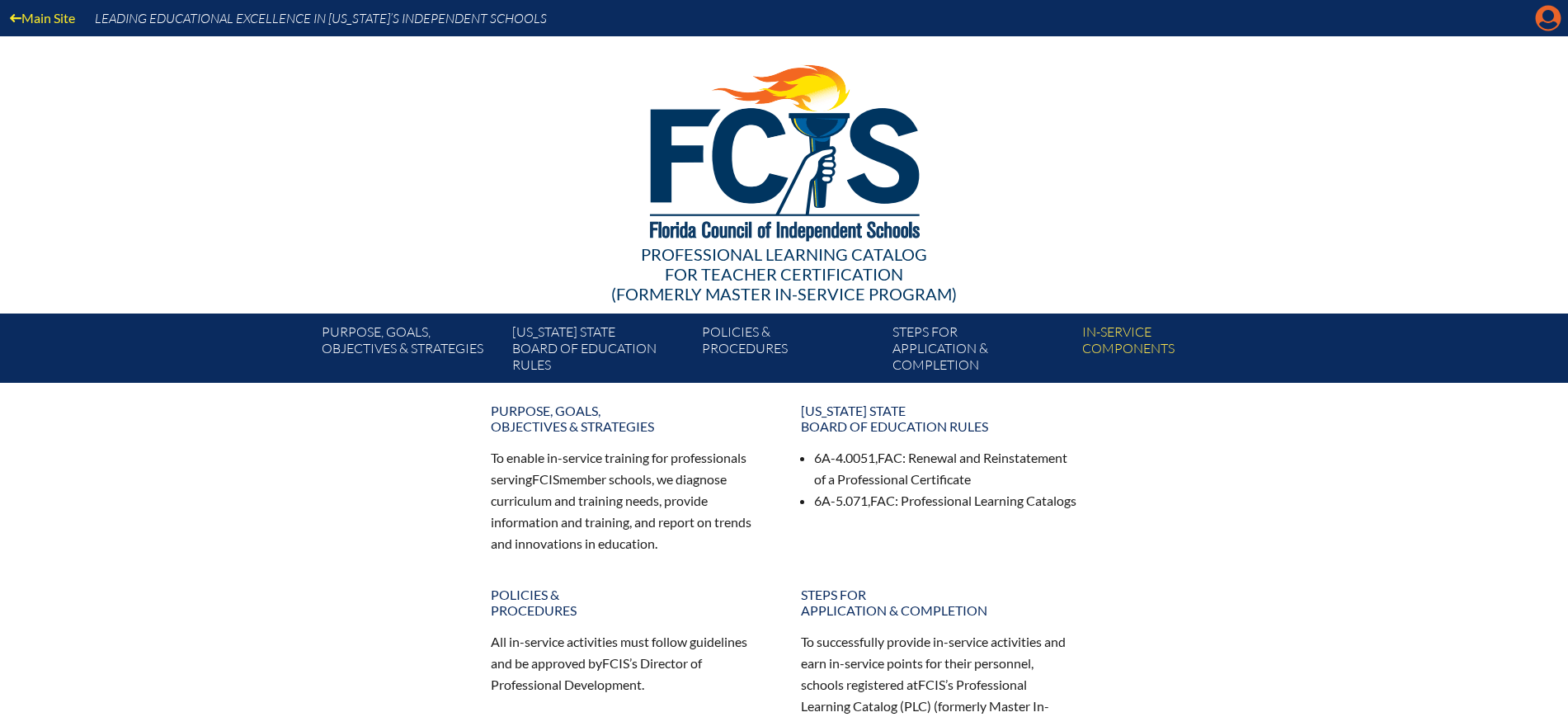
click at [1537, 12] on icon at bounding box center [1548, 19] width 26 height 26
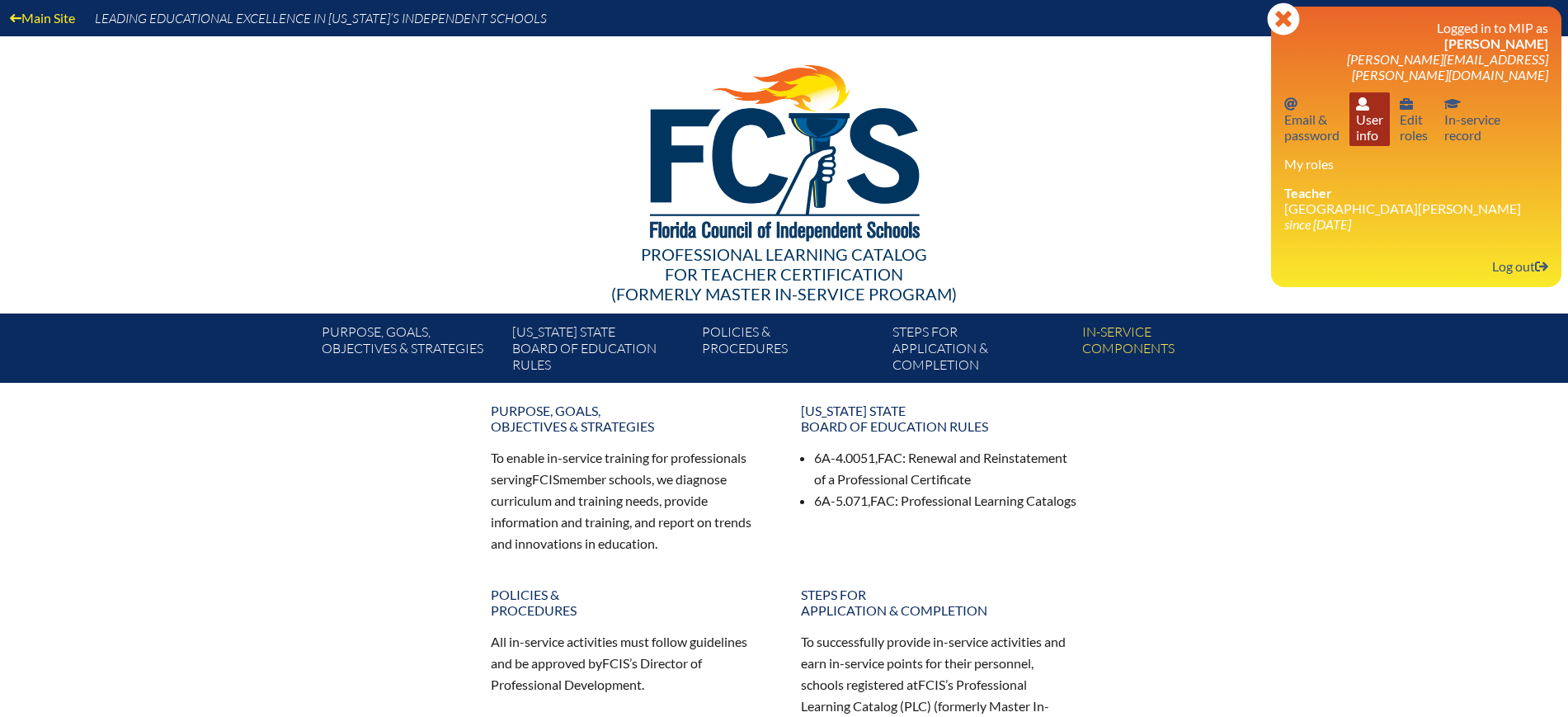
click at [1362, 103] on link "User info User info" at bounding box center [1369, 119] width 41 height 53
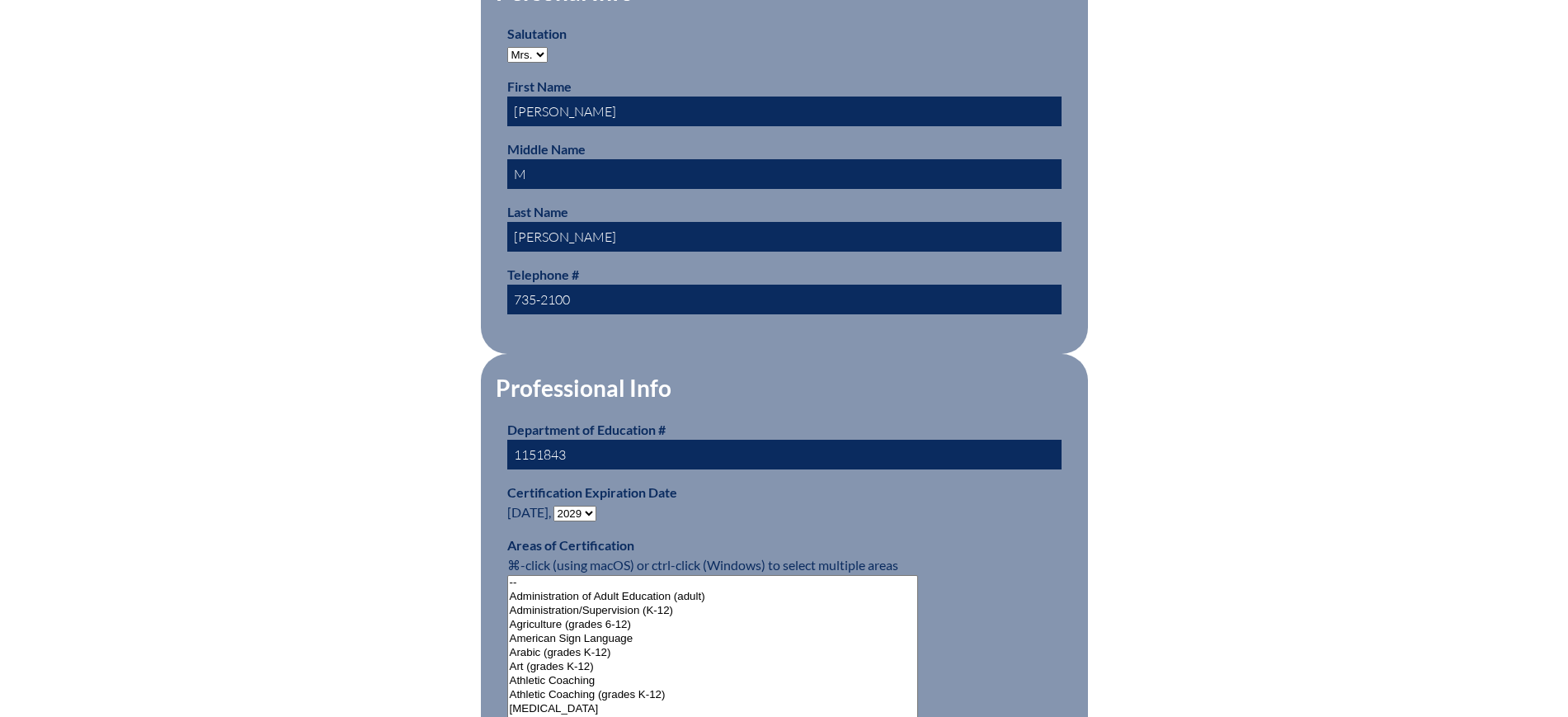
scroll to position [928, 0]
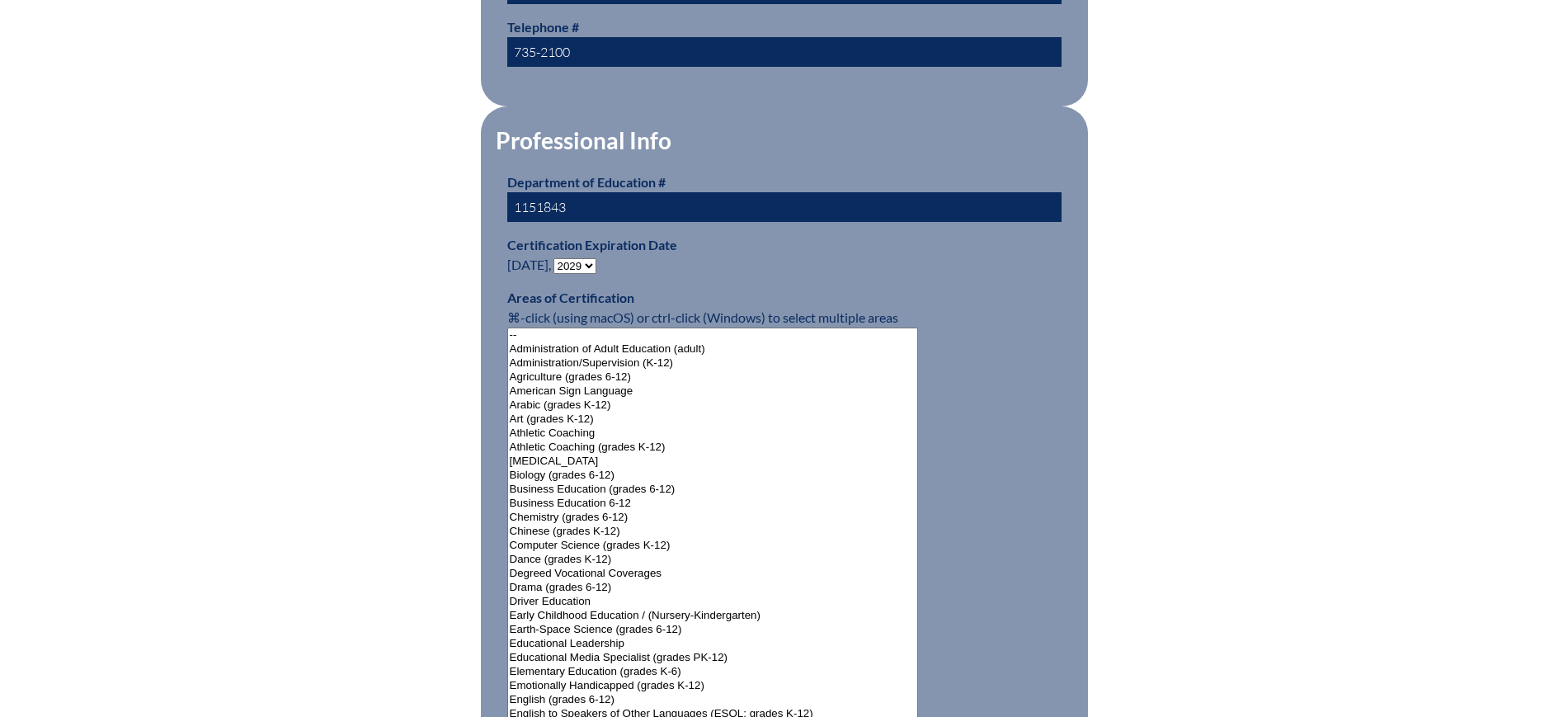
drag, startPoint x: 594, startPoint y: 204, endPoint x: 483, endPoint y: 194, distance: 111.4
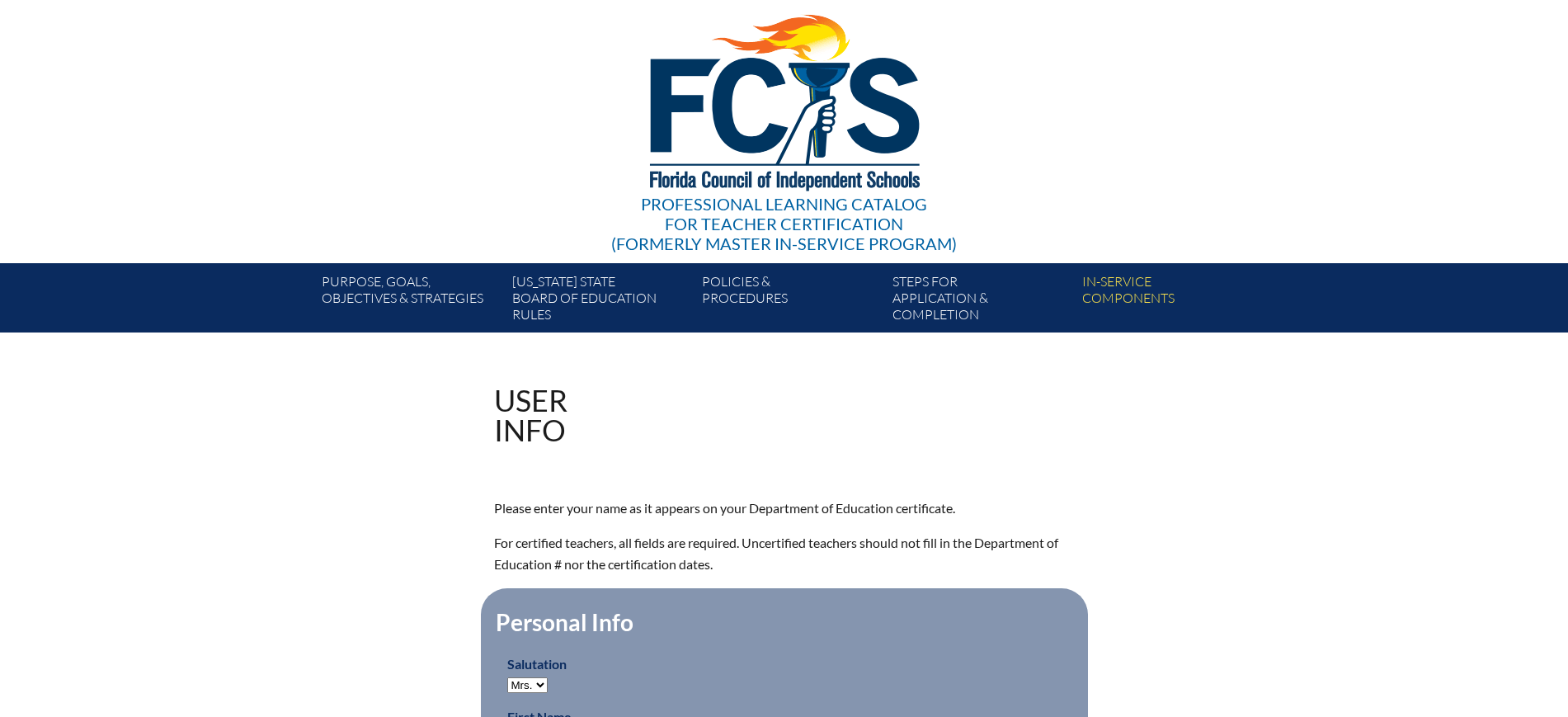
scroll to position [0, 0]
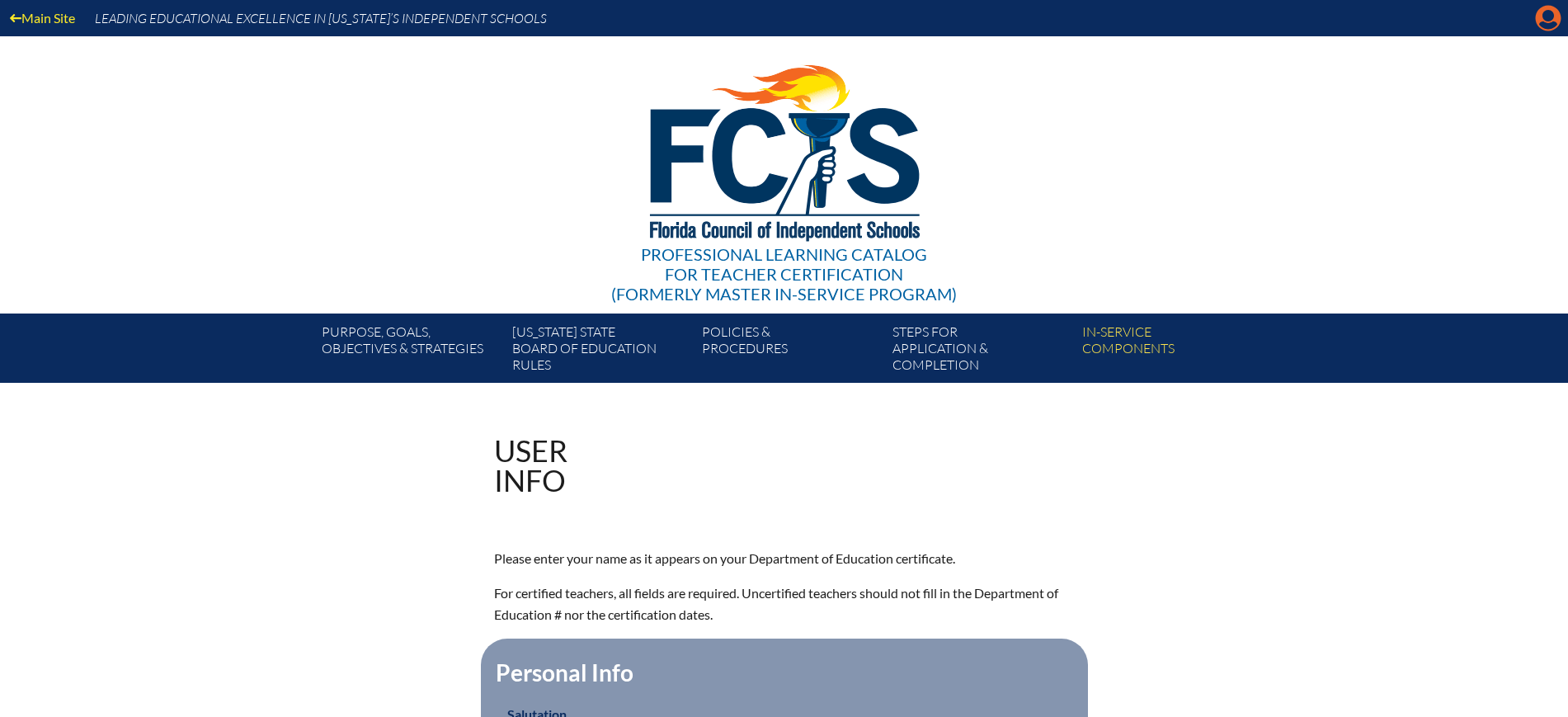
click at [1548, 15] on icon "Manage account" at bounding box center [1547, 18] width 27 height 27
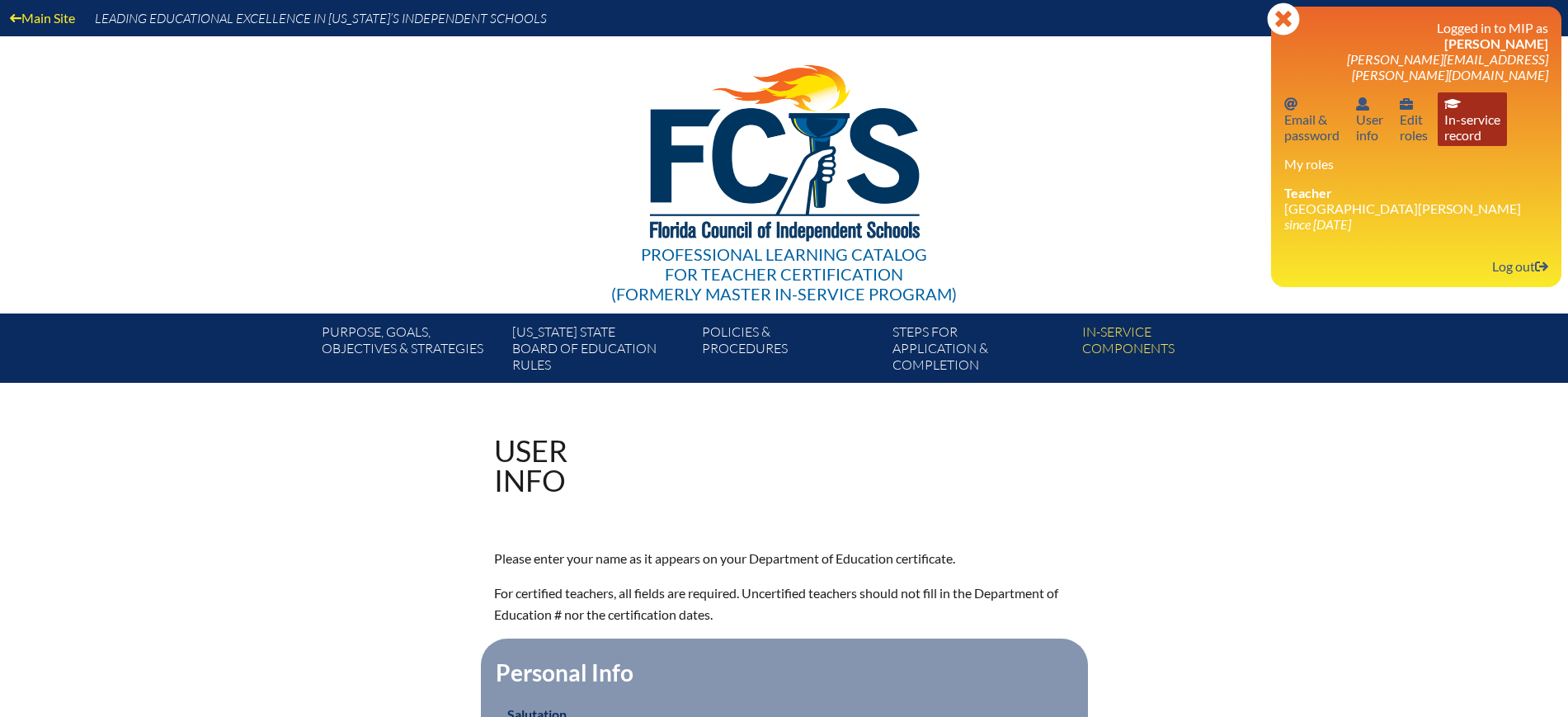
click at [1469, 122] on link "In-service record In-service record" at bounding box center [1472, 119] width 69 height 53
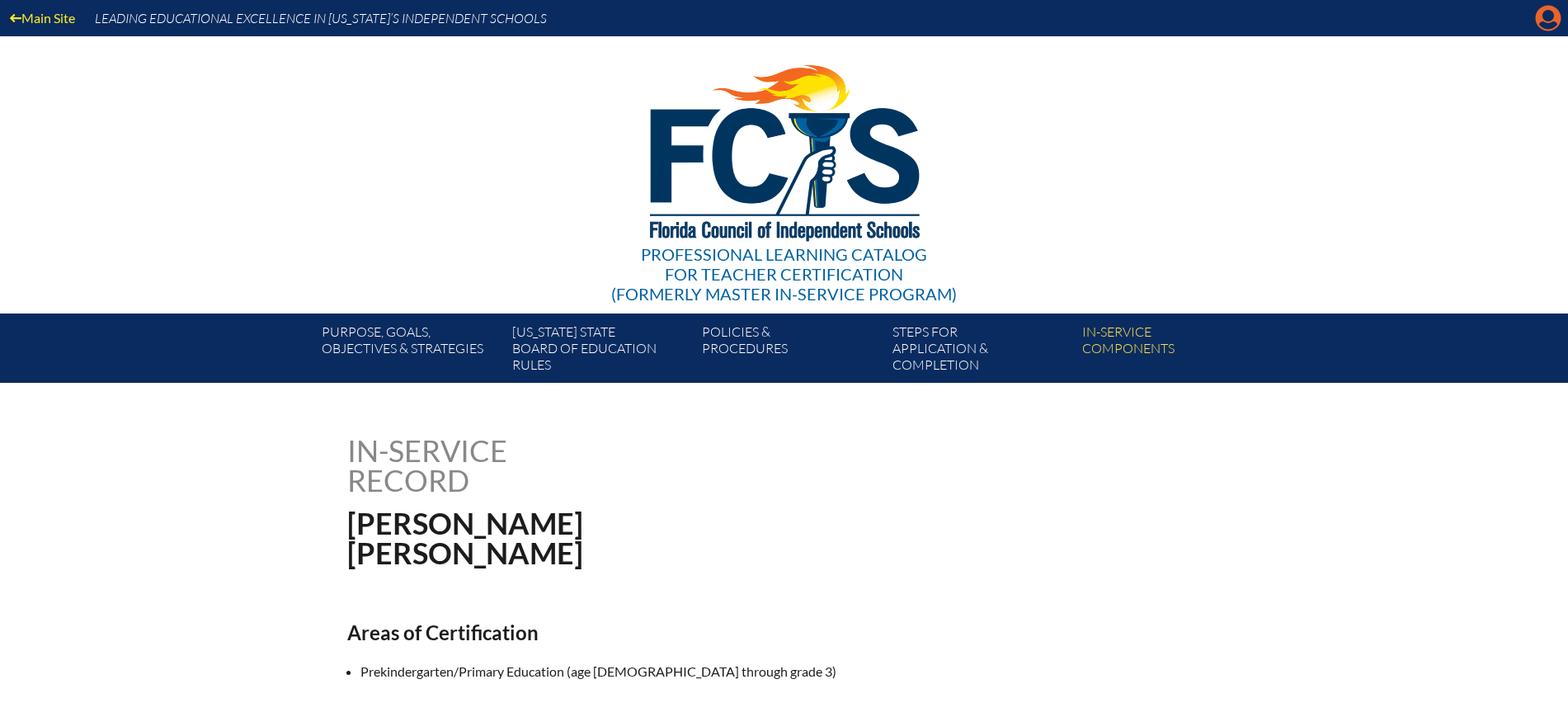
click at [1540, 19] on icon at bounding box center [1548, 19] width 26 height 26
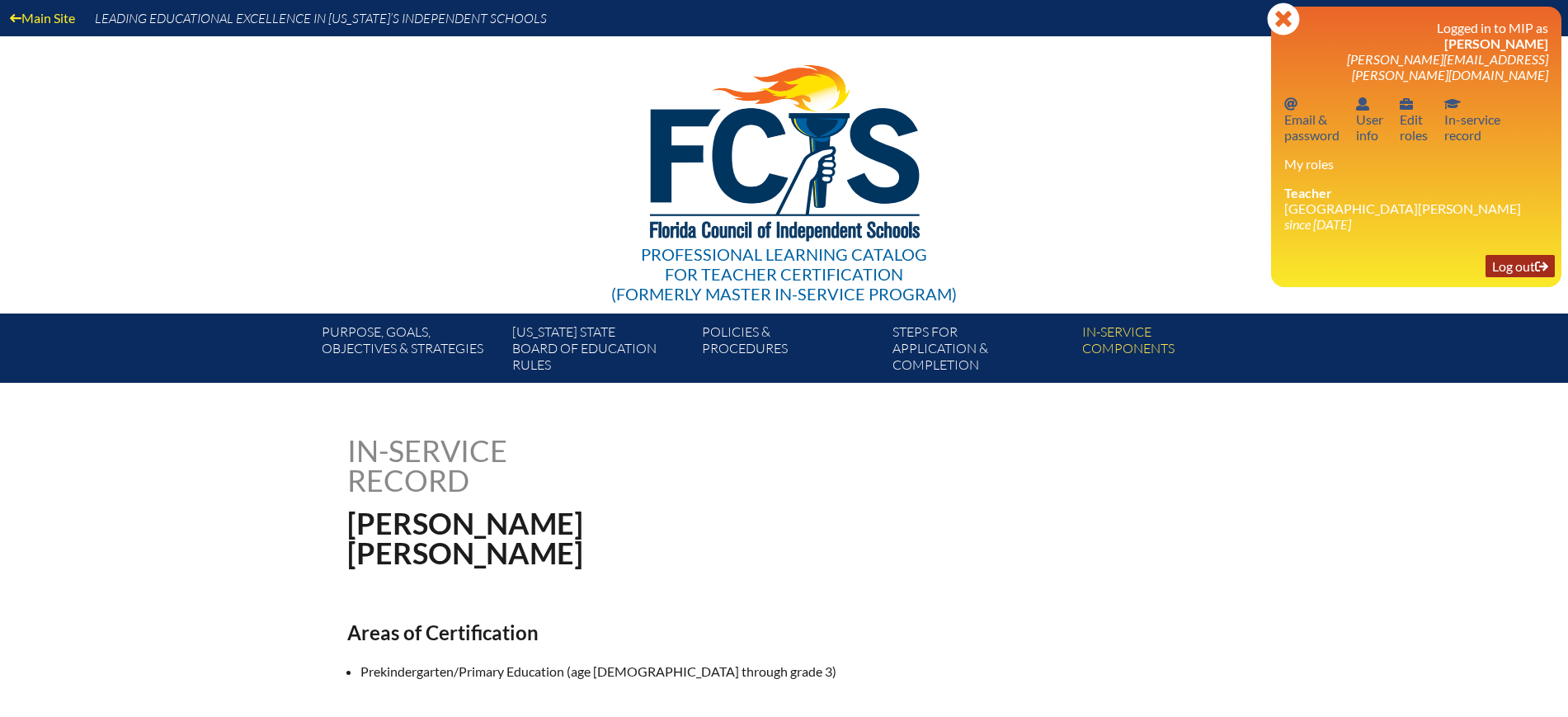
click at [1527, 255] on link "Log out Log out" at bounding box center [1520, 266] width 69 height 23
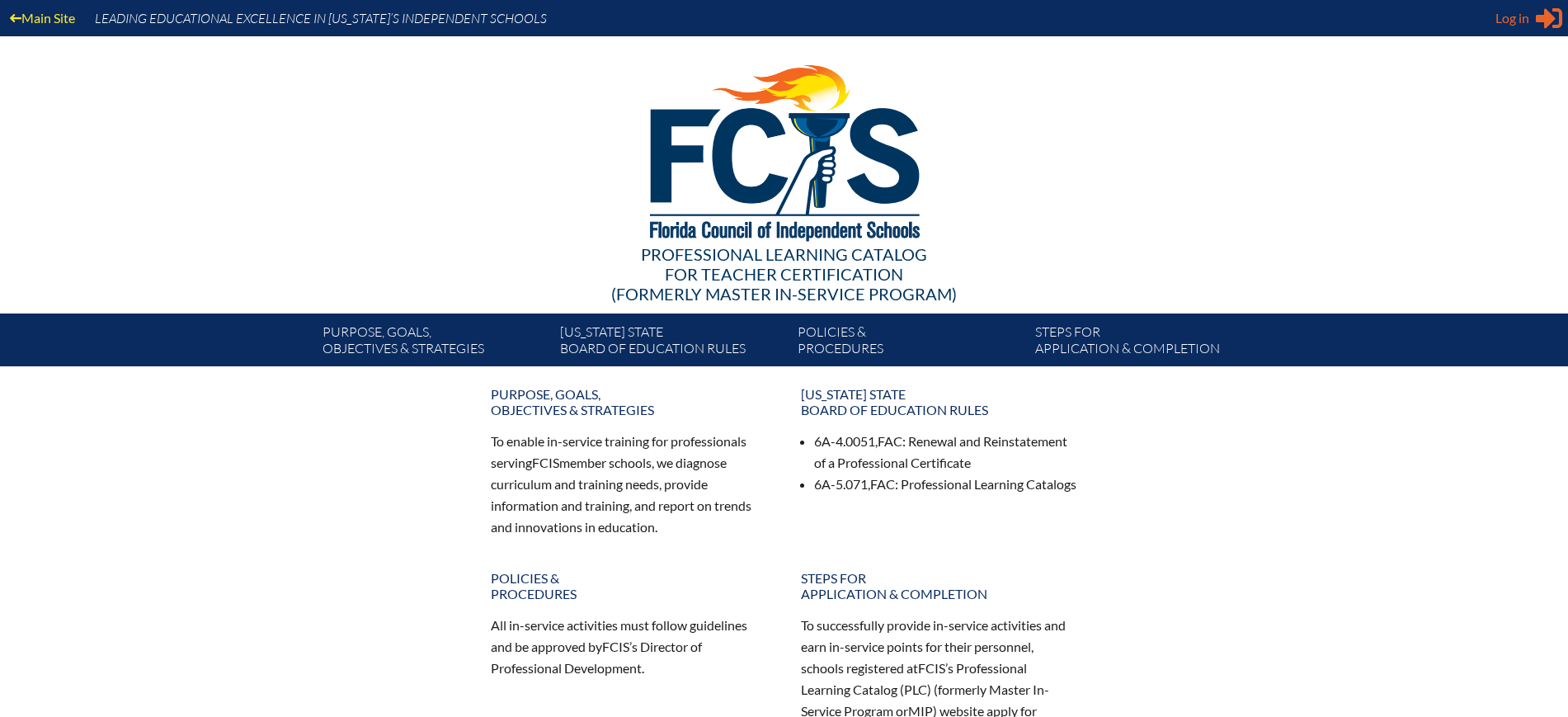
type input "[EMAIL_ADDRESS][DOMAIN_NAME]"
click at [1502, 23] on span "Log in" at bounding box center [1512, 18] width 34 height 20
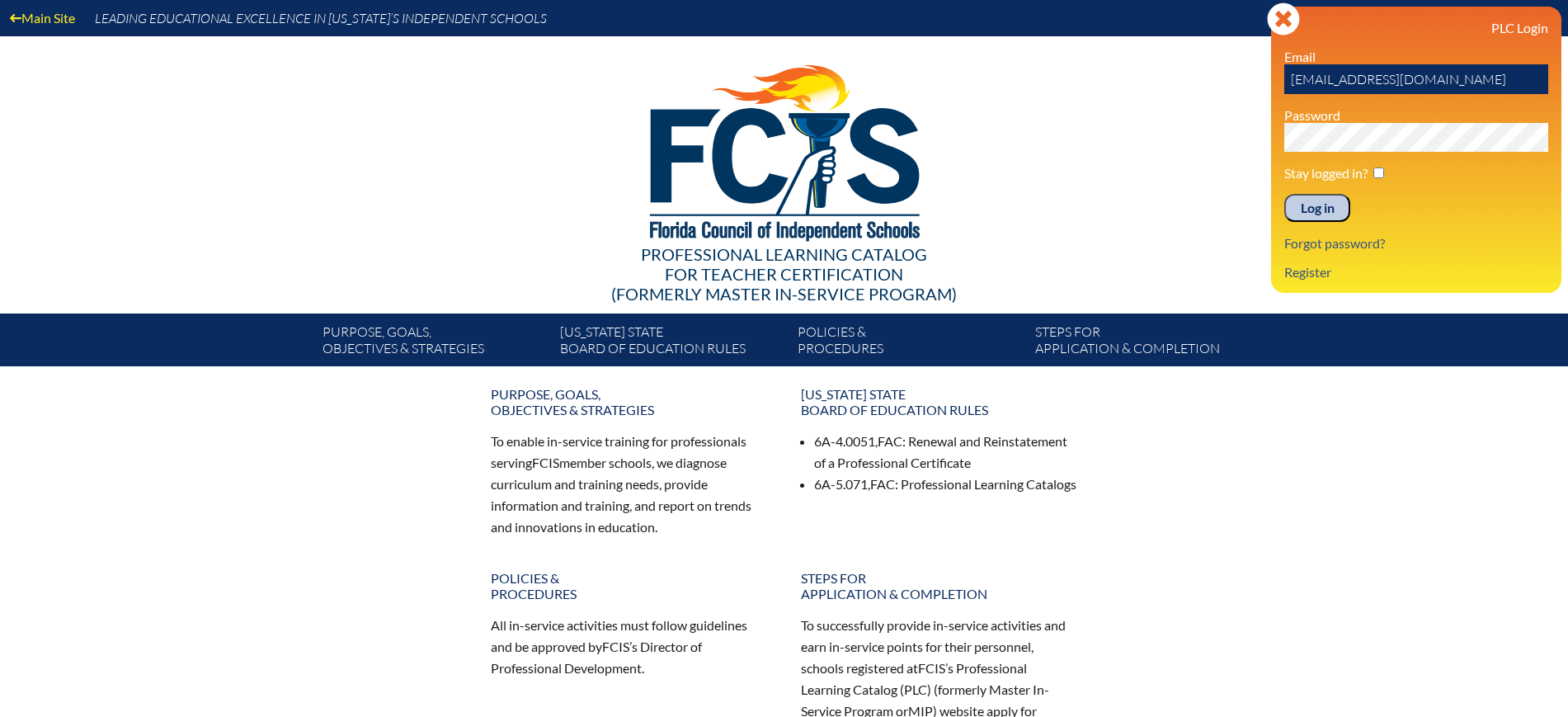
click at [1304, 207] on input "Log in" at bounding box center [1317, 208] width 66 height 28
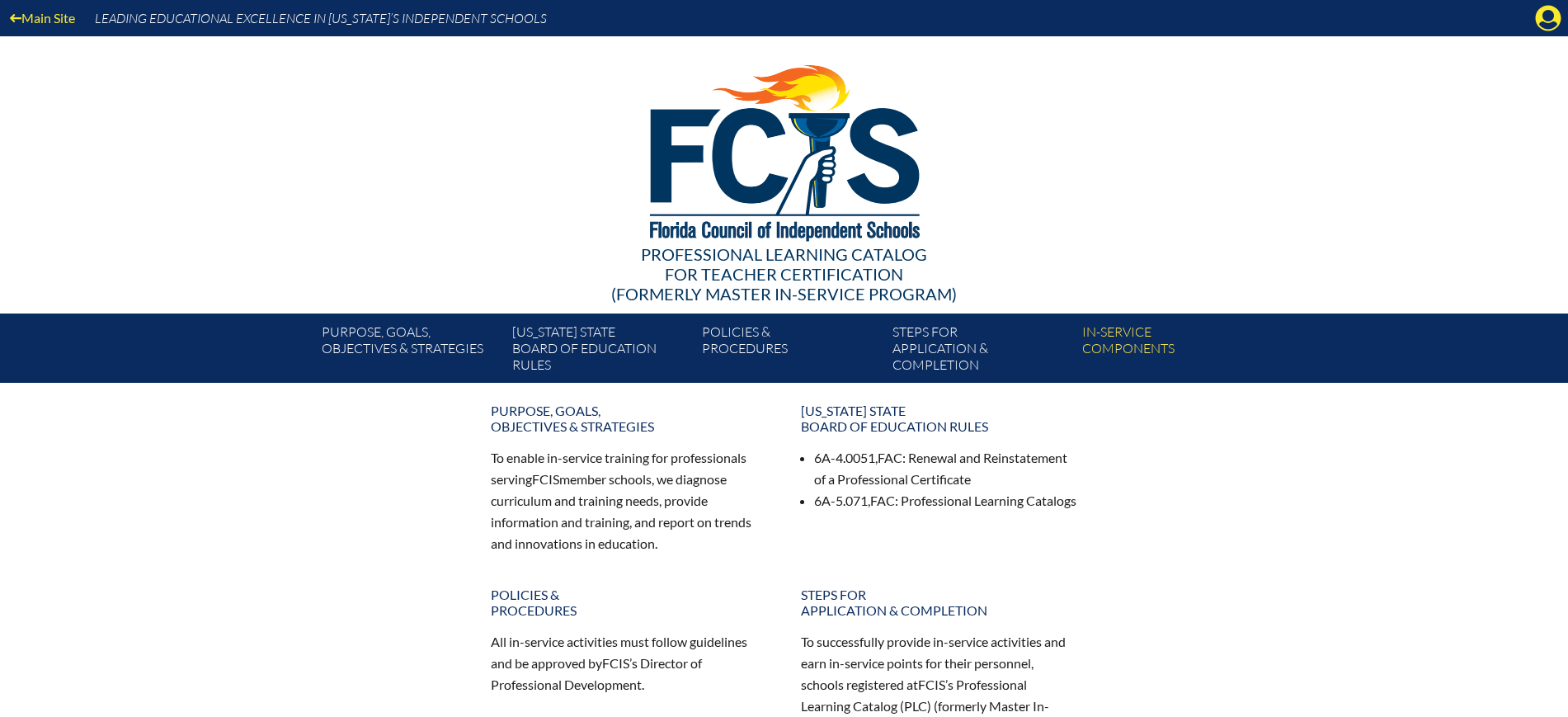
click at [1534, 7] on div "Main Site Leading Educational Excellence in Florida’s Independent Schools" at bounding box center [784, 18] width 1568 height 37
click at [1534, 19] on div "Main Site Leading Educational Excellence in Florida’s Independent Schools" at bounding box center [784, 18] width 1568 height 37
click at [1548, 7] on icon at bounding box center [1548, 19] width 26 height 26
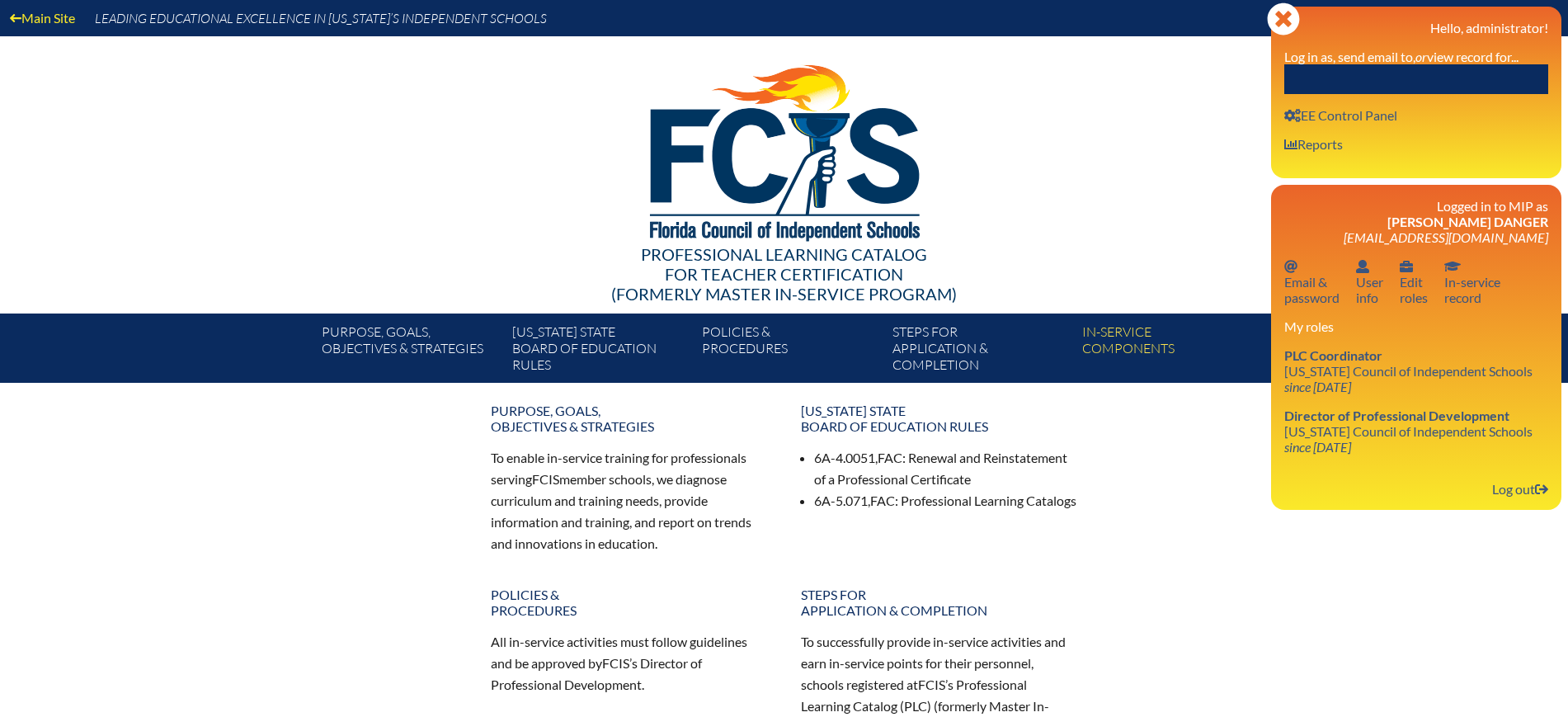
click at [1486, 76] on input "text" at bounding box center [1416, 79] width 264 height 30
paste input "Jessica Lee Megna Vann"
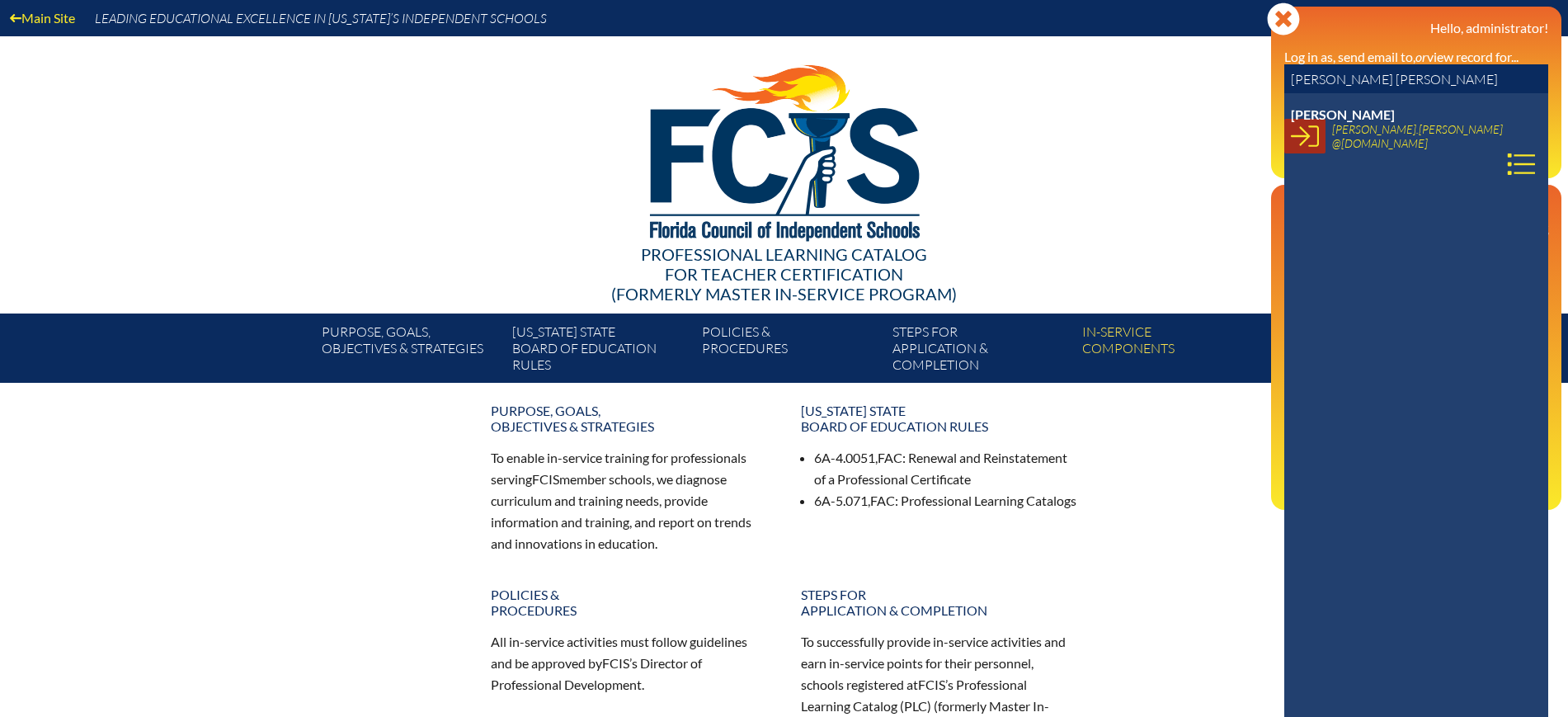
type input "Jessica Lee Megna Vann"
click at [1312, 136] on icon at bounding box center [1304, 135] width 28 height 28
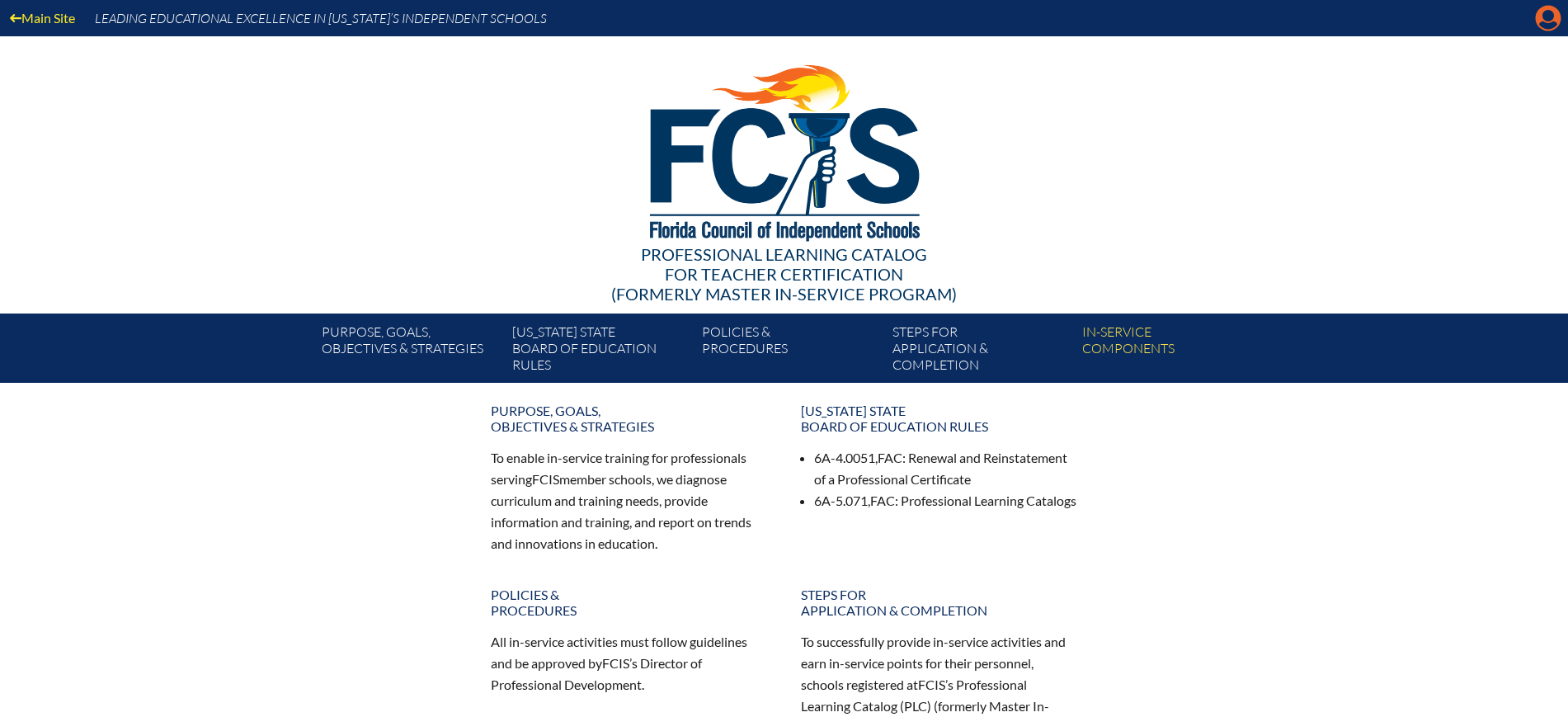
click at [1549, 19] on icon "Manage account" at bounding box center [1547, 18] width 27 height 27
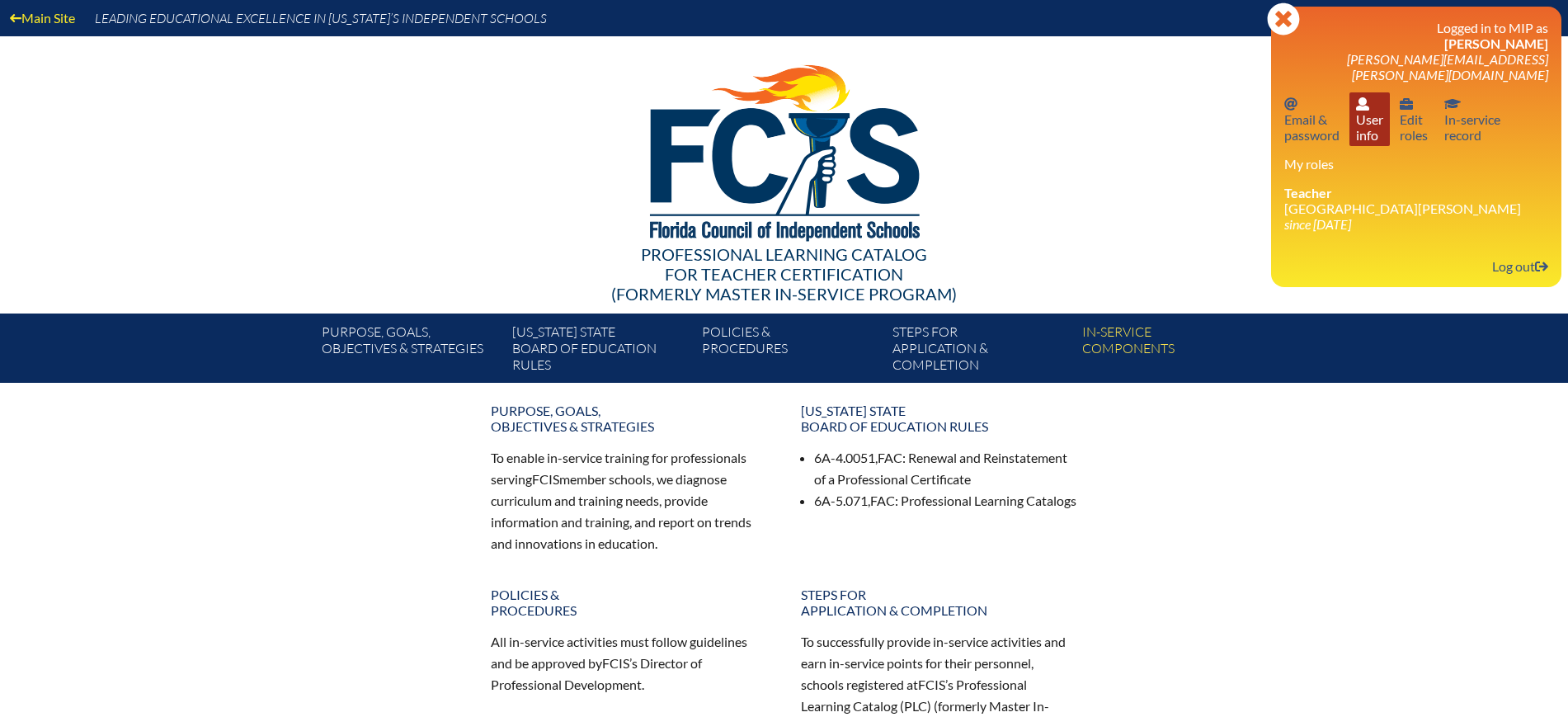
click at [1385, 121] on link "User info User info" at bounding box center [1369, 119] width 41 height 53
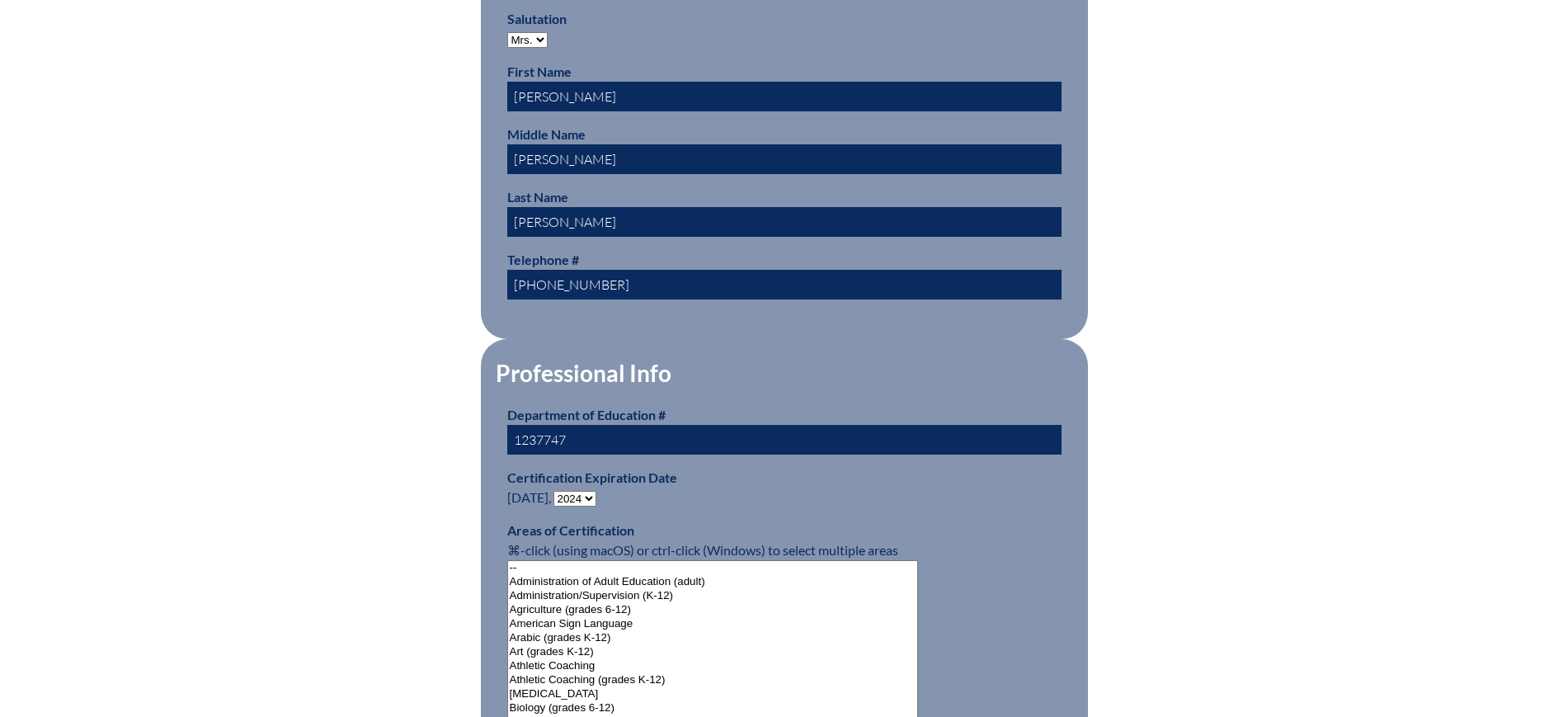
scroll to position [722, 0]
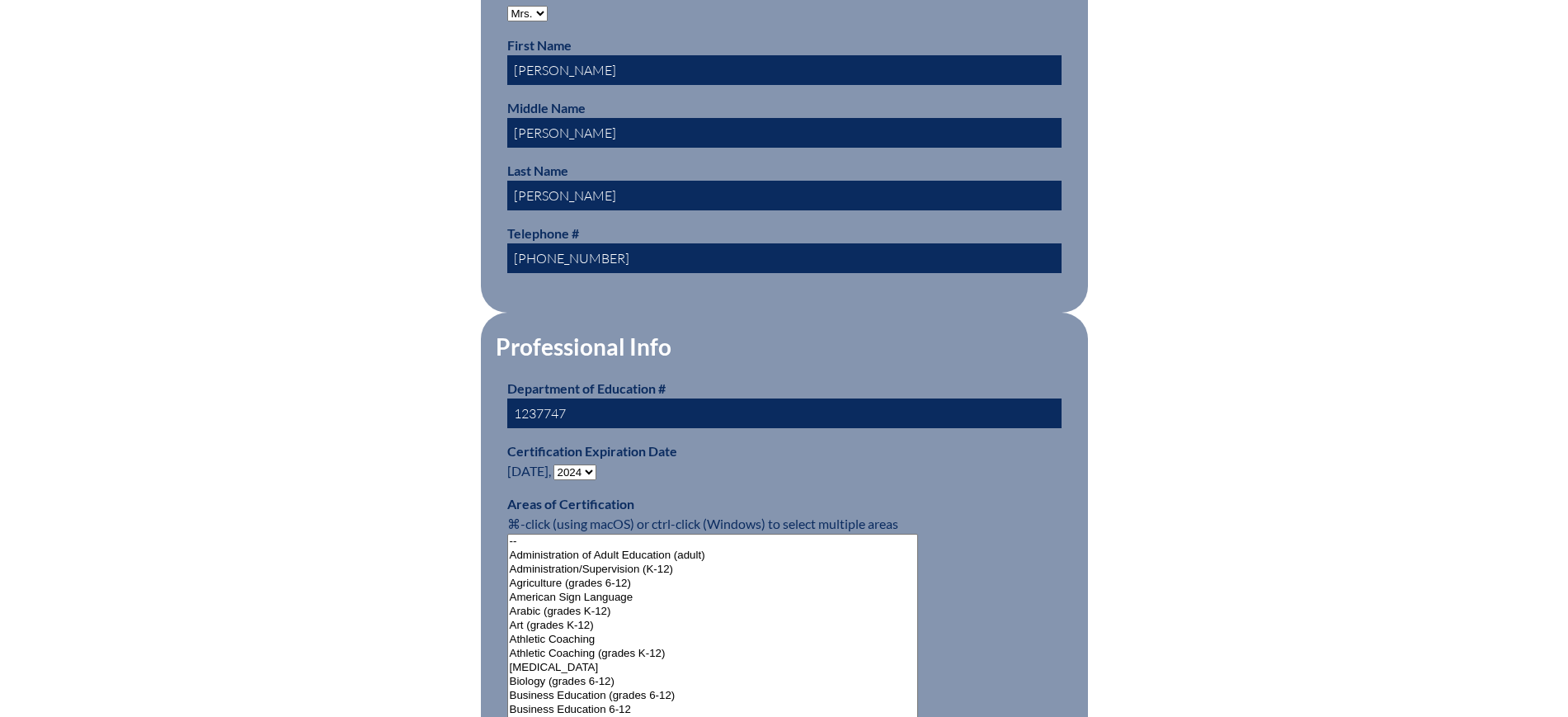
drag, startPoint x: 574, startPoint y: 403, endPoint x: 505, endPoint y: 406, distance: 69.1
click at [596, 466] on select "- 2031 2030 2029 2028 2027 2026 2025 2024 2023 2022 2021 2020 2019 2018 2017 20…" at bounding box center [574, 473] width 43 height 16
select select "2029"
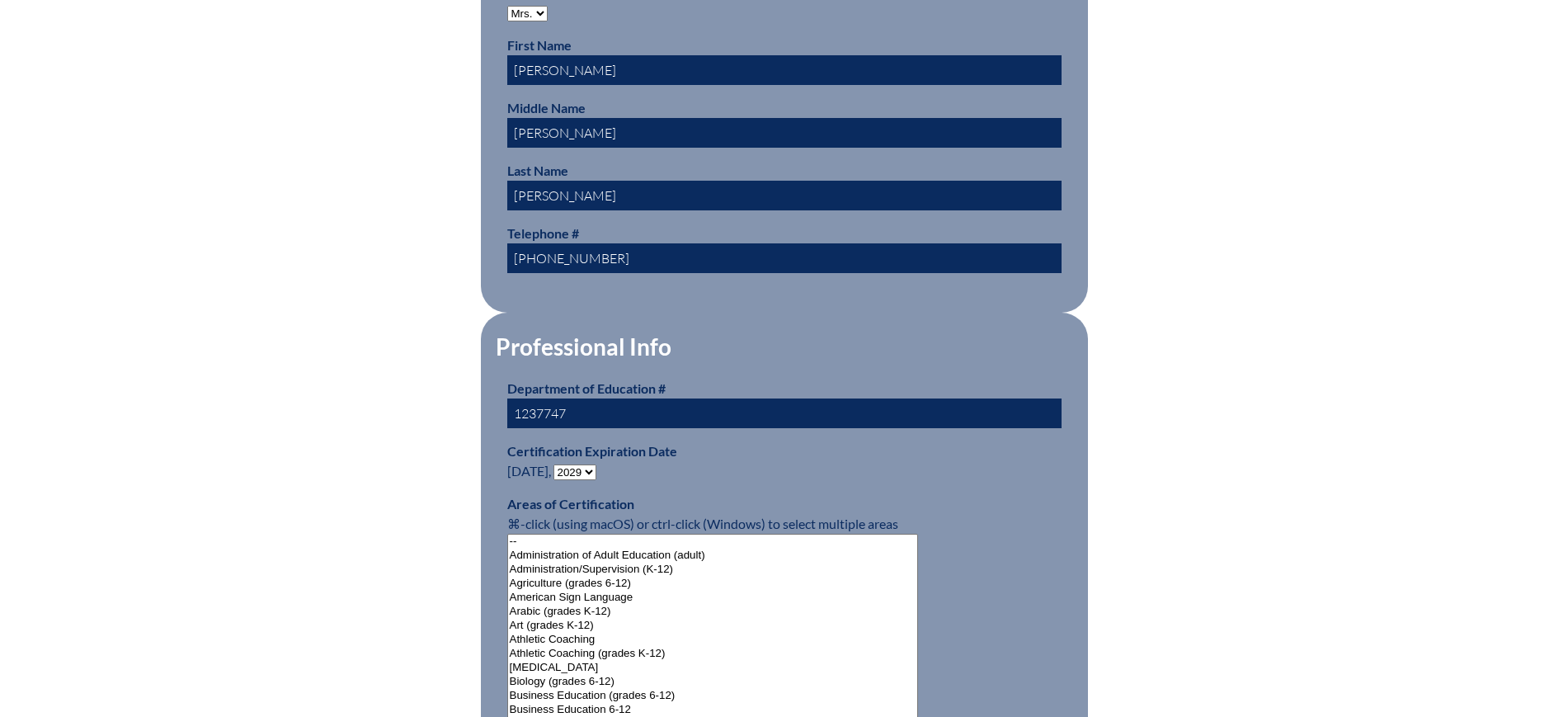
click at [557, 465] on select "- 2031 2030 2029 2028 2027 2026 2025 2024 2023 2022 2021 2020 2019 2018 2017 20…" at bounding box center [574, 473] width 43 height 16
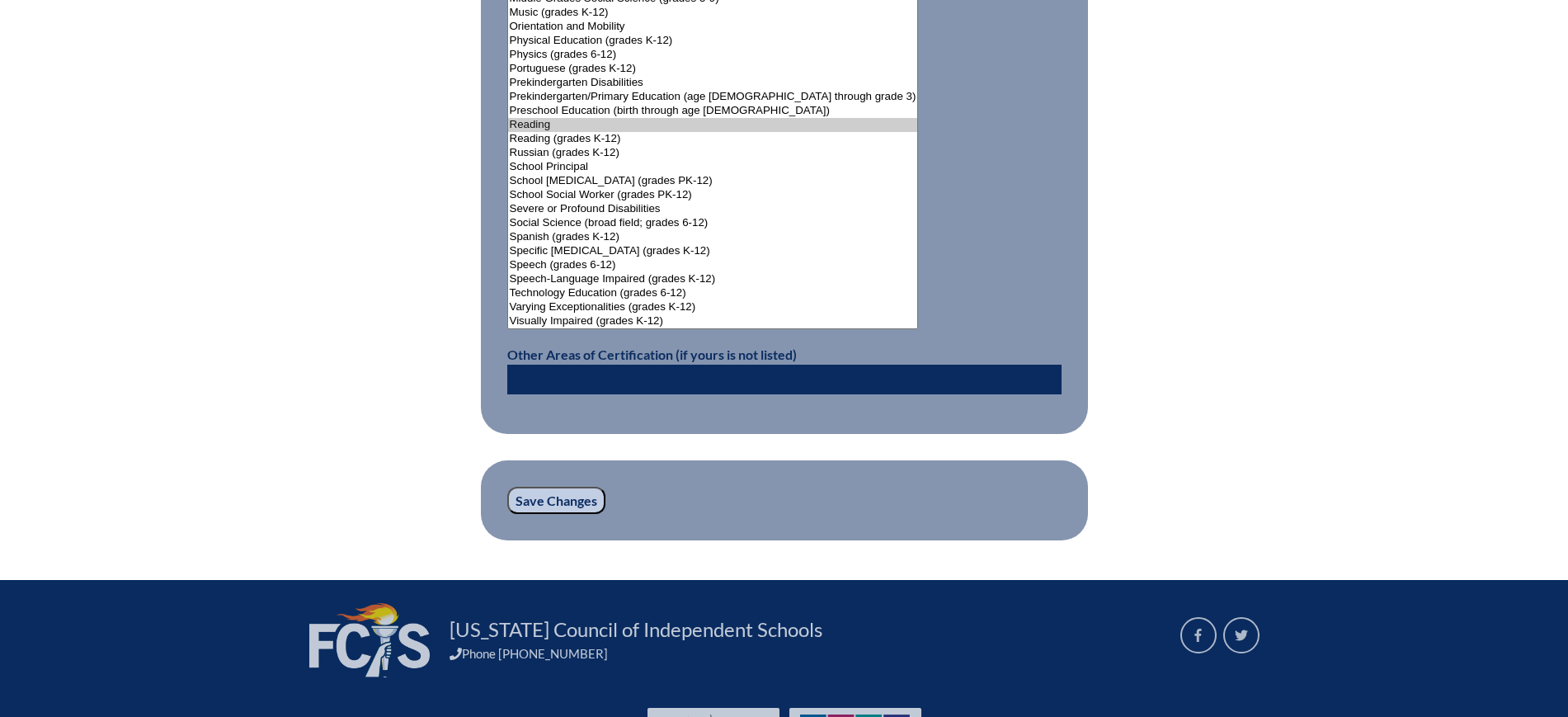
scroll to position [2187, 0]
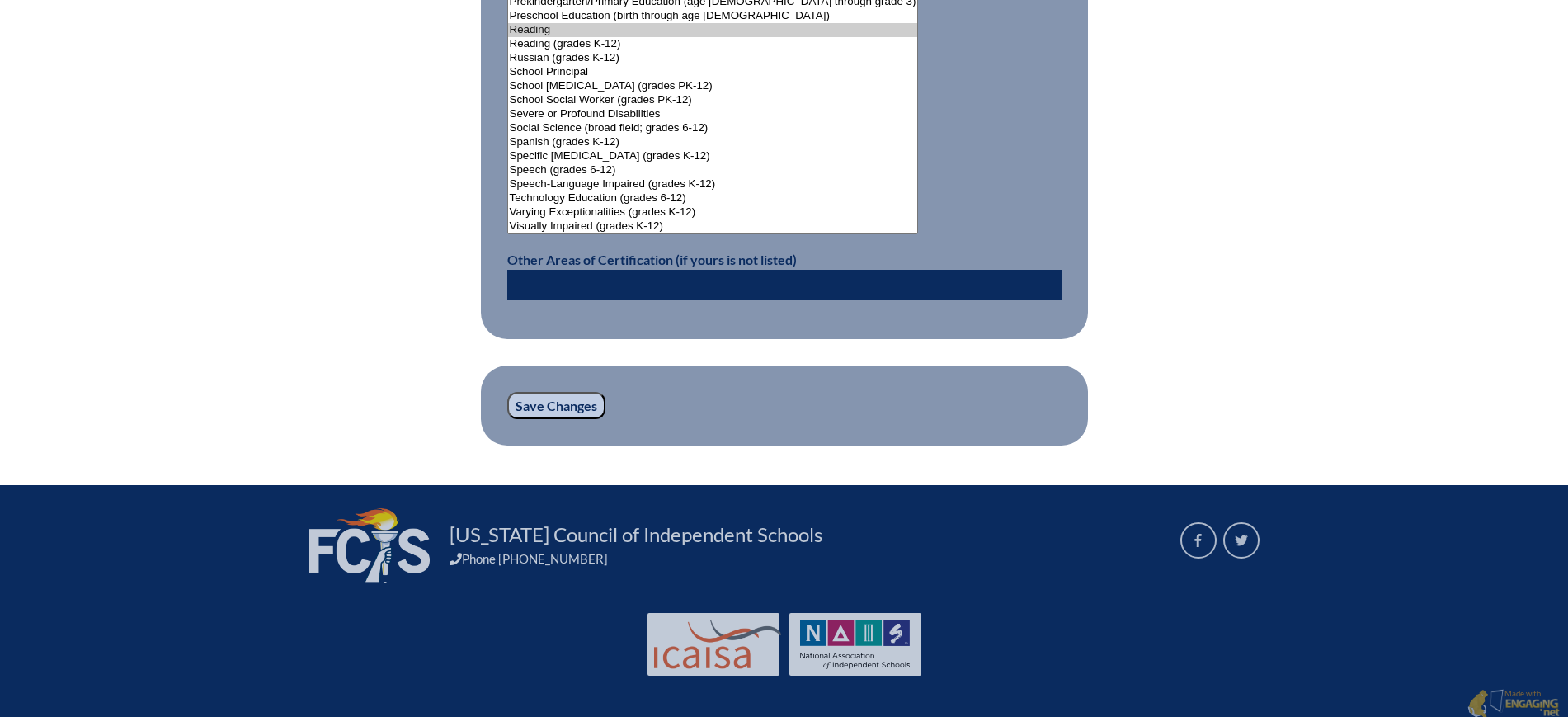
click at [570, 407] on input "Save Changes" at bounding box center [556, 405] width 98 height 28
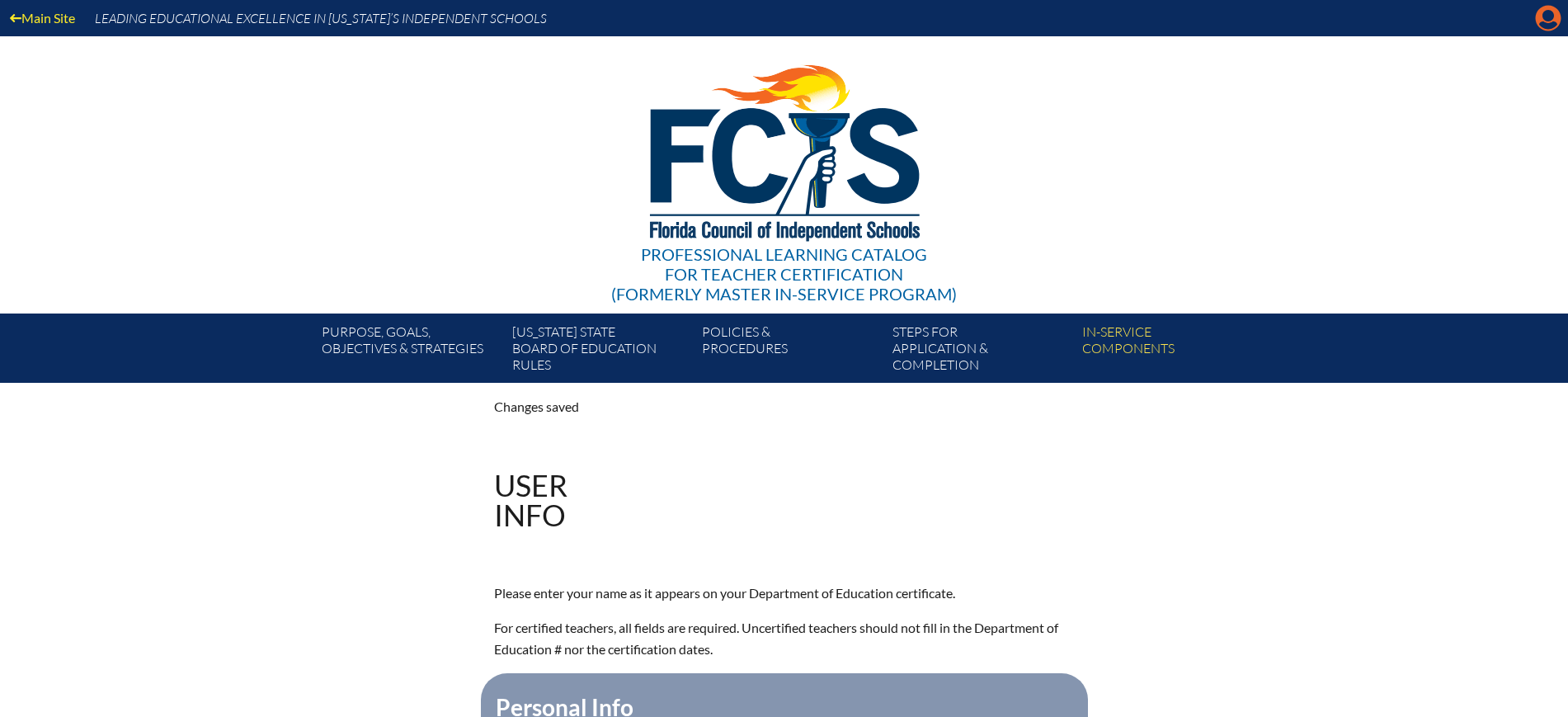
click at [1550, 16] on icon "Manage account" at bounding box center [1547, 18] width 27 height 27
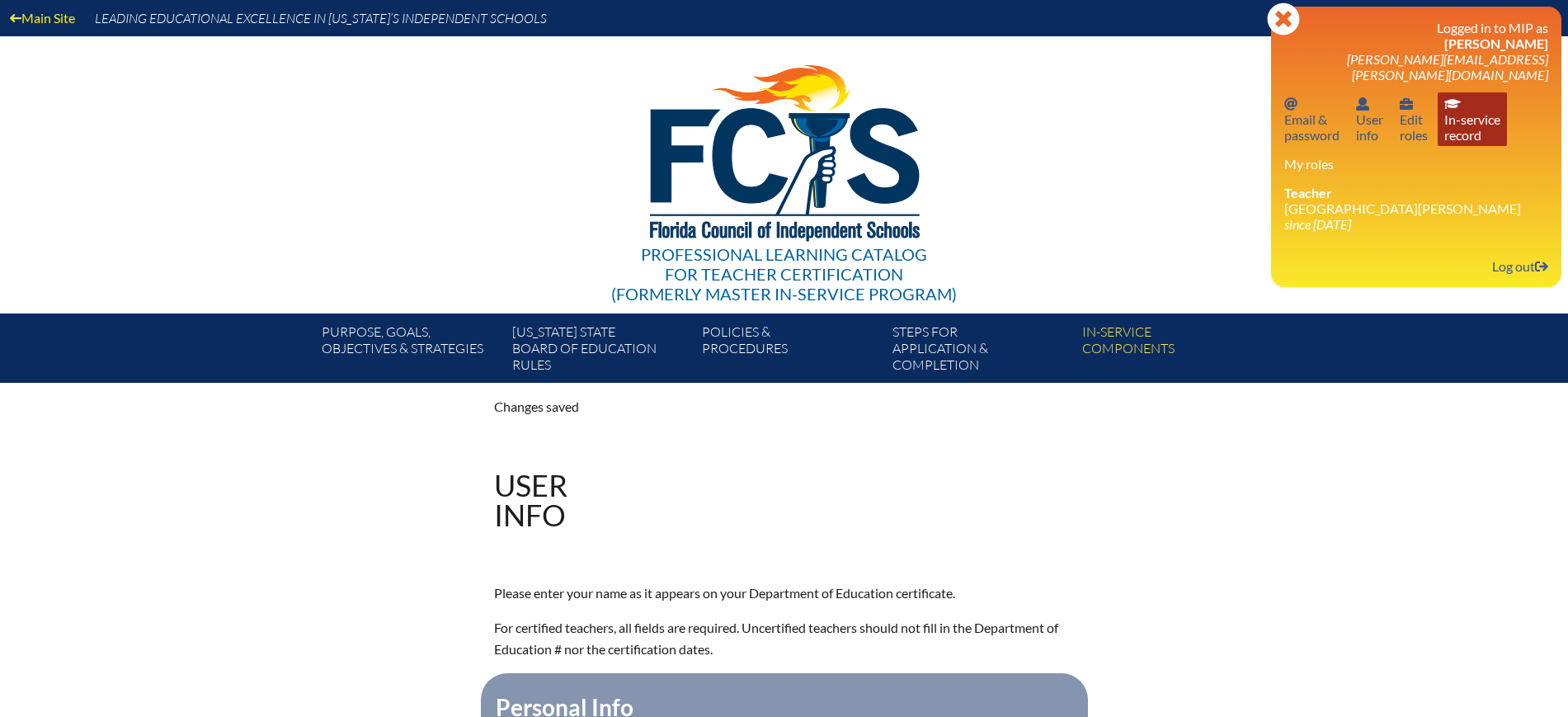
click at [1468, 123] on link "In-service record In-service record" at bounding box center [1472, 119] width 69 height 53
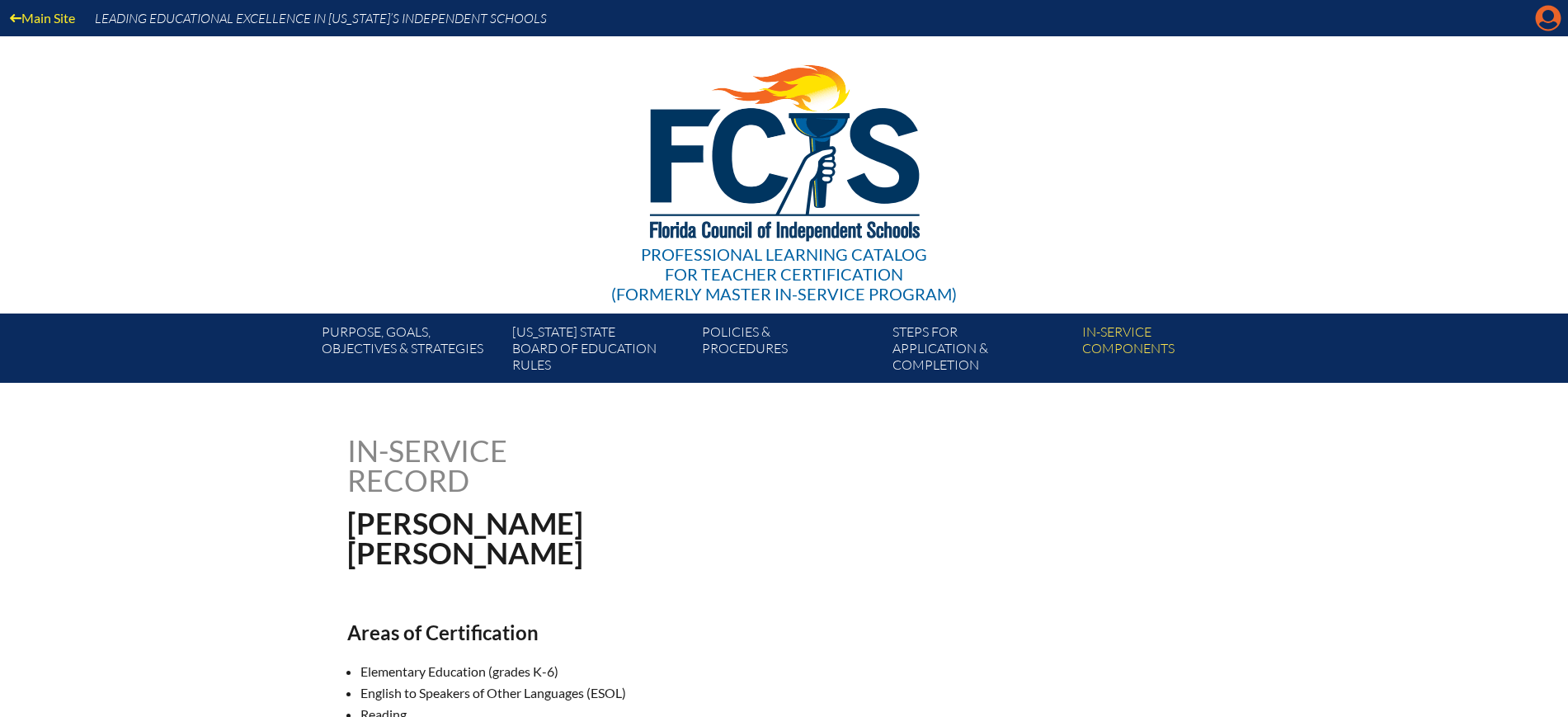
click at [1550, 20] on icon "Manage account" at bounding box center [1547, 18] width 27 height 27
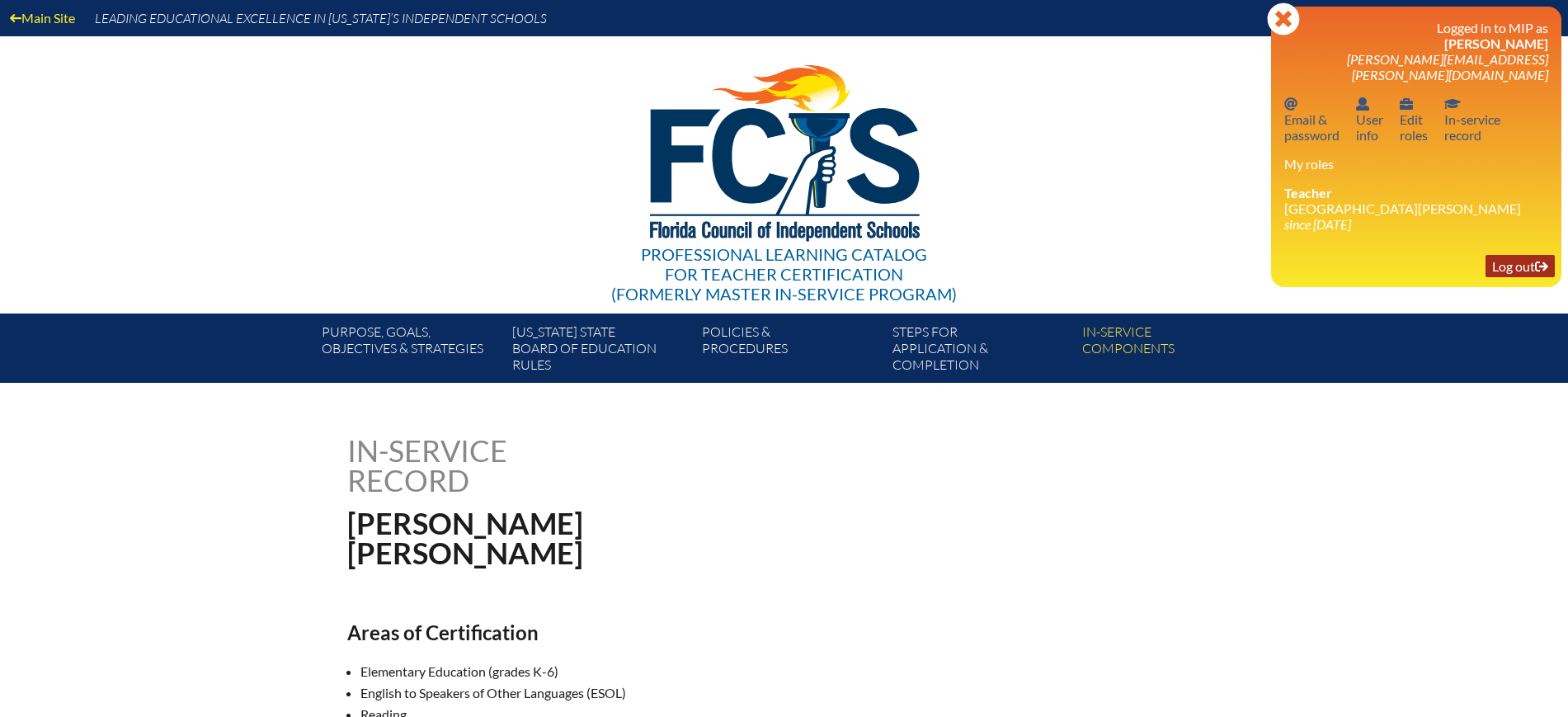
click at [1500, 255] on link "Log out Log out" at bounding box center [1520, 266] width 69 height 23
